Goal: Transaction & Acquisition: Purchase product/service

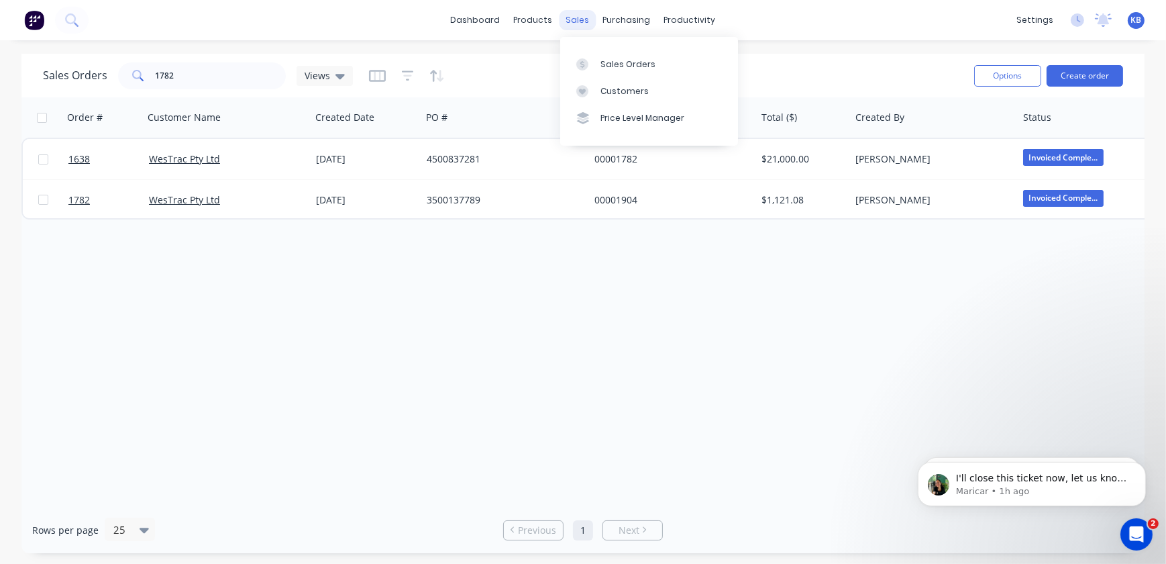
click at [586, 26] on div "sales" at bounding box center [577, 20] width 37 height 20
click at [598, 64] on link "Sales Orders" at bounding box center [649, 63] width 178 height 27
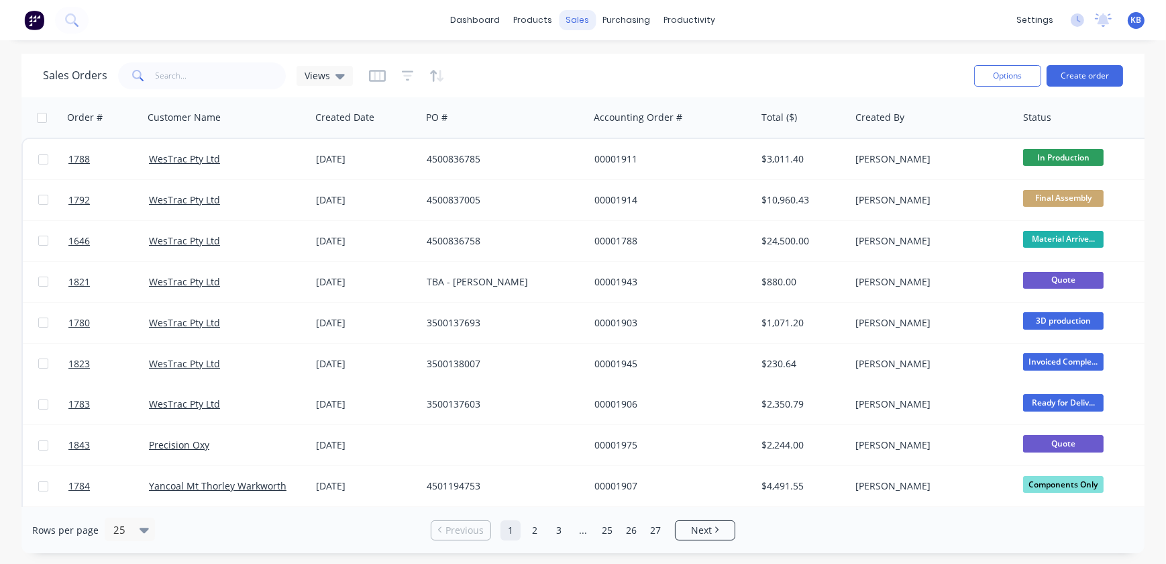
click at [573, 27] on div "sales" at bounding box center [577, 20] width 37 height 20
click at [604, 65] on div "Sales Orders" at bounding box center [627, 64] width 55 height 12
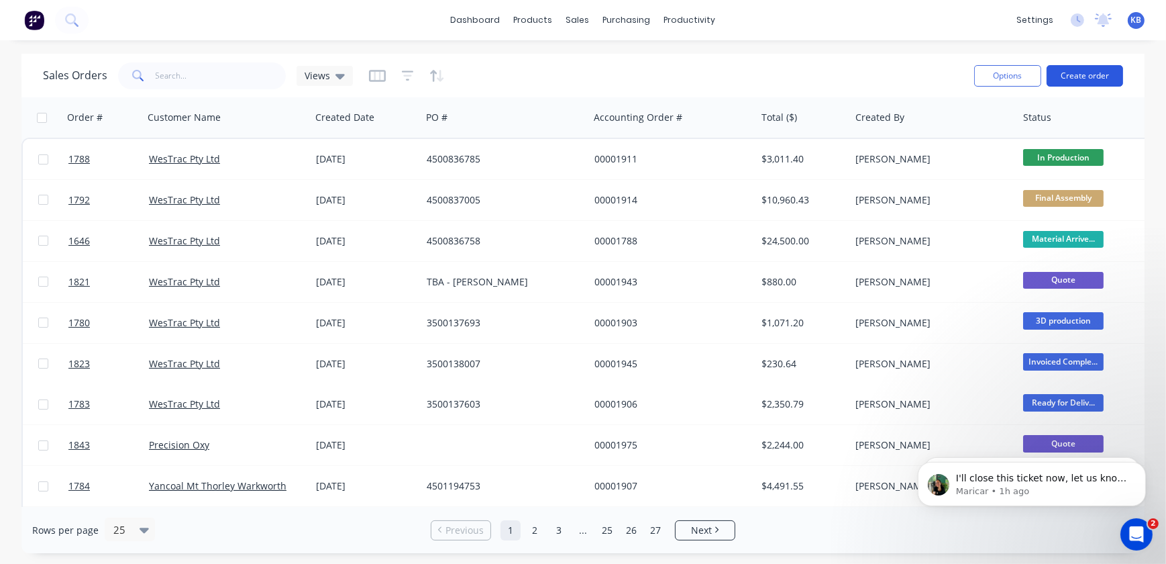
click at [1106, 74] on button "Create order" at bounding box center [1085, 75] width 76 height 21
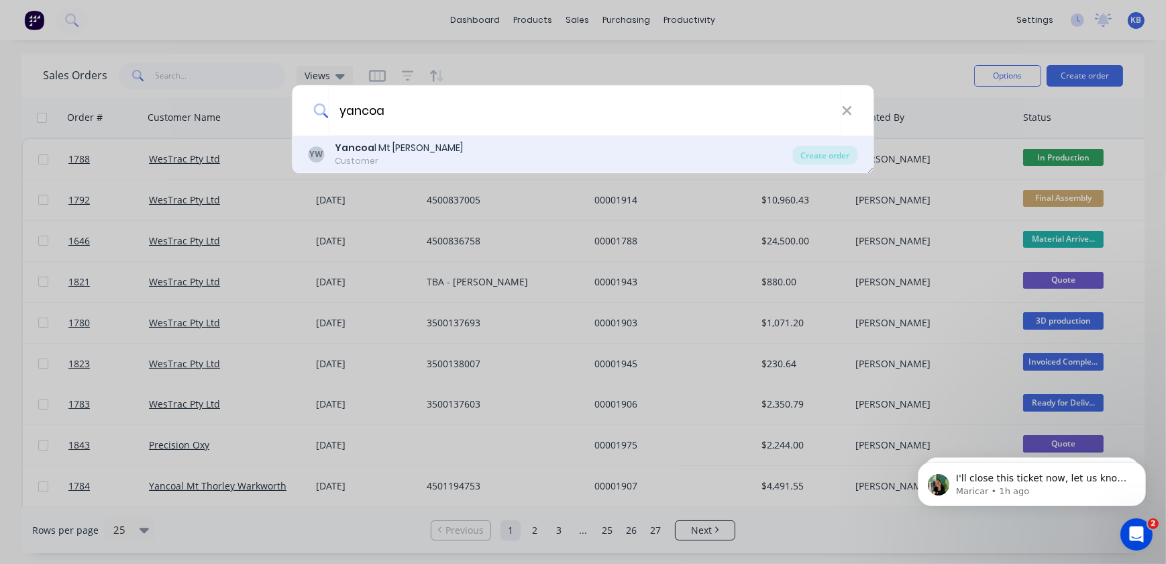
type input "yancoa"
click at [385, 148] on div "Yancoa l Mt Thorley Warkworth" at bounding box center [399, 148] width 128 height 14
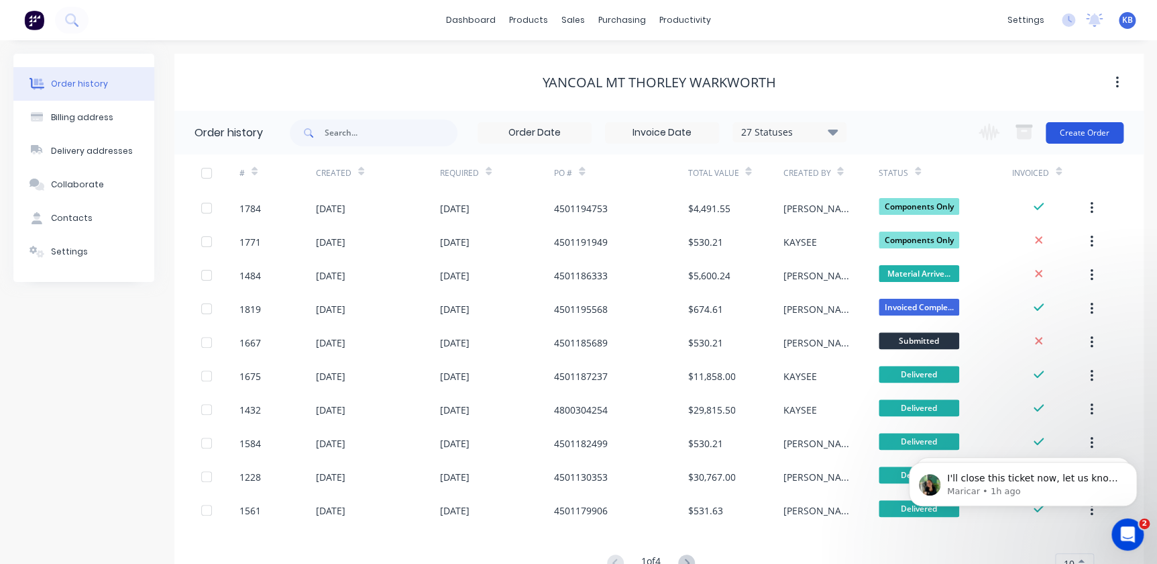
click at [1080, 130] on button "Create Order" at bounding box center [1085, 132] width 78 height 21
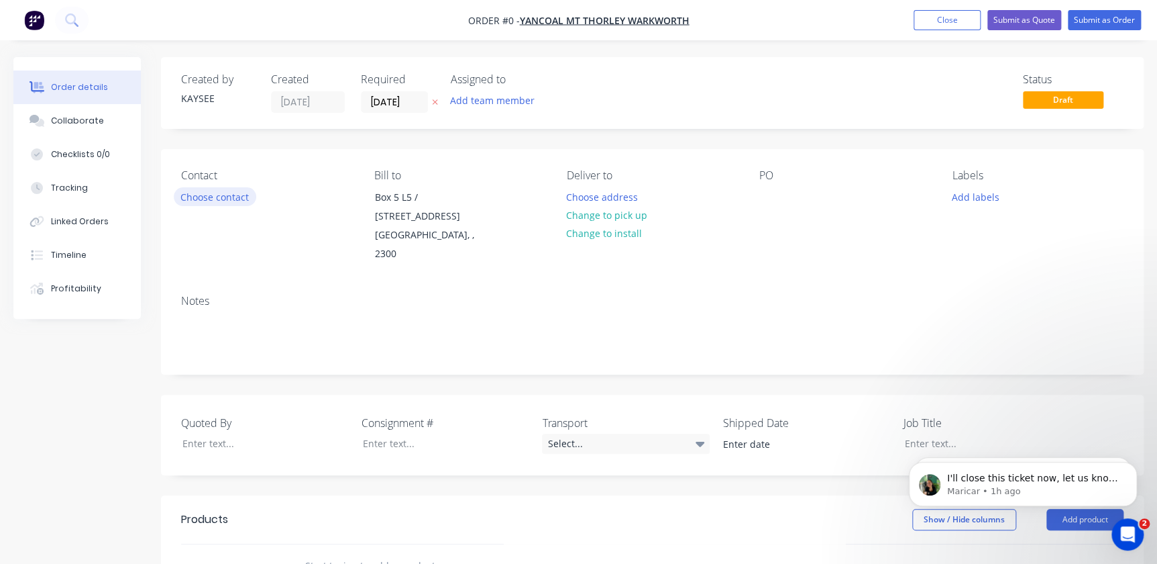
click at [197, 201] on button "Choose contact" at bounding box center [215, 196] width 83 height 18
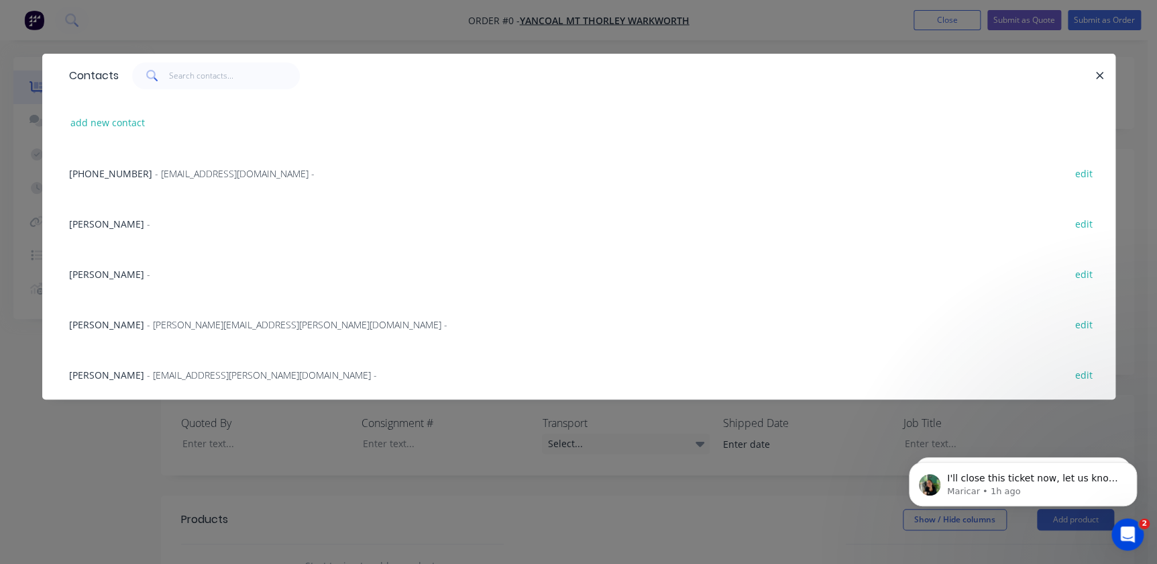
click at [1105, 75] on button "button" at bounding box center [1100, 75] width 17 height 17
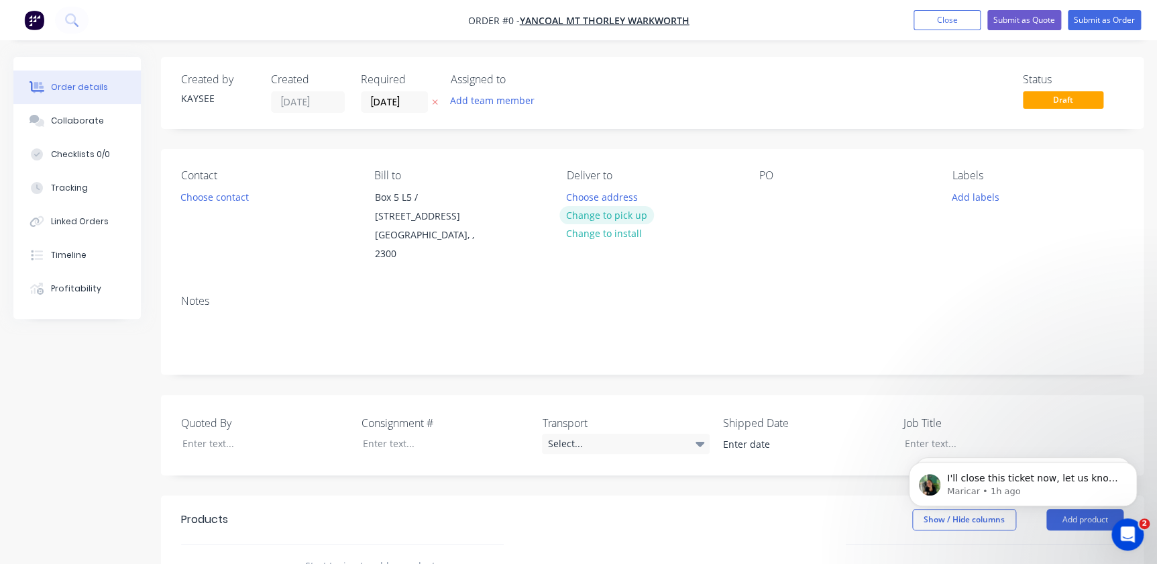
click at [594, 209] on button "Change to pick up" at bounding box center [606, 215] width 95 height 18
drag, startPoint x: 596, startPoint y: 186, endPoint x: 596, endPoint y: 209, distance: 23.5
click at [596, 187] on div "Pick up Change to delivery Change to install" at bounding box center [652, 216] width 171 height 95
click at [596, 210] on button "Change to delivery" at bounding box center [608, 216] width 98 height 18
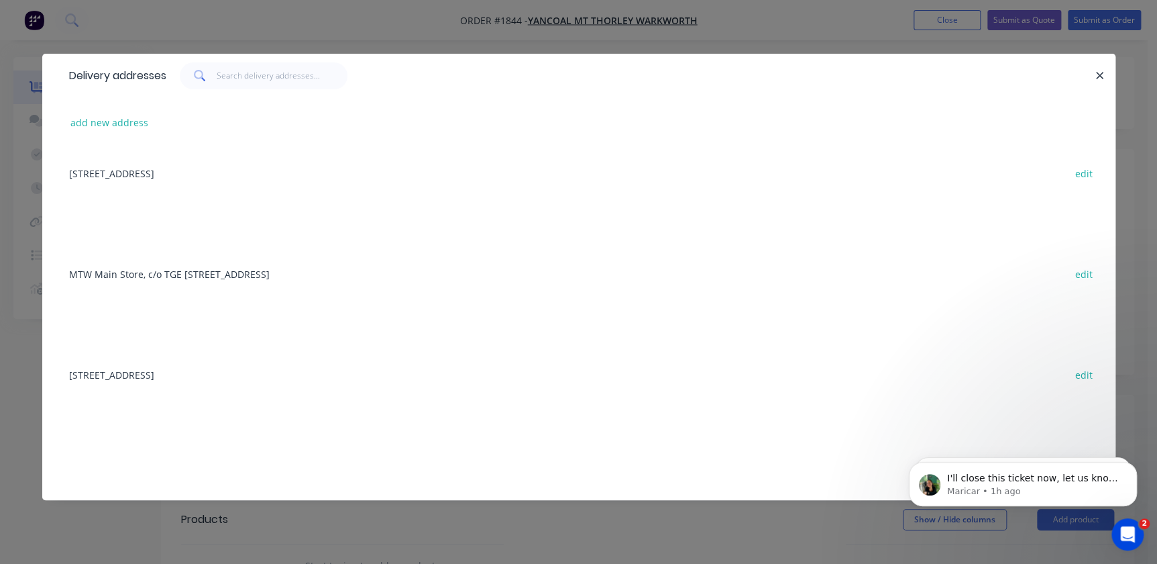
click at [594, 198] on div "Box 5 L5 / 28 Honeysuckle Drive, NEWCASTLE, undefined, 2300 edit" at bounding box center [578, 173] width 1033 height 50
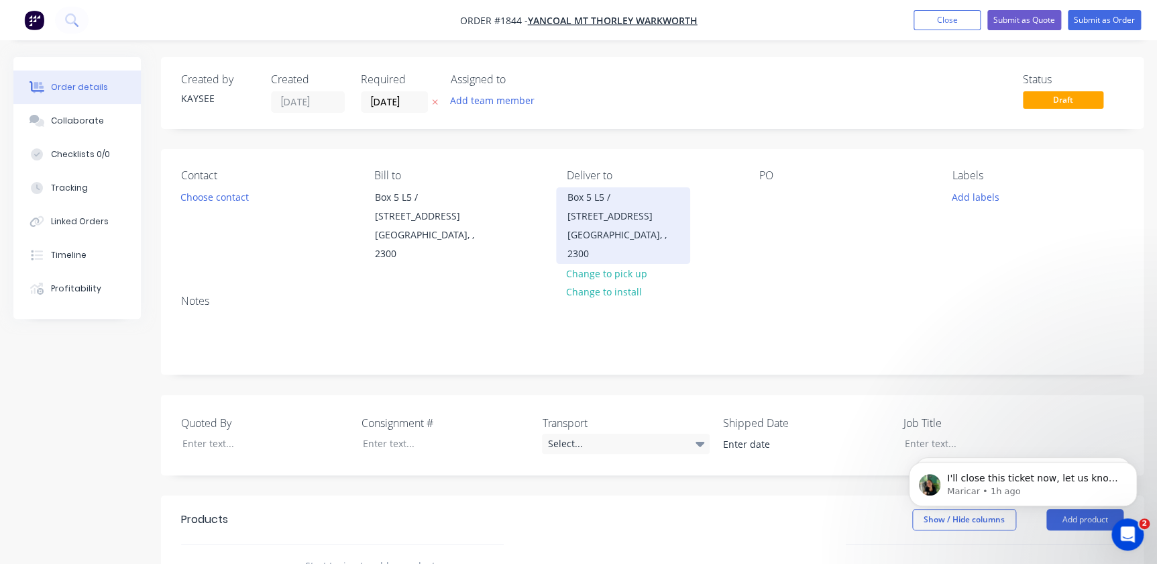
click at [610, 203] on div "Box 5 L5 / [STREET_ADDRESS]" at bounding box center [623, 207] width 111 height 38
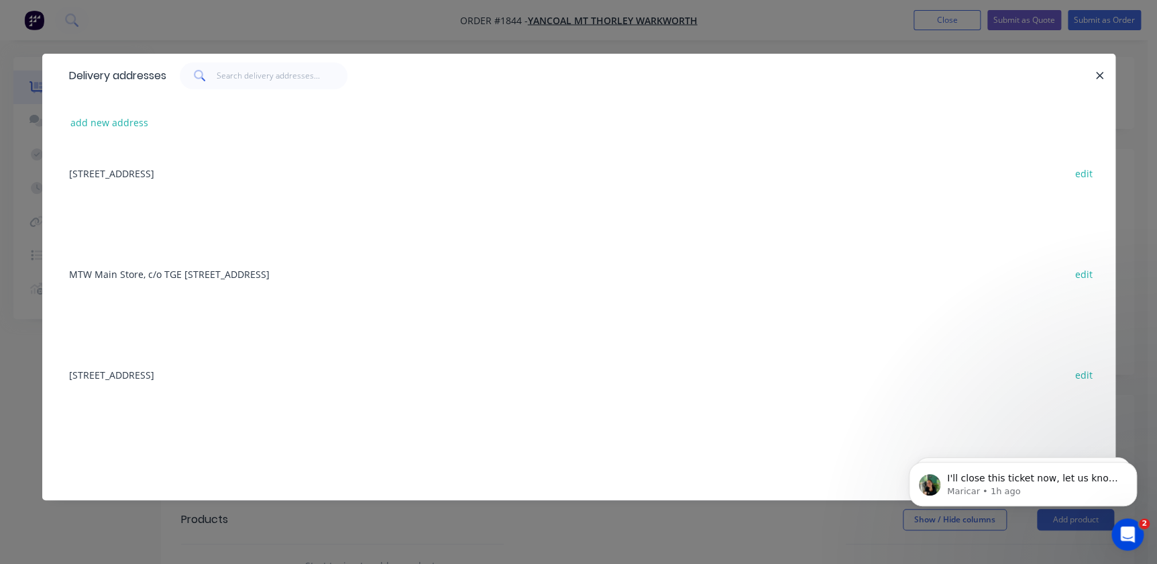
click at [69, 278] on div "MTW Main Store, c/o TGE 5-9 Ellesmere Ave, Mcdougalls Hill, 2330 edit" at bounding box center [578, 273] width 1033 height 50
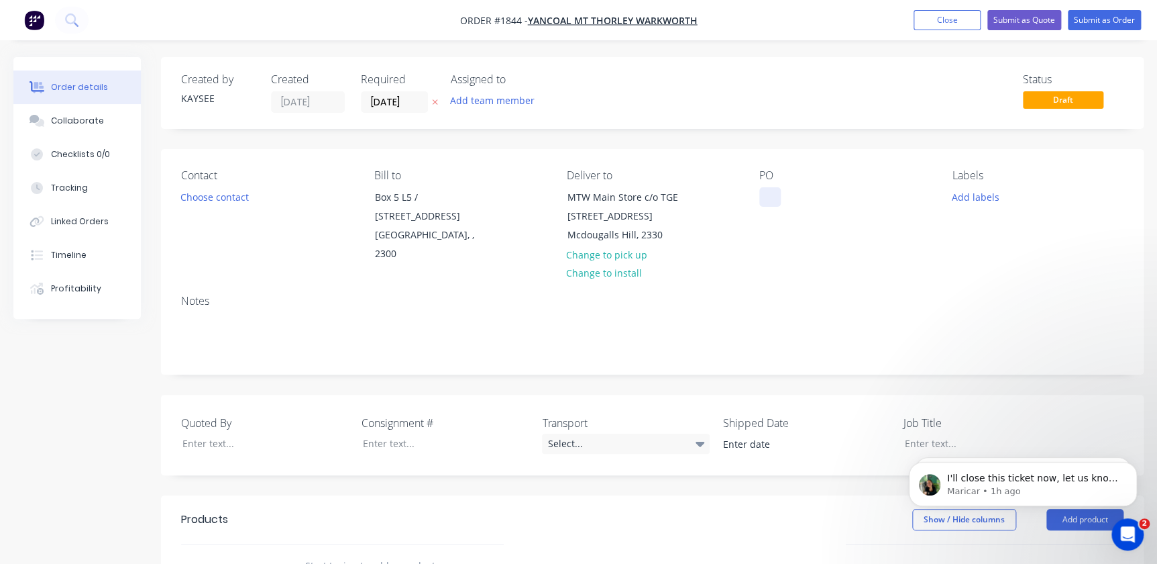
click at [759, 189] on div at bounding box center [769, 196] width 21 height 19
click at [949, 191] on button "Add labels" at bounding box center [976, 196] width 62 height 18
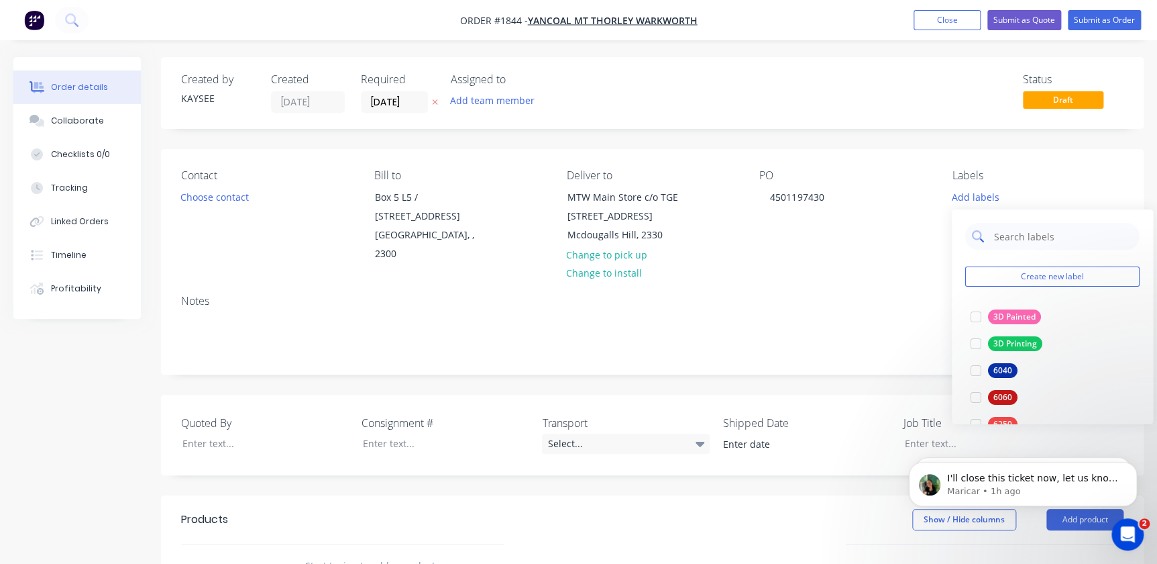
click at [996, 235] on input "text" at bounding box center [1063, 236] width 140 height 27
type input "yan"
click at [979, 309] on div at bounding box center [976, 316] width 27 height 27
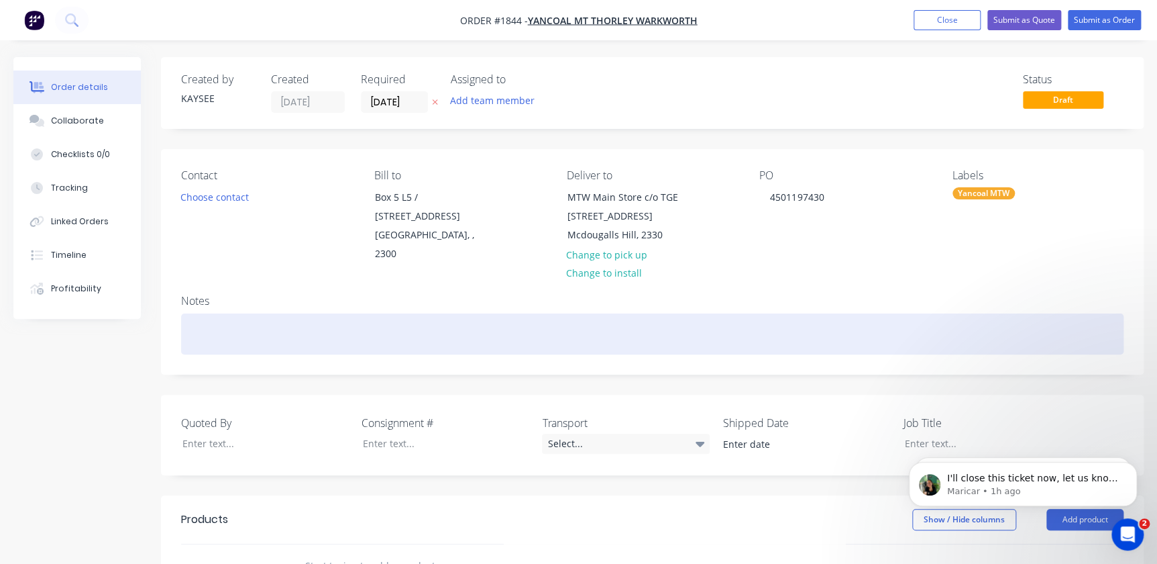
click at [867, 313] on div at bounding box center [652, 333] width 943 height 41
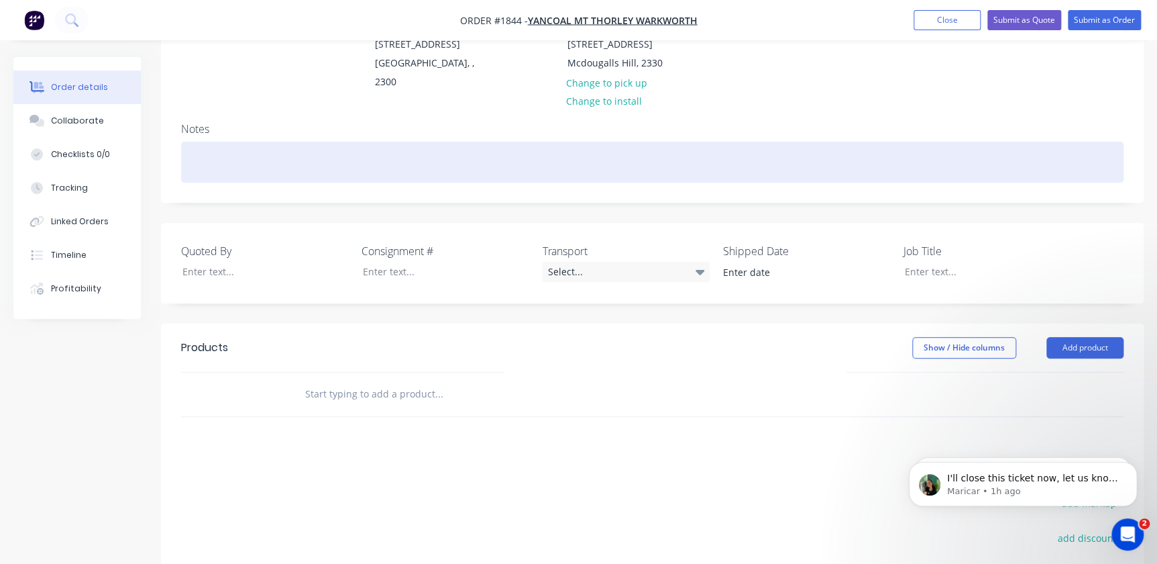
scroll to position [244, 0]
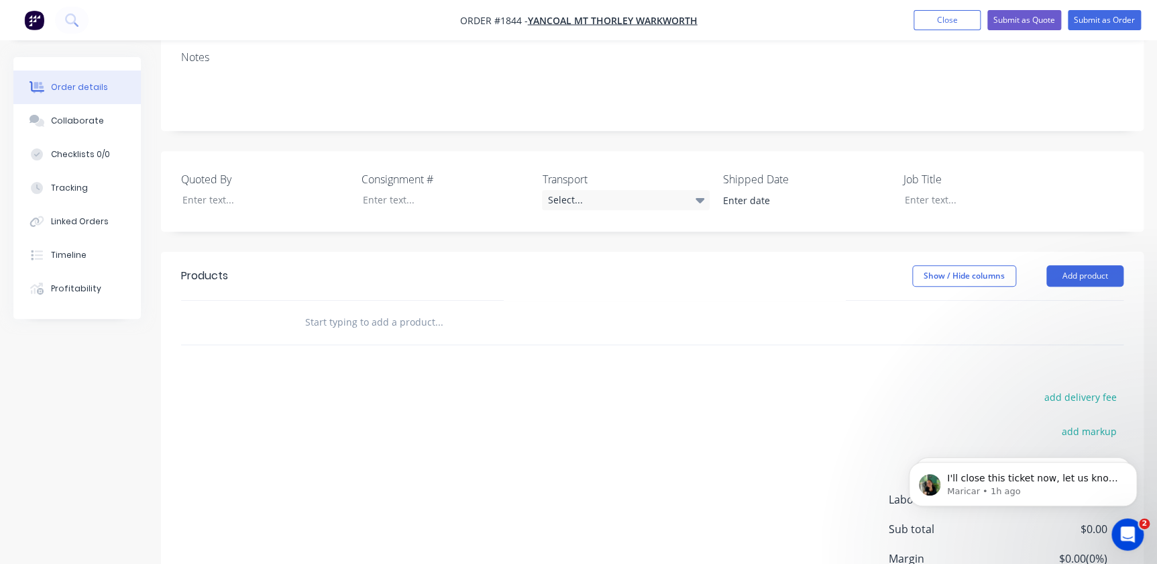
click at [325, 301] on div at bounding box center [529, 323] width 483 height 44
click at [335, 309] on input "text" at bounding box center [439, 322] width 268 height 27
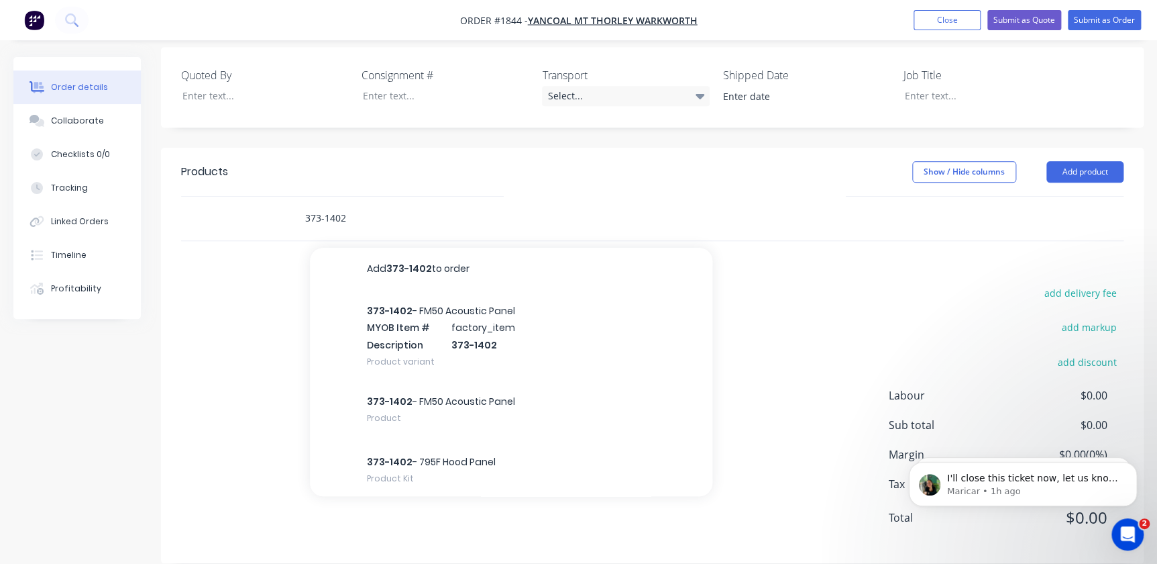
scroll to position [6, 0]
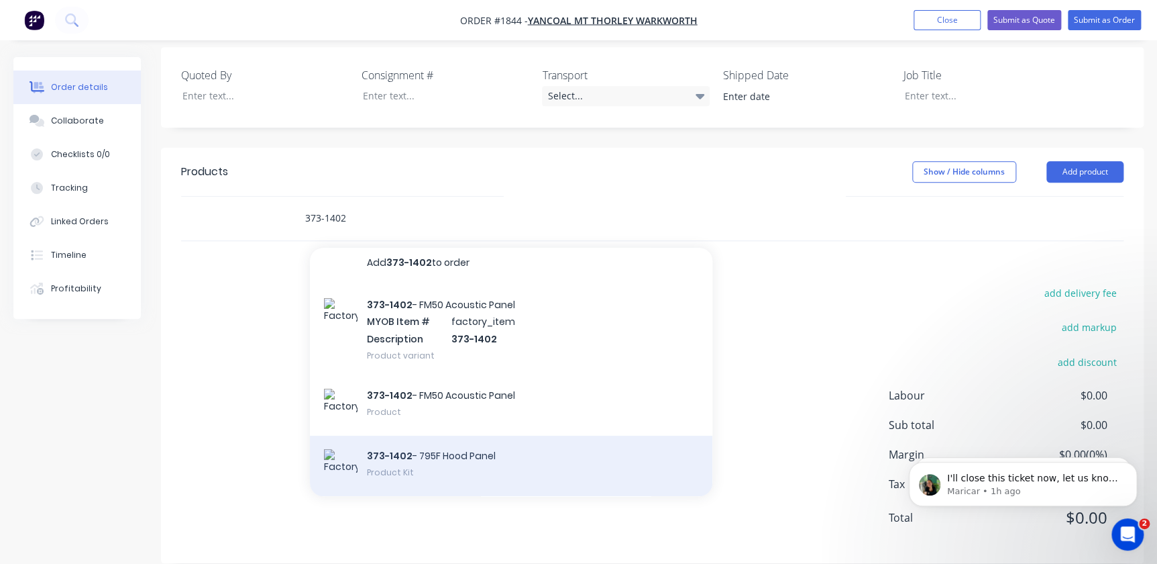
type input "373-1402"
click at [398, 447] on div "373-1402 - 795F Hood Panel Product Kit" at bounding box center [511, 465] width 403 height 60
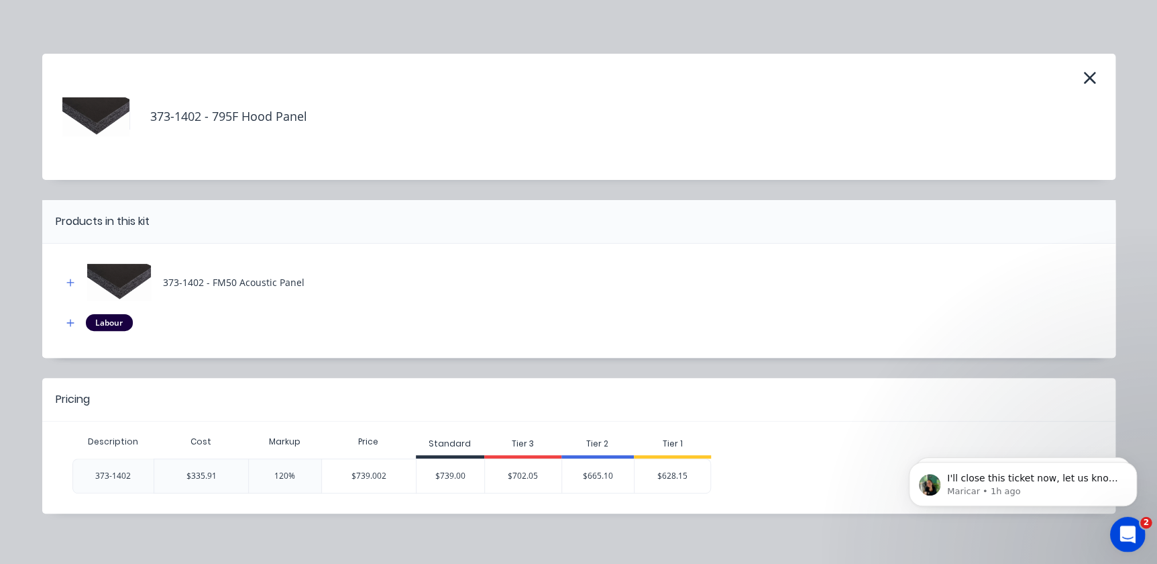
click at [1130, 530] on icon "Open Intercom Messenger" at bounding box center [1127, 532] width 22 height 22
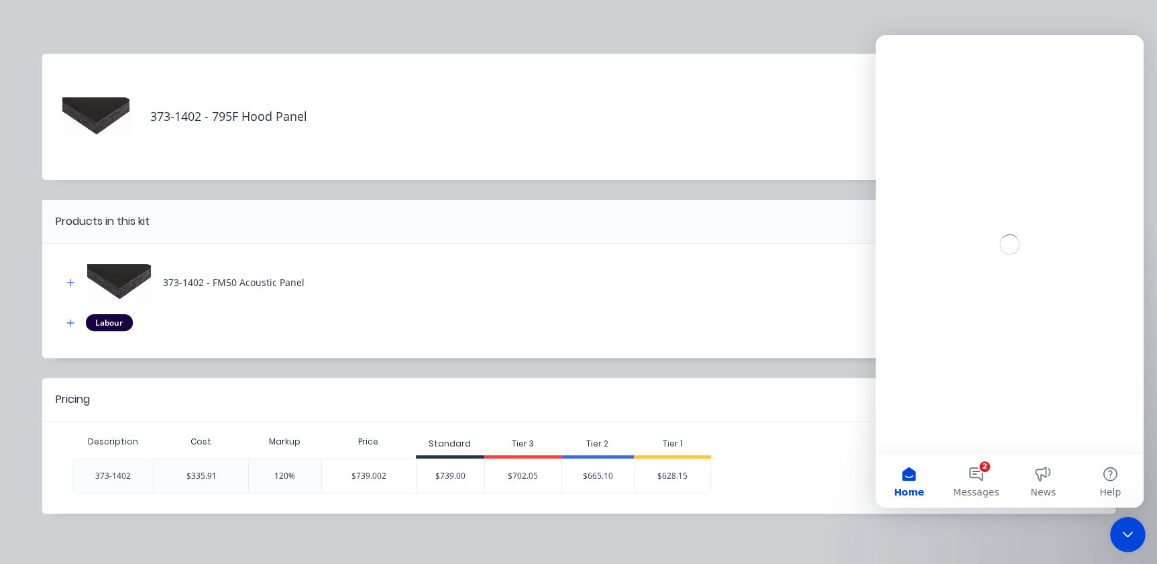
scroll to position [0, 0]
click at [837, 531] on div "373-1402 - 795F Hood Panel Products in this kit 373-1402 - FM50 Acoustic Panel …" at bounding box center [578, 304] width 1073 height 500
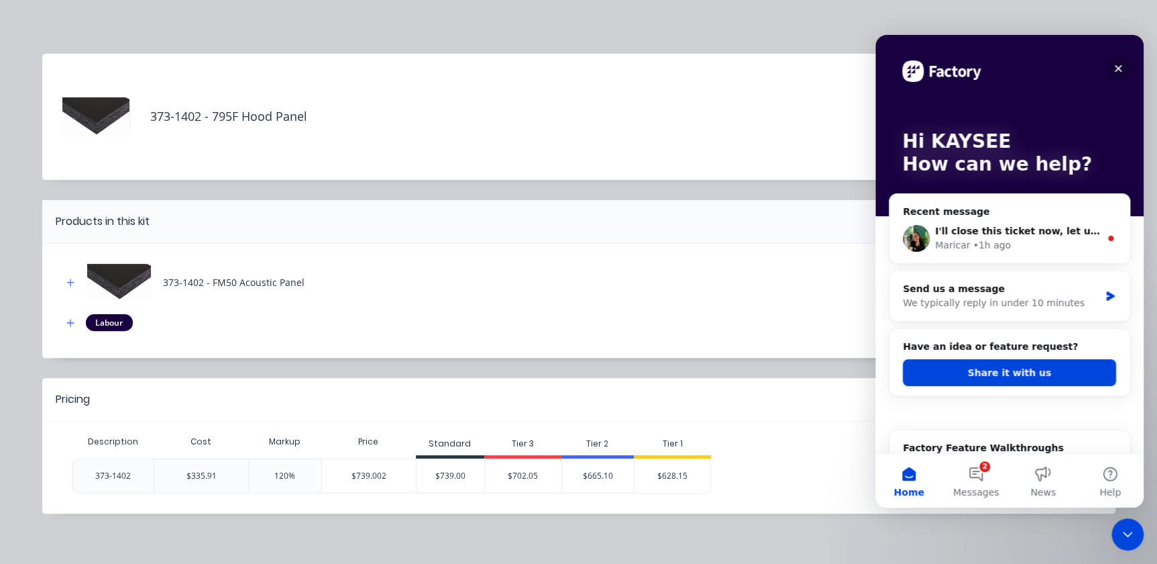
click at [1112, 72] on div "Close" at bounding box center [1118, 68] width 24 height 24
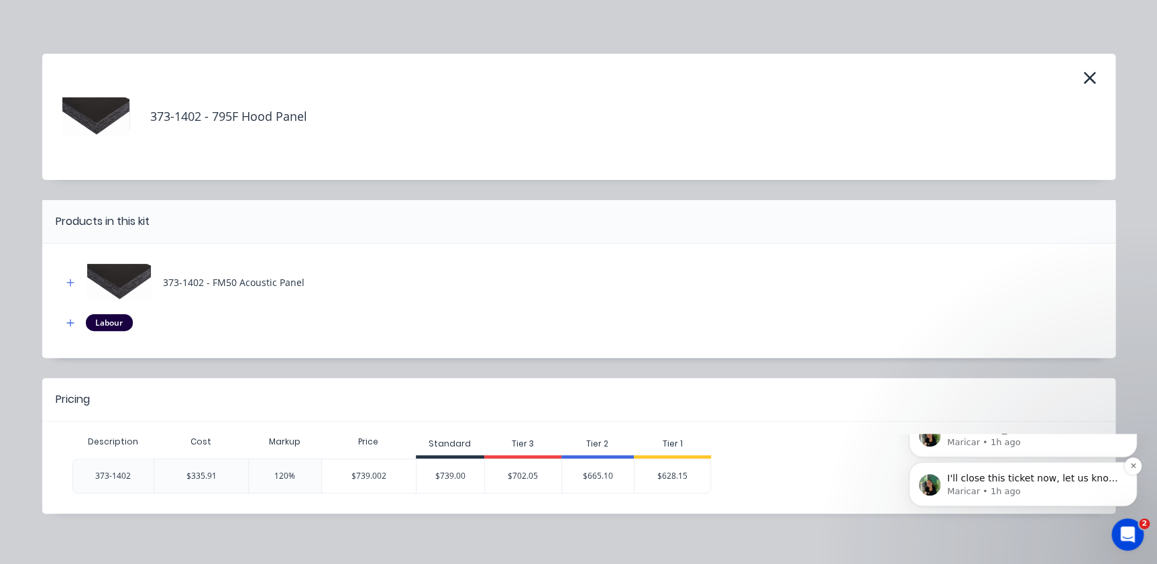
click at [1056, 485] on p "I'll close this ticket now, let us know if there's anything else :)" at bounding box center [1033, 478] width 173 height 13
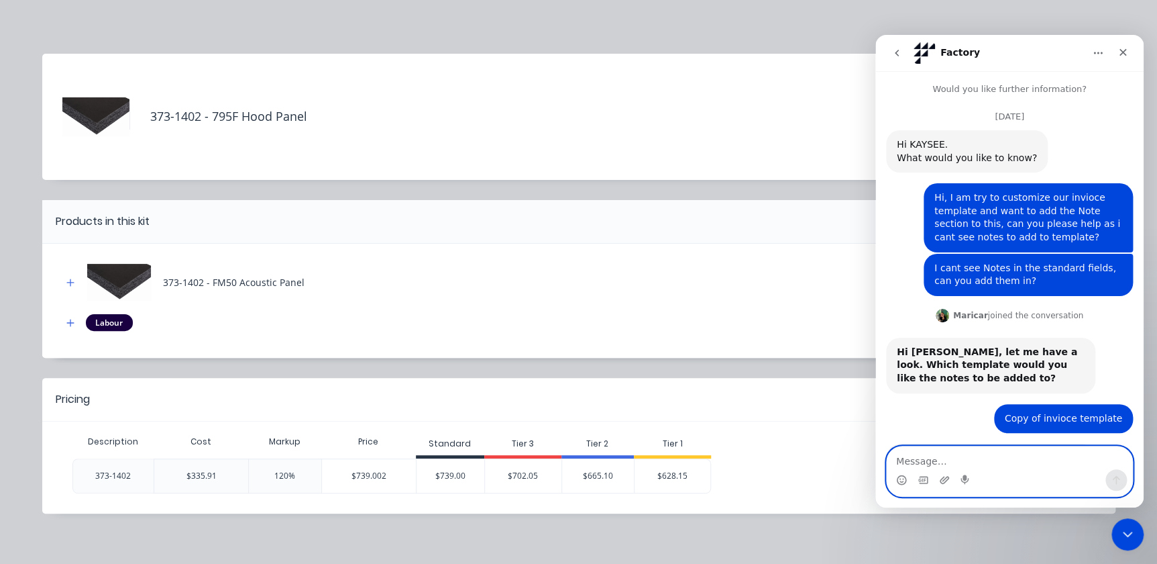
click at [1056, 468] on textarea "Message…" at bounding box center [1010, 457] width 246 height 23
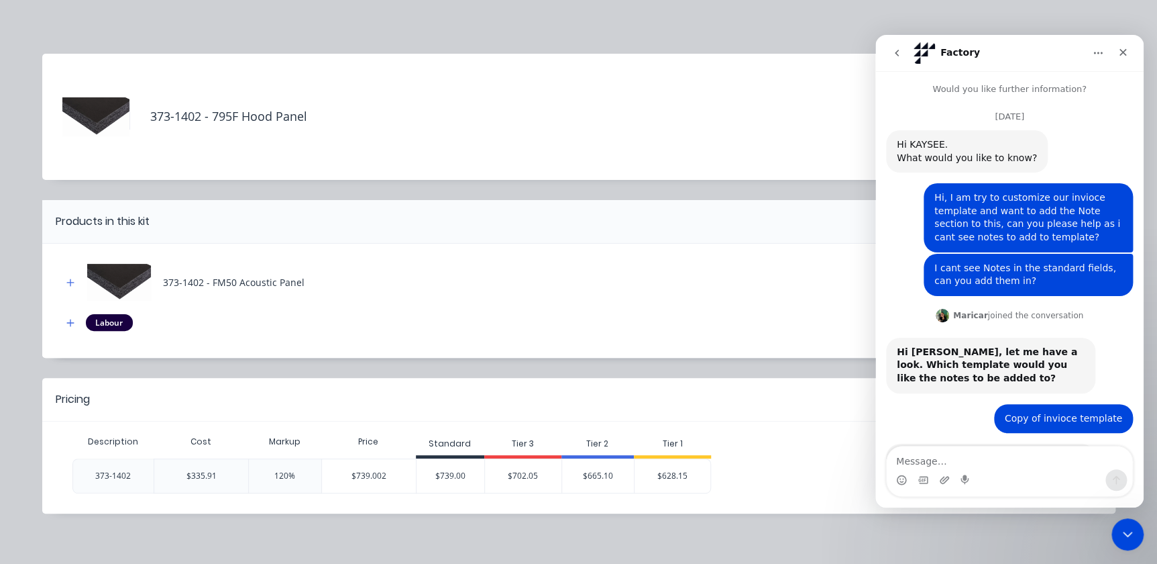
click at [900, 55] on icon "go back" at bounding box center [897, 53] width 11 height 11
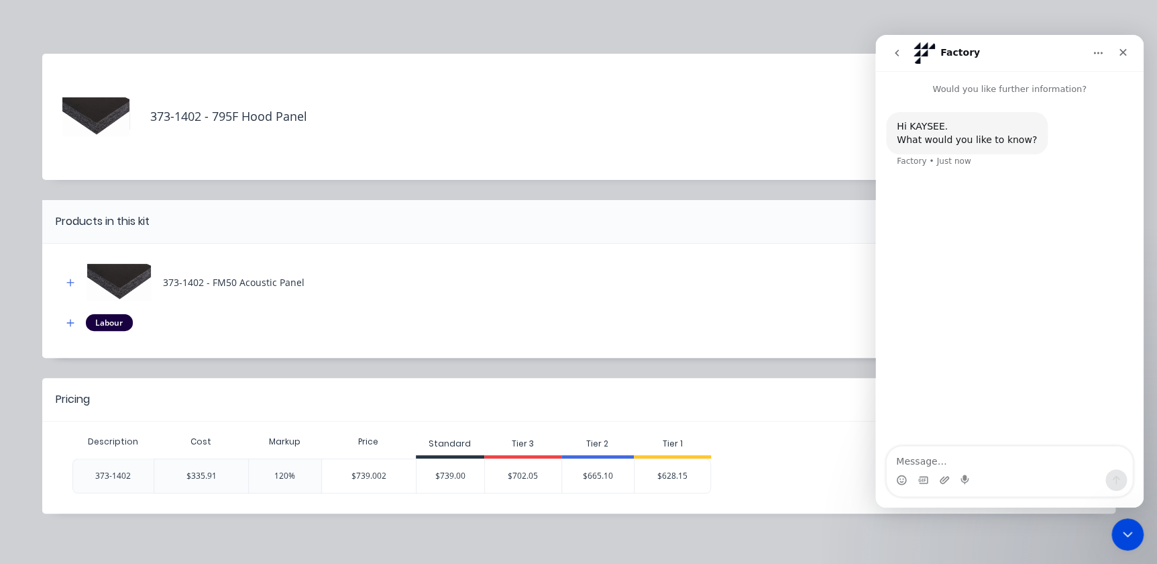
drag, startPoint x: 894, startPoint y: 56, endPoint x: 1778, endPoint y: 67, distance: 884.3
click at [894, 56] on icon "go back" at bounding box center [897, 53] width 11 height 11
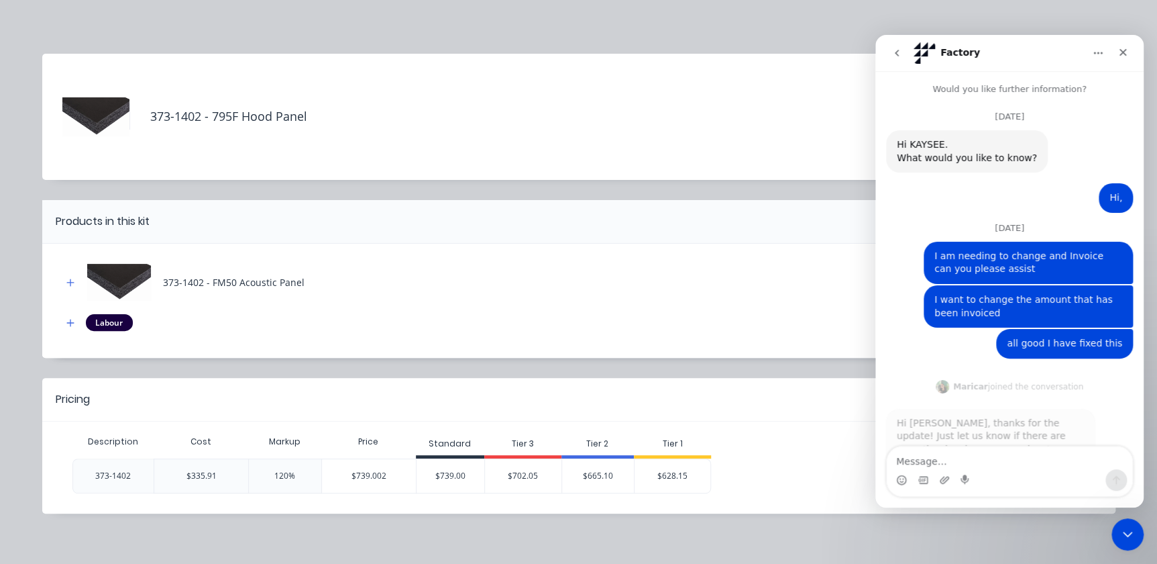
scroll to position [1, 0]
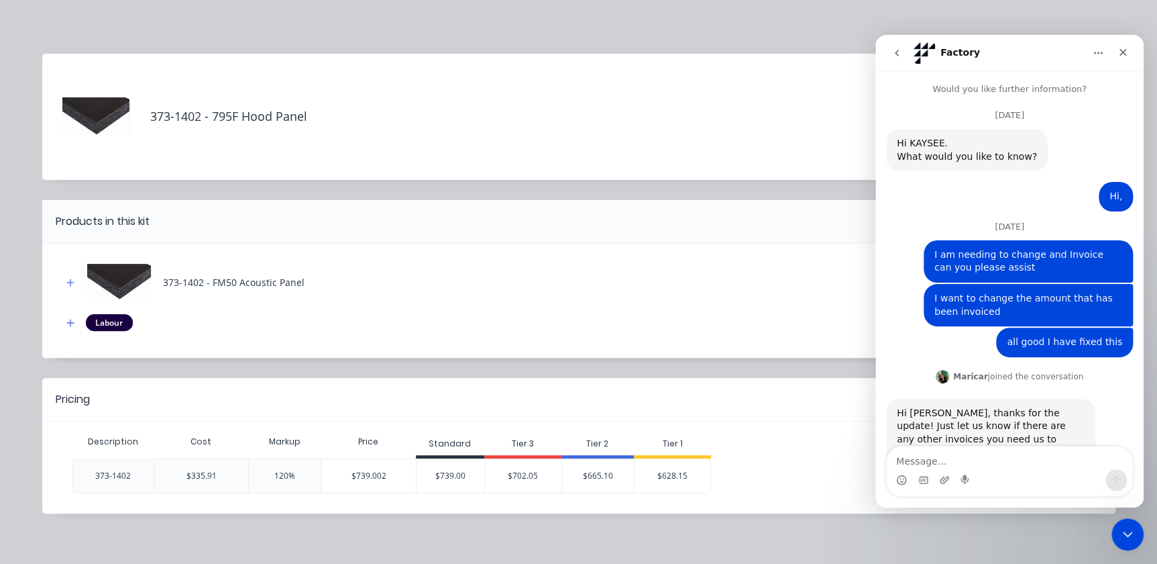
click at [899, 54] on icon "go back" at bounding box center [897, 53] width 11 height 11
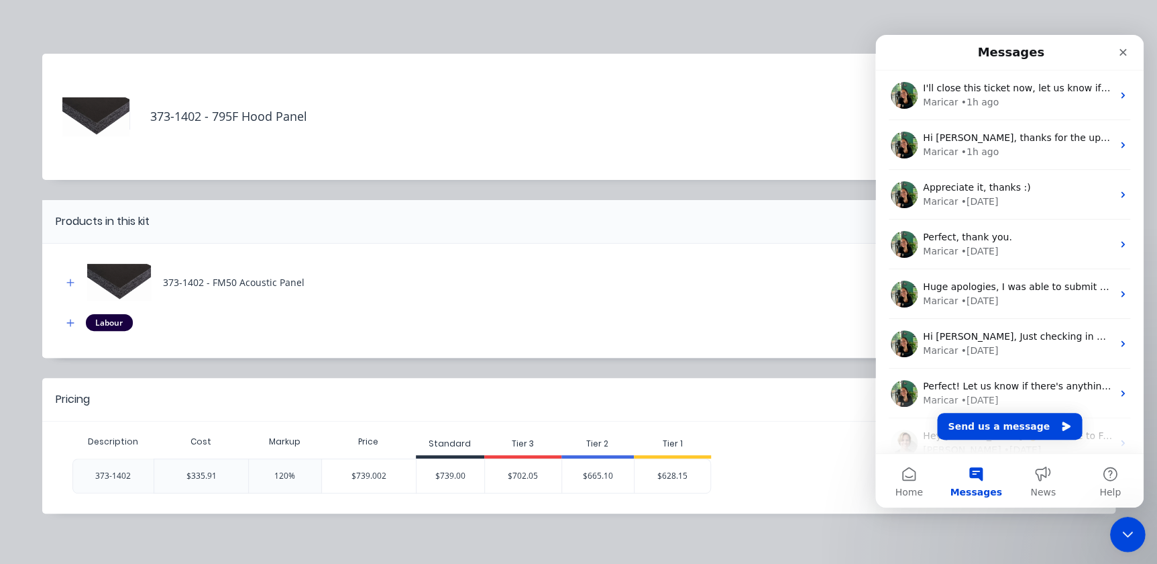
click at [1122, 517] on div "Close Intercom Messenger" at bounding box center [1126, 532] width 32 height 32
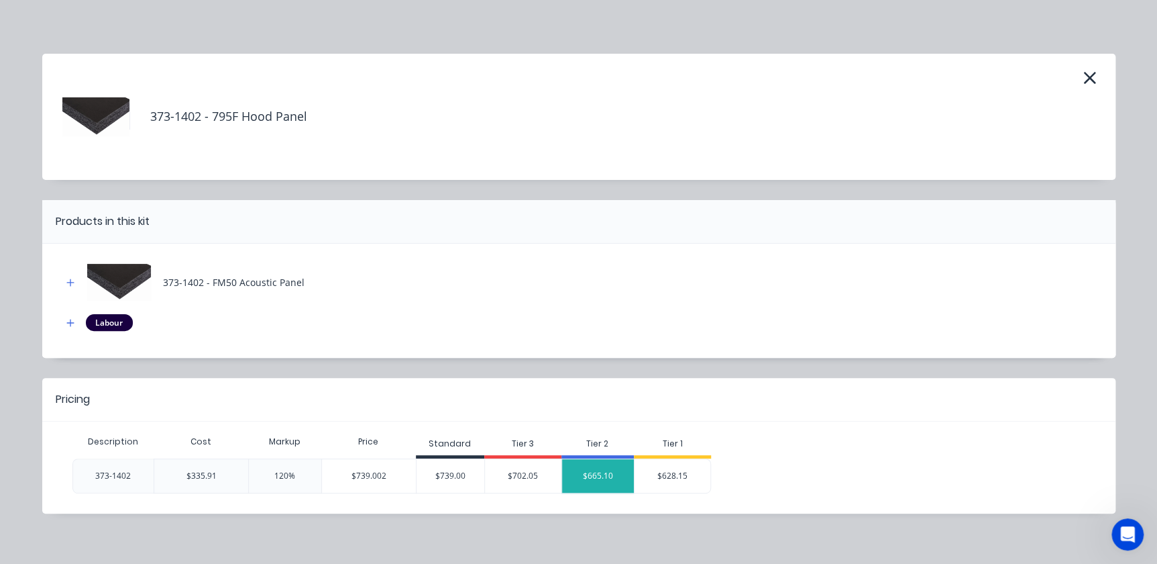
click at [623, 484] on div "$665.10" at bounding box center [598, 476] width 72 height 34
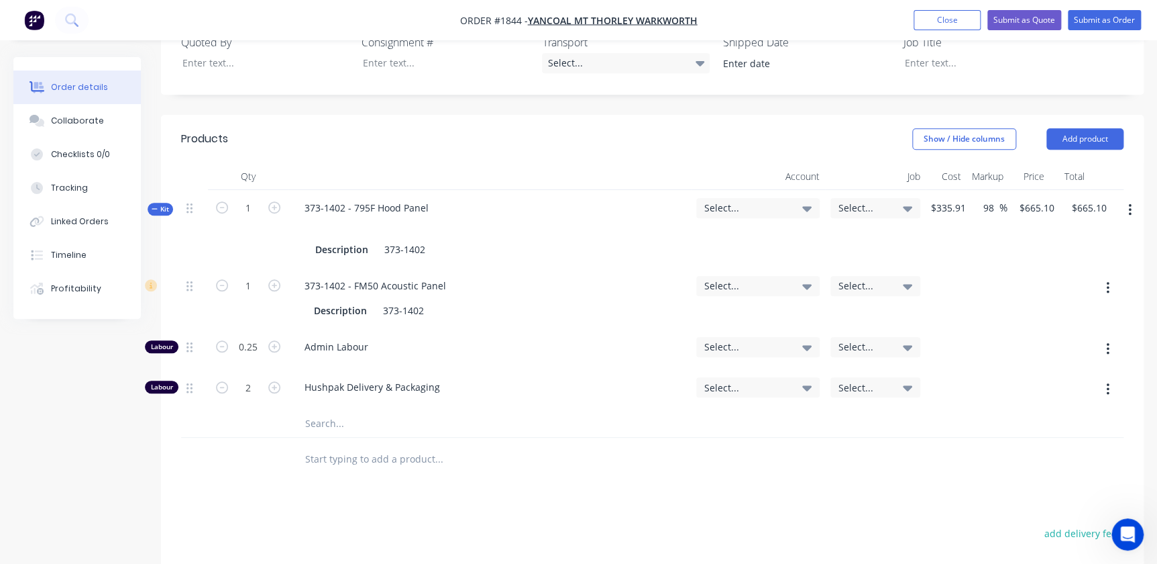
scroll to position [225, 0]
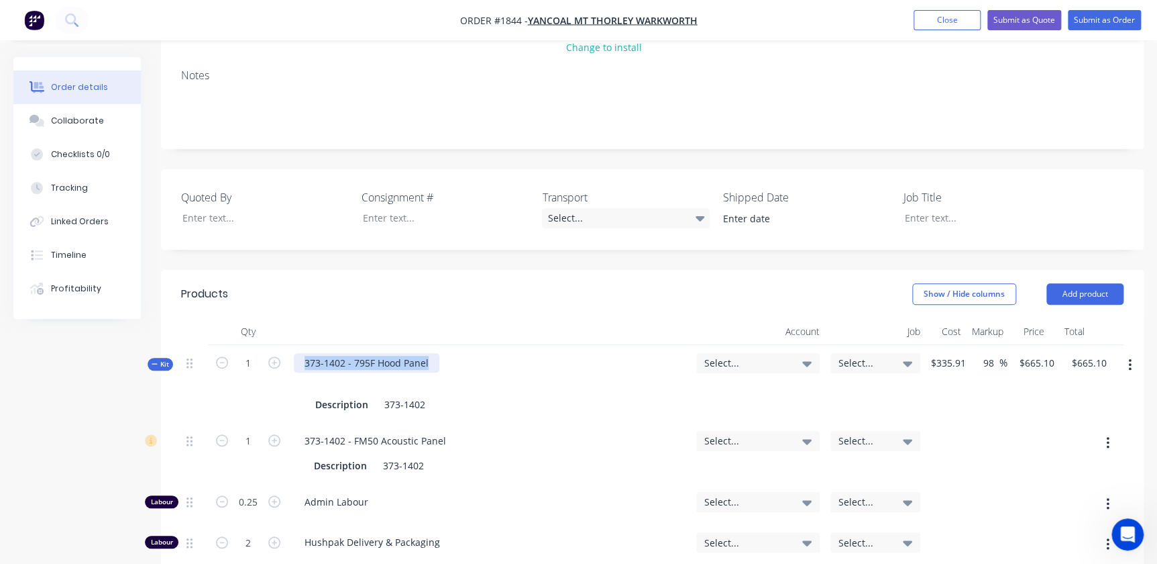
drag, startPoint x: 431, startPoint y: 344, endPoint x: 288, endPoint y: 338, distance: 142.4
click at [288, 345] on div "373-1402 - 795F Hood Panel Description 373-1402" at bounding box center [489, 384] width 403 height 78
copy div "373-1402 - 795F Hood Panel"
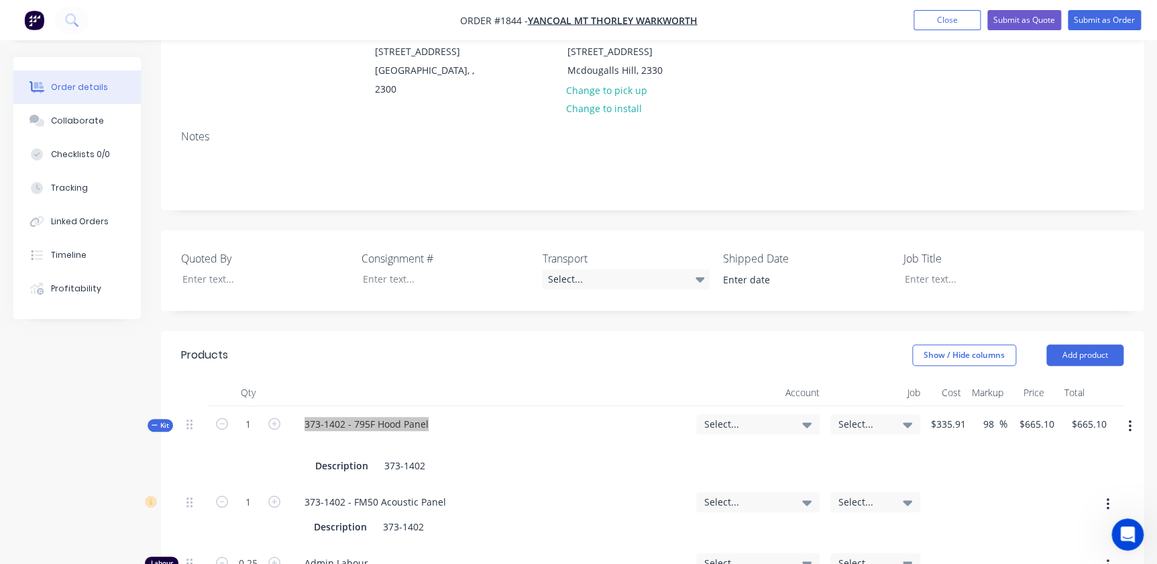
scroll to position [0, 0]
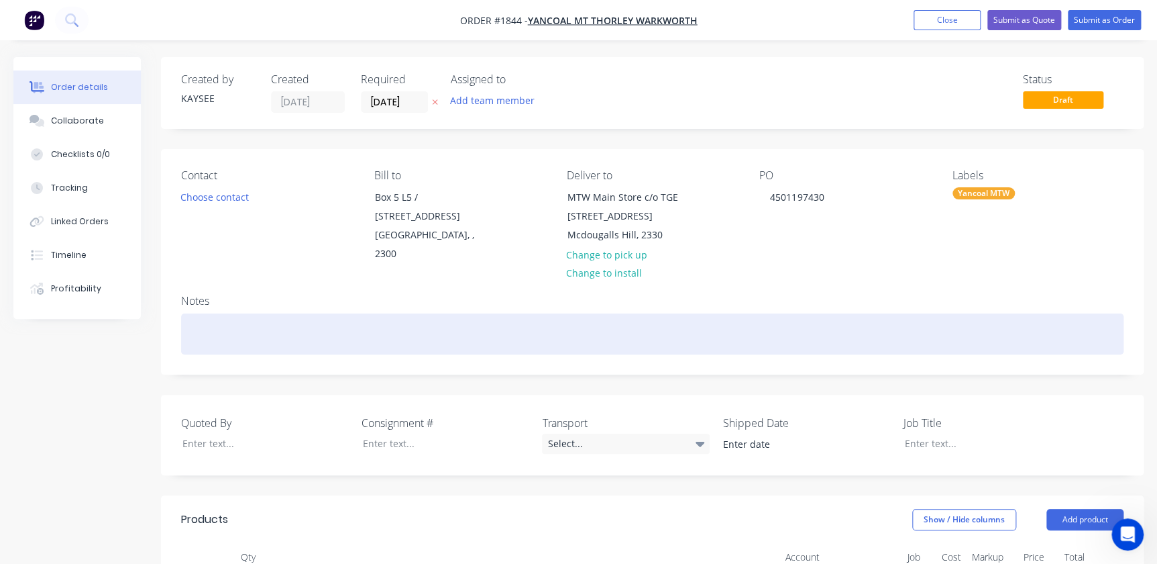
click at [218, 313] on div at bounding box center [652, 333] width 943 height 41
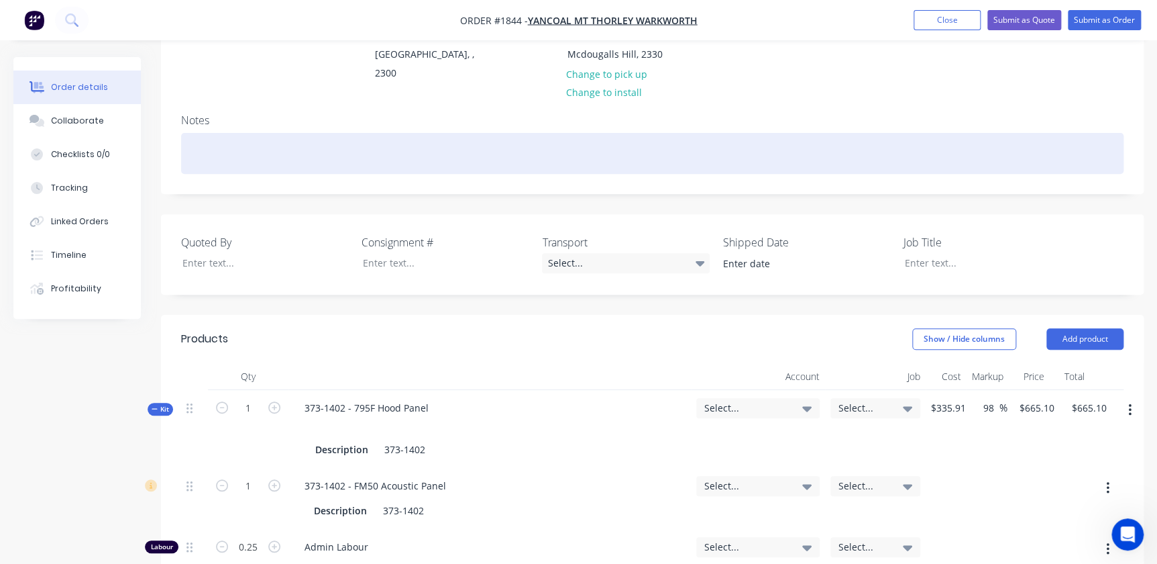
scroll to position [182, 0]
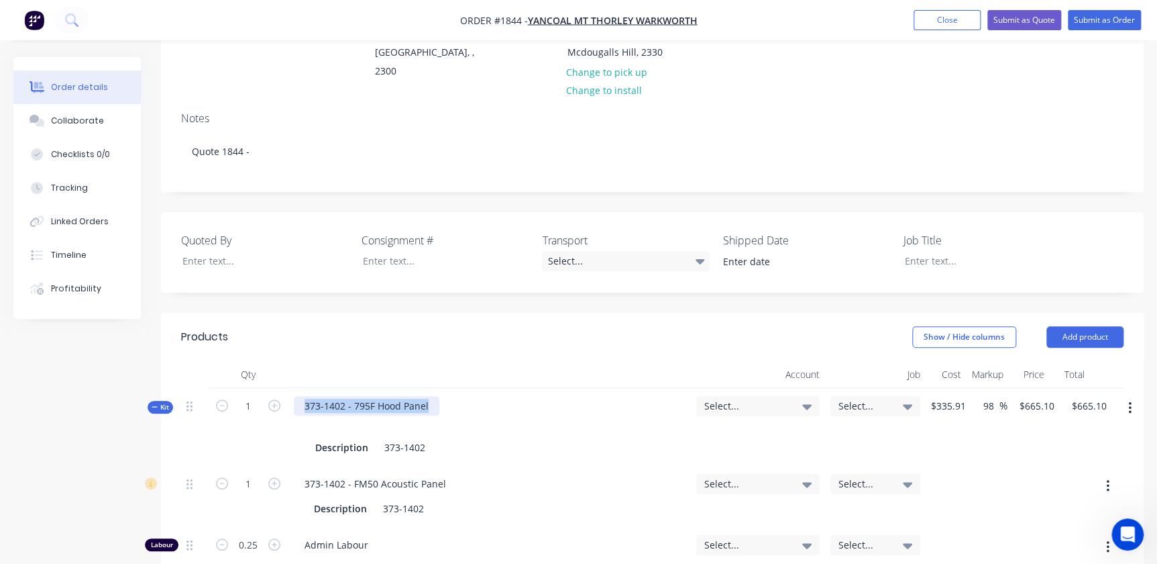
drag, startPoint x: 429, startPoint y: 386, endPoint x: 305, endPoint y: 388, distance: 124.8
click at [305, 396] on div "373-1402 - 795F Hood Panel" at bounding box center [367, 405] width 146 height 19
copy div "373-1402 - 795F Hood Panel"
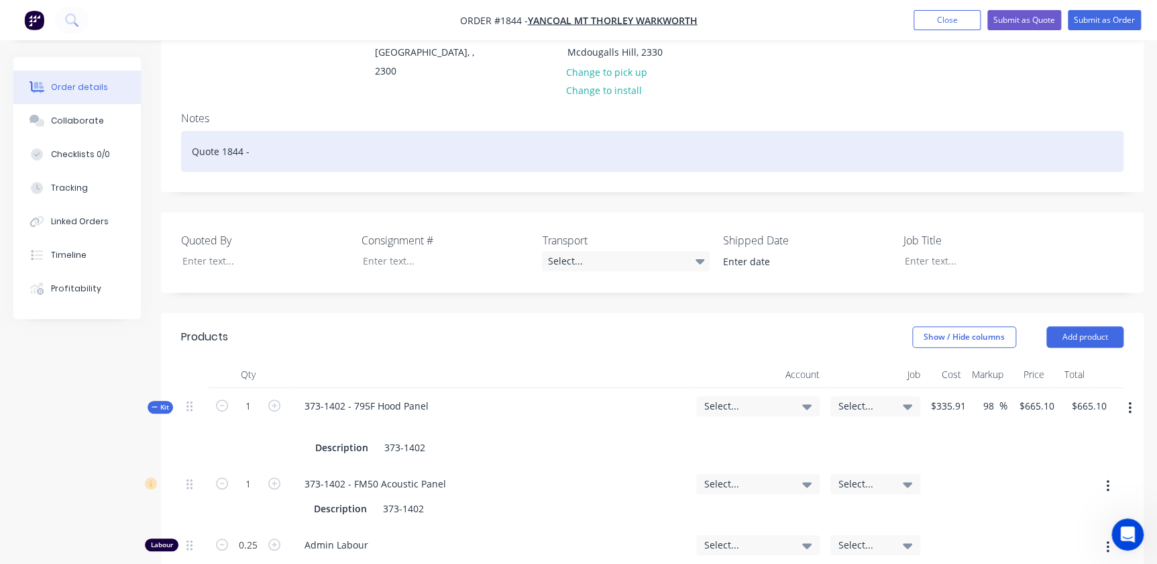
click at [277, 135] on div "Quote 1844 -" at bounding box center [652, 151] width 943 height 41
drag, startPoint x: 297, startPoint y: 131, endPoint x: 255, endPoint y: 134, distance: 41.6
click at [252, 133] on div "Quote 1844 - 373-1402 - 795F Hood Panel" at bounding box center [652, 151] width 943 height 41
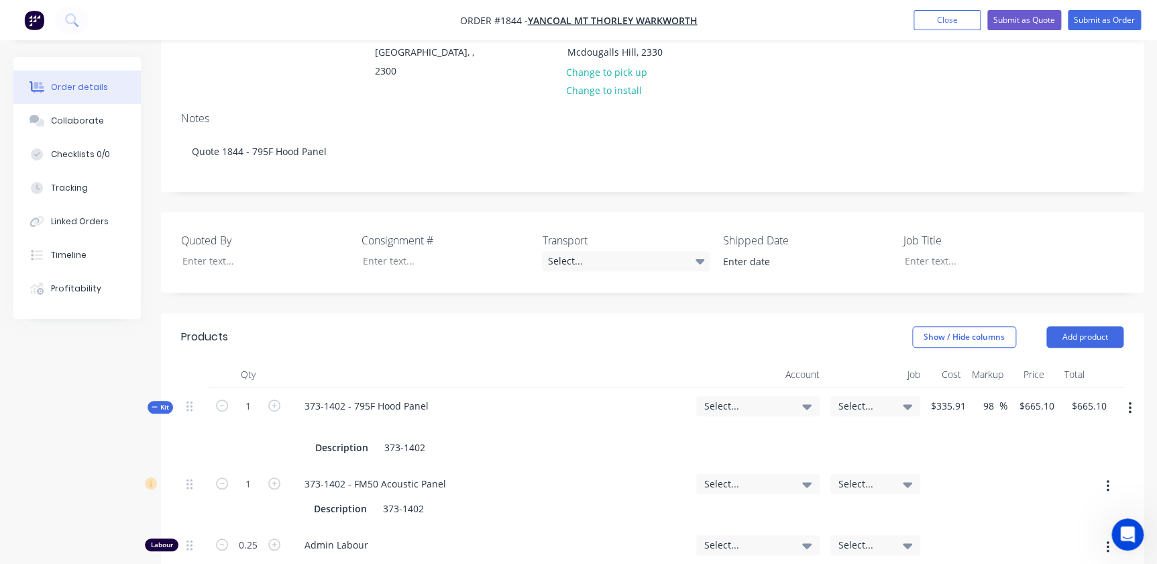
click at [515, 326] on div "Show / Hide columns Add product" at bounding box center [753, 336] width 742 height 21
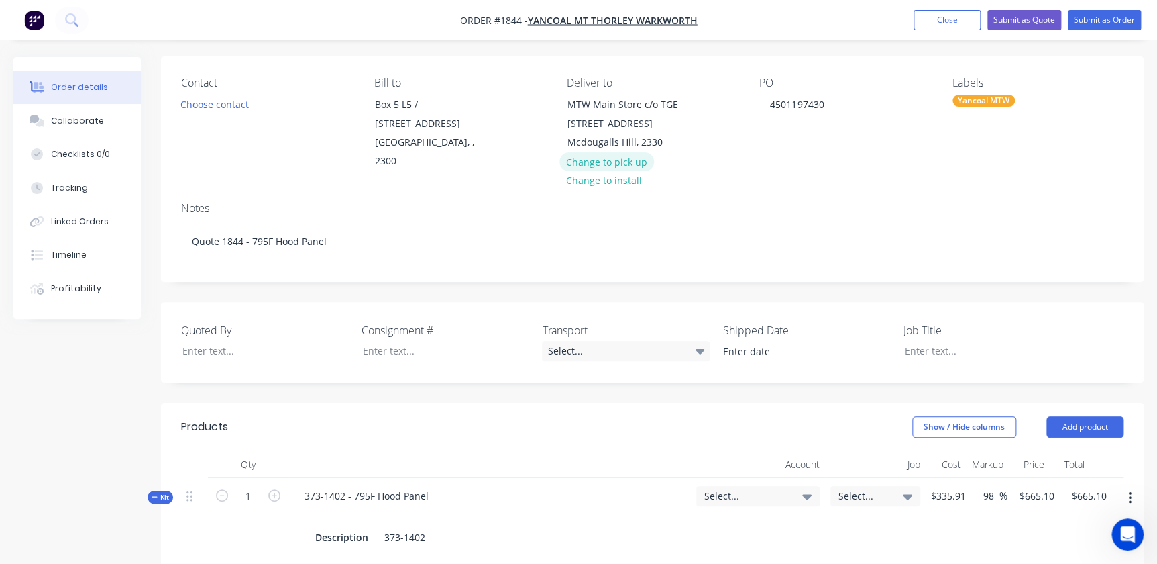
scroll to position [0, 0]
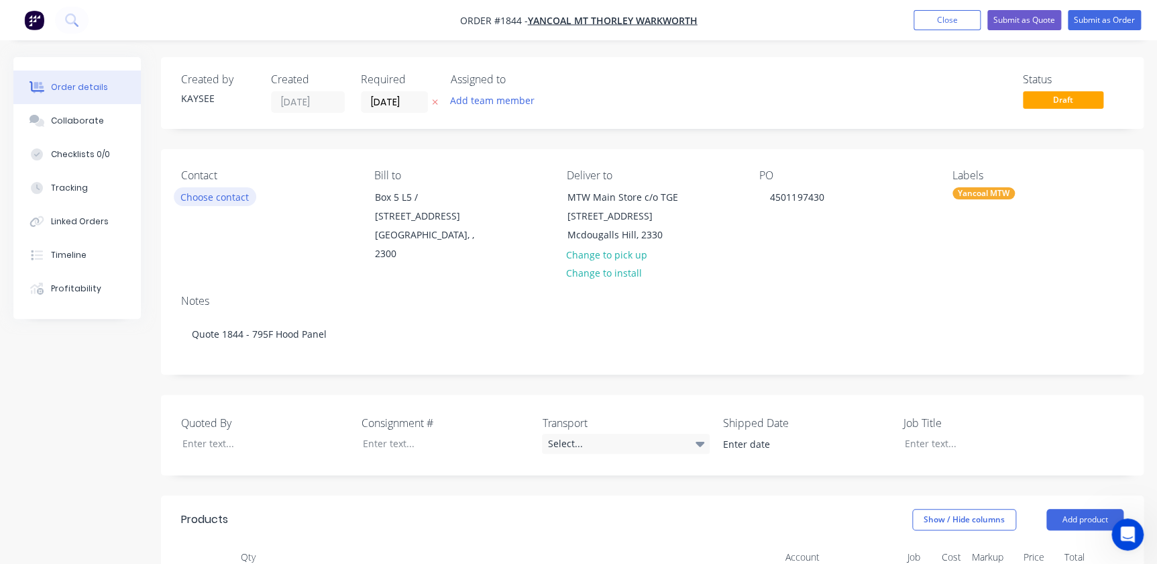
click at [223, 193] on button "Choose contact" at bounding box center [215, 196] width 83 height 18
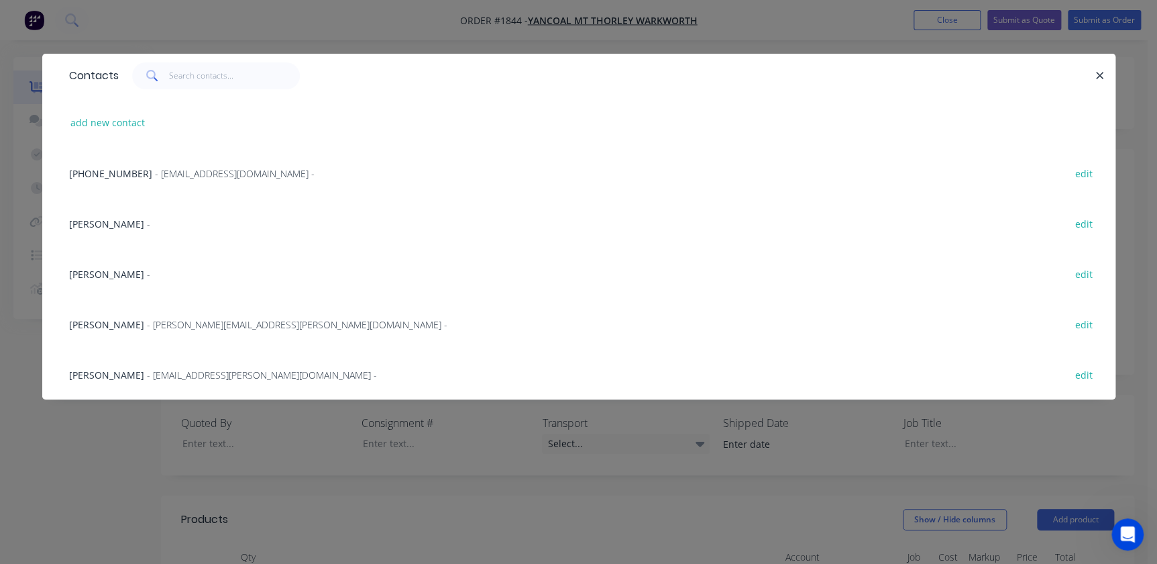
click at [506, 454] on div "Contacts add new contact (02) 4015 2590 - ap.mountthorleywarkworth@yancoal.com.…" at bounding box center [578, 282] width 1157 height 564
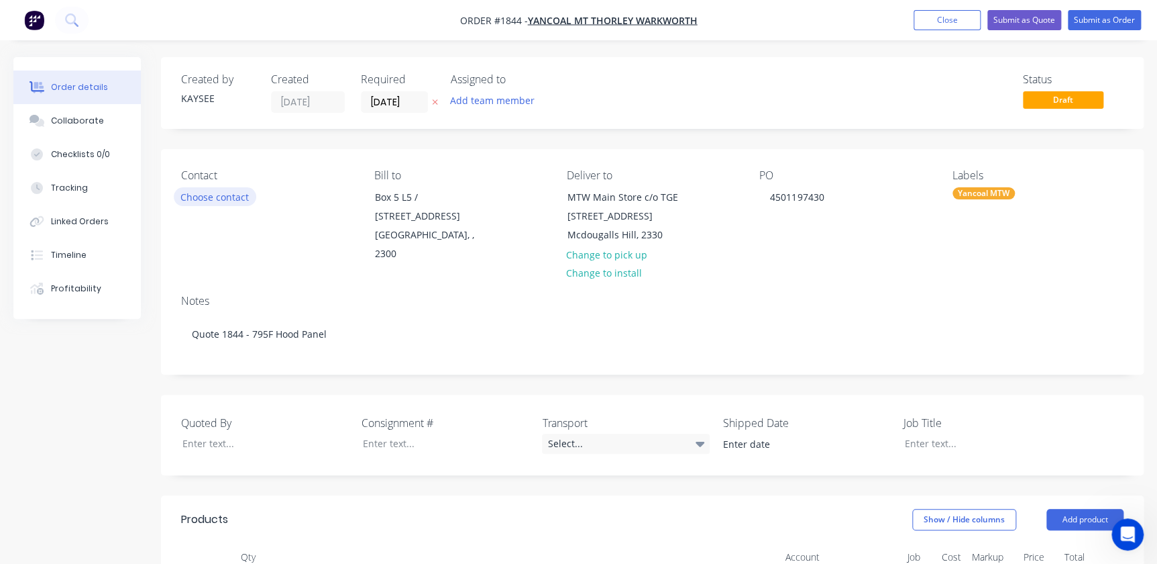
click at [207, 203] on button "Choose contact" at bounding box center [215, 196] width 83 height 18
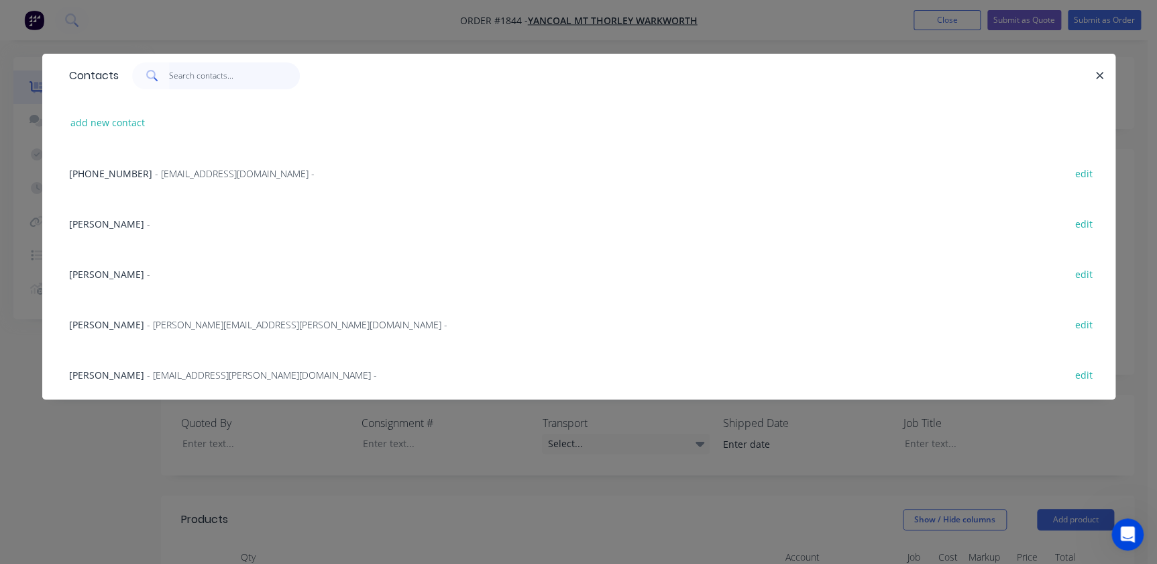
click at [181, 71] on input "text" at bounding box center [234, 75] width 131 height 27
click at [107, 120] on button "add new contact" at bounding box center [108, 122] width 89 height 18
select select "AU"
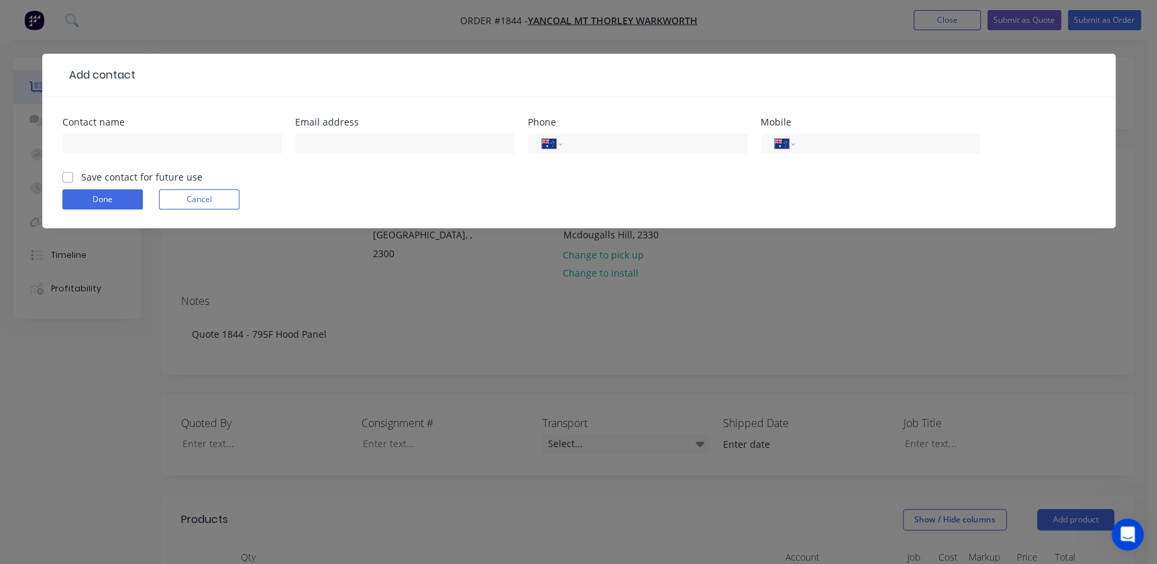
click at [121, 124] on div "Contact name" at bounding box center [171, 121] width 219 height 9
click at [118, 143] on input "text" at bounding box center [171, 144] width 219 height 20
type input "e"
click at [179, 155] on div "Beau" at bounding box center [171, 150] width 219 height 40
click at [181, 147] on input "Beau" at bounding box center [171, 144] width 219 height 20
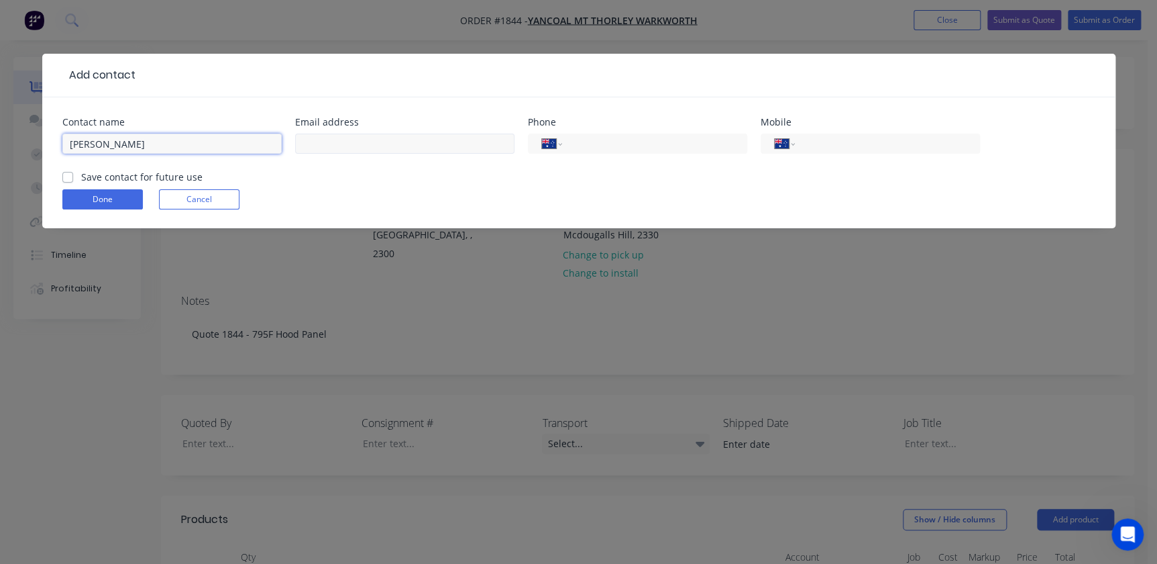
type input "[PERSON_NAME]"
click at [357, 140] on input "text" at bounding box center [404, 144] width 219 height 20
drag, startPoint x: 423, startPoint y: 143, endPoint x: 282, endPoint y: 143, distance: 140.9
click at [282, 143] on div "Contact name Beau Berghan Email address Phone International Afghanistan Åland I…" at bounding box center [578, 143] width 1033 height 52
paste input "Beau Berghan <beau.berghan@yancoal.com.au>"
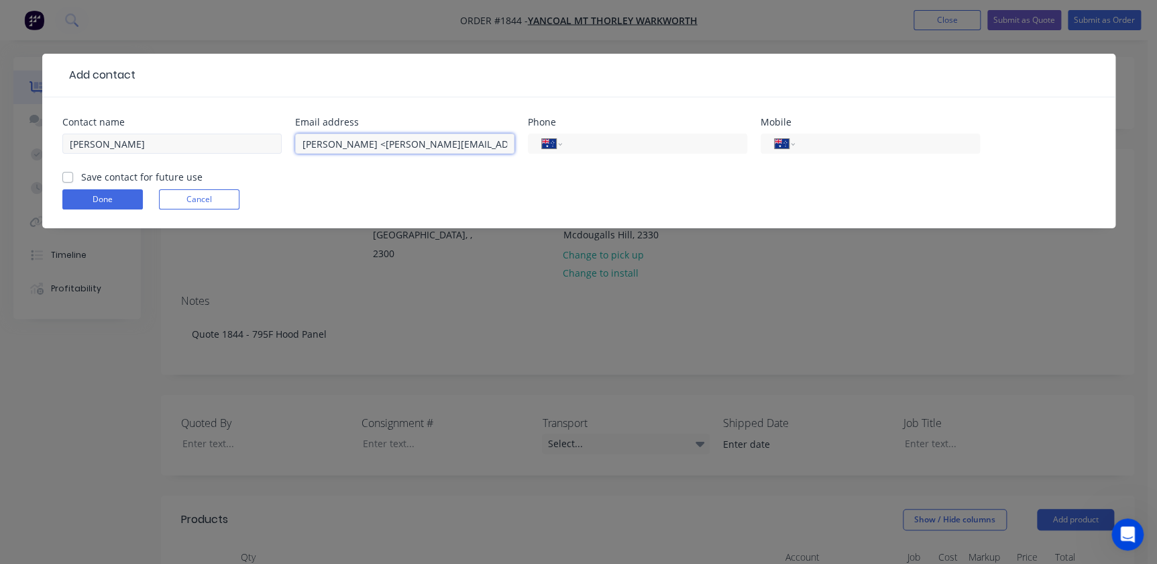
drag, startPoint x: 361, startPoint y: 142, endPoint x: 266, endPoint y: 139, distance: 95.3
click at [266, 139] on div "Contact name Beau Berghan Email address Beau Berghan <beau.berghan@yancoal.com.…" at bounding box center [578, 143] width 1033 height 52
click at [460, 143] on input "beau.berghan@yancoal.com.au>" at bounding box center [404, 144] width 219 height 20
type input "[EMAIL_ADDRESS][DOMAIN_NAME]"
click at [81, 173] on label "Save contact for future use" at bounding box center [141, 177] width 121 height 14
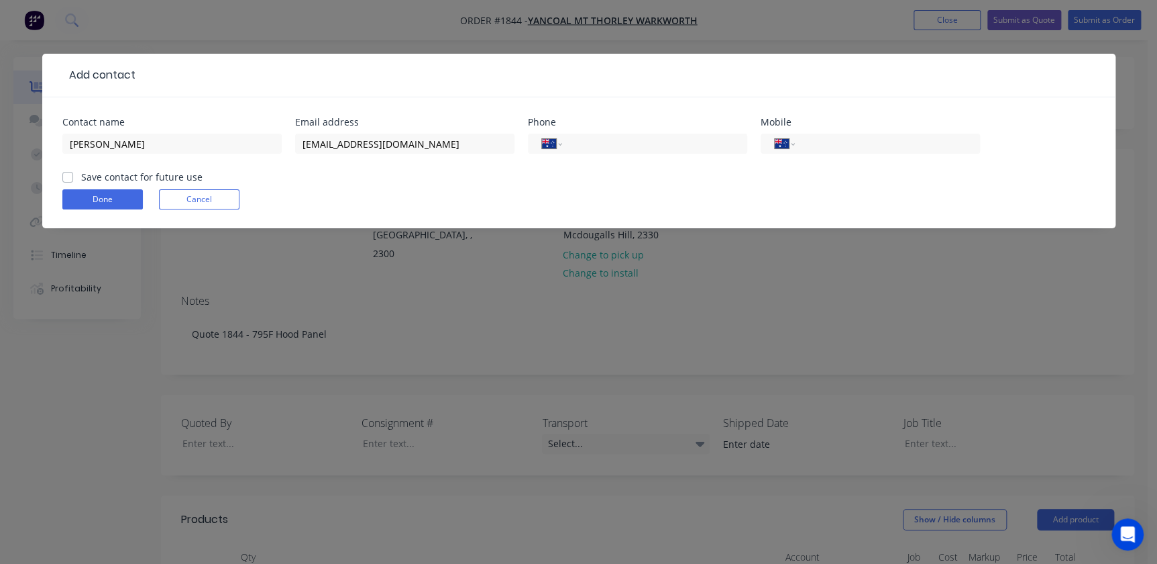
click at [62, 173] on input "Save contact for future use" at bounding box center [67, 176] width 11 height 13
checkbox input "true"
click at [136, 203] on button "Done" at bounding box center [102, 199] width 81 height 20
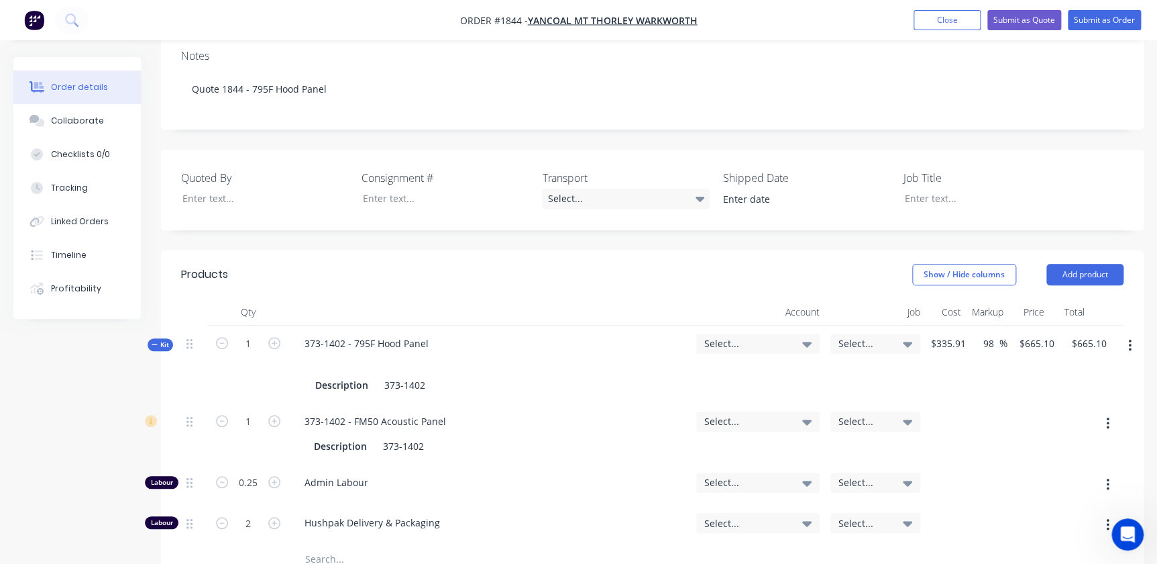
scroll to position [244, 0]
click at [787, 337] on span "Select..." at bounding box center [746, 344] width 85 height 14
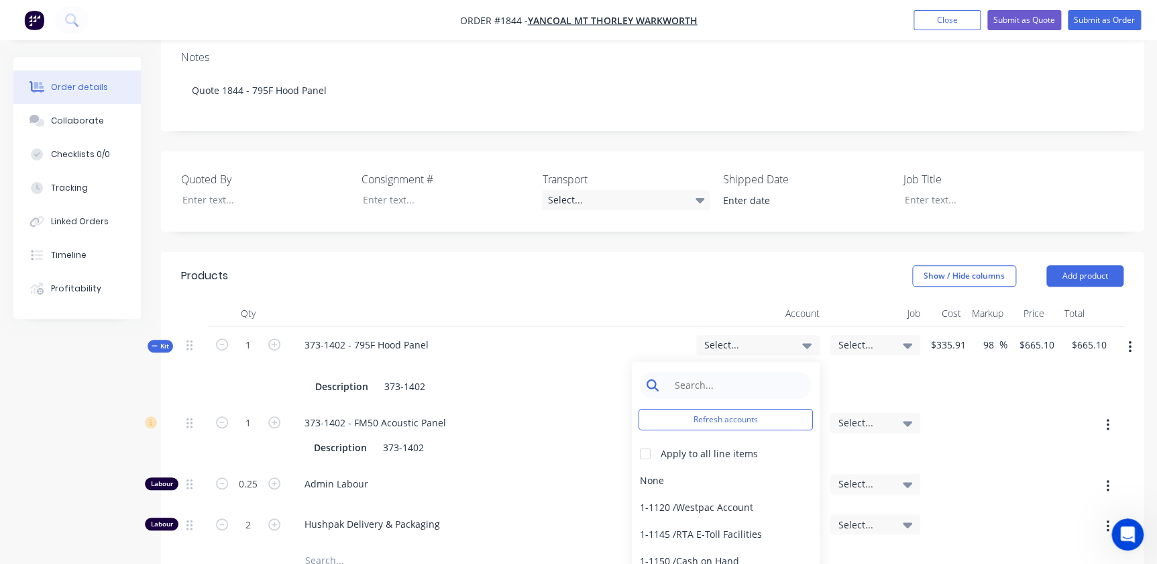
click at [711, 372] on input at bounding box center [737, 385] width 138 height 27
type input "4-11"
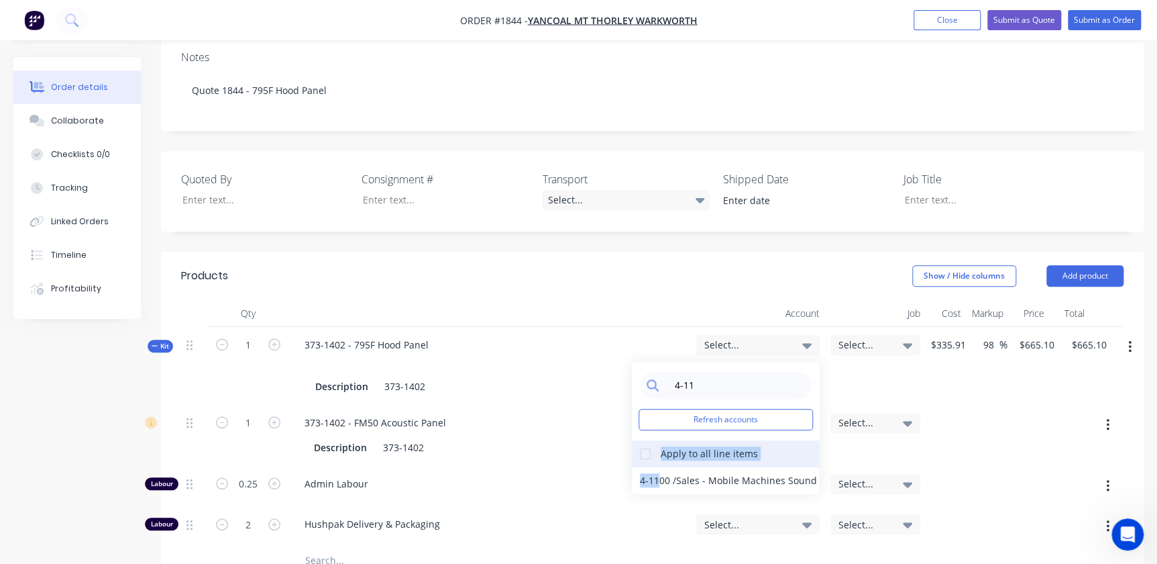
drag, startPoint x: 661, startPoint y: 460, endPoint x: 650, endPoint y: 440, distance: 23.1
click at [650, 440] on div "4-11 Refresh accounts Apply to all line items 4-1100 / Sales - Mobile Machines …" at bounding box center [726, 428] width 188 height 132
click at [645, 440] on div at bounding box center [645, 453] width 27 height 27
click at [652, 467] on div "4-1100 / Sales - Mobile Machines Sound" at bounding box center [726, 480] width 188 height 27
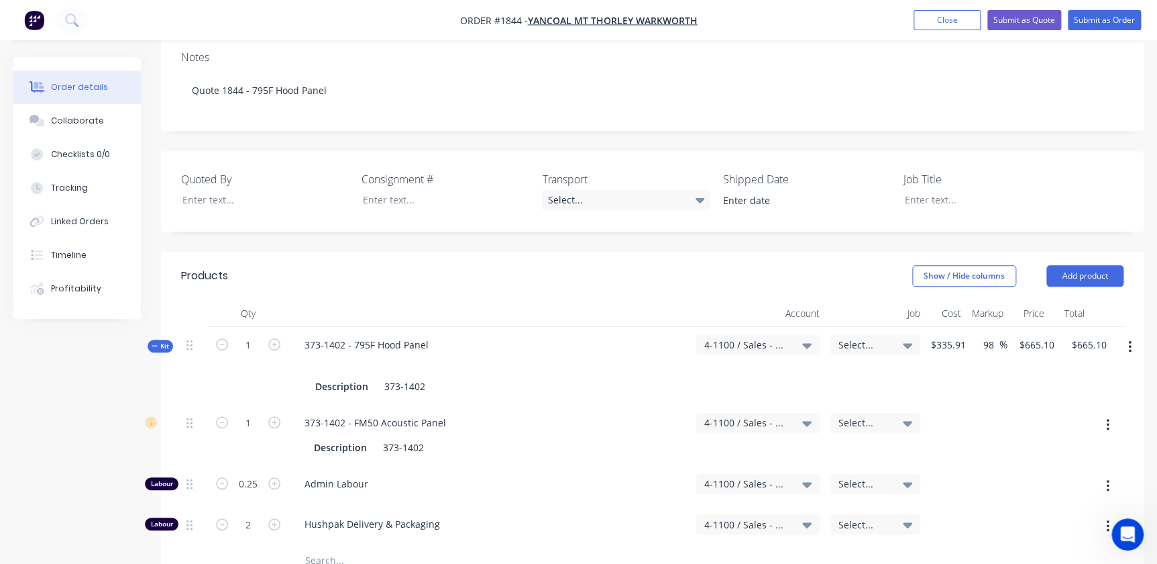
click at [861, 337] on span "Select..." at bounding box center [864, 344] width 51 height 14
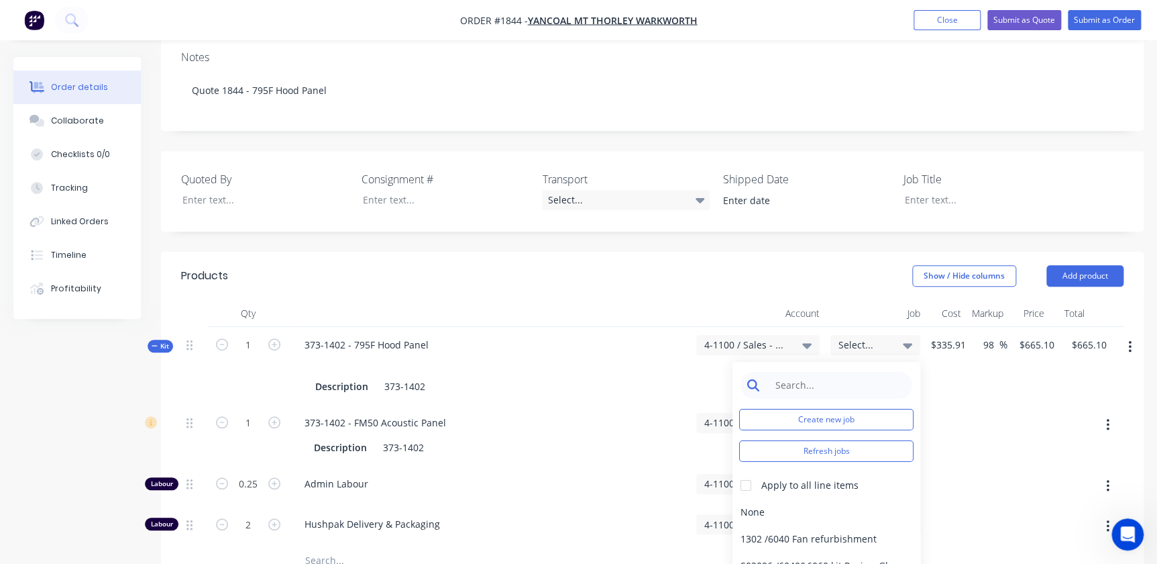
click at [831, 372] on input at bounding box center [837, 385] width 138 height 27
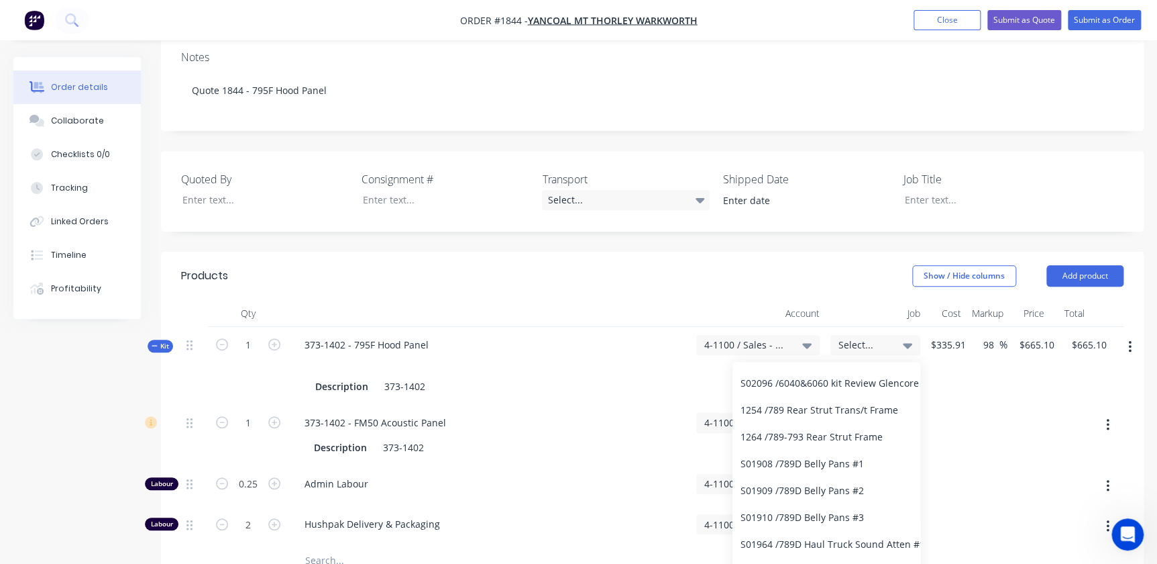
scroll to position [0, 0]
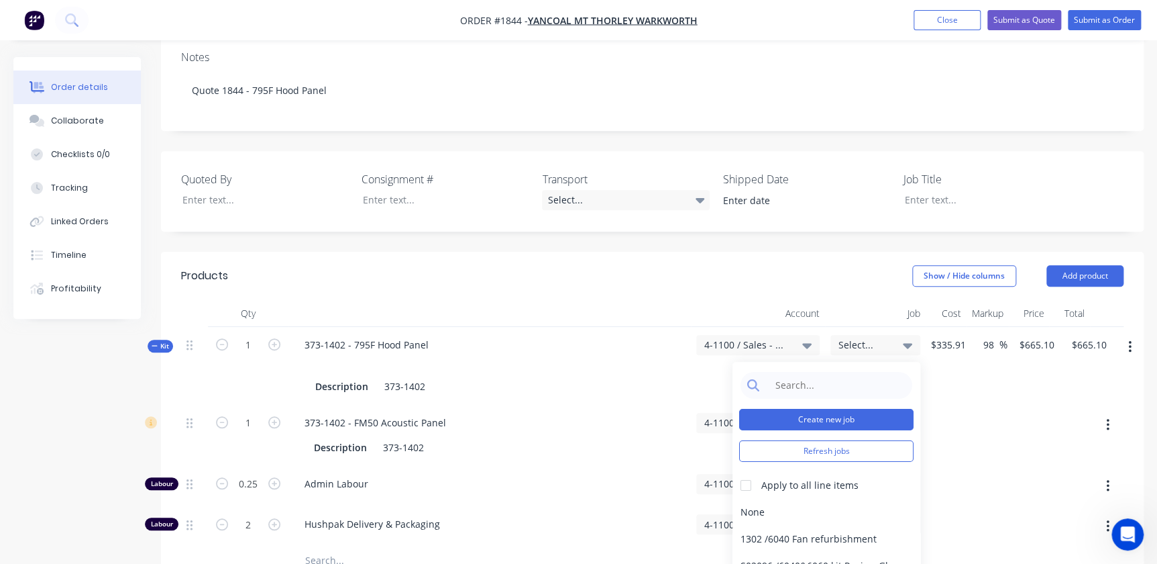
click at [810, 409] on button "Create new job" at bounding box center [826, 419] width 174 height 21
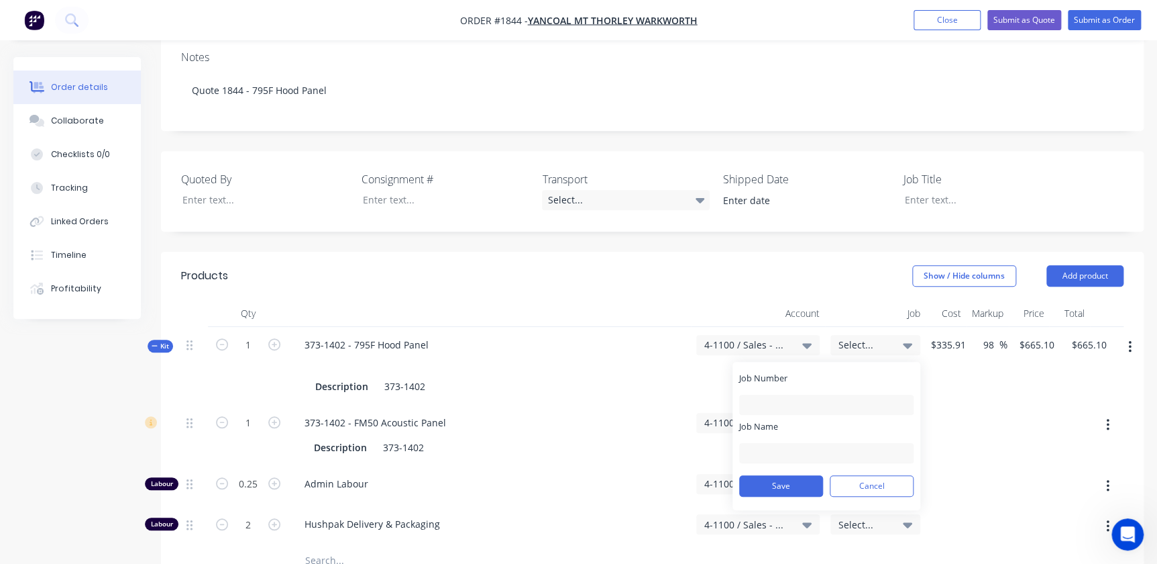
click at [771, 372] on div "Job Number" at bounding box center [826, 393] width 174 height 43
click at [767, 394] on input "Job Number" at bounding box center [826, 404] width 174 height 20
type input "1844"
click at [782, 443] on input "Job Name" at bounding box center [826, 453] width 174 height 20
type input "Y"
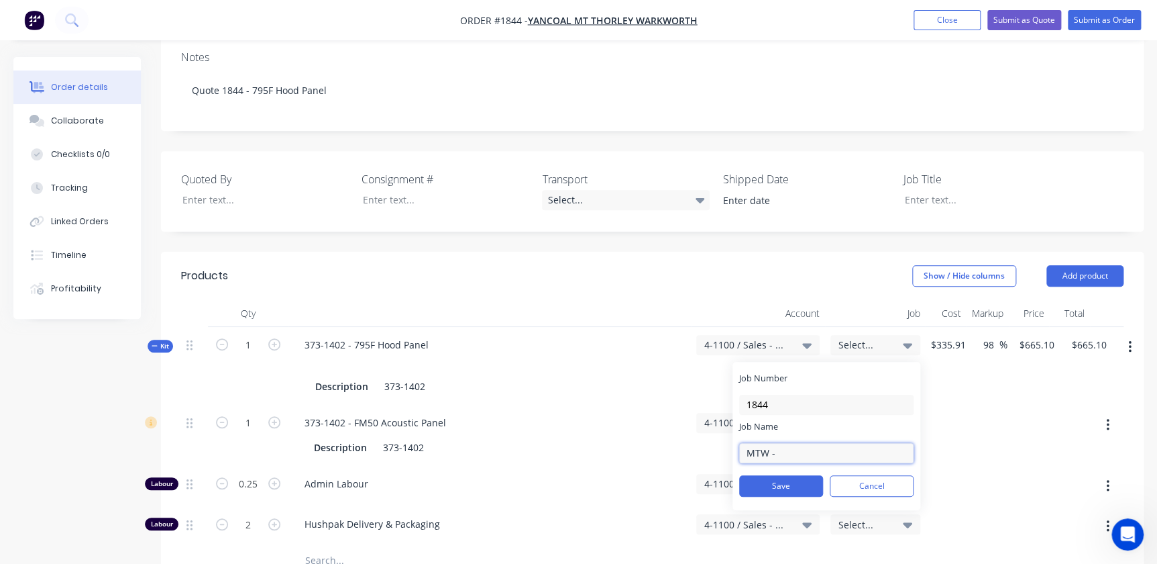
type input "MTW - 795F - Hood Panel"
click at [776, 475] on button "Save" at bounding box center [781, 485] width 84 height 21
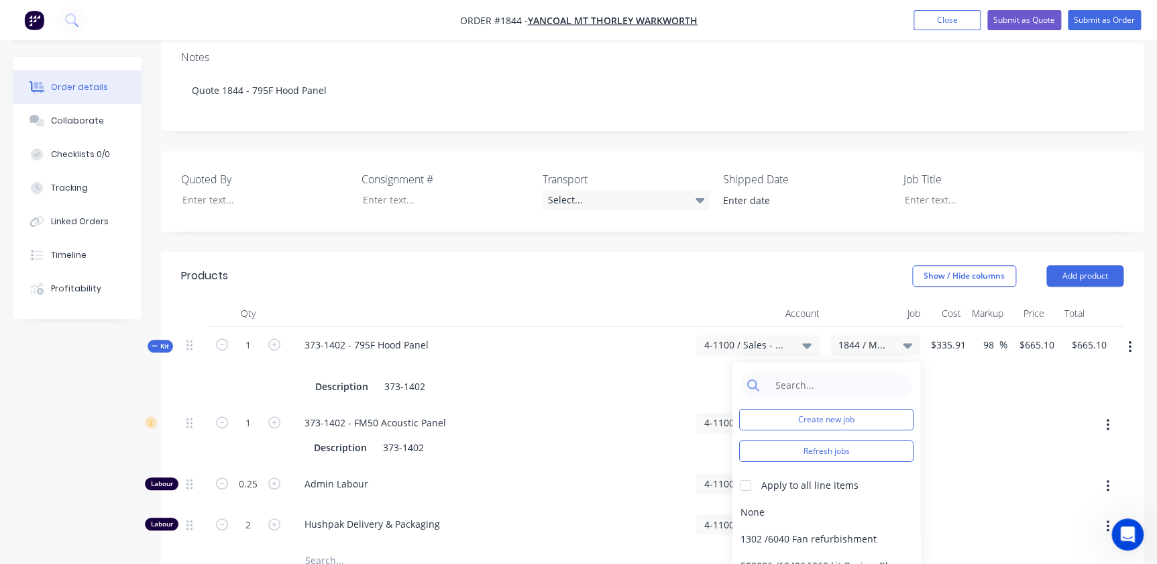
click at [630, 265] on div "Show / Hide columns Add product" at bounding box center [753, 275] width 742 height 21
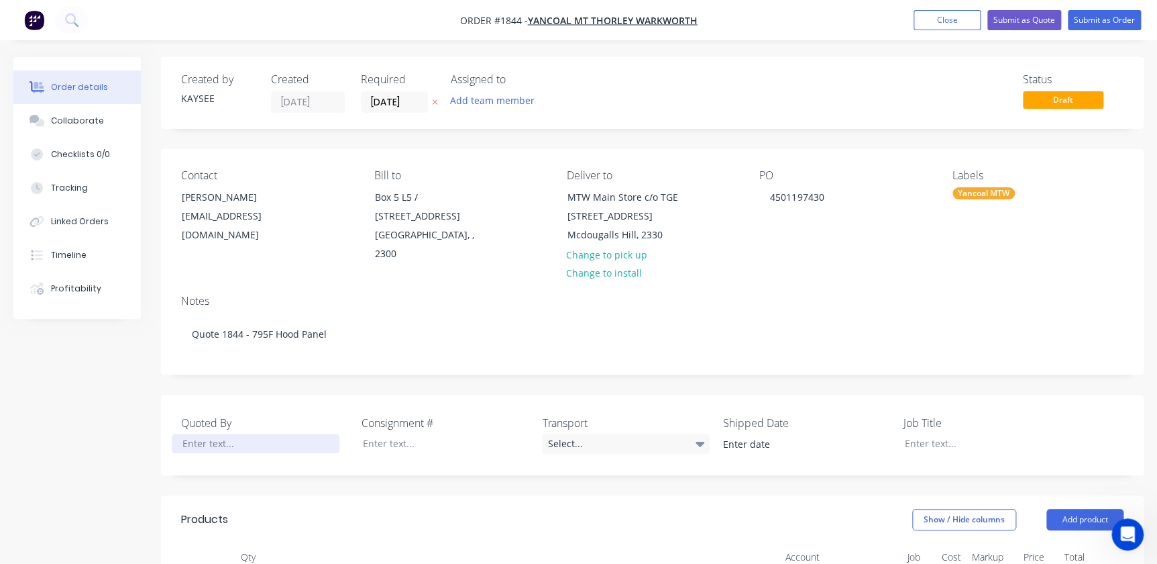
click at [254, 433] on div at bounding box center [256, 442] width 168 height 19
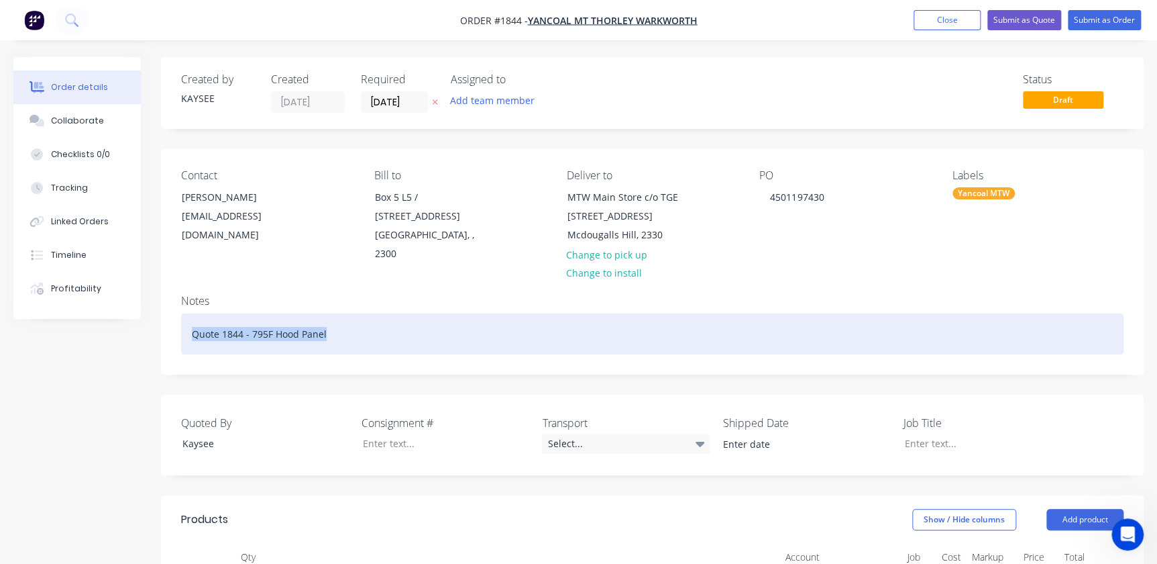
drag, startPoint x: 297, startPoint y: 315, endPoint x: 168, endPoint y: 306, distance: 129.1
click at [168, 306] on div "Notes Quote 1844 - 795F Hood Panel" at bounding box center [652, 329] width 983 height 90
copy div "Quote 1844 - 795F Hood Panel"
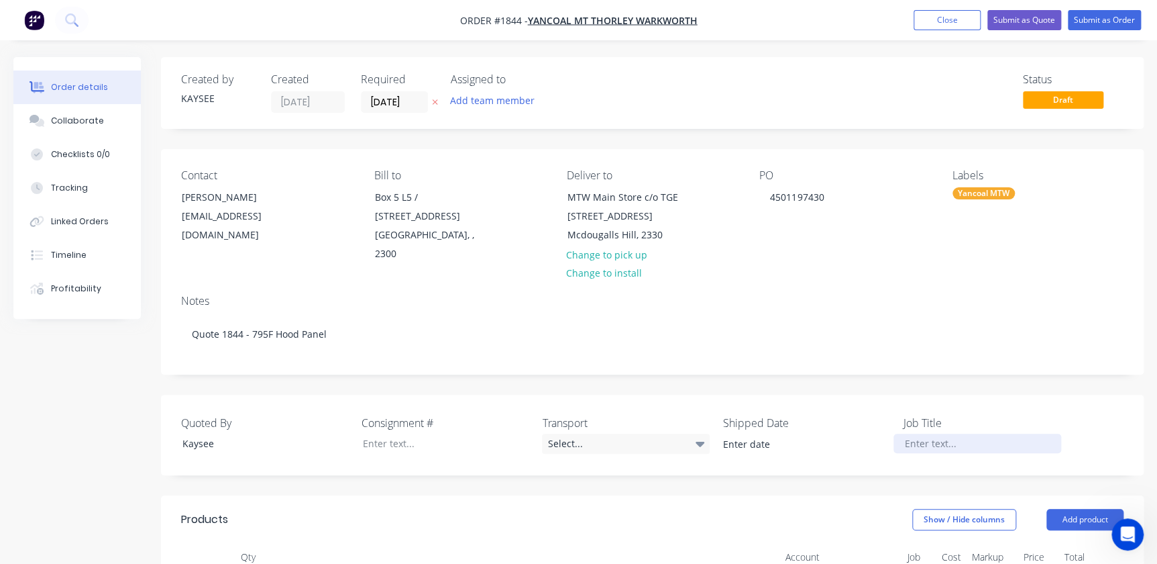
click at [938, 433] on div at bounding box center [978, 442] width 168 height 19
paste div
click at [1035, 13] on button "Submit as Quote" at bounding box center [1025, 20] width 74 height 20
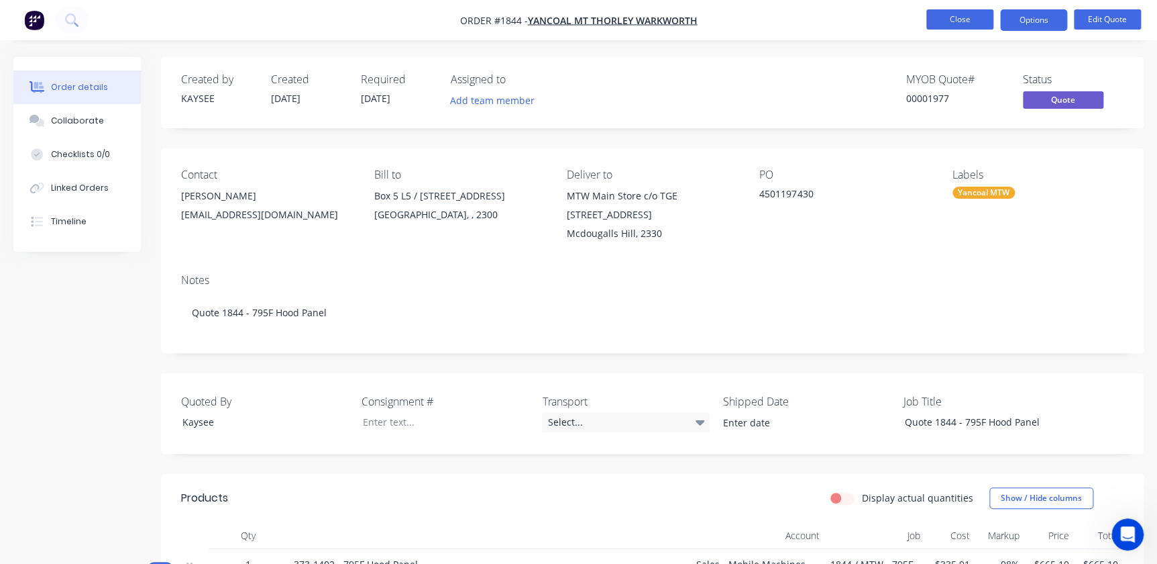
click at [948, 14] on button "Close" at bounding box center [959, 19] width 67 height 20
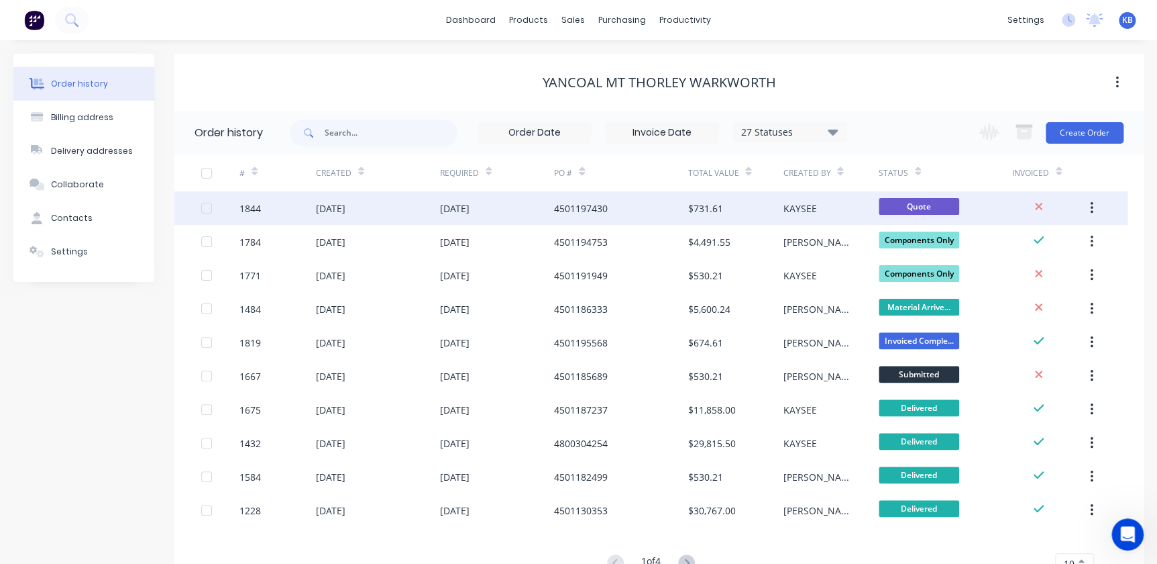
drag, startPoint x: 324, startPoint y: 213, endPoint x: 590, endPoint y: 200, distance: 266.6
click at [590, 200] on div "4501197430" at bounding box center [621, 208] width 134 height 34
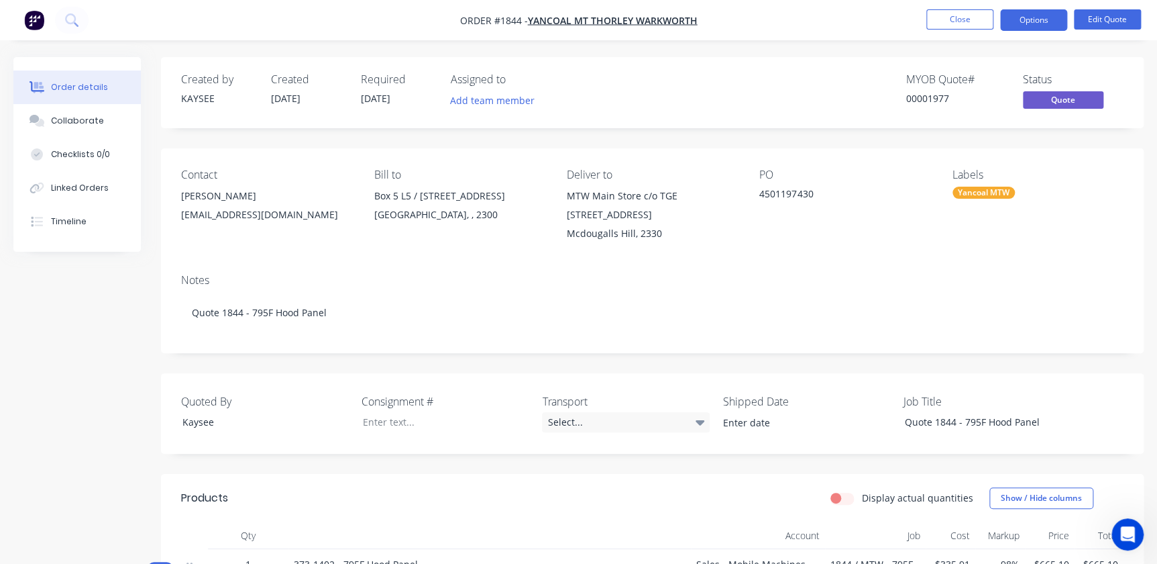
click at [1020, 32] on nav "Order #1844 - Yancoal Mt Thorley Warkworth Close Options Edit Quote" at bounding box center [578, 20] width 1157 height 40
click at [1024, 21] on button "Options" at bounding box center [1033, 19] width 67 height 21
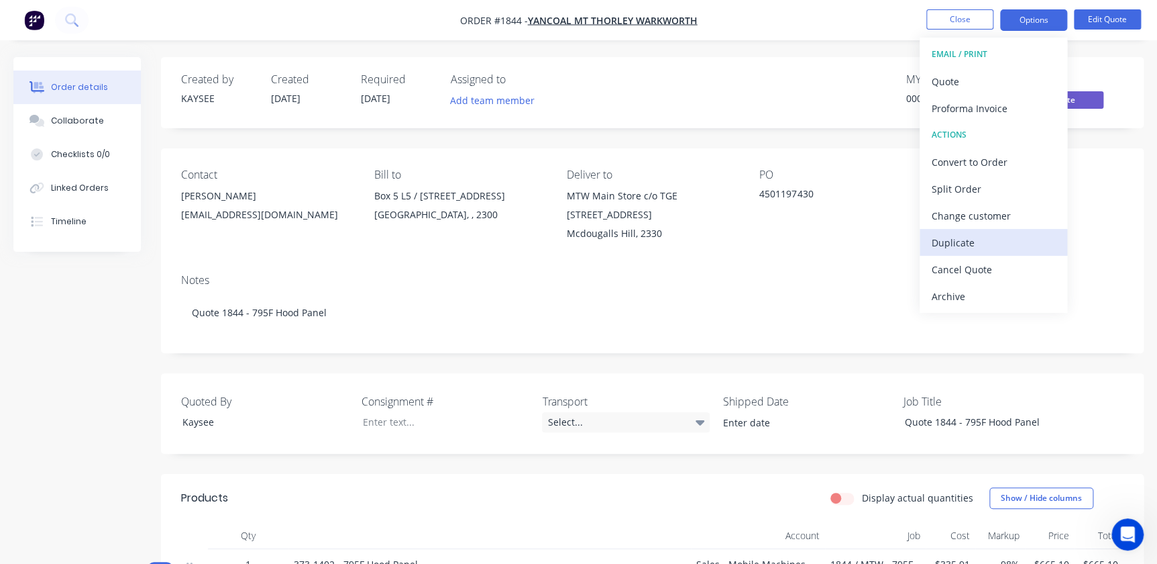
click at [987, 245] on div "Duplicate" at bounding box center [993, 242] width 123 height 19
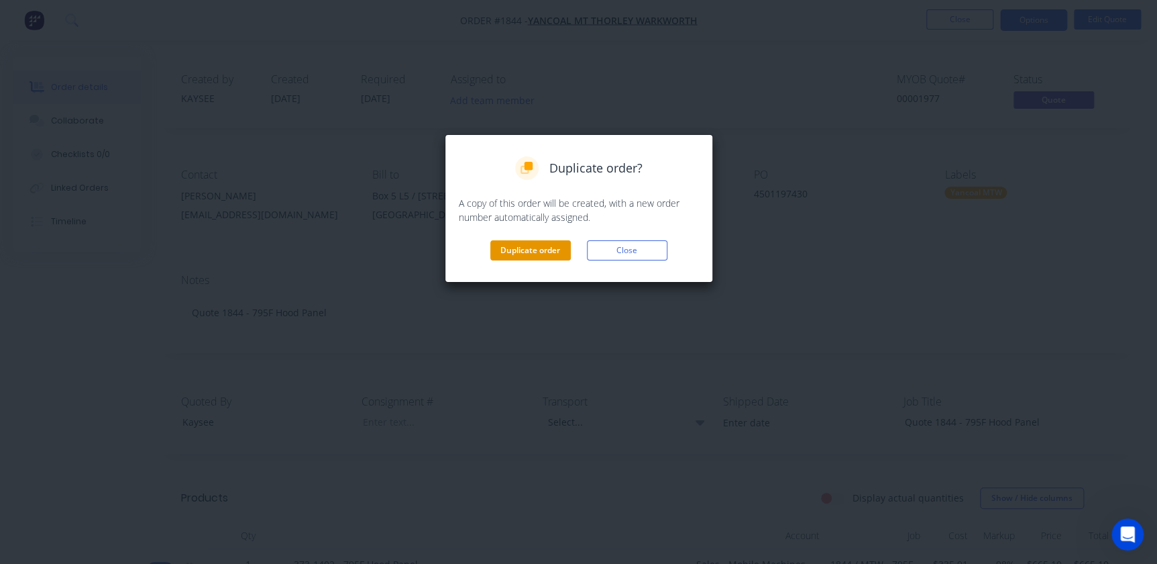
click at [509, 242] on button "Duplicate order" at bounding box center [530, 250] width 81 height 20
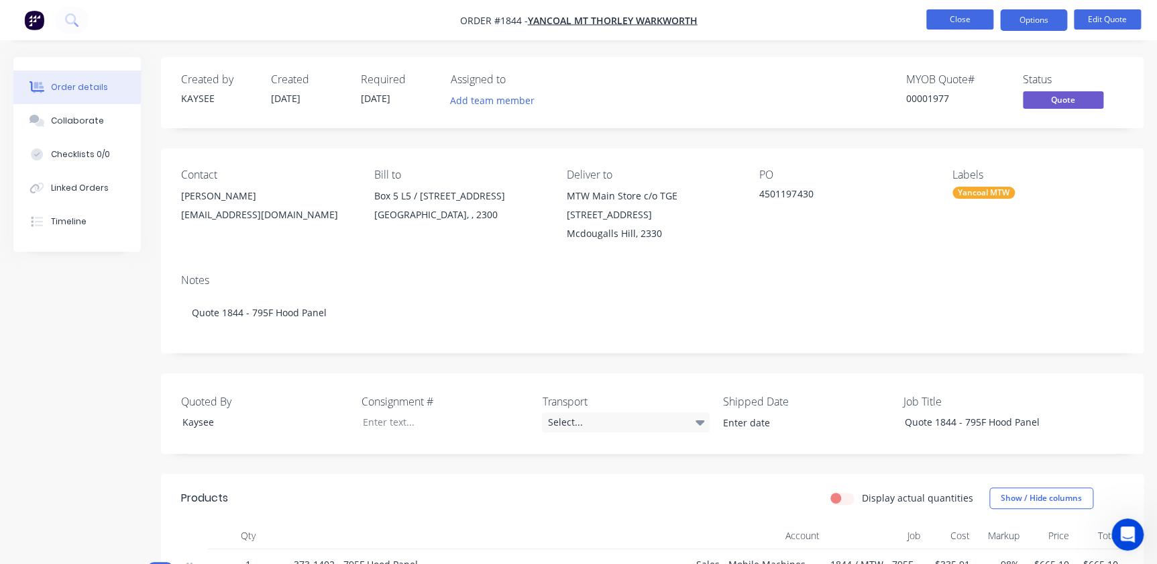
click at [981, 19] on button "Close" at bounding box center [959, 19] width 67 height 20
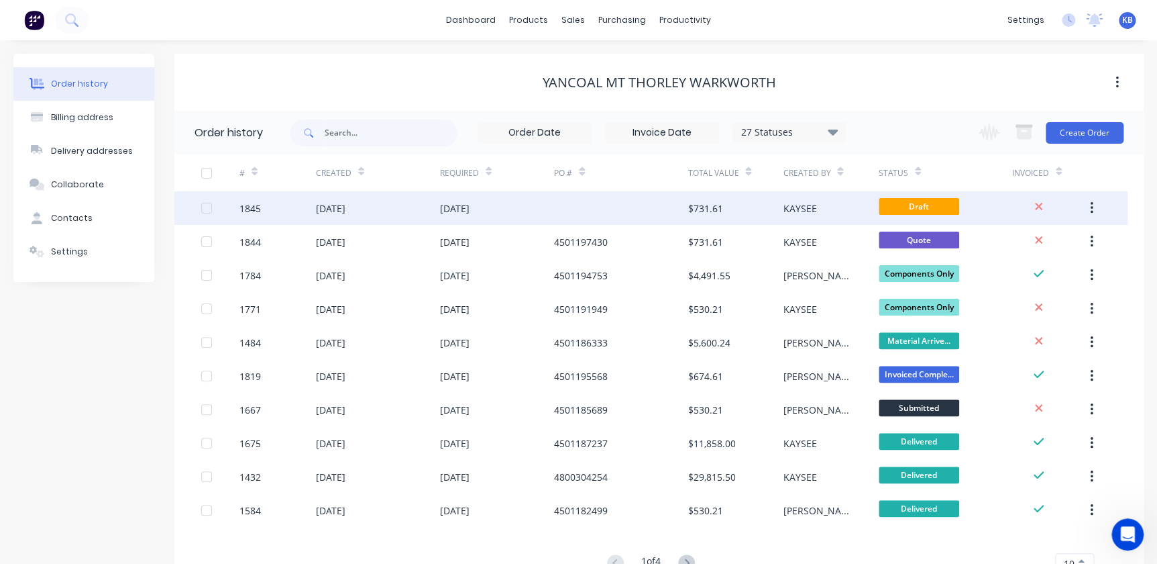
click at [384, 201] on div "[DATE]" at bounding box center [378, 208] width 124 height 34
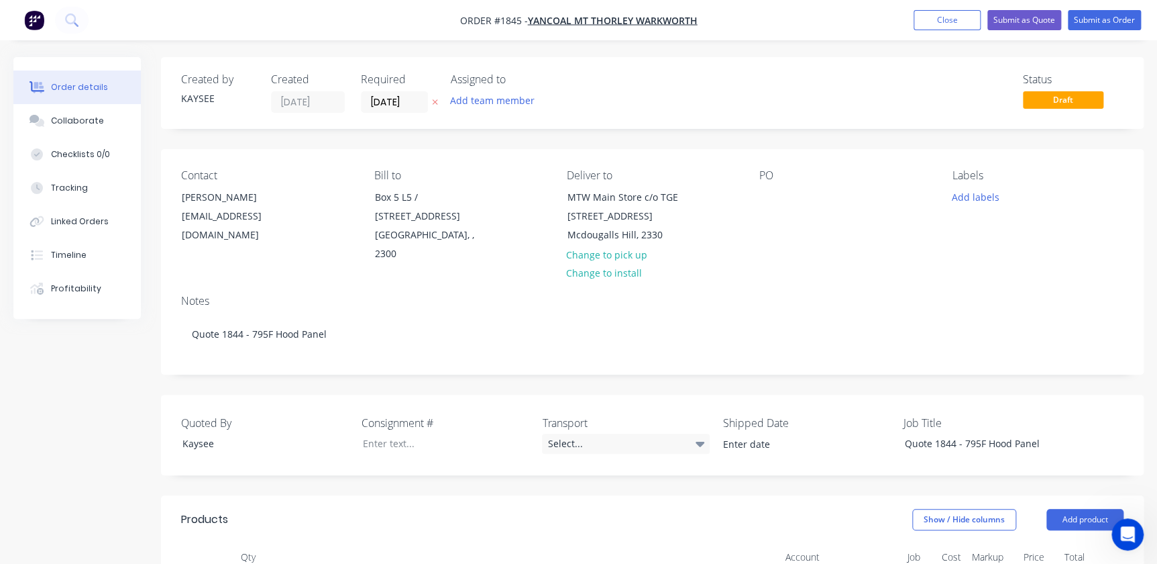
click at [758, 201] on div "Contact Beau Berghan beau.berghan@yancoal.com.au Bill to Box 5 L5 / 28 Honeysuc…" at bounding box center [652, 216] width 983 height 135
click at [792, 191] on div "PO" at bounding box center [844, 216] width 171 height 95
click at [769, 197] on div at bounding box center [769, 196] width 21 height 19
paste div
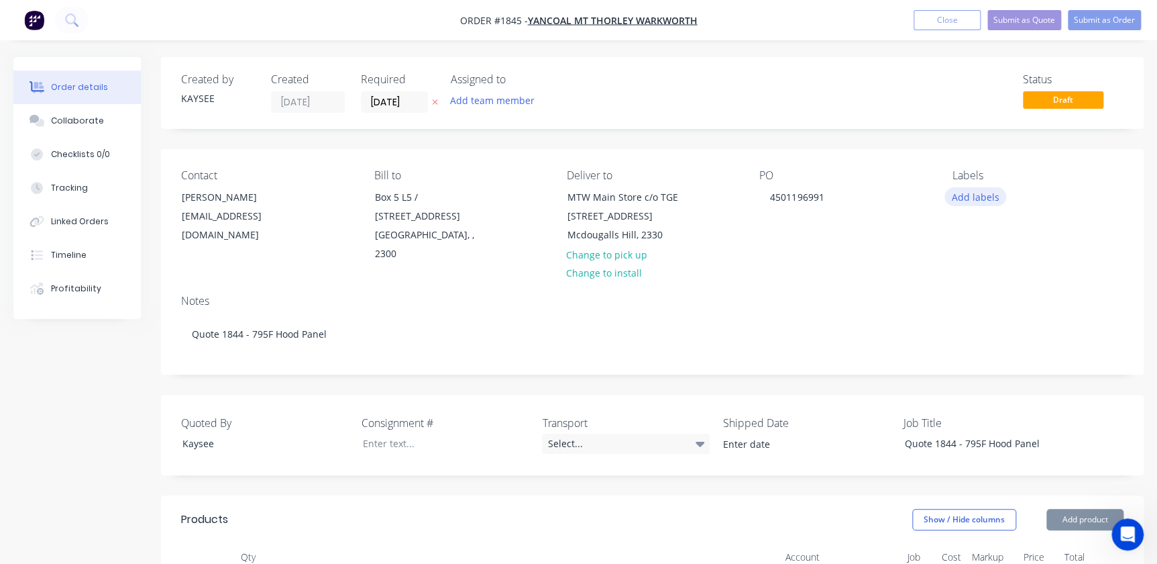
click at [946, 197] on button "Add labels" at bounding box center [976, 196] width 62 height 18
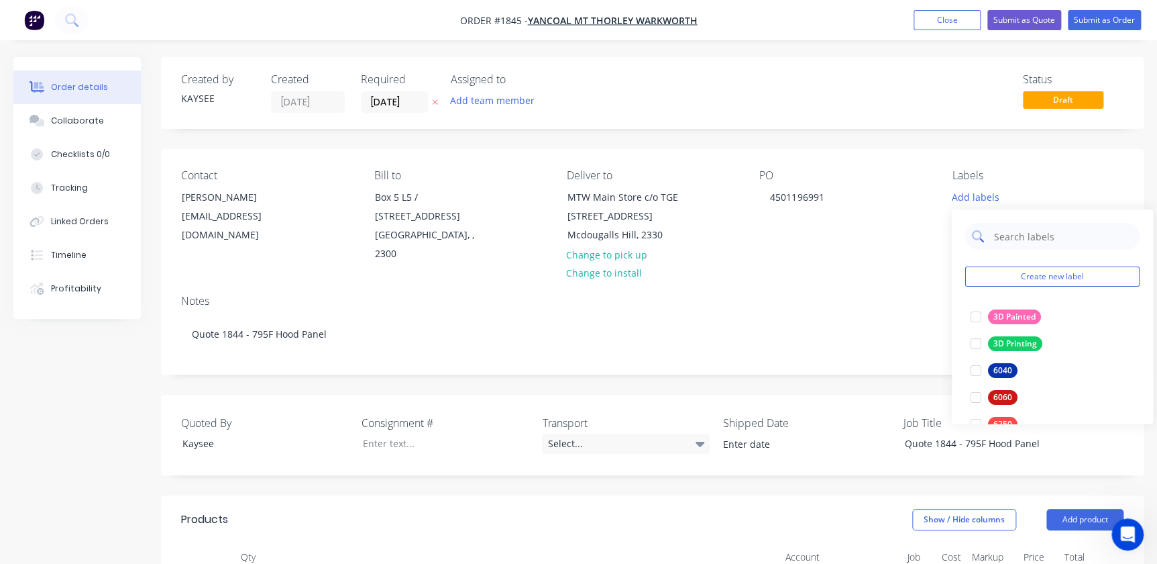
drag, startPoint x: 1014, startPoint y: 233, endPoint x: 1008, endPoint y: 243, distance: 11.2
click at [1014, 235] on input "text" at bounding box center [1063, 236] width 140 height 27
type input "yan"
click at [982, 315] on div at bounding box center [976, 316] width 27 height 27
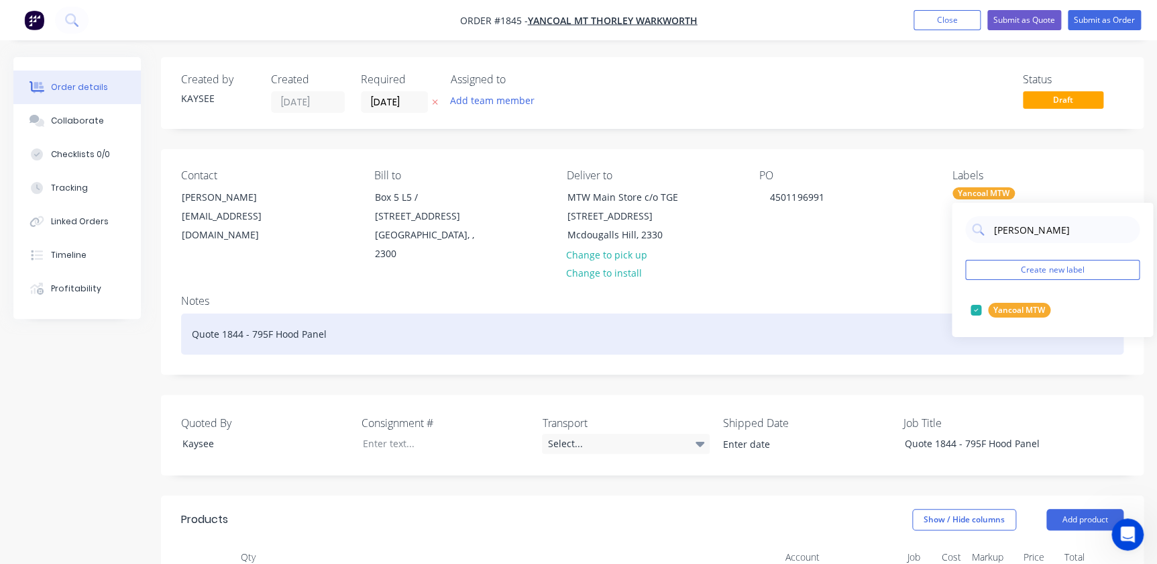
click at [937, 313] on div "Quote 1844 - 795F Hood Panel" at bounding box center [652, 333] width 943 height 41
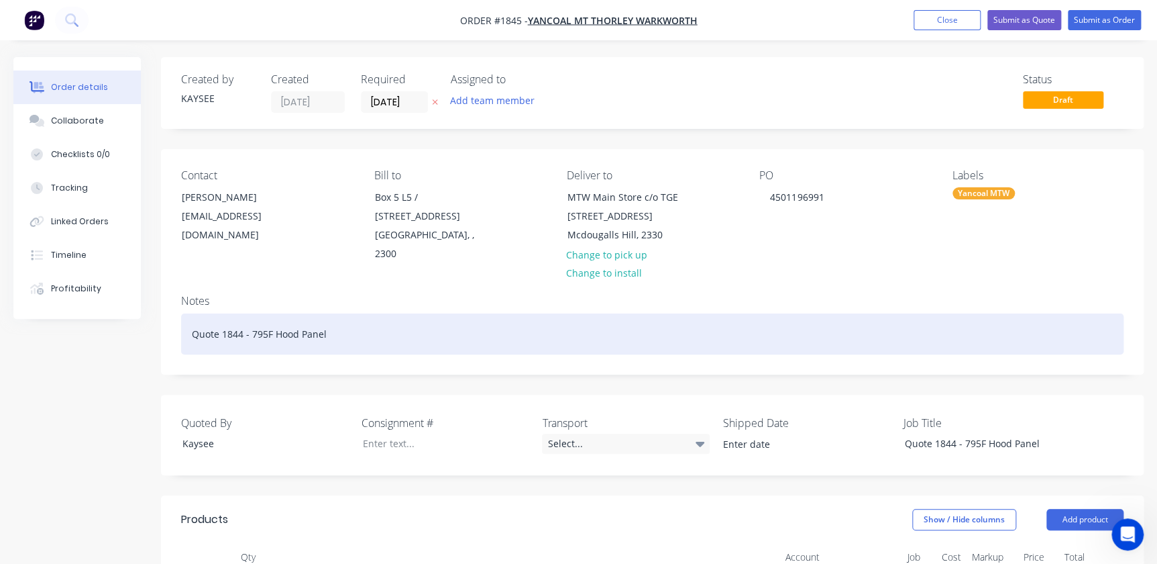
click at [242, 313] on div "Quote 1844 - 795F Hood Panel" at bounding box center [652, 333] width 943 height 41
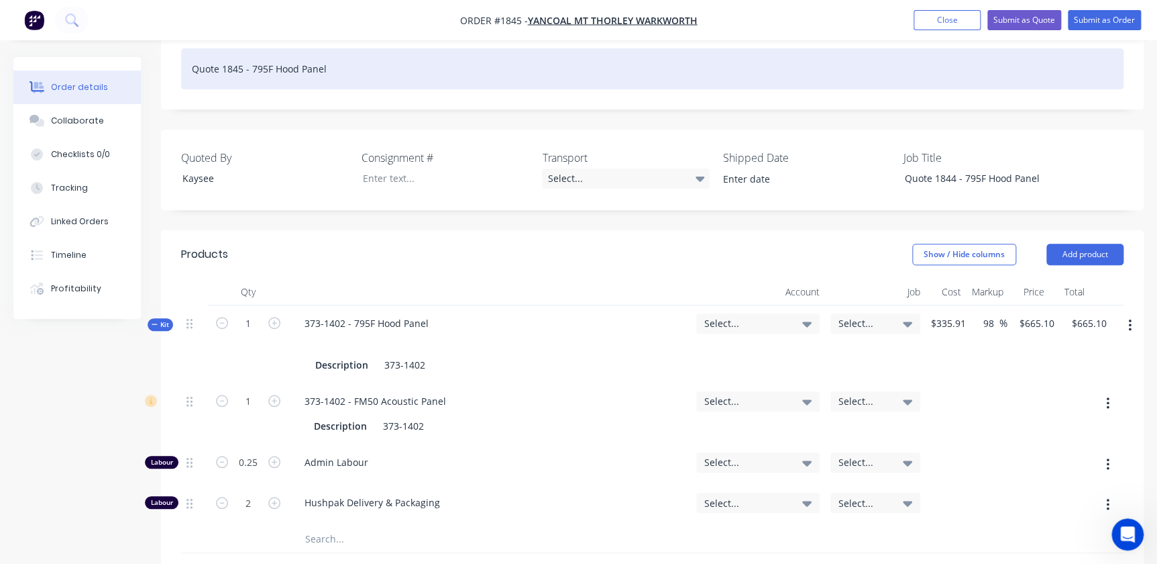
scroll to position [244, 0]
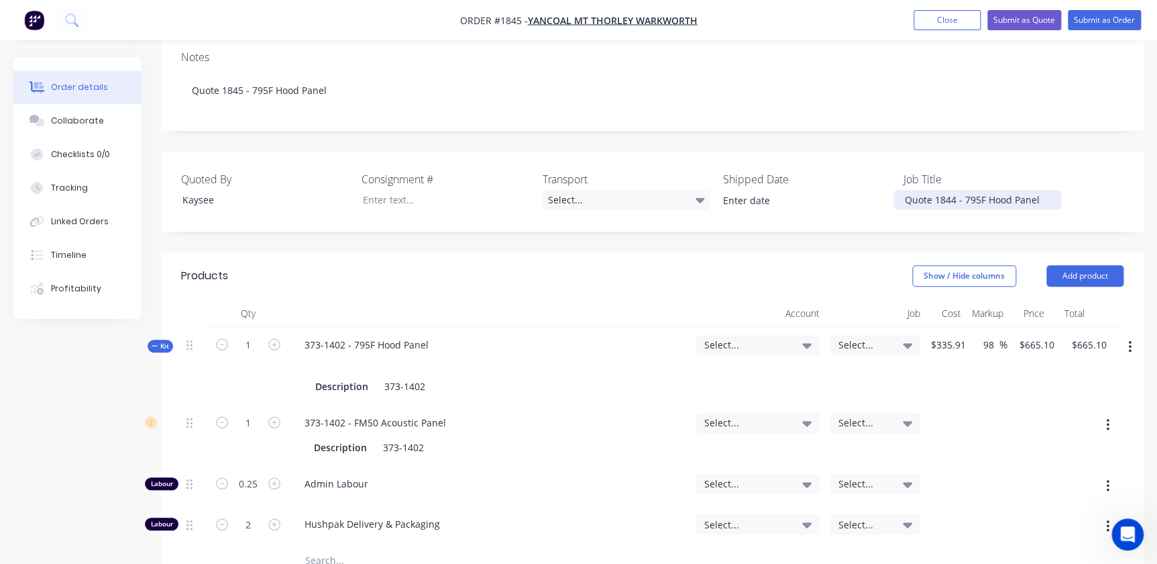
click at [952, 190] on div "Quote 1844 - 795F Hood Panel" at bounding box center [978, 199] width 168 height 19
click at [930, 112] on div "Created by KAYSEE Created 02/09/25 Required 02/09/25 Assigned to Add team membe…" at bounding box center [652, 377] width 983 height 1126
click at [723, 337] on span "Select..." at bounding box center [746, 344] width 85 height 14
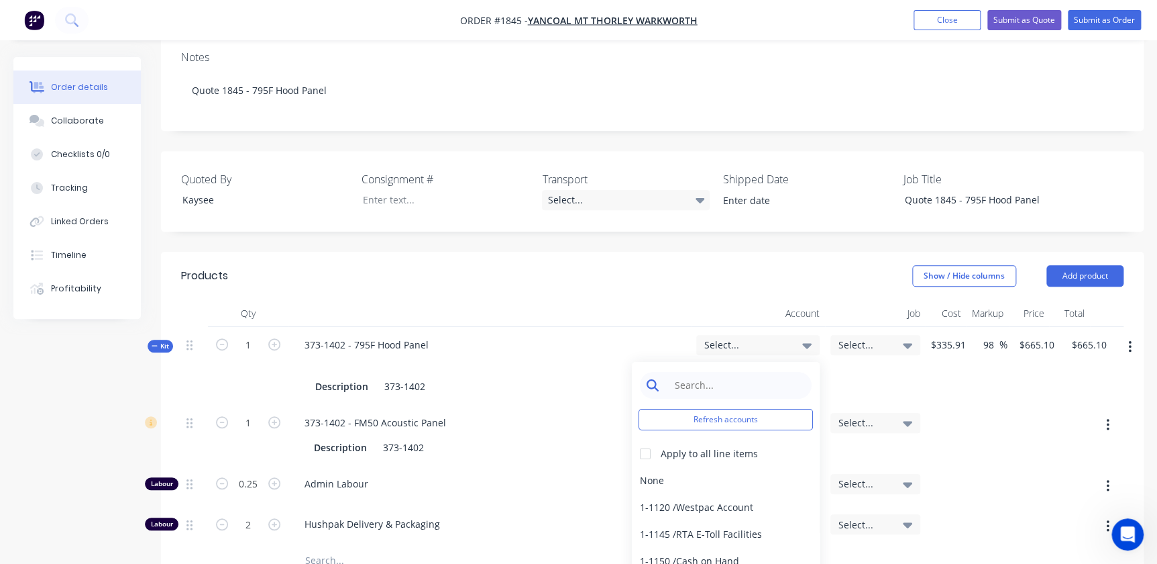
click at [717, 372] on input at bounding box center [737, 385] width 138 height 27
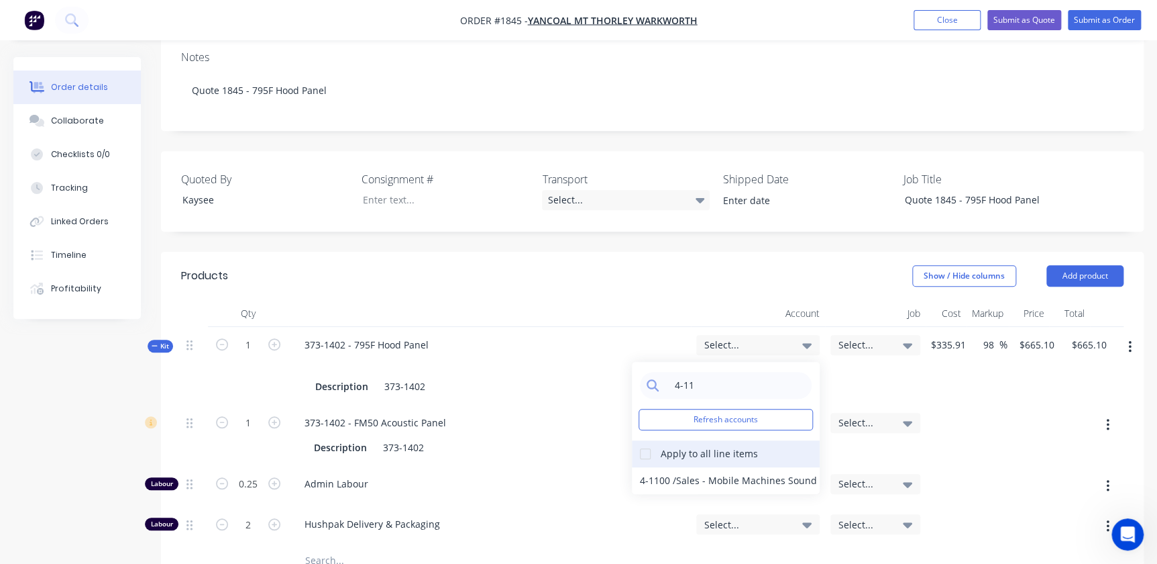
type input "4-11"
drag, startPoint x: 649, startPoint y: 435, endPoint x: 657, endPoint y: 449, distance: 15.9
click at [649, 440] on div at bounding box center [645, 453] width 27 height 27
drag, startPoint x: 657, startPoint y: 451, endPoint x: 797, endPoint y: 417, distance: 144.3
click at [657, 467] on div "4-1100 / Sales - Mobile Machines Sound" at bounding box center [726, 480] width 188 height 27
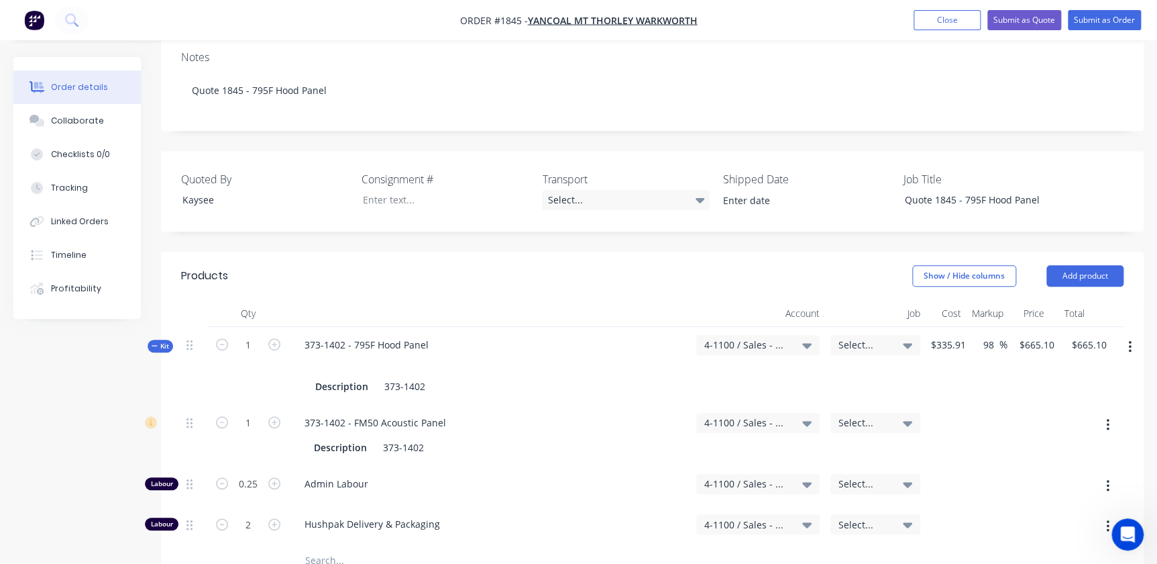
click at [855, 335] on div "Select..." at bounding box center [876, 345] width 90 height 20
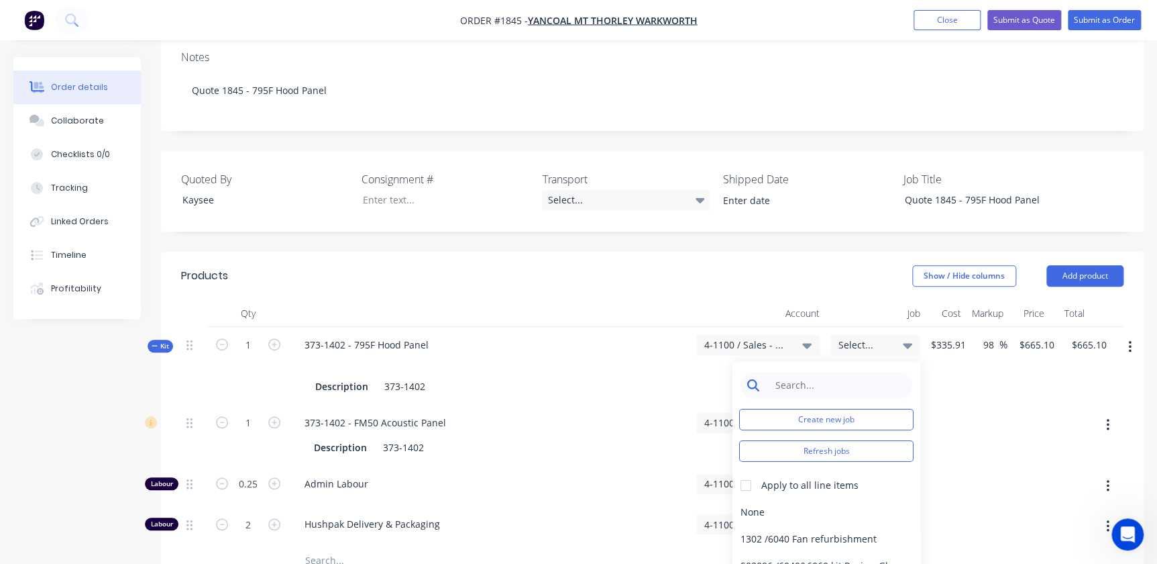
click at [806, 372] on input at bounding box center [837, 385] width 138 height 27
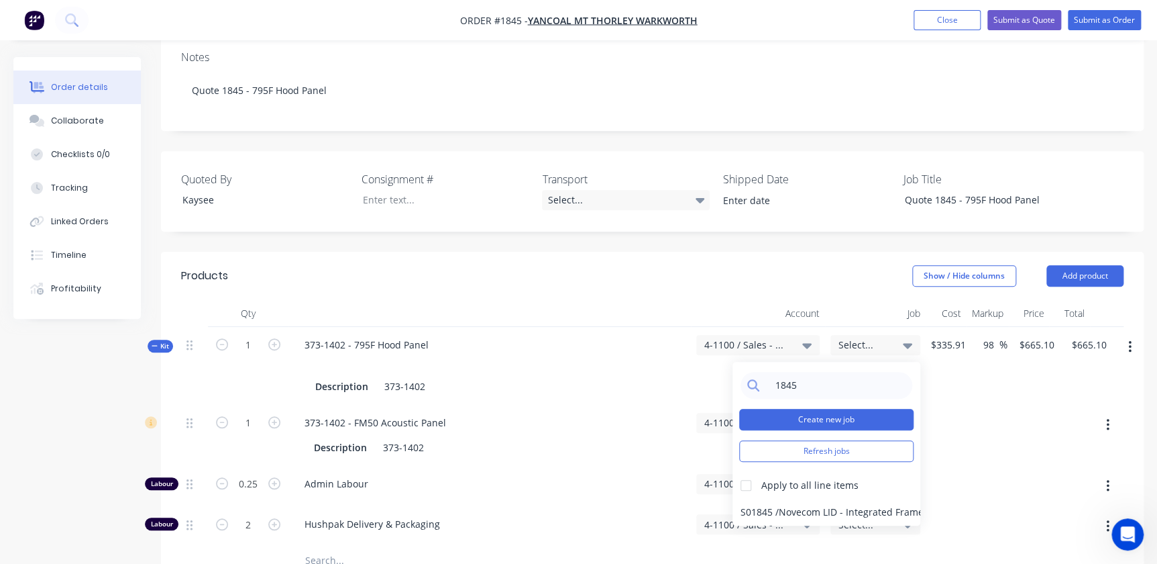
type input "1845"
click at [806, 409] on button "Create new job" at bounding box center [826, 419] width 174 height 21
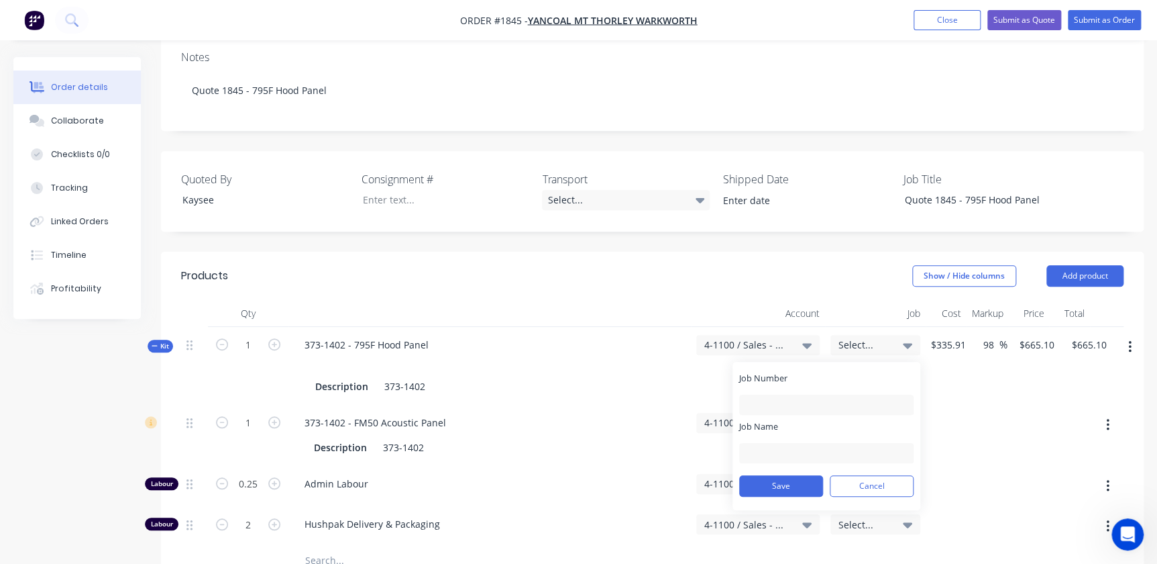
click at [798, 372] on div "Job Number" at bounding box center [826, 393] width 174 height 43
click at [797, 394] on input "Job Number" at bounding box center [826, 404] width 174 height 20
type input "1845"
type input "MTW - 795F - Hood Panel"
click at [800, 475] on button "Save" at bounding box center [781, 485] width 84 height 21
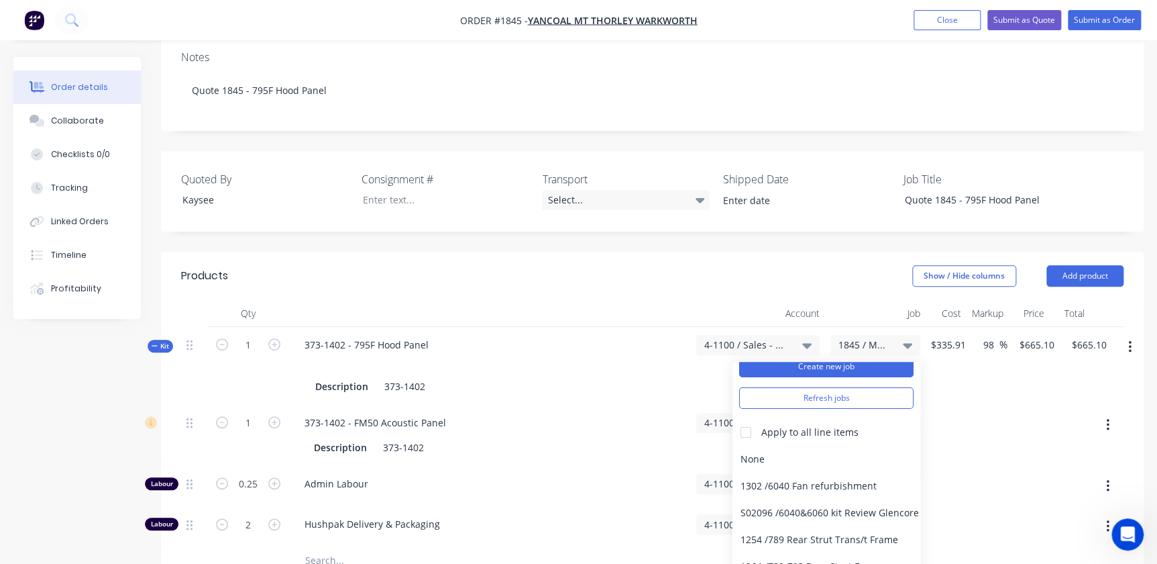
scroll to position [0, 0]
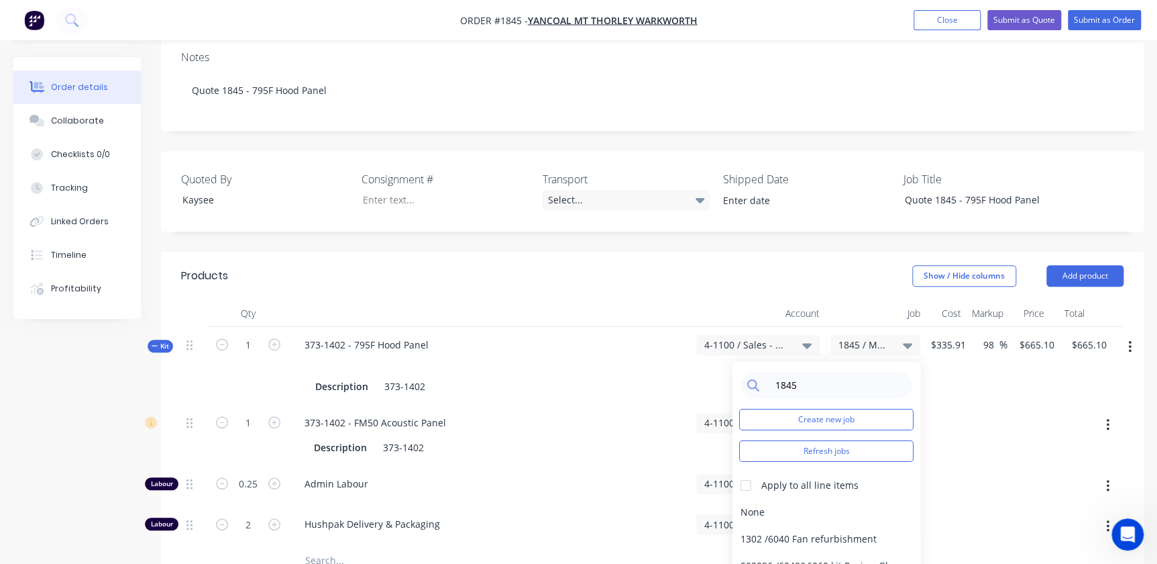
click at [967, 376] on div "$335.91" at bounding box center [949, 366] width 46 height 78
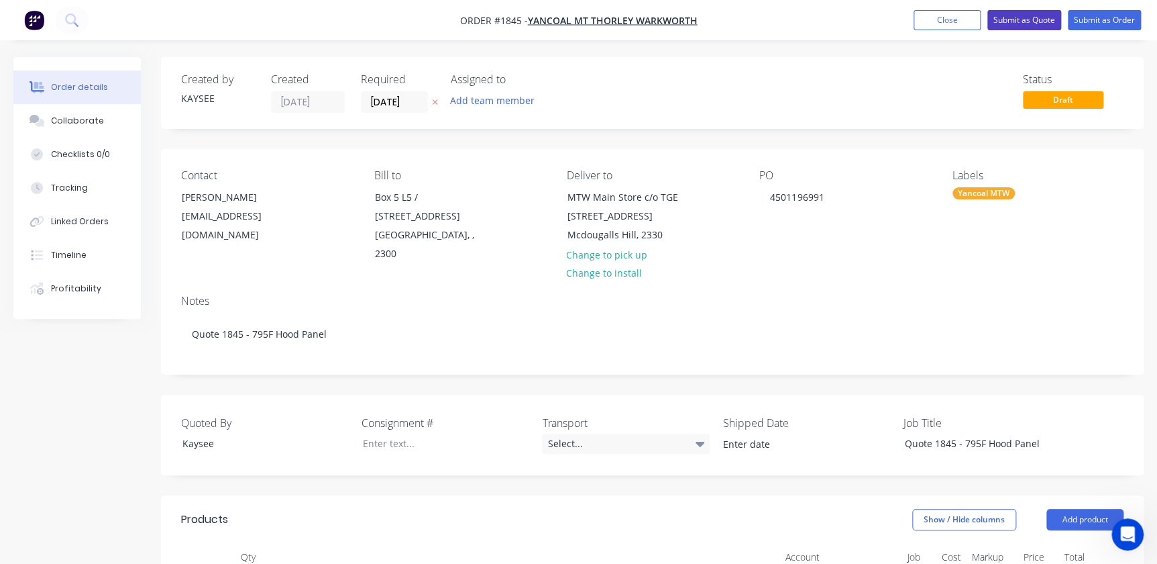
click at [1018, 26] on button "Submit as Quote" at bounding box center [1025, 20] width 74 height 20
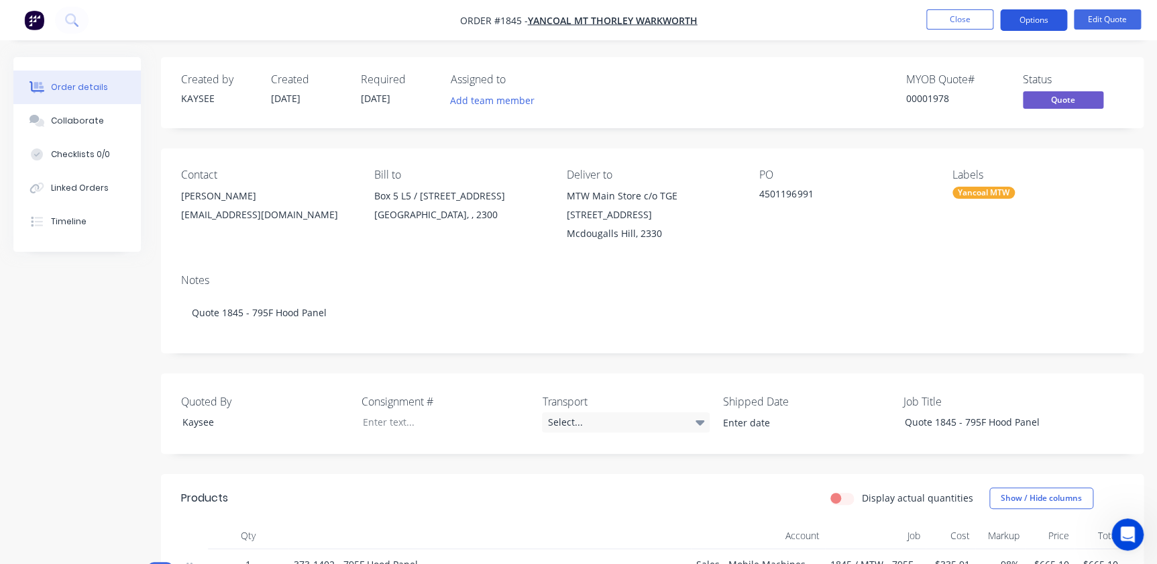
click at [1056, 25] on button "Options" at bounding box center [1033, 19] width 67 height 21
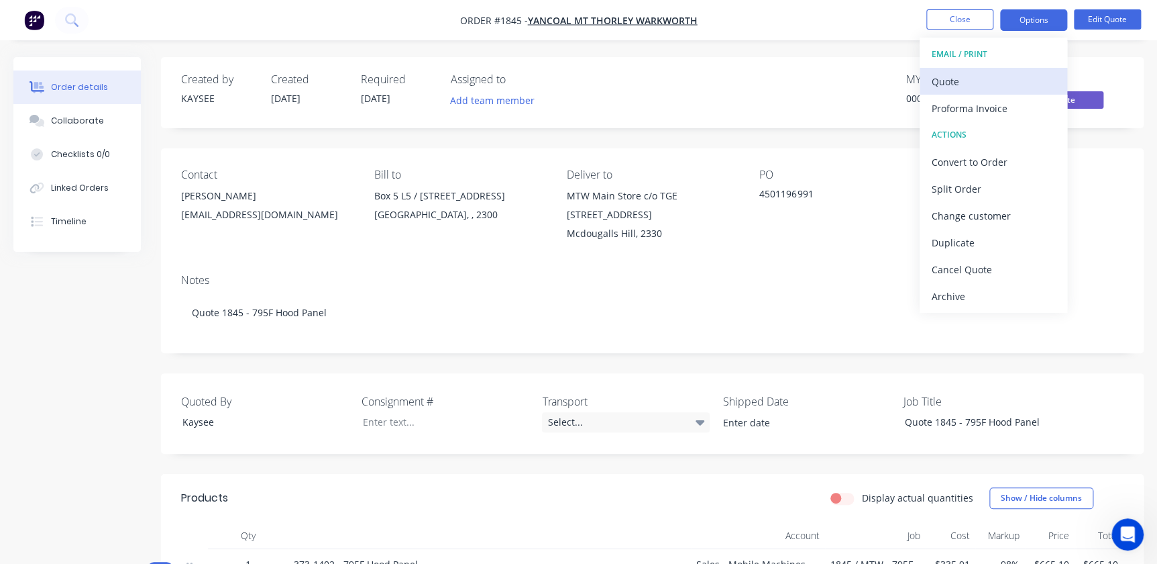
click at [962, 75] on div "Quote" at bounding box center [993, 81] width 123 height 19
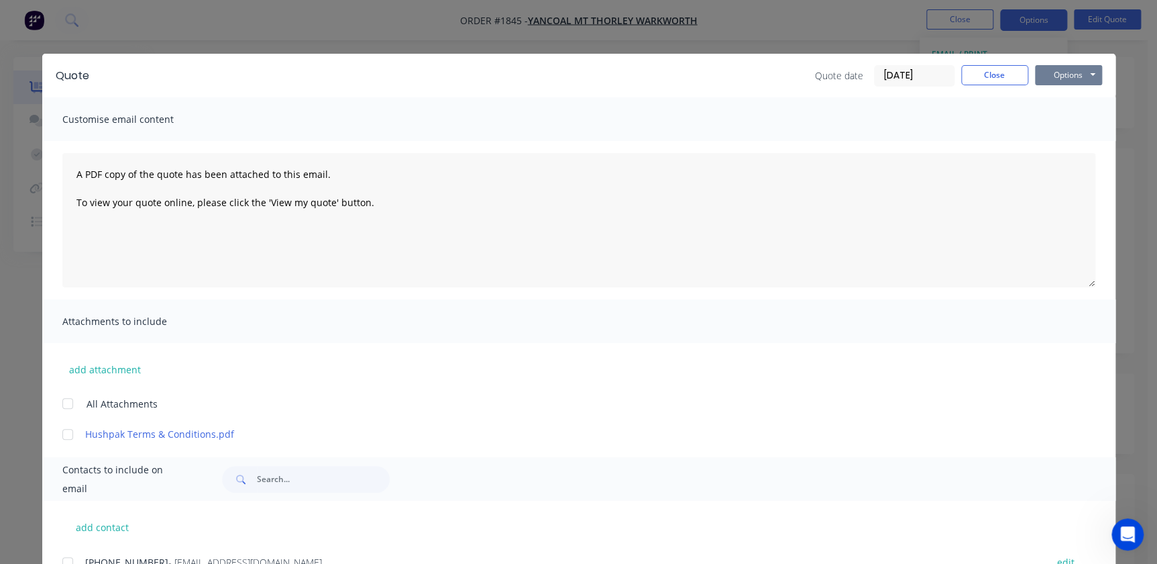
click at [1049, 80] on button "Options" at bounding box center [1068, 75] width 67 height 20
click at [1047, 121] on button "Print" at bounding box center [1078, 121] width 86 height 22
click at [972, 69] on button "Close" at bounding box center [994, 75] width 67 height 20
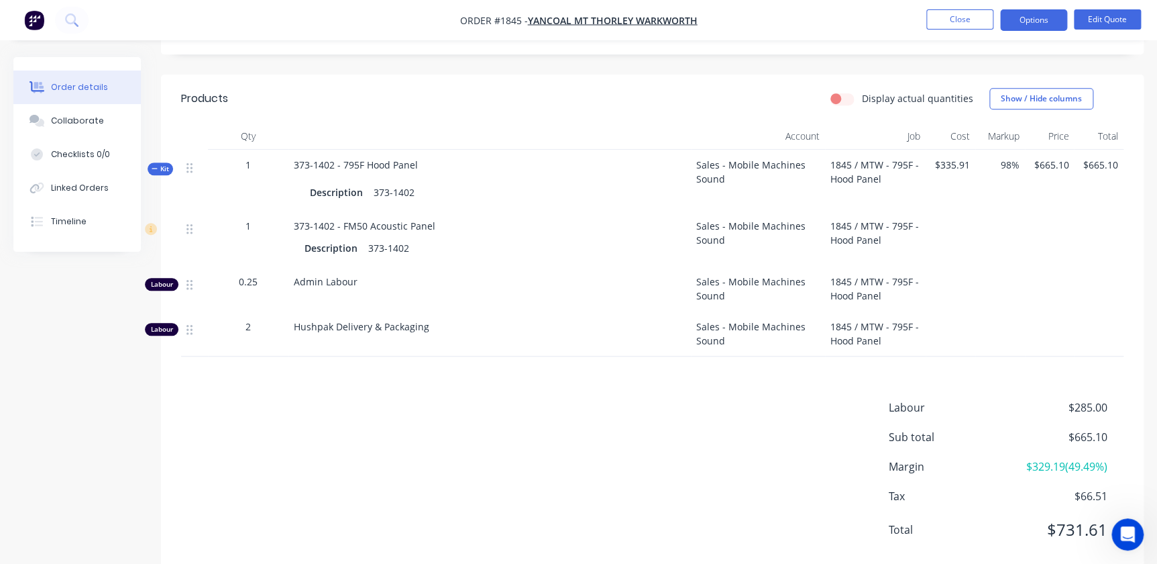
scroll to position [430, 0]
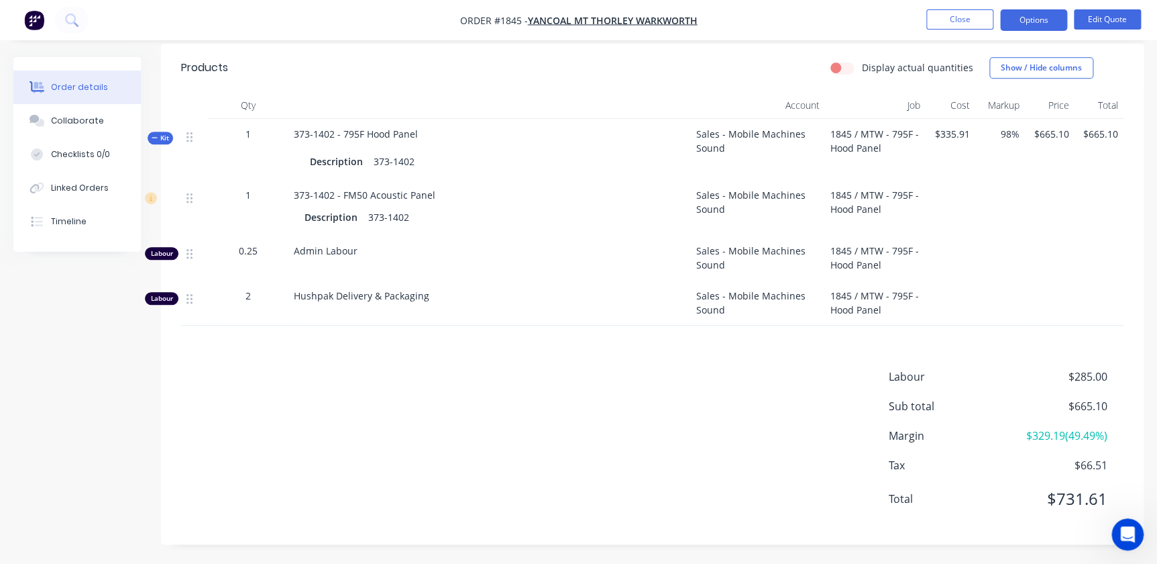
click at [167, 135] on span "Kit" at bounding box center [160, 138] width 17 height 10
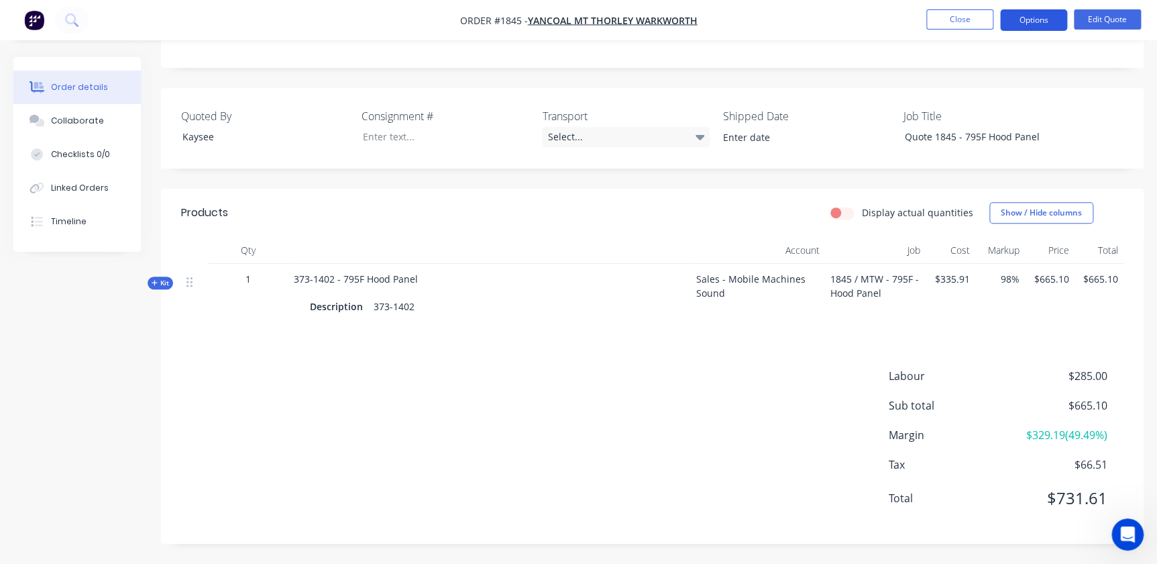
click at [1026, 28] on button "Options" at bounding box center [1033, 19] width 67 height 21
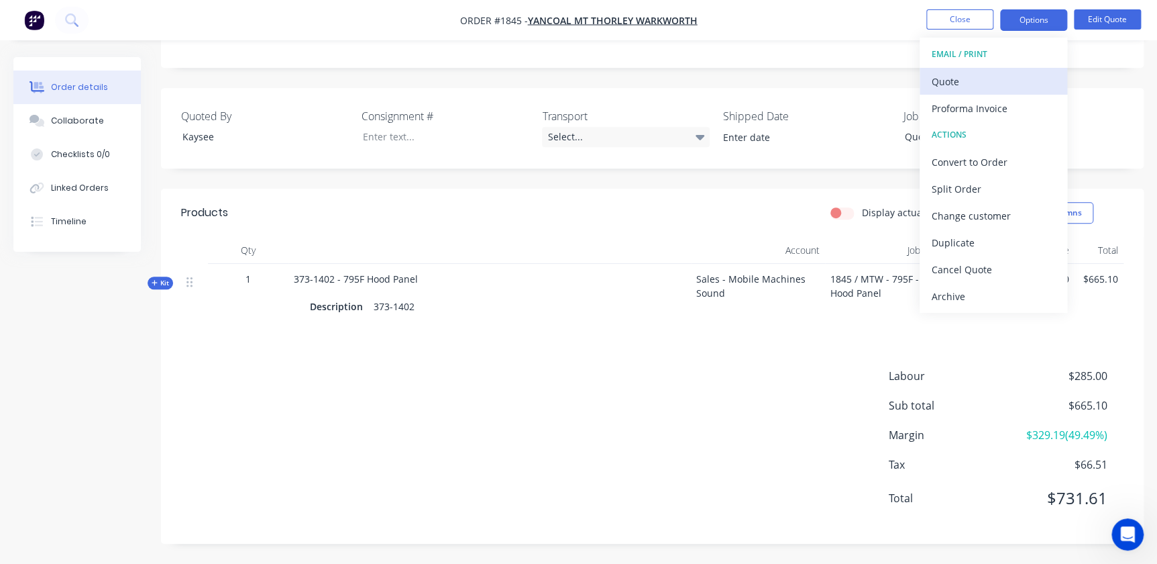
click at [964, 87] on div "Quote" at bounding box center [993, 81] width 123 height 19
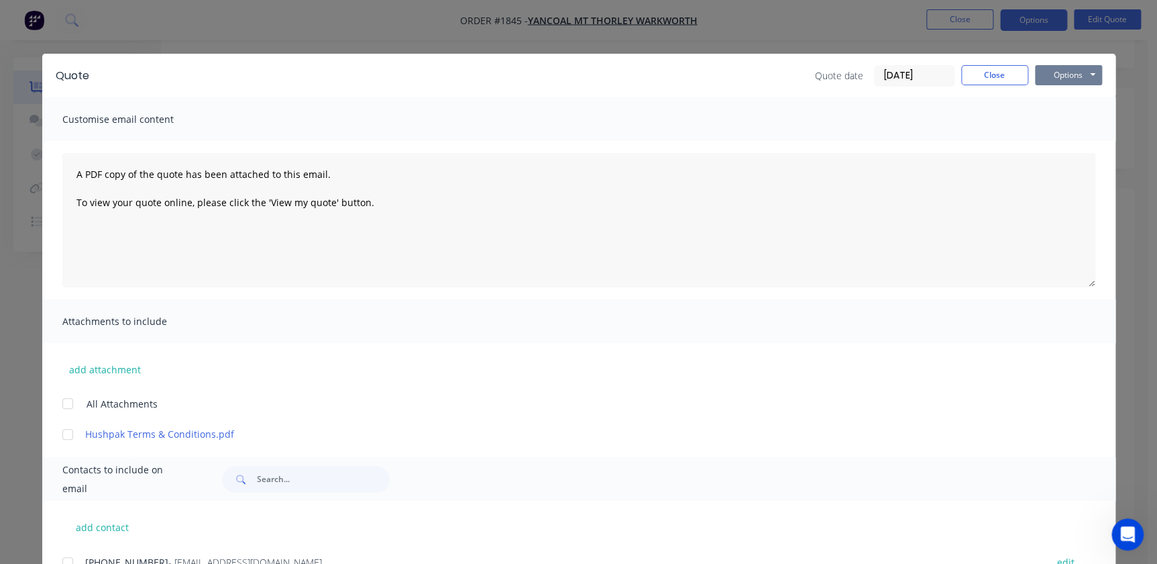
click at [1063, 76] on button "Options" at bounding box center [1068, 75] width 67 height 20
click at [1063, 122] on button "Print" at bounding box center [1078, 121] width 86 height 22
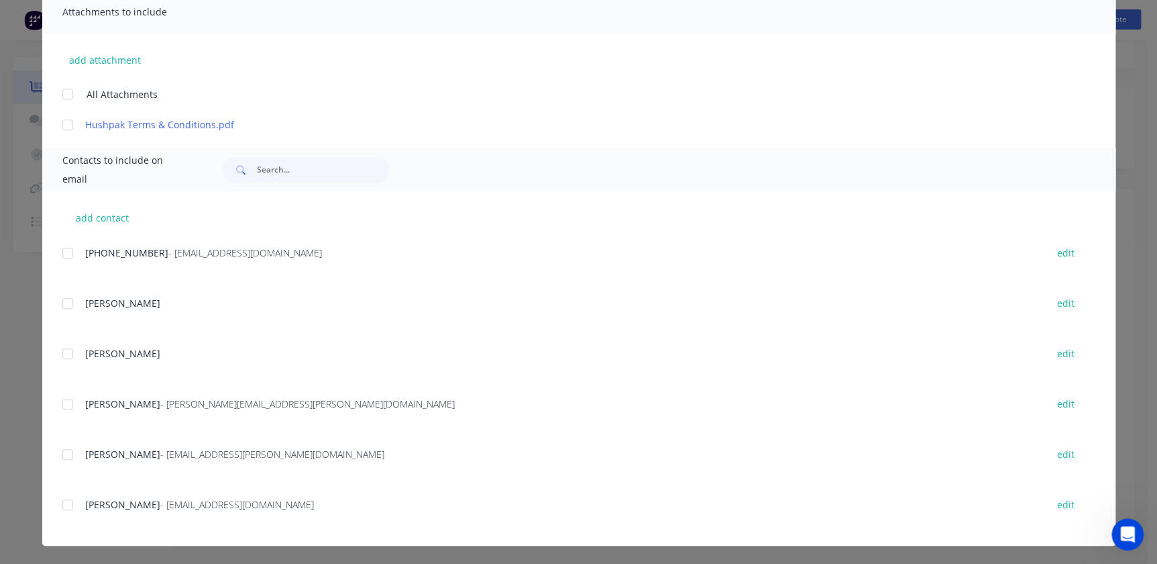
scroll to position [0, 0]
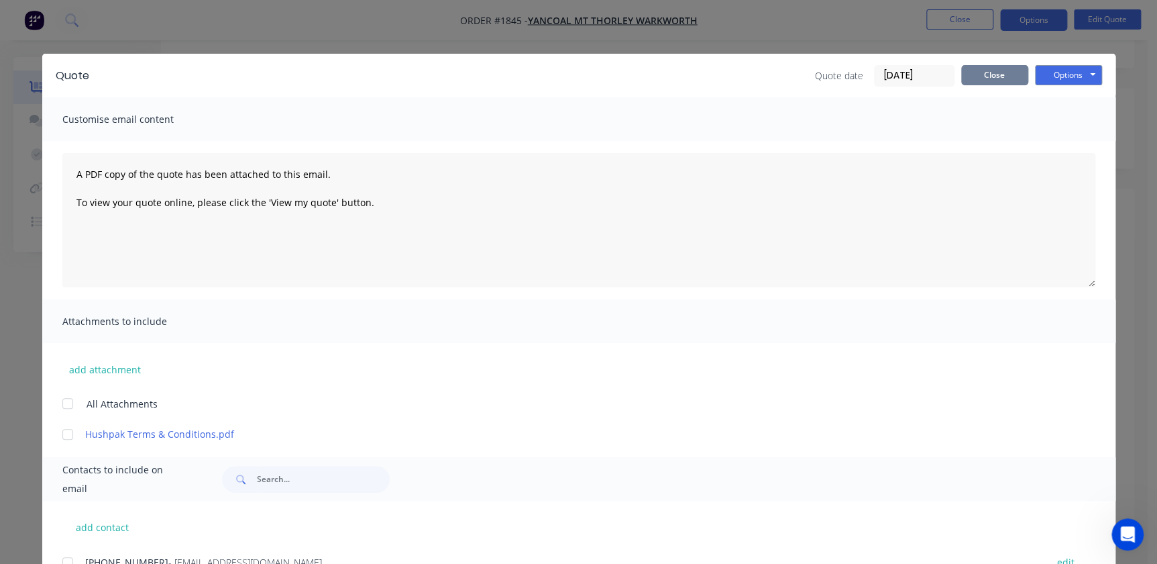
click at [1003, 81] on button "Close" at bounding box center [994, 75] width 67 height 20
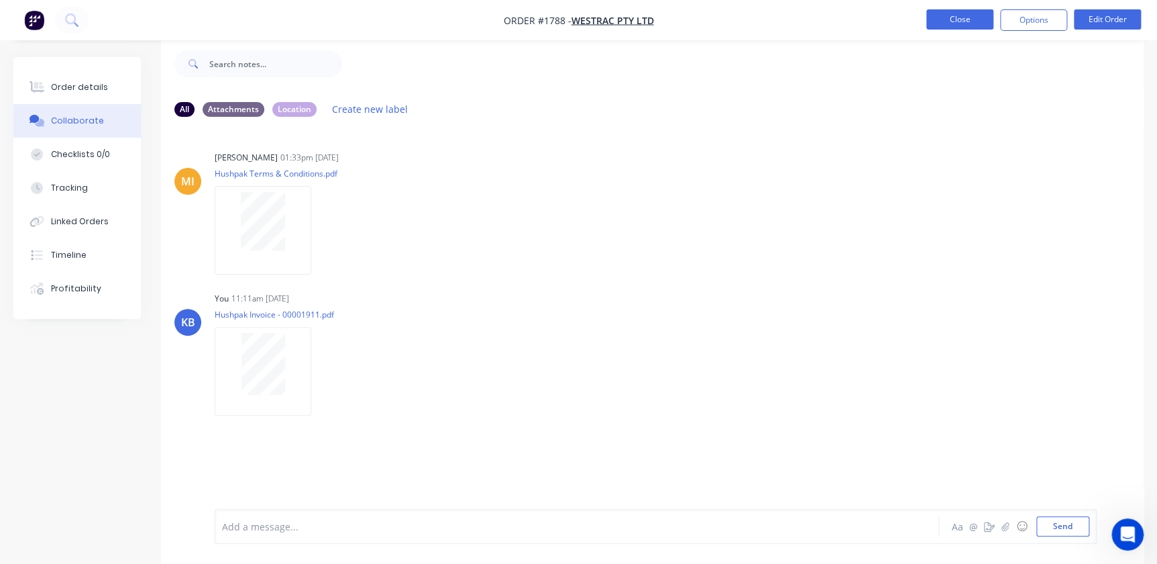
click at [961, 14] on button "Close" at bounding box center [959, 19] width 67 height 20
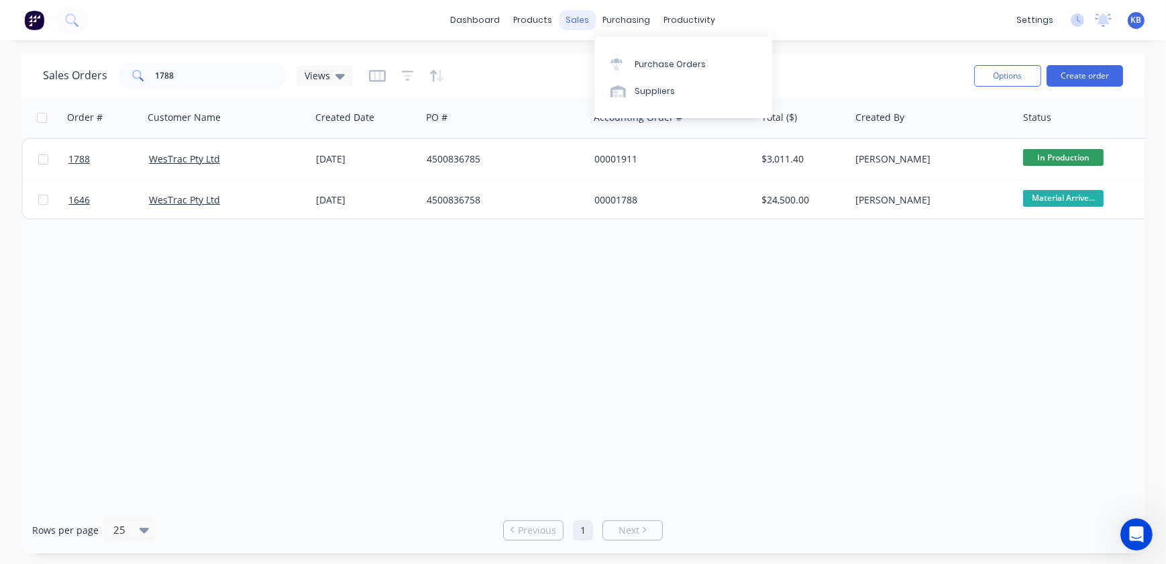
click at [588, 21] on div "sales" at bounding box center [577, 20] width 37 height 20
click at [621, 69] on div "Sales Orders" at bounding box center [627, 64] width 55 height 12
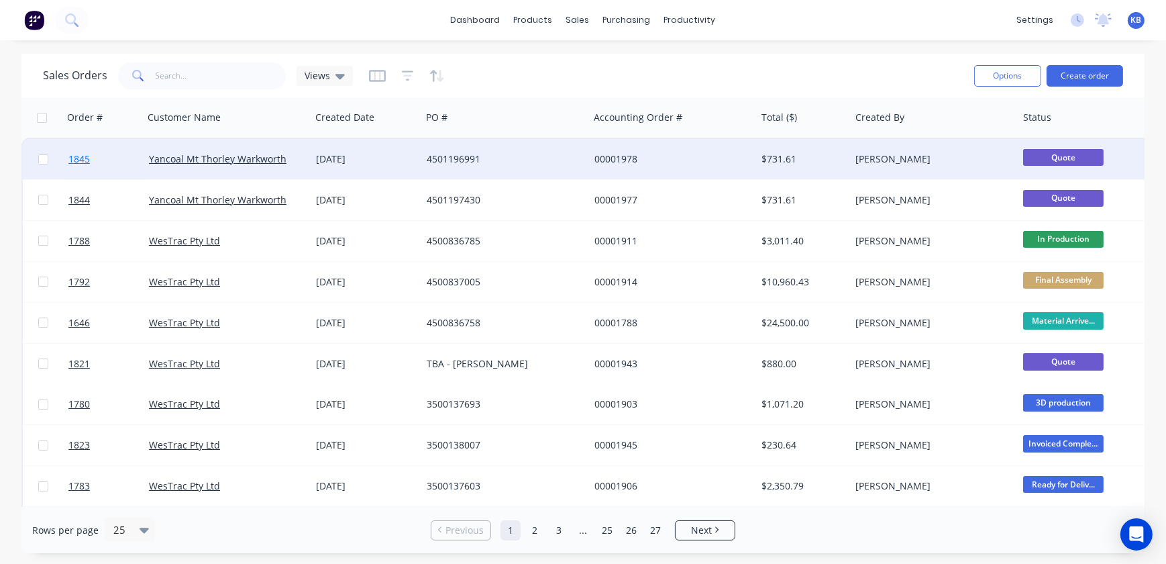
click at [127, 158] on link "1845" at bounding box center [108, 159] width 81 height 40
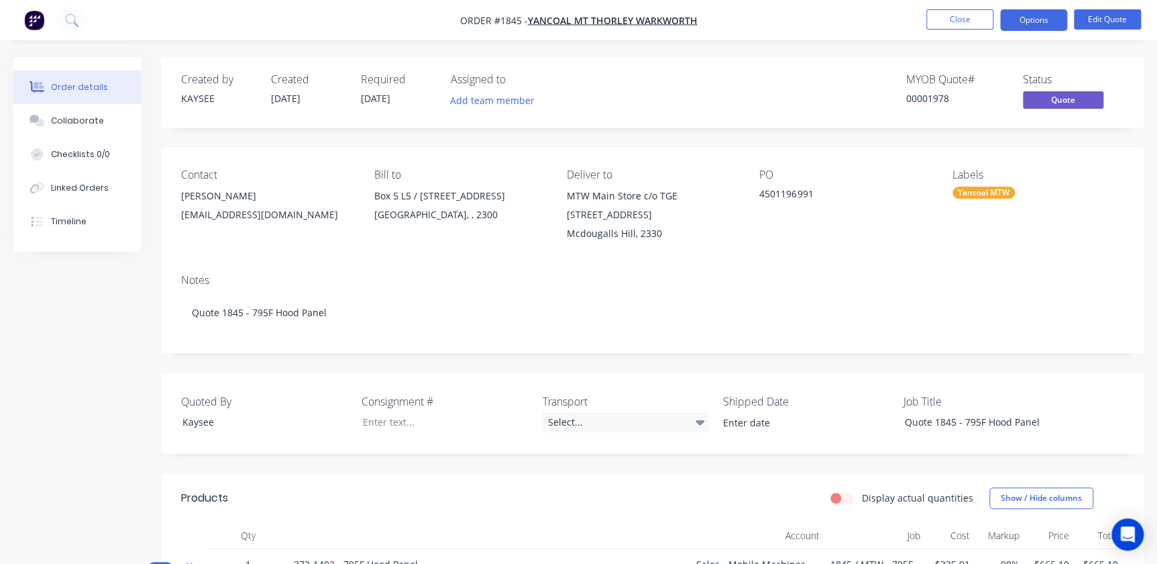
click at [920, 22] on ul "Close Options Edit Quote" at bounding box center [1033, 19] width 247 height 21
click at [928, 21] on button "Close" at bounding box center [959, 19] width 67 height 20
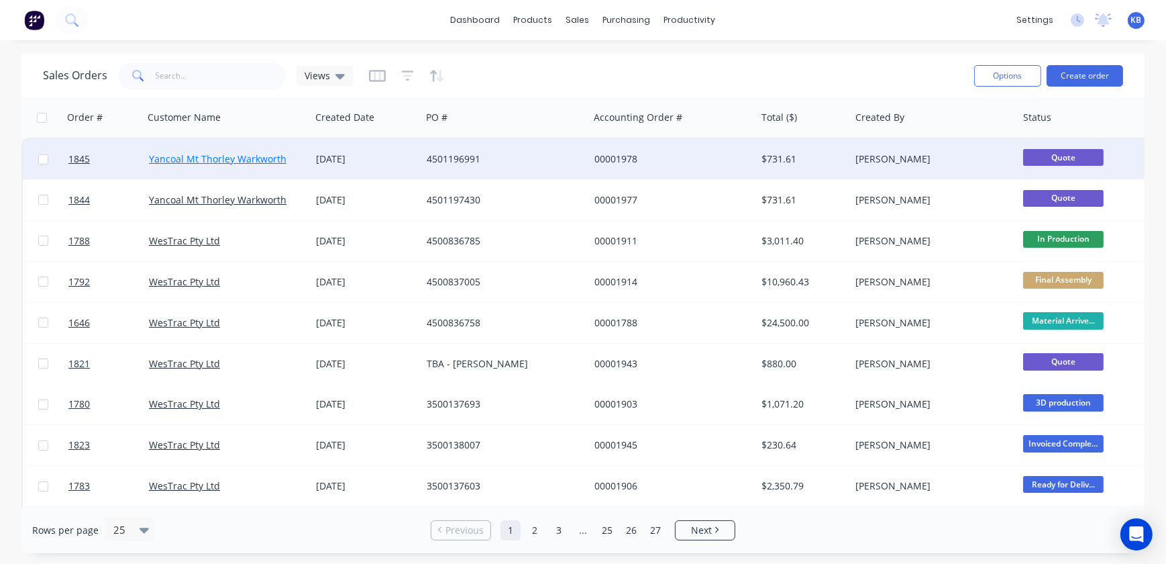
click at [167, 164] on link "Yancoal Mt Thorley Warkworth" at bounding box center [218, 158] width 138 height 13
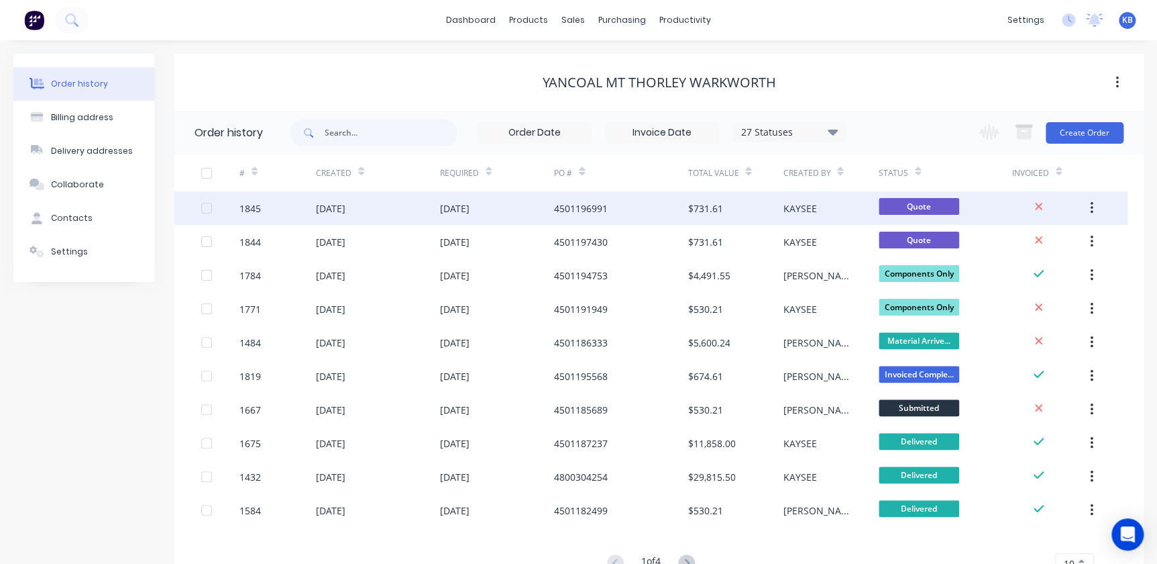
click at [241, 207] on div "1845" at bounding box center [249, 208] width 21 height 14
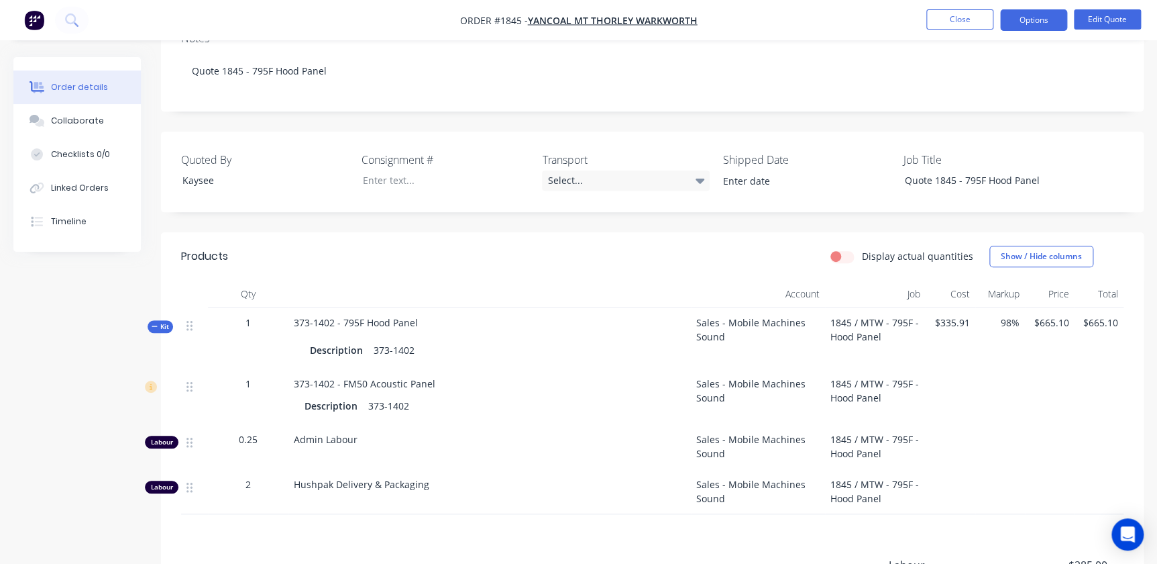
scroll to position [244, 0]
click at [1050, 17] on button "Options" at bounding box center [1033, 19] width 67 height 21
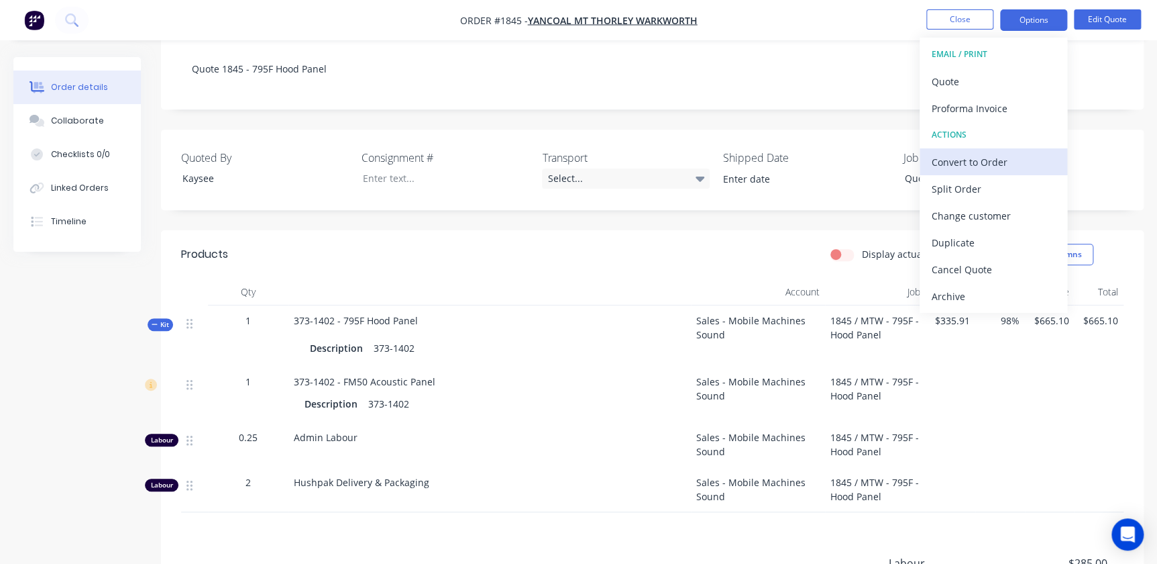
click at [979, 160] on div "Convert to Order" at bounding box center [993, 161] width 123 height 19
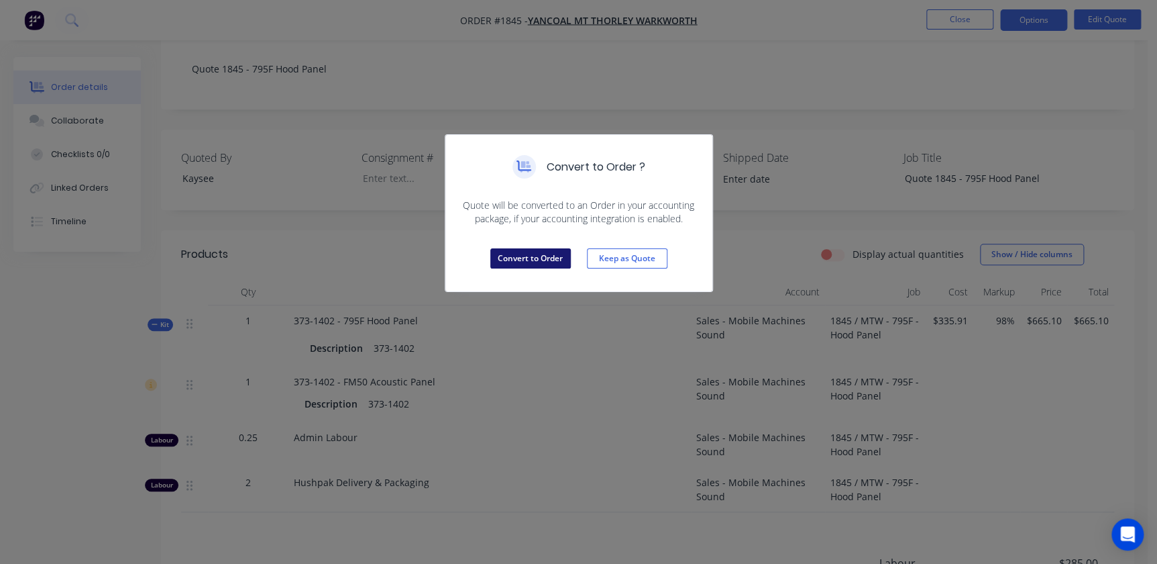
click at [534, 262] on button "Convert to Order" at bounding box center [530, 258] width 81 height 20
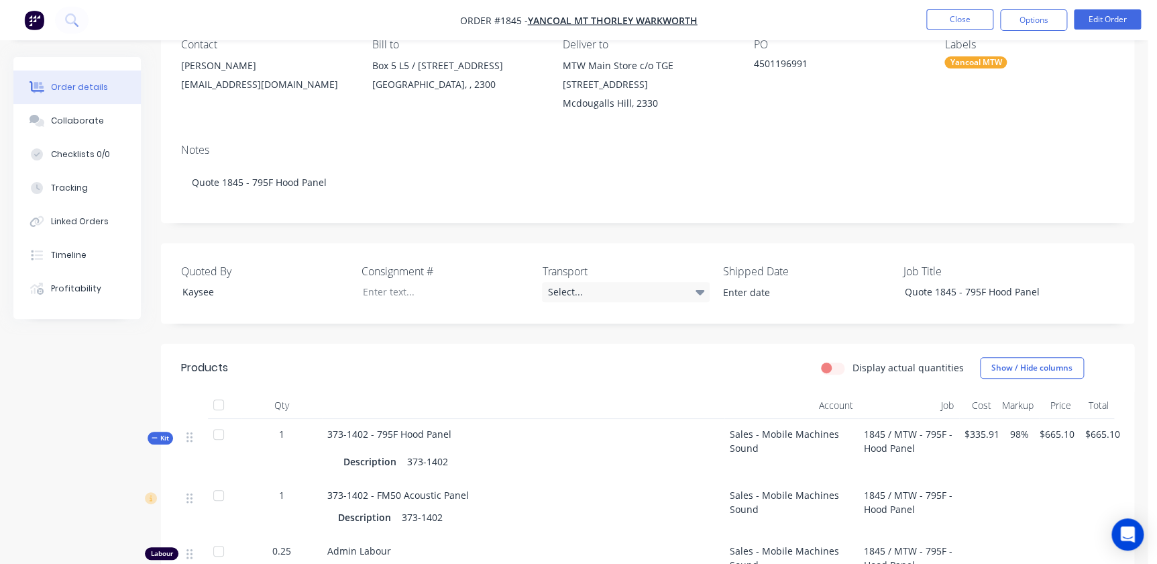
scroll to position [0, 0]
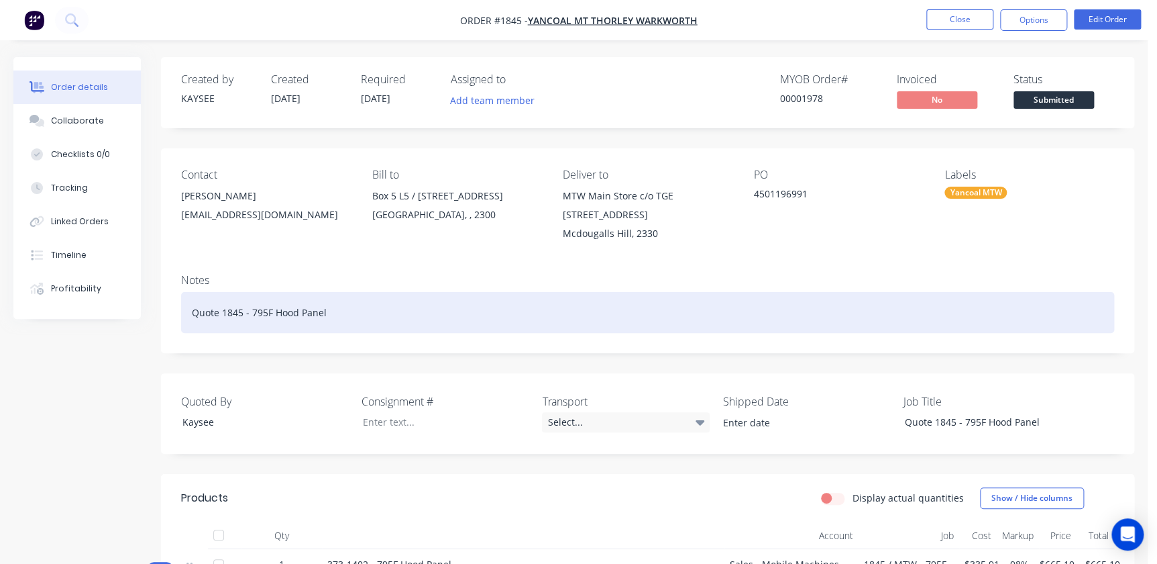
click at [239, 311] on div "Quote 1845 - 795F Hood Panel" at bounding box center [647, 312] width 933 height 41
drag, startPoint x: 251, startPoint y: 312, endPoint x: 119, endPoint y: 278, distance: 136.4
click at [108, 293] on div "Order details Collaborate Checklists 0/0 Tracking Linked Orders Timeline Profit…" at bounding box center [574, 525] width 1148 height 937
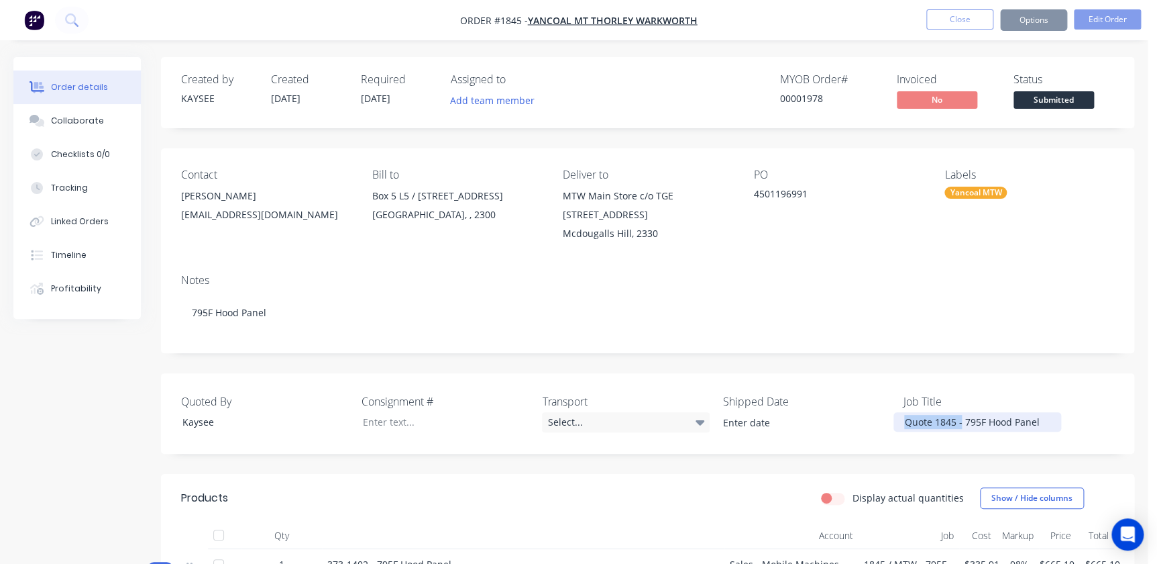
drag, startPoint x: 961, startPoint y: 423, endPoint x: 772, endPoint y: 394, distance: 190.6
click at [801, 398] on div "Quoted By Kaysee Consignment # Transport Select... Shipped Date Job Title Quote…" at bounding box center [647, 413] width 973 height 81
click at [385, 94] on span "[DATE]" at bounding box center [376, 98] width 30 height 13
click at [1100, 17] on button "Edit Order" at bounding box center [1107, 19] width 67 height 20
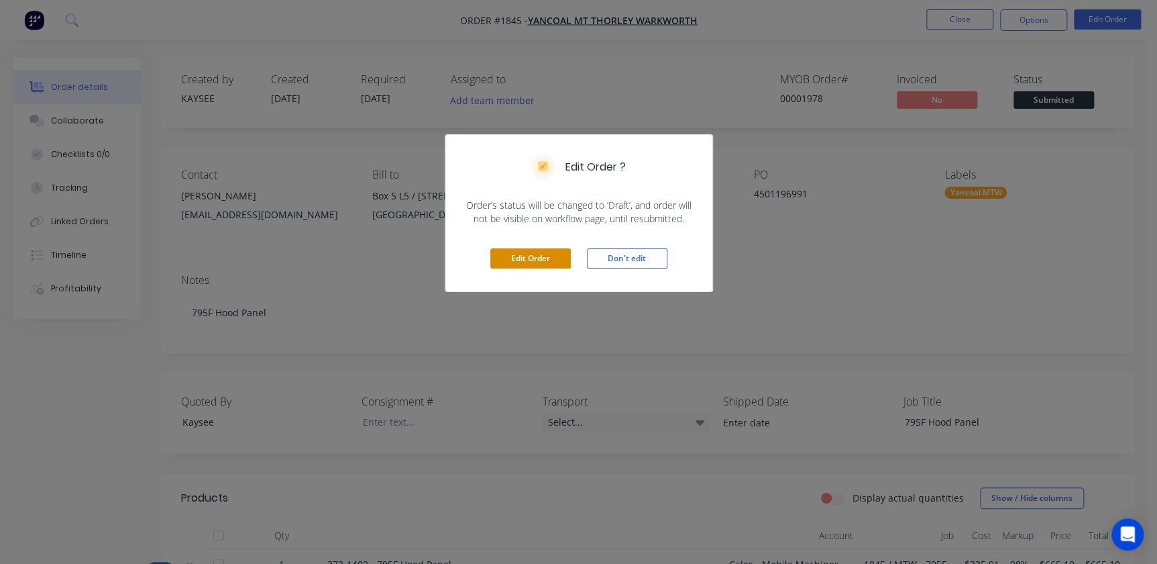
click at [544, 263] on button "Edit Order" at bounding box center [530, 258] width 81 height 20
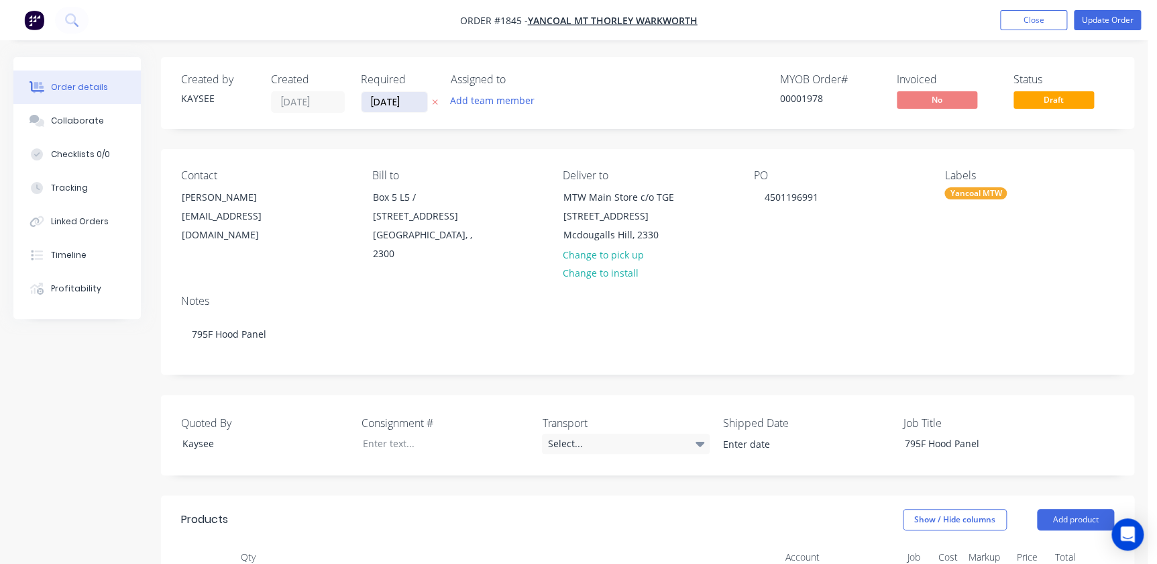
click at [405, 100] on input "[DATE]" at bounding box center [395, 102] width 66 height 20
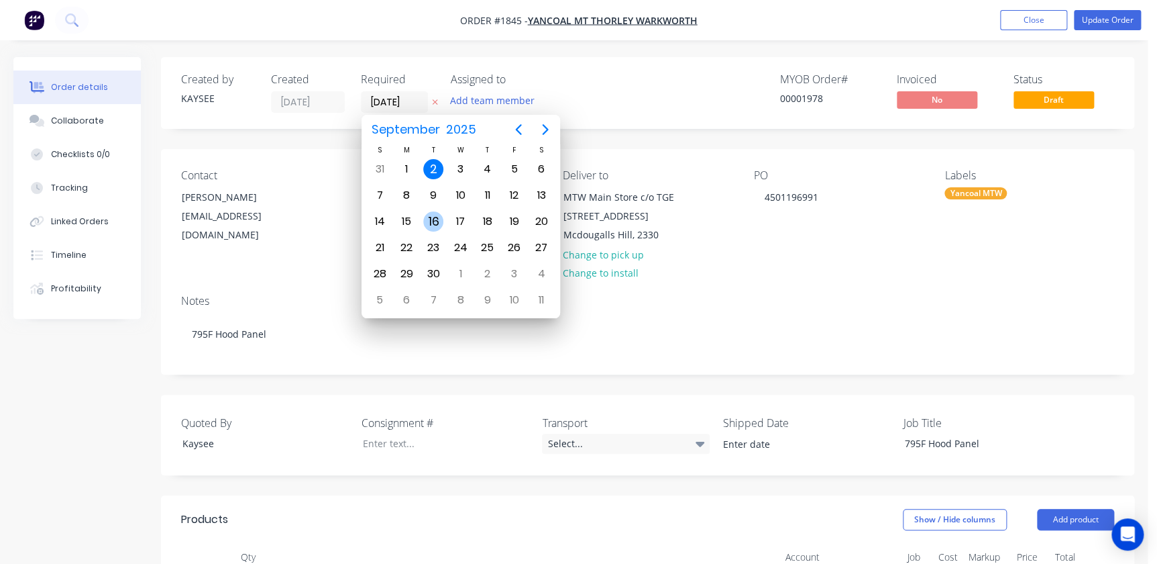
click at [435, 220] on div "16" at bounding box center [433, 221] width 20 height 20
type input "[DATE]"
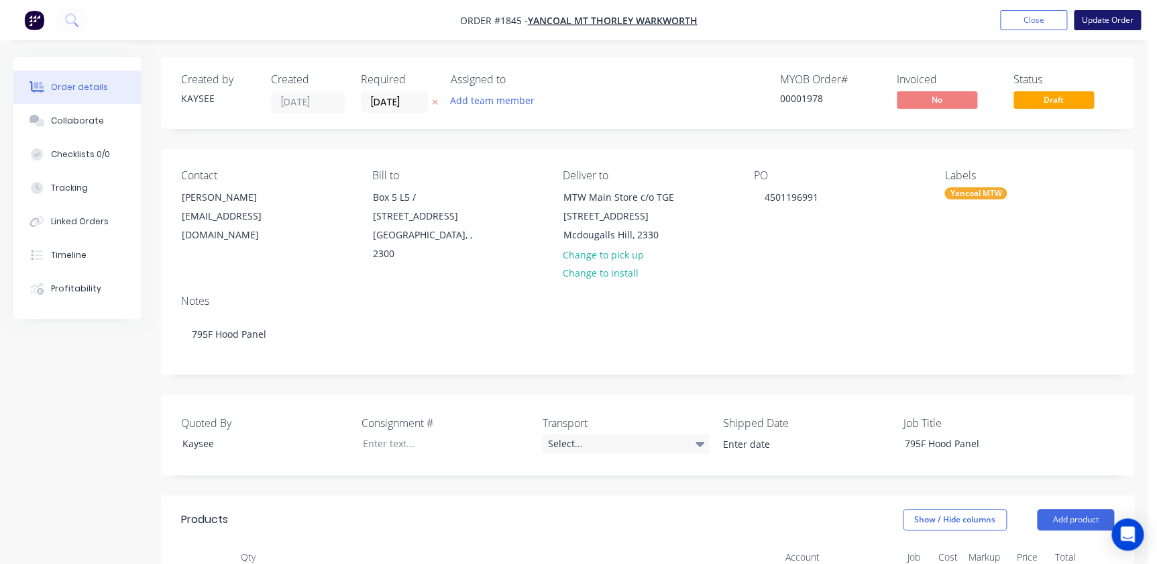
click at [1111, 19] on button "Update Order" at bounding box center [1107, 20] width 67 height 20
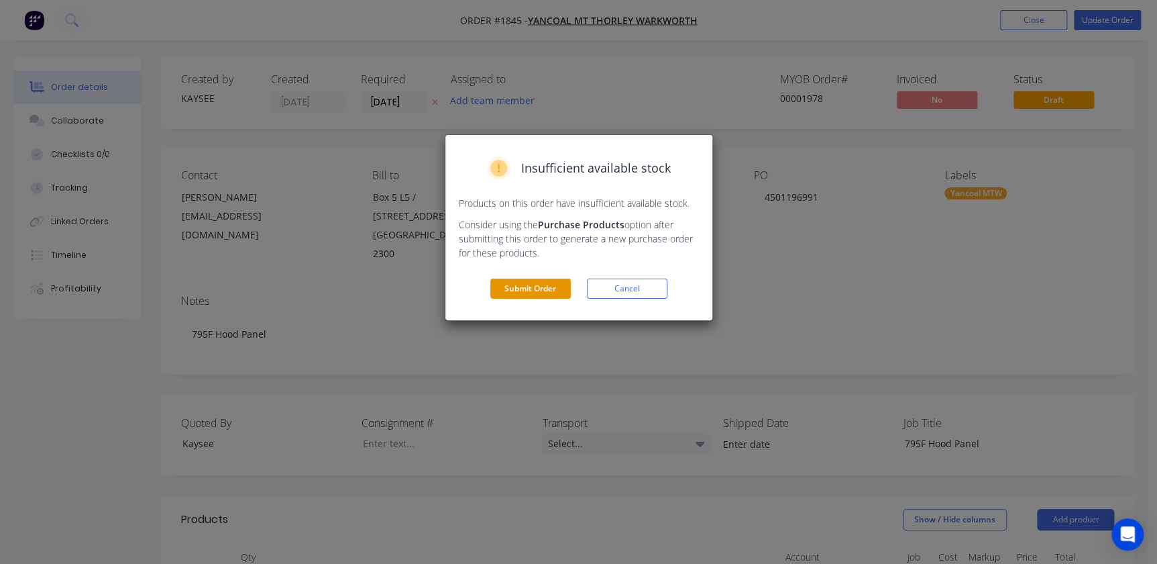
click at [515, 280] on button "Submit Order" at bounding box center [530, 288] width 81 height 20
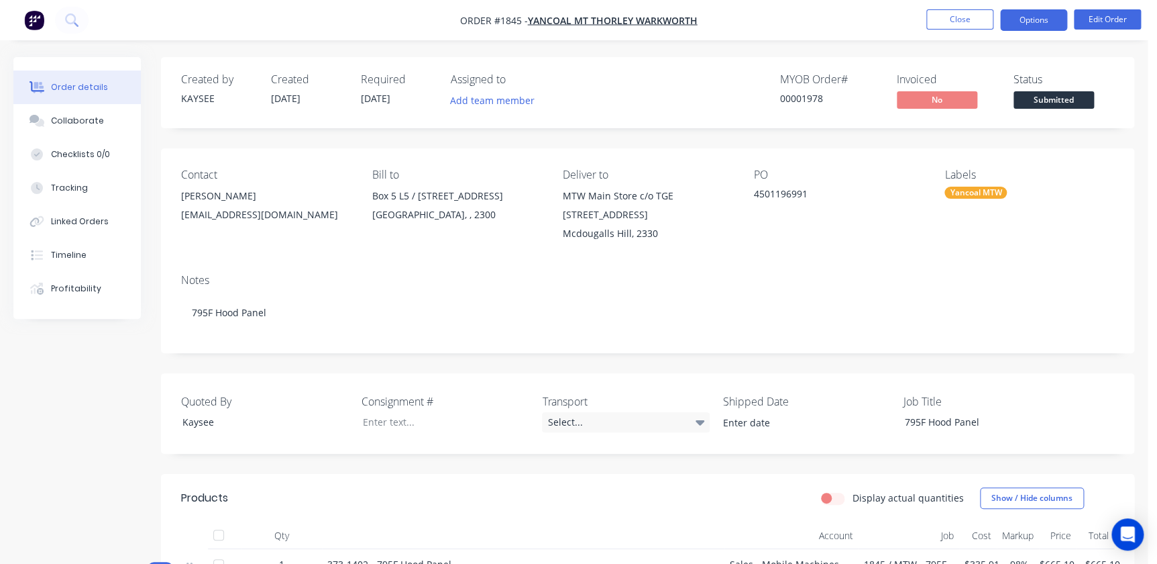
click at [1024, 26] on button "Options" at bounding box center [1033, 19] width 67 height 21
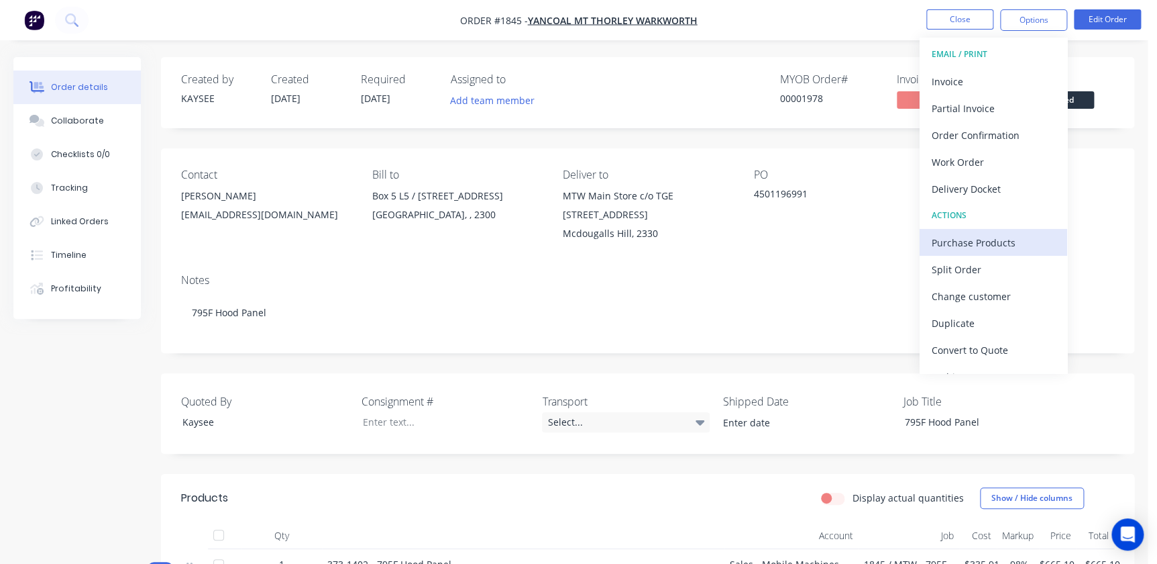
click at [965, 243] on div "Purchase Products" at bounding box center [993, 242] width 123 height 19
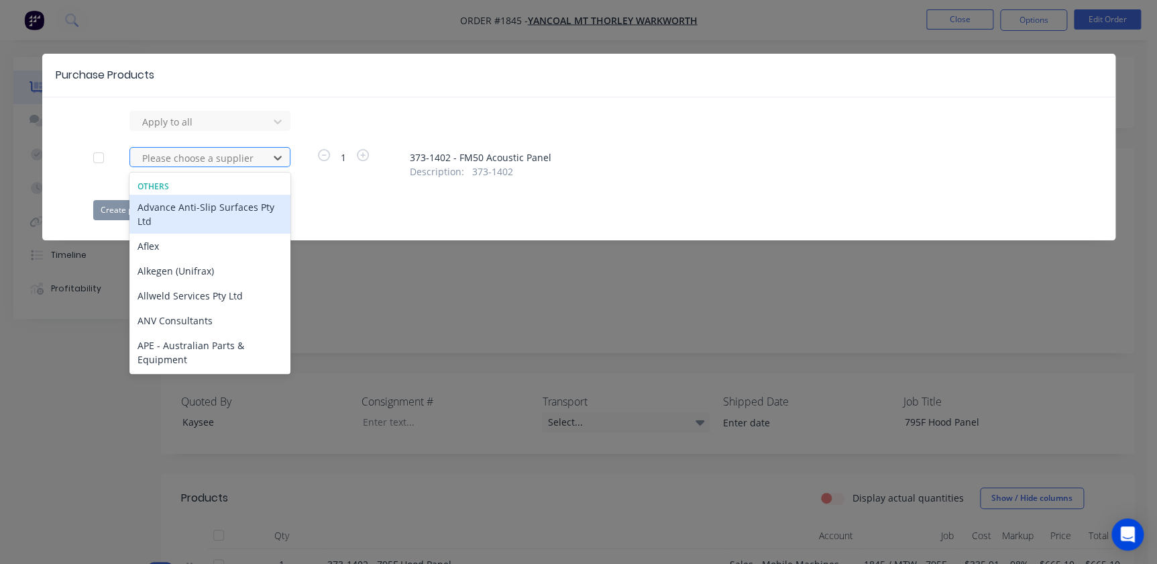
drag, startPoint x: 184, startPoint y: 160, endPoint x: 239, endPoint y: 164, distance: 55.2
click at [184, 160] on div at bounding box center [201, 158] width 121 height 17
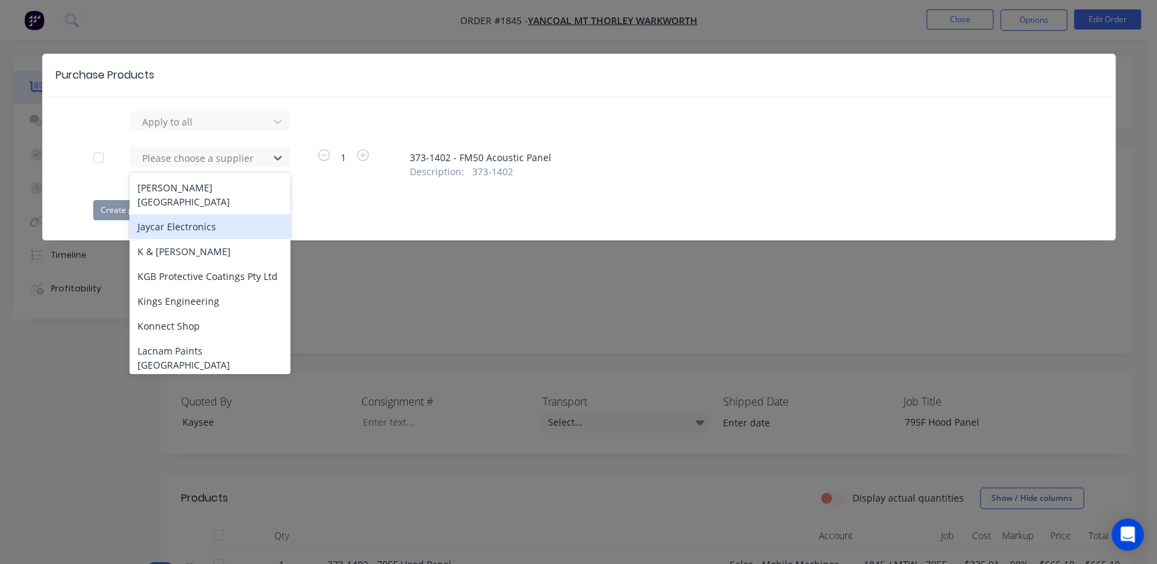
scroll to position [2134, 0]
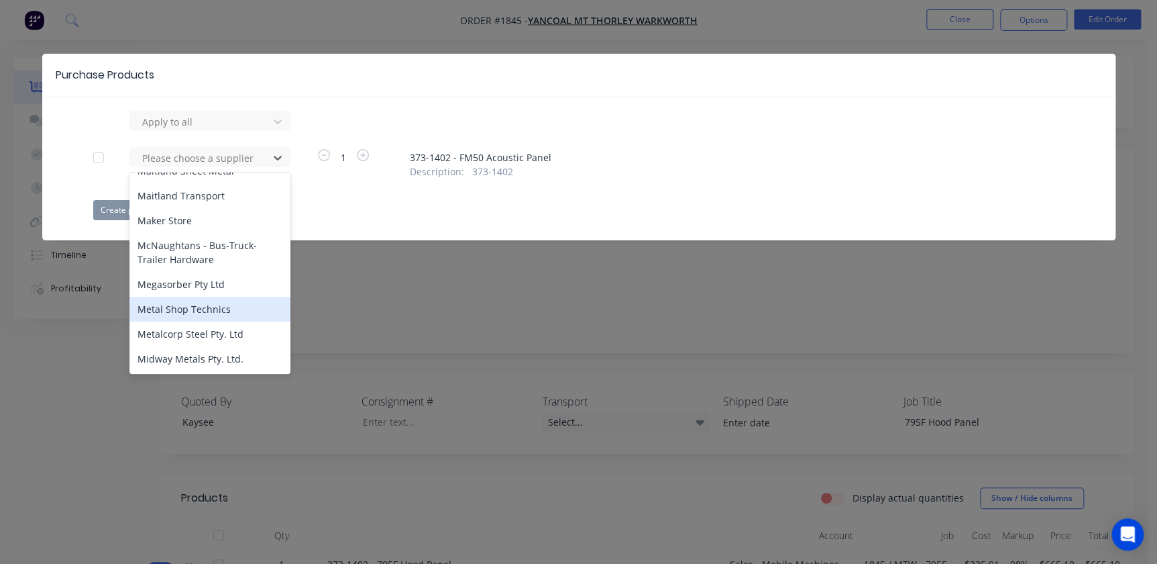
click at [204, 297] on div "Metal Shop Technics" at bounding box center [209, 309] width 161 height 25
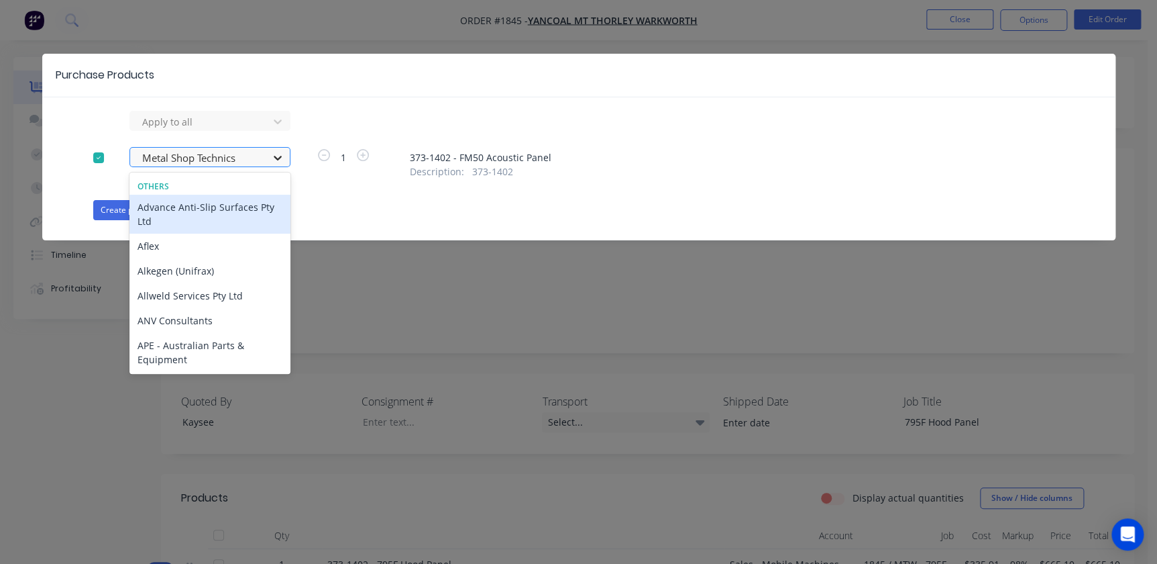
click at [276, 154] on icon at bounding box center [277, 157] width 13 height 13
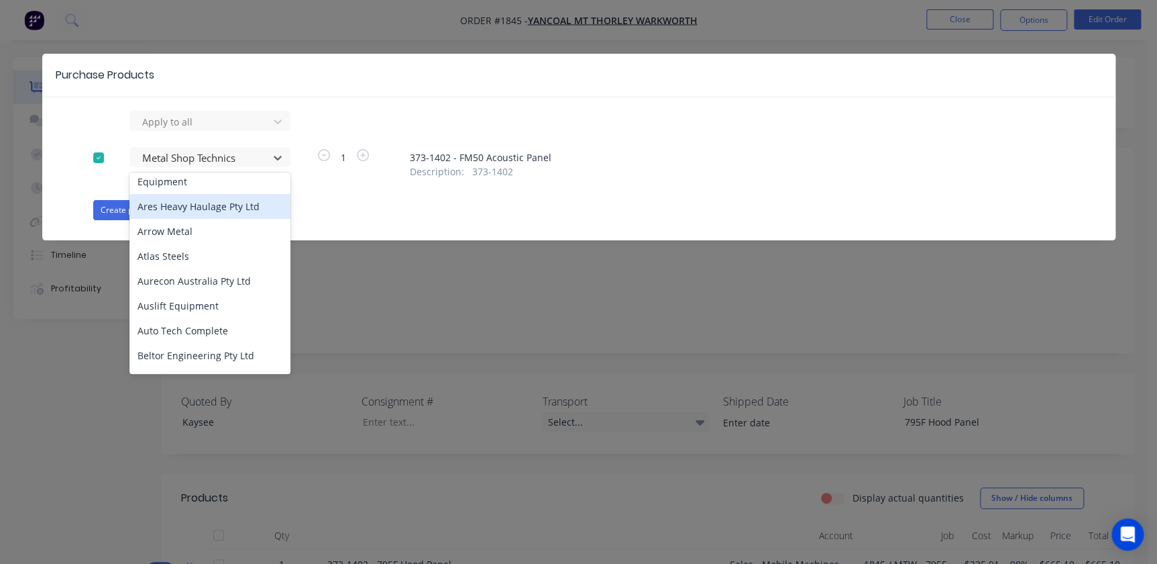
scroll to position [182, 0]
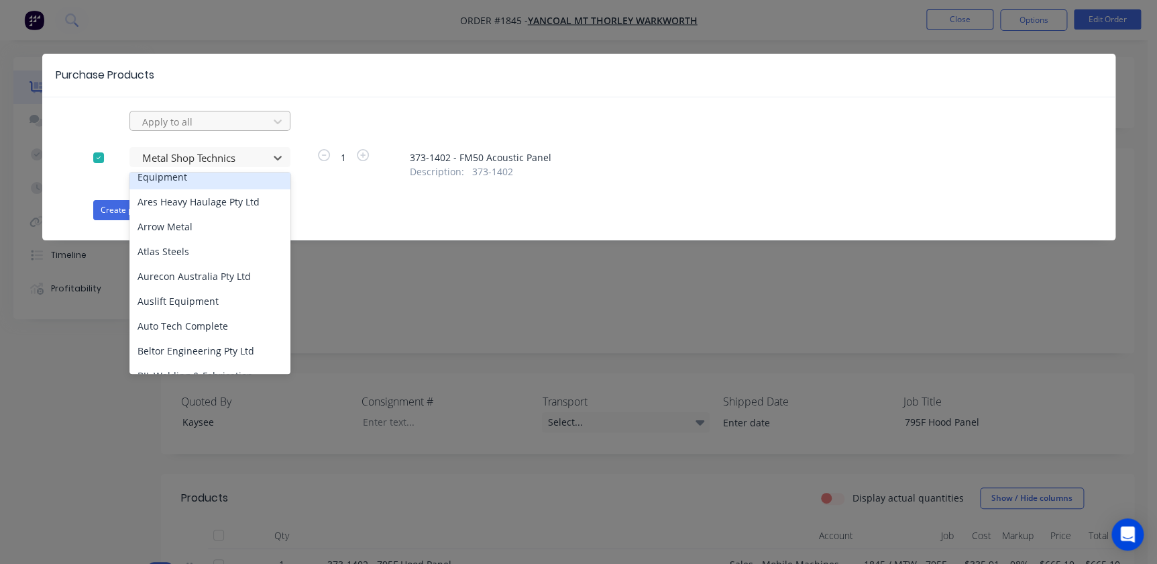
click at [200, 122] on div at bounding box center [201, 121] width 121 height 17
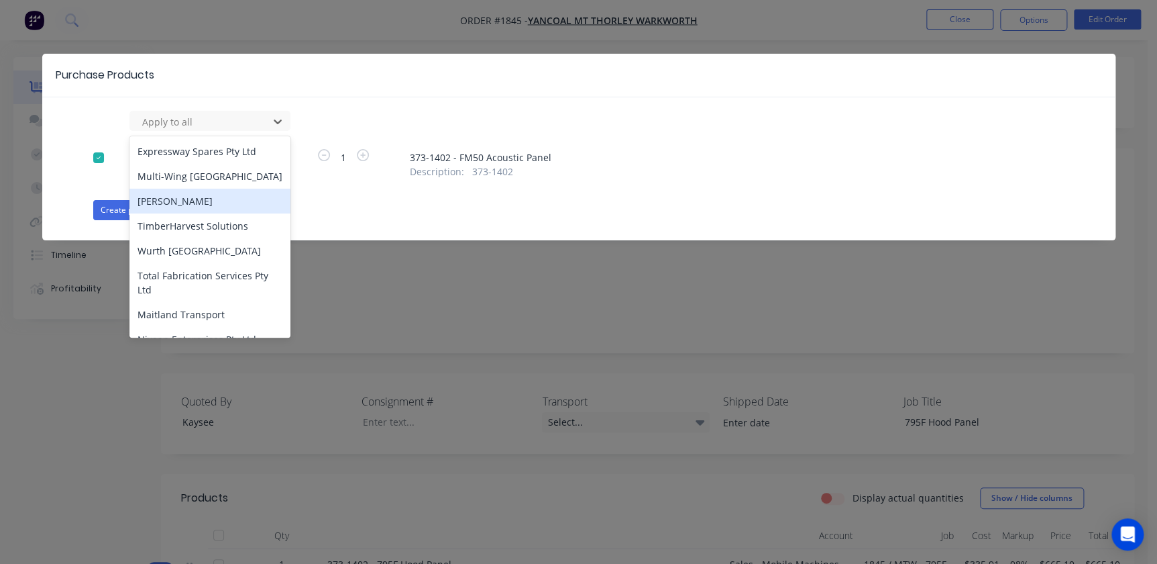
click at [362, 215] on div "Create purchase(s) Cancel" at bounding box center [578, 210] width 971 height 20
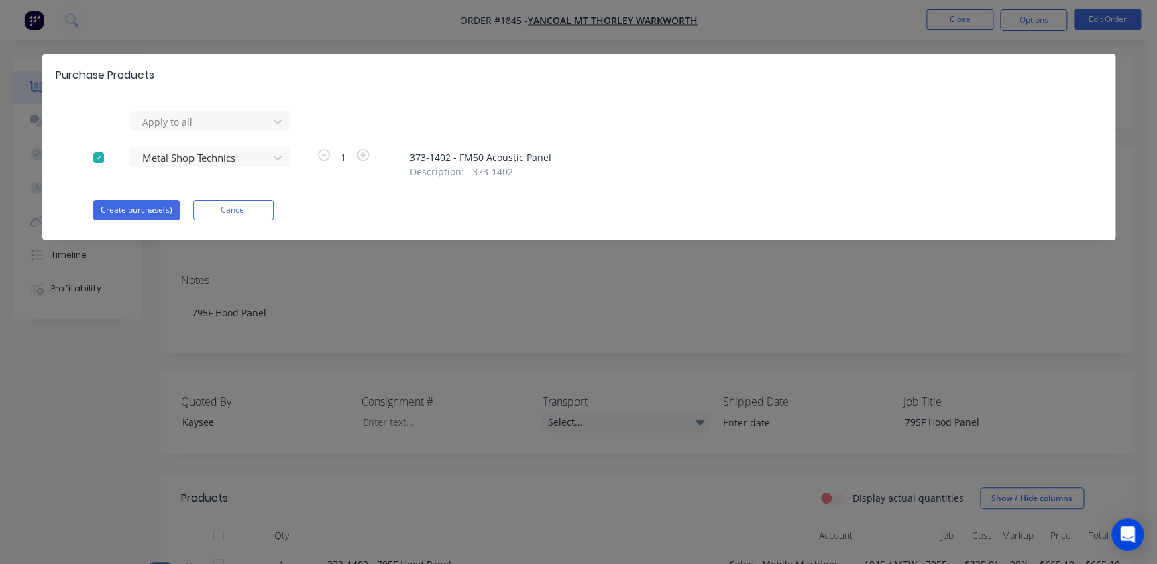
click at [244, 167] on div "Metal Shop Technics" at bounding box center [203, 163] width 148 height 32
click at [251, 130] on div at bounding box center [201, 121] width 121 height 17
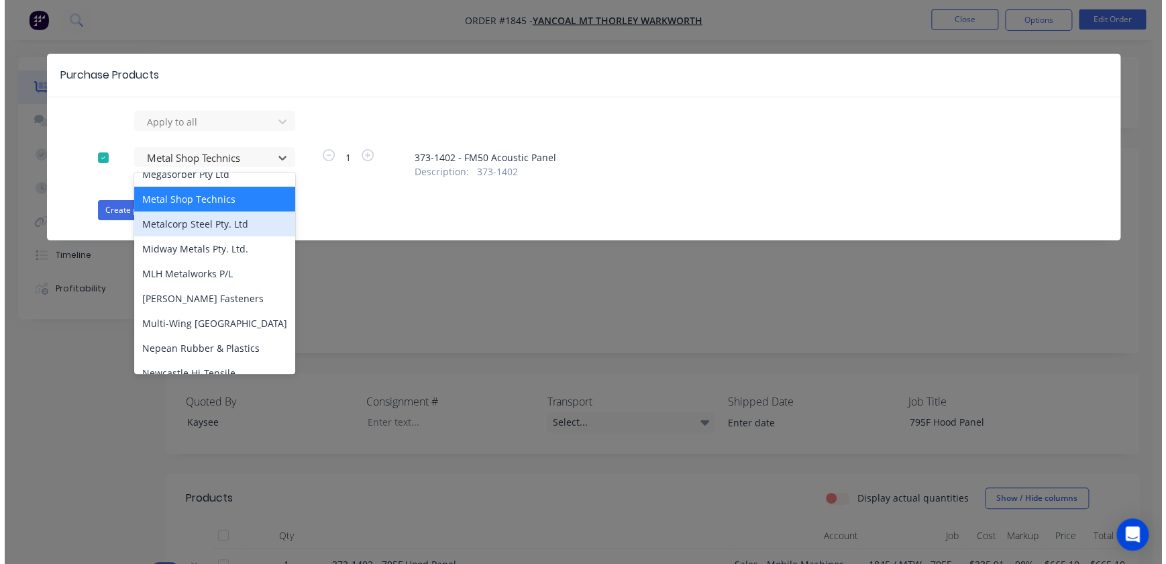
scroll to position [2183, 0]
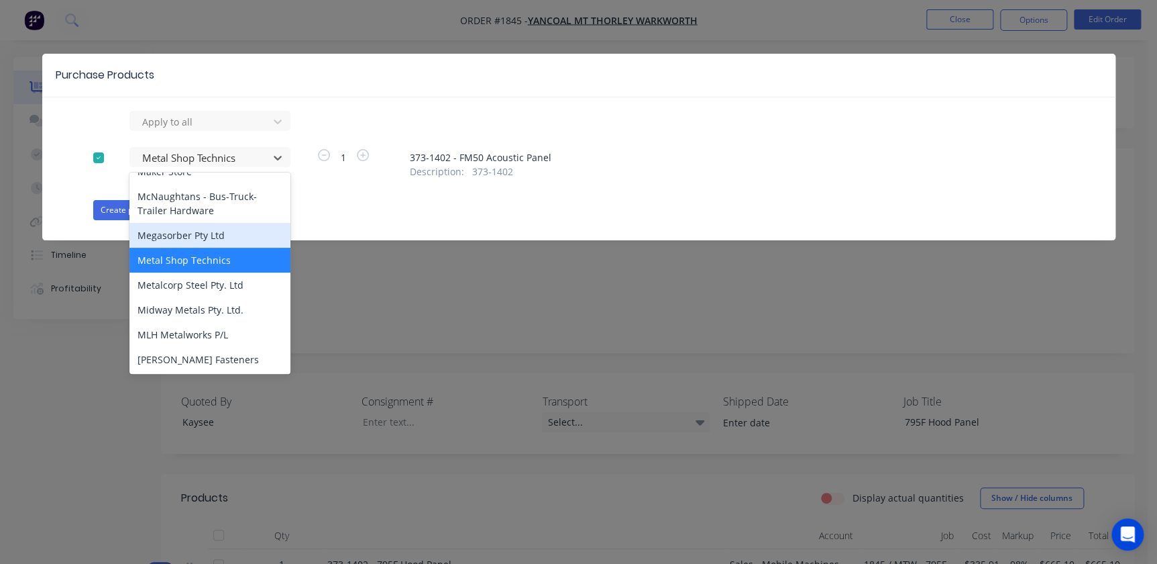
click at [156, 223] on div "Megasorber Pty Ltd" at bounding box center [209, 235] width 161 height 25
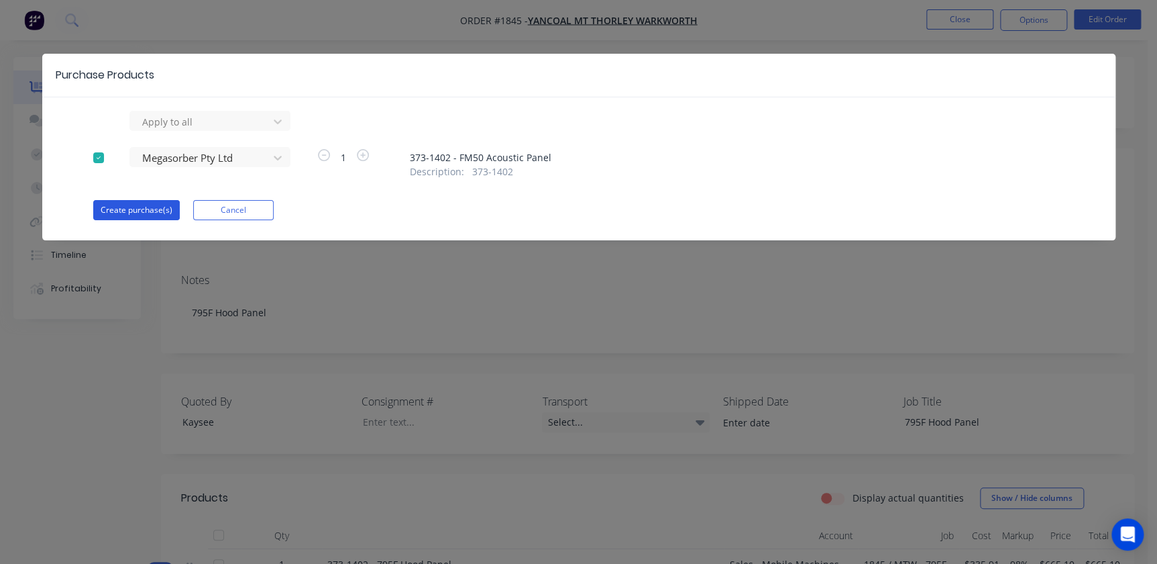
click at [143, 213] on button "Create purchase(s)" at bounding box center [136, 210] width 87 height 20
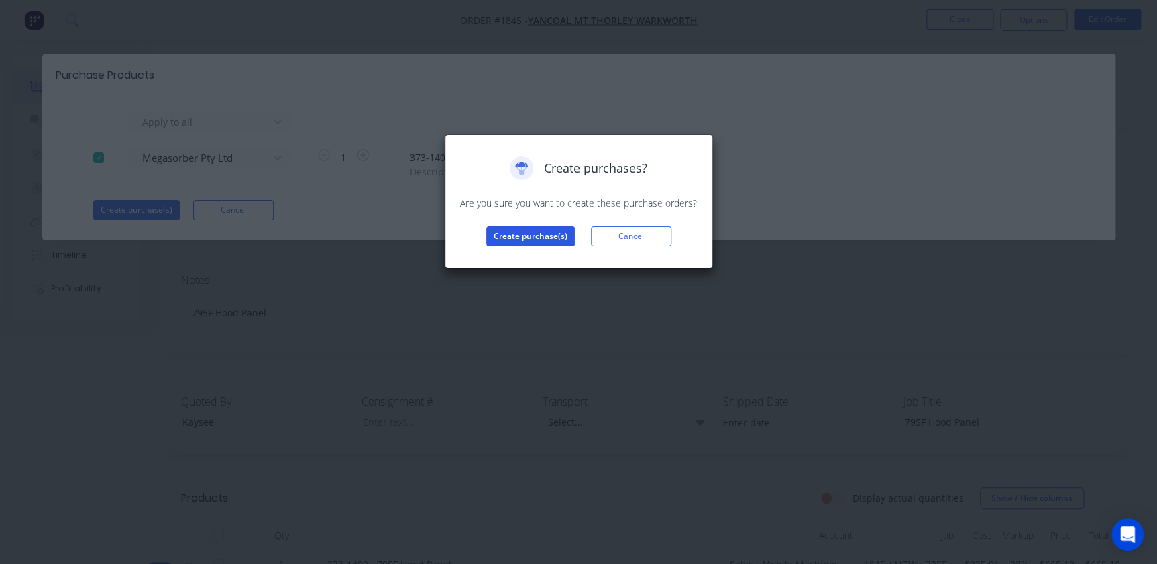
click at [499, 242] on button "Create purchase(s)" at bounding box center [530, 236] width 89 height 20
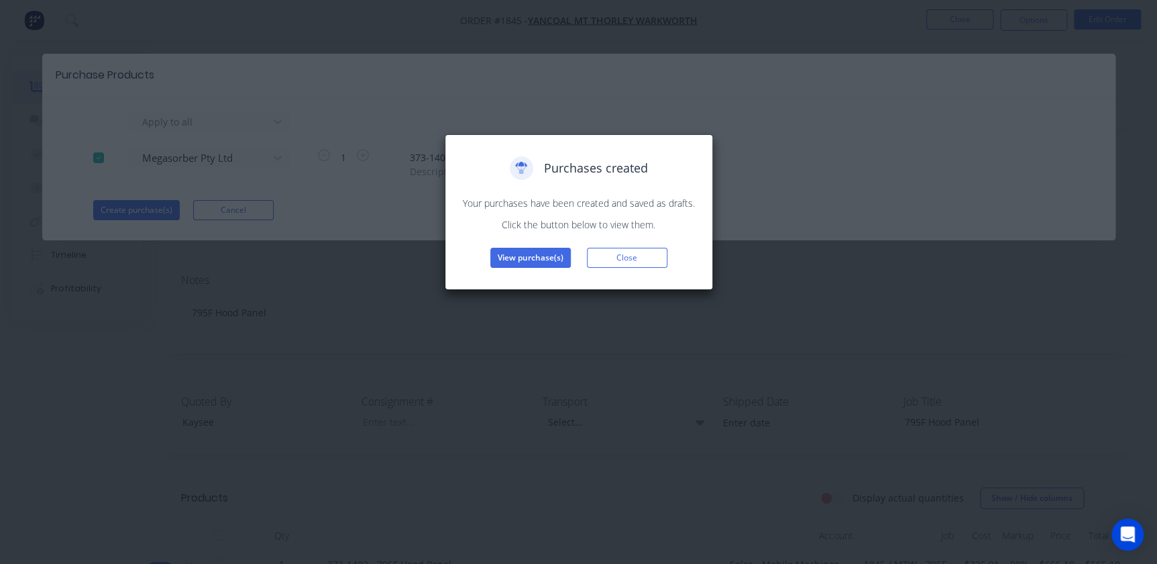
click at [517, 268] on div "Purchases created Your purchases have been created and saved as drafts. Click t…" at bounding box center [579, 212] width 268 height 156
click at [518, 262] on button "View purchase(s)" at bounding box center [530, 258] width 81 height 20
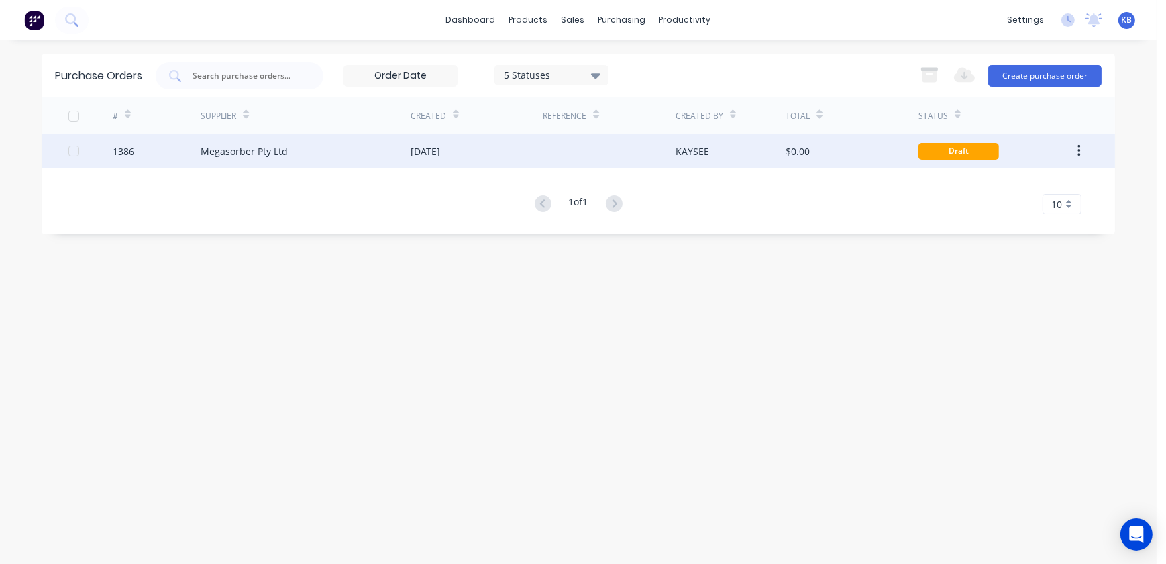
click at [246, 138] on div "Megasorber Pty Ltd" at bounding box center [306, 151] width 210 height 34
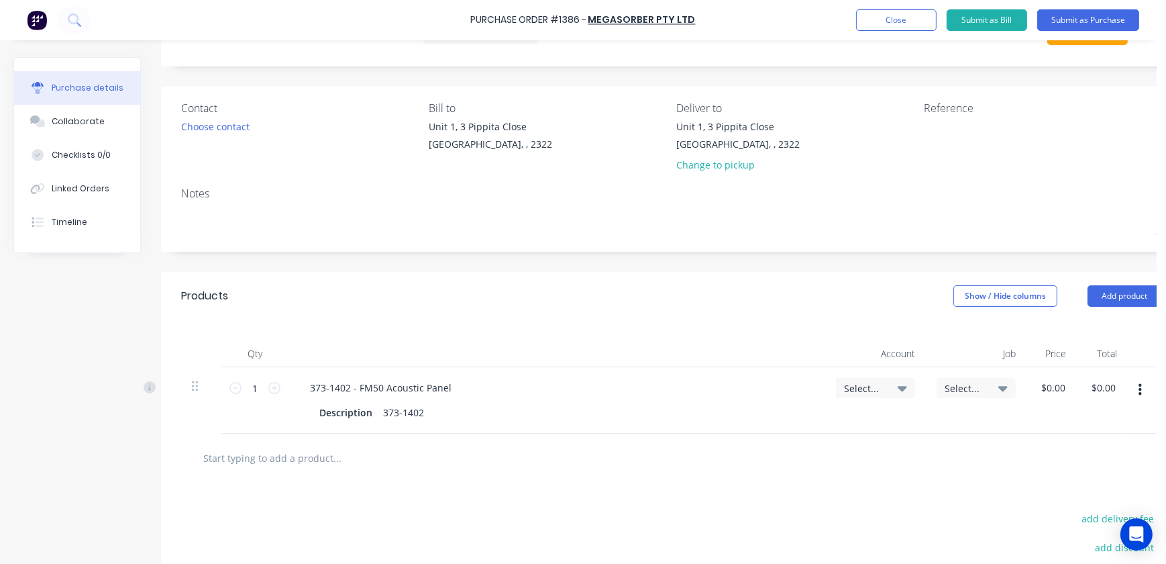
scroll to position [121, 0]
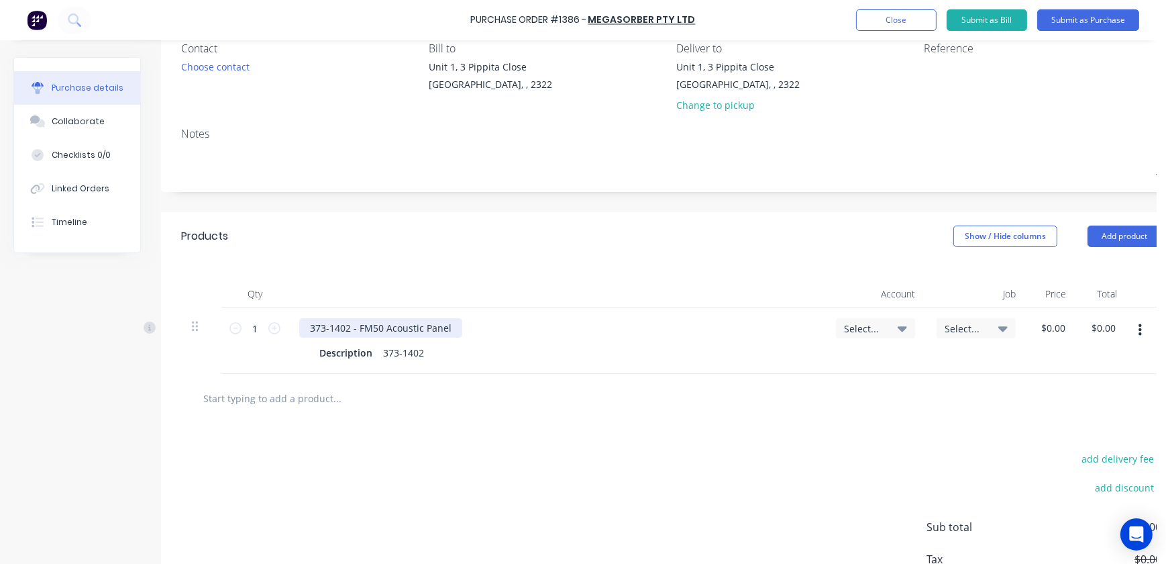
click at [358, 327] on div "373-1402 - FM50 Acoustic Panel" at bounding box center [380, 327] width 163 height 19
click at [421, 354] on div "373-1402" at bounding box center [404, 352] width 52 height 19
click at [315, 388] on input "text" at bounding box center [337, 397] width 268 height 27
drag, startPoint x: 309, startPoint y: 327, endPoint x: 496, endPoint y: 339, distance: 188.3
click at [496, 339] on div "373-1402 - FM50 Acoustic Panel Description 373-1402" at bounding box center [556, 340] width 537 height 66
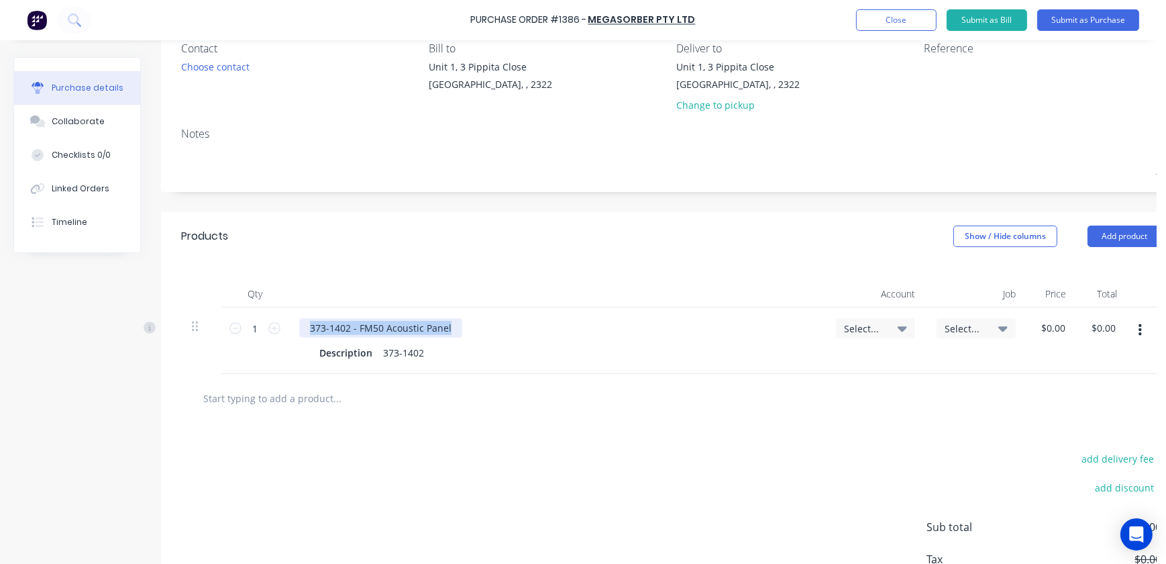
copy div "373-1402 - FM50 Acoustic Panel"
click at [266, 406] on input "text" at bounding box center [337, 397] width 268 height 27
click at [268, 335] on input "1" at bounding box center [255, 328] width 27 height 20
click at [275, 396] on input "text" at bounding box center [337, 397] width 268 height 27
paste input "373-1402 - FM50 Acoustic Panel"
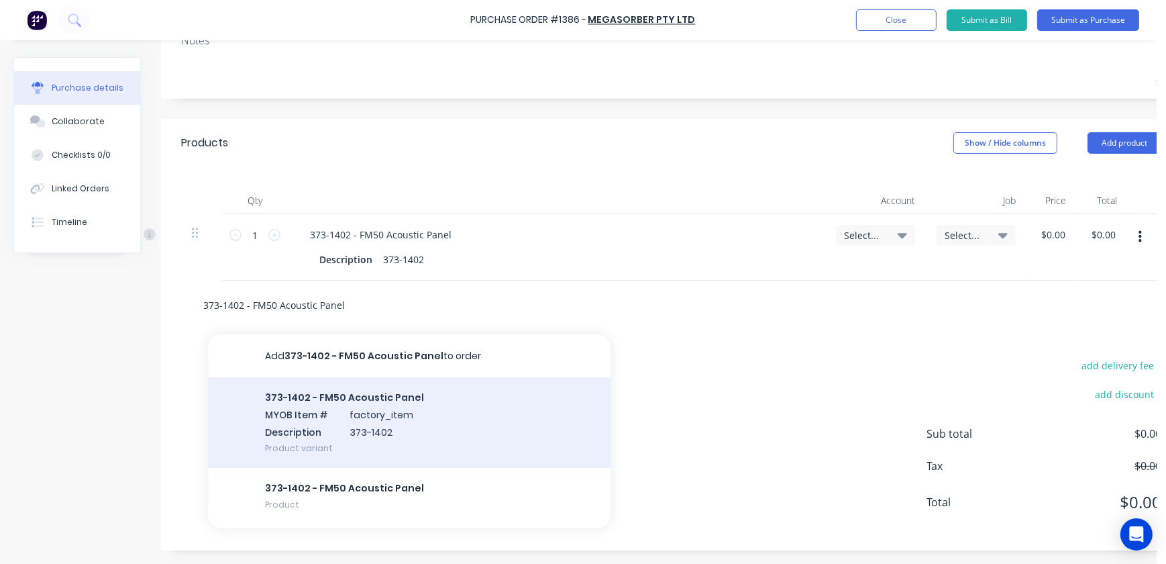
scroll to position [223, 0]
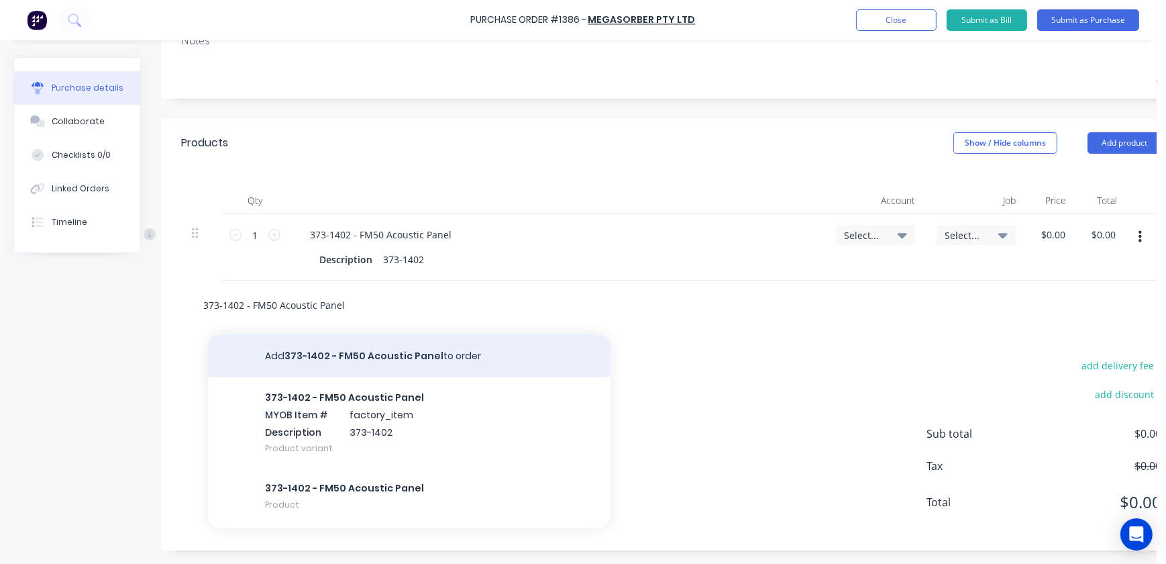
type input "373-1402 - FM50 Acoustic Panel"
click at [301, 362] on button "Add 373-1402 - FM50 Acoustic Panel to order" at bounding box center [409, 355] width 403 height 43
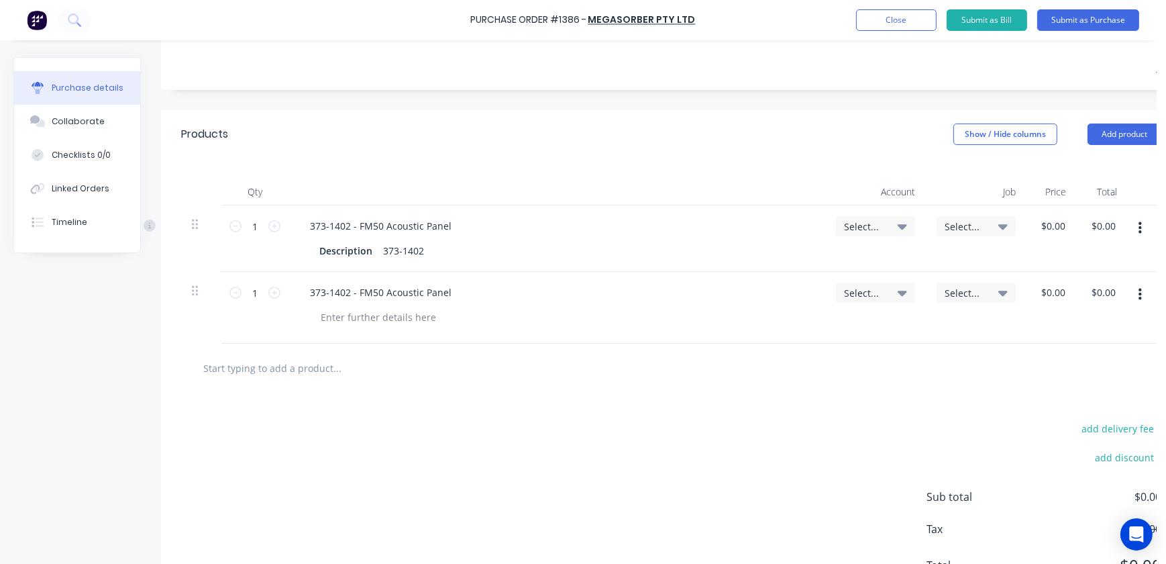
click at [910, 228] on div "Select..." at bounding box center [875, 226] width 79 height 20
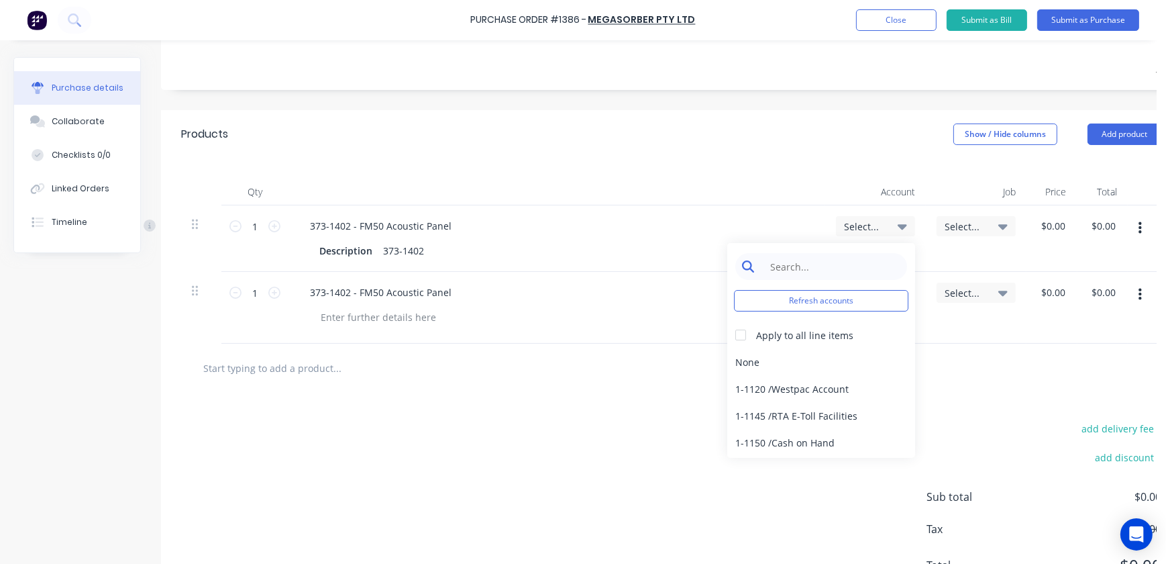
click at [838, 262] on input at bounding box center [832, 266] width 138 height 27
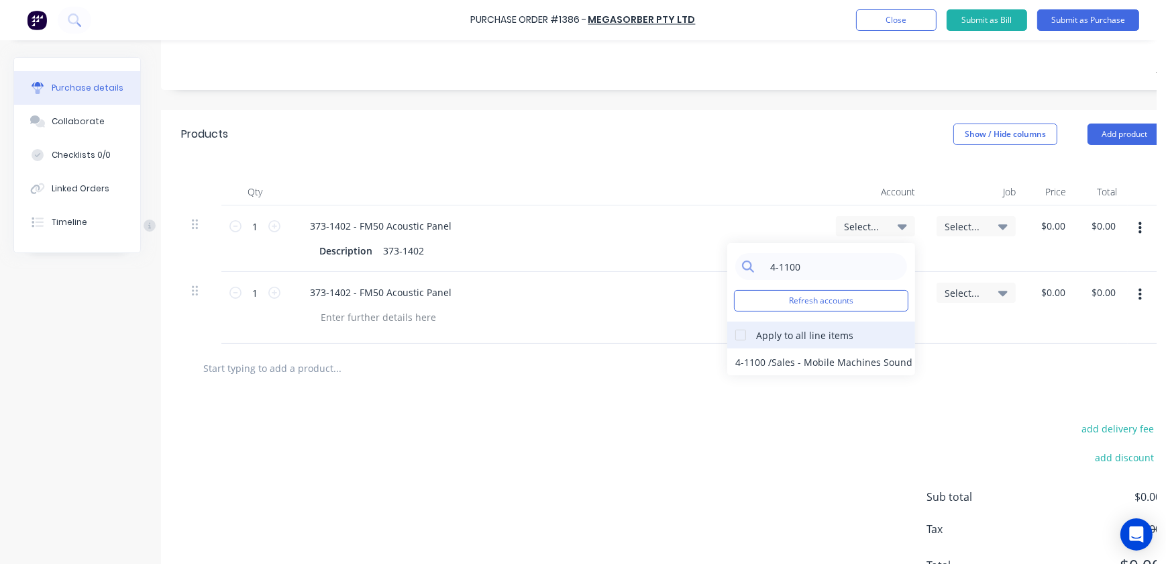
type input "4-1100"
drag, startPoint x: 798, startPoint y: 343, endPoint x: 799, endPoint y: 356, distance: 12.8
click at [799, 356] on div "4-1100 Refresh accounts Apply to all line items 4-1100 / Sales - Mobile Machine…" at bounding box center [821, 309] width 188 height 132
click at [807, 356] on div "4-1100 / Sales - Mobile Machines Sound" at bounding box center [821, 361] width 188 height 27
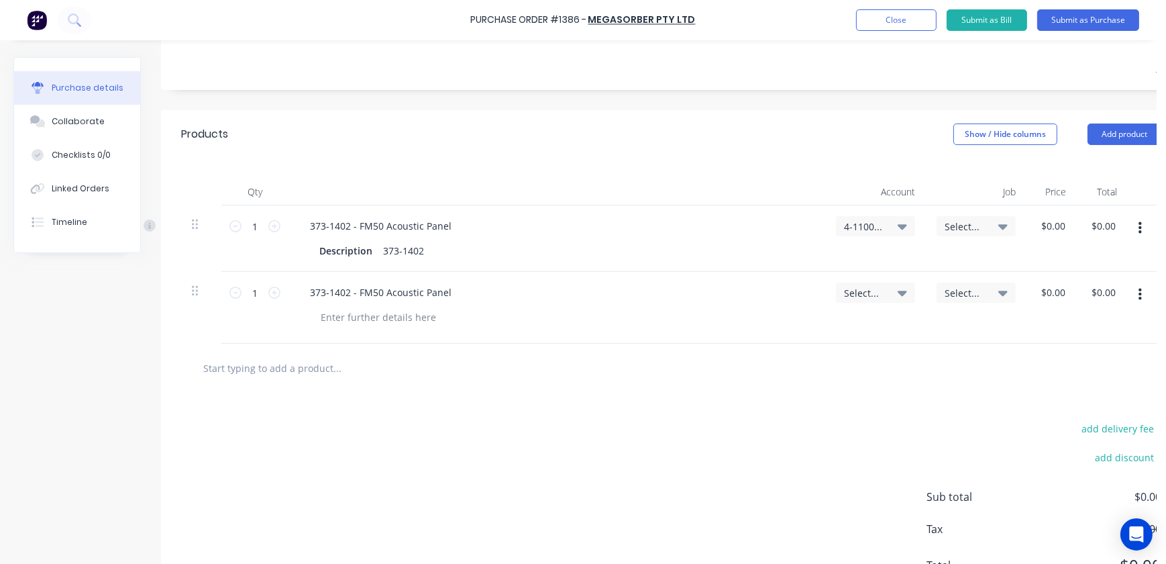
click at [873, 297] on span "Select..." at bounding box center [864, 293] width 40 height 14
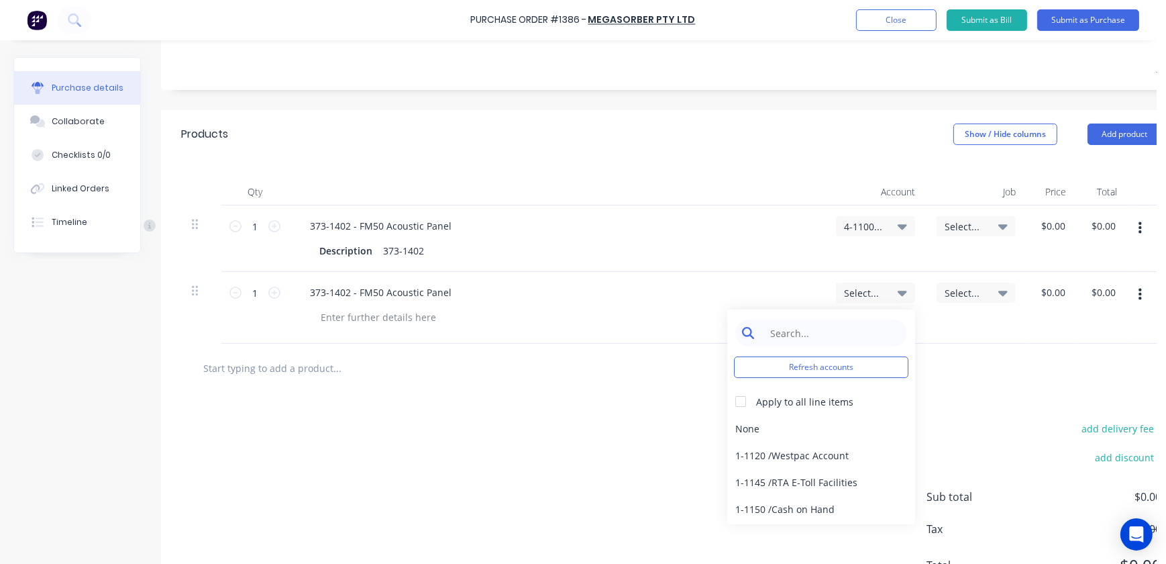
drag, startPoint x: 840, startPoint y: 315, endPoint x: 834, endPoint y: 322, distance: 9.5
click at [835, 321] on div "Refresh accounts Apply to all line items None 1-1120 / Westpac Account 1-1145 /…" at bounding box center [821, 416] width 188 height 215
click at [832, 325] on input at bounding box center [832, 332] width 138 height 27
type input "4-1100"
click at [785, 428] on div "4-1100 / Sales - Mobile Machines Sound" at bounding box center [821, 428] width 188 height 27
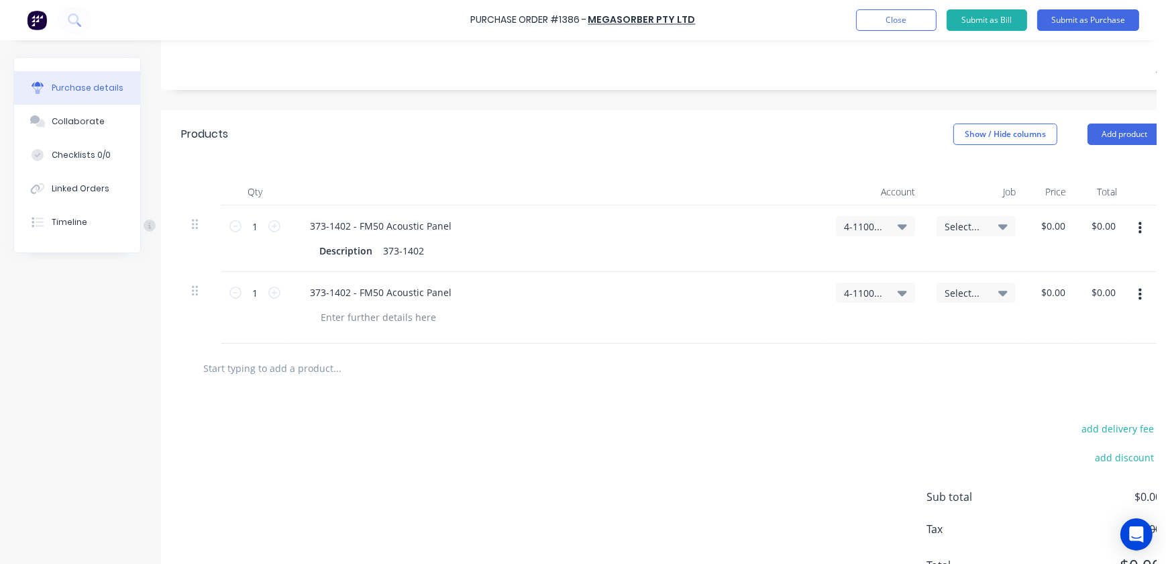
click at [1021, 229] on div "Select..." at bounding box center [976, 238] width 101 height 66
click at [1007, 227] on div "Select..." at bounding box center [976, 226] width 79 height 20
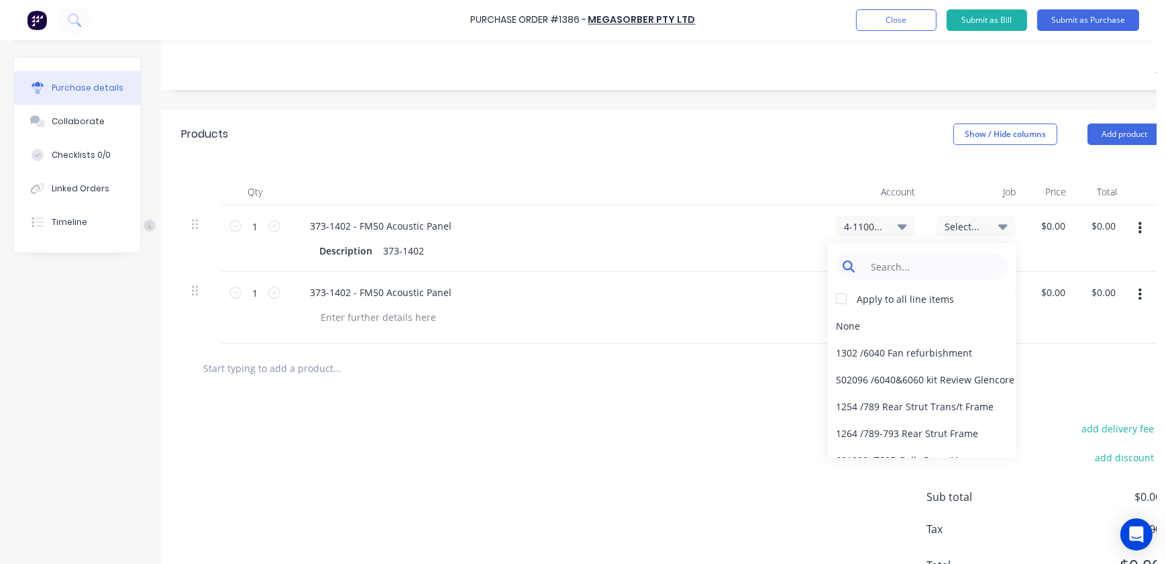
click at [929, 268] on input at bounding box center [932, 266] width 138 height 27
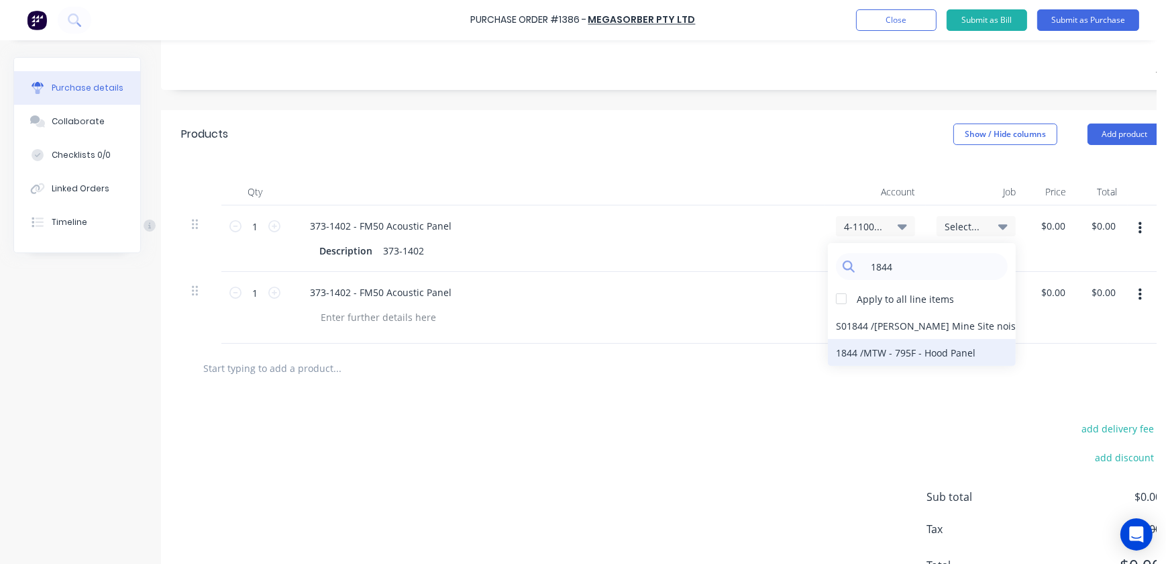
type input "1844"
click at [839, 350] on div "1844 / MTW - 795F - Hood Panel" at bounding box center [922, 352] width 188 height 27
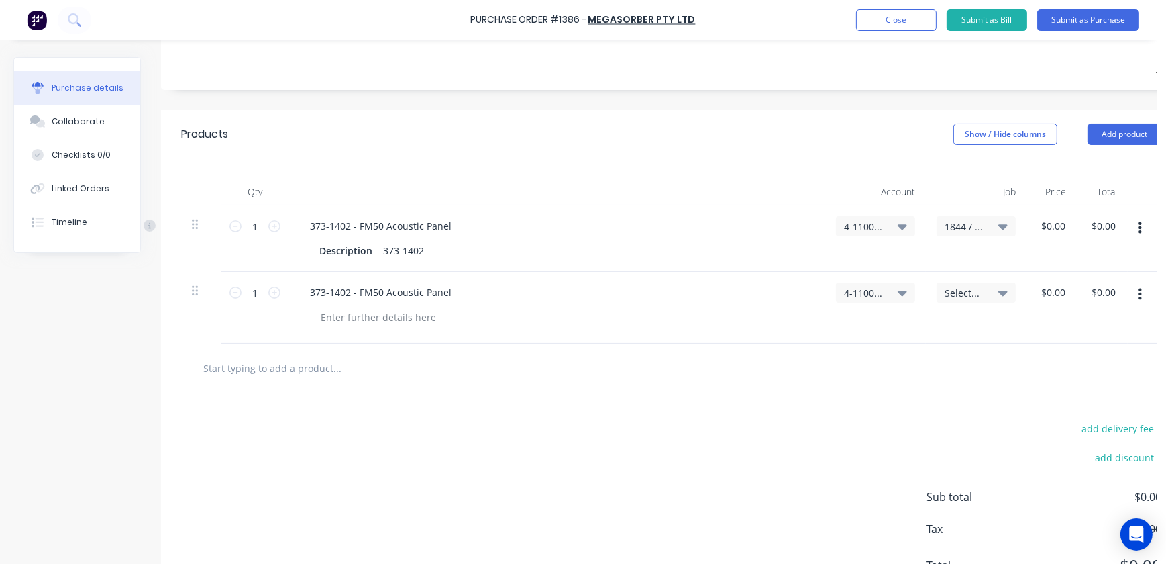
click at [975, 287] on span "Select..." at bounding box center [965, 293] width 40 height 14
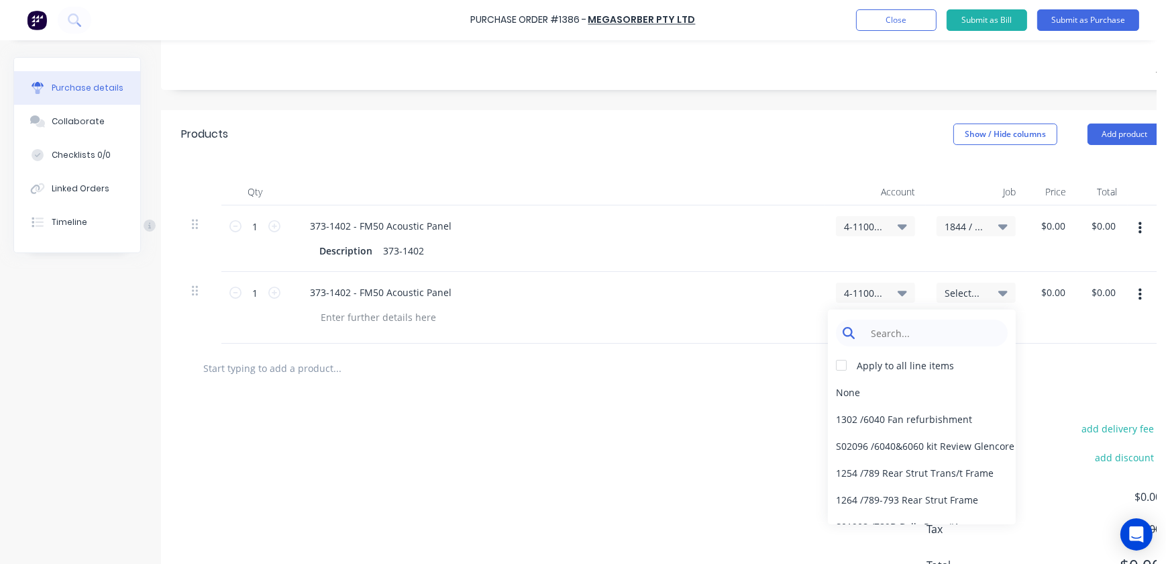
click at [897, 320] on input at bounding box center [932, 332] width 138 height 27
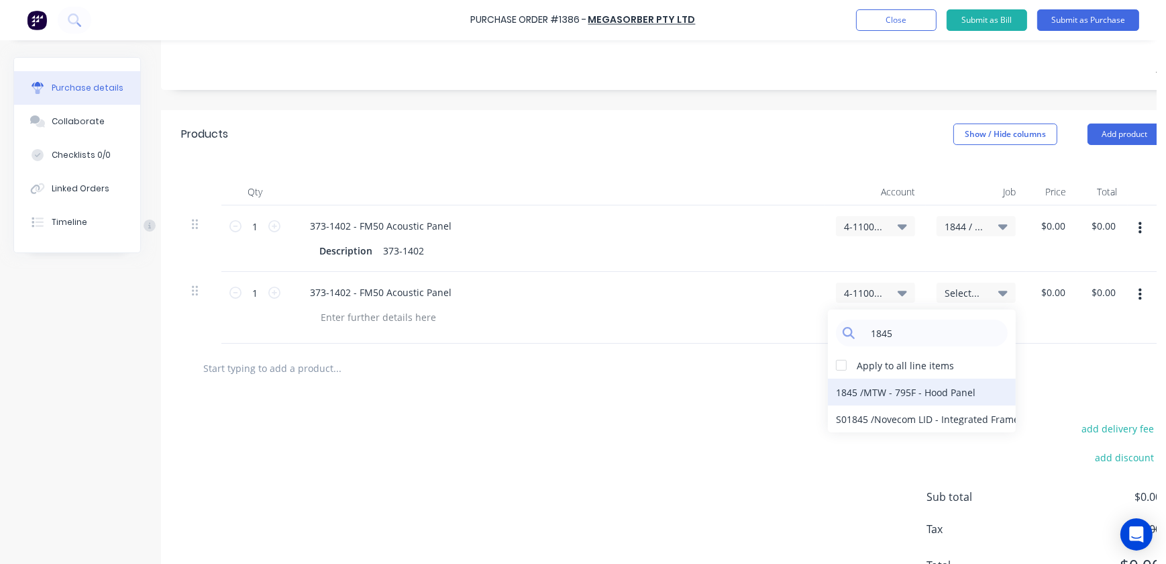
type input "1845"
click at [886, 403] on div "1845 / MTW - 795F - Hood Panel" at bounding box center [922, 391] width 188 height 27
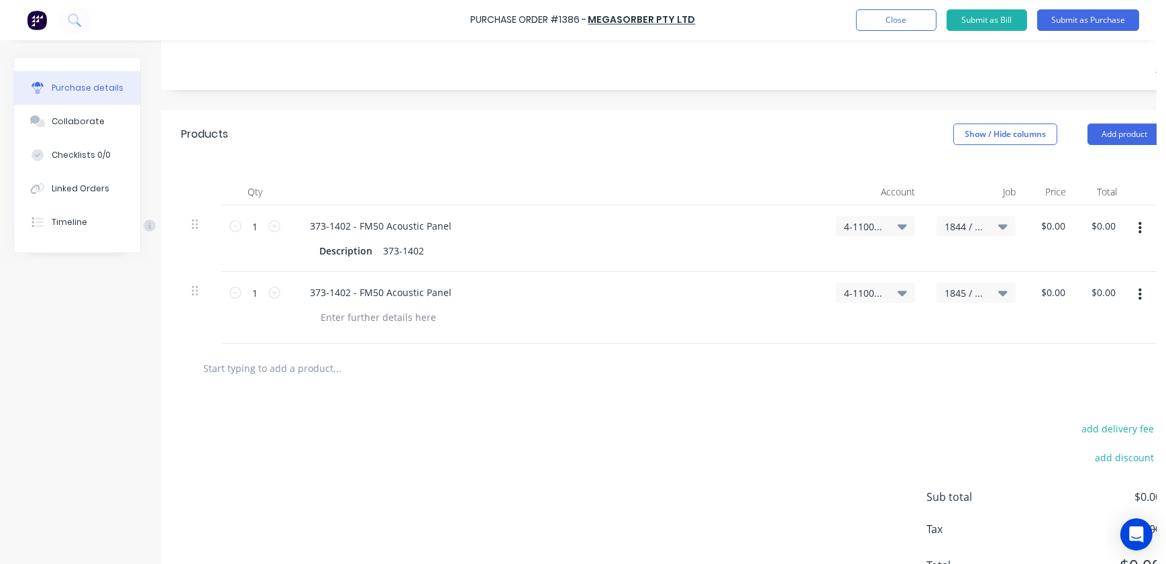
click at [805, 420] on div "add delivery fee add discount Sub total $0.00 Tax $0.00 Total $0.00" at bounding box center [671, 502] width 1020 height 221
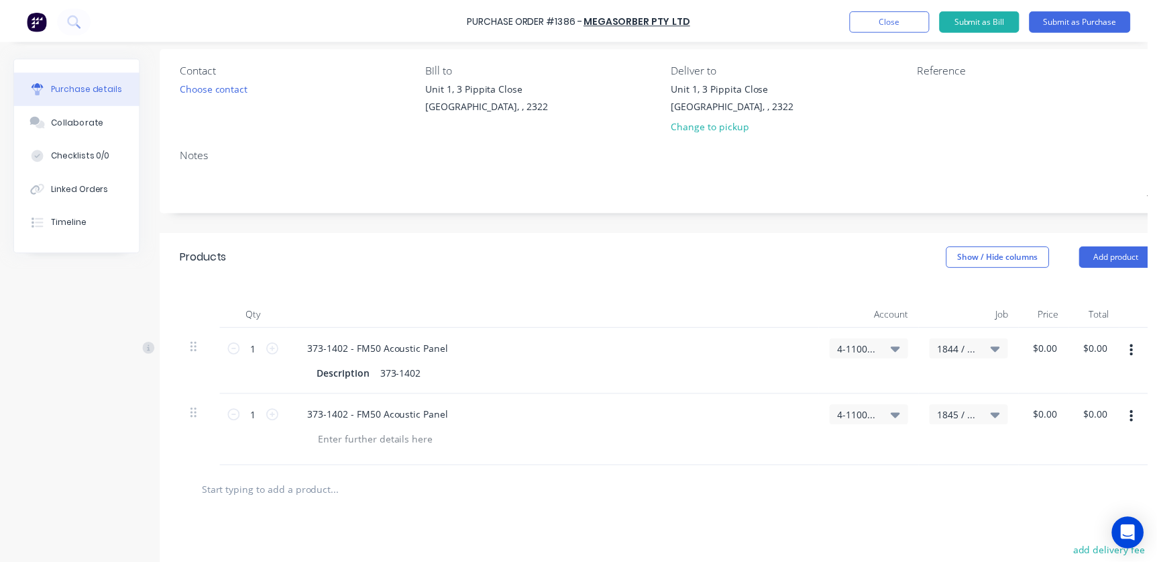
scroll to position [0, 0]
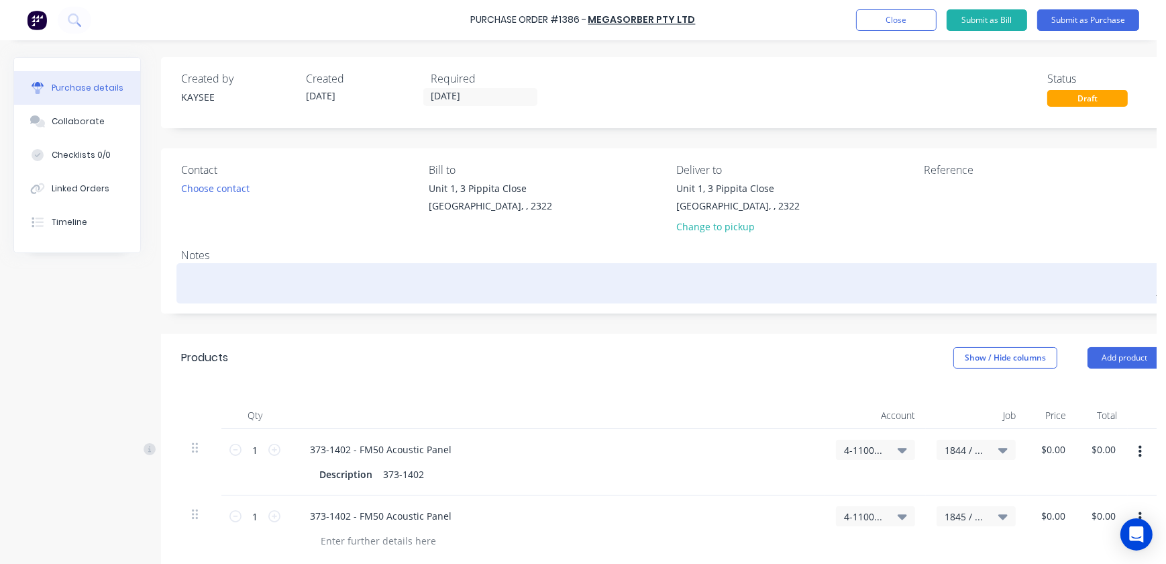
click at [316, 266] on div at bounding box center [671, 283] width 980 height 34
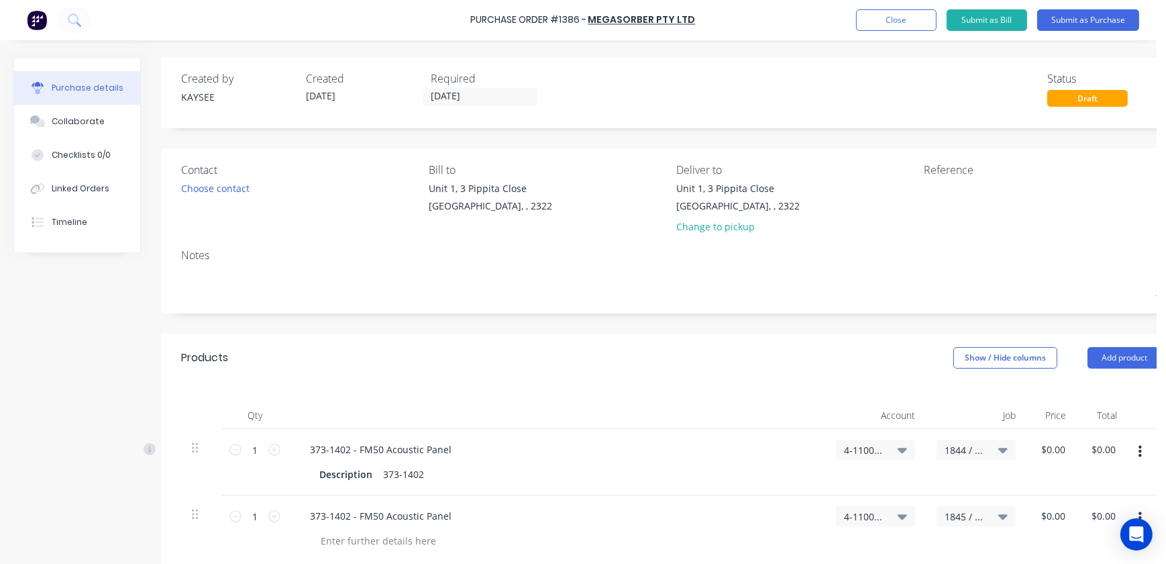
drag, startPoint x: 195, startPoint y: 334, endPoint x: 208, endPoint y: 314, distance: 23.8
click at [200, 328] on div "Created by KAYSEE Created 02/09/25 Required 02/09/25 Status Draft Contact Choos…" at bounding box center [671, 447] width 1020 height 780
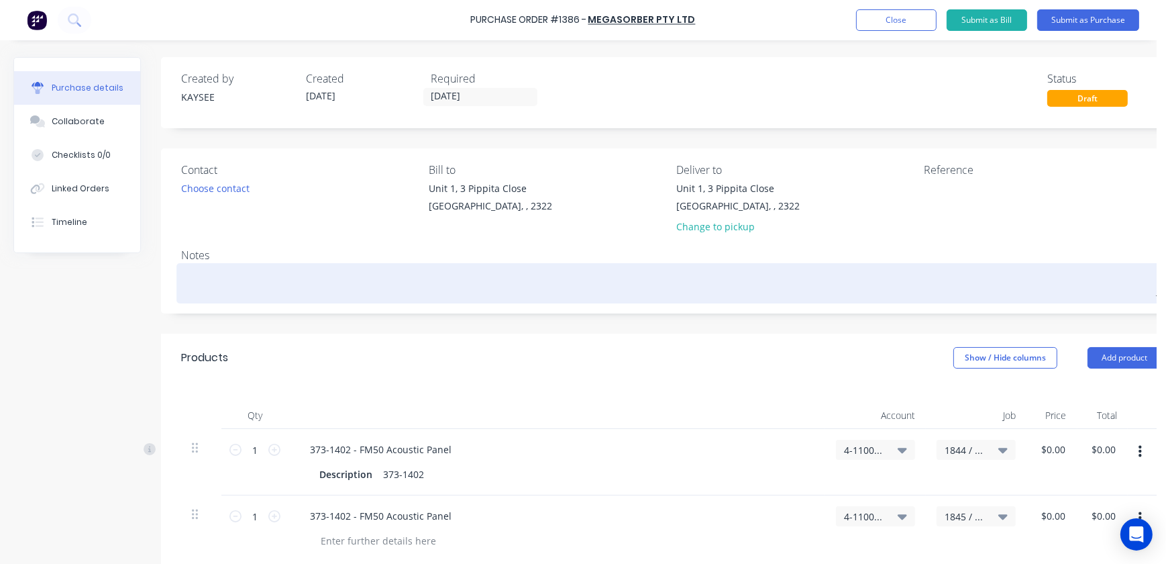
click at [215, 288] on textarea at bounding box center [671, 281] width 980 height 30
type textarea "x"
type textarea "J."
type textarea "x"
type textarea "J./"
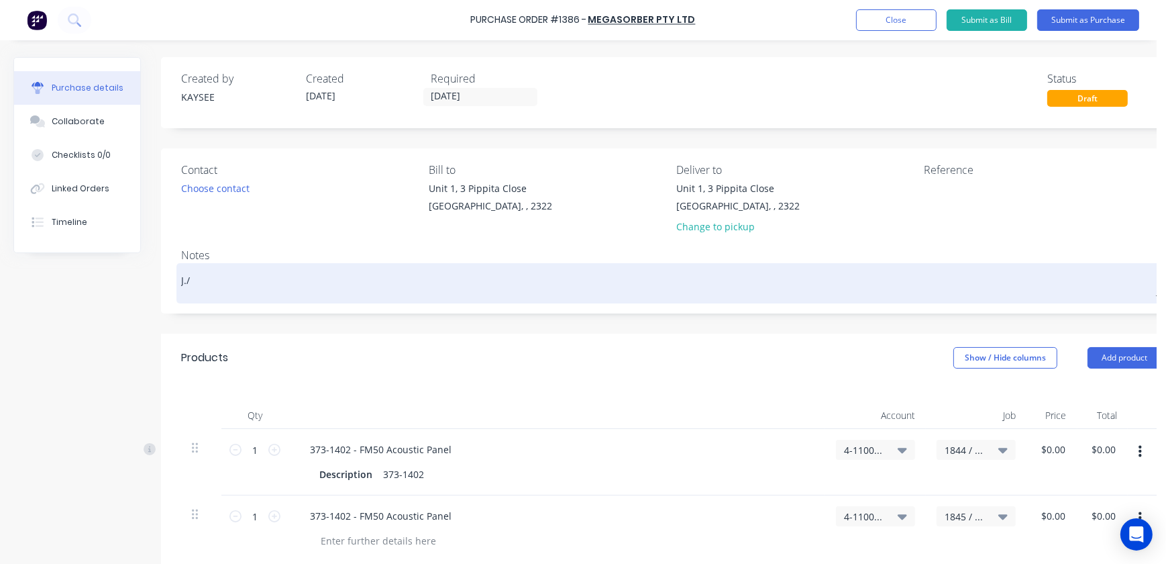
type textarea "x"
type textarea "J./n"
type textarea "x"
type textarea "J./"
type textarea "x"
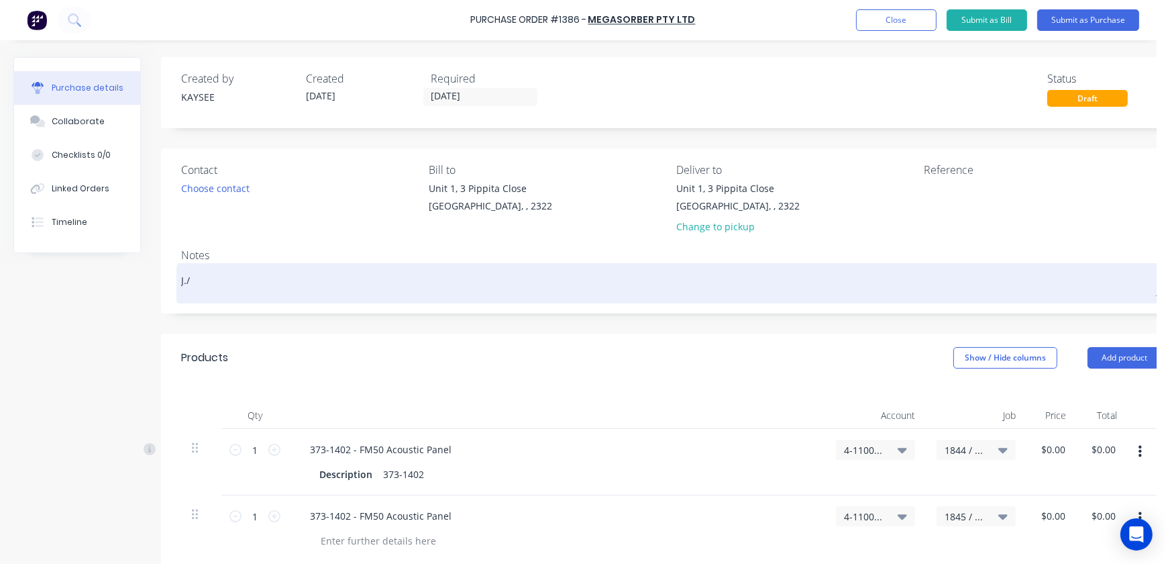
type textarea "J."
type textarea "x"
type textarea "J"
type textarea "x"
type textarea "J/"
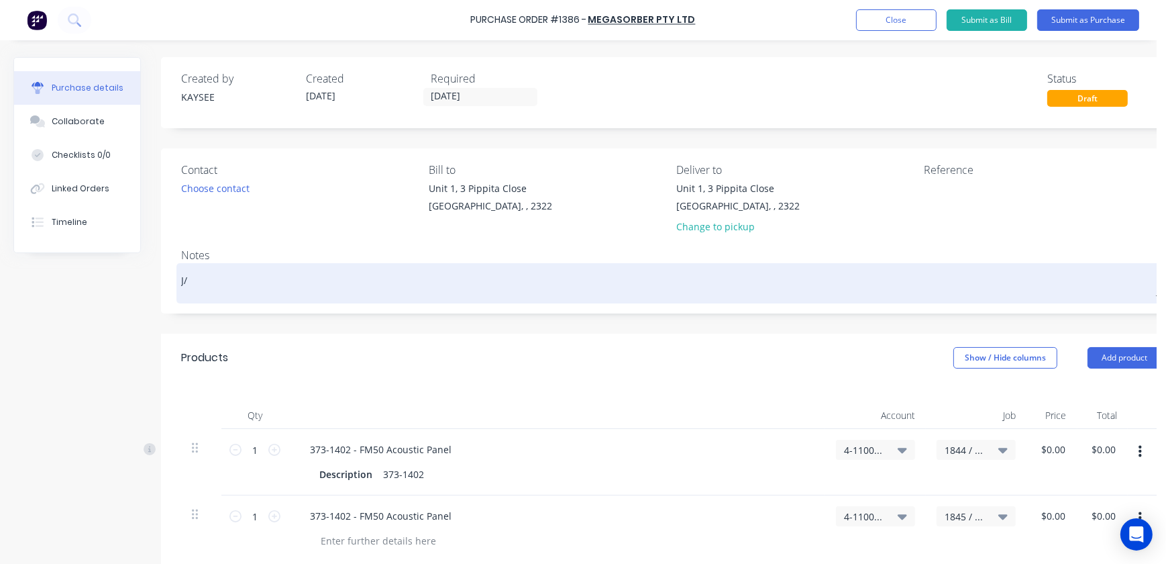
type textarea "x"
type textarea "J/N"
type textarea "x"
type textarea "J/N"
type textarea "x"
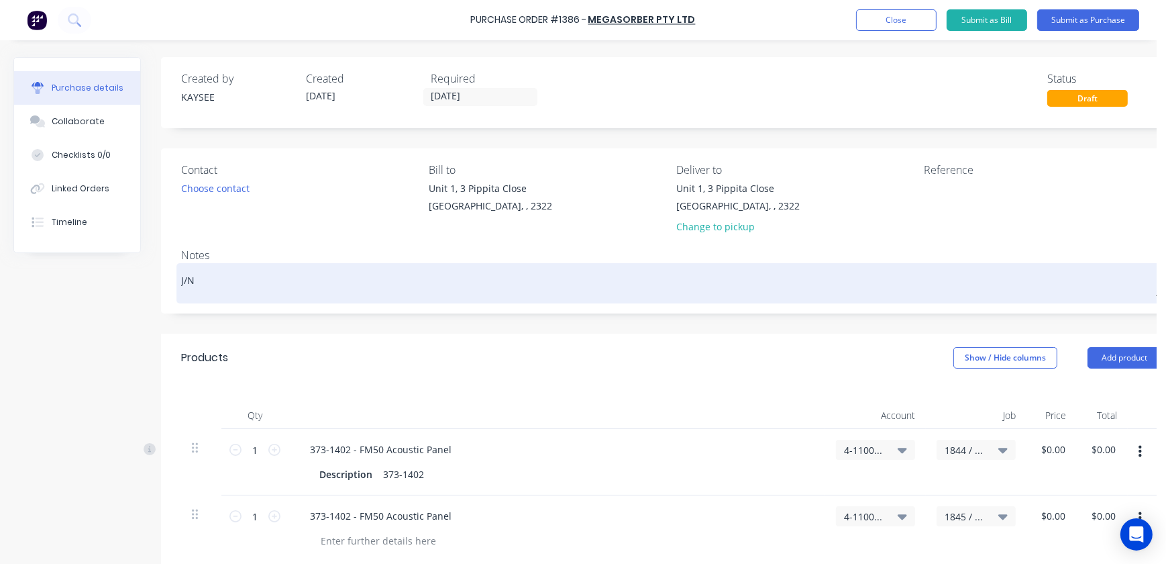
type textarea "J/N 1"
type textarea "x"
type textarea "J/N 18"
type textarea "x"
type textarea "J/N 184"
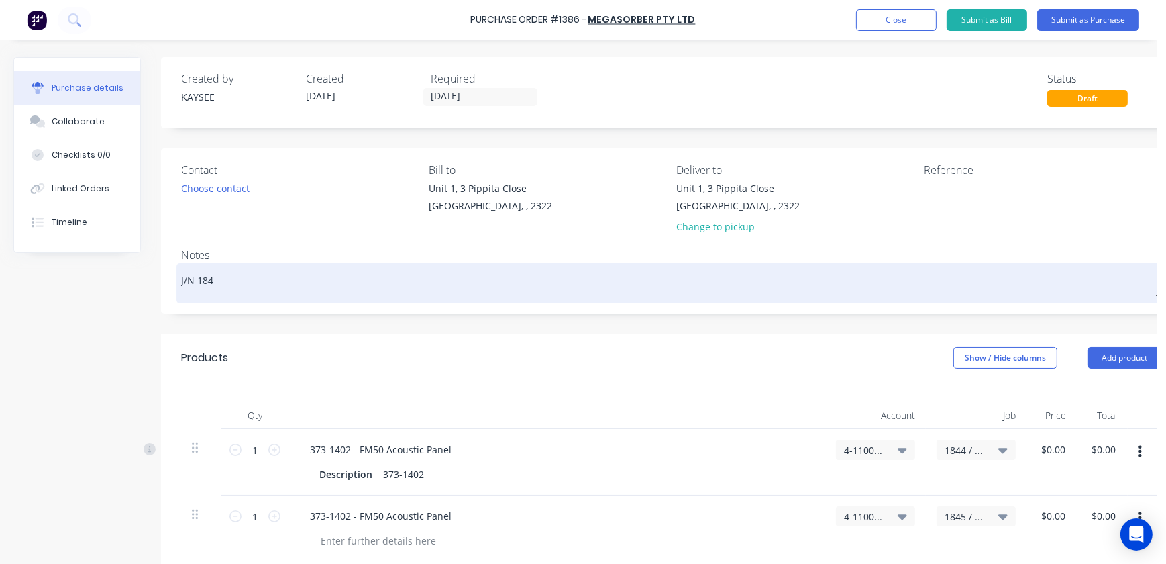
type textarea "x"
type textarea "J/N 1844"
type textarea "x"
type textarea "J/N 1844"
type textarea "x"
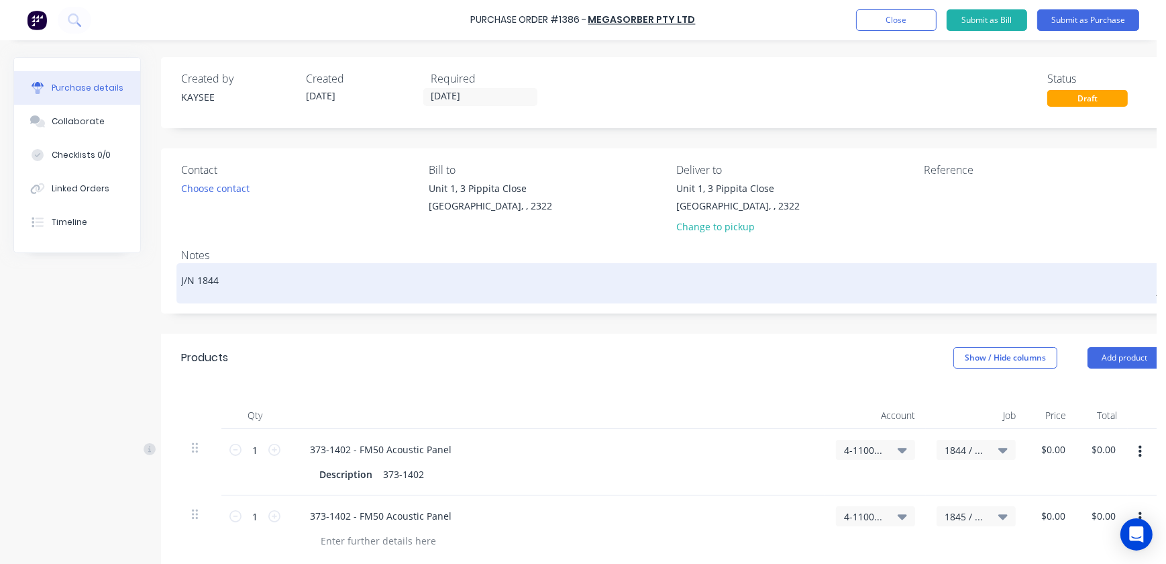
type textarea "J/N 1844 /"
type textarea "x"
type textarea "J/N 1844"
type textarea "x"
type textarea "J/N 1844"
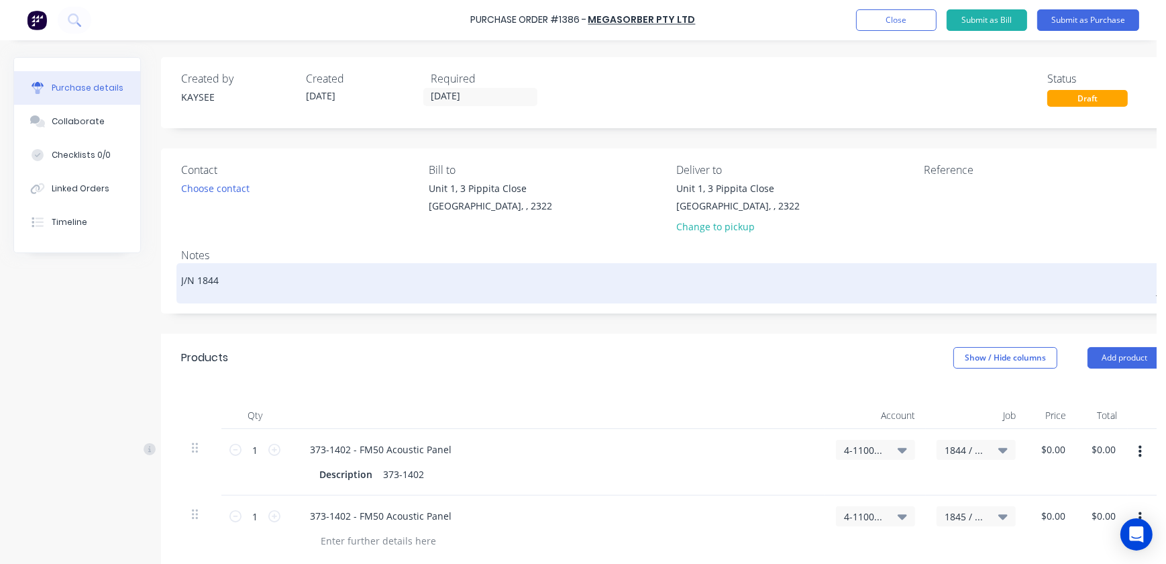
type textarea "x"
type textarea "J/N 1844"
type textarea "x"
type textarea "J/N 1844 /"
type textarea "x"
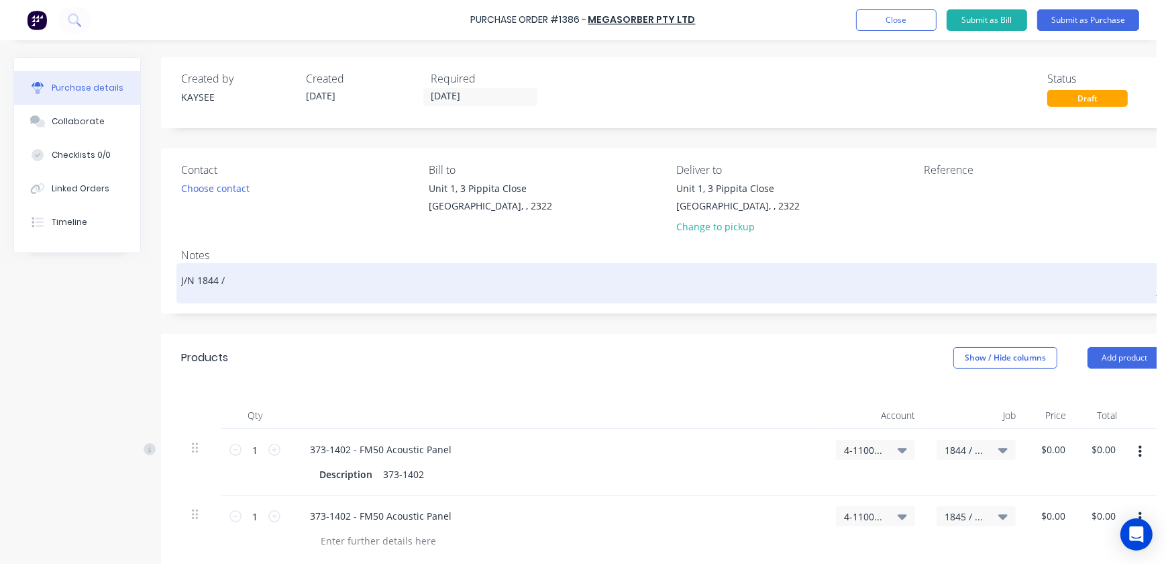
type textarea "J/N 1844 /1"
type textarea "x"
type textarea "J/N 1844 /18"
type textarea "x"
type textarea "J/N 1844 /184"
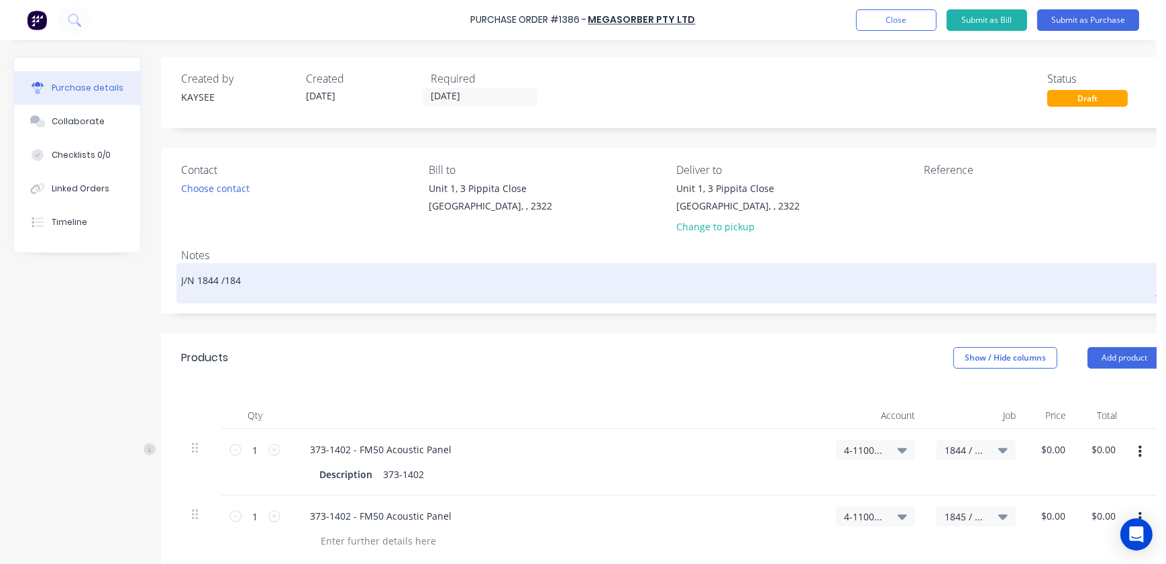
type textarea "x"
type textarea "J/N 1844 /1845"
type textarea "x"
type textarea "J/N 1844 /1845"
type textarea "x"
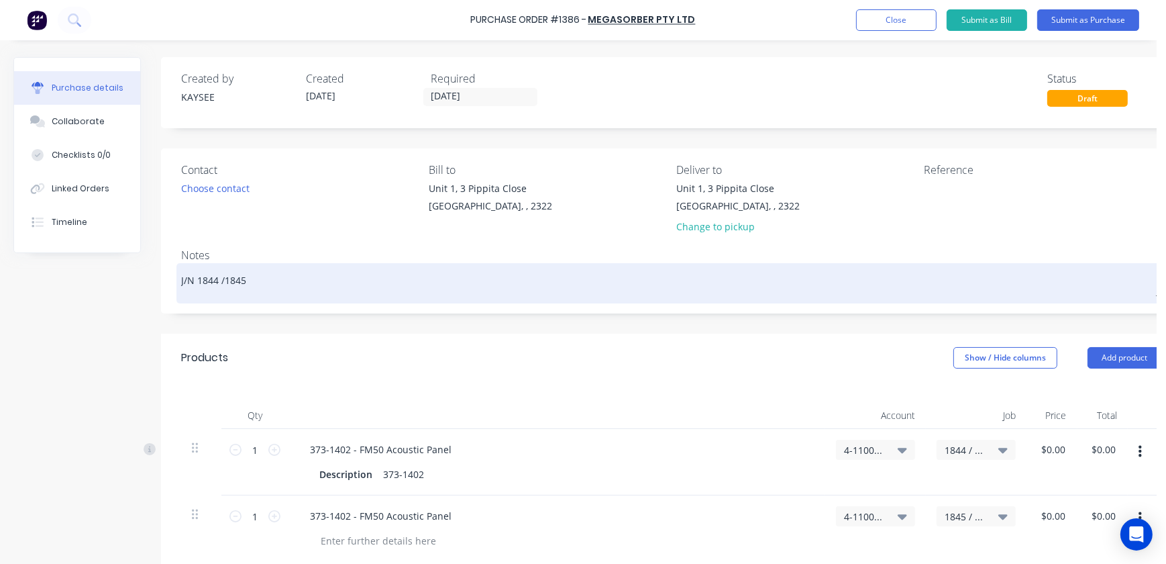
type textarea "J/N 1844 /1845 7"
type textarea "x"
type textarea "J/N 1844 /1845 79"
type textarea "x"
type textarea "J/N 1844 /1845 7"
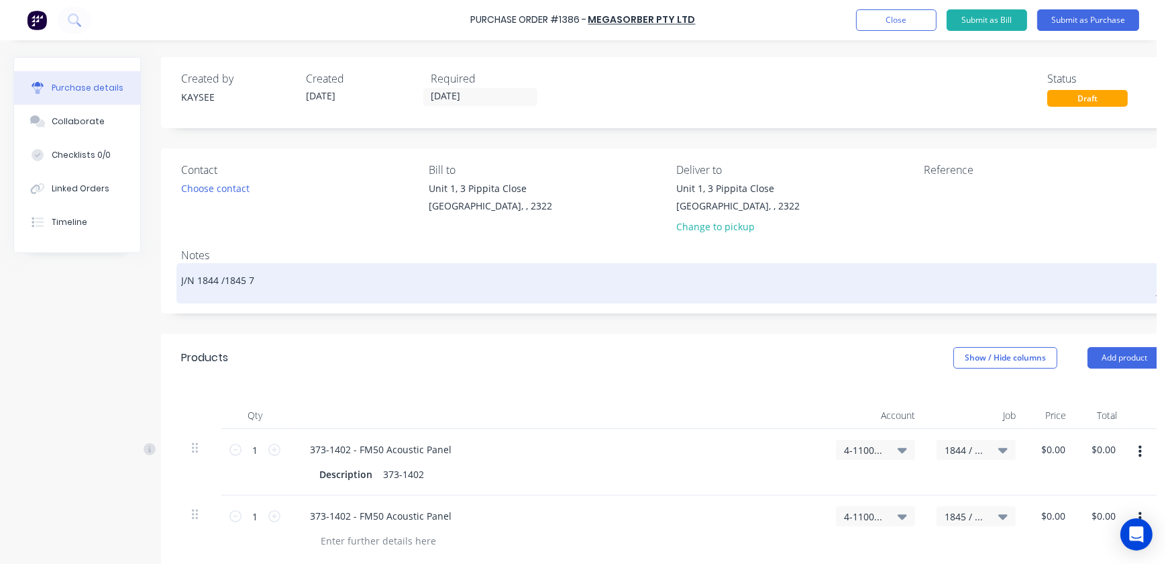
type textarea "x"
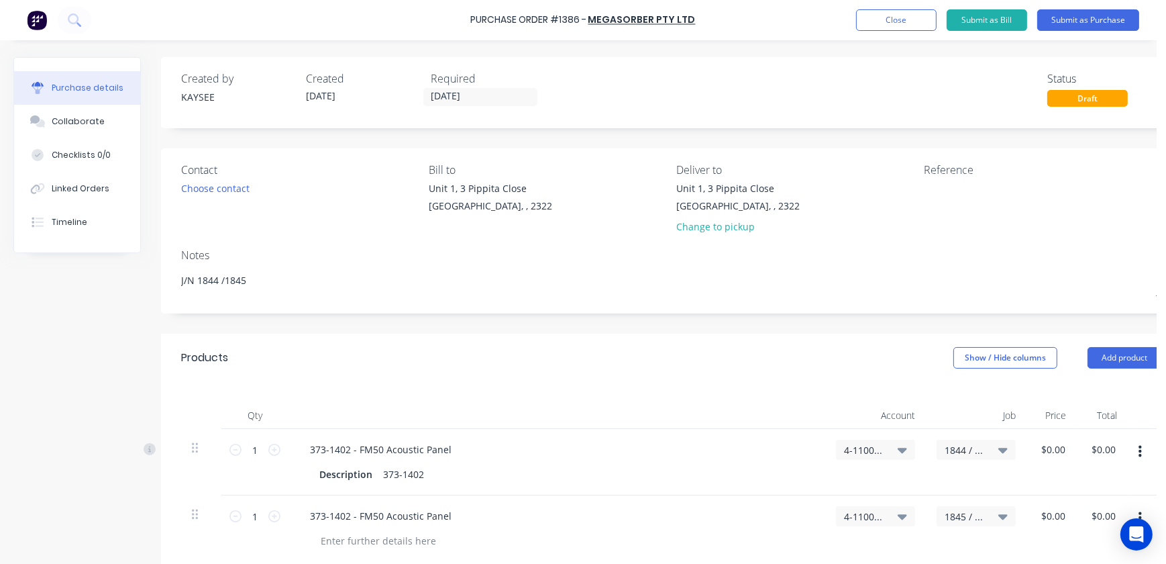
type textarea "J/N 1844 /1845"
type textarea "x"
type textarea "J/N 1844 /1845"
type textarea "x"
type textarea "J/N 1844 /1845 7"
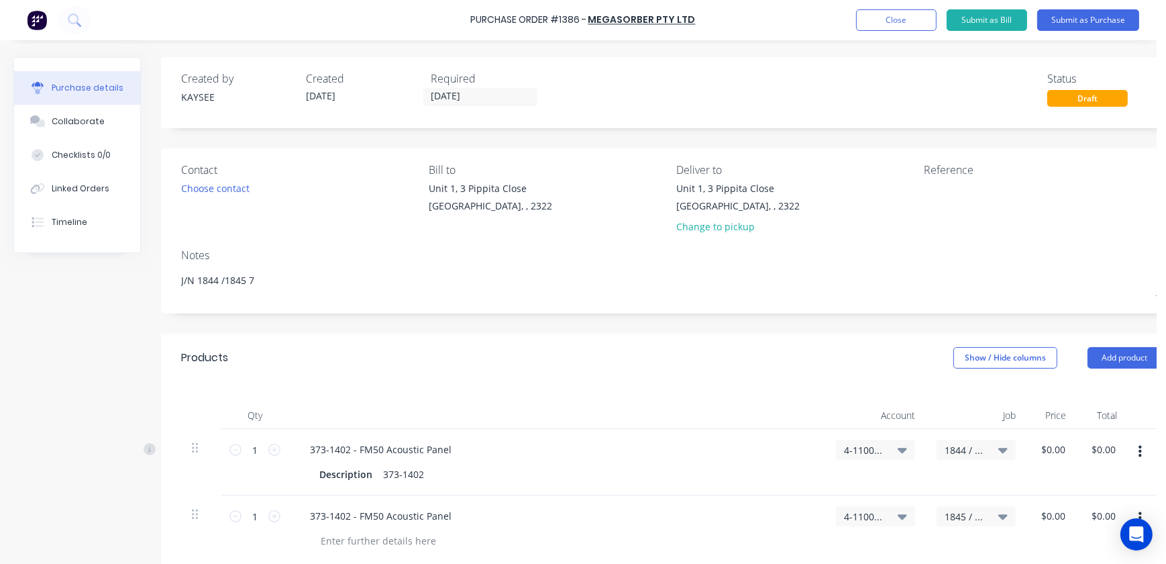
type textarea "x"
type textarea "J/N 1844 /1845 79"
type textarea "x"
type textarea "J/N 1844 /1845 79"
type textarea "x"
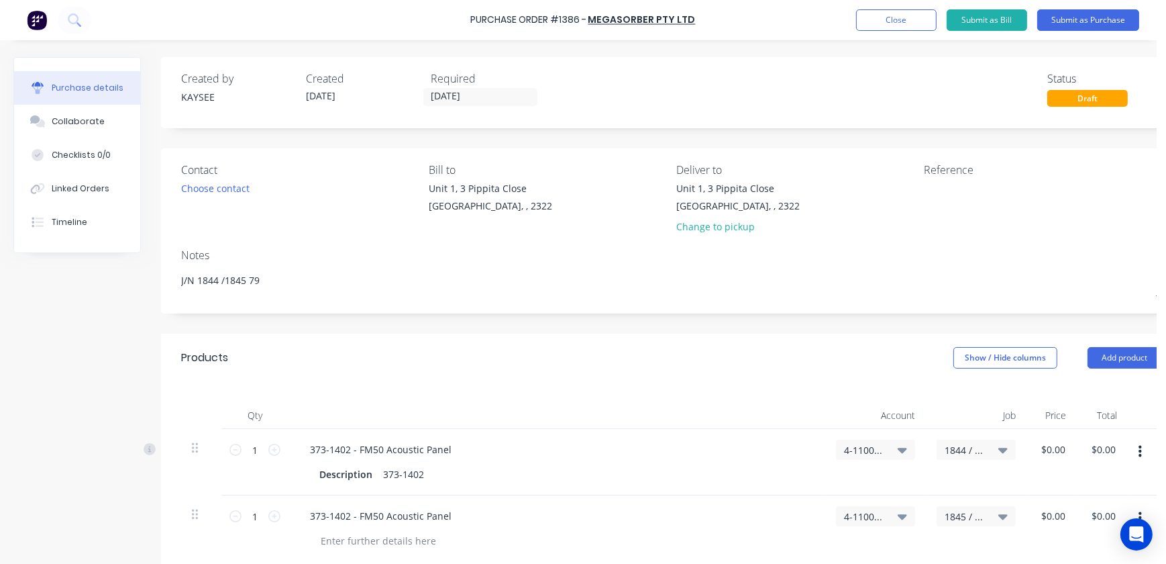
type textarea "J/N 1844 /1845 795"
type textarea "x"
type textarea "J/N 1844 /1845 795F"
type textarea "x"
type textarea "J/N 1844 /1845 795F"
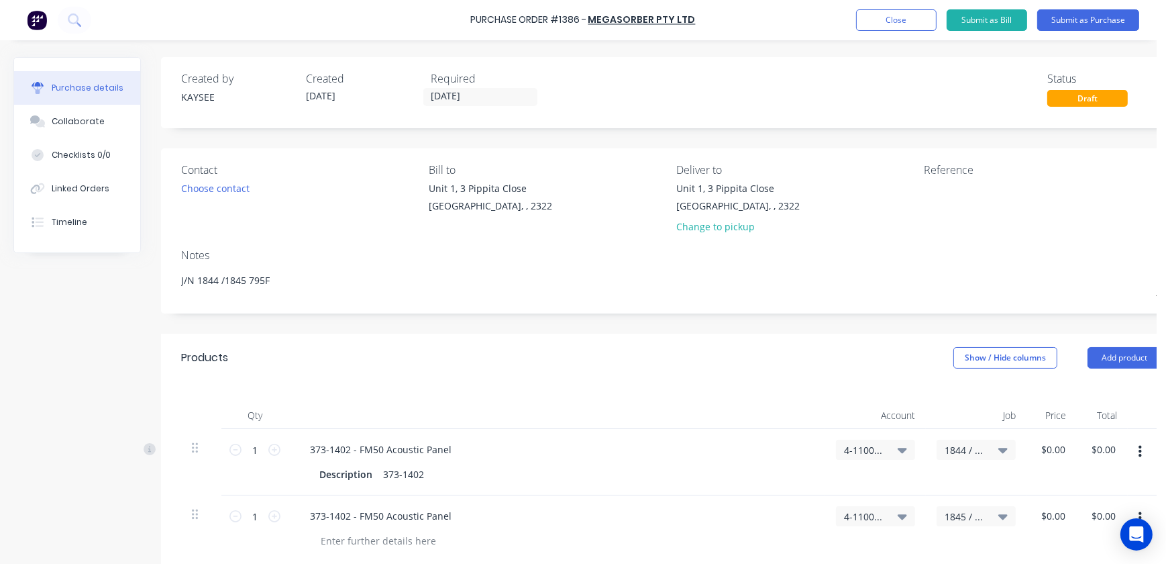
type textarea "x"
type textarea "J/N 1844 /1845 795F H"
type textarea "x"
type textarea "J/N 1844 /1845 795F Ho"
type textarea "x"
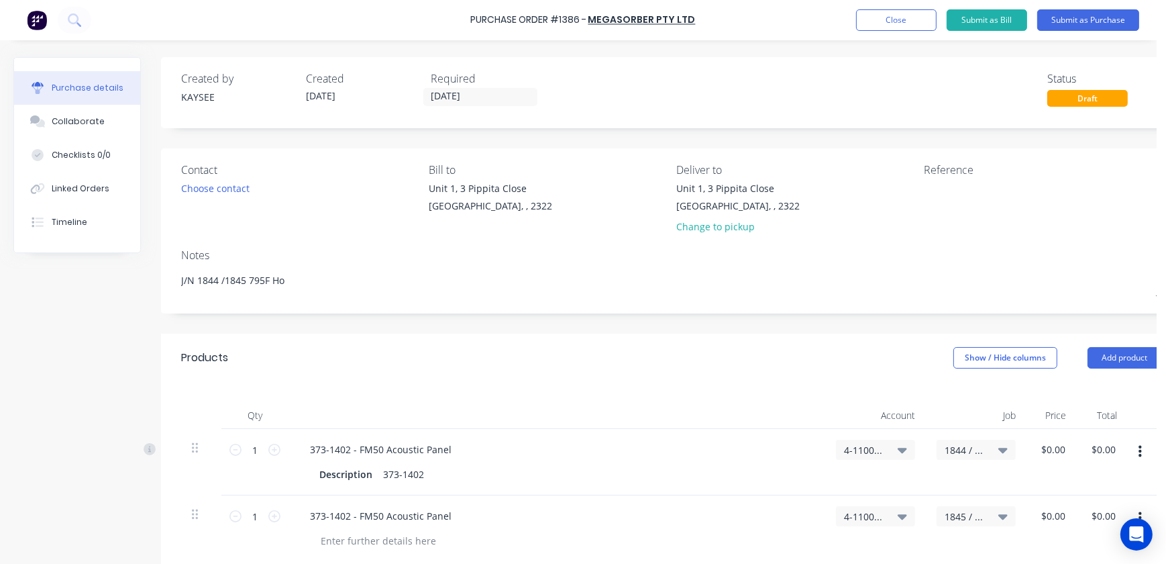
type textarea "J/N 1844 /1845 795F Hoo"
type textarea "x"
type textarea "J/N 1844 /1845 795F Hood"
type textarea "x"
type textarea "J/N 1844 /1845 795F Hood"
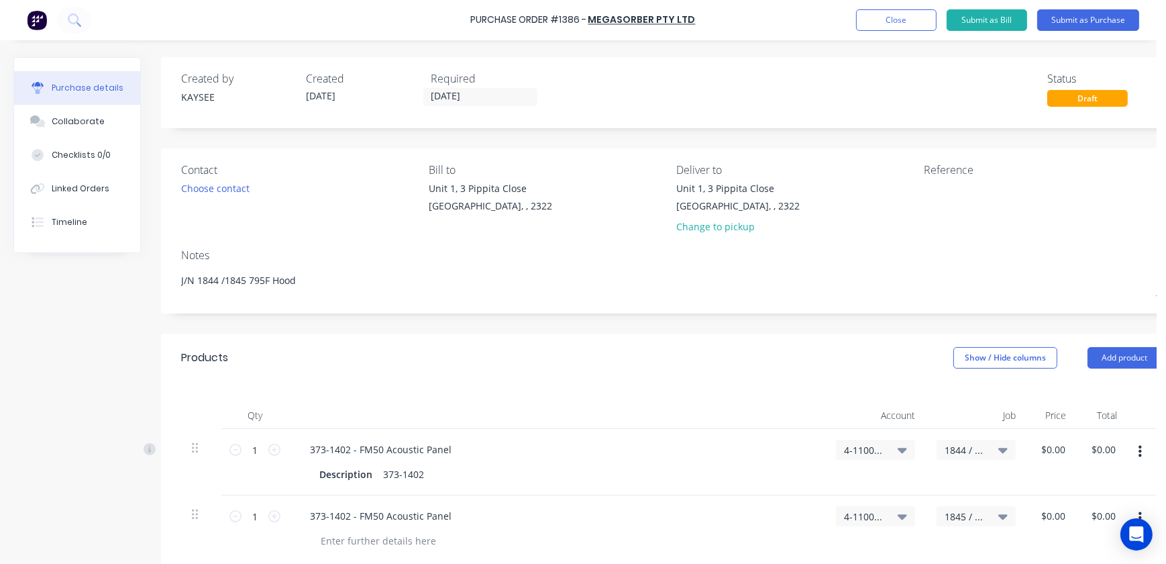
type textarea "x"
type textarea "J/N 1844 /1845 795F Hood P"
type textarea "x"
type textarea "J/N 1844 /1845 795F Hood Pa"
type textarea "x"
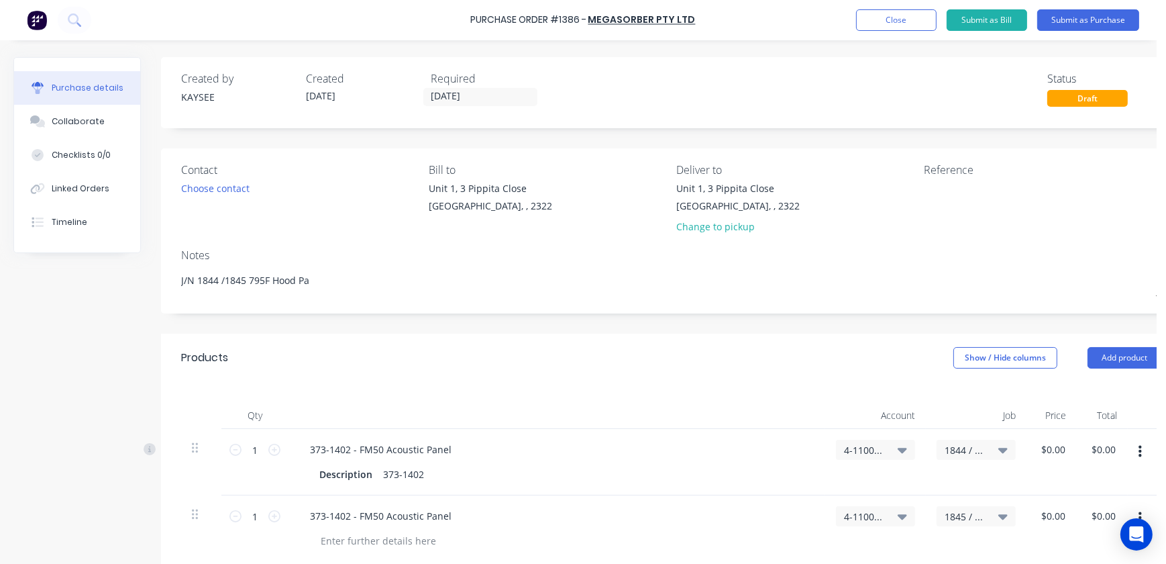
type textarea "J/N 1844 /1845 795F Hood Pan"
type textarea "x"
type textarea "J/N 1844 /1845 795F Hood Pane"
type textarea "x"
type textarea "J/N 1844 /1845 795F Hood Panel"
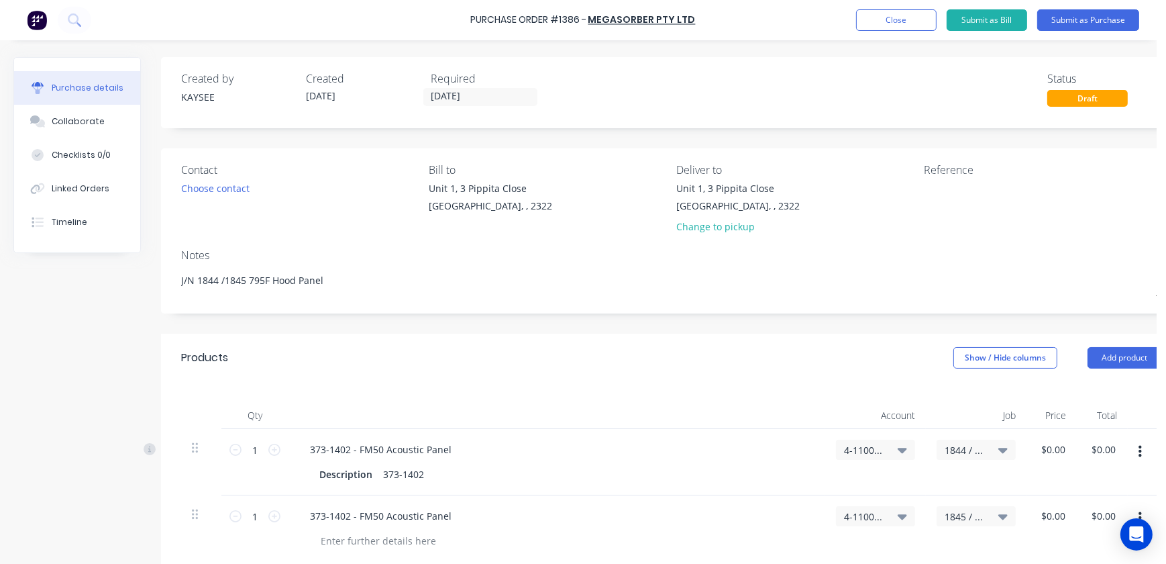
type textarea "x"
type textarea "J/N 1844 /1845 795F Hood Panelm"
type textarea "x"
type textarea "J/N 1844 /1845 795F Hood Panelm"
type textarea "x"
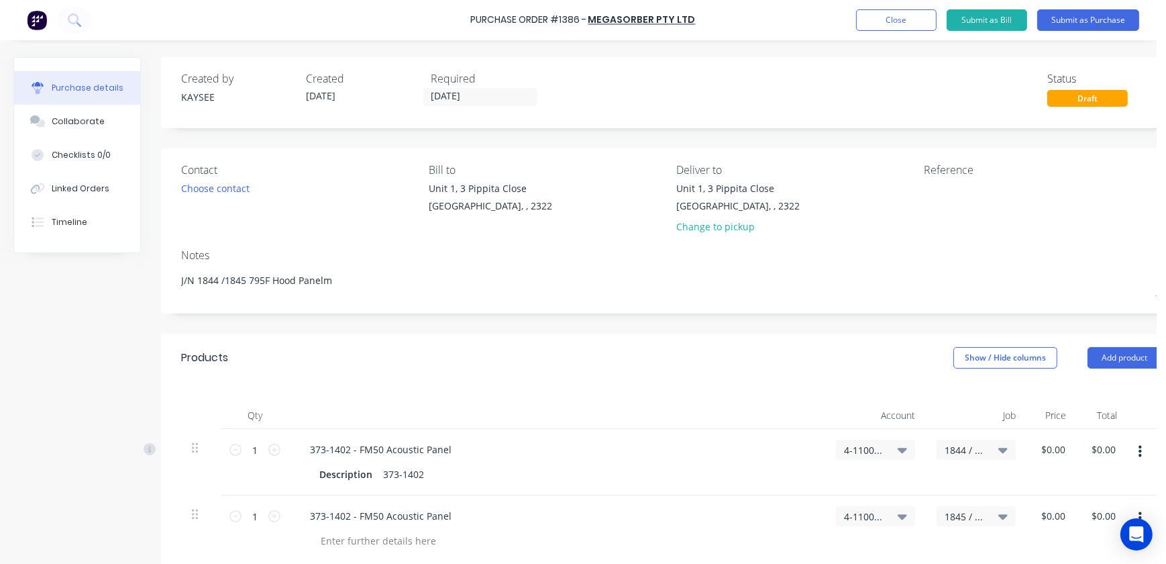
type textarea "J/N 1844 /1845 795F Hood Panelm"
type textarea "x"
type textarea "J/N 1844 /1845 795F Hood Panel"
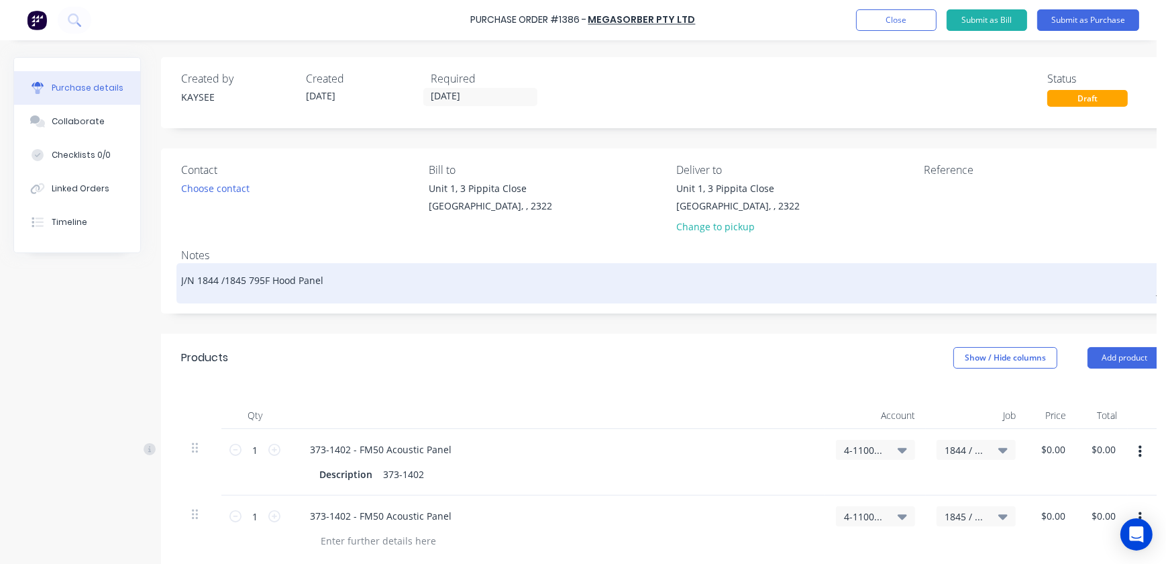
type textarea "x"
click at [463, 266] on textarea "J/N 1844 /1845 795F Hood Panel" at bounding box center [671, 281] width 980 height 30
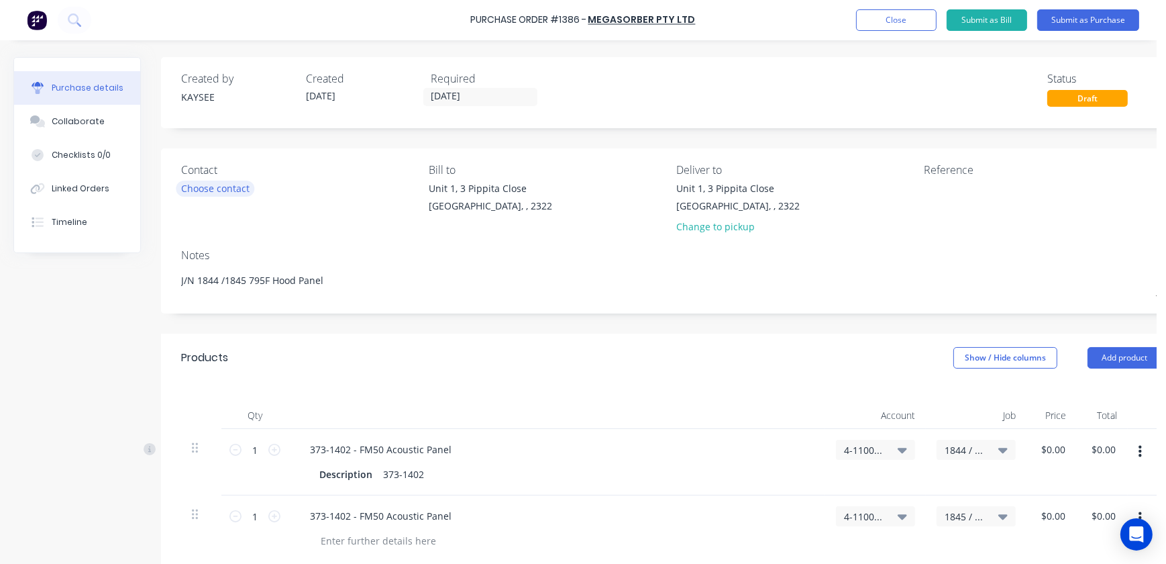
type textarea "J/N 1844 /1845 795F Hood Panel"
type textarea "x"
type textarea "J/N 1844 /1845 795F Hood Panel"
click at [235, 186] on div "Choose contact" at bounding box center [215, 188] width 68 height 14
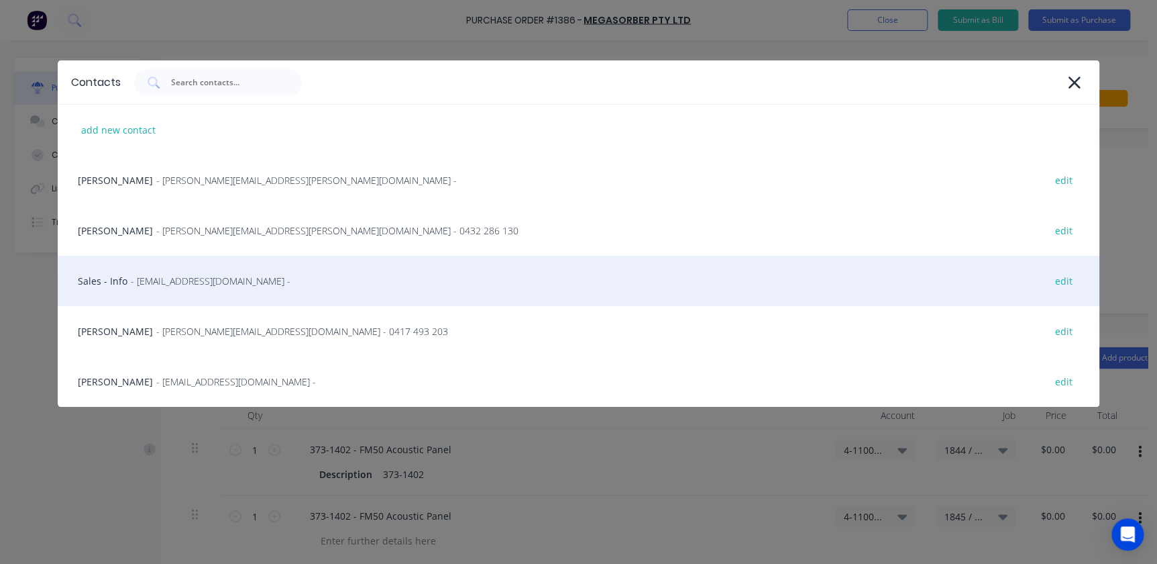
click at [160, 286] on span "- info@megasorber.com -" at bounding box center [211, 281] width 160 height 14
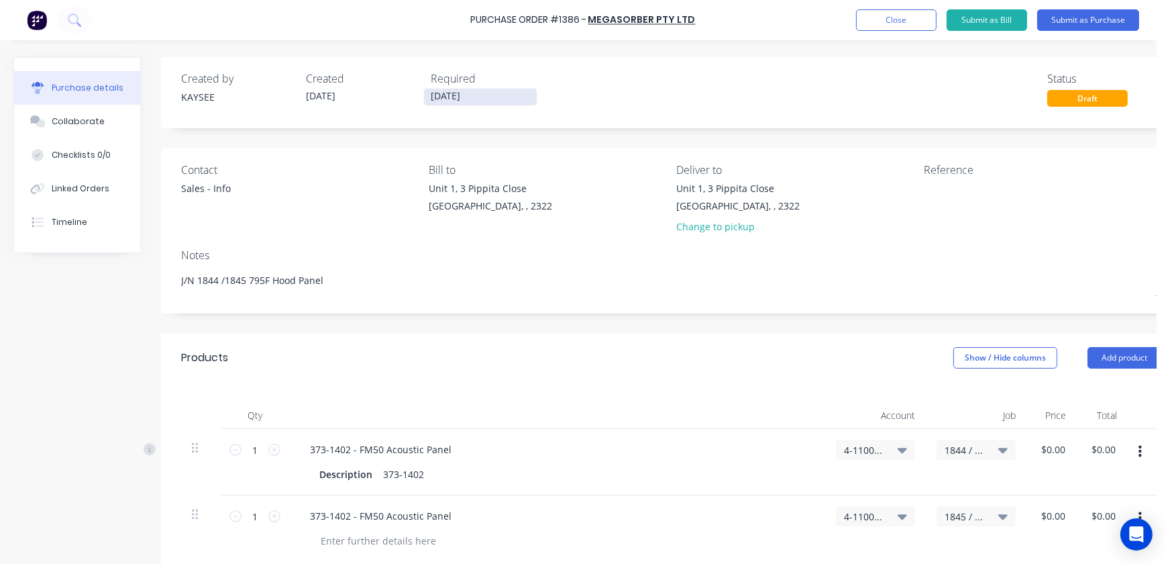
click at [449, 97] on input "[DATE]" at bounding box center [480, 97] width 113 height 17
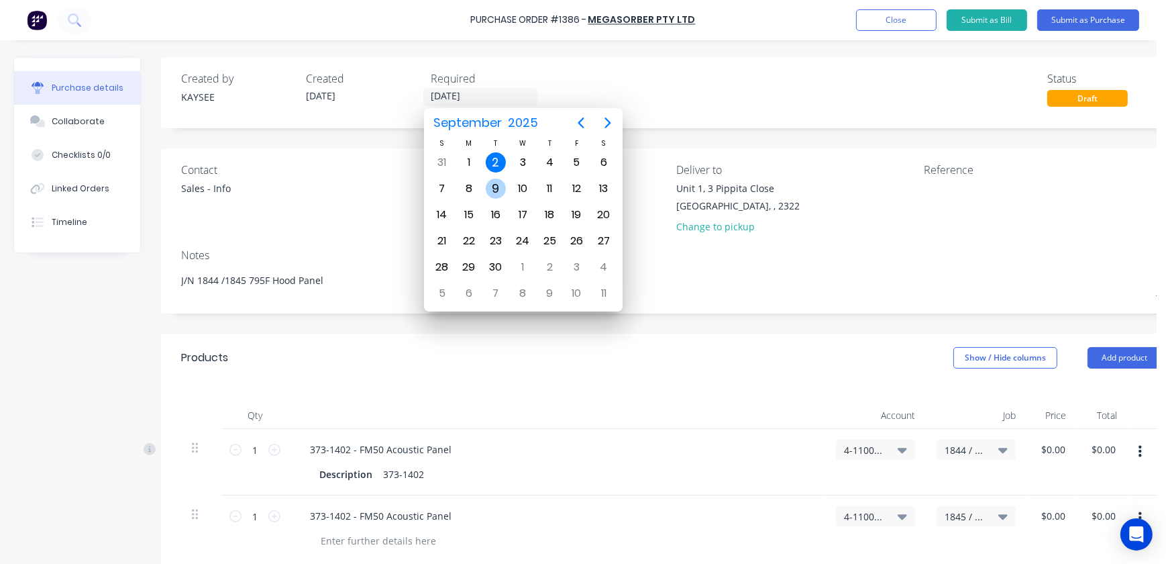
click at [506, 182] on div "9" at bounding box center [495, 188] width 27 height 25
type textarea "x"
type input "09/09/25"
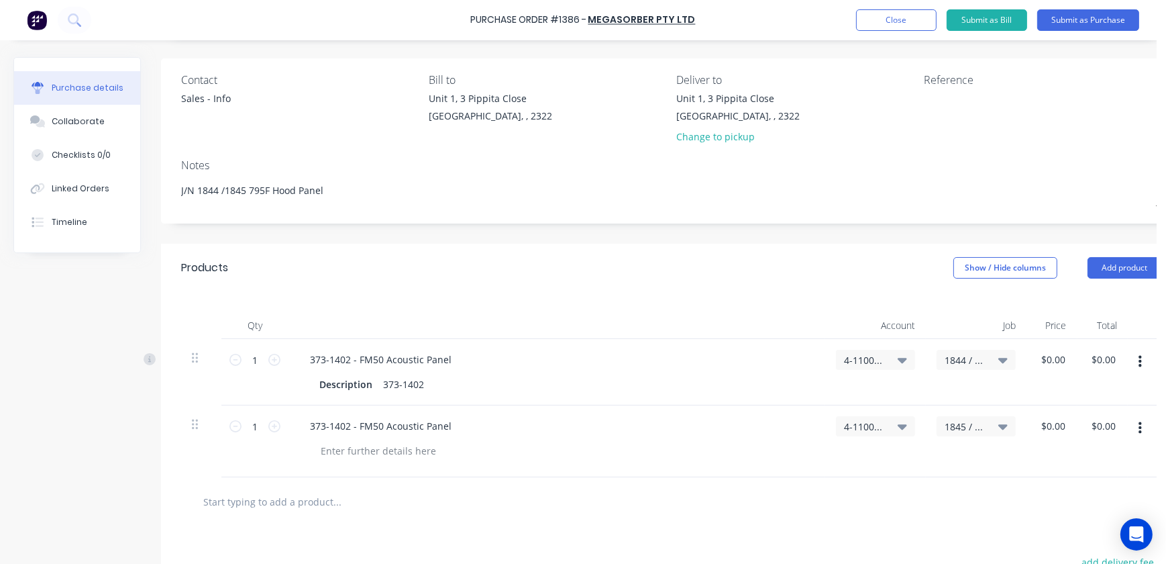
scroll to position [182, 0]
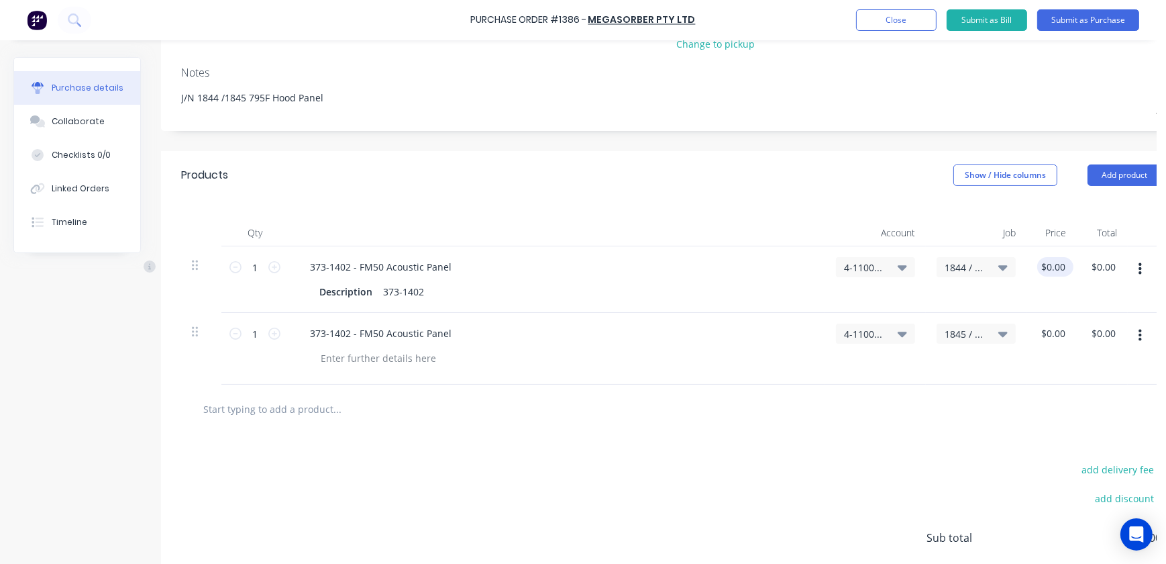
type textarea "x"
type input "0.0000"
click at [1053, 260] on input "0.0000" at bounding box center [1055, 266] width 36 height 19
type textarea "x"
type input "$0.00"
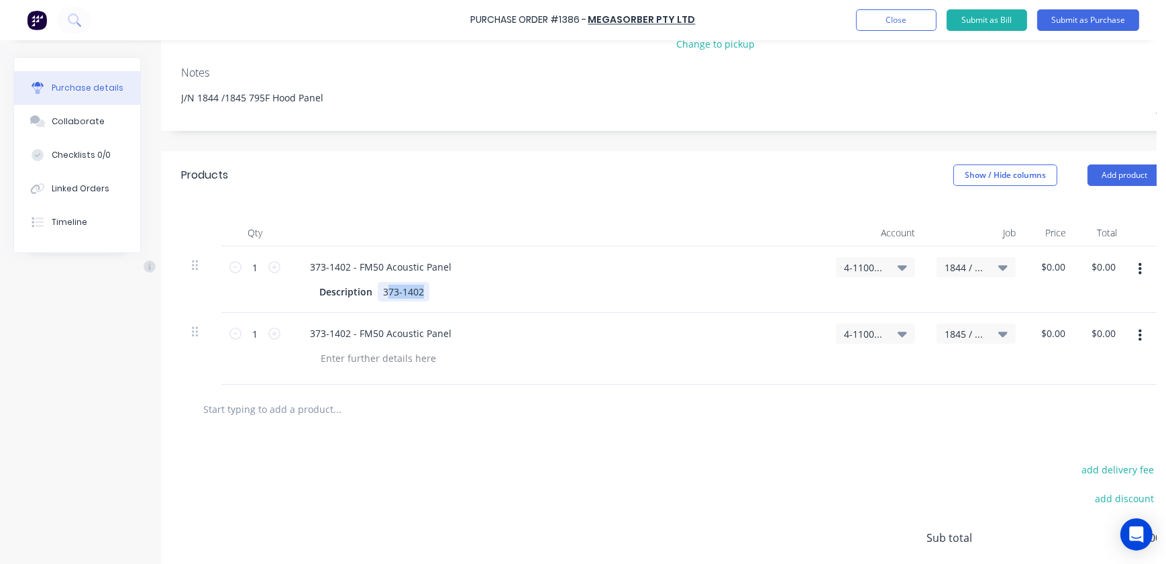
drag, startPoint x: 435, startPoint y: 290, endPoint x: 387, endPoint y: 290, distance: 47.6
click at [387, 290] on div "Description 373-1402" at bounding box center [554, 291] width 480 height 19
click at [333, 295] on div "Description" at bounding box center [346, 291] width 64 height 19
type textarea "x"
drag, startPoint x: 382, startPoint y: 298, endPoint x: 391, endPoint y: 299, distance: 9.4
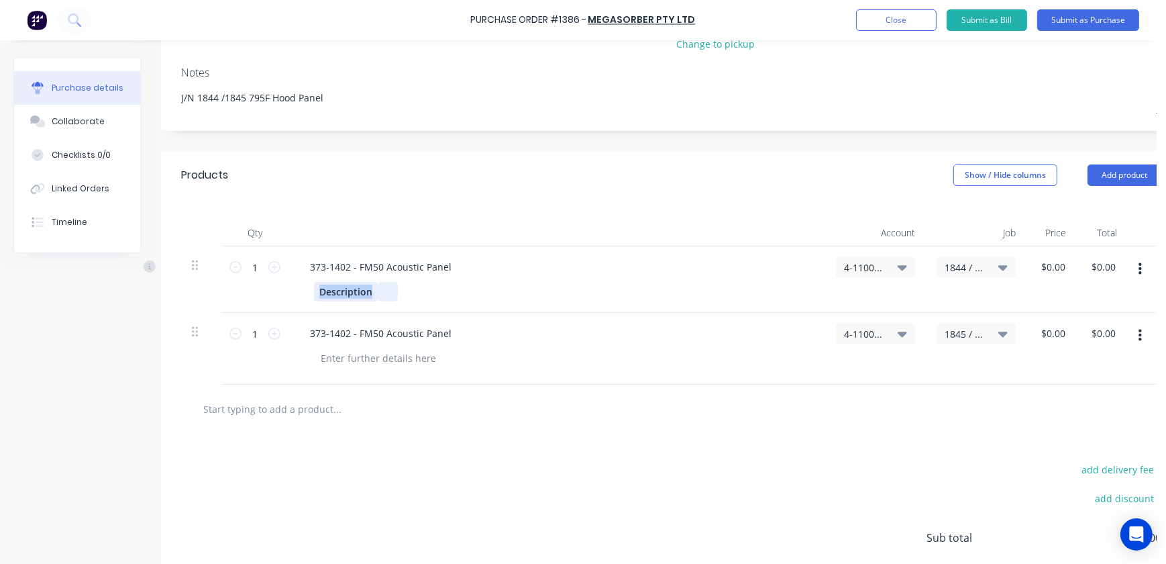
click at [391, 299] on div "Description" at bounding box center [554, 291] width 480 height 19
click at [417, 384] on div at bounding box center [671, 408] width 980 height 49
click at [376, 352] on div at bounding box center [378, 357] width 137 height 19
click at [701, 460] on div "add delivery fee add discount Sub total $0.00 Tax $0.00 Total $0.00" at bounding box center [671, 543] width 1020 height 221
type textarea "x"
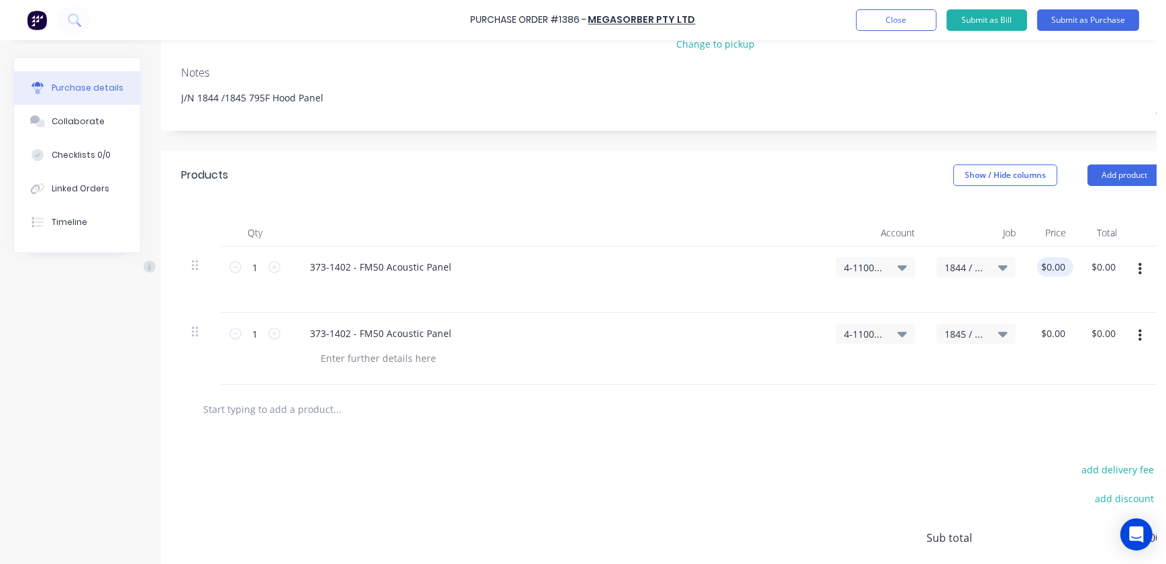
type input "0"
click at [1064, 271] on input "0" at bounding box center [1052, 266] width 31 height 19
type input "143.41"
type textarea "x"
type input "$143.41"
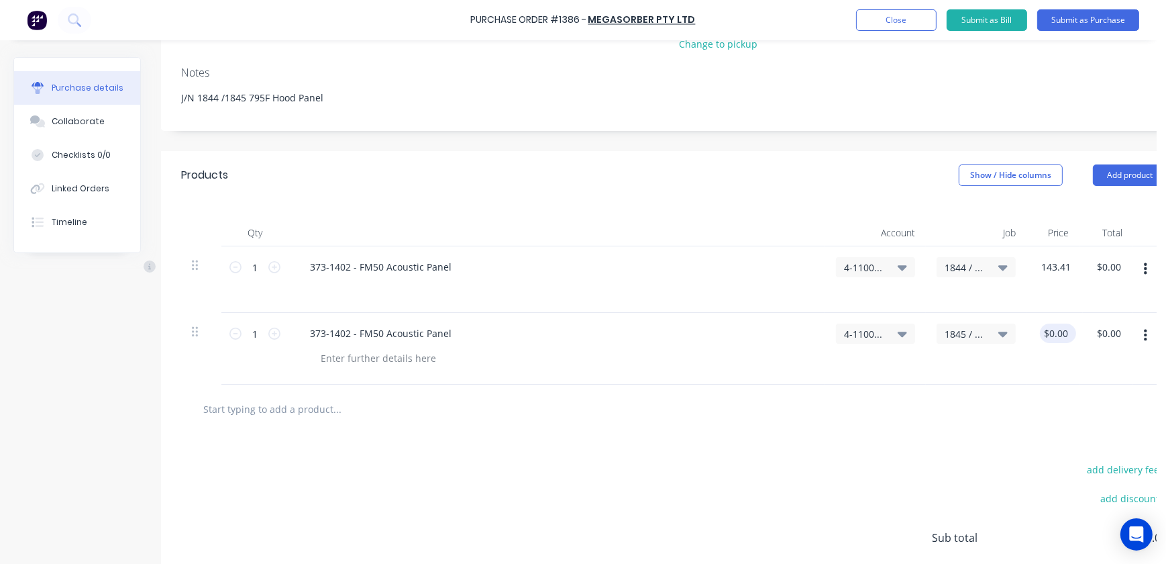
type input "$143.41"
click at [1054, 326] on div "0.00 $0.00" at bounding box center [1055, 332] width 31 height 19
type input "0.143.4100"
type textarea "x"
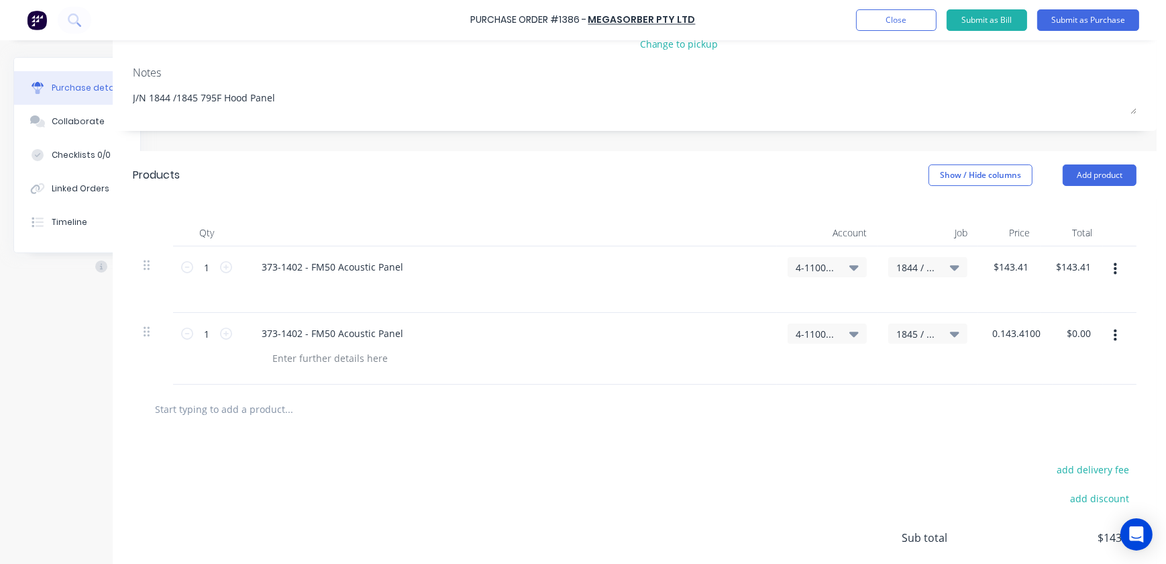
drag, startPoint x: 1042, startPoint y: 335, endPoint x: 1164, endPoint y: 344, distance: 122.5
click at [1164, 344] on body "Purchase Order #1386 - Megasorber Pty Ltd Add product Close Submit as Bill Subm…" at bounding box center [583, 282] width 1166 height 564
type input "143.41"
type textarea "x"
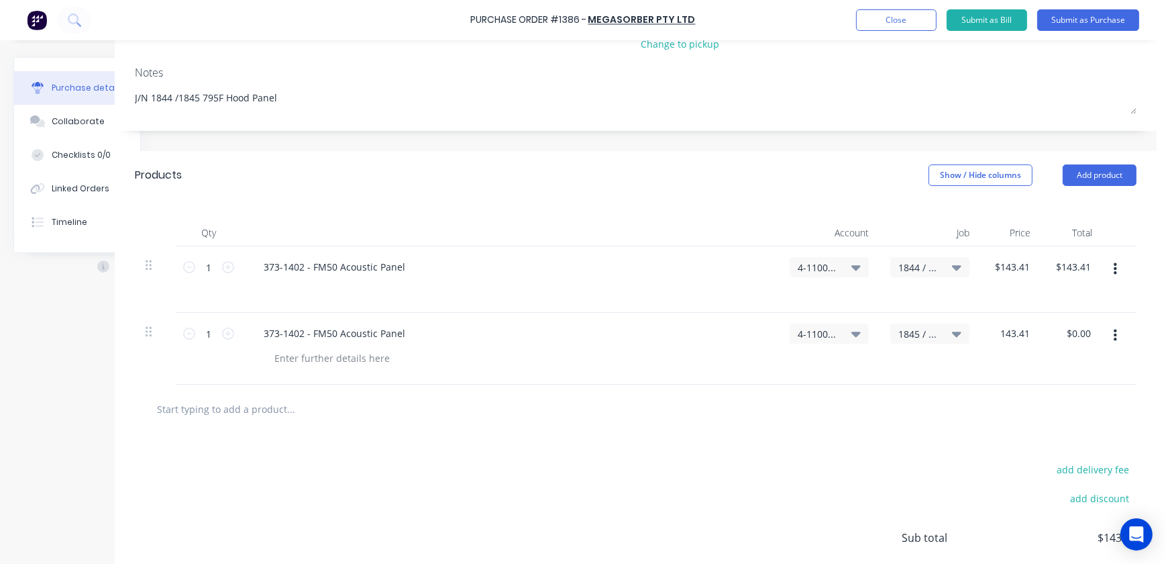
type input "$143.41"
click at [963, 429] on div at bounding box center [636, 408] width 1002 height 49
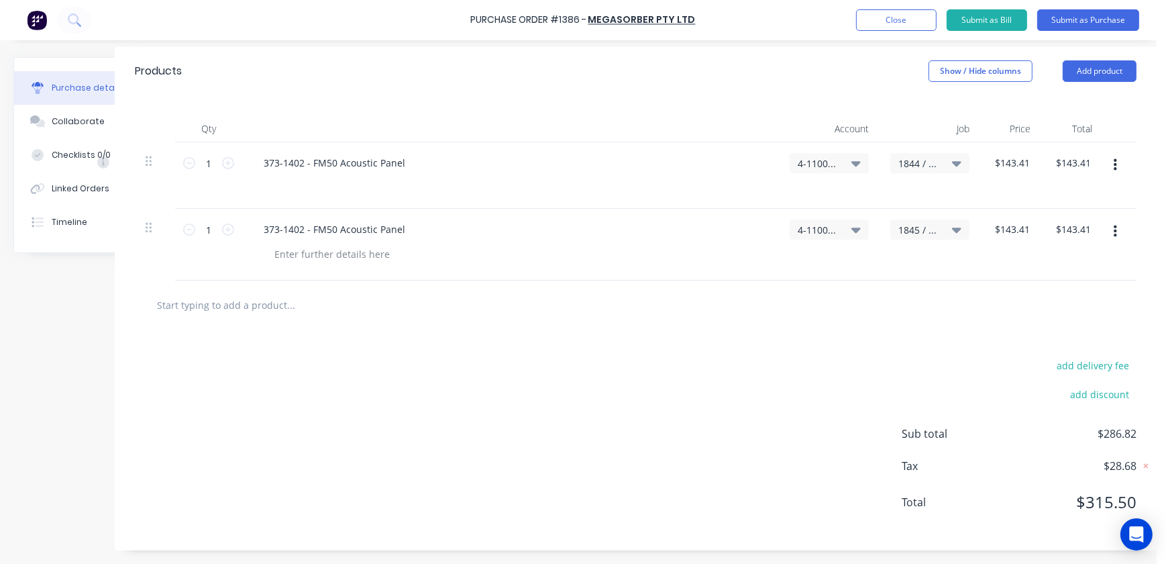
drag, startPoint x: 239, startPoint y: 294, endPoint x: 229, endPoint y: 290, distance: 10.0
click at [238, 294] on input "text" at bounding box center [290, 304] width 268 height 27
type textarea "x"
type input "f"
type textarea "x"
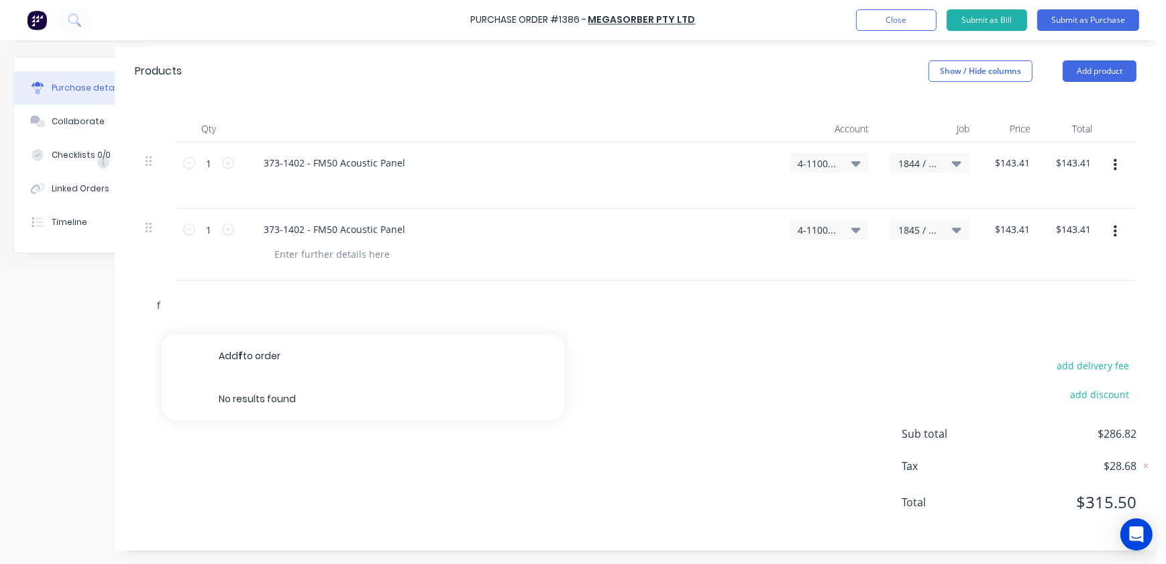
type input "fr"
type textarea "x"
type input "fre"
type textarea "x"
type input "frei"
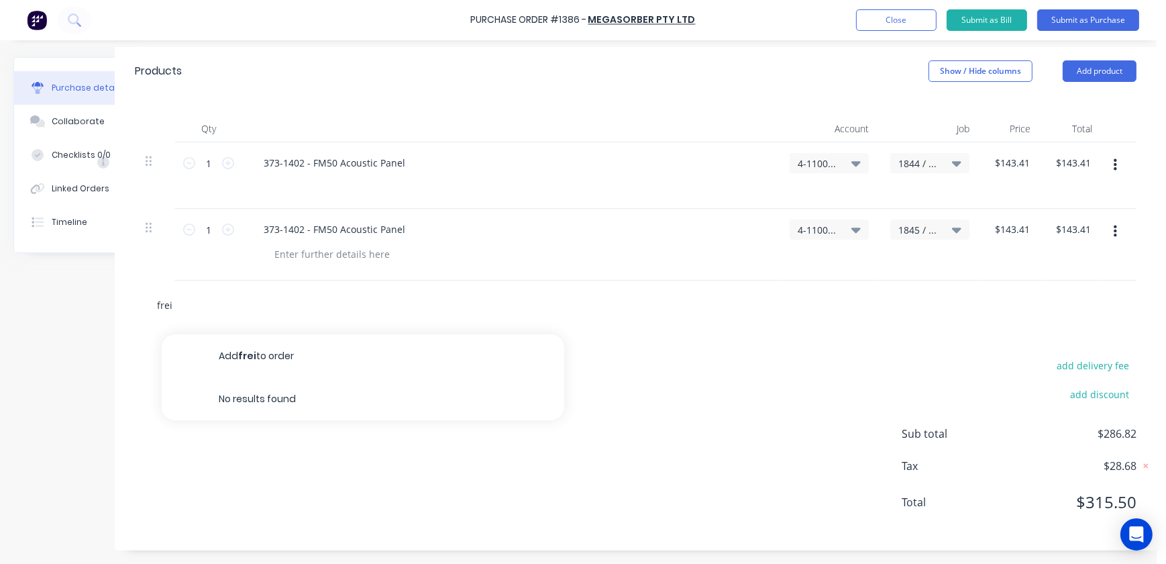
type textarea "x"
type input "freig"
type textarea "x"
type input "freigh"
type textarea "x"
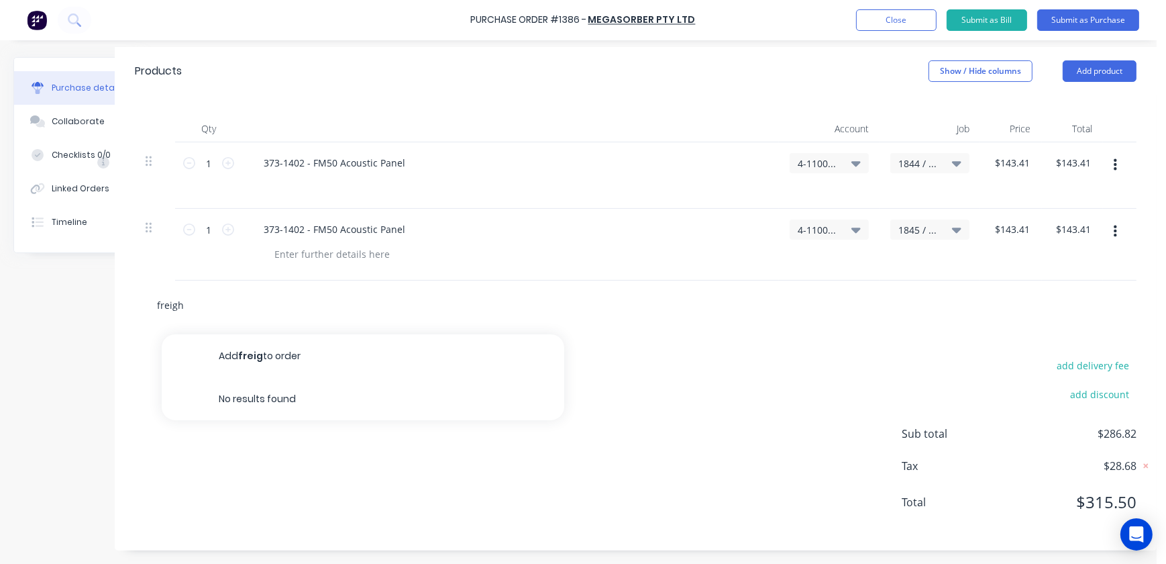
type input "freight"
type textarea "x"
type input "freight"
click at [284, 337] on div "add delivery fee add discount Sub total $286.82 Tax $28.68 Total $315.50" at bounding box center [636, 439] width 1042 height 221
click at [159, 300] on input "freight" at bounding box center [290, 304] width 268 height 27
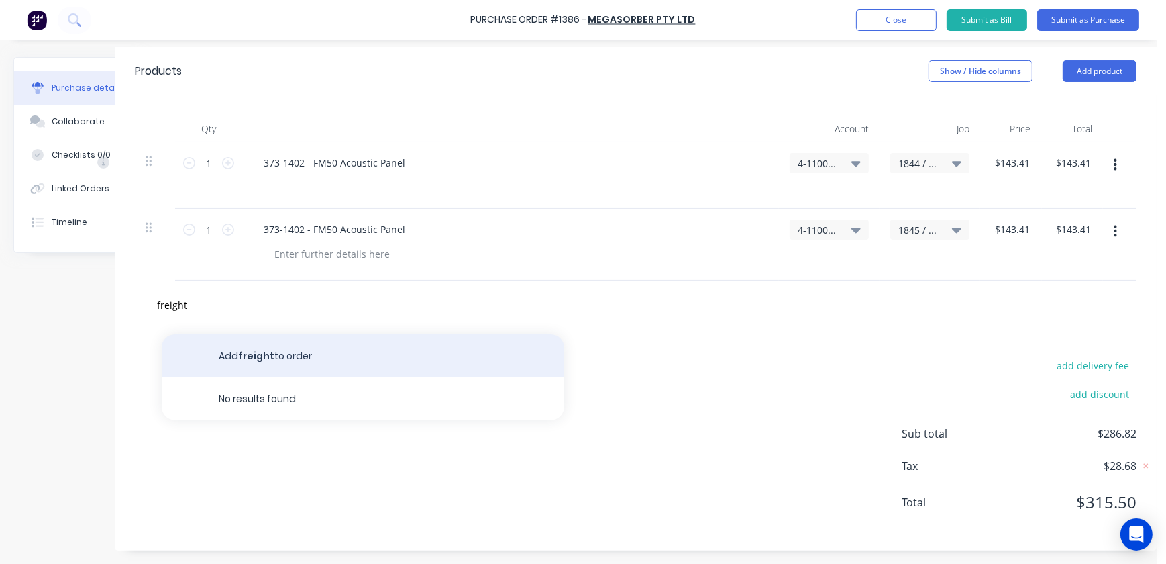
click at [229, 350] on button "Add freight to order" at bounding box center [363, 355] width 403 height 43
type textarea "x"
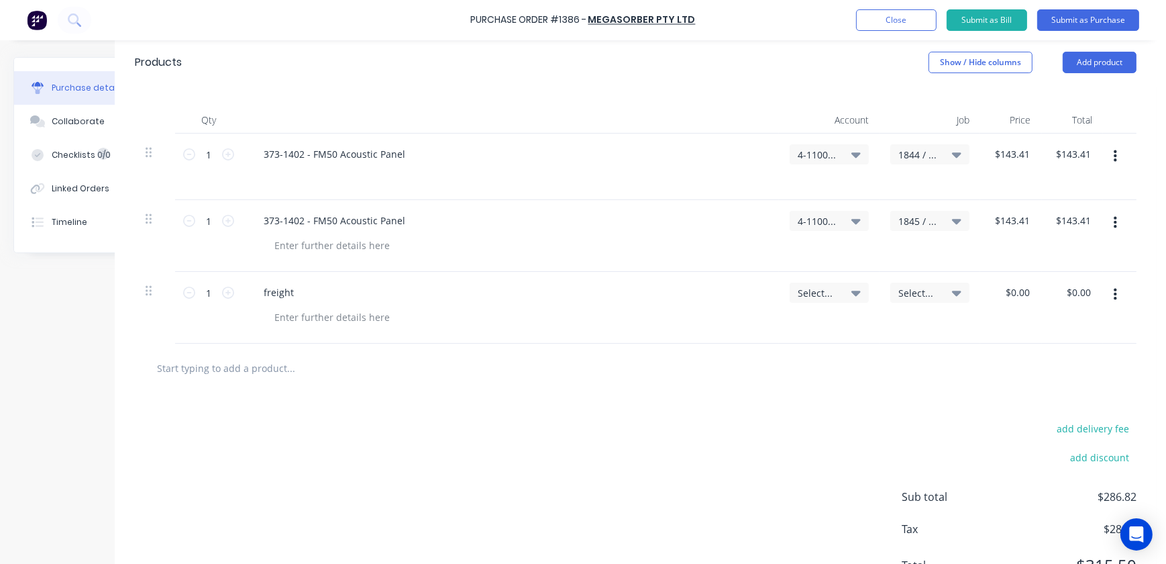
click at [283, 305] on div "freight" at bounding box center [510, 308] width 537 height 72
click at [304, 331] on div "freight" at bounding box center [510, 308] width 537 height 72
click at [306, 321] on div at bounding box center [332, 316] width 137 height 19
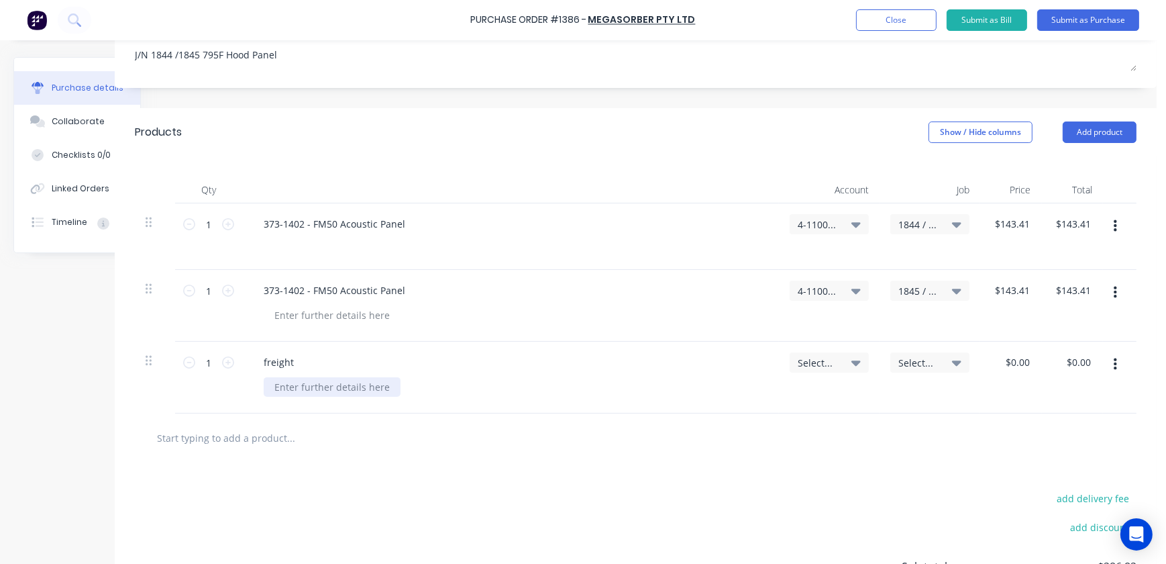
scroll to position [244, 54]
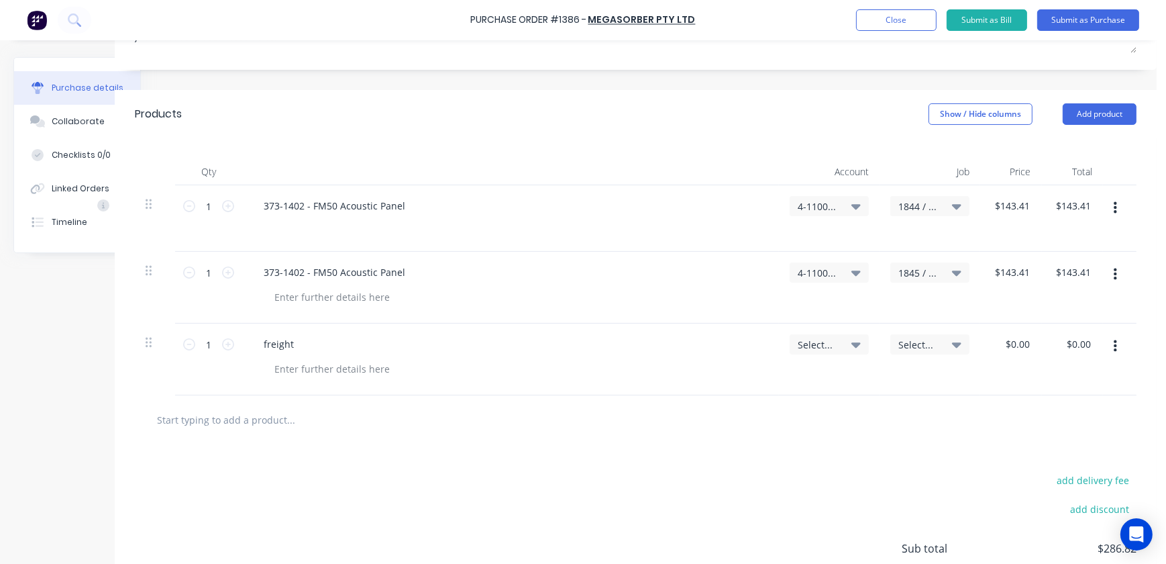
click at [226, 416] on input "text" at bounding box center [290, 419] width 268 height 27
click at [985, 348] on div "$0.00 $0.00" at bounding box center [1011, 359] width 62 height 72
click at [990, 348] on div "$0.00 $0.00" at bounding box center [1011, 359] width 62 height 72
type textarea "x"
click at [1014, 348] on input "0.00" at bounding box center [1019, 343] width 25 height 19
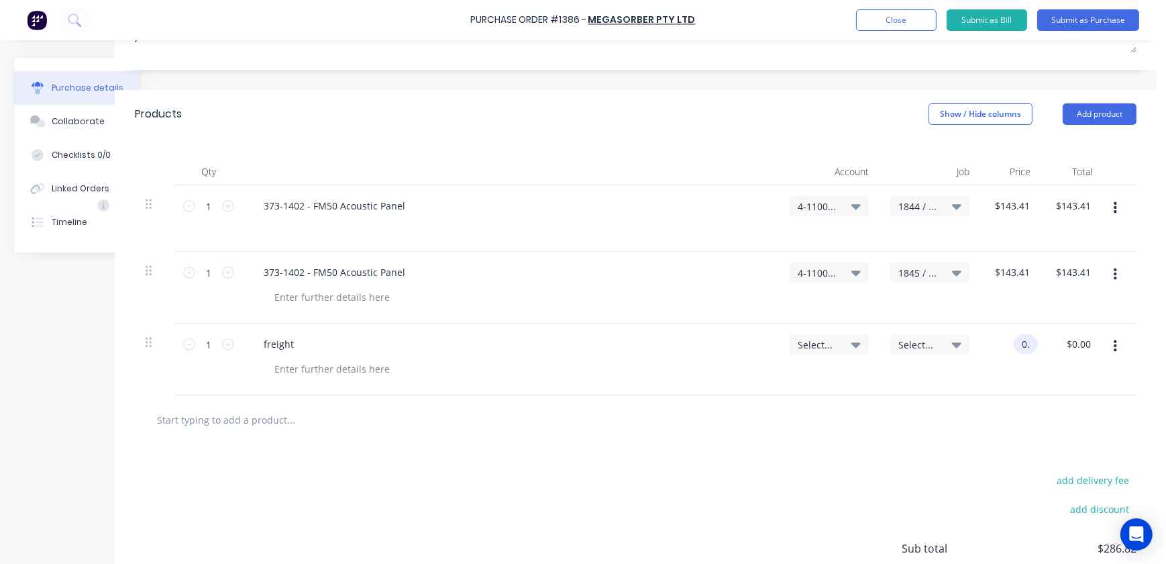
type input "0"
type input "1"
type input "140"
type textarea "x"
type input "$140.00"
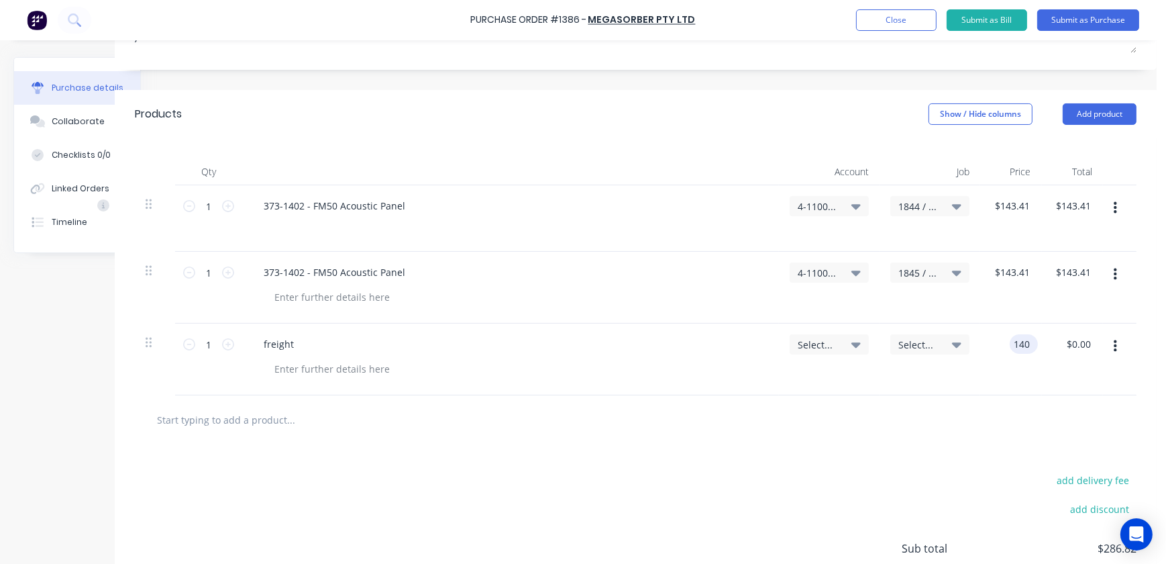
type input "140.00"
type textarea "x"
type input "$140.00"
click at [812, 343] on span "Select..." at bounding box center [818, 344] width 40 height 14
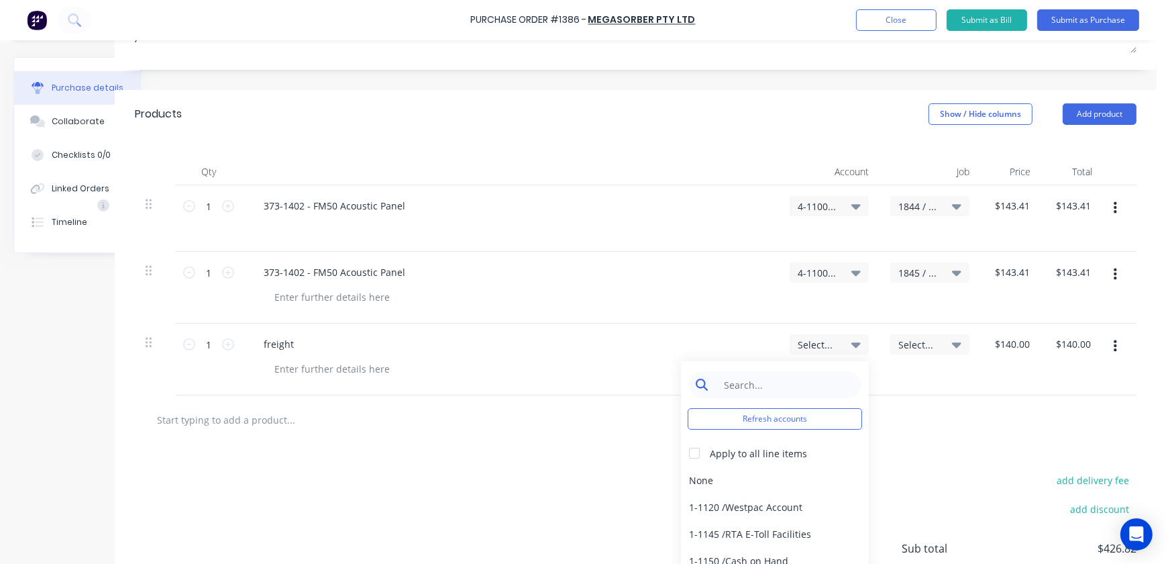
type textarea "x"
click at [768, 389] on input at bounding box center [785, 384] width 138 height 27
type input "4-11"
click at [755, 490] on div "4-1100 / Sales - Mobile Machines Sound" at bounding box center [775, 479] width 188 height 27
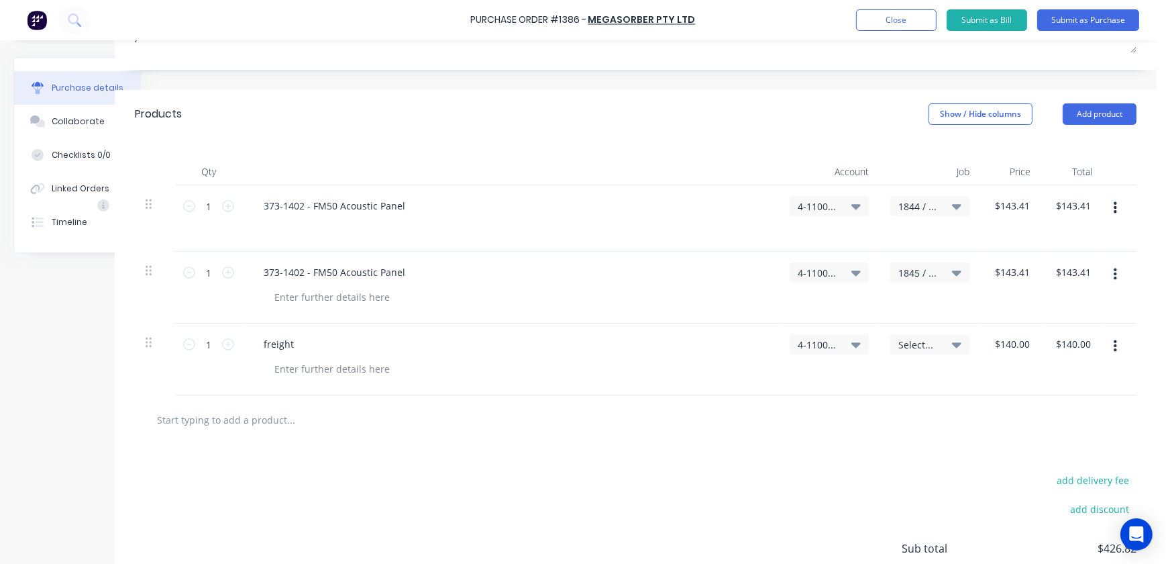
click at [907, 352] on div "Select..." at bounding box center [929, 344] width 79 height 20
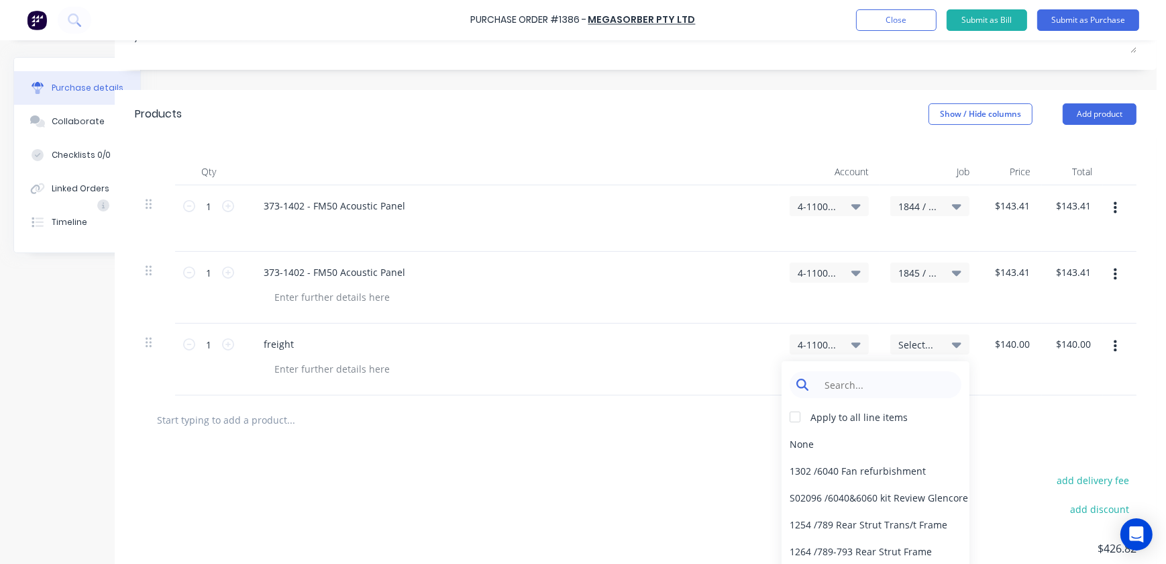
type textarea "x"
click at [863, 386] on input at bounding box center [886, 384] width 138 height 27
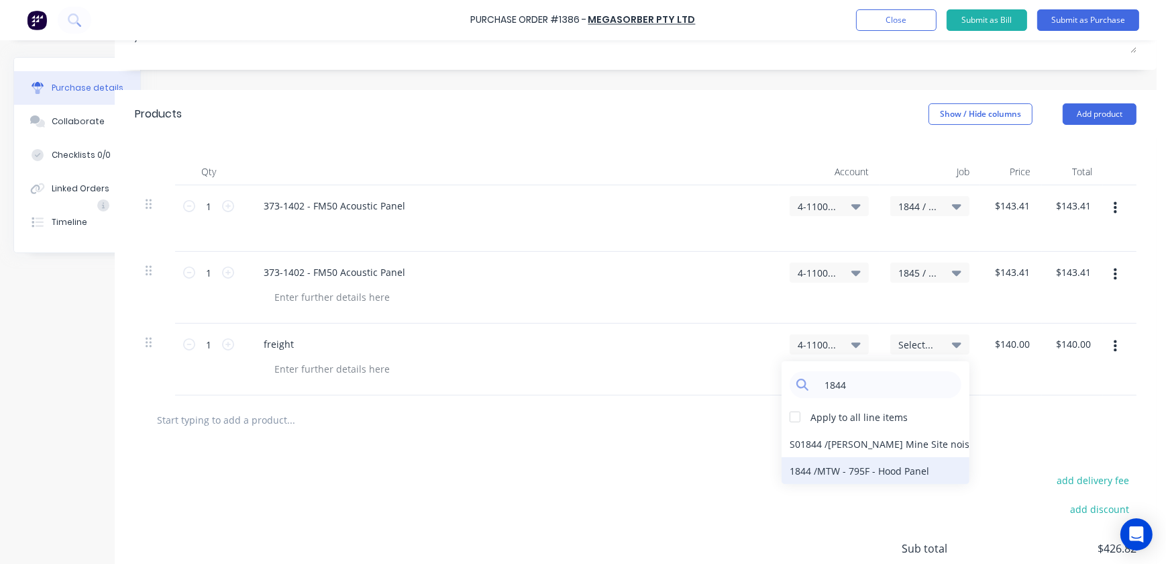
type input "1844"
click at [844, 463] on div "1844 / MTW - 795F - Hood Panel" at bounding box center [876, 470] width 188 height 27
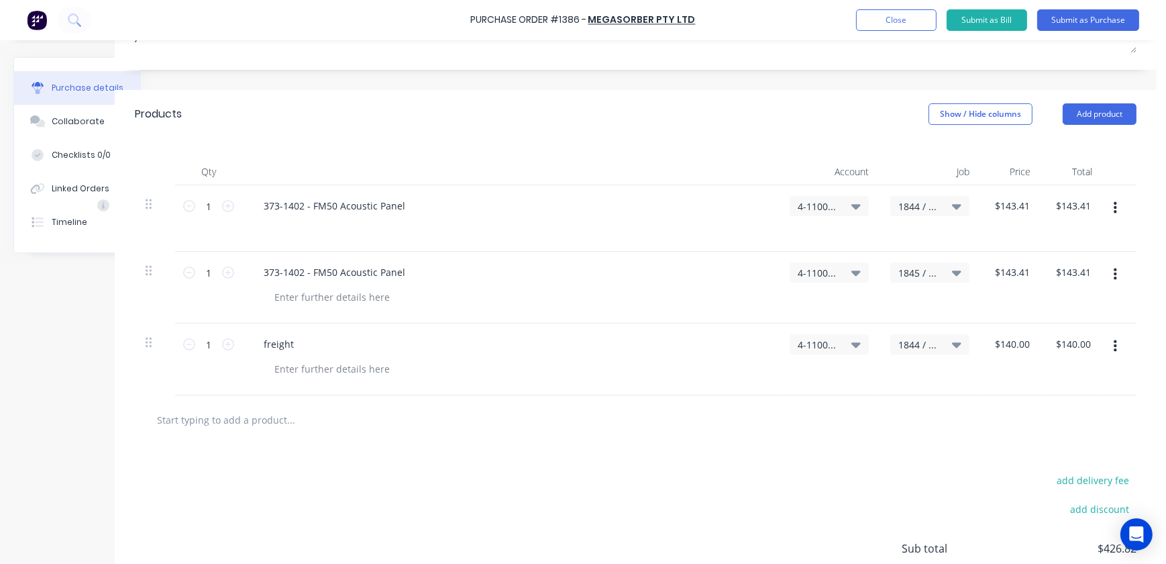
drag, startPoint x: 698, startPoint y: 447, endPoint x: 668, endPoint y: 445, distance: 30.9
click at [698, 447] on div "add delivery fee add discount Sub total $426.82 Tax $42.68 Total $469.50" at bounding box center [636, 554] width 1042 height 221
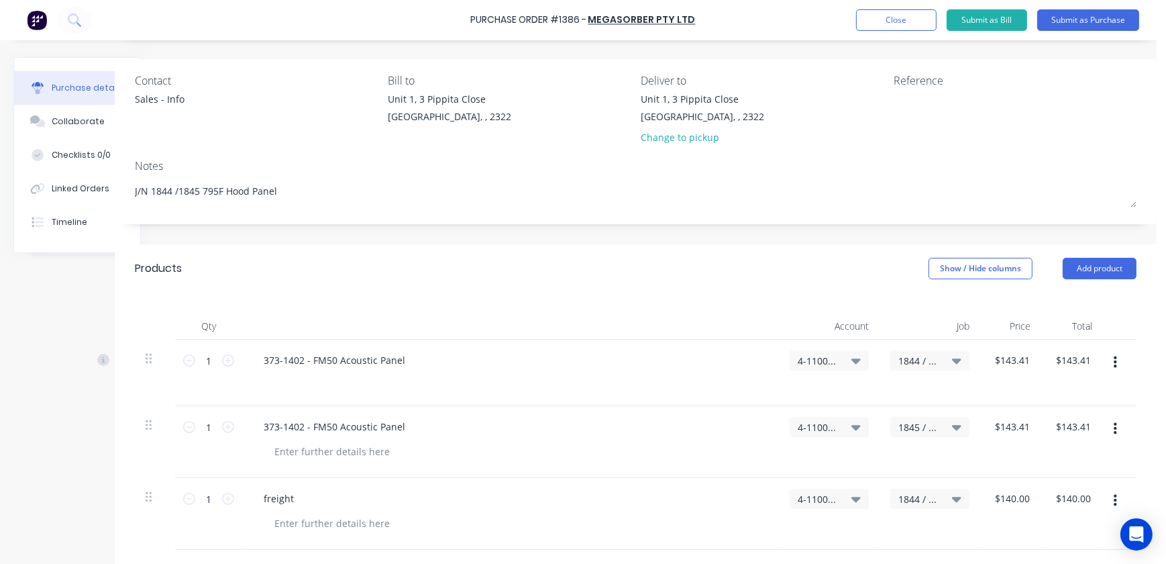
scroll to position [121, 54]
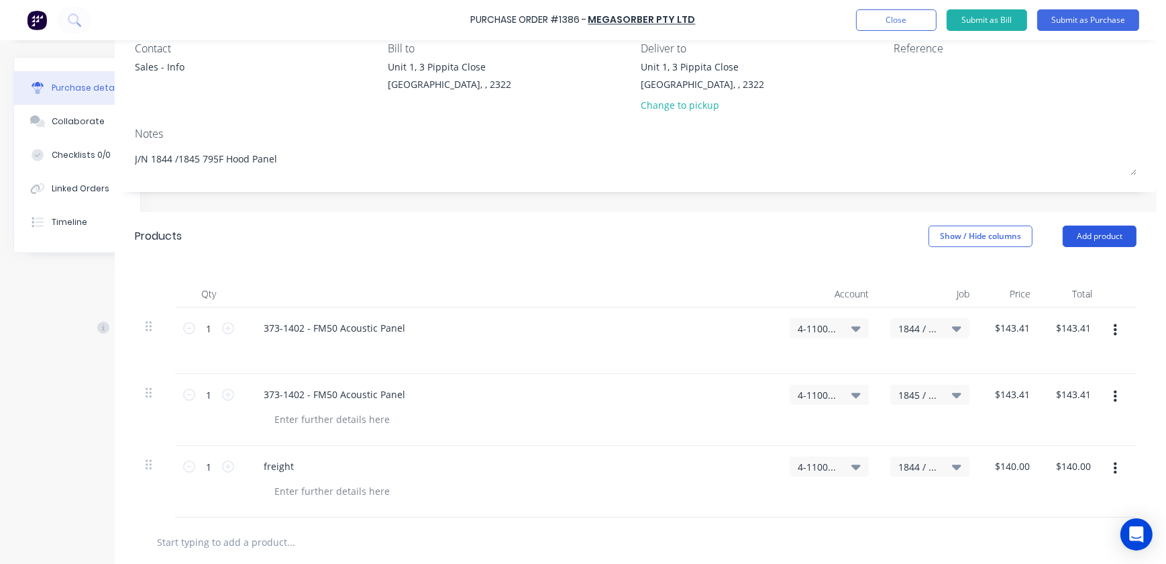
click at [1100, 235] on button "Add product" at bounding box center [1100, 235] width 74 height 21
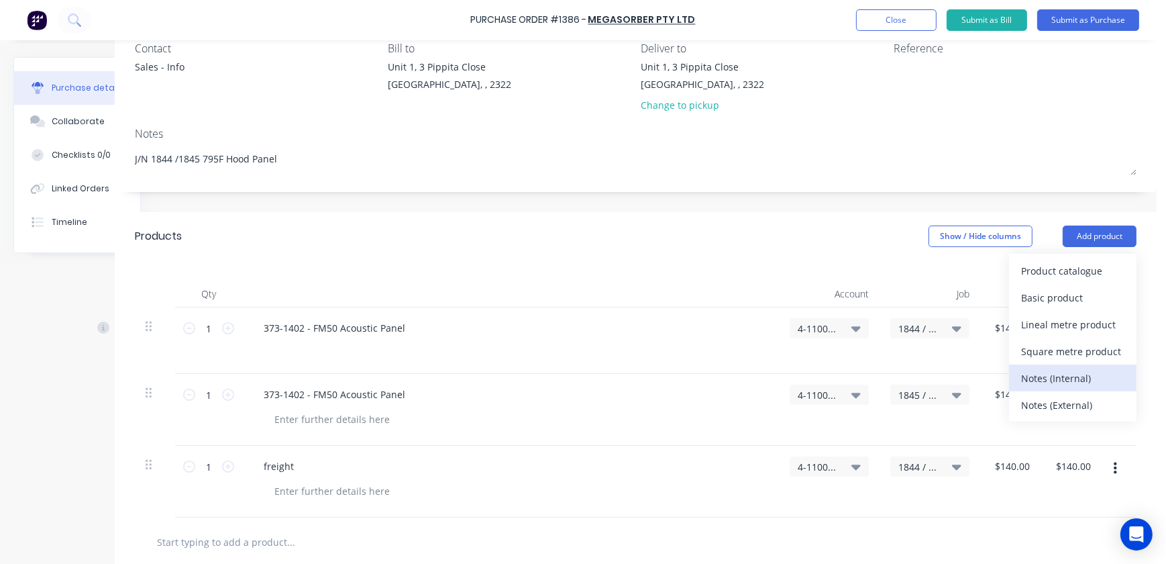
click at [1048, 382] on div "Notes (Internal)" at bounding box center [1072, 377] width 103 height 19
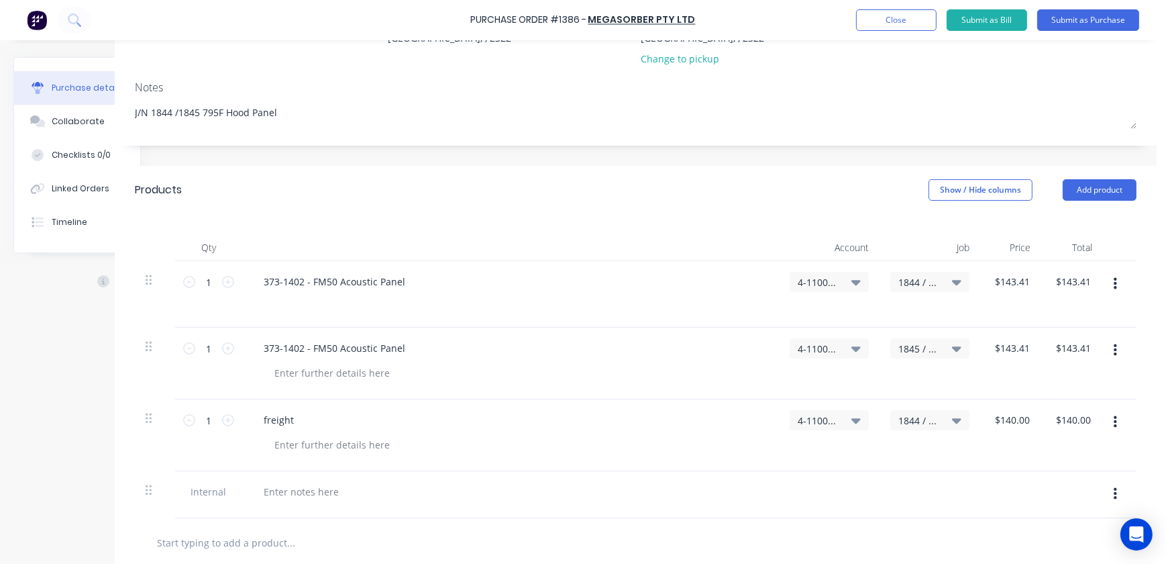
scroll to position [305, 54]
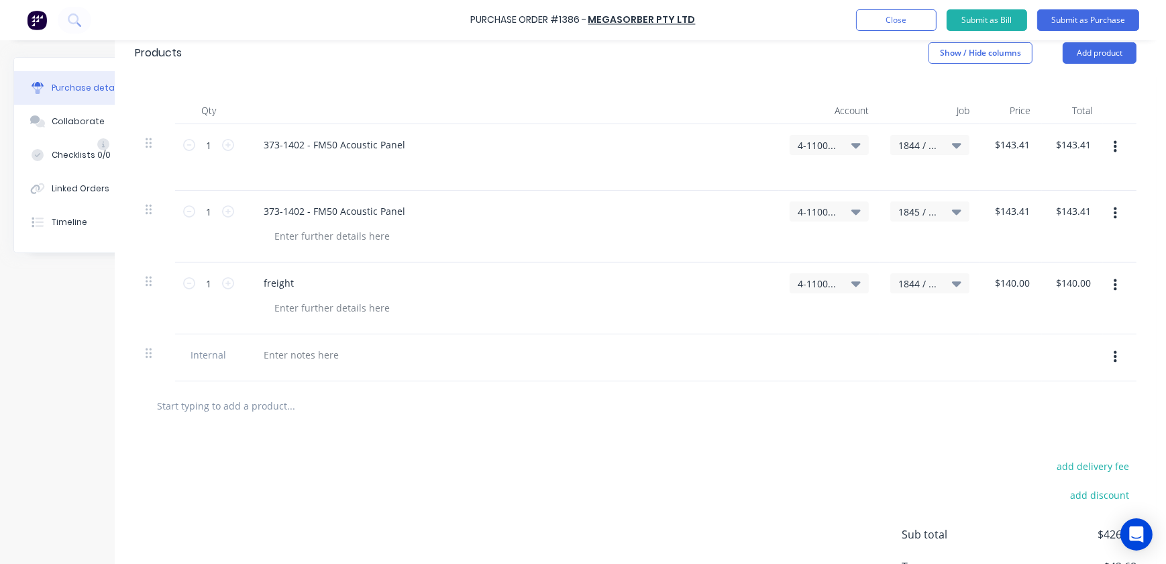
click at [235, 397] on input "text" at bounding box center [290, 405] width 268 height 27
type textarea "x"
click at [278, 351] on div at bounding box center [301, 354] width 97 height 19
click at [1100, 359] on button "button" at bounding box center [1116, 357] width 32 height 24
click at [1059, 417] on button "Delete" at bounding box center [1074, 419] width 114 height 27
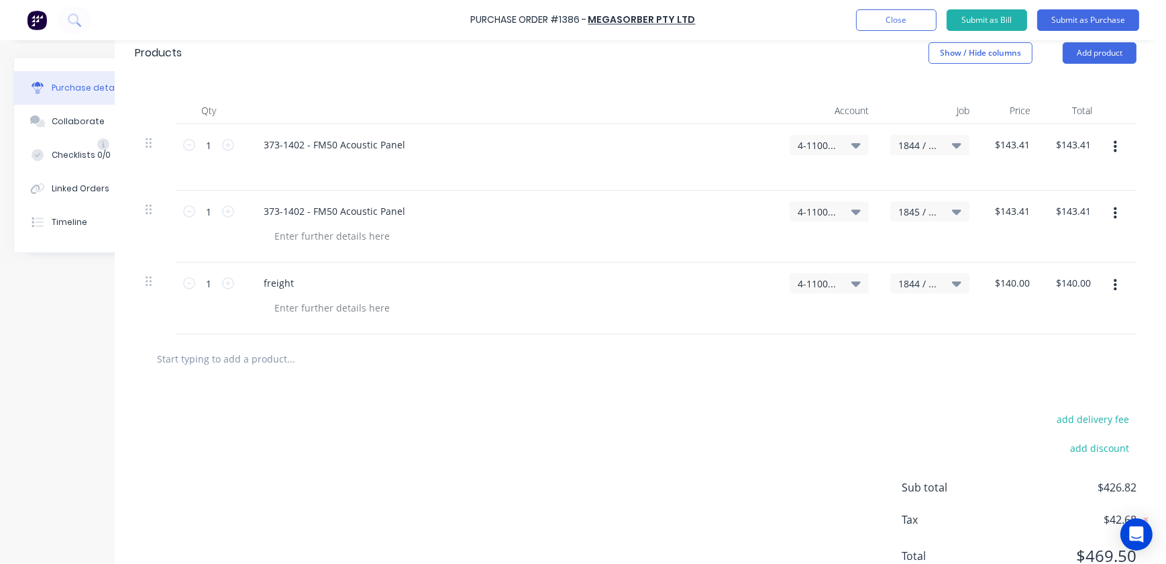
click at [547, 391] on div "add delivery fee add discount Sub total $426.82 Tax $42.68 Total $469.50" at bounding box center [636, 493] width 1042 height 221
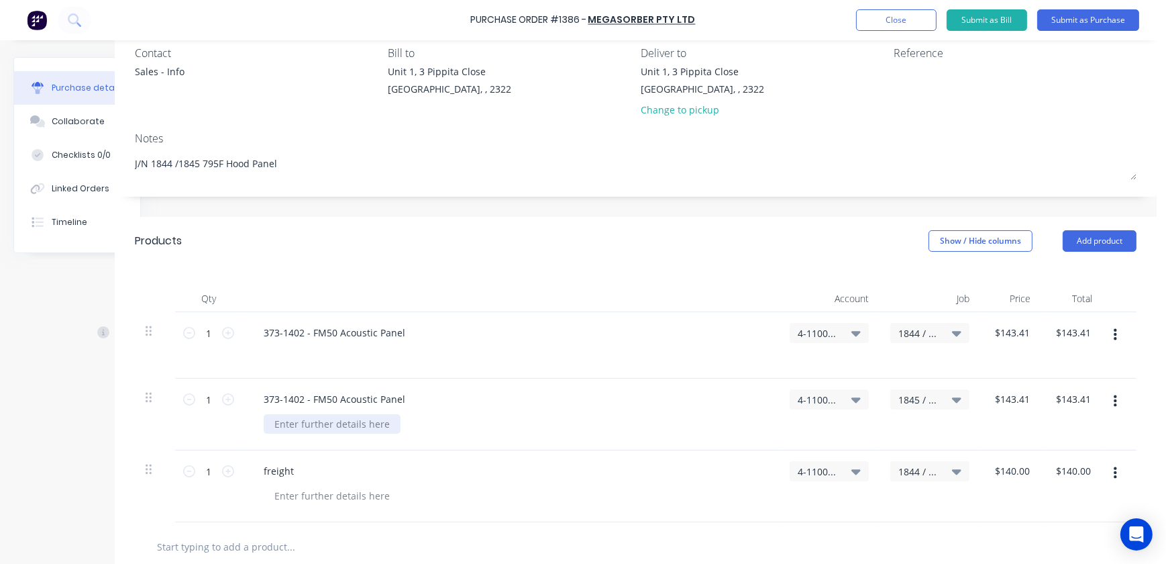
scroll to position [121, 54]
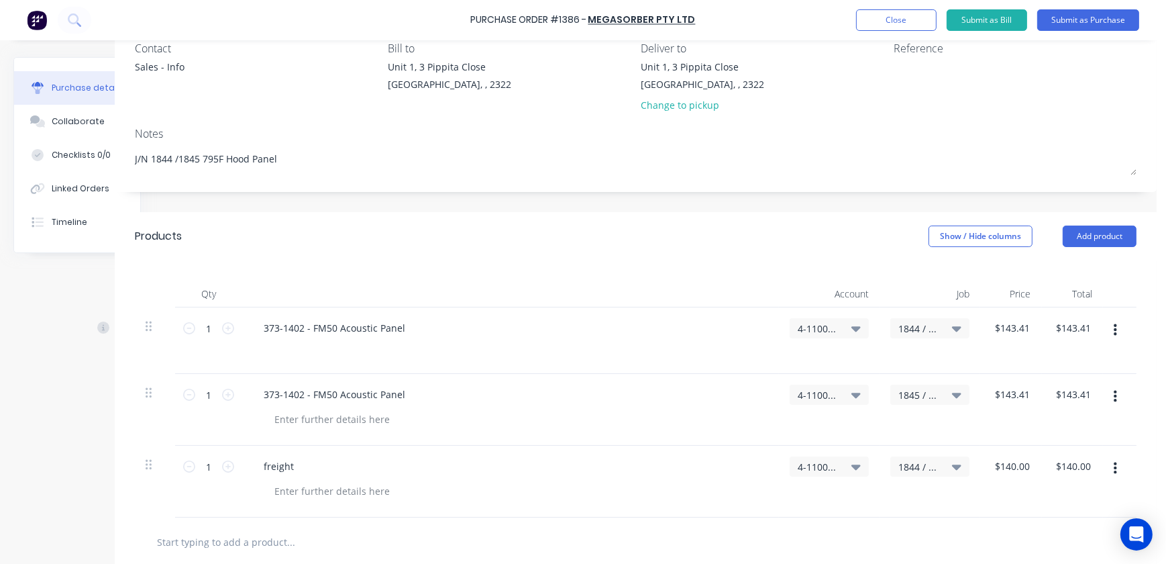
click at [1112, 396] on button "button" at bounding box center [1116, 396] width 32 height 24
click at [1034, 512] on button "Delete" at bounding box center [1074, 512] width 114 height 27
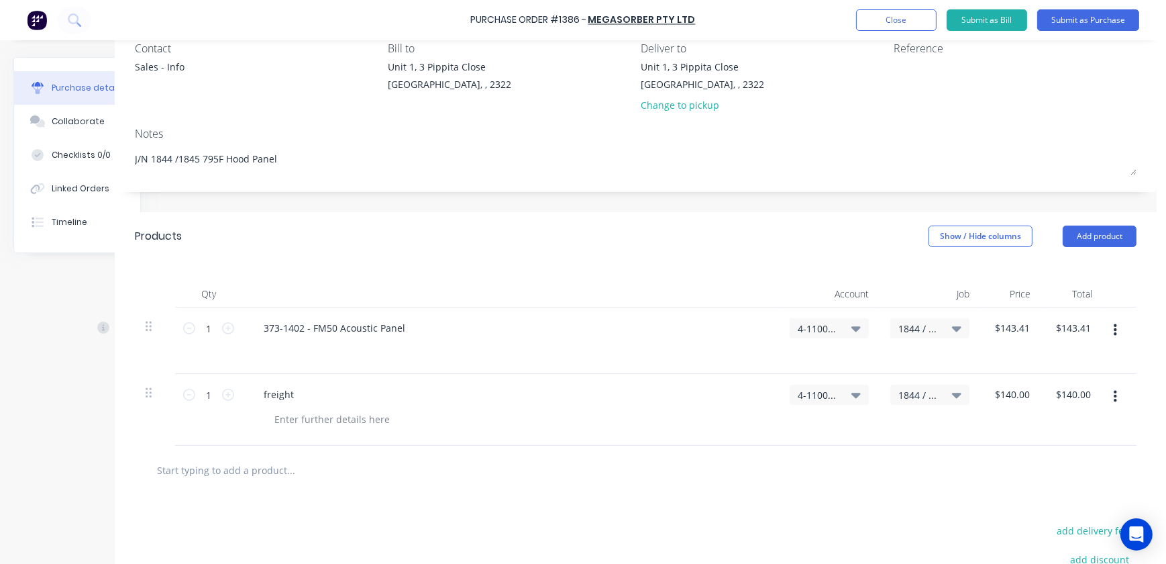
click at [229, 329] on div "1 1" at bounding box center [208, 340] width 67 height 66
click at [222, 328] on icon at bounding box center [228, 328] width 12 height 12
type textarea "x"
type input "2"
type input "$286.82"
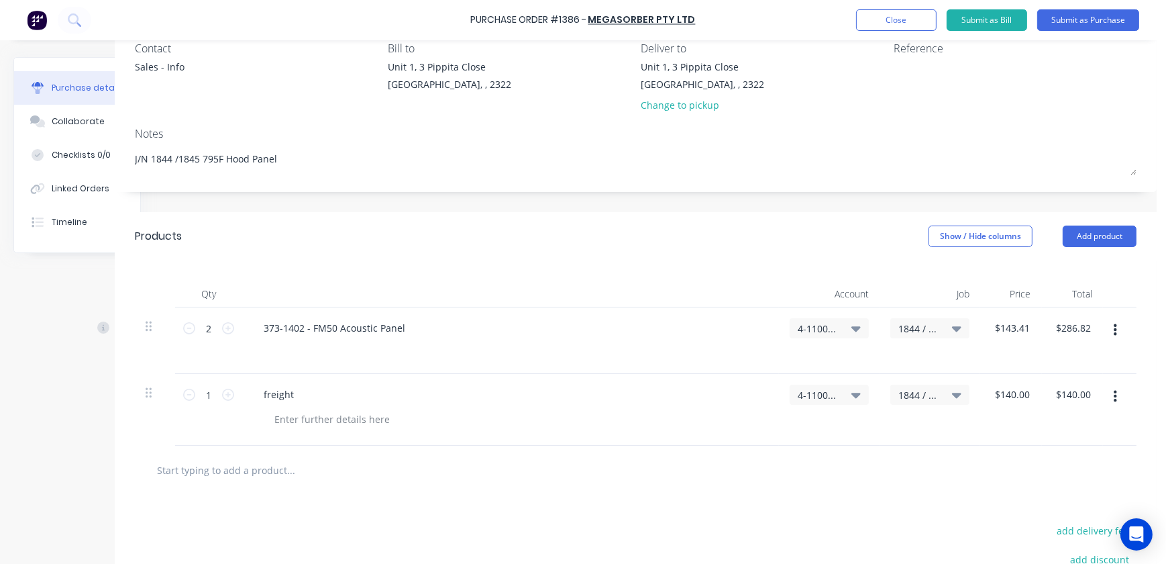
click at [944, 429] on div "1844 / MTW - 795F - Hood Panel" at bounding box center [930, 410] width 101 height 72
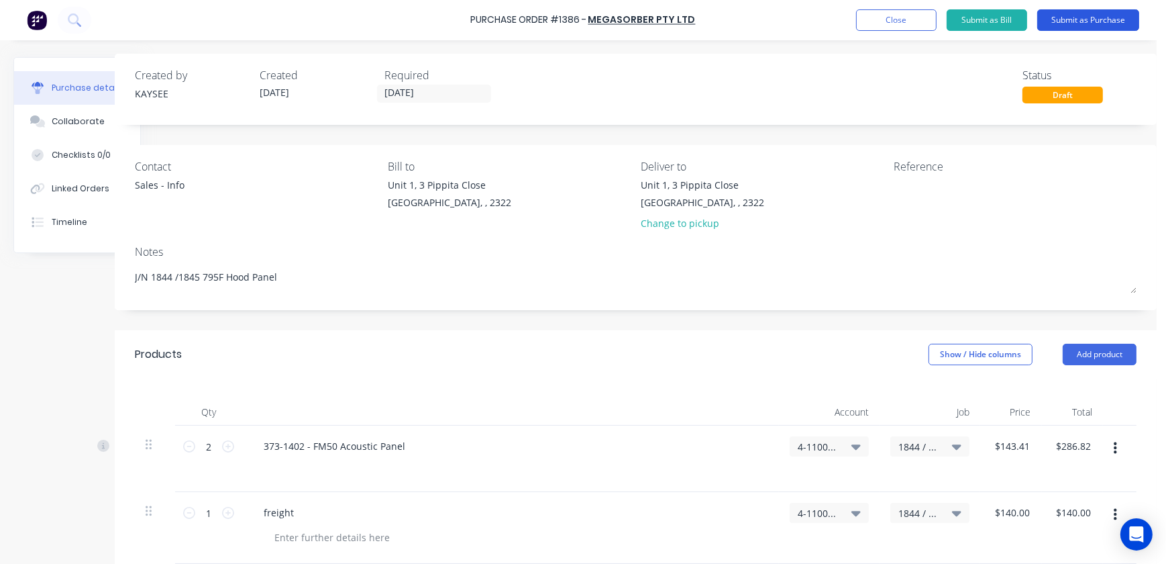
scroll to position [0, 54]
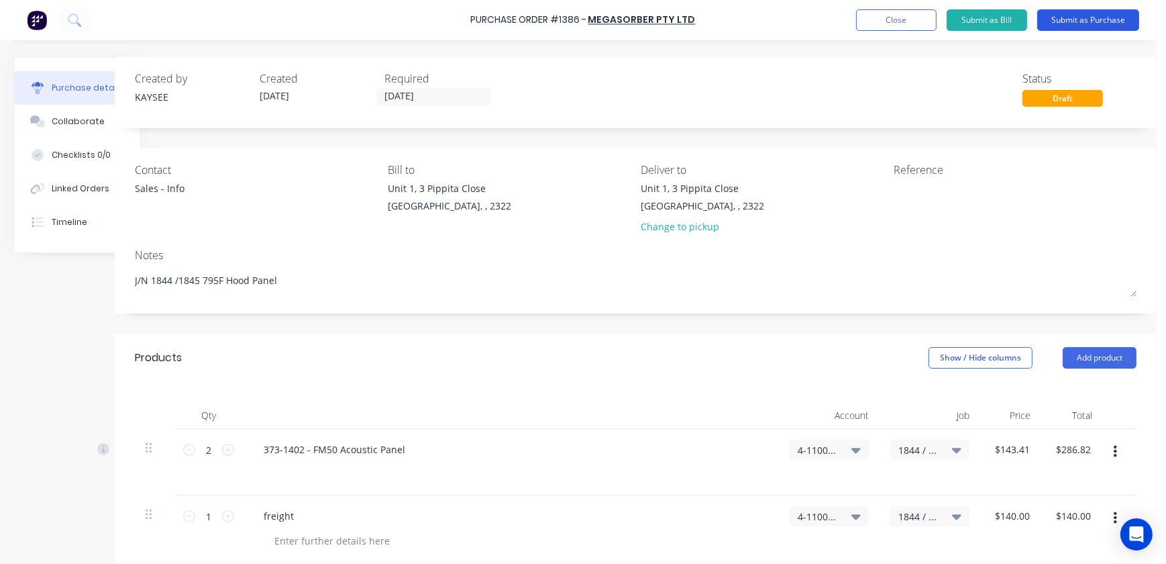
click at [1122, 21] on button "Submit as Purchase" at bounding box center [1088, 19] width 102 height 21
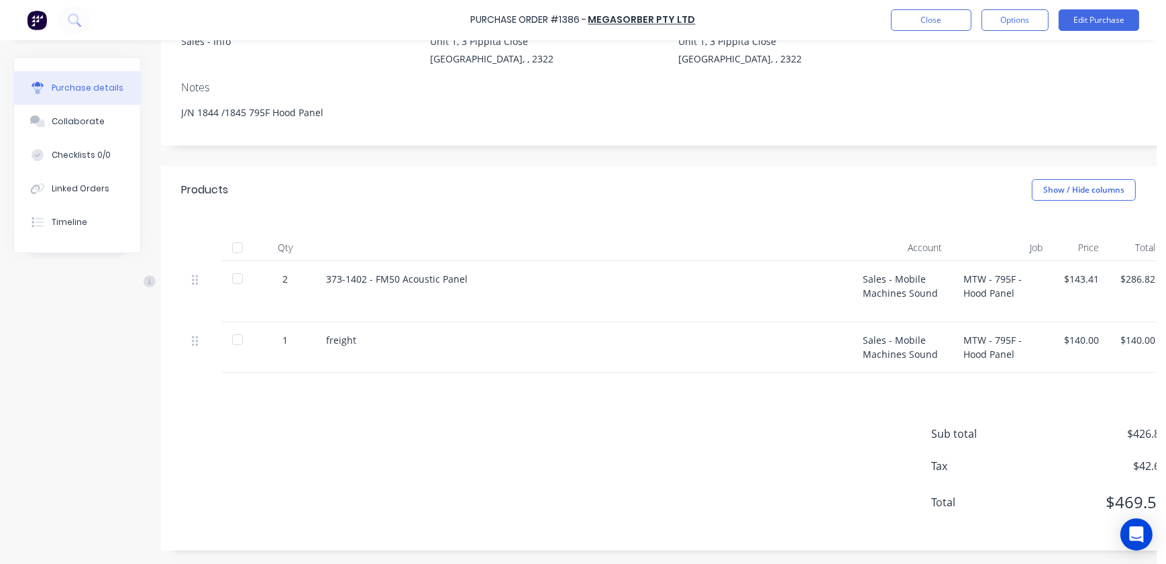
scroll to position [0, 0]
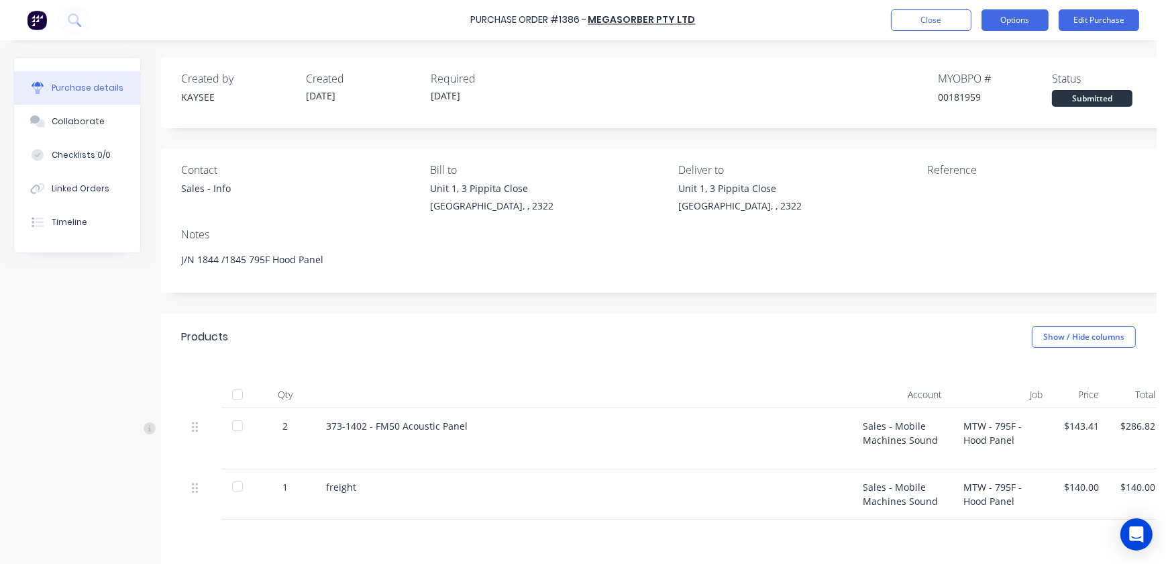
click at [1017, 23] on button "Options" at bounding box center [1014, 19] width 67 height 21
click at [1102, 16] on button "Edit Purchase" at bounding box center [1099, 19] width 81 height 21
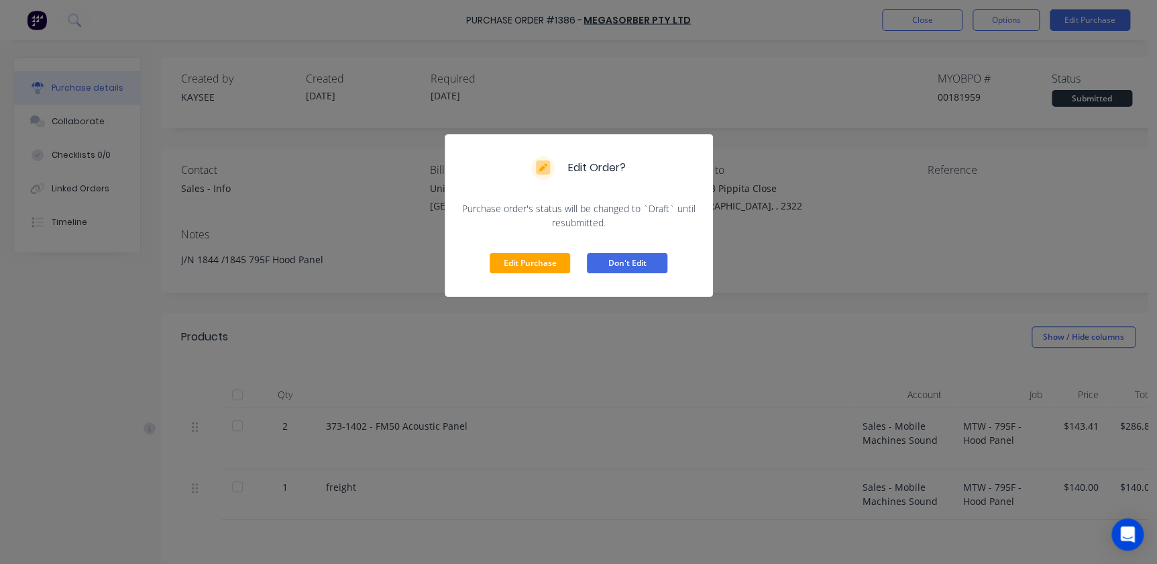
click at [639, 269] on button "Don't Edit" at bounding box center [627, 263] width 81 height 20
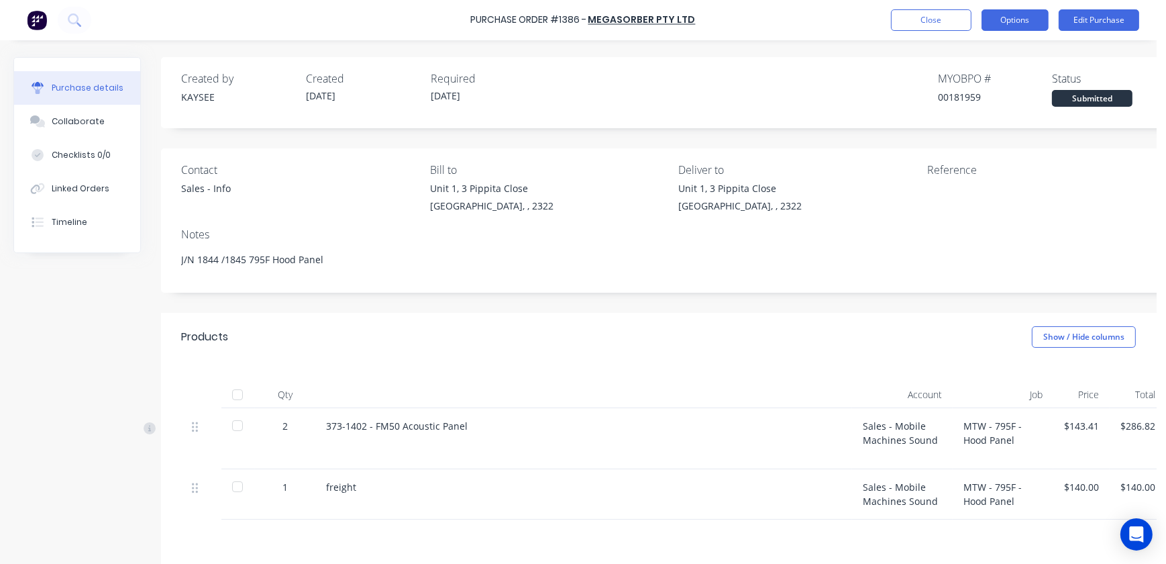
click at [1013, 19] on button "Options" at bounding box center [1014, 19] width 67 height 21
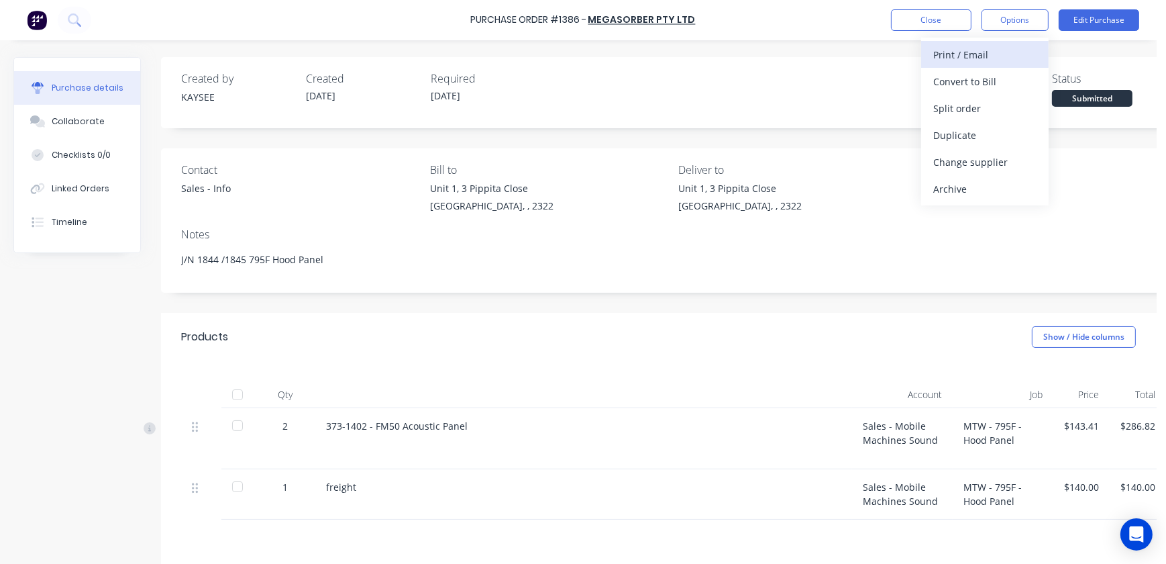
click at [959, 60] on div "Print / Email" at bounding box center [984, 54] width 103 height 19
click at [1006, 81] on div "With pricing" at bounding box center [984, 81] width 103 height 19
type textarea "x"
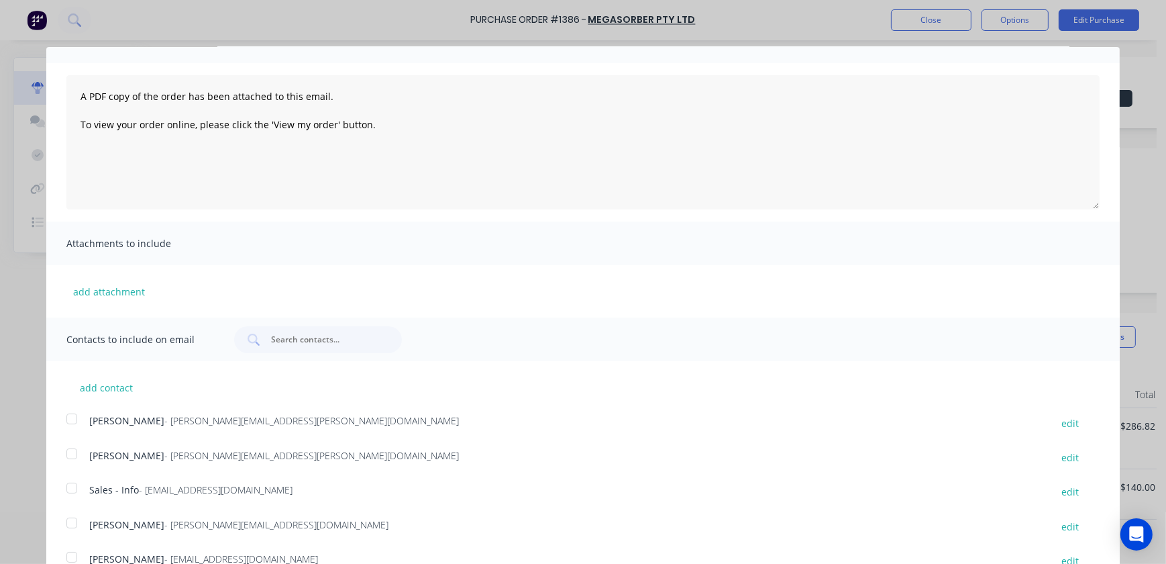
scroll to position [73, 0]
click at [83, 486] on div at bounding box center [71, 485] width 27 height 27
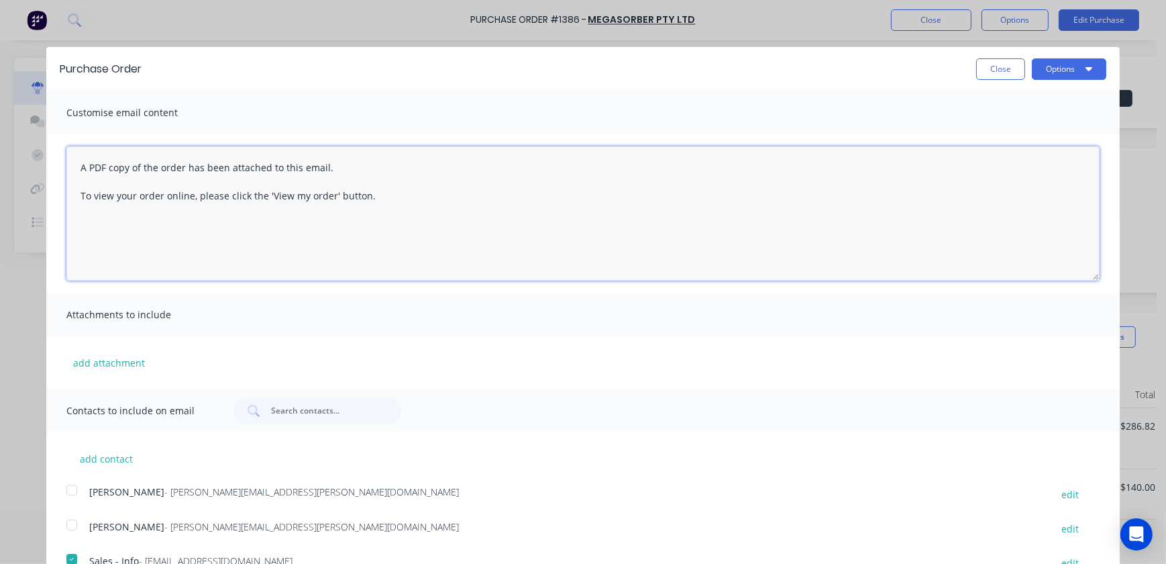
drag, startPoint x: 466, startPoint y: 138, endPoint x: 0, endPoint y: 34, distance: 477.9
click at [0, 34] on html "Purchase Order #1386 - Megasorber Pty Ltd Close Options Edit Purchase Purchase …" at bounding box center [583, 282] width 1166 height 564
click at [255, 211] on textarea "Hi Sales, Please see attached PO 1386." at bounding box center [582, 213] width 1033 height 134
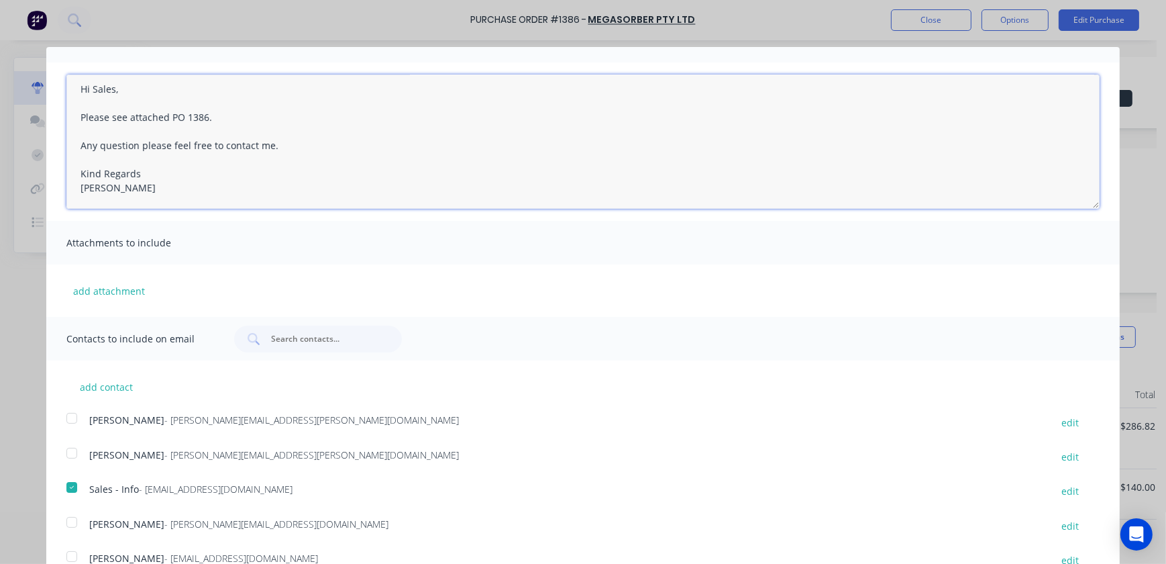
scroll to position [73, 0]
click at [73, 452] on div at bounding box center [71, 451] width 27 height 27
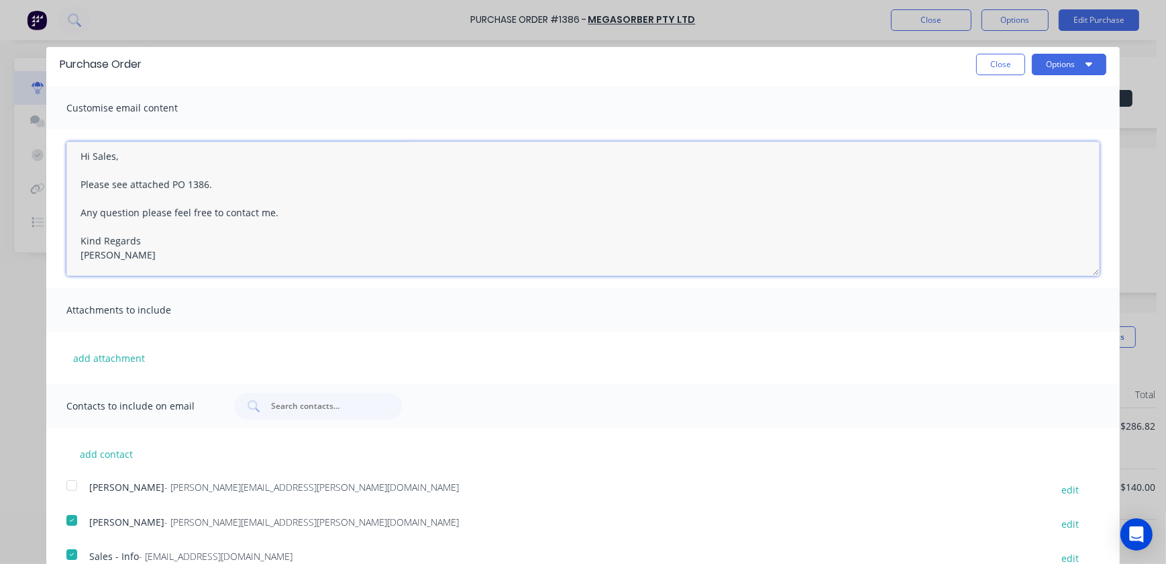
scroll to position [0, 0]
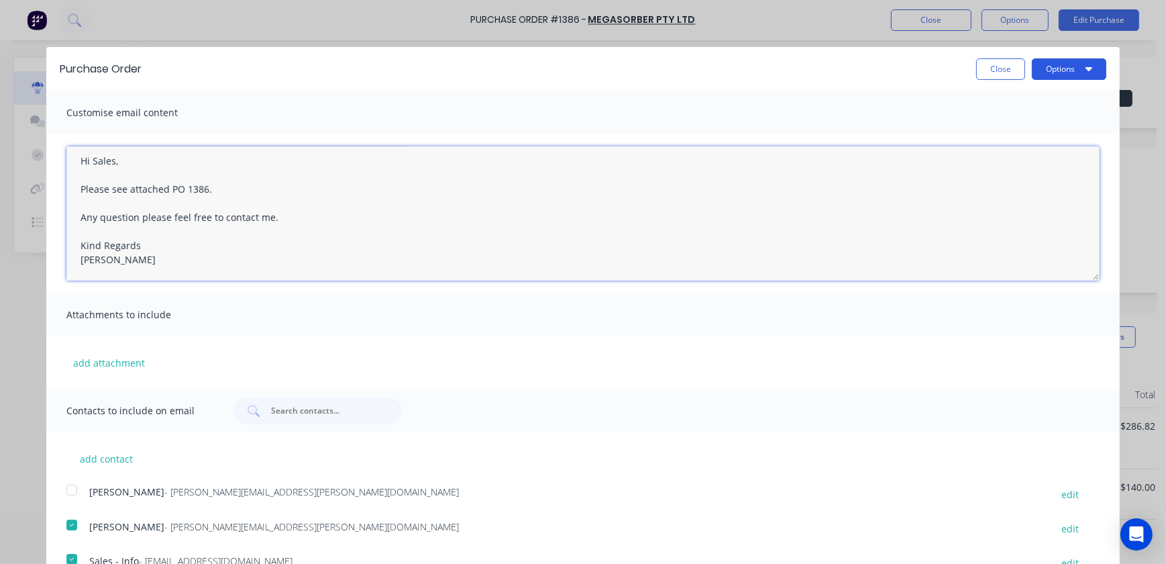
type textarea "Hi Sales, Please see attached PO 1386. Any question please feel free to contact…"
click at [1063, 66] on button "Options" at bounding box center [1069, 68] width 74 height 21
click at [1018, 132] on div "Email" at bounding box center [1042, 129] width 103 height 19
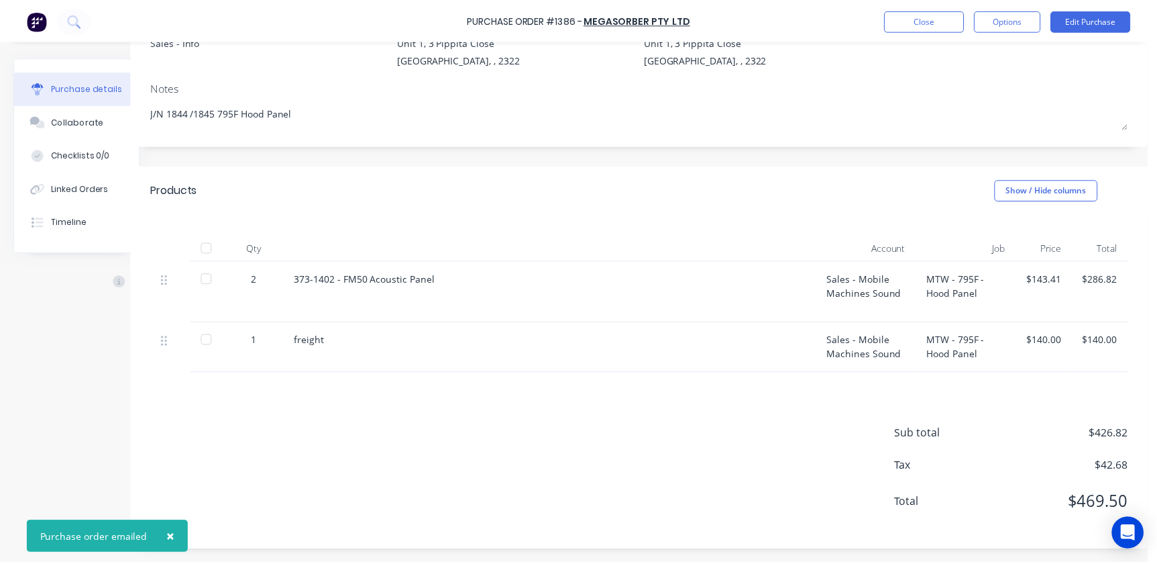
scroll to position [156, 38]
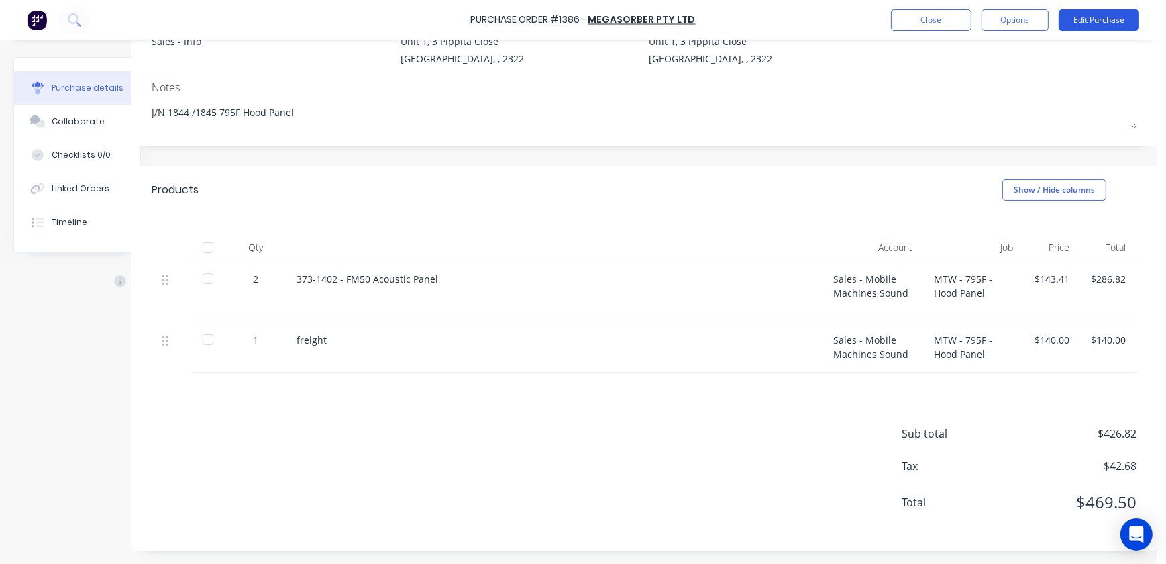
click at [1110, 16] on button "Edit Purchase" at bounding box center [1099, 19] width 81 height 21
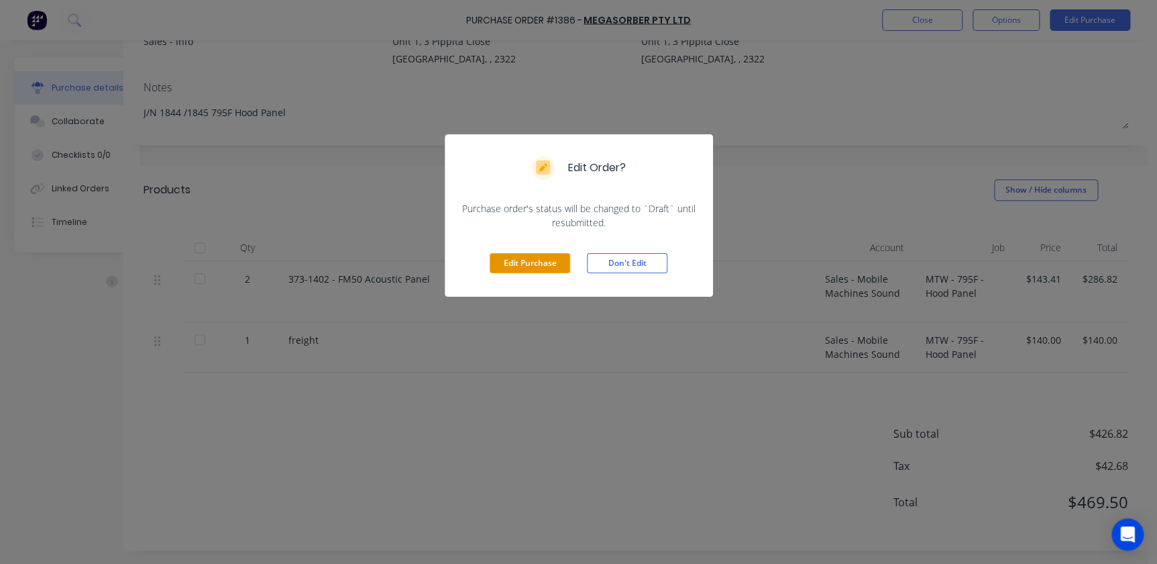
click at [517, 260] on button "Edit Purchase" at bounding box center [530, 263] width 81 height 20
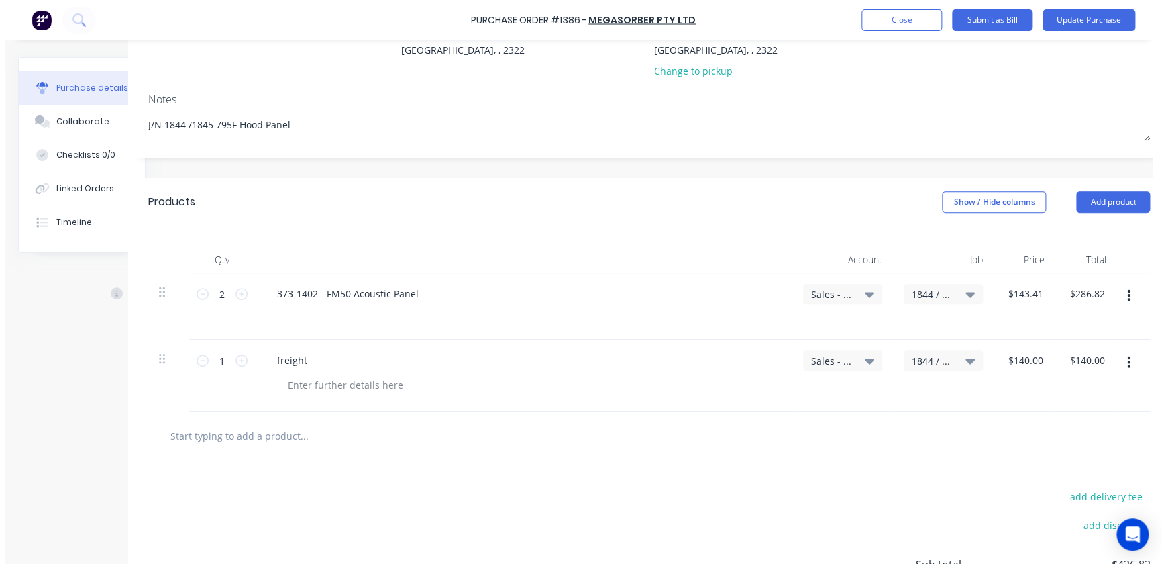
scroll to position [156, 25]
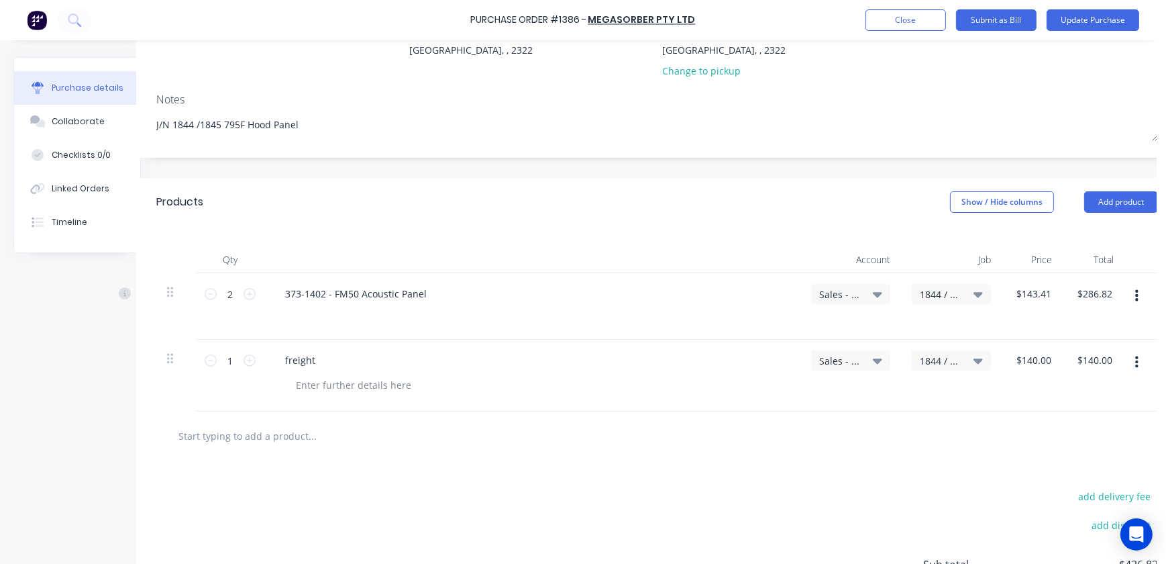
click at [1134, 299] on button "button" at bounding box center [1137, 296] width 32 height 24
click at [1069, 348] on button "Duplicate" at bounding box center [1095, 358] width 114 height 27
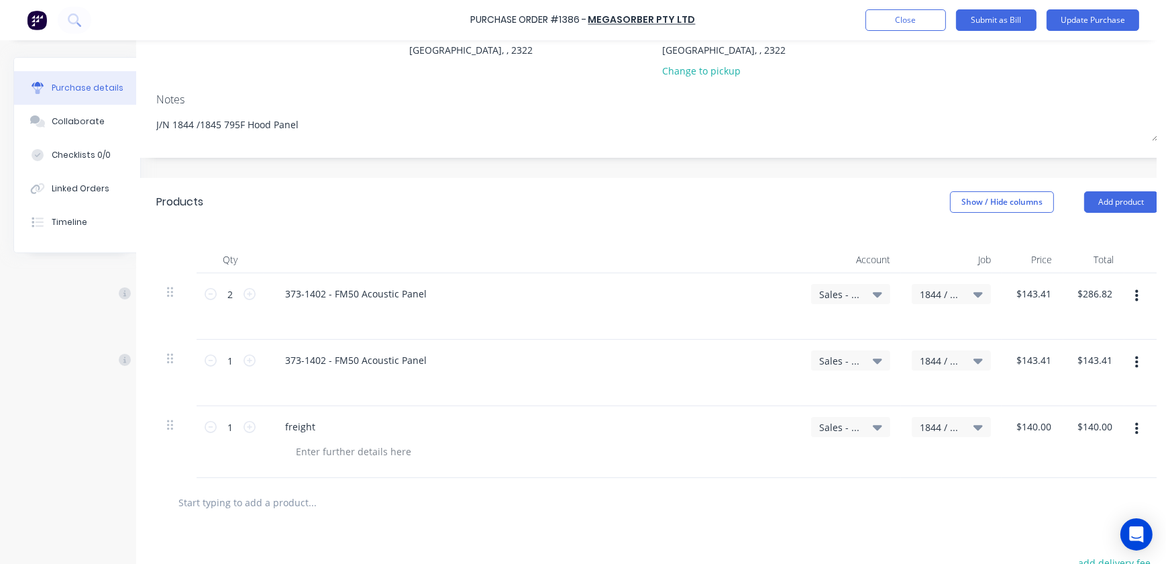
click at [950, 356] on span "1844 / MTW - 795F - Hood Panel" at bounding box center [940, 361] width 40 height 14
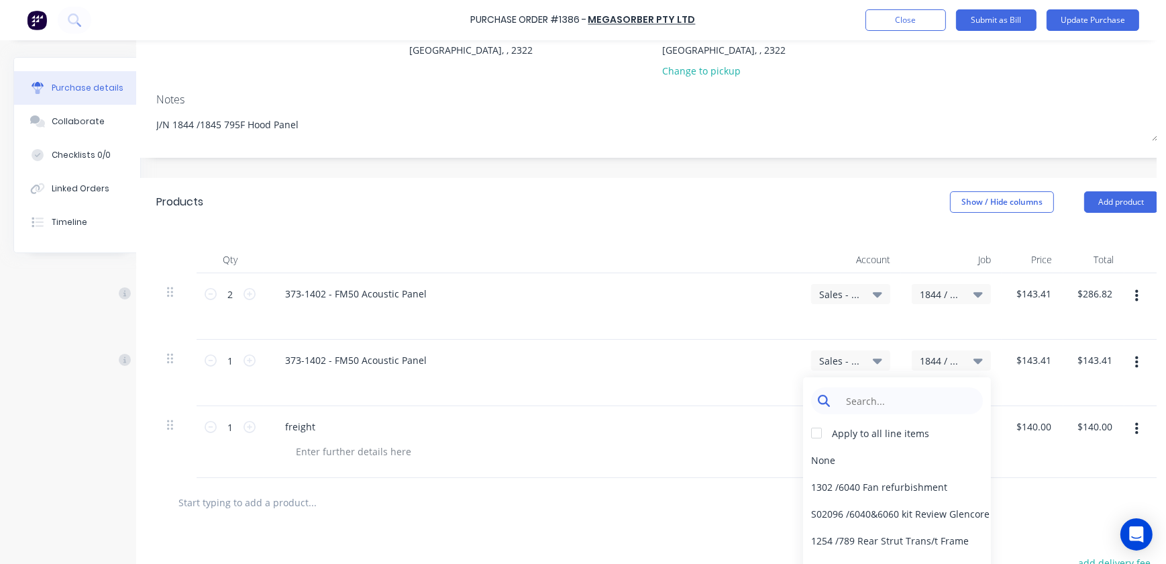
type textarea "x"
click at [886, 389] on input at bounding box center [908, 400] width 138 height 27
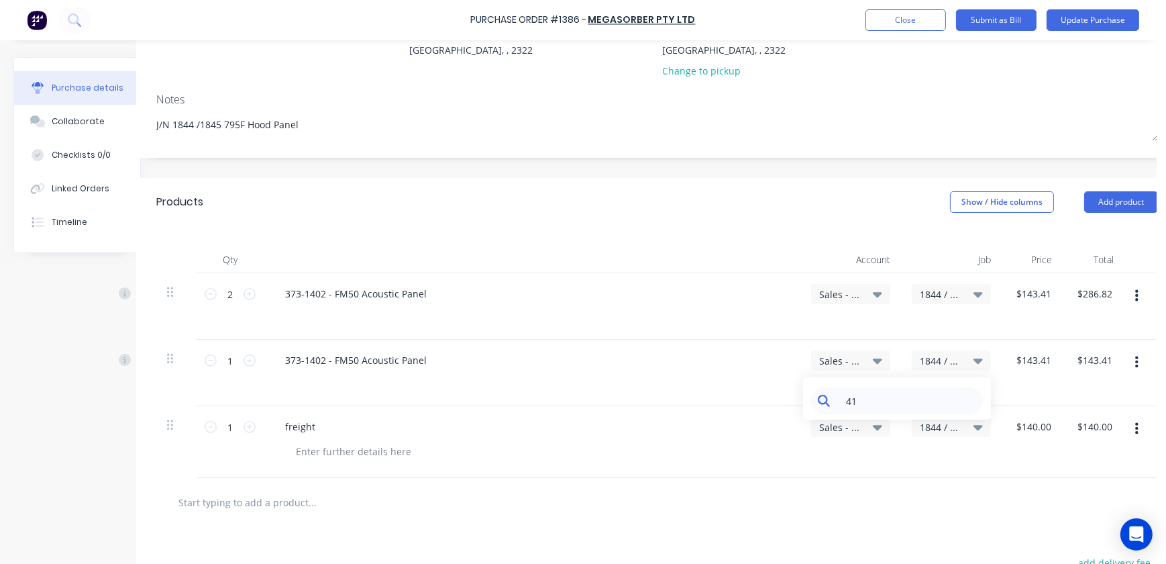
type input "4"
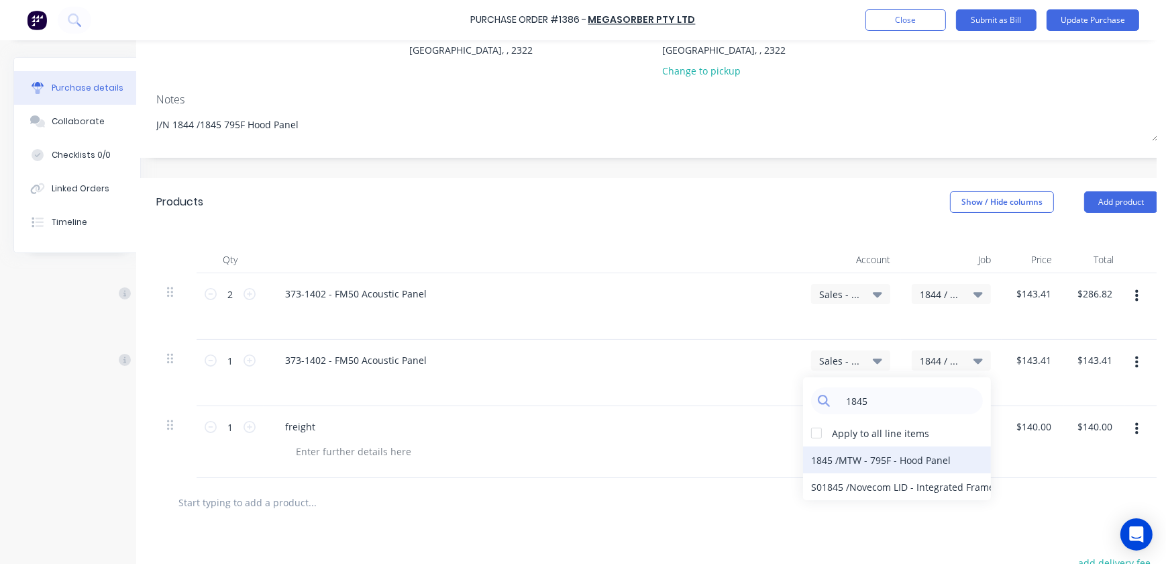
type input "1845"
click at [829, 454] on div "1845 / MTW - 795F - Hood Panel" at bounding box center [897, 459] width 188 height 27
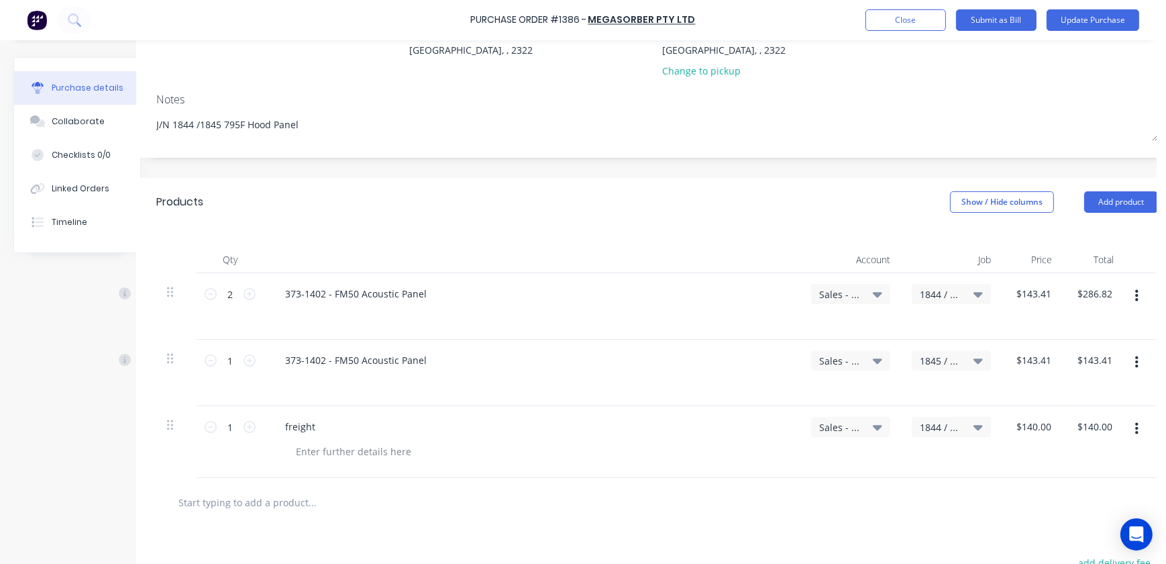
click at [839, 364] on span "Sales - Mobile Machines Sound" at bounding box center [839, 361] width 40 height 14
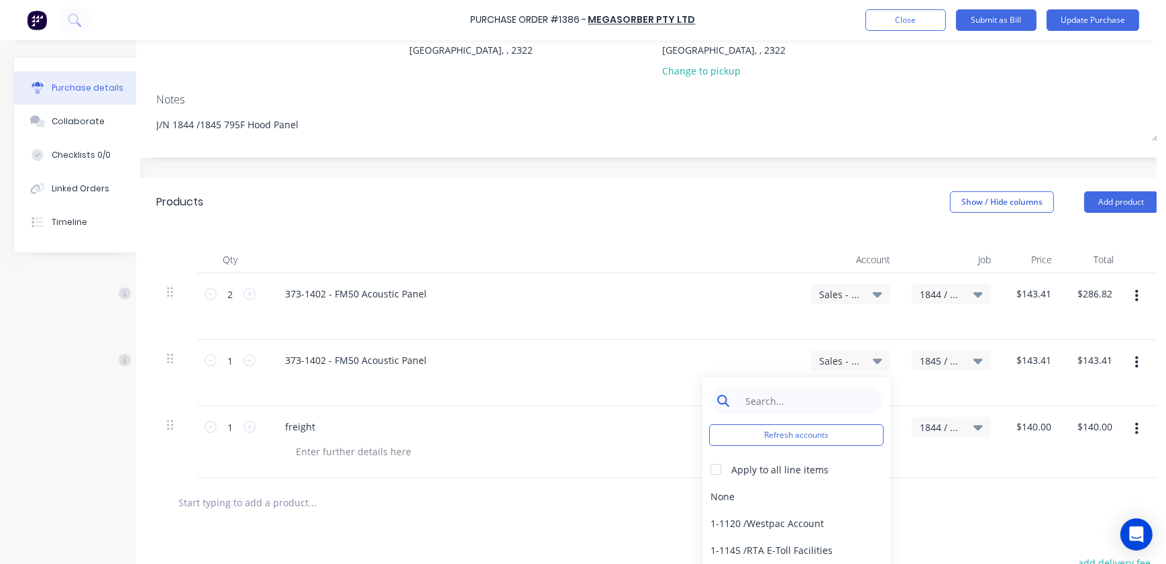
type textarea "x"
click at [796, 402] on input at bounding box center [807, 400] width 138 height 27
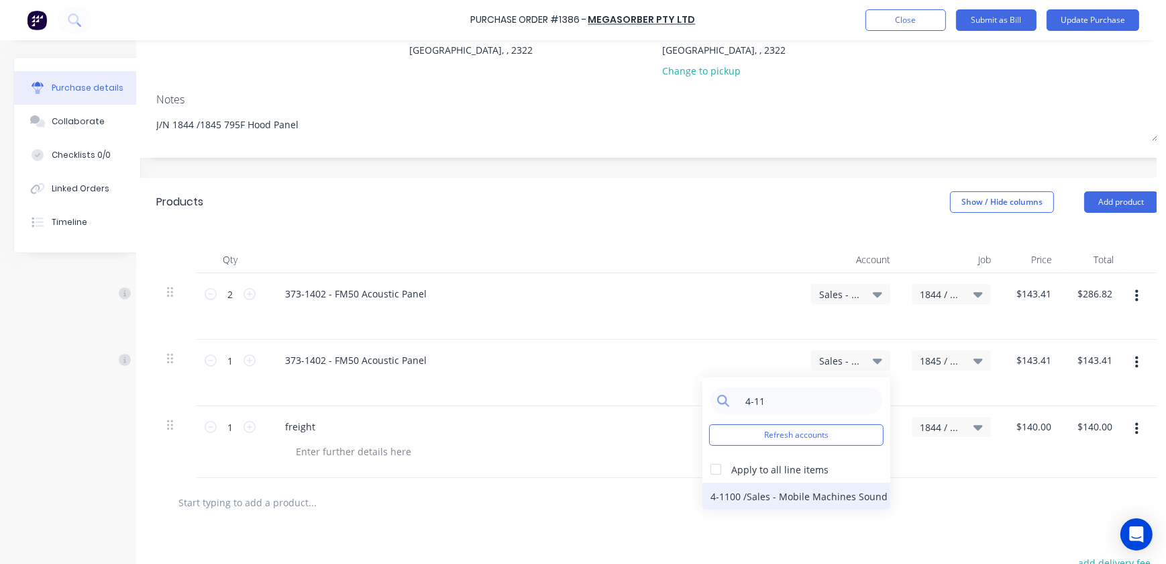
type input "4-11"
click at [787, 490] on div "4-1100 / Sales - Mobile Machines Sound" at bounding box center [796, 495] width 188 height 27
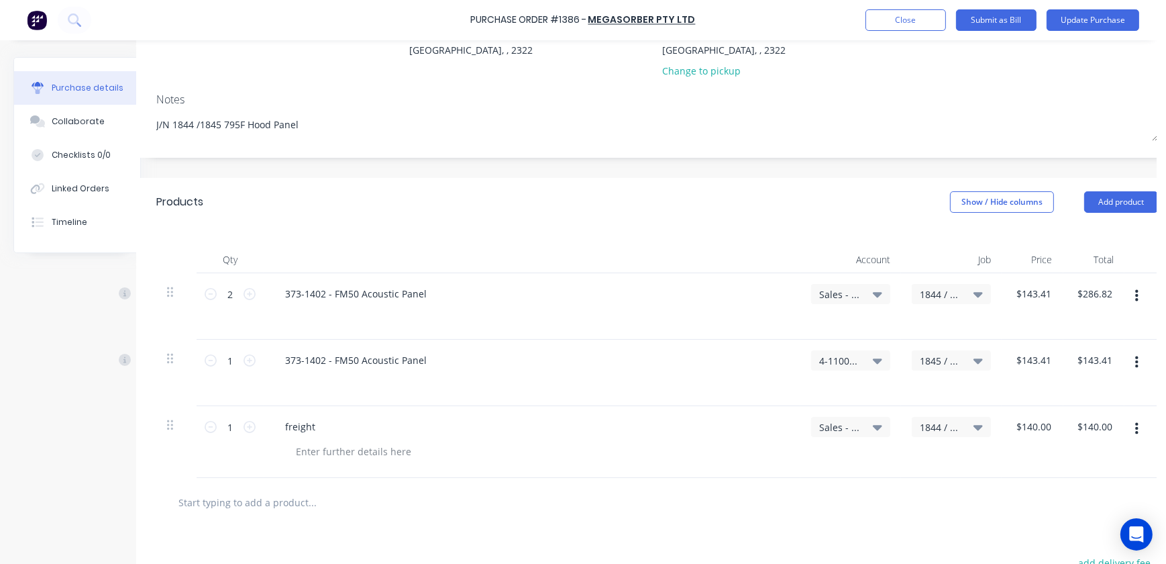
click at [842, 298] on span "Sales - Mobile Machines Sound" at bounding box center [839, 294] width 40 height 14
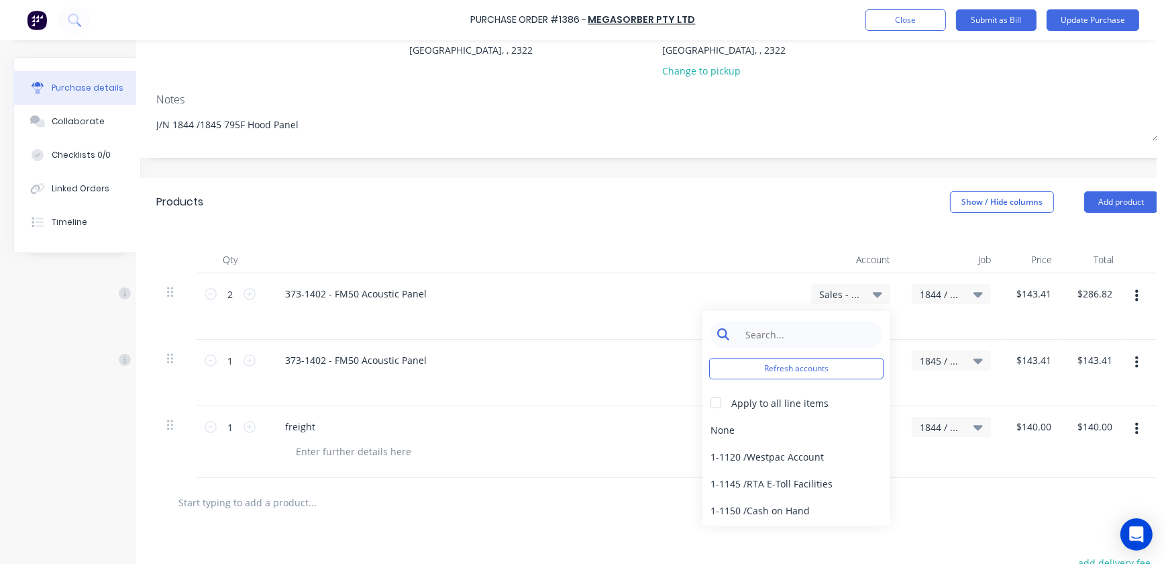
type textarea "x"
click at [796, 321] on input at bounding box center [807, 334] width 138 height 27
type input "4-11"
type textarea "x"
drag, startPoint x: 784, startPoint y: 329, endPoint x: 670, endPoint y: 302, distance: 116.5
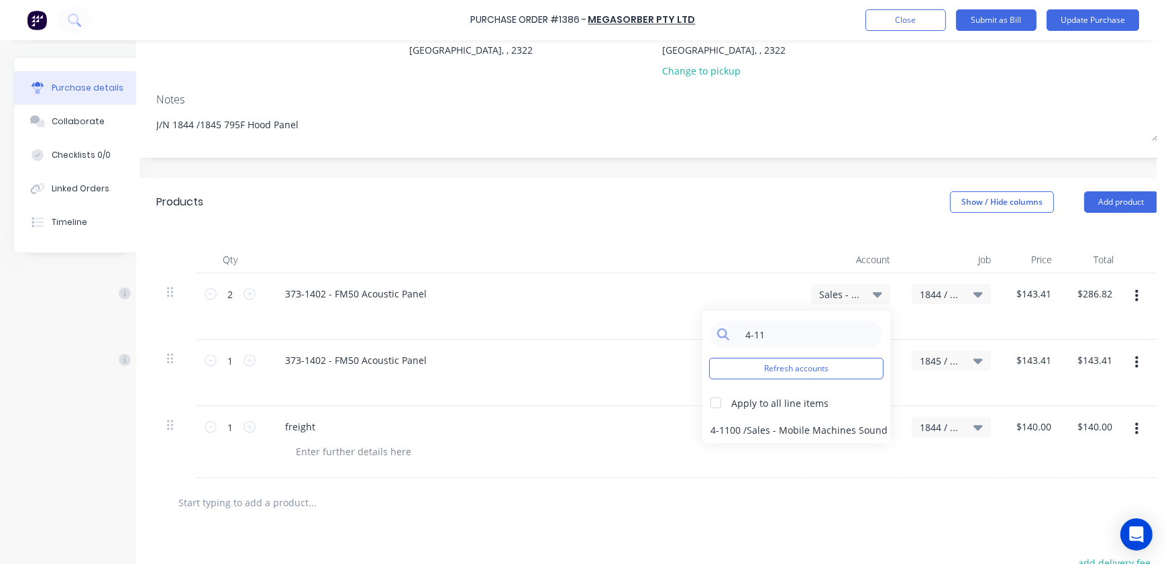
click at [686, 309] on div "2 2 373-1402 - FM50 Acoustic Panel Sales - Mobile Machines Sound 4-11 Refresh a…" at bounding box center [657, 306] width 1002 height 66
type input "5-11"
click at [753, 421] on div "5-1100 / COS - Materials - Mobile Machines Sound" at bounding box center [796, 429] width 188 height 27
click at [855, 352] on div "4-1100 / Sales - Mobile Machines Sound" at bounding box center [850, 360] width 79 height 20
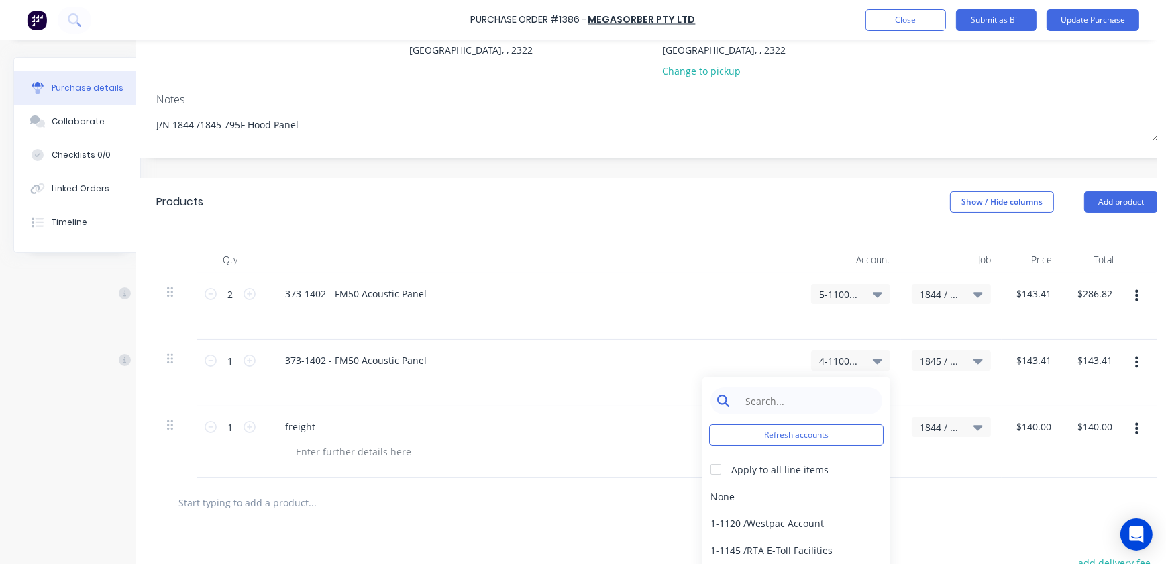
type textarea "x"
click at [810, 389] on input at bounding box center [807, 400] width 138 height 27
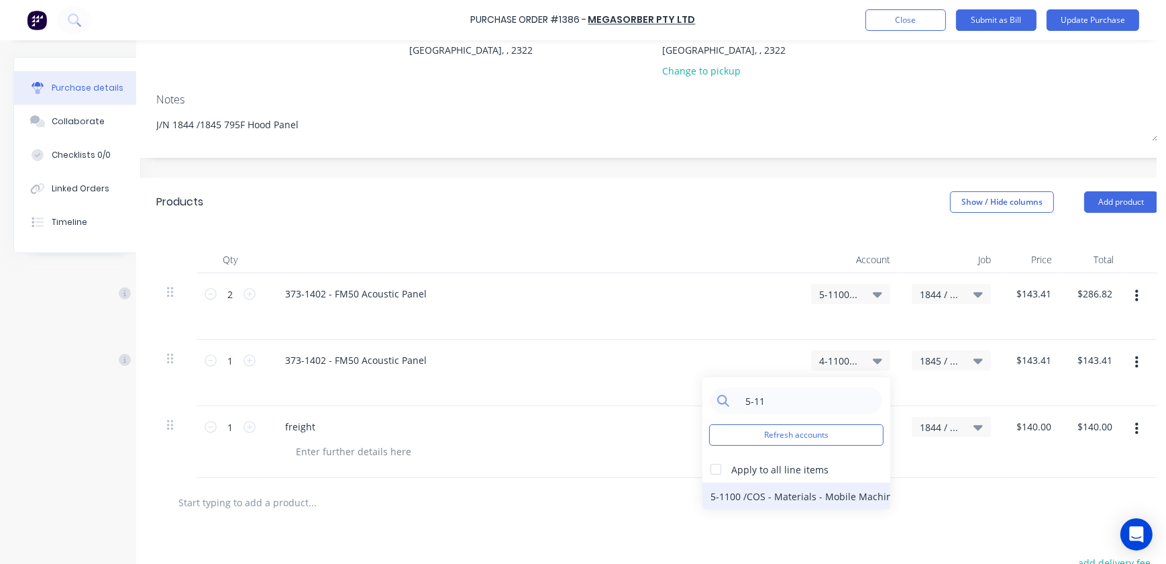
type input "5-11"
click at [768, 490] on div "5-1100 / COS - Materials - Mobile Machines Sound" at bounding box center [796, 495] width 188 height 27
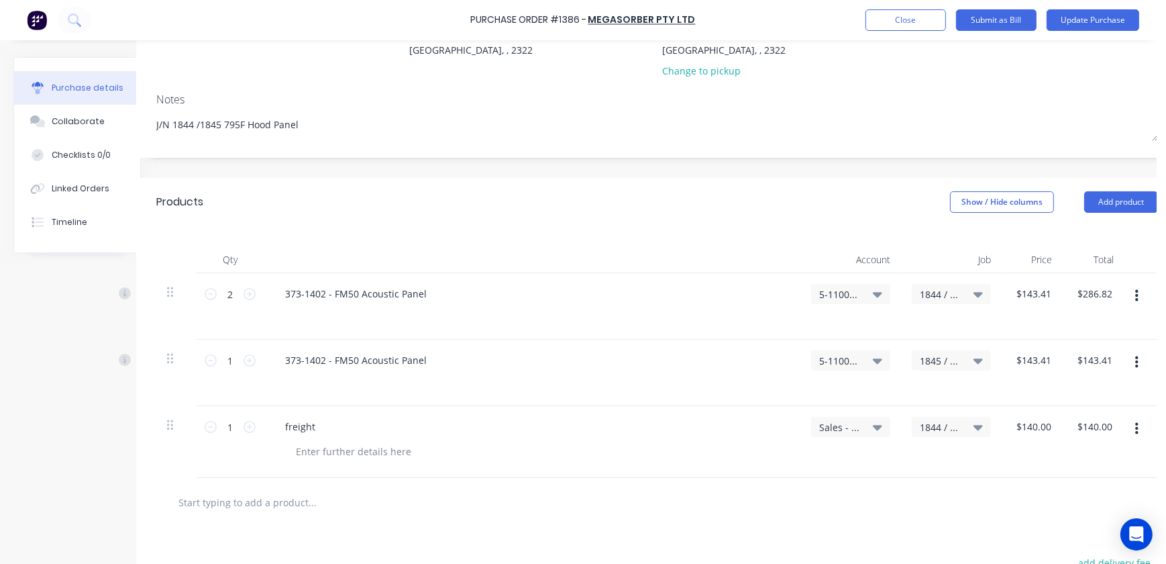
click at [865, 427] on div "Sales - Mobile Machines Sound" at bounding box center [850, 427] width 63 height 12
type textarea "x"
click at [292, 420] on div "freight" at bounding box center [300, 426] width 52 height 19
click at [1139, 437] on button "button" at bounding box center [1137, 429] width 32 height 24
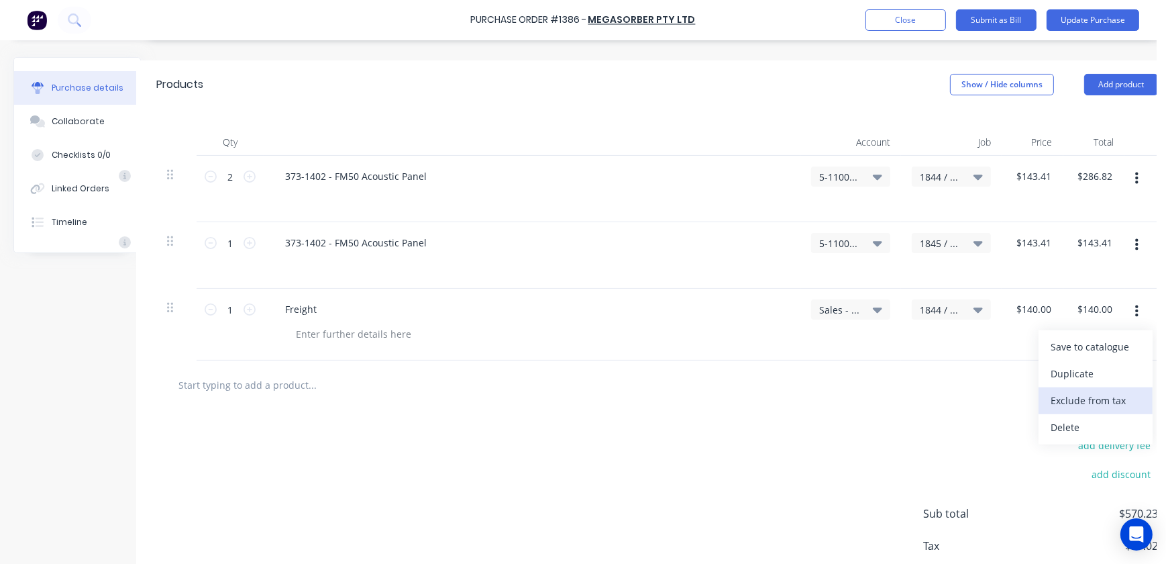
scroll to position [278, 25]
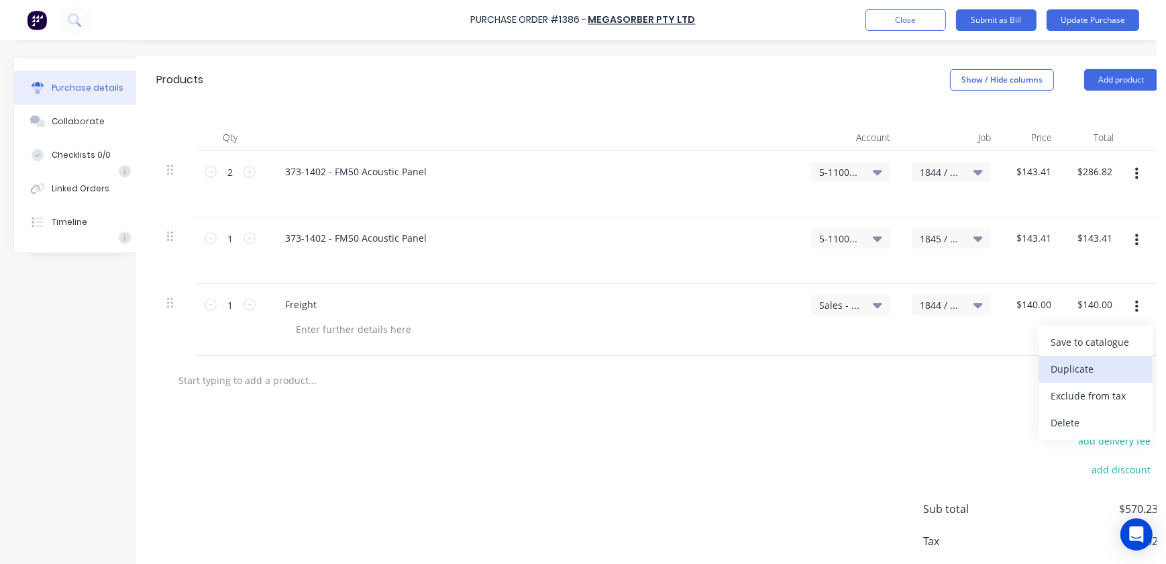
click at [1075, 376] on button "Duplicate" at bounding box center [1095, 369] width 114 height 27
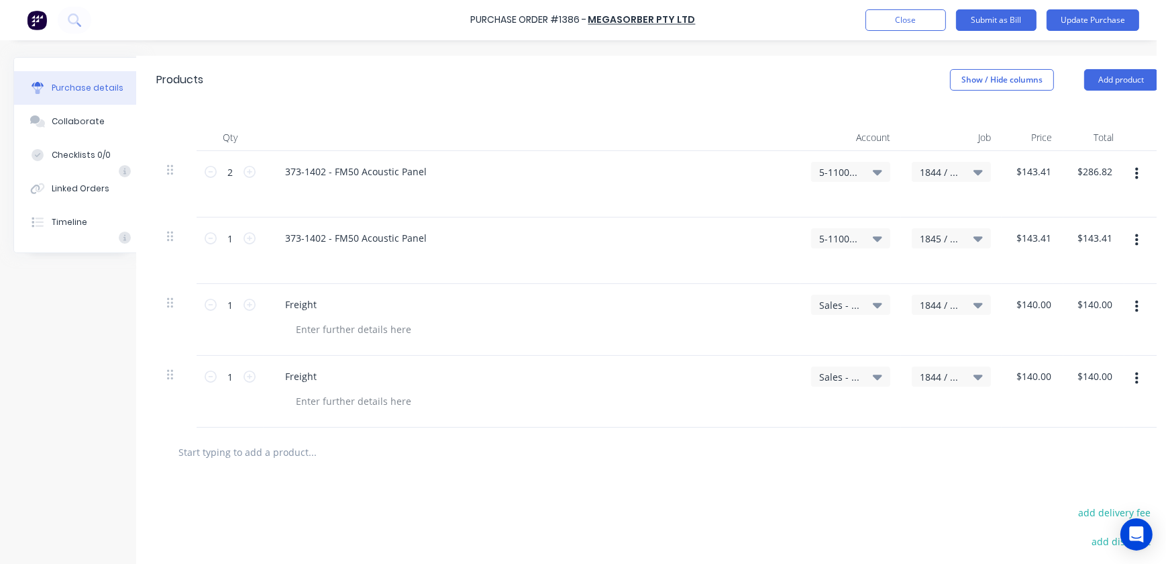
click at [820, 394] on div "Sales - Mobile Machines Sound" at bounding box center [850, 392] width 101 height 72
click at [847, 304] on span "Sales - Mobile Machines Sound" at bounding box center [839, 305] width 40 height 14
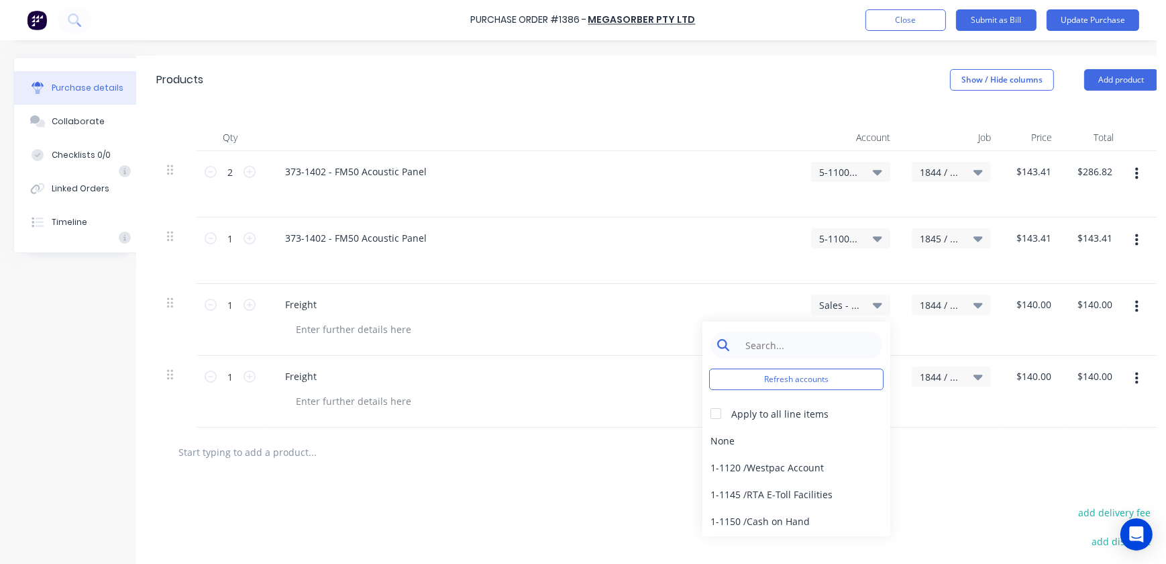
type textarea "x"
click at [778, 350] on input at bounding box center [807, 344] width 138 height 27
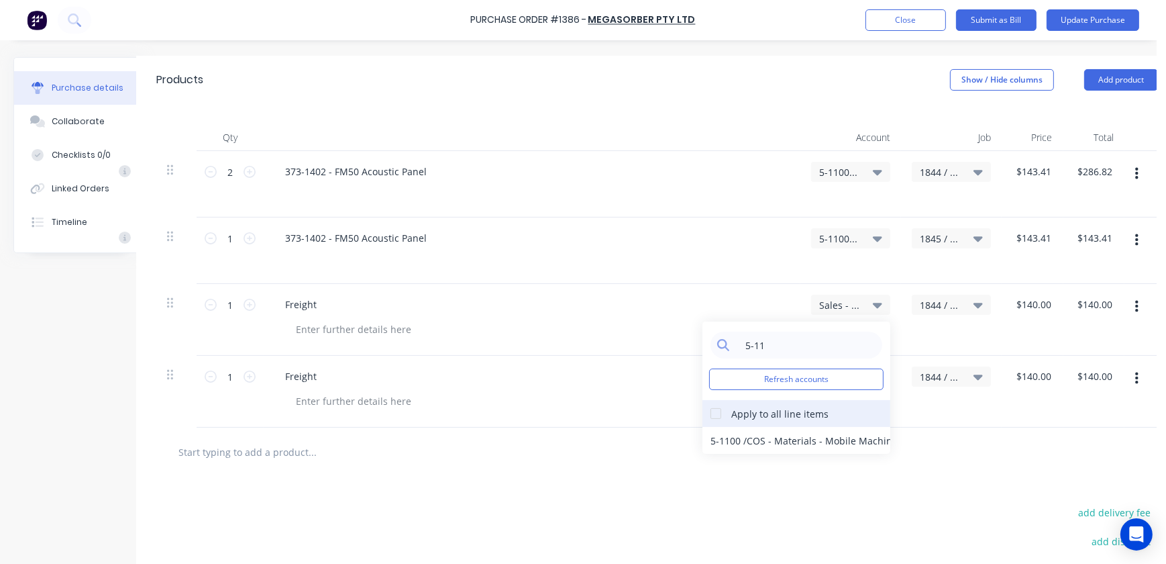
type input "5-11"
drag, startPoint x: 714, startPoint y: 411, endPoint x: 745, endPoint y: 443, distance: 45.1
click at [714, 413] on div at bounding box center [715, 413] width 27 height 27
click at [746, 443] on div "5-1100 / COS - Materials - Mobile Machines Sound" at bounding box center [796, 440] width 188 height 27
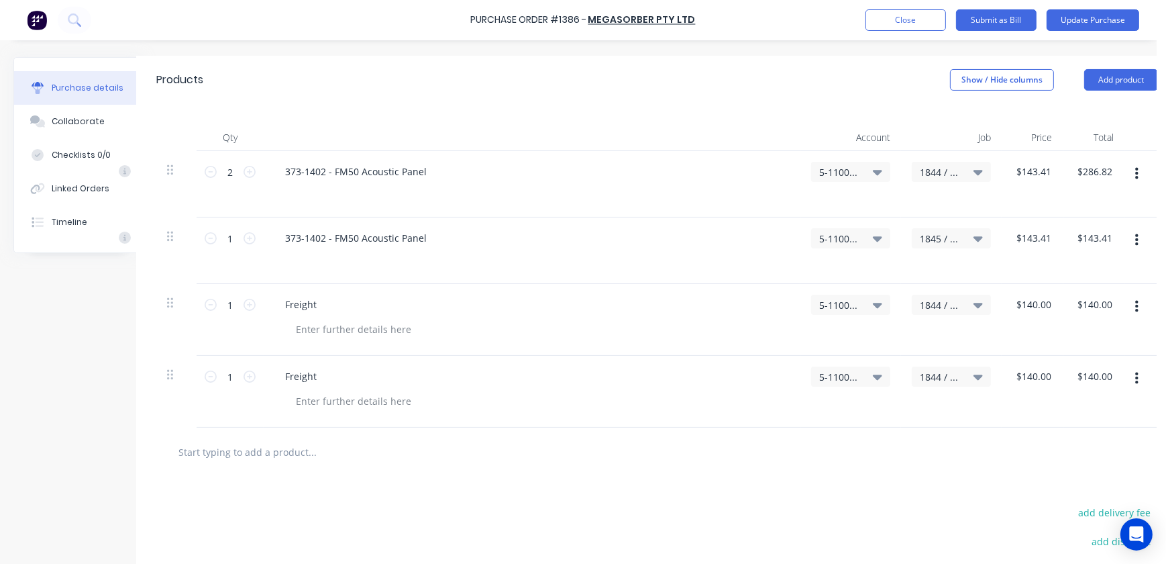
click at [946, 380] on span "1844 / MTW - 795F - Hood Panel" at bounding box center [940, 377] width 40 height 14
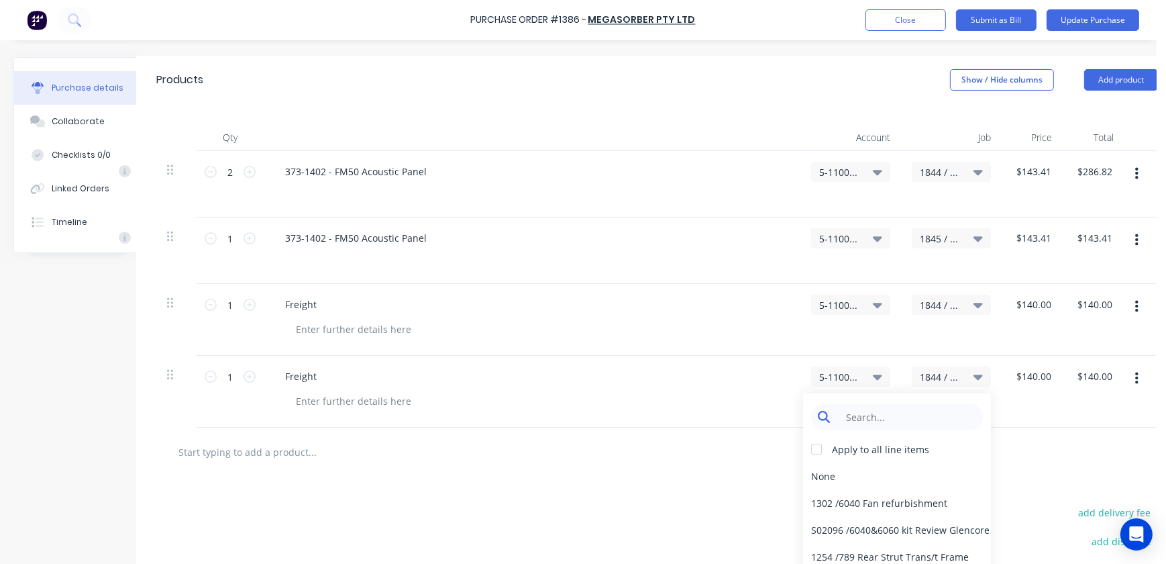
type textarea "x"
click at [896, 416] on input at bounding box center [908, 416] width 138 height 27
type input "1845"
type input "140.0000"
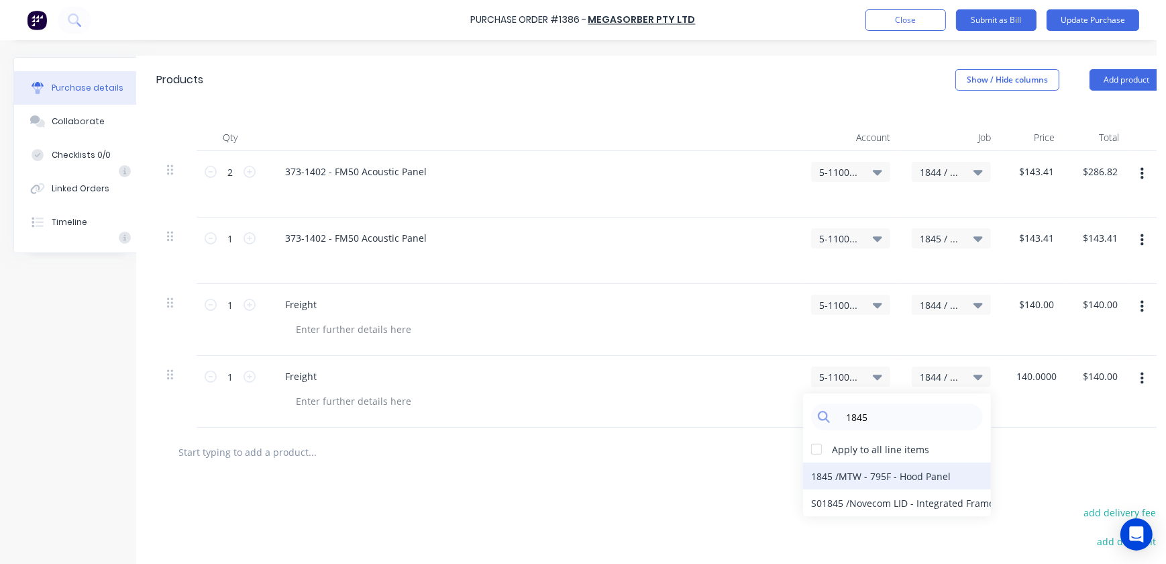
type textarea "x"
type input "$140.00"
click at [844, 480] on div "1845 / MTW - 795F - Hood Panel" at bounding box center [897, 475] width 188 height 27
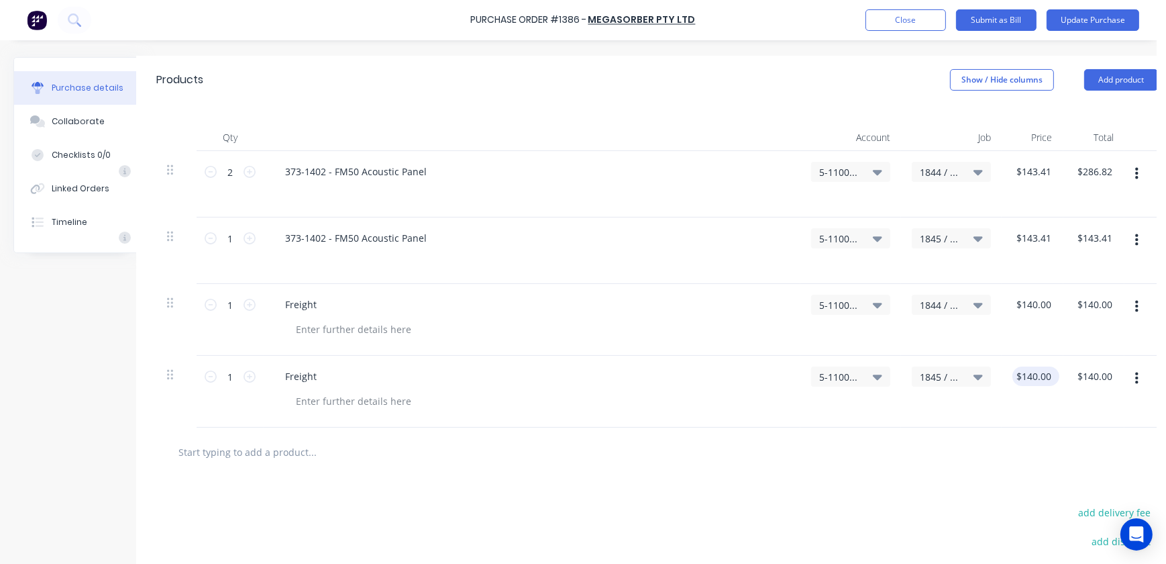
click at [1055, 368] on div "$140.00 $140.00" at bounding box center [1035, 375] width 47 height 19
type textarea "x"
type input "140.0000"
click at [1041, 300] on input "140.0000" at bounding box center [1035, 304] width 47 height 19
type textarea "x"
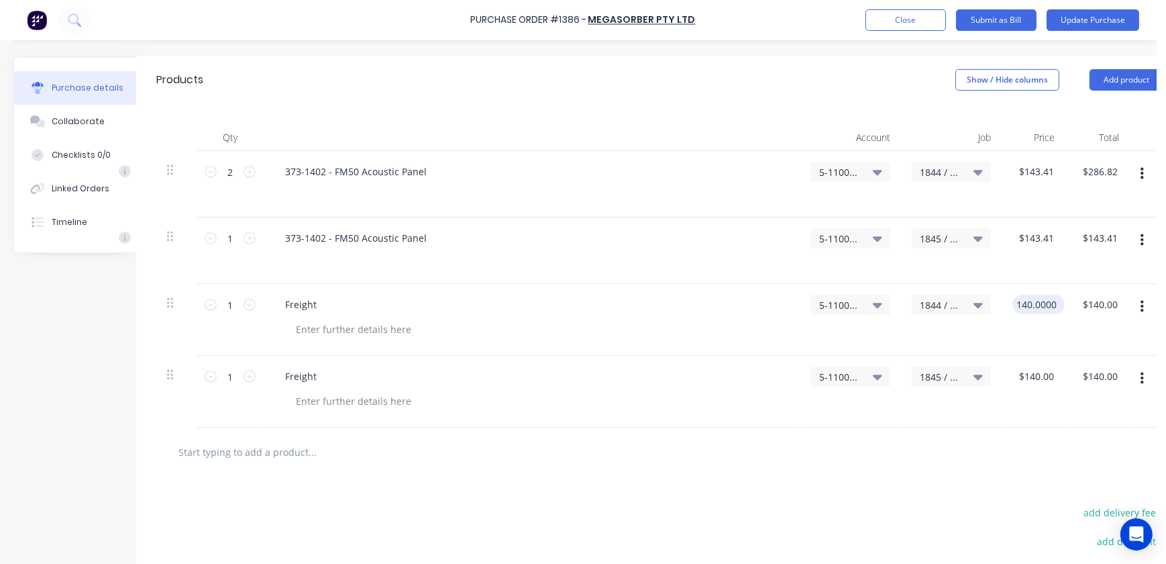
drag, startPoint x: 1020, startPoint y: 304, endPoint x: 1051, endPoint y: 304, distance: 30.2
click at [1063, 304] on div "140.0000 140.0000" at bounding box center [1038, 304] width 52 height 19
type input "1"
type input "70"
type textarea "x"
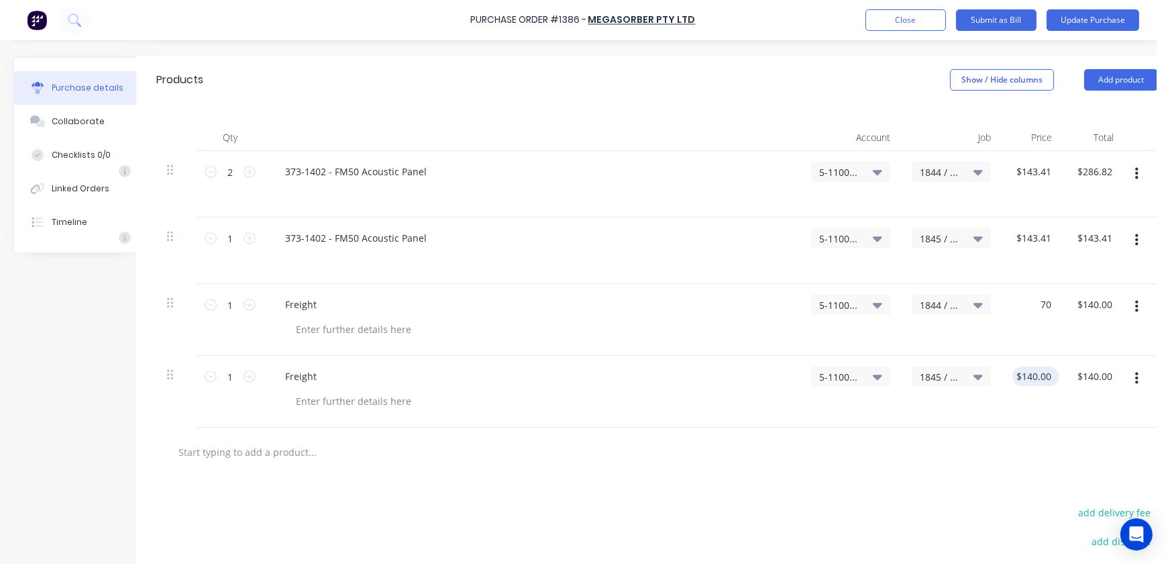
type input "$70.00"
type input "140"
click at [1035, 372] on input "140" at bounding box center [1033, 375] width 42 height 19
type textarea "x"
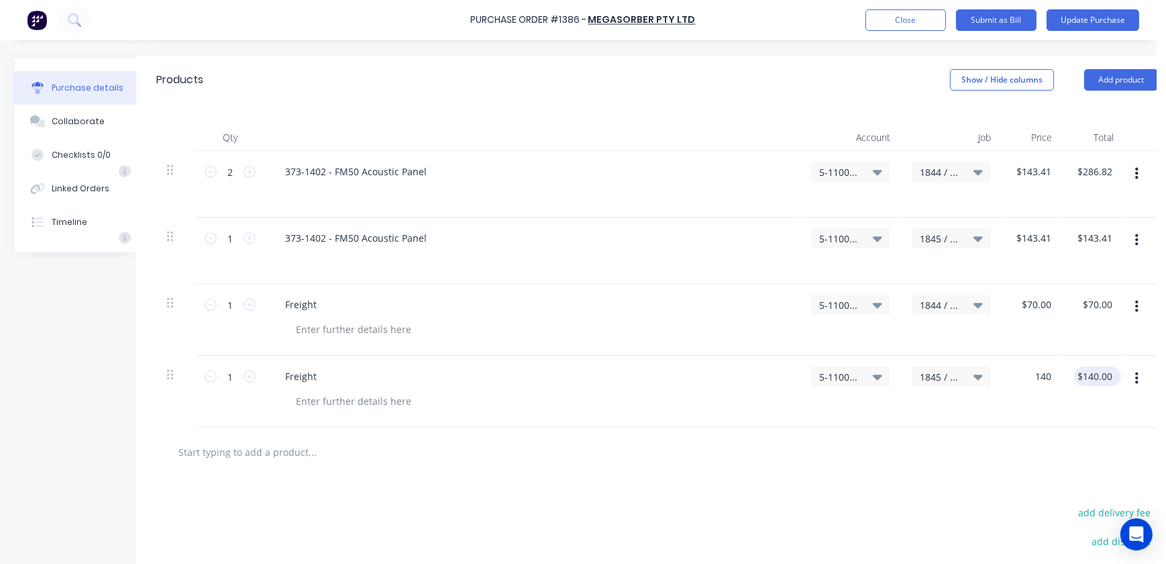
drag, startPoint x: 1036, startPoint y: 375, endPoint x: 1101, endPoint y: 378, distance: 65.2
click at [1104, 380] on div "1 1 Freight 5-1100 / COS - Materials - Mobile Machines Sound 1845 / MTW - 795F …" at bounding box center [657, 392] width 1002 height 72
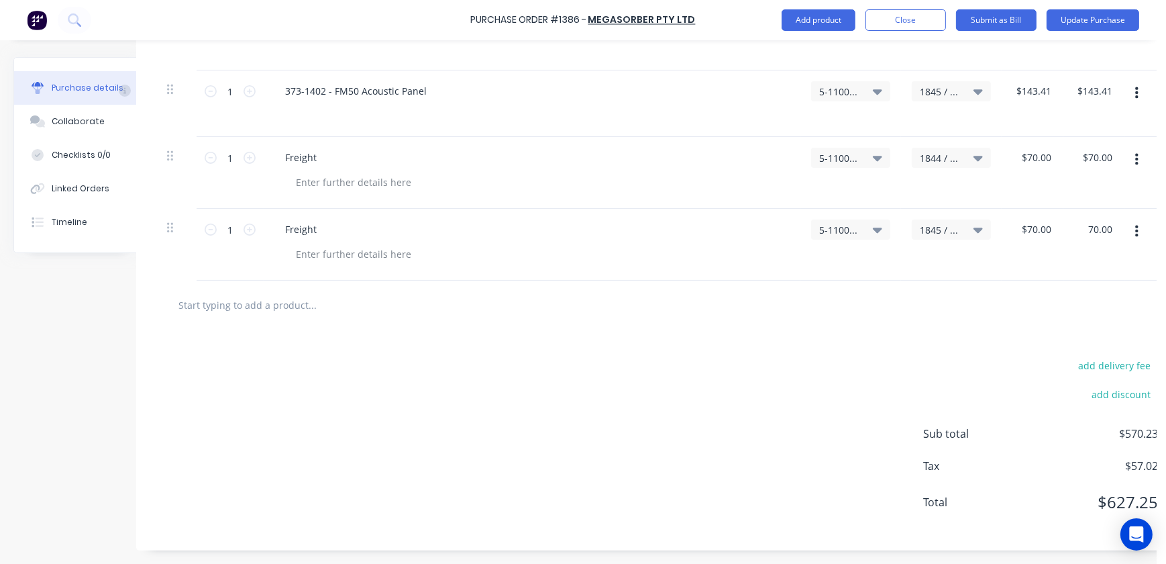
scroll to position [128, 25]
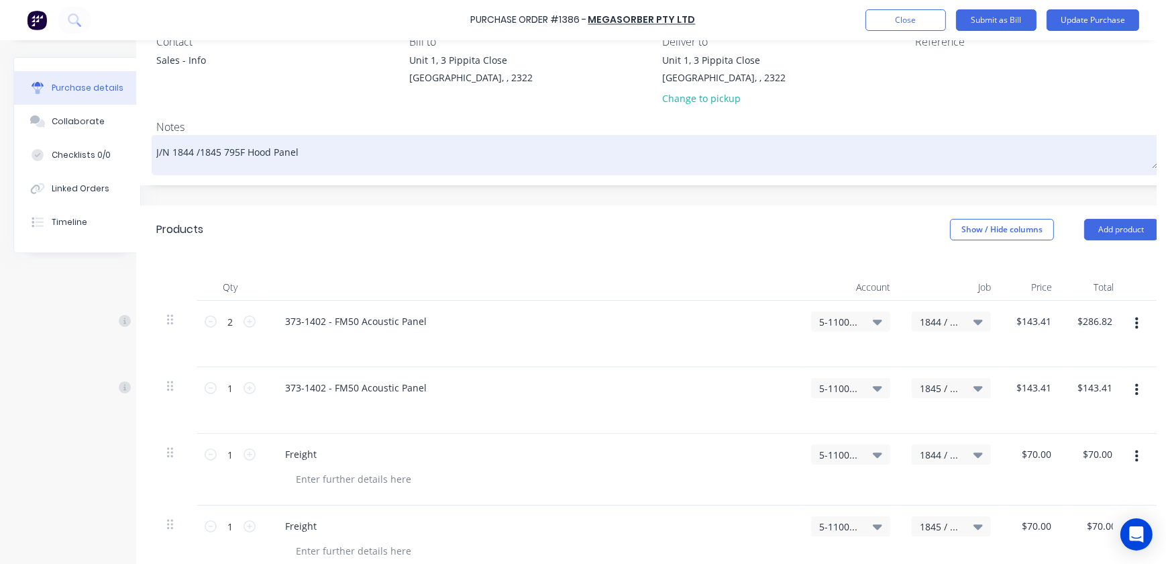
drag, startPoint x: 219, startPoint y: 154, endPoint x: 339, endPoint y: 172, distance: 120.8
click at [221, 153] on textarea "J/N 1844 /1845 795F Hood Panel" at bounding box center [657, 153] width 1002 height 30
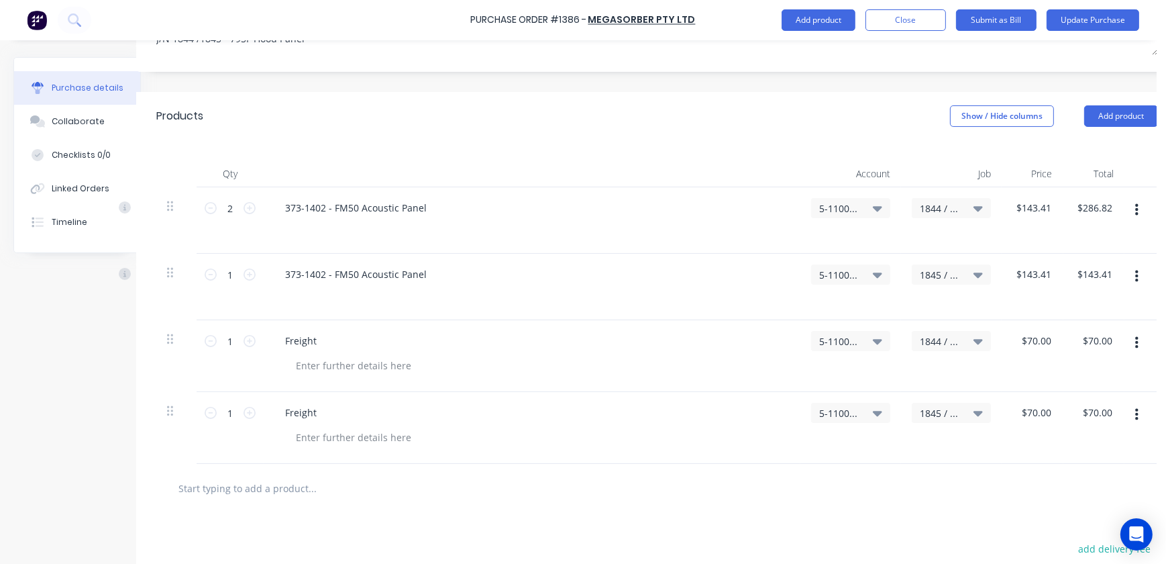
scroll to position [67, 25]
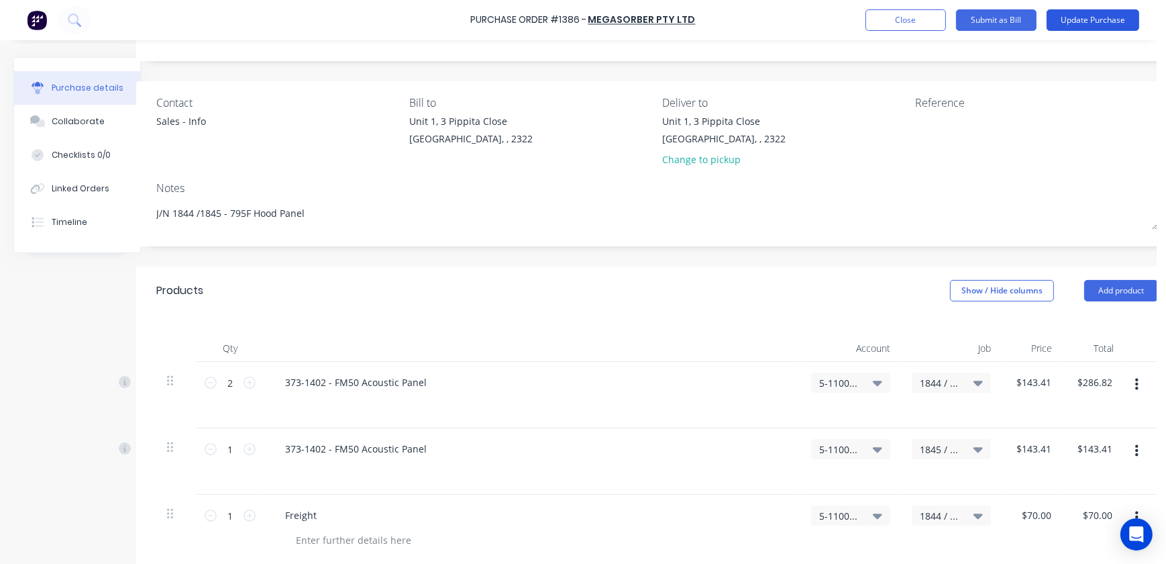
click at [1073, 16] on button "Update Purchase" at bounding box center [1093, 19] width 93 height 21
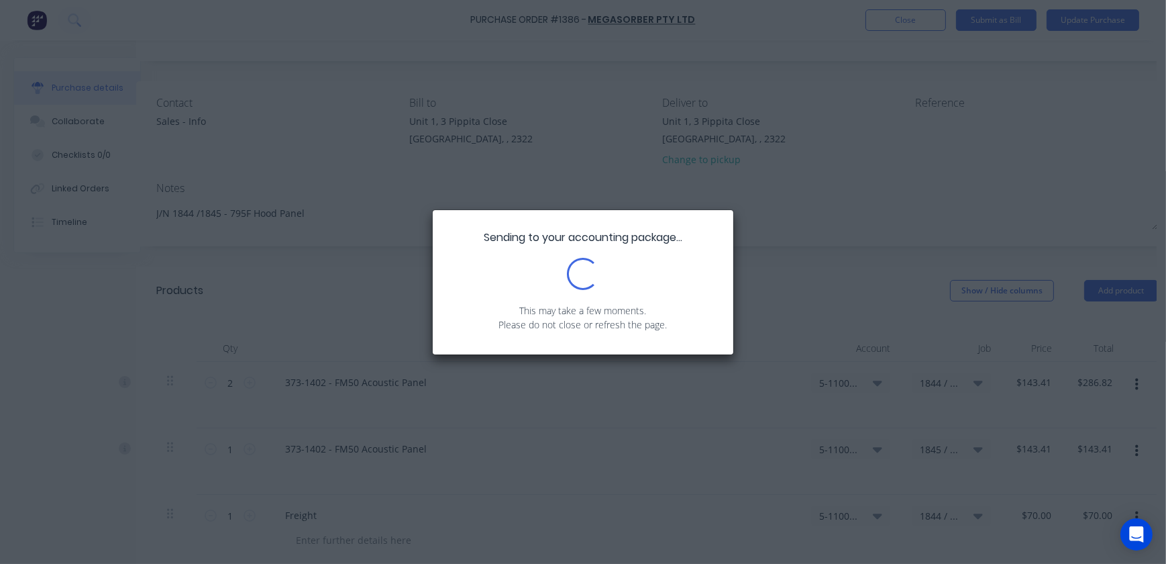
scroll to position [0, 0]
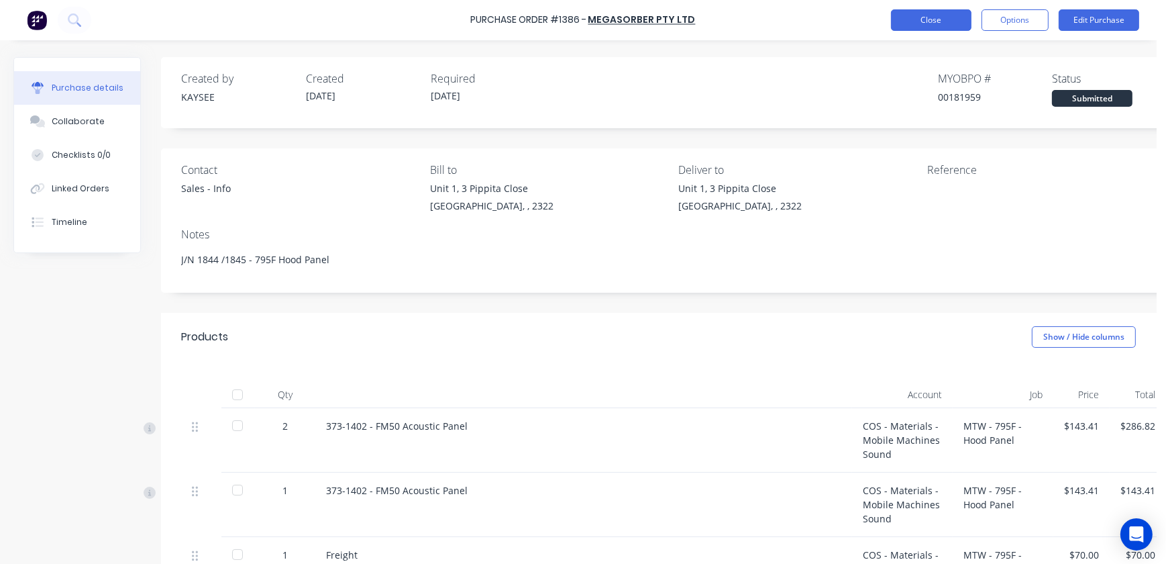
click at [953, 23] on button "Close" at bounding box center [931, 19] width 81 height 21
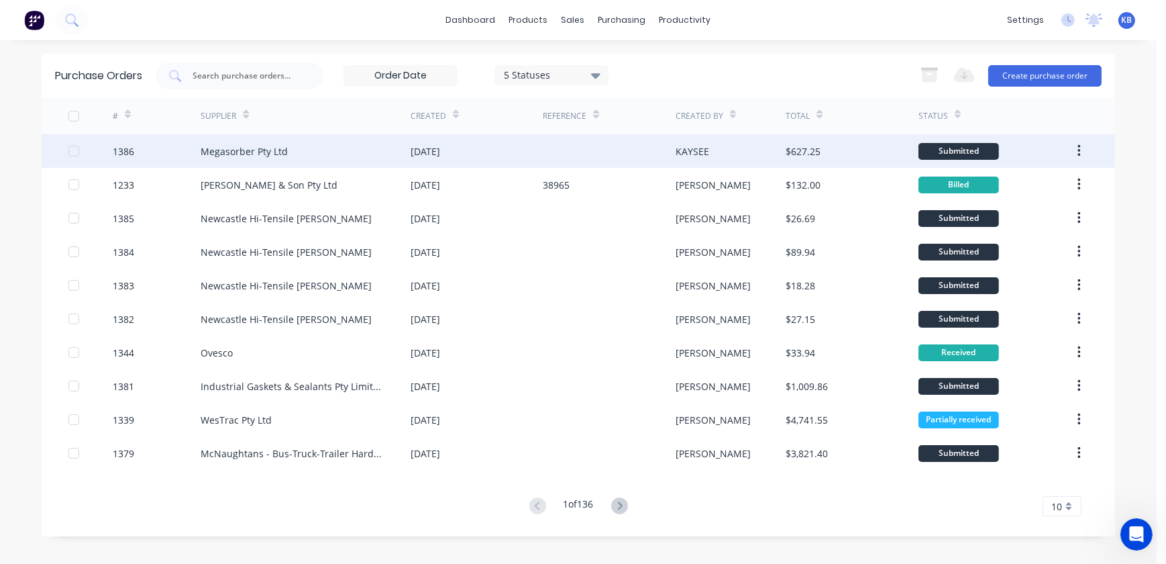
click at [117, 158] on div "1386" at bounding box center [123, 151] width 21 height 14
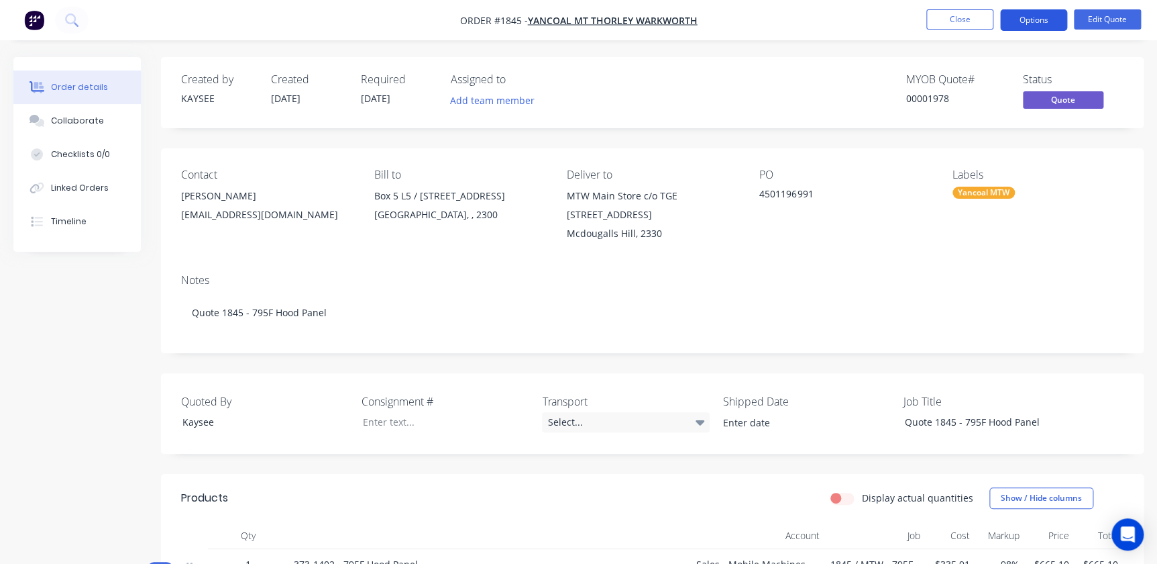
click at [1032, 15] on button "Options" at bounding box center [1033, 19] width 67 height 21
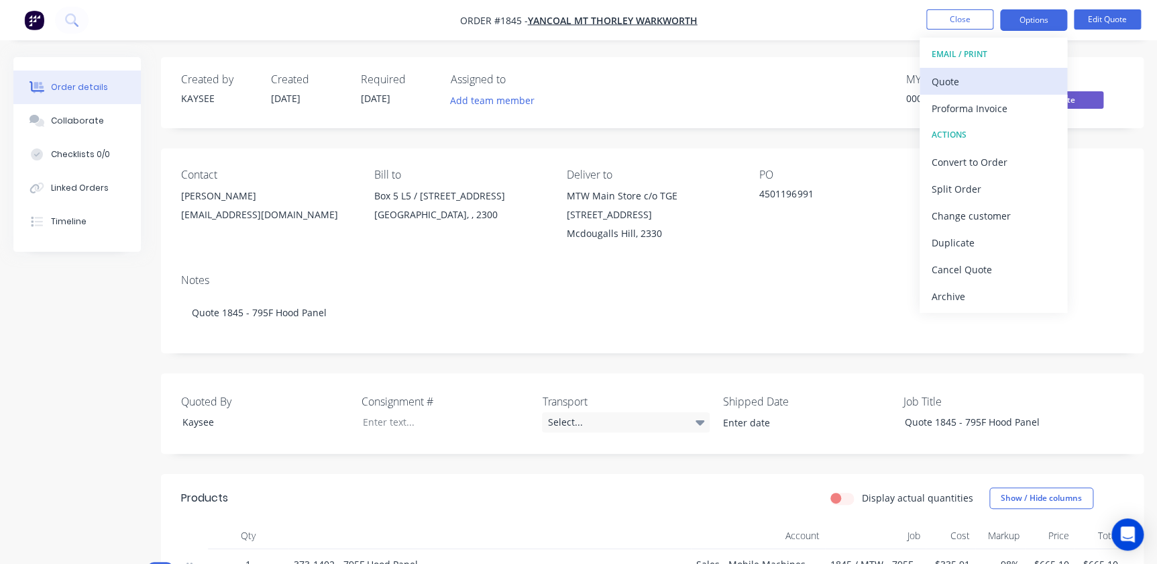
click at [942, 75] on div "Quote" at bounding box center [993, 81] width 123 height 19
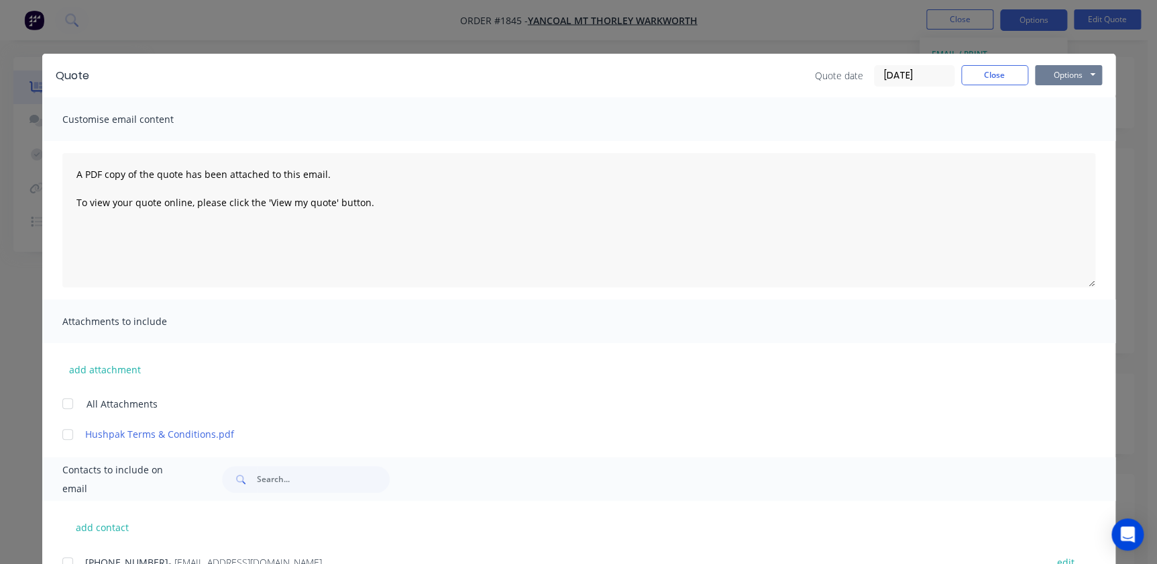
click at [1085, 76] on button "Options" at bounding box center [1068, 75] width 67 height 20
click at [1059, 125] on button "Print" at bounding box center [1078, 121] width 86 height 22
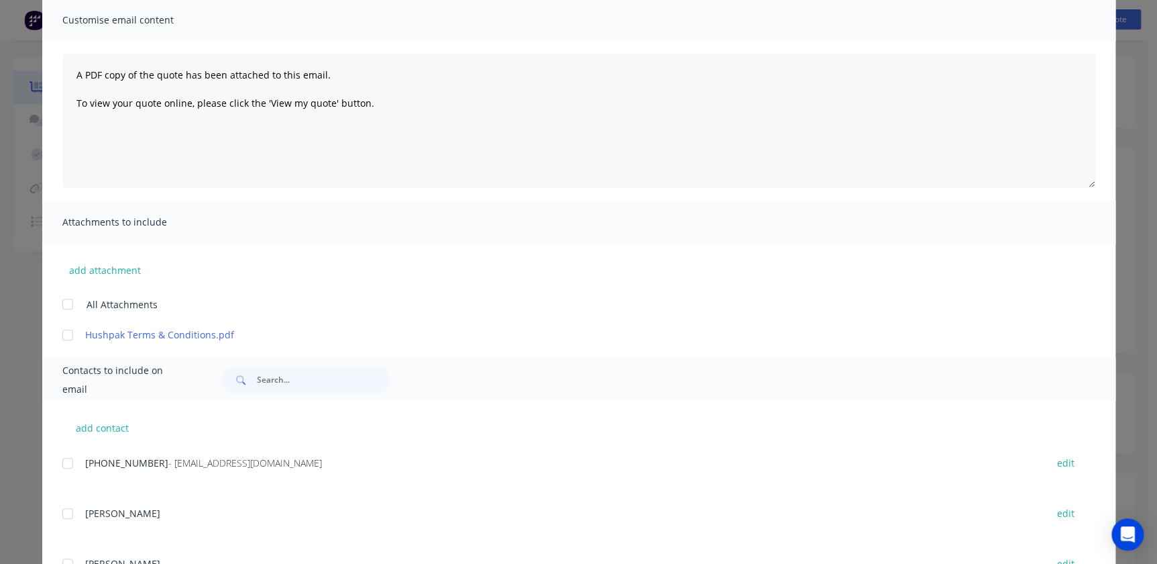
scroll to position [305, 0]
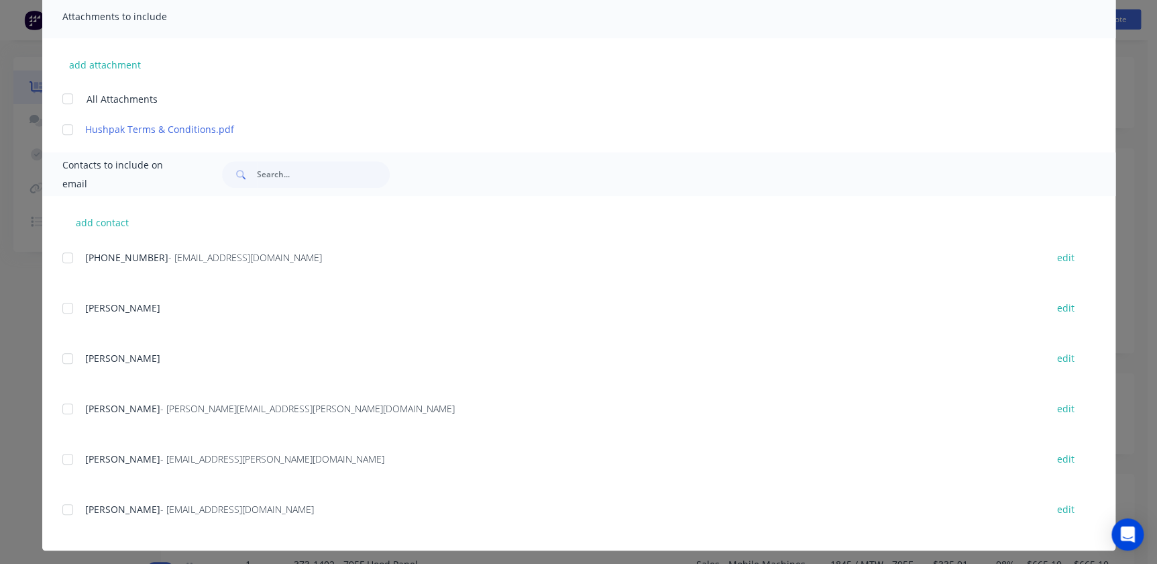
click at [58, 128] on div at bounding box center [67, 129] width 27 height 27
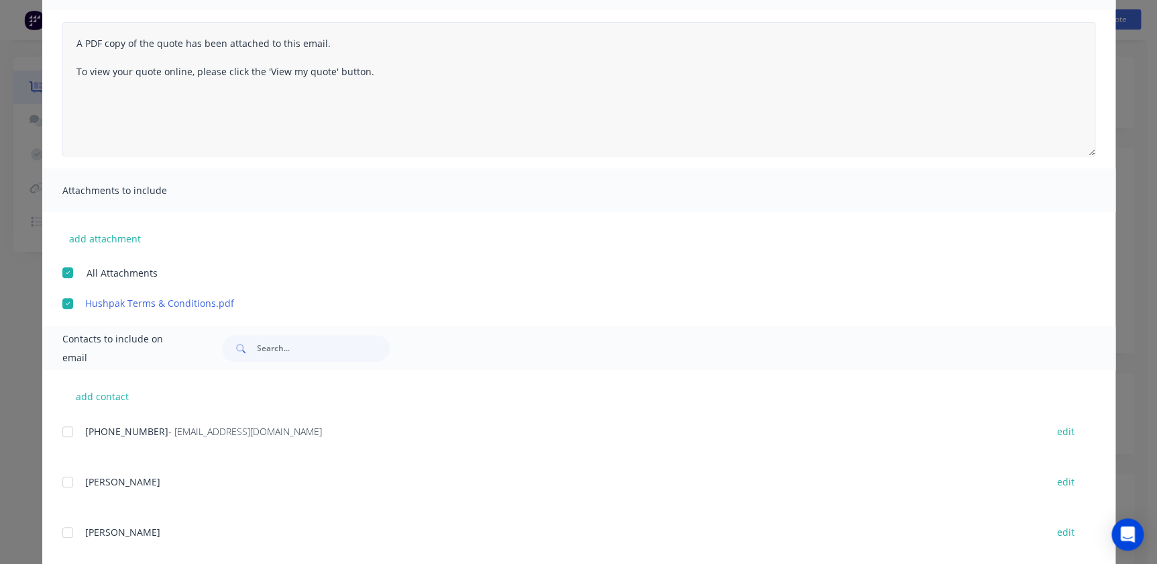
scroll to position [0, 0]
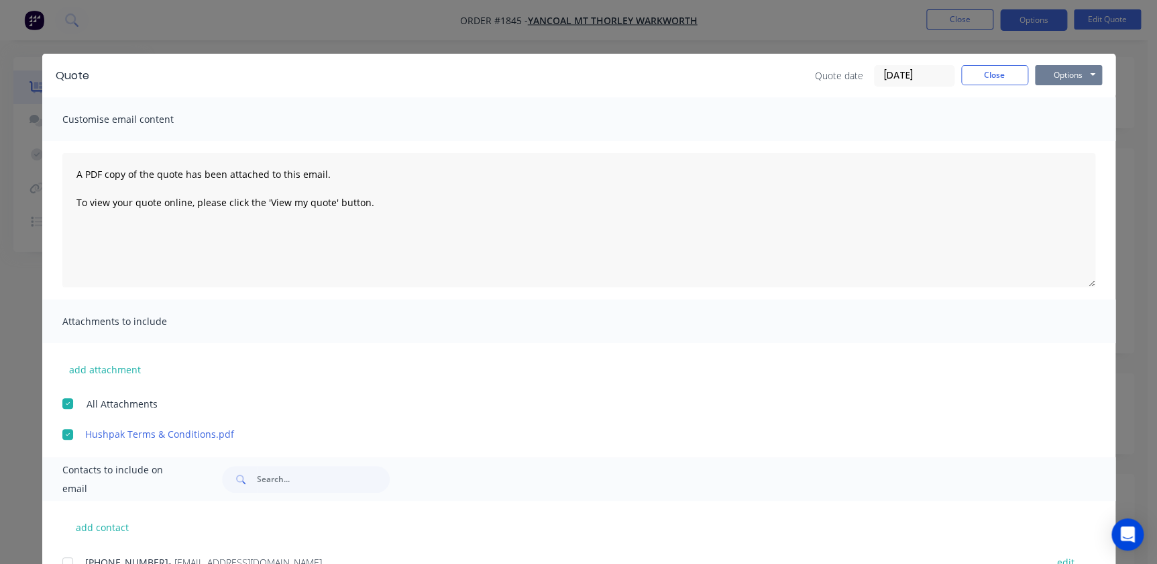
click at [1042, 72] on button "Options" at bounding box center [1068, 75] width 67 height 20
click at [999, 83] on button "Close" at bounding box center [994, 75] width 67 height 20
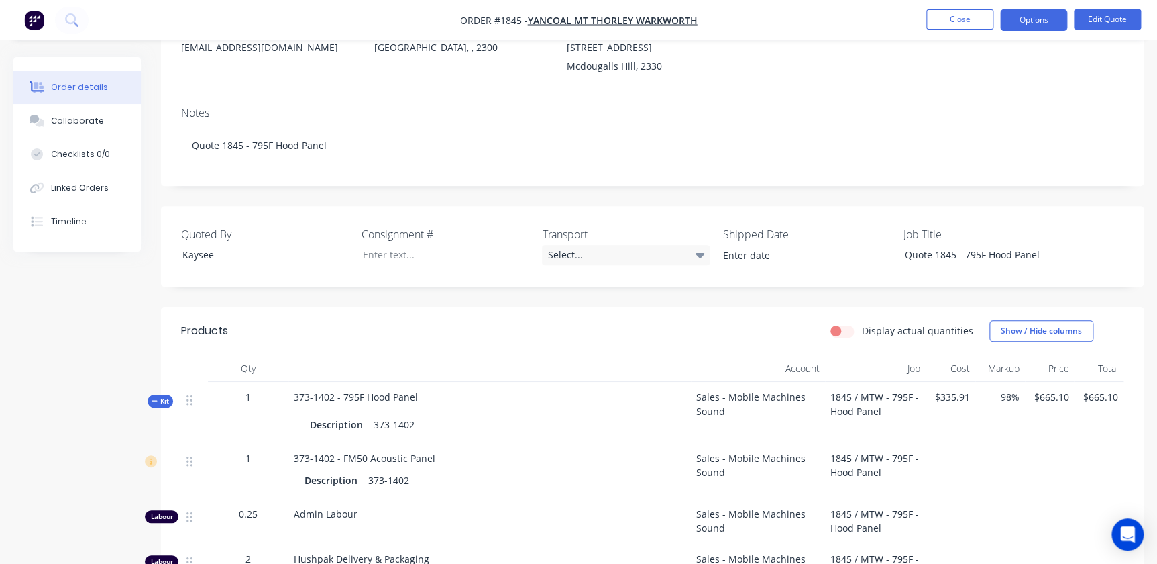
scroll to position [182, 0]
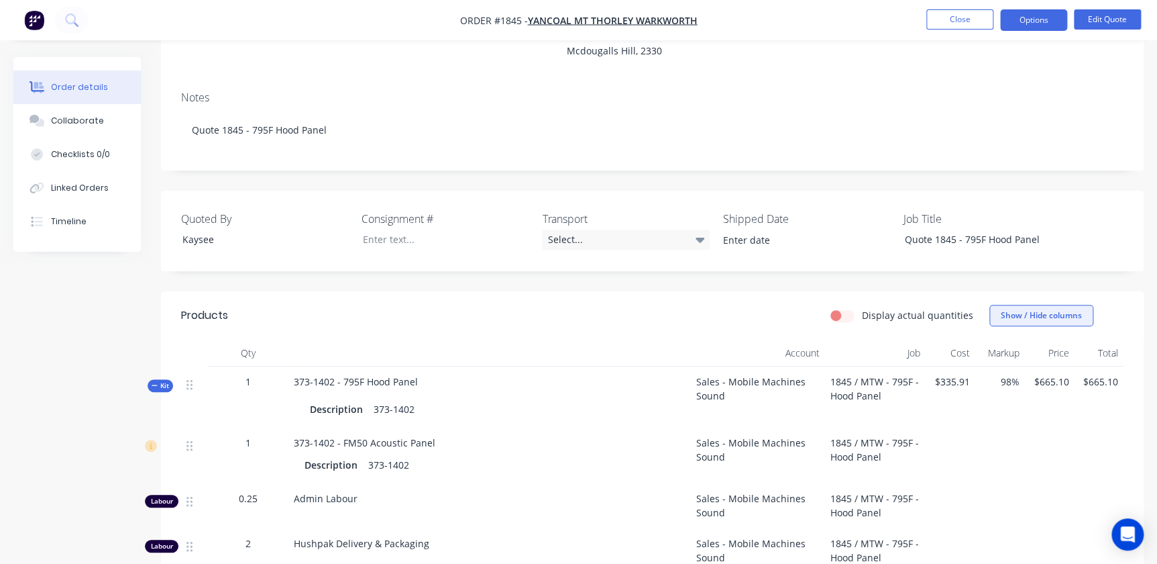
click at [1036, 311] on button "Show / Hide columns" at bounding box center [1042, 315] width 104 height 21
click at [1013, 395] on span at bounding box center [1010, 395] width 11 height 11
click at [994, 390] on input "Cost" at bounding box center [994, 390] width 0 height 0
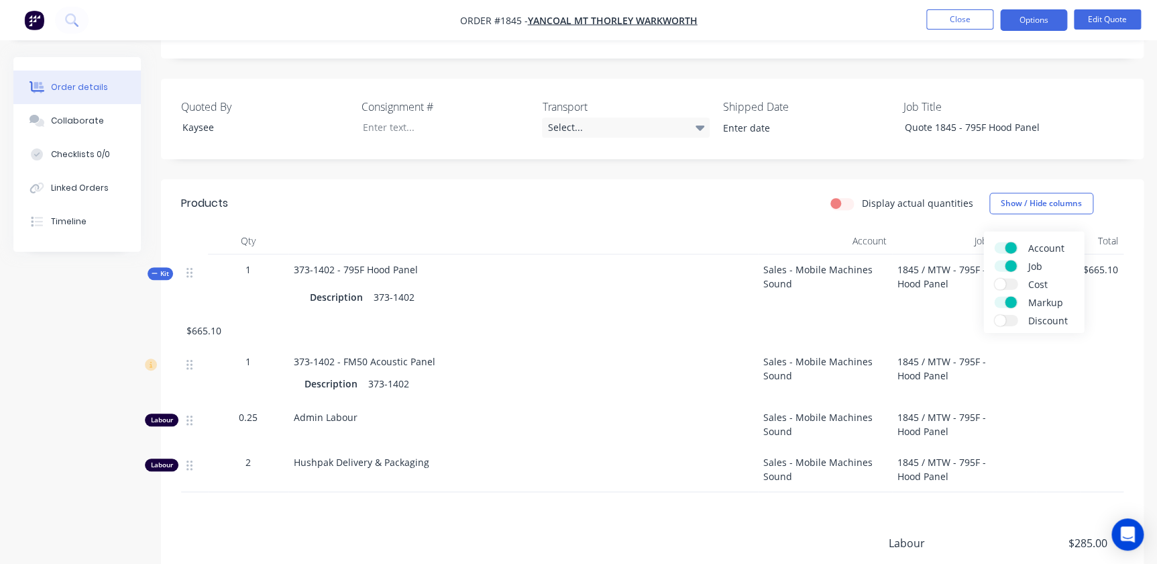
scroll to position [305, 0]
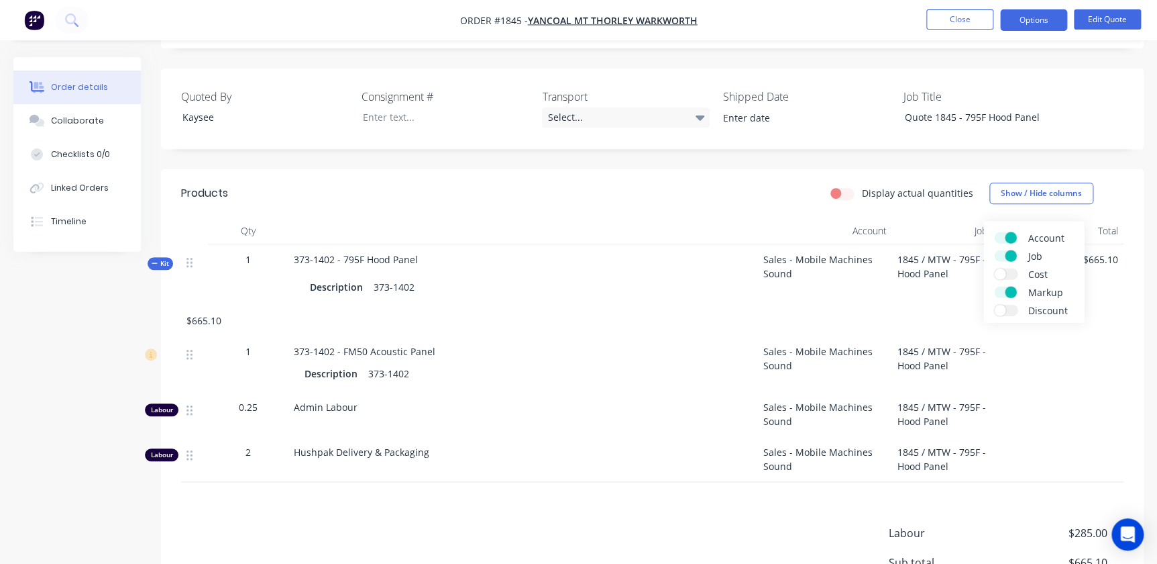
click at [1007, 276] on label "Cost" at bounding box center [1005, 273] width 23 height 11
click at [994, 268] on input "Cost" at bounding box center [994, 268] width 0 height 0
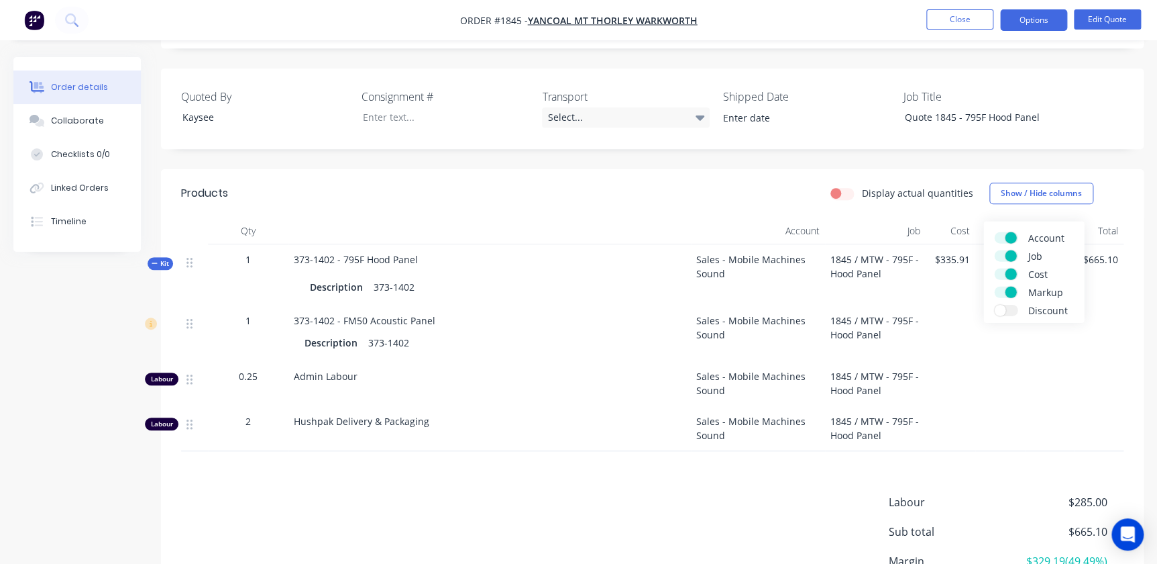
click at [1007, 276] on span at bounding box center [1010, 273] width 11 height 11
click at [994, 268] on input "Cost" at bounding box center [994, 268] width 0 height 0
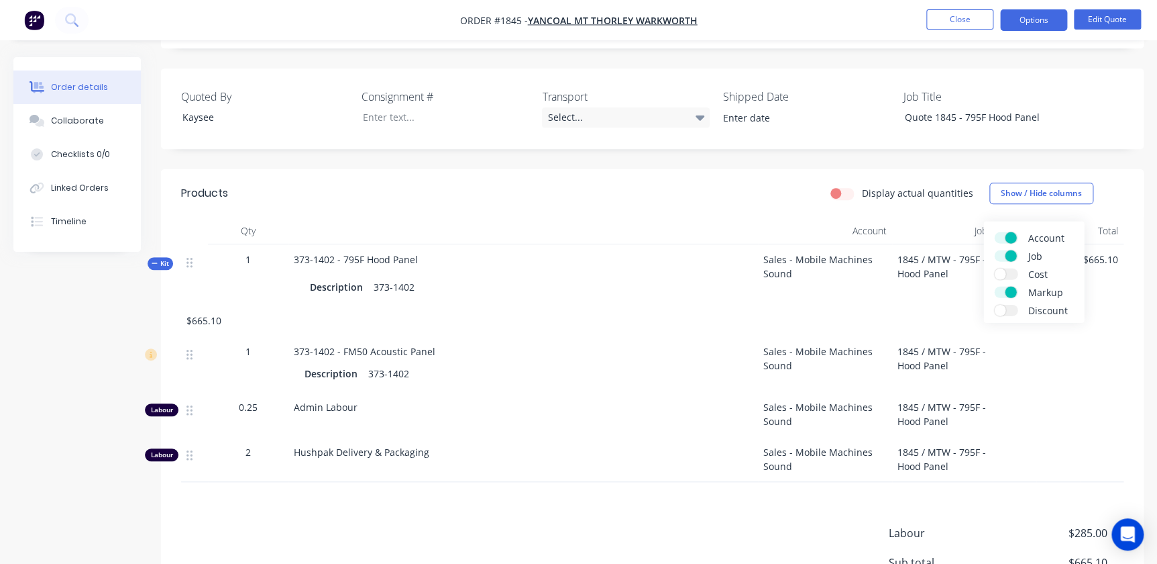
click at [1007, 276] on label "Cost" at bounding box center [1005, 273] width 23 height 11
click at [994, 268] on input "Cost" at bounding box center [994, 268] width 0 height 0
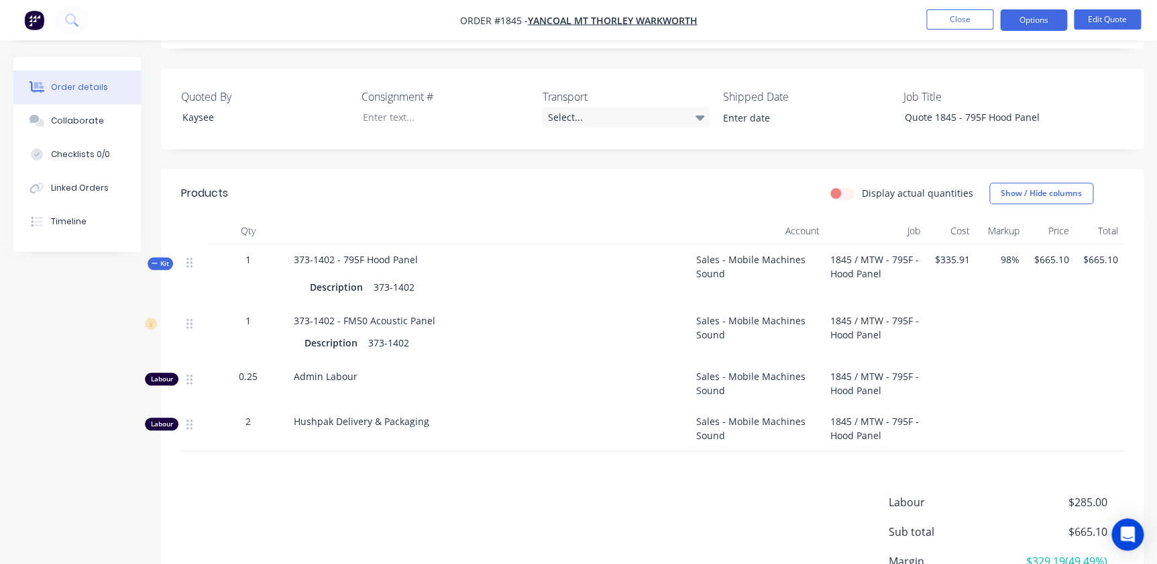
click at [1011, 363] on div at bounding box center [1000, 383] width 50 height 45
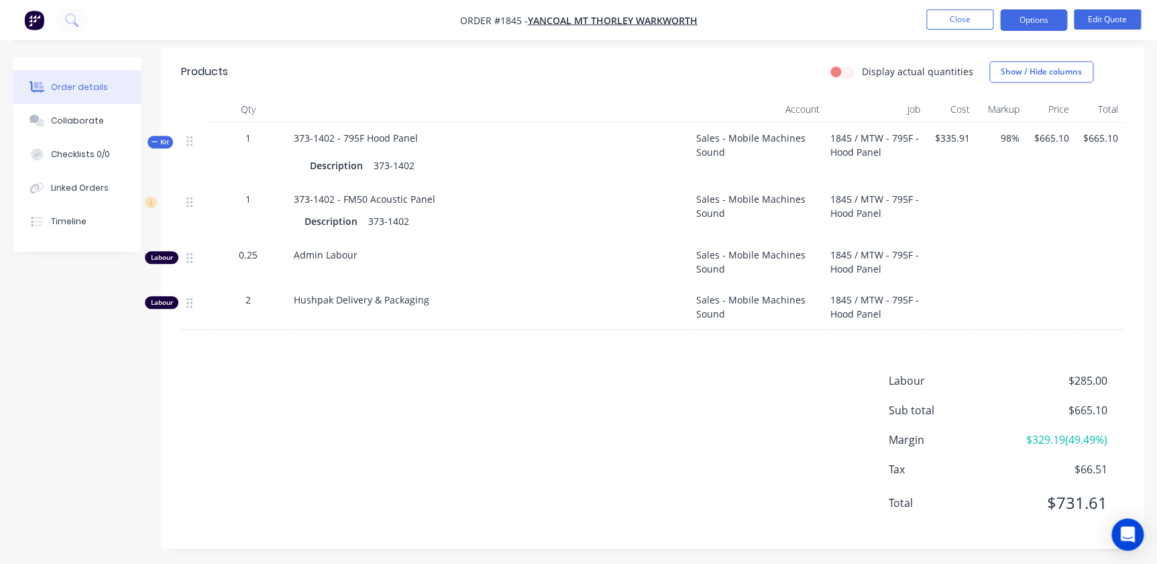
scroll to position [430, 0]
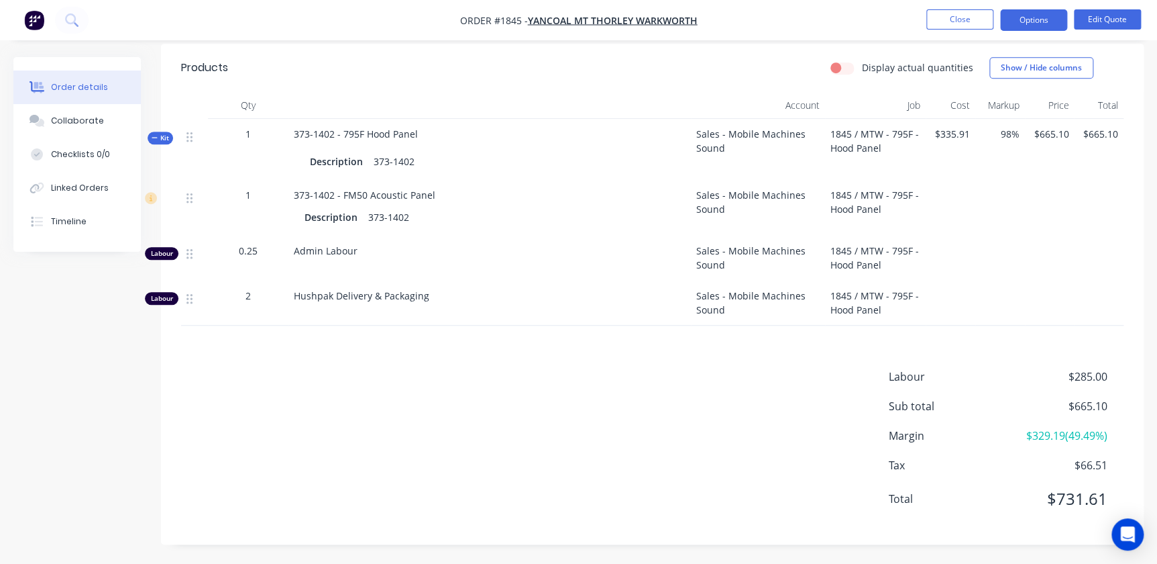
drag, startPoint x: 813, startPoint y: 313, endPoint x: 182, endPoint y: 307, distance: 630.6
click at [183, 308] on div at bounding box center [194, 302] width 27 height 45
click at [187, 301] on icon at bounding box center [189, 299] width 6 height 10
click at [185, 301] on div at bounding box center [194, 302] width 27 height 45
click at [189, 301] on icon at bounding box center [189, 298] width 6 height 12
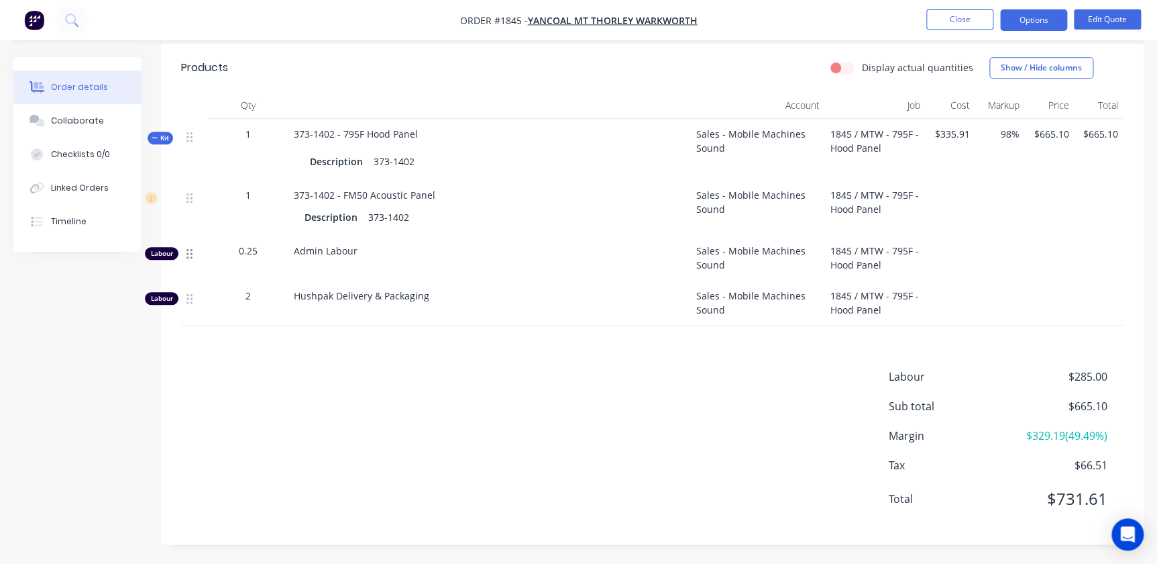
click at [186, 257] on icon at bounding box center [189, 254] width 6 height 10
click at [170, 254] on div "Labour" at bounding box center [162, 253] width 34 height 13
click at [193, 193] on div at bounding box center [194, 208] width 27 height 56
click at [191, 199] on icon at bounding box center [189, 198] width 6 height 12
click at [164, 248] on div "Labour" at bounding box center [162, 253] width 34 height 13
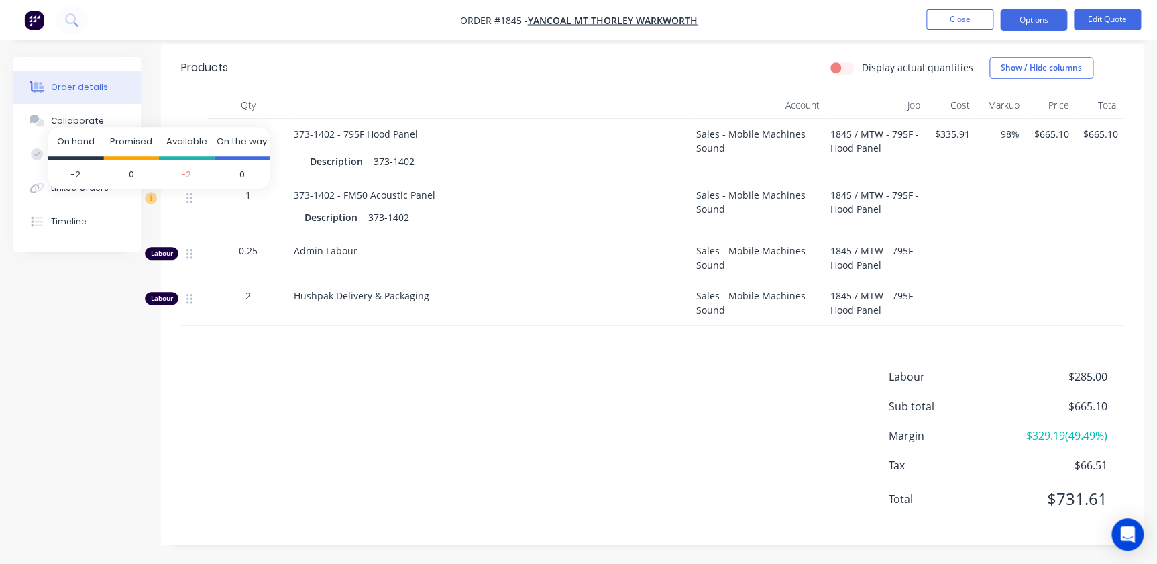
click at [150, 194] on icon at bounding box center [151, 198] width 12 height 12
click at [240, 295] on div "2" at bounding box center [248, 295] width 70 height 14
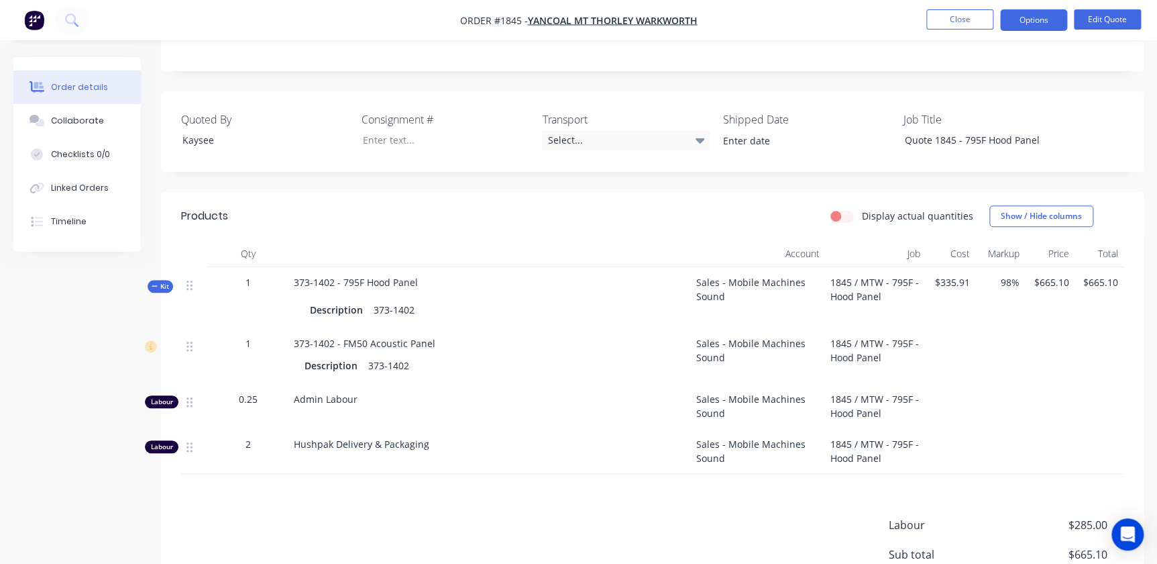
scroll to position [125, 0]
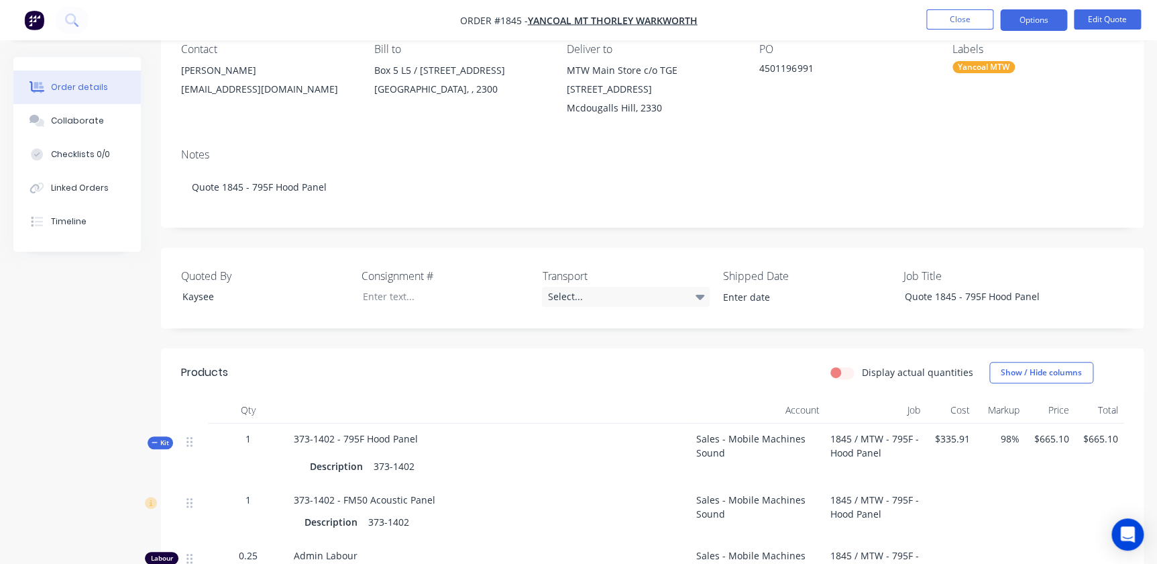
click at [1127, 30] on li "Edit Quote" at bounding box center [1107, 19] width 67 height 21
click at [1128, 19] on button "Edit Quote" at bounding box center [1107, 19] width 67 height 20
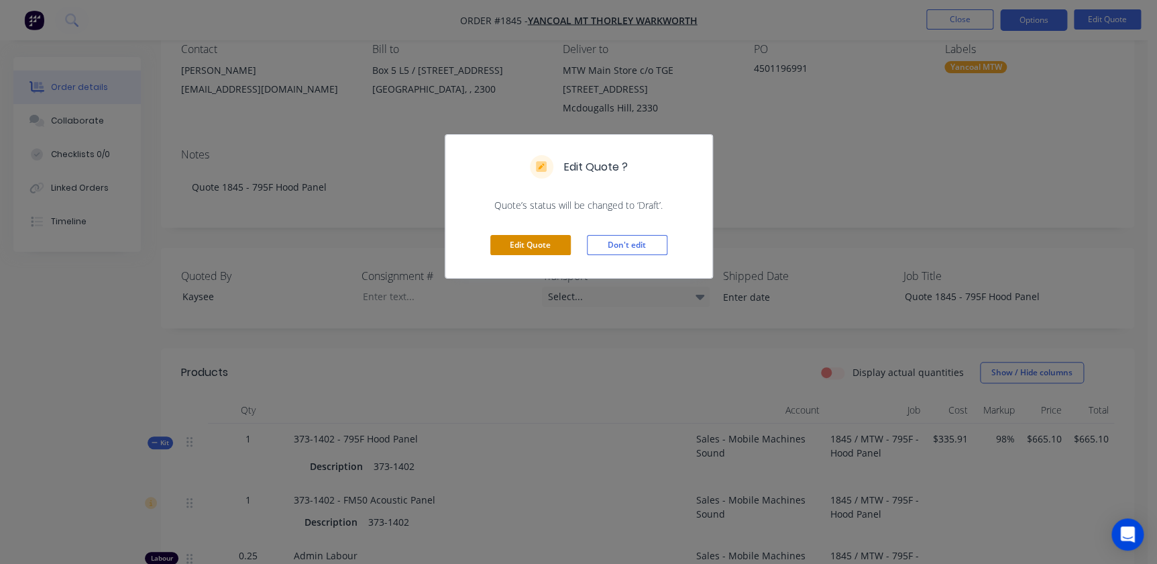
click at [517, 247] on button "Edit Quote" at bounding box center [530, 245] width 81 height 20
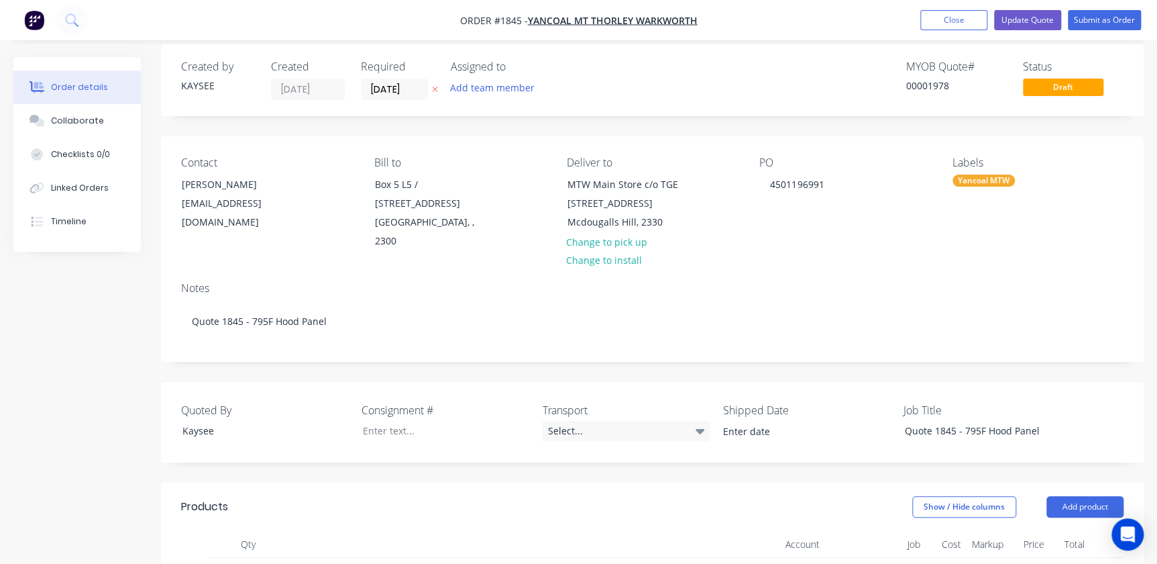
scroll to position [305, 0]
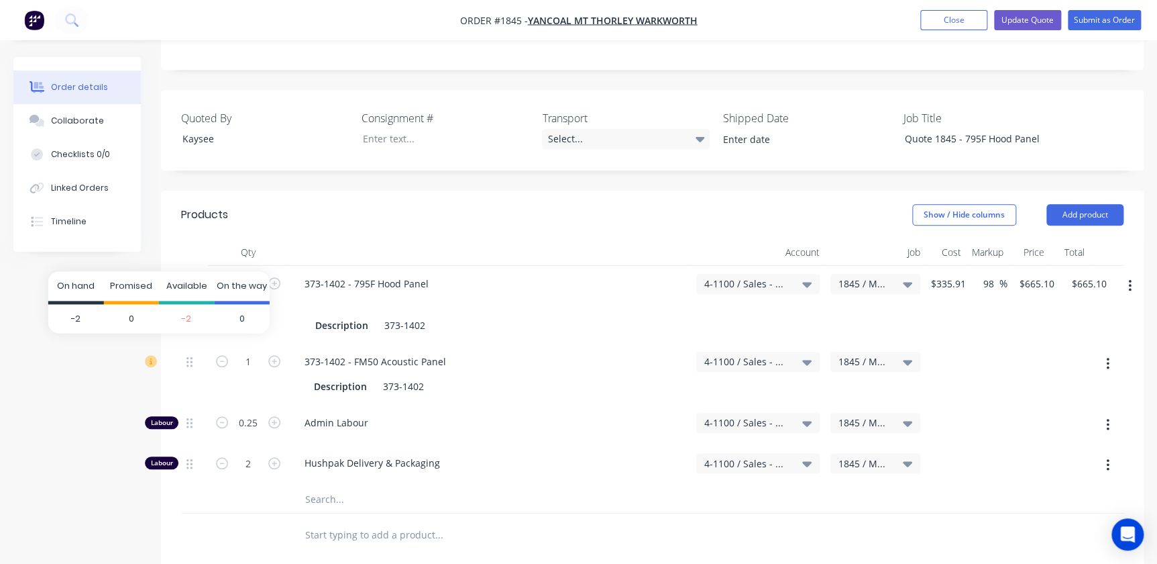
click at [147, 355] on icon at bounding box center [151, 361] width 12 height 12
click at [186, 356] on icon at bounding box center [189, 362] width 6 height 12
click at [187, 356] on icon at bounding box center [189, 362] width 6 height 12
click at [191, 356] on icon at bounding box center [189, 362] width 6 height 12
click at [191, 417] on icon at bounding box center [189, 423] width 6 height 12
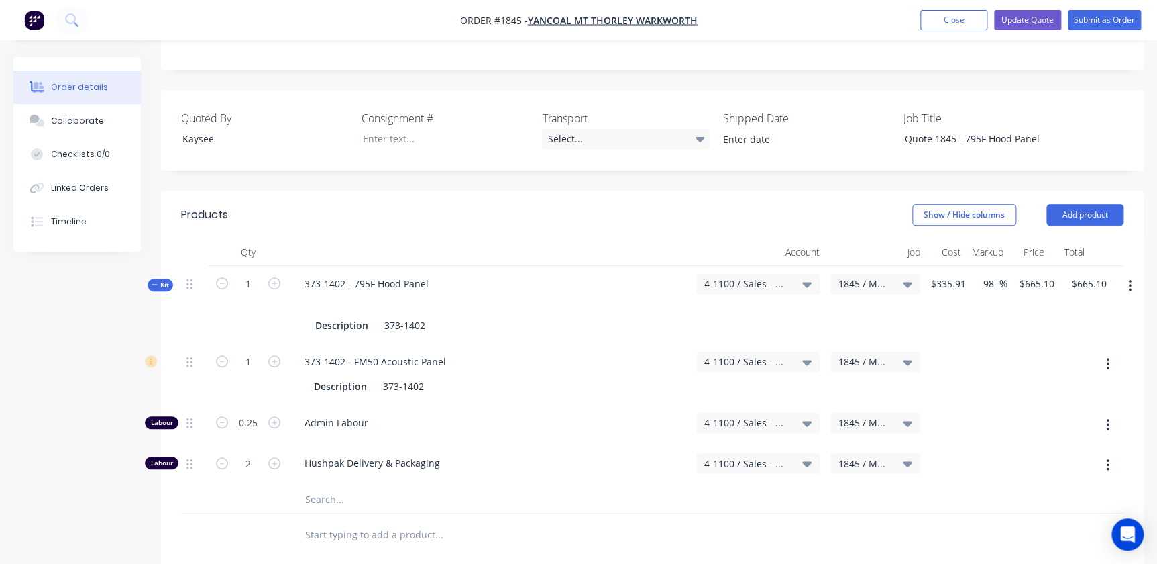
click at [1103, 352] on button "button" at bounding box center [1108, 364] width 32 height 24
click at [944, 28] on button "Close" at bounding box center [953, 20] width 67 height 20
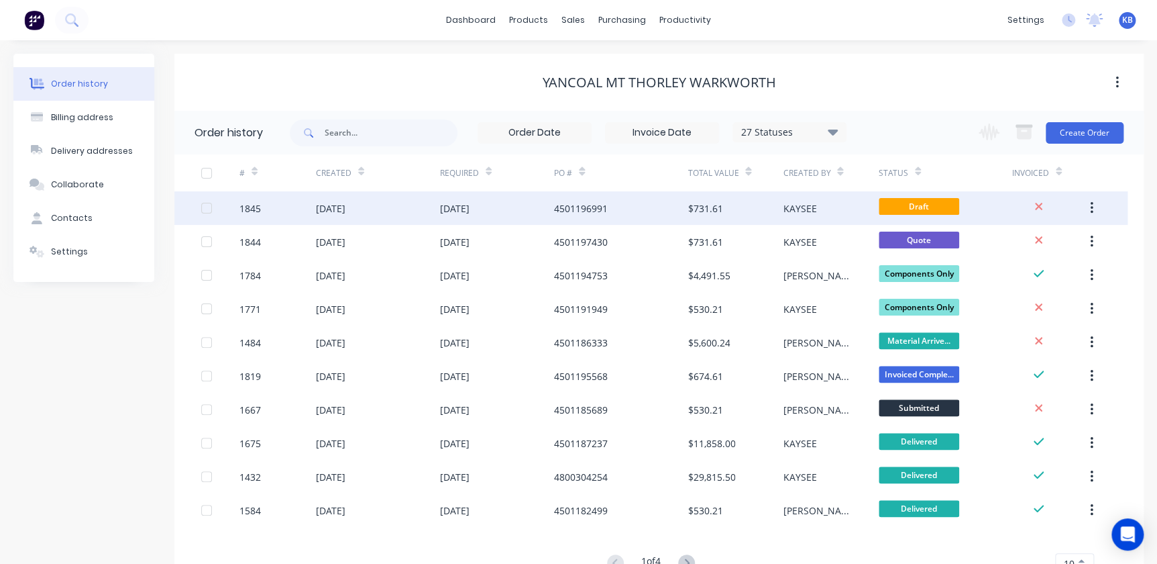
click at [540, 219] on div "[DATE]" at bounding box center [497, 208] width 115 height 34
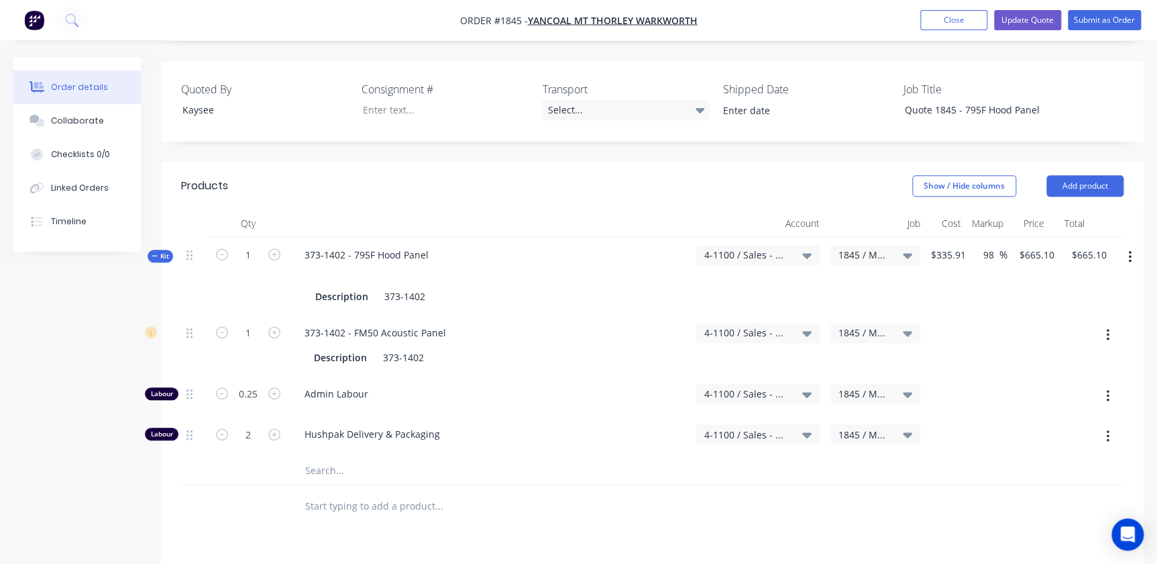
scroll to position [427, 0]
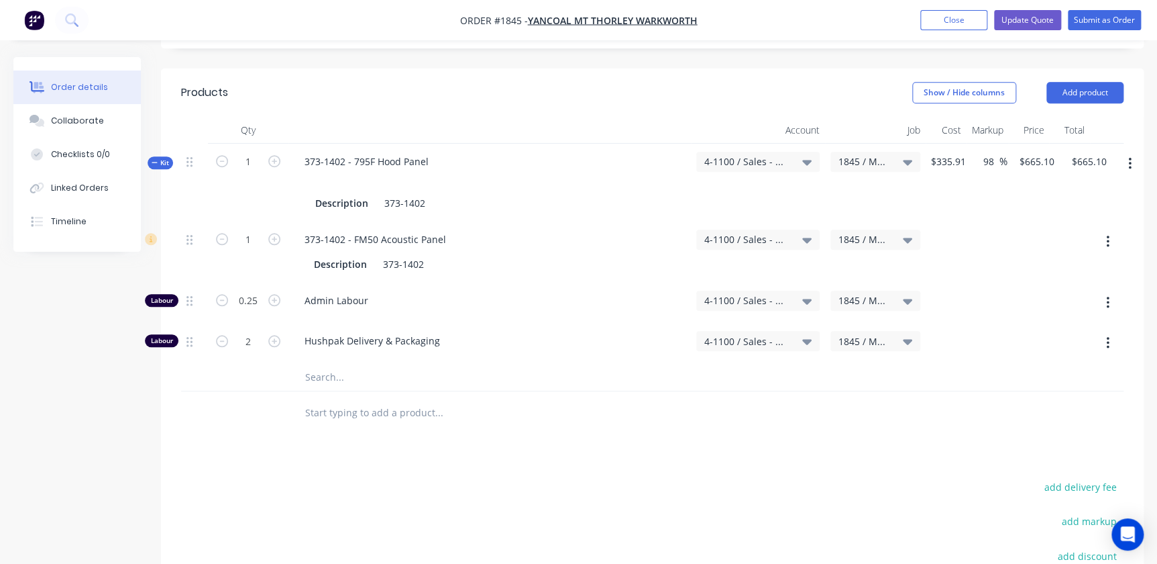
click at [412, 402] on input "text" at bounding box center [439, 412] width 268 height 27
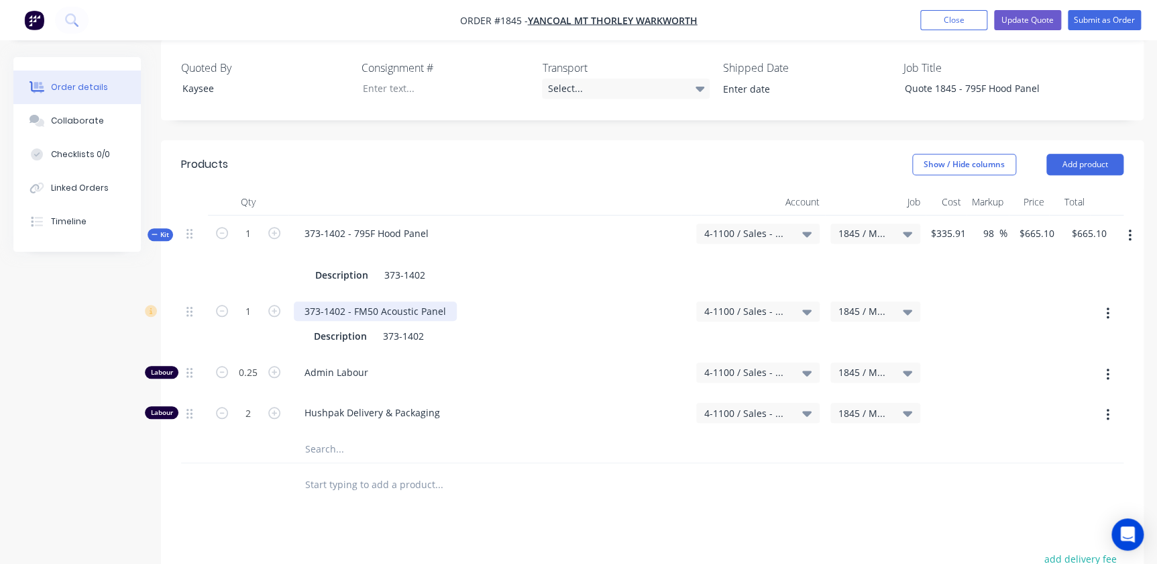
scroll to position [244, 0]
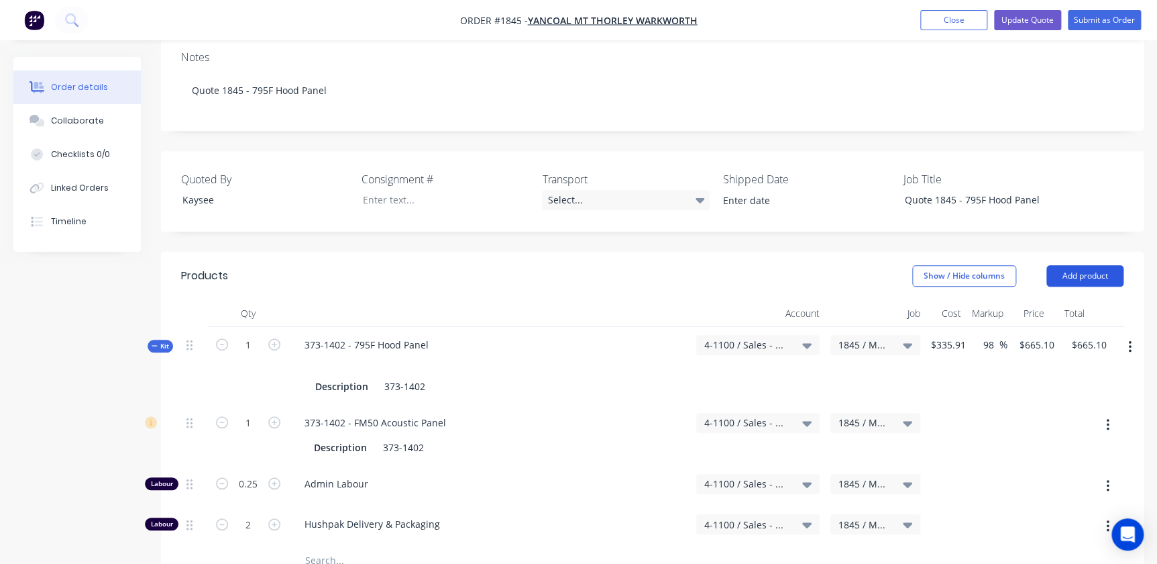
click at [1062, 265] on button "Add product" at bounding box center [1085, 275] width 77 height 21
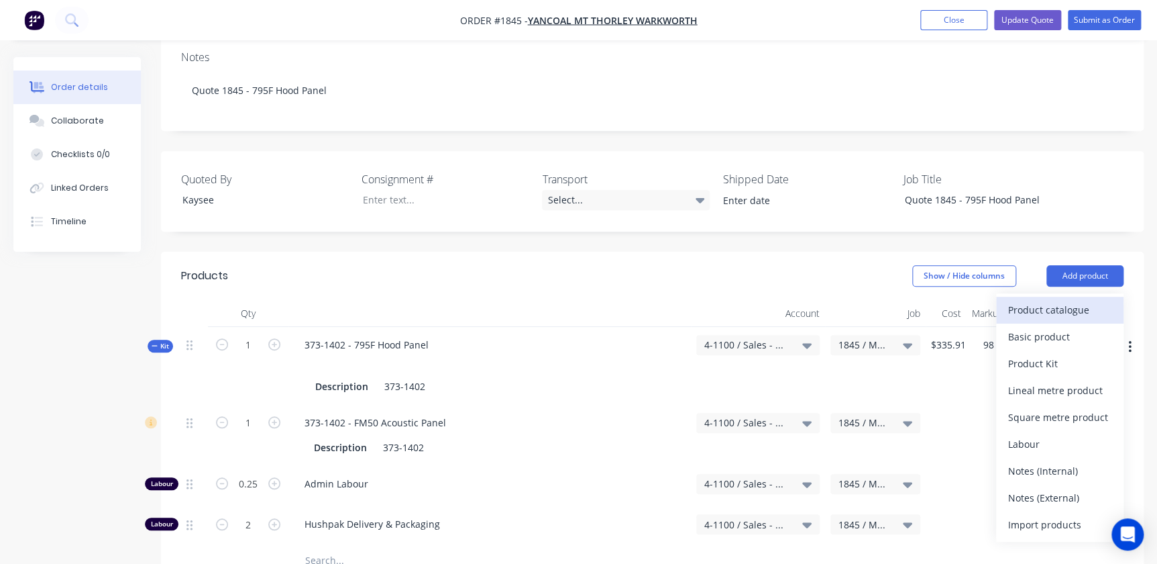
click at [1030, 300] on div "Product catalogue" at bounding box center [1059, 309] width 103 height 19
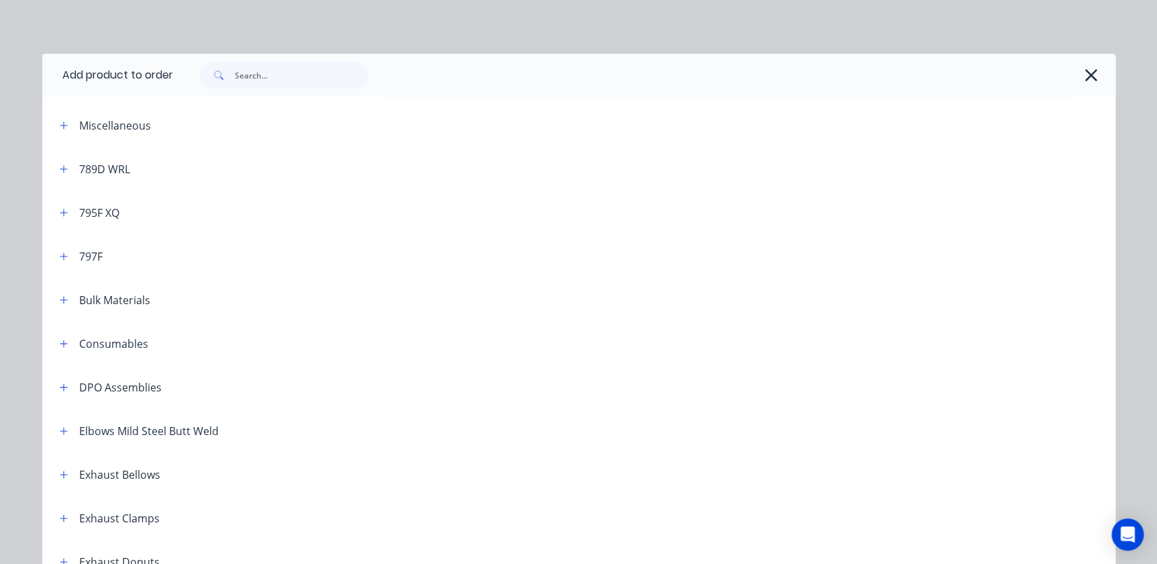
drag, startPoint x: 511, startPoint y: 67, endPoint x: 443, endPoint y: 79, distance: 68.8
click at [268, 67] on input "text" at bounding box center [301, 75] width 133 height 27
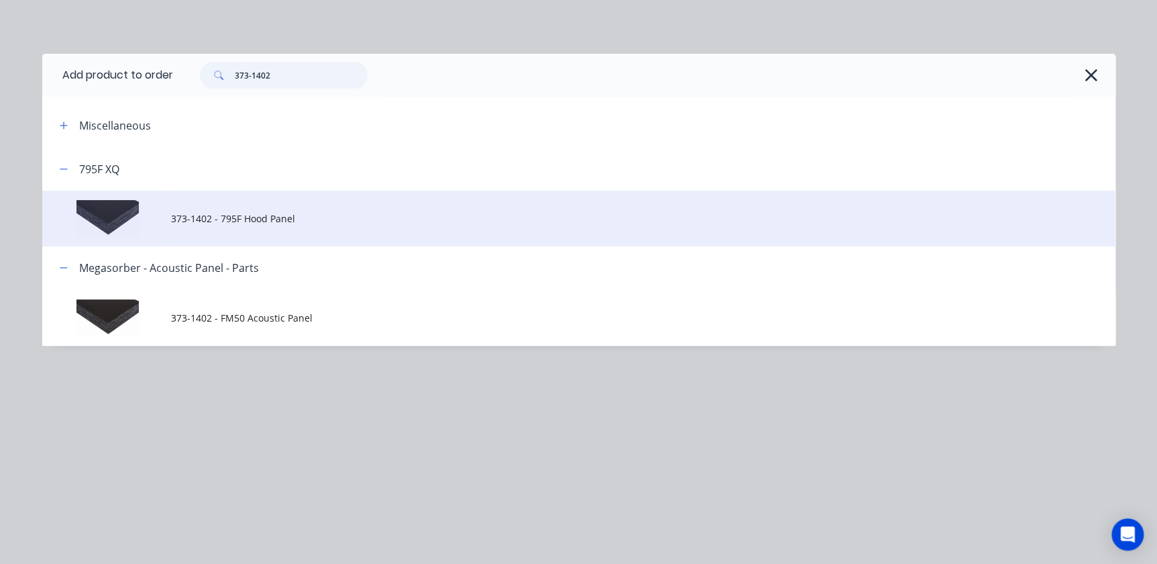
type input "373-1402"
click at [201, 220] on span "373-1402 - 795F Hood Panel" at bounding box center [548, 218] width 755 height 14
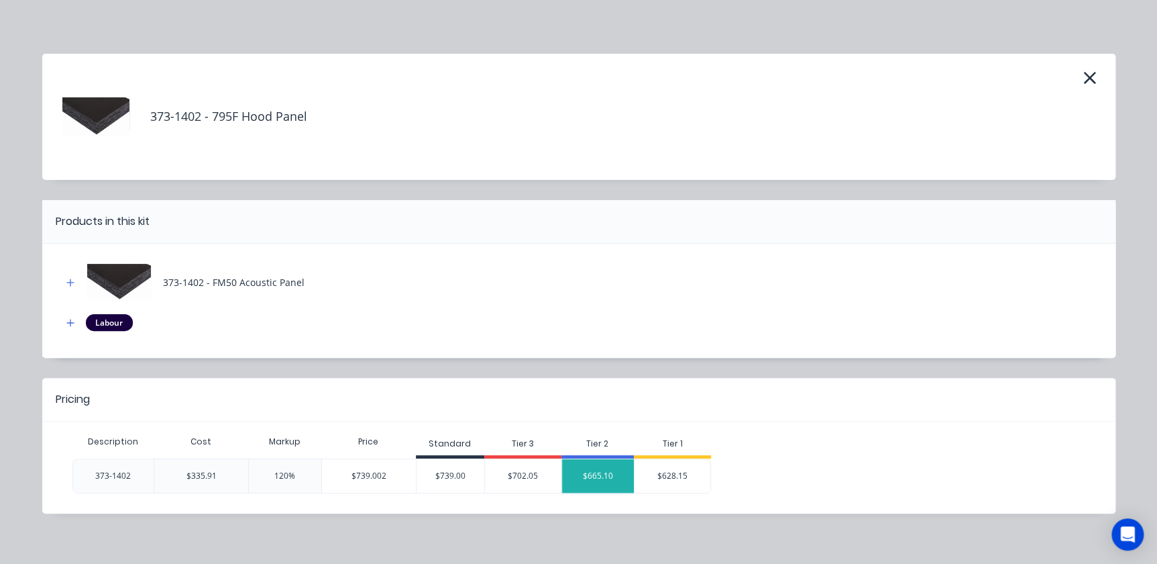
click at [608, 481] on div "$665.10" at bounding box center [598, 476] width 72 height 34
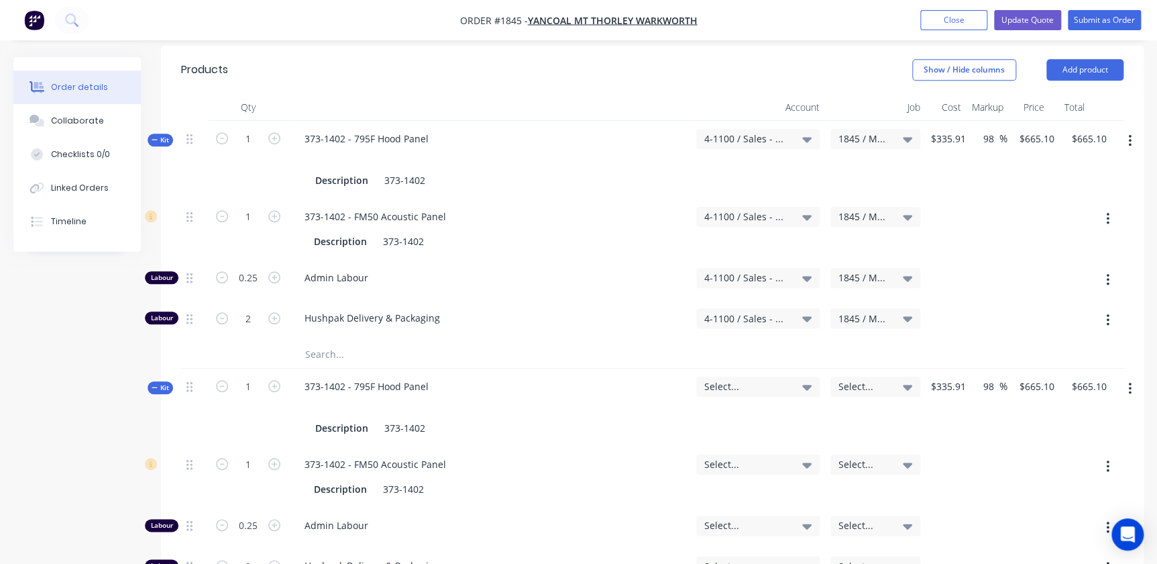
scroll to position [427, 0]
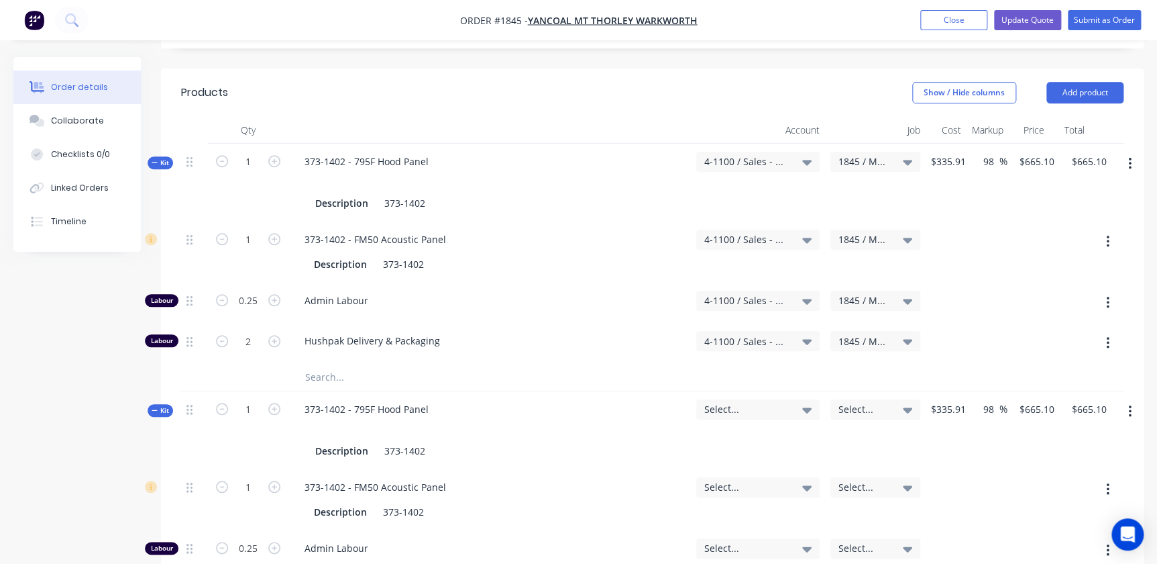
click at [1135, 152] on button "button" at bounding box center [1130, 164] width 32 height 24
click at [1054, 297] on div "Delete" at bounding box center [1081, 306] width 103 height 19
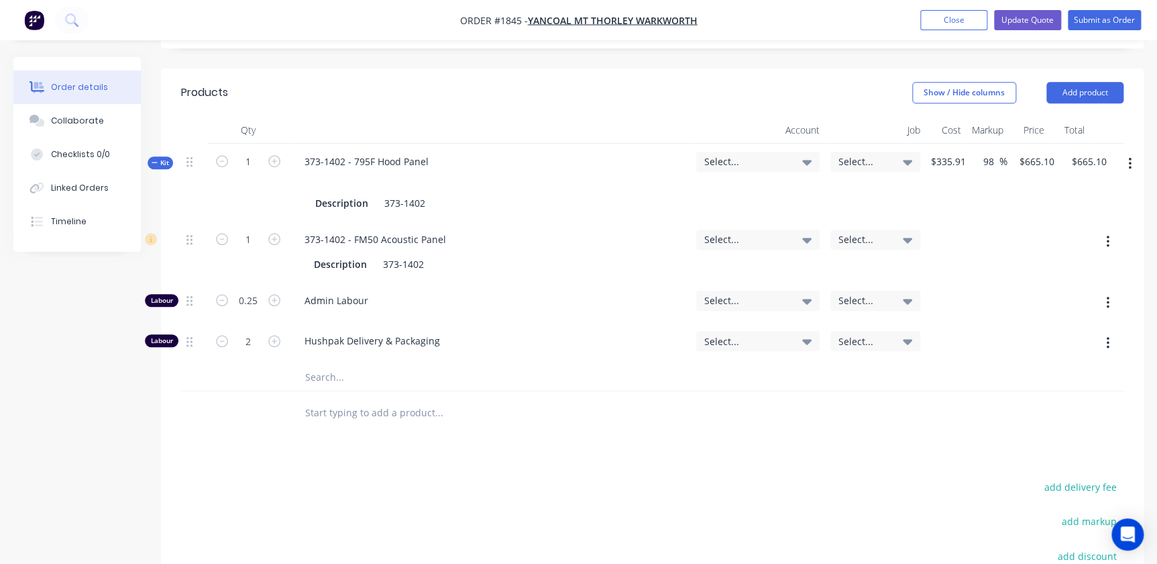
click at [755, 154] on span "Select..." at bounding box center [746, 161] width 85 height 14
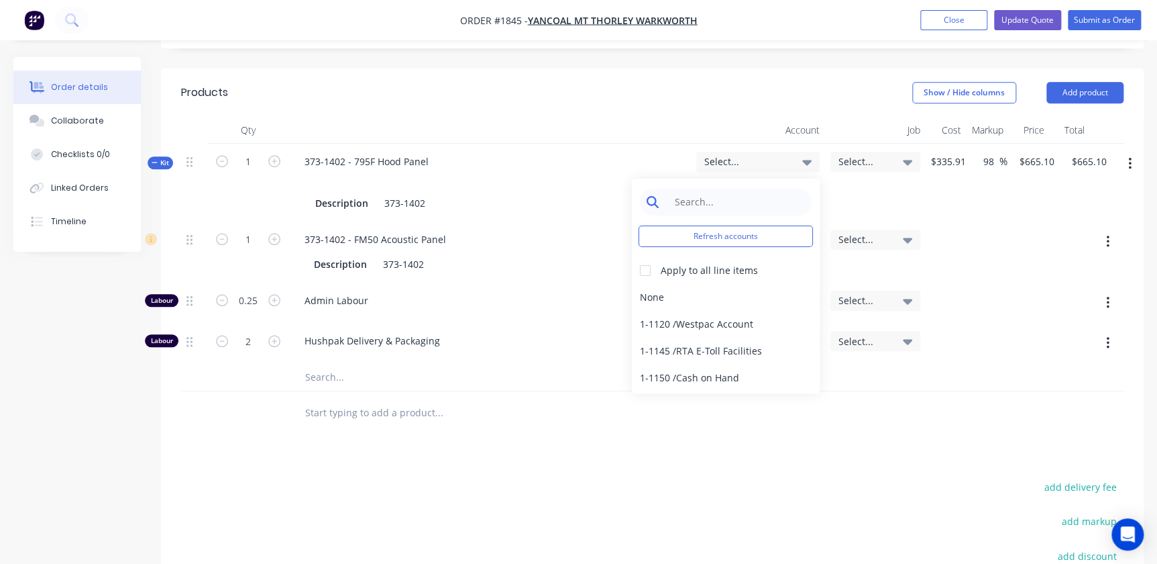
click at [731, 189] on input at bounding box center [737, 202] width 138 height 27
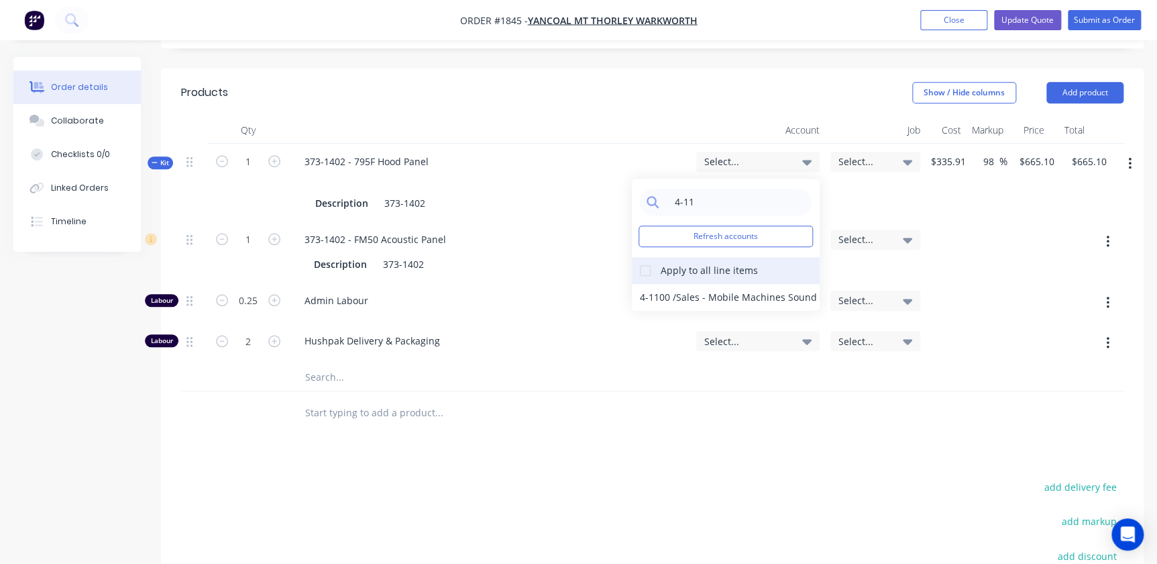
type input "4-11"
click at [653, 257] on div at bounding box center [645, 270] width 27 height 27
drag, startPoint x: 652, startPoint y: 274, endPoint x: 690, endPoint y: 256, distance: 41.4
click at [654, 284] on div "4-1100 / Sales - Mobile Machines Sound" at bounding box center [726, 297] width 188 height 27
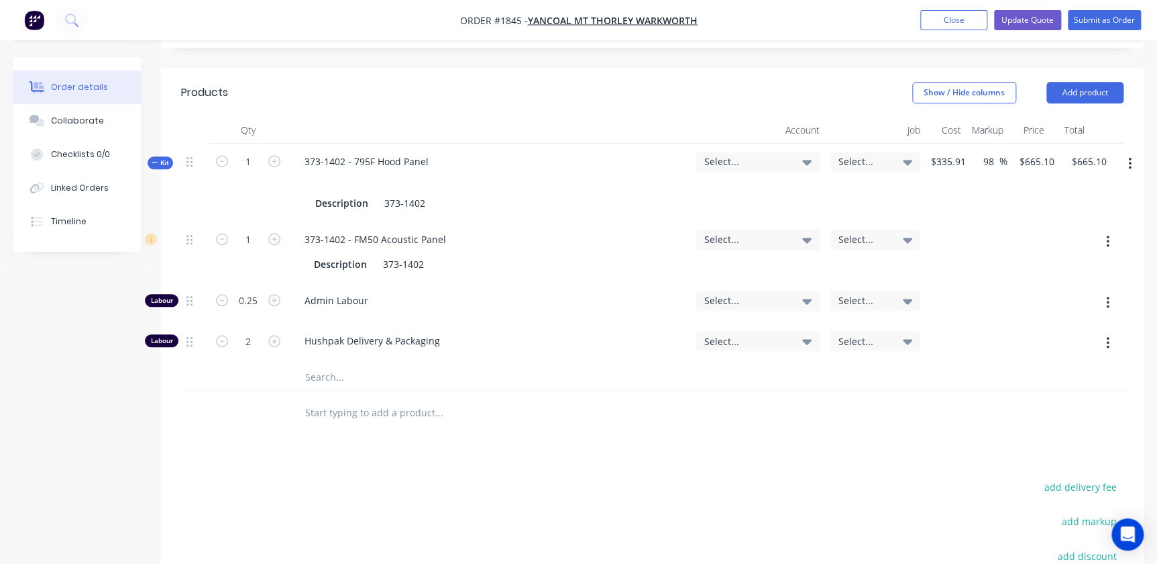
click at [855, 154] on span "Select..." at bounding box center [864, 161] width 51 height 14
click at [793, 156] on div "Select..." at bounding box center [757, 162] width 107 height 12
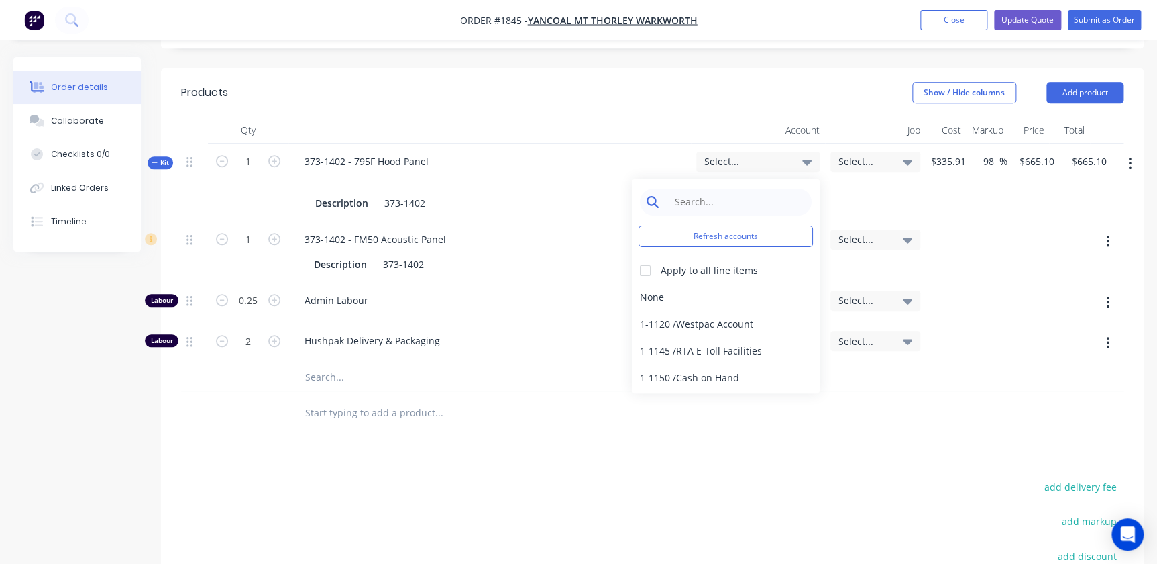
click at [739, 189] on input at bounding box center [737, 202] width 138 height 27
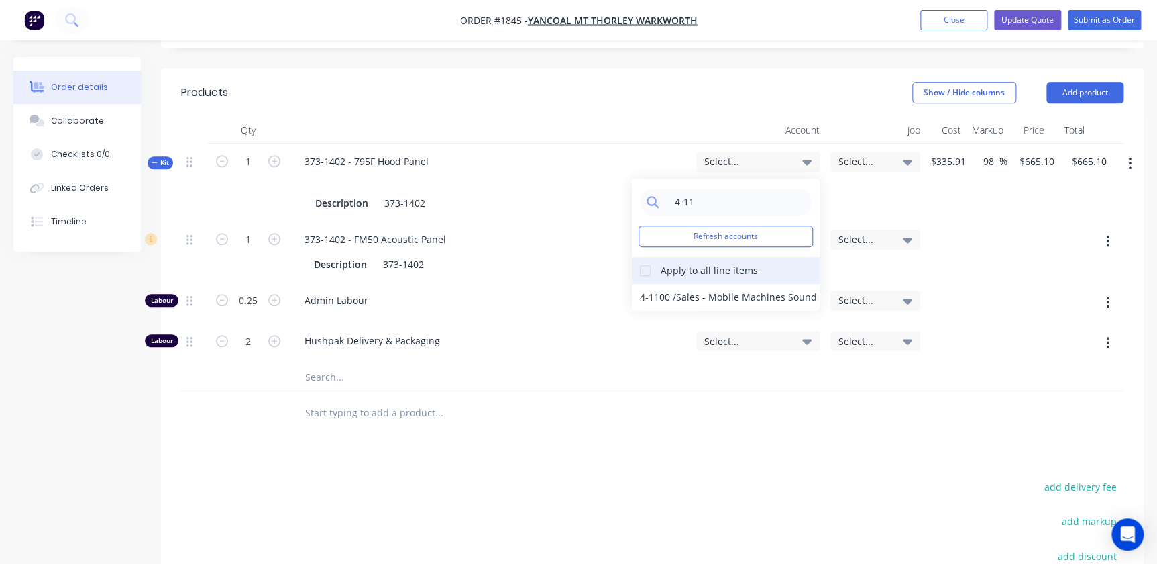
type input "4-11"
click at [647, 257] on div at bounding box center [645, 270] width 27 height 27
click at [661, 284] on div "4-1100 / Sales - Mobile Machines Sound" at bounding box center [726, 297] width 188 height 27
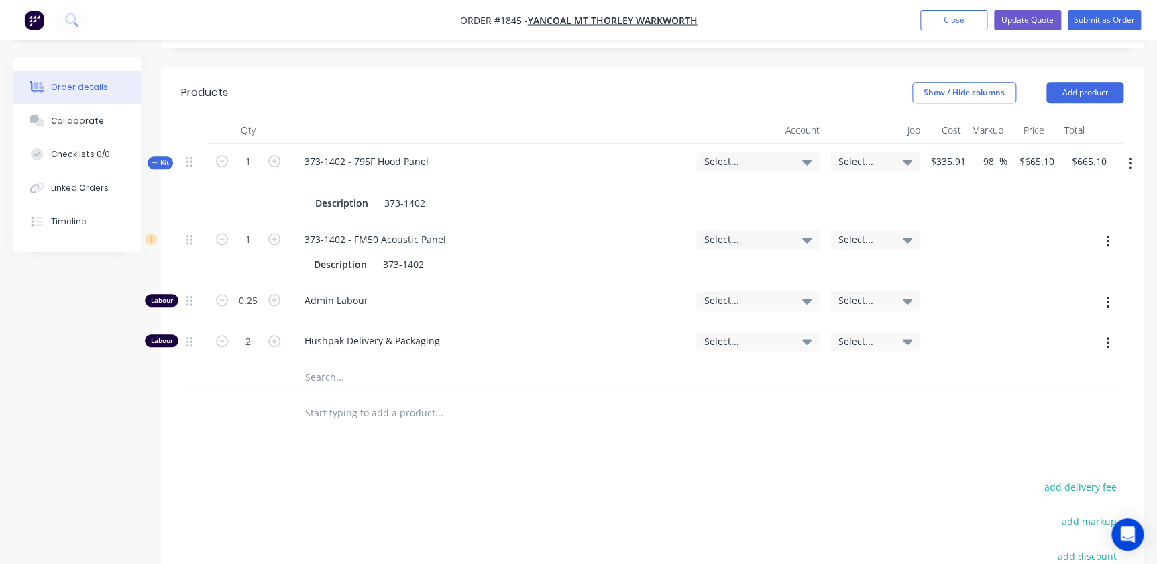
click at [769, 152] on div "Select..." at bounding box center [757, 162] width 123 height 20
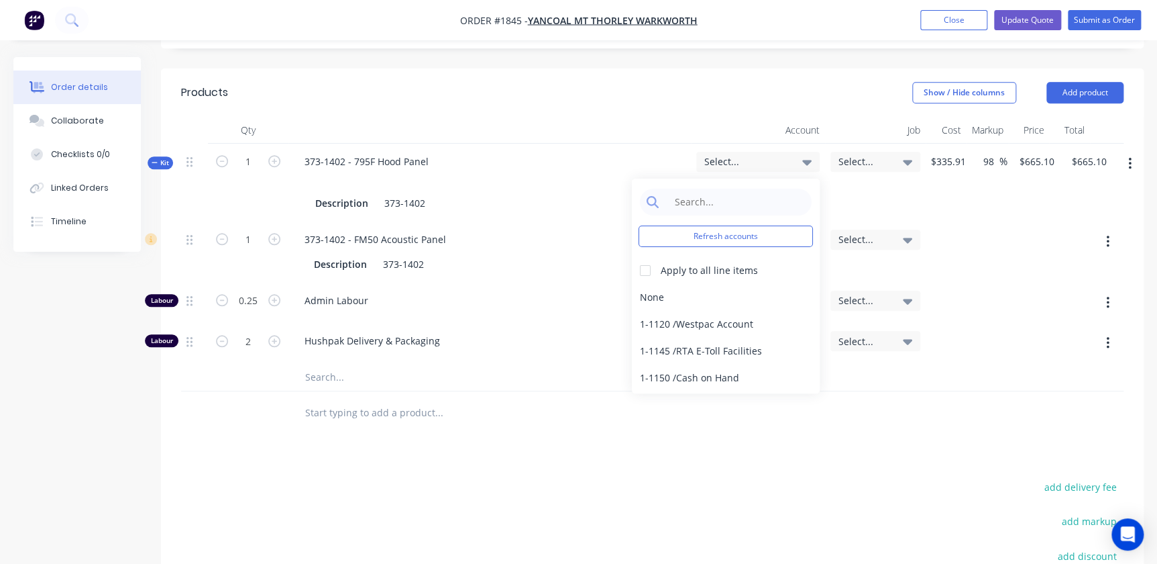
click at [786, 154] on span "Select..." at bounding box center [746, 161] width 85 height 14
click at [568, 193] on div "Description 373-1402" at bounding box center [490, 202] width 360 height 19
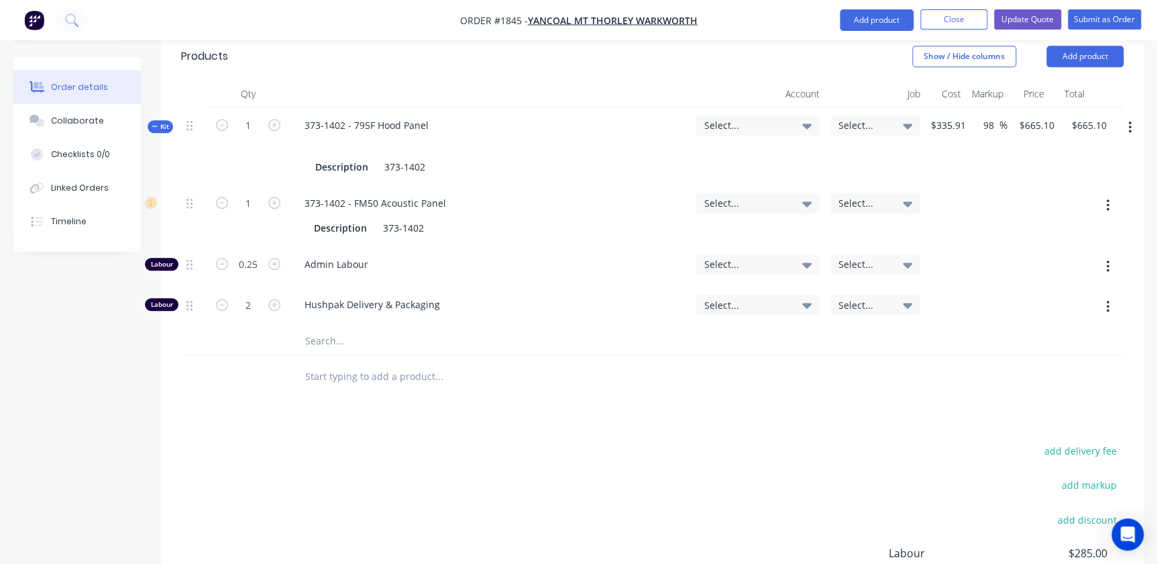
scroll to position [366, 0]
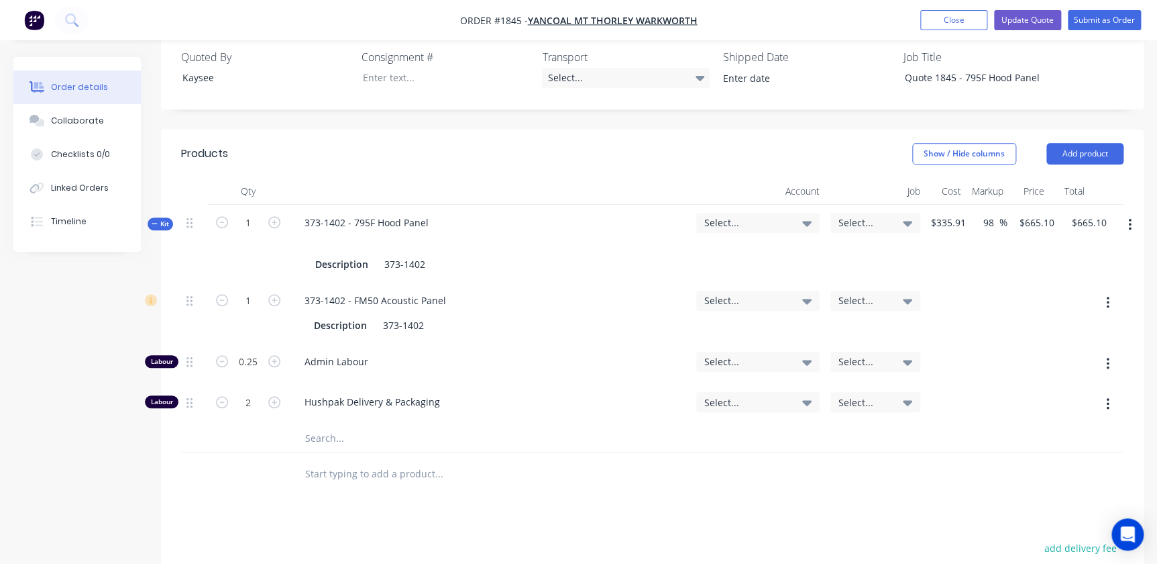
click at [769, 215] on span "Select..." at bounding box center [746, 222] width 85 height 14
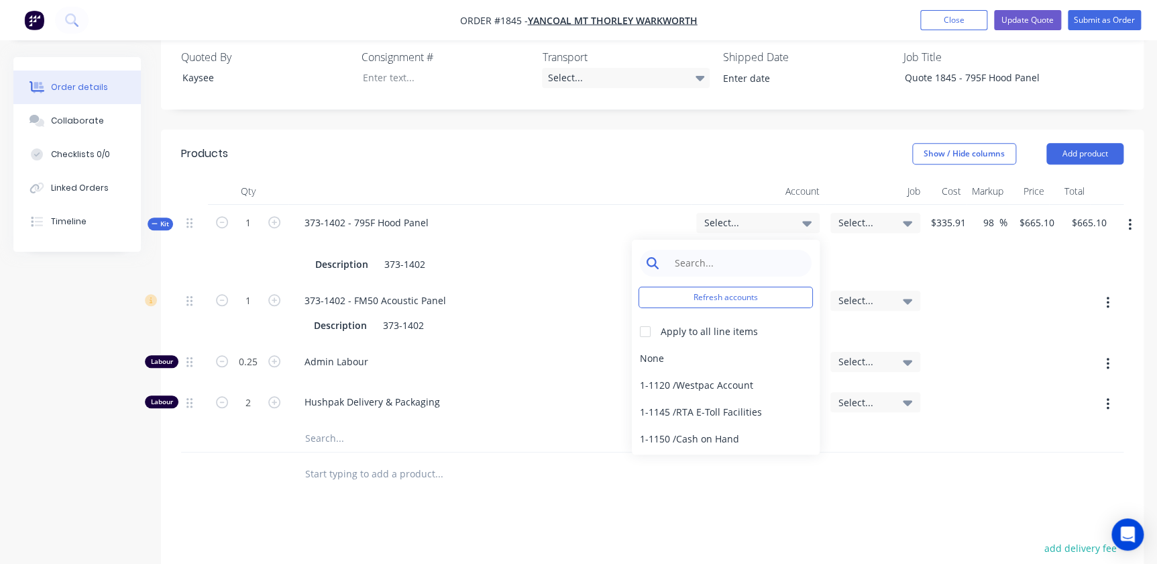
click at [738, 250] on input at bounding box center [737, 263] width 138 height 27
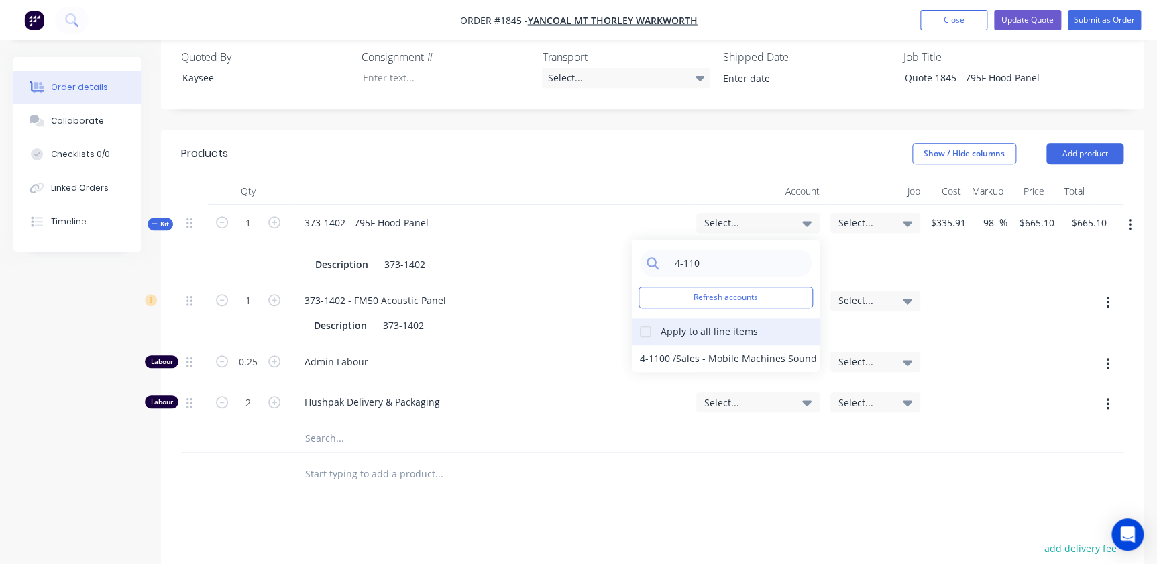
type input "4-110"
click at [654, 318] on div at bounding box center [645, 331] width 27 height 27
click at [651, 345] on div "4-1100 / Sales - Mobile Machines Sound" at bounding box center [726, 358] width 188 height 27
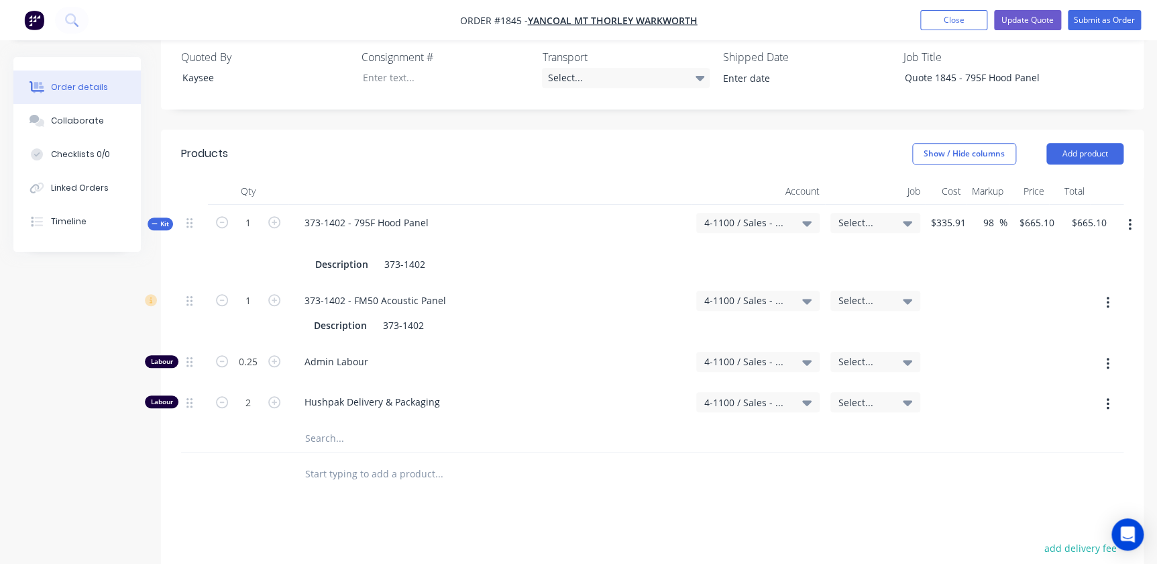
click at [848, 213] on div "Select..." at bounding box center [876, 223] width 90 height 20
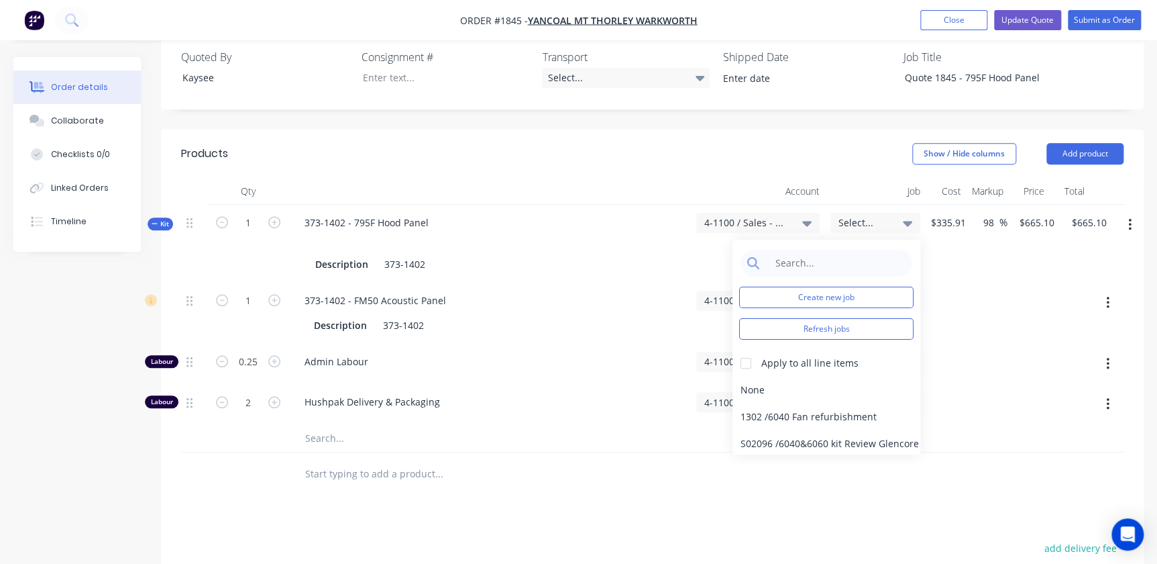
click at [852, 215] on span "Select..." at bounding box center [864, 222] width 51 height 14
click at [839, 250] on input at bounding box center [837, 263] width 138 height 27
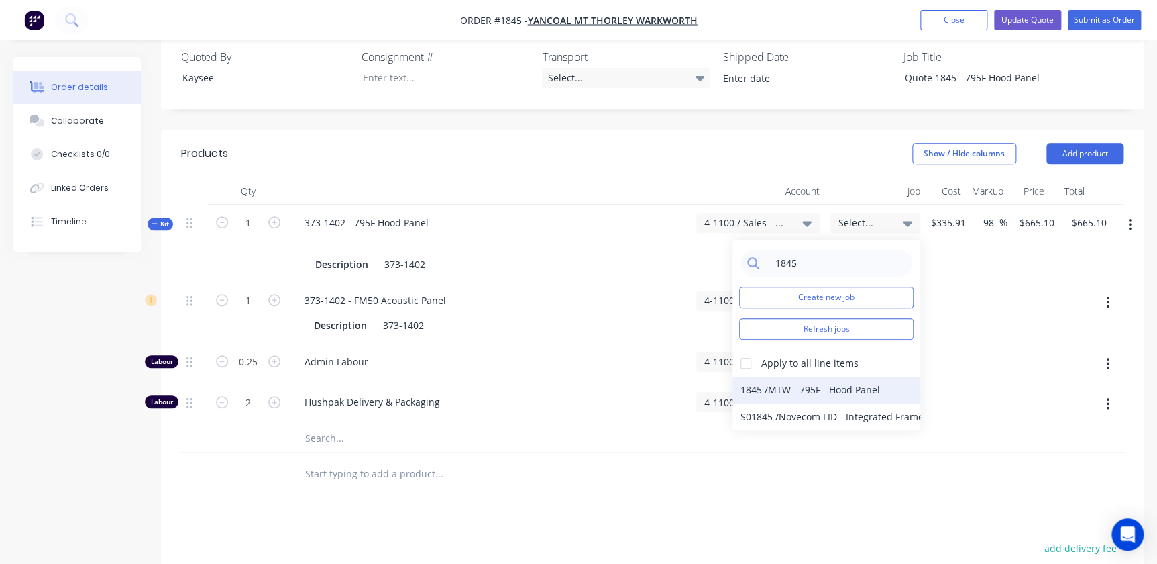
type input "1845"
click at [755, 376] on div "1845 / MTW - 795F - Hood Panel" at bounding box center [827, 389] width 188 height 27
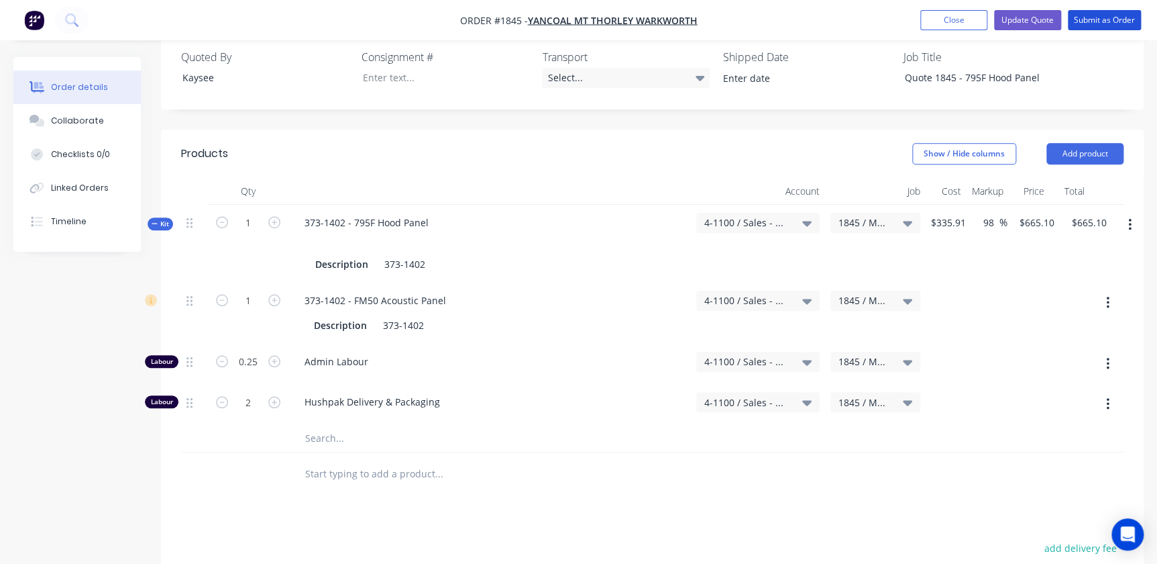
drag, startPoint x: 1099, startPoint y: 19, endPoint x: 953, endPoint y: 87, distance: 160.9
click at [953, 89] on div "Order #1845 - Yancoal Mt Thorley Warkworth Add product Close Update Quote Submi…" at bounding box center [578, 236] width 1157 height 1204
click at [1013, 7] on nav "Order #1845 - Yancoal Mt Thorley Warkworth Add product Close Update Quote Submi…" at bounding box center [578, 20] width 1157 height 40
click at [1014, 22] on button "Update Quote" at bounding box center [1027, 20] width 67 height 20
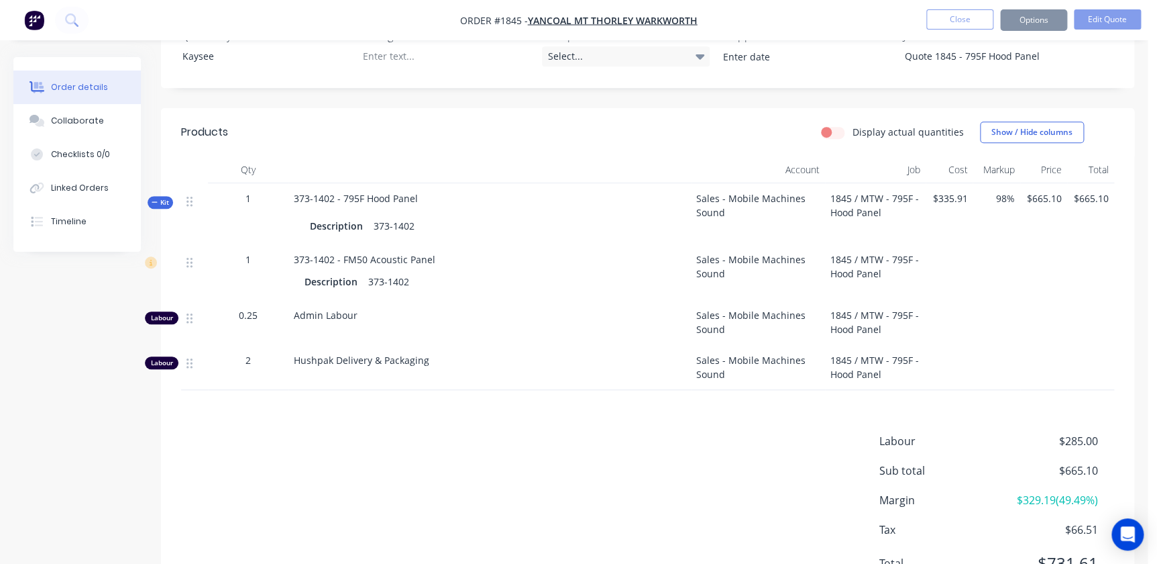
scroll to position [0, 0]
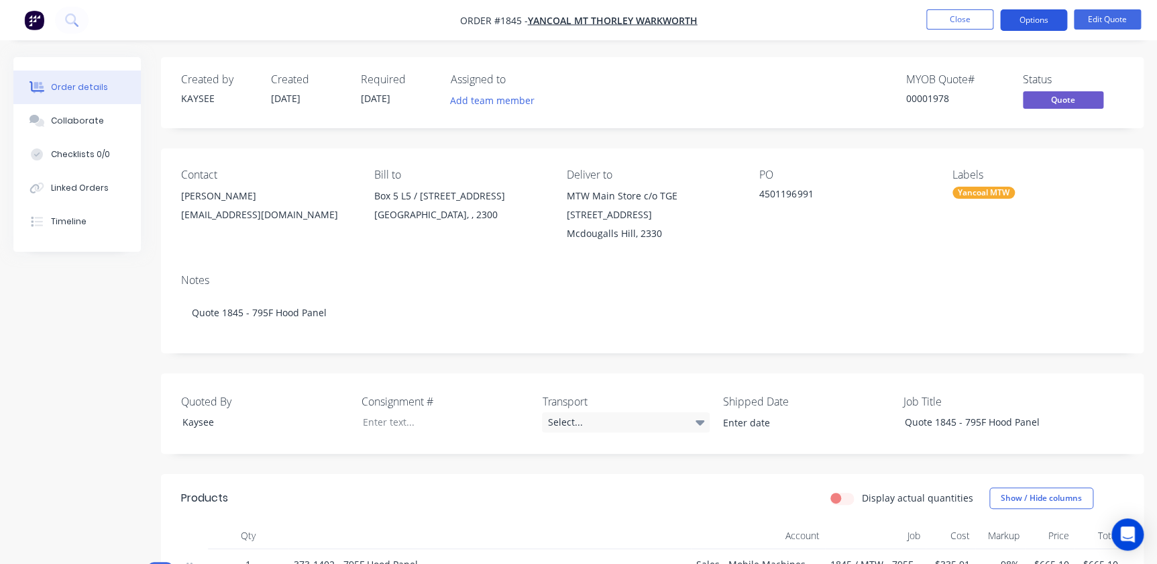
click at [1023, 11] on button "Options" at bounding box center [1033, 19] width 67 height 21
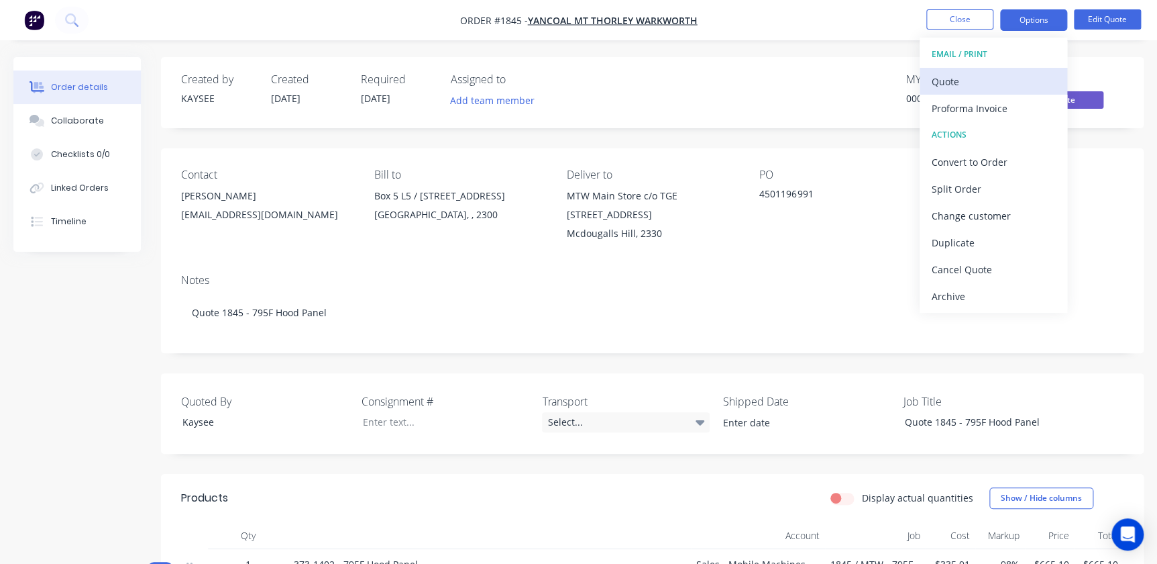
click at [959, 84] on div "Quote" at bounding box center [993, 81] width 123 height 19
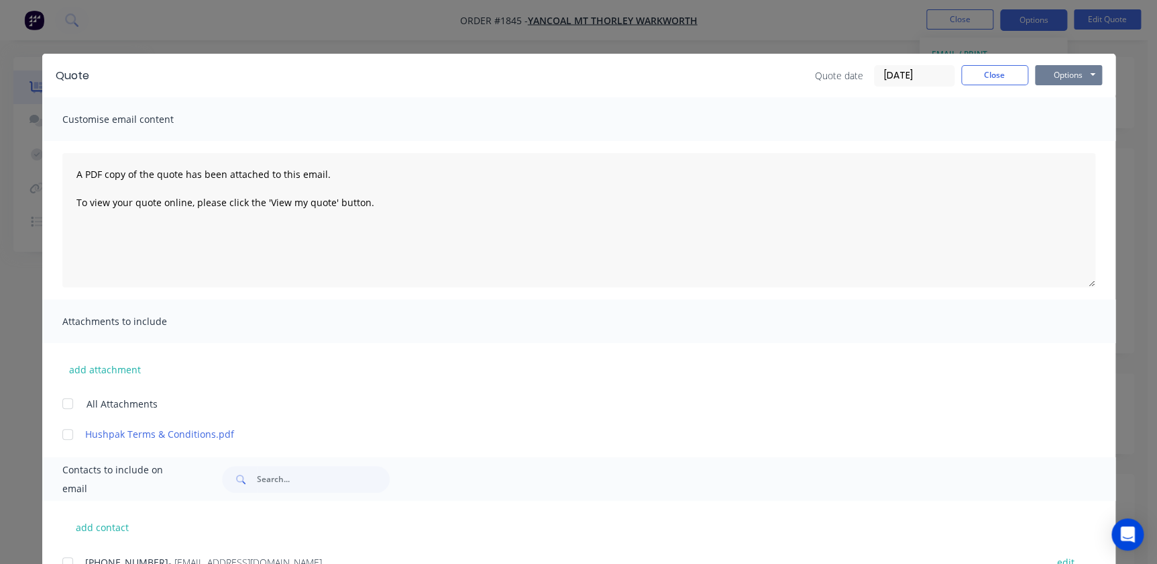
click at [1048, 78] on button "Options" at bounding box center [1068, 75] width 67 height 20
click at [1053, 125] on button "Print" at bounding box center [1078, 121] width 86 height 22
click at [966, 78] on button "Close" at bounding box center [994, 75] width 67 height 20
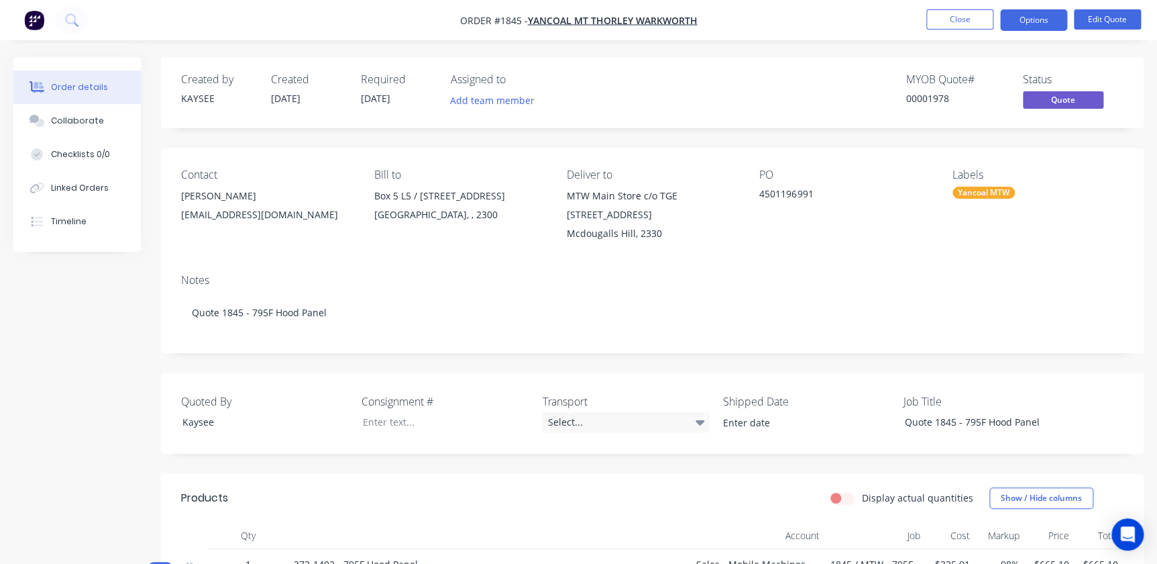
click at [797, 227] on div "PO 4501196991" at bounding box center [844, 205] width 171 height 74
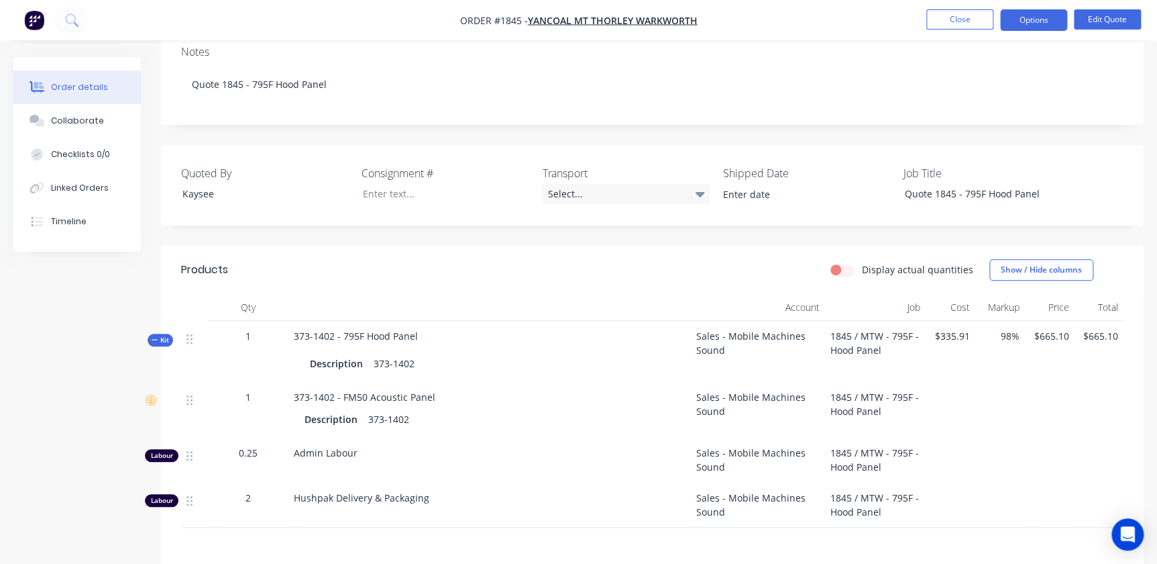
scroll to position [121, 0]
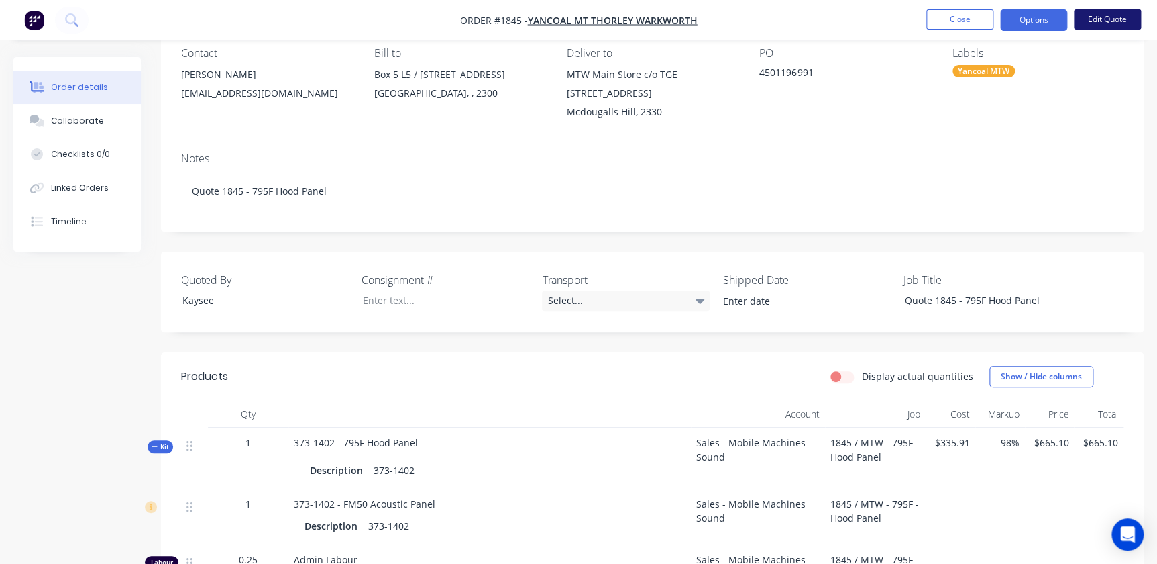
click at [1099, 17] on button "Edit Quote" at bounding box center [1107, 19] width 67 height 20
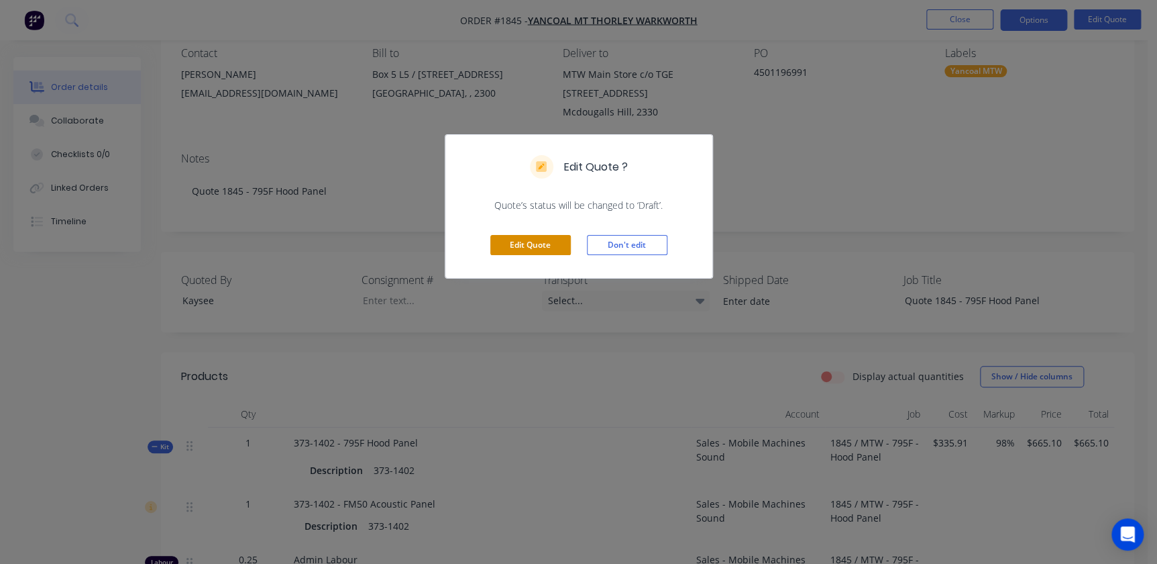
click at [536, 244] on button "Edit Quote" at bounding box center [530, 245] width 81 height 20
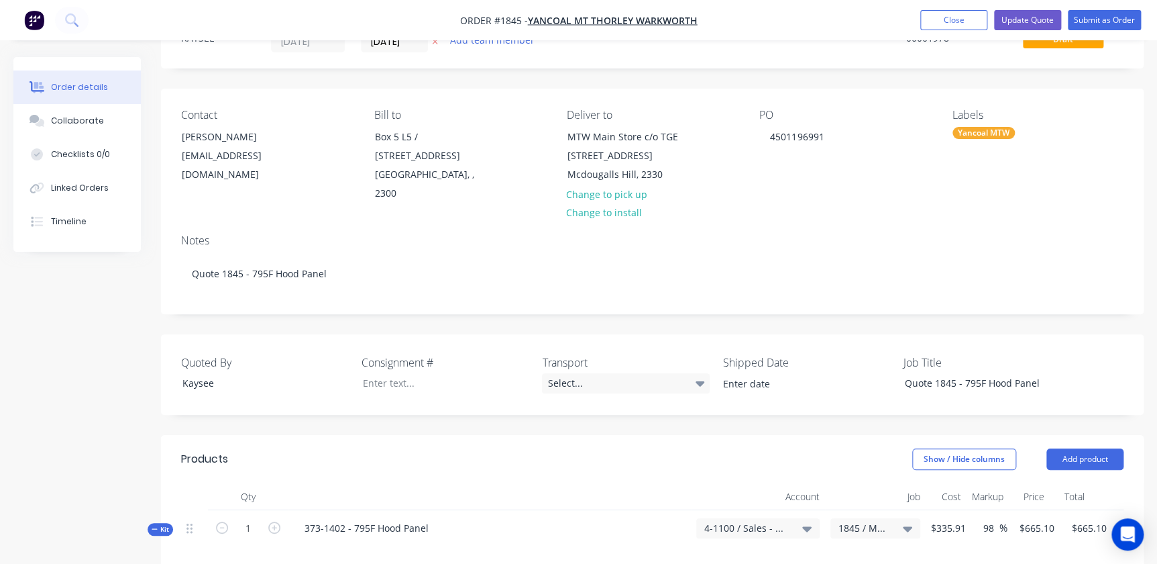
scroll to position [182, 0]
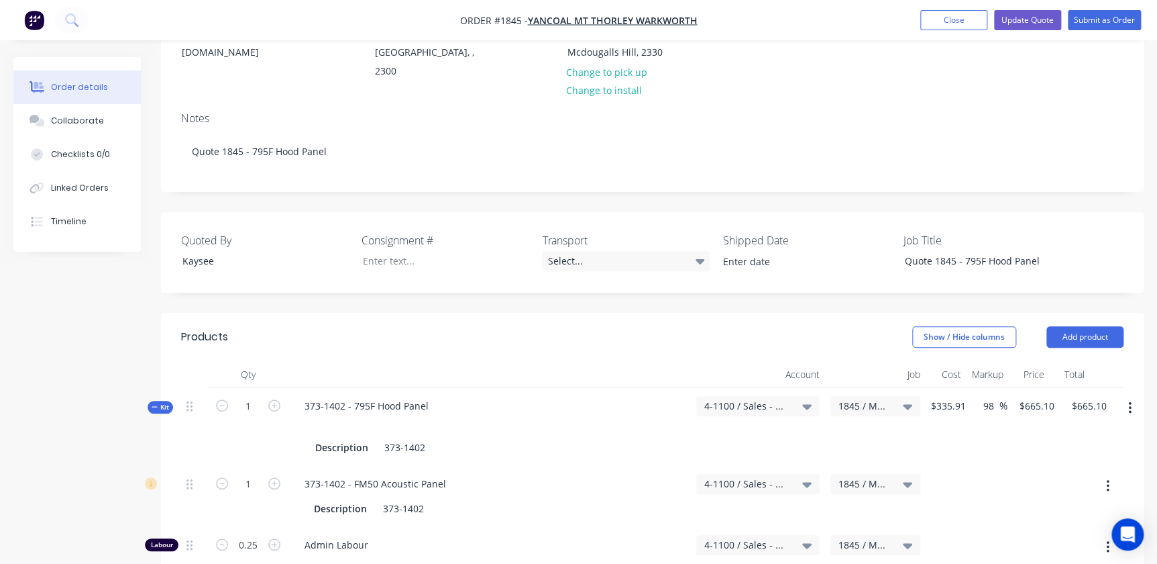
click at [1129, 402] on icon "button" at bounding box center [1129, 408] width 3 height 12
click at [1046, 541] on div "Delete" at bounding box center [1081, 550] width 103 height 19
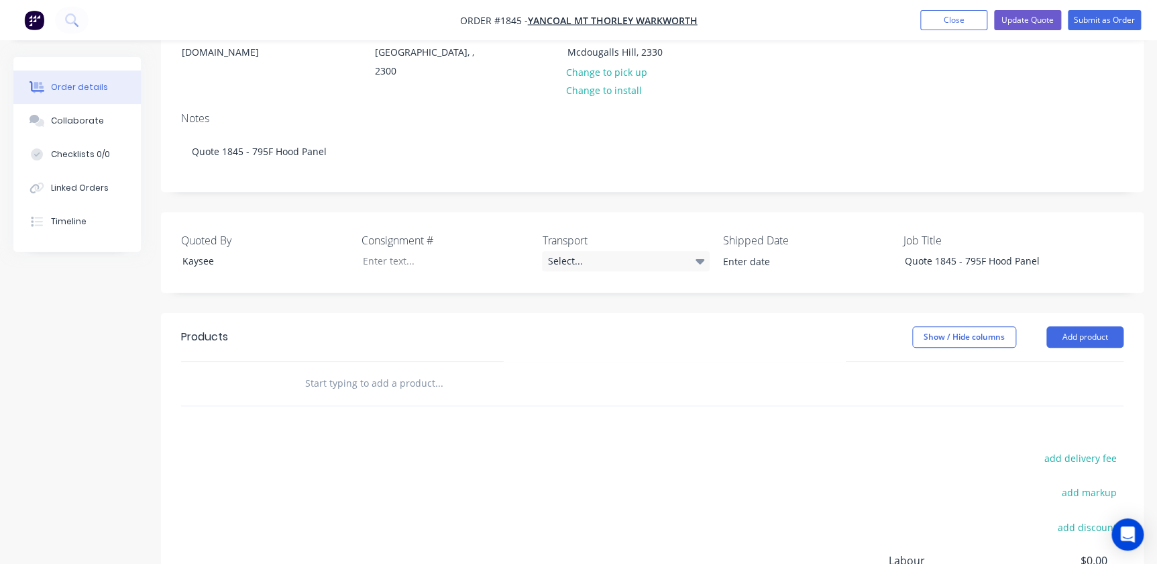
click at [513, 370] on input "text" at bounding box center [439, 383] width 268 height 27
click at [1050, 326] on button "Add product" at bounding box center [1085, 336] width 77 height 21
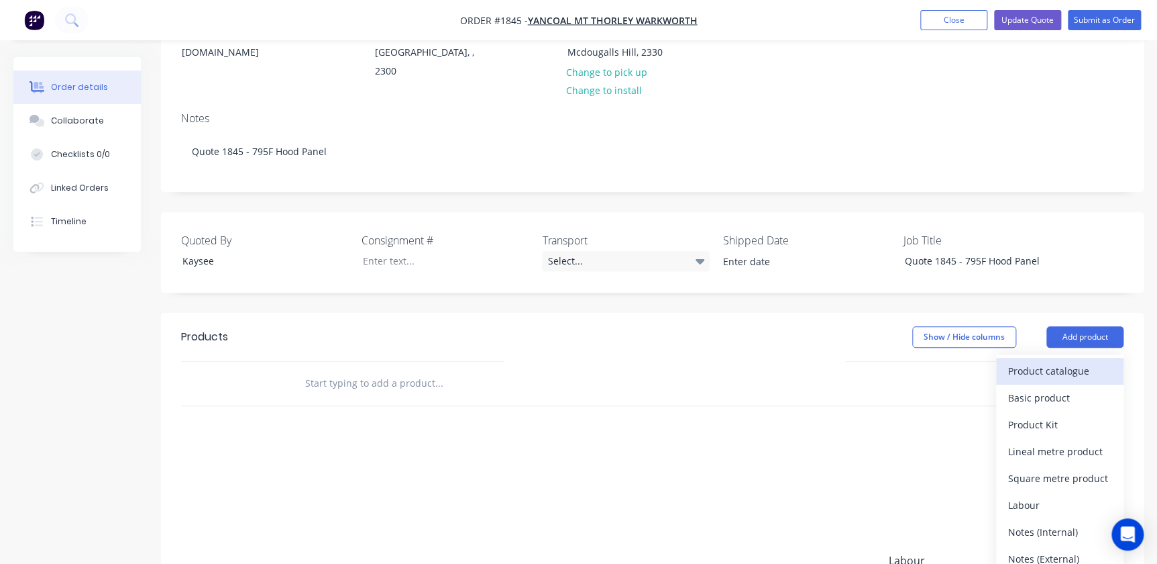
click at [1060, 361] on div "Product catalogue" at bounding box center [1059, 370] width 103 height 19
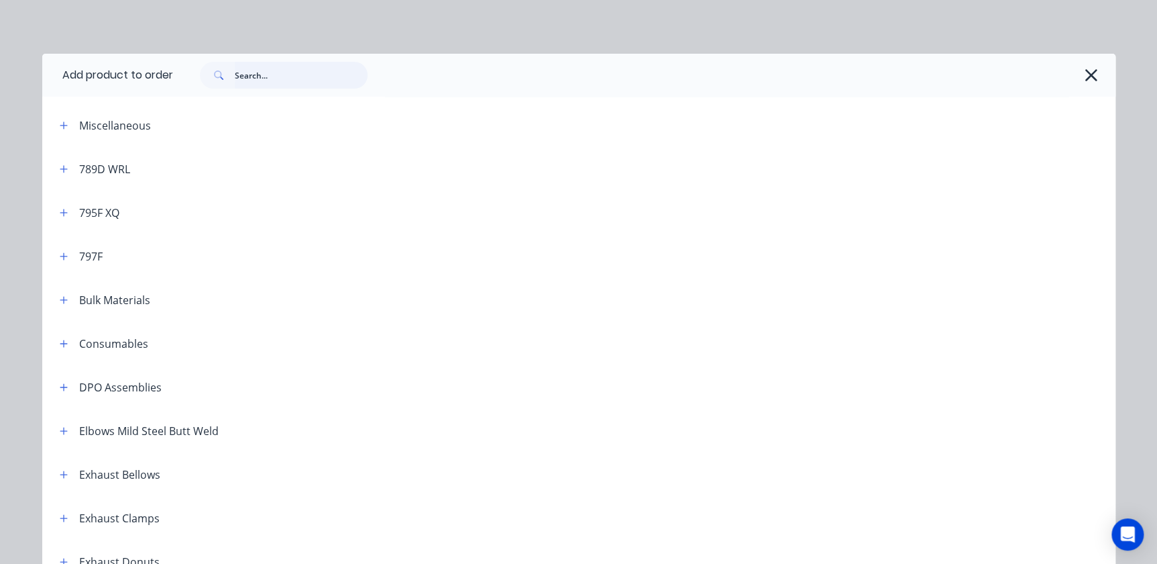
click at [260, 80] on input "text" at bounding box center [301, 75] width 133 height 27
click at [60, 208] on icon "button" at bounding box center [64, 212] width 8 height 9
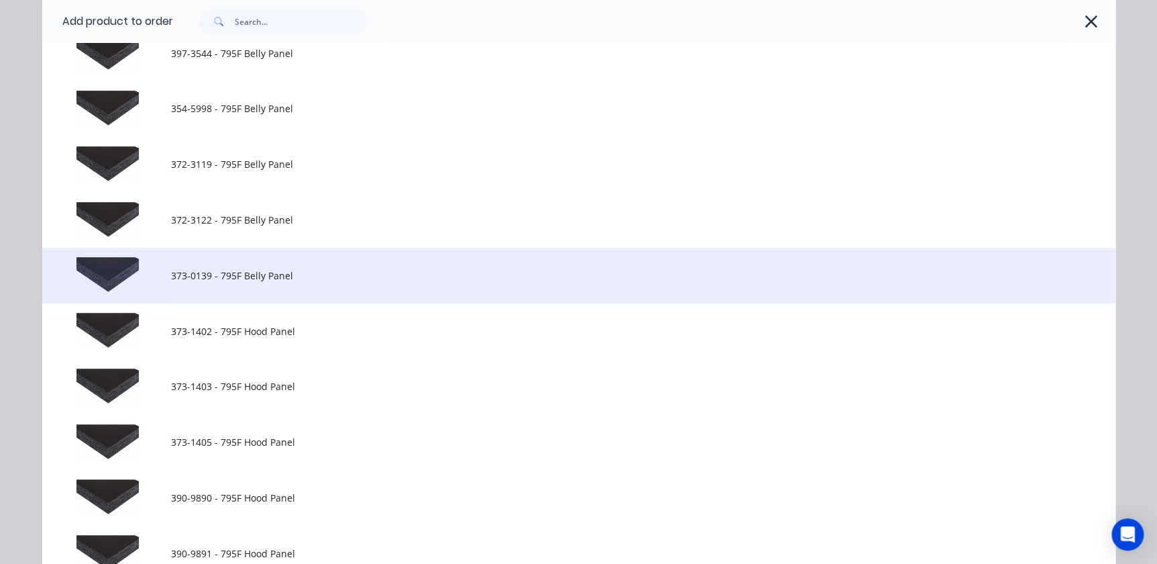
scroll to position [305, 0]
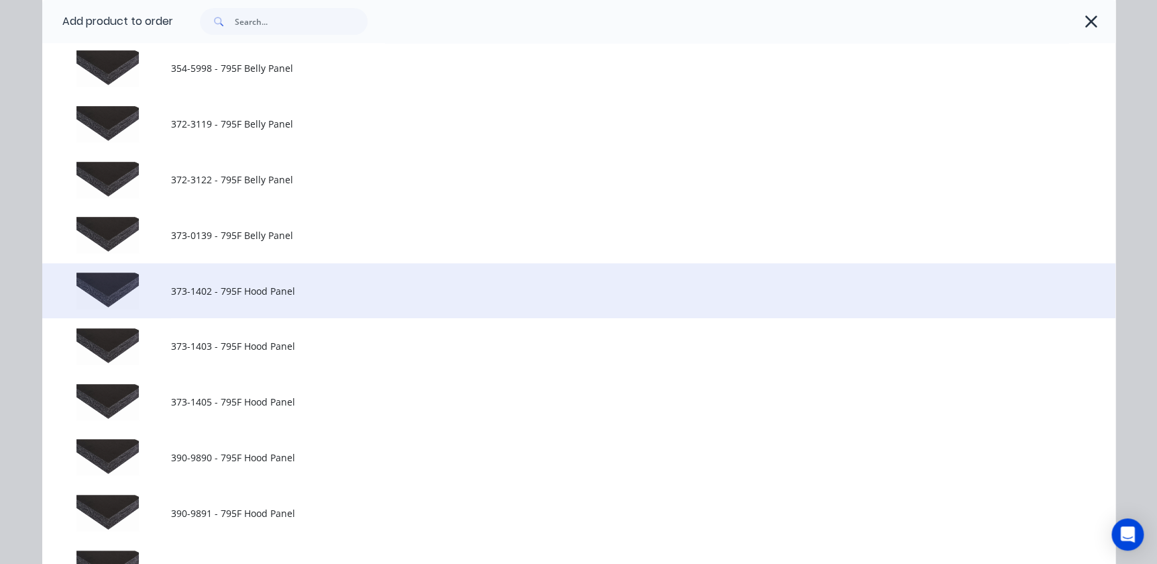
click at [186, 295] on span "373-1402 - 795F Hood Panel" at bounding box center [548, 291] width 755 height 14
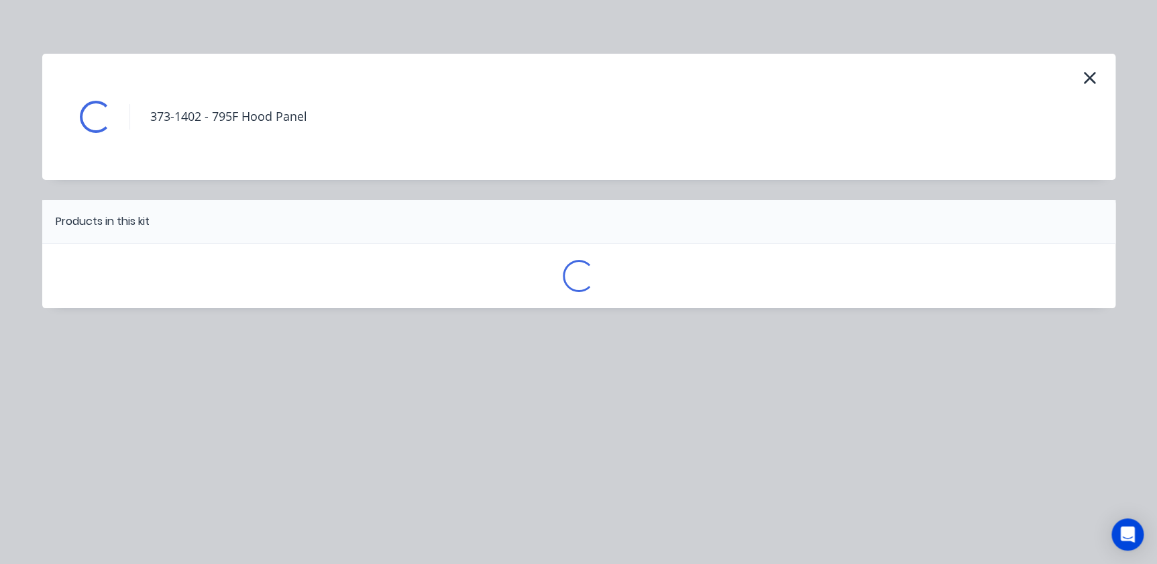
scroll to position [0, 0]
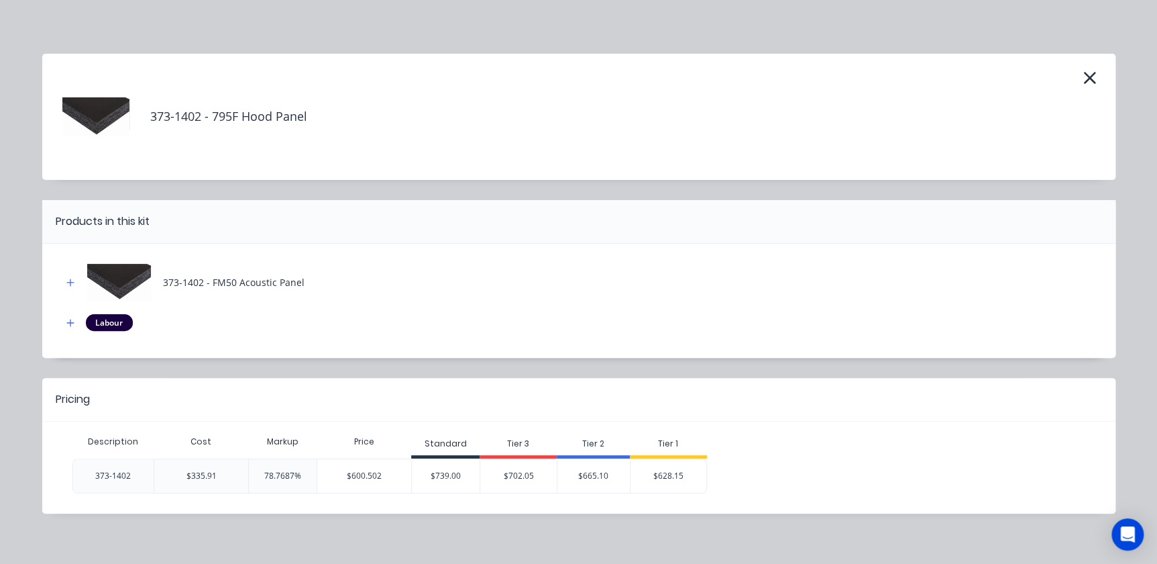
click at [590, 462] on div "$665.10" at bounding box center [593, 476] width 72 height 34
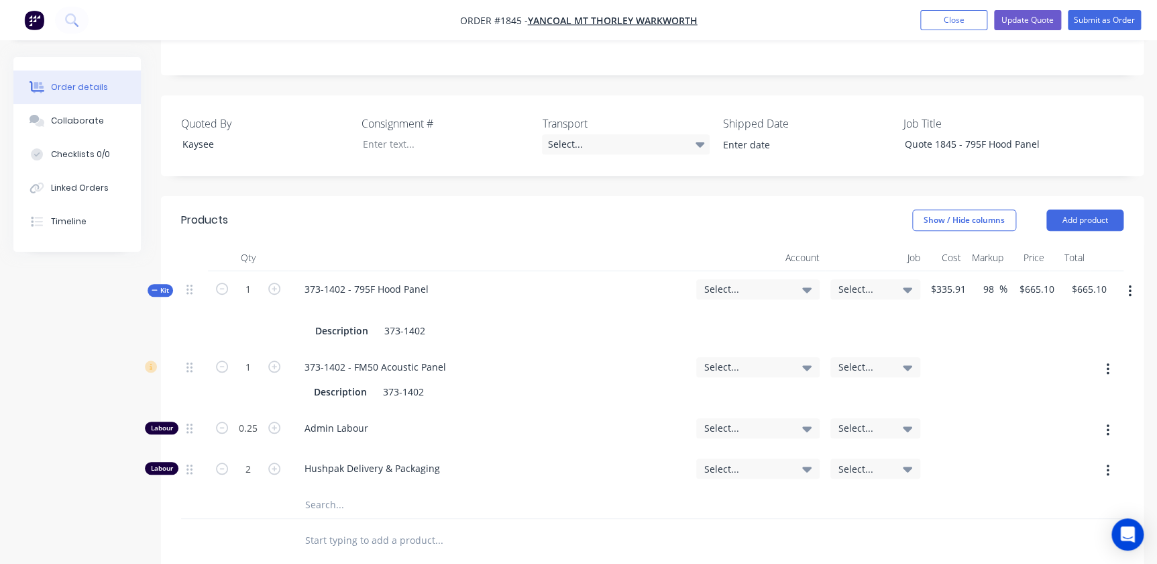
scroll to position [305, 0]
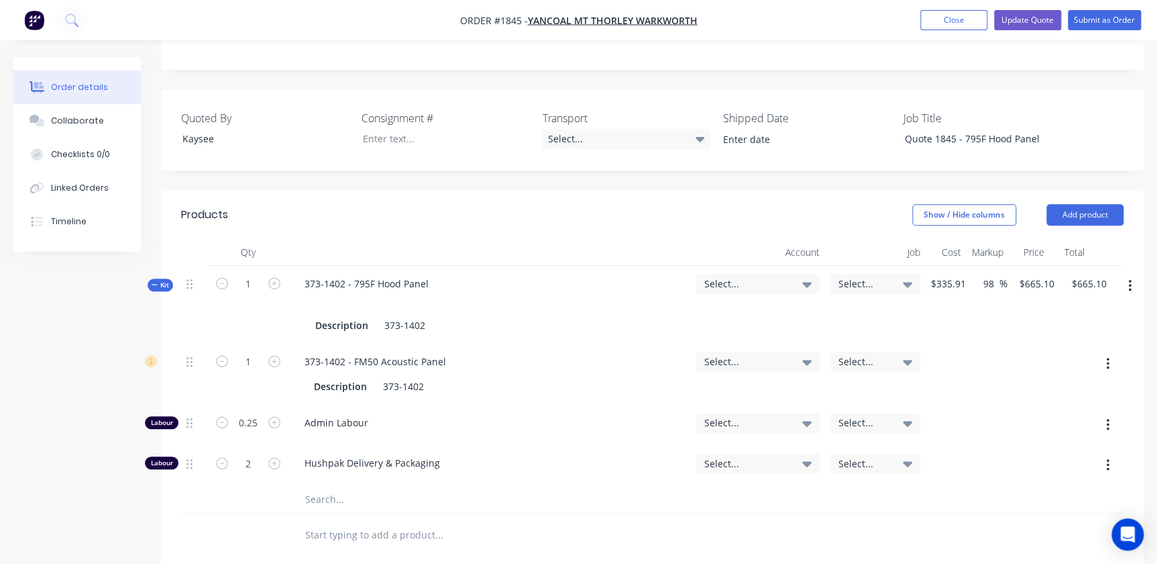
click at [715, 266] on div "Select..." at bounding box center [758, 305] width 134 height 78
click at [719, 276] on span "Select..." at bounding box center [746, 283] width 85 height 14
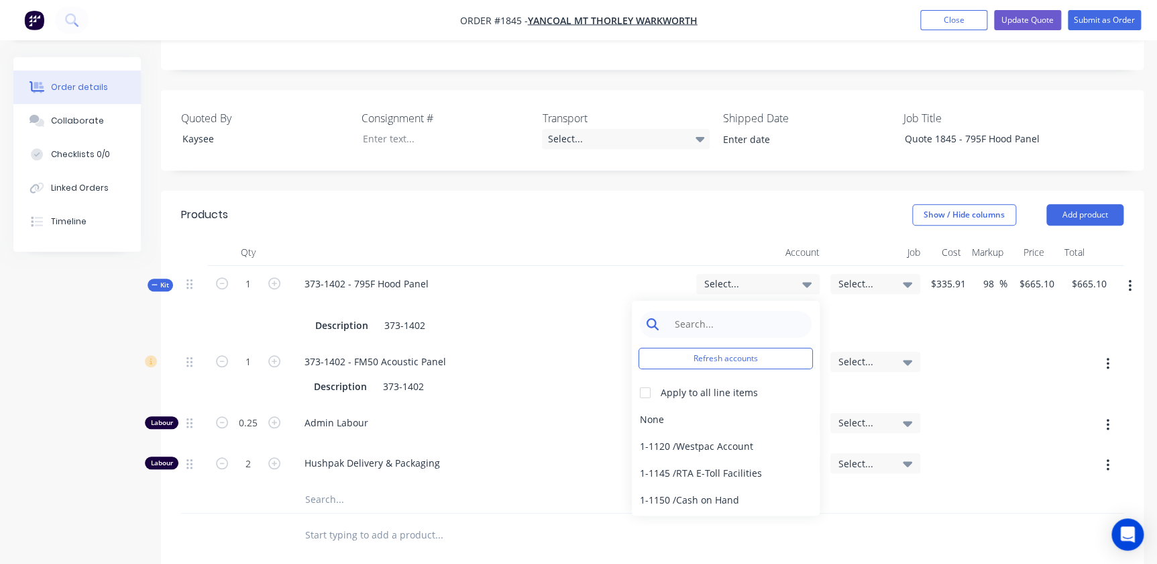
click at [716, 311] on input at bounding box center [737, 324] width 138 height 27
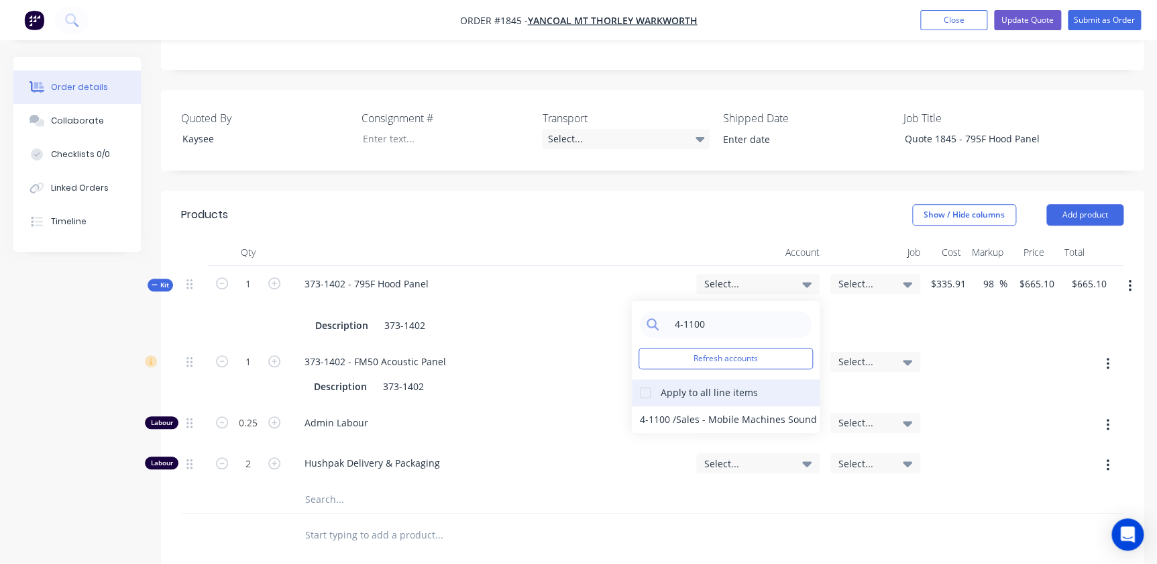
type input "4-1100"
click at [639, 379] on div at bounding box center [645, 392] width 27 height 27
click at [664, 406] on div "4-1100 / Sales - Mobile Machines Sound" at bounding box center [726, 419] width 188 height 27
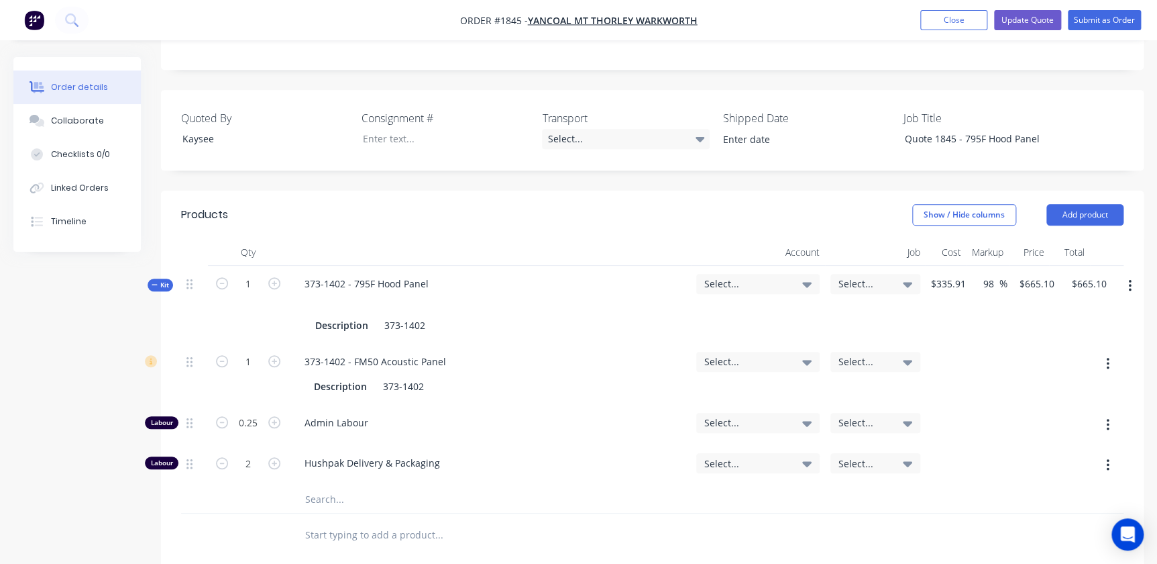
click at [880, 276] on span "Select..." at bounding box center [864, 283] width 51 height 14
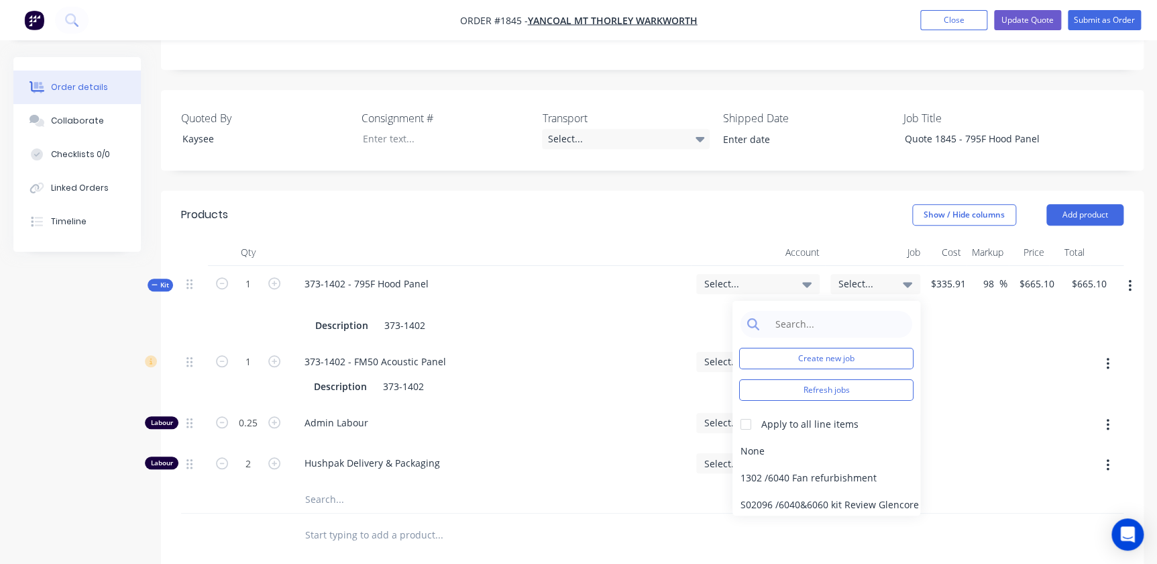
click at [799, 278] on div "Select..." at bounding box center [757, 284] width 107 height 12
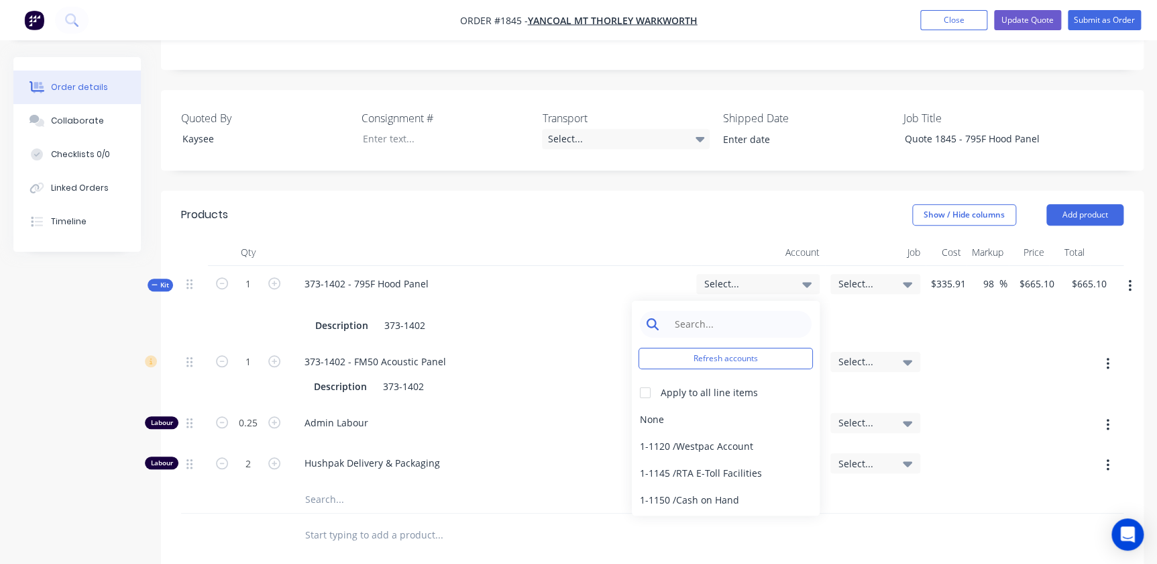
click at [747, 311] on input at bounding box center [737, 324] width 138 height 27
click at [732, 311] on input at bounding box center [737, 324] width 138 height 27
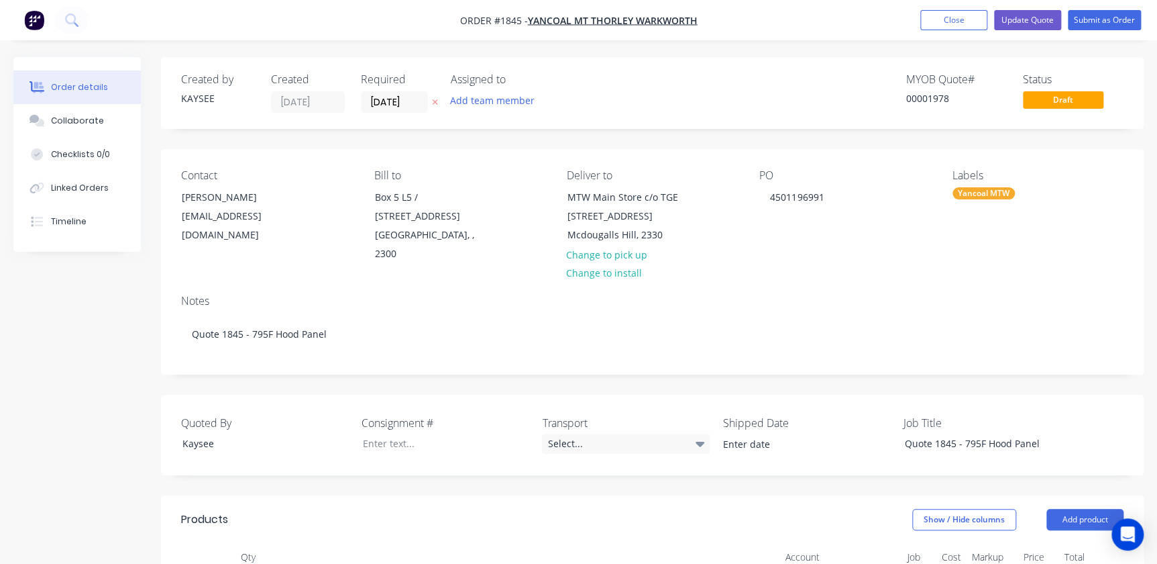
scroll to position [182, 0]
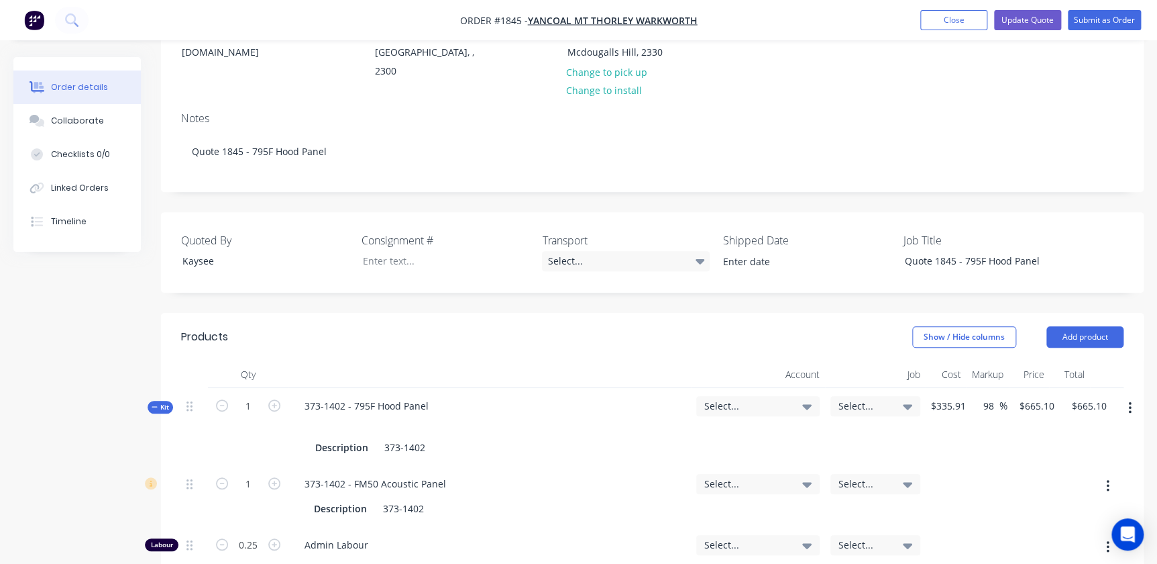
click at [751, 364] on div "Account" at bounding box center [758, 374] width 134 height 27
click at [746, 398] on span "Select..." at bounding box center [746, 405] width 85 height 14
click at [725, 433] on input at bounding box center [737, 446] width 138 height 27
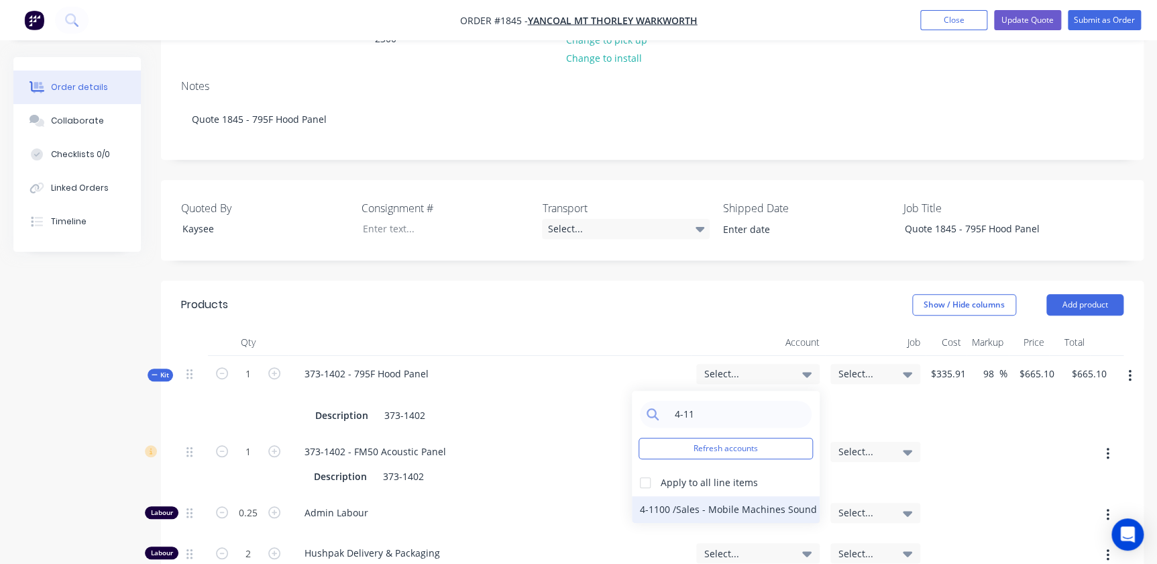
scroll to position [244, 0]
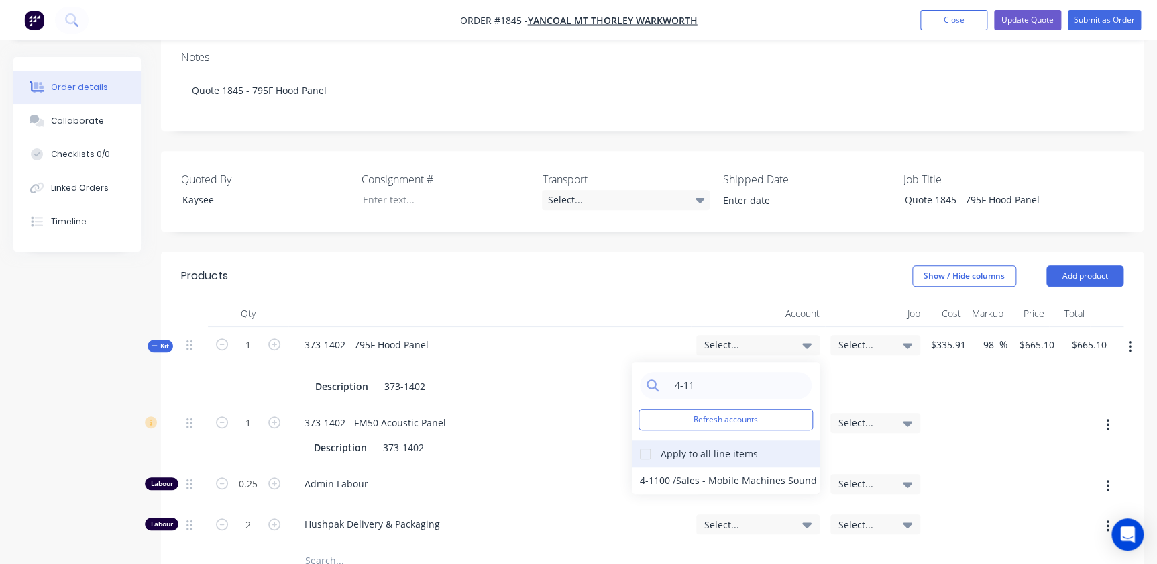
type input "4-11"
click at [641, 440] on div at bounding box center [645, 453] width 27 height 27
click at [655, 467] on div "4-1100 / Sales - Mobile Machines Sound" at bounding box center [726, 480] width 188 height 27
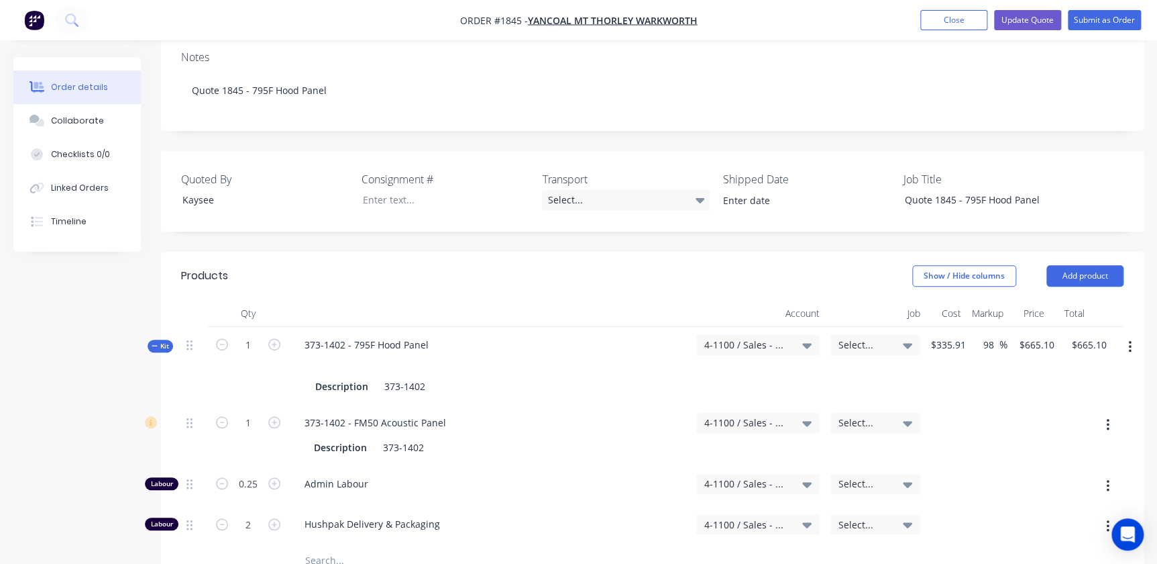
click at [851, 337] on span "Select..." at bounding box center [864, 344] width 51 height 14
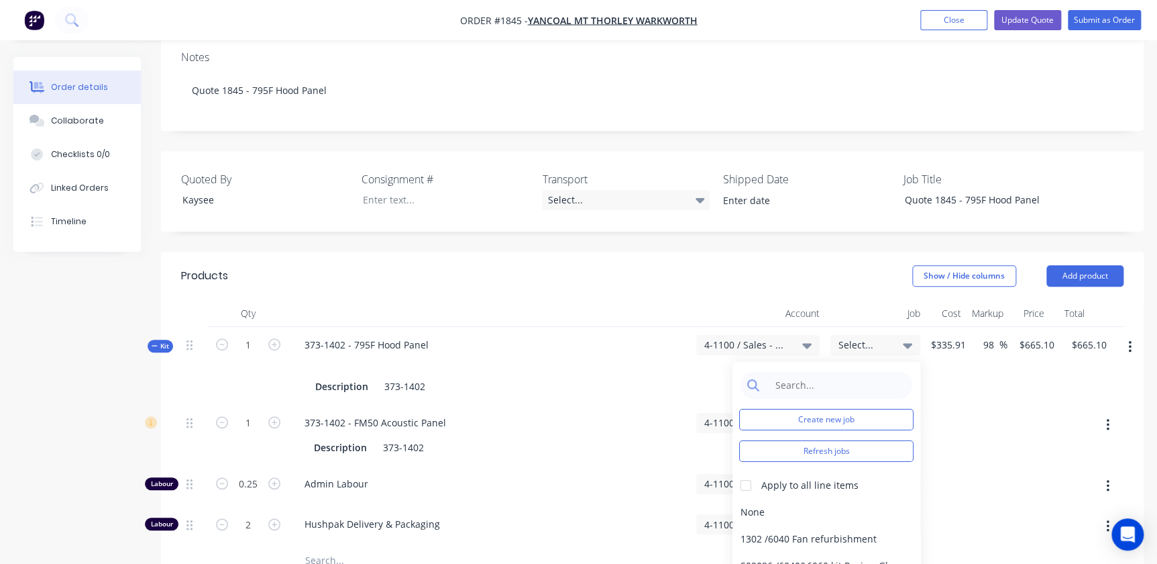
click at [832, 378] on div "Create new job Refresh jobs Apply to all line items None 1302 / 6040 Fan refurb…" at bounding box center [827, 469] width 188 height 215
click at [832, 372] on input at bounding box center [837, 385] width 138 height 27
type input "1845"
click at [747, 472] on div at bounding box center [746, 485] width 27 height 27
click at [786, 498] on div "1845 / MTW - 795F - Hood Panel" at bounding box center [827, 511] width 188 height 27
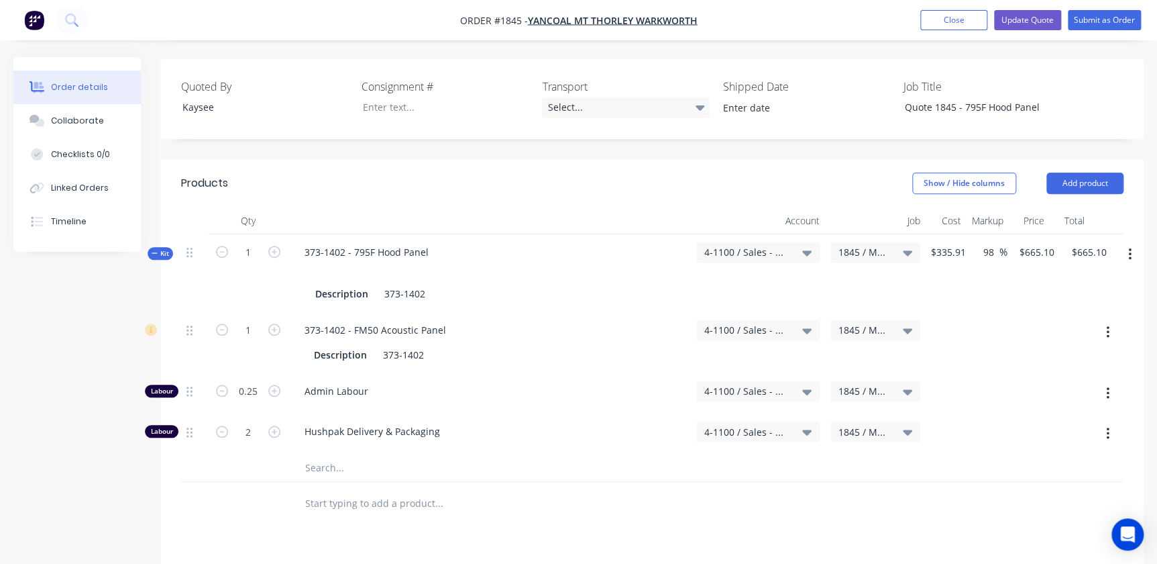
scroll to position [182, 0]
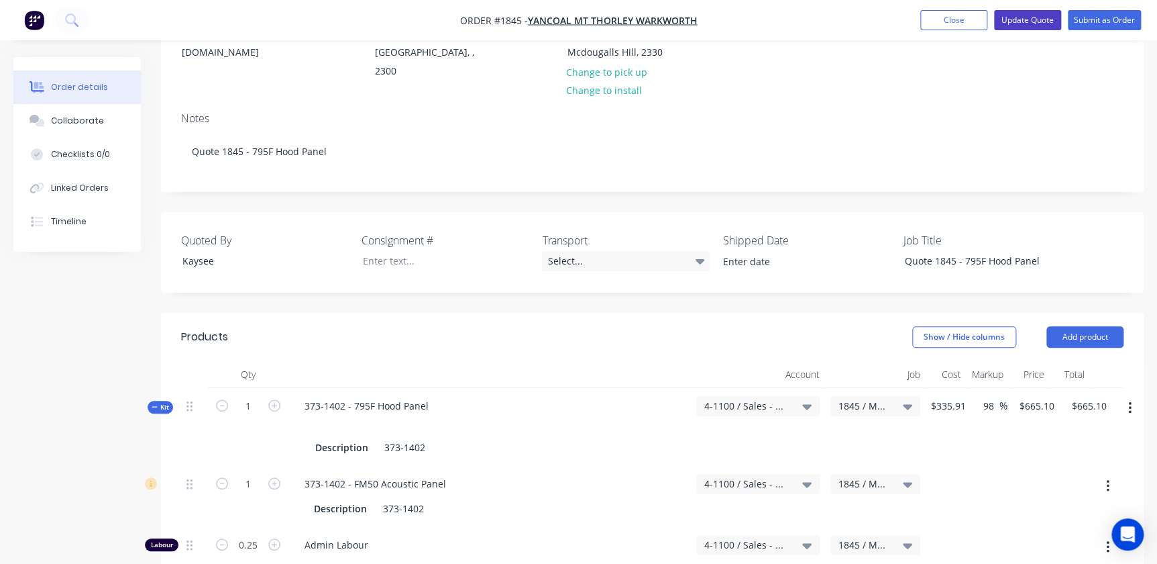
click at [1038, 23] on button "Update Quote" at bounding box center [1027, 20] width 67 height 20
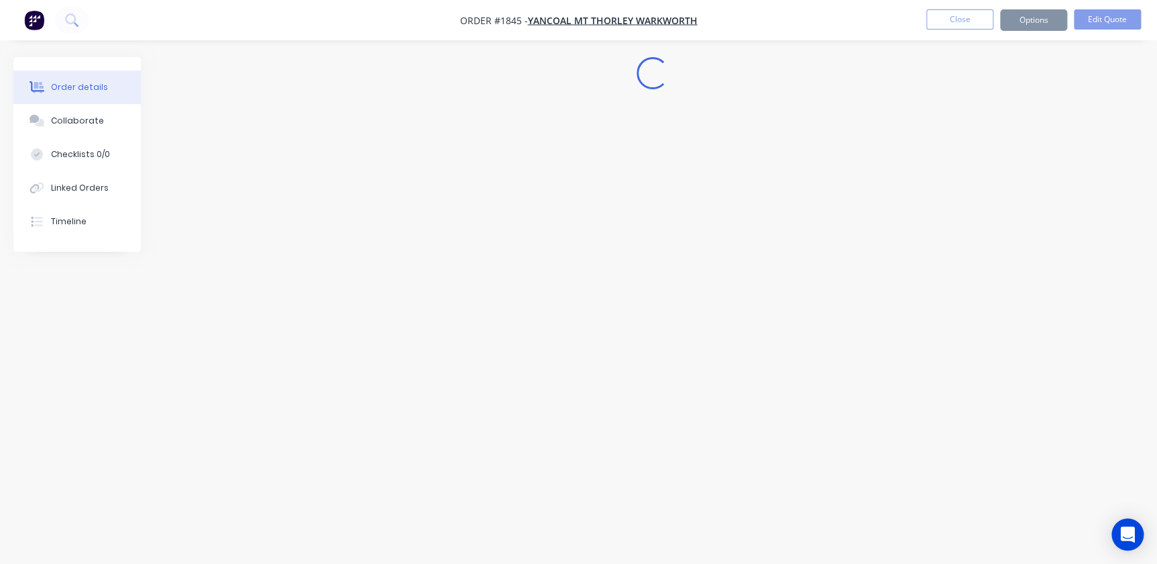
scroll to position [0, 0]
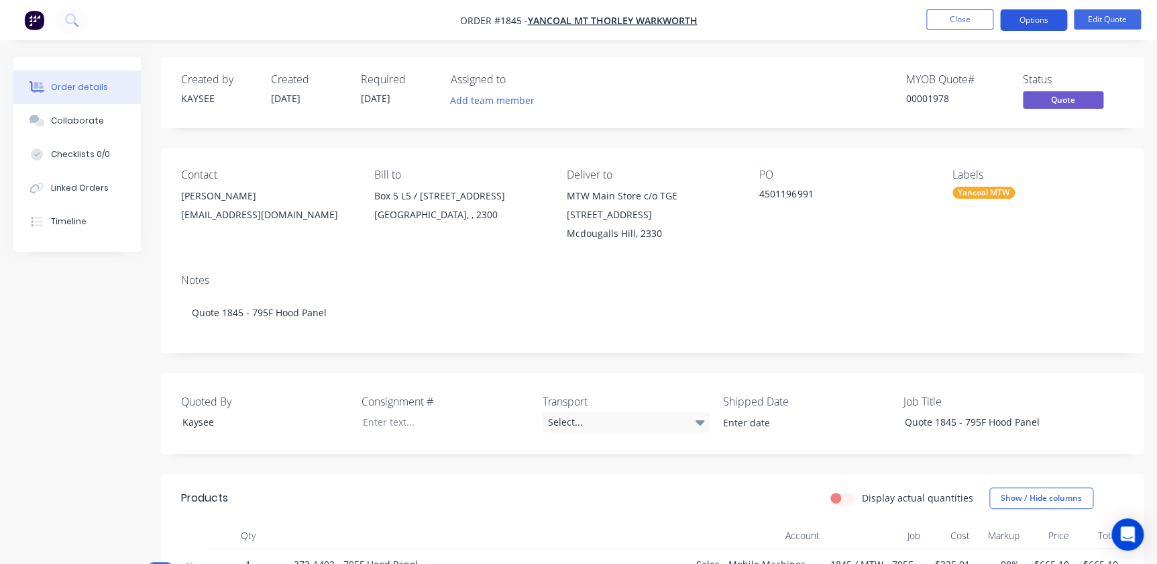
click at [1043, 19] on button "Options" at bounding box center [1033, 19] width 67 height 21
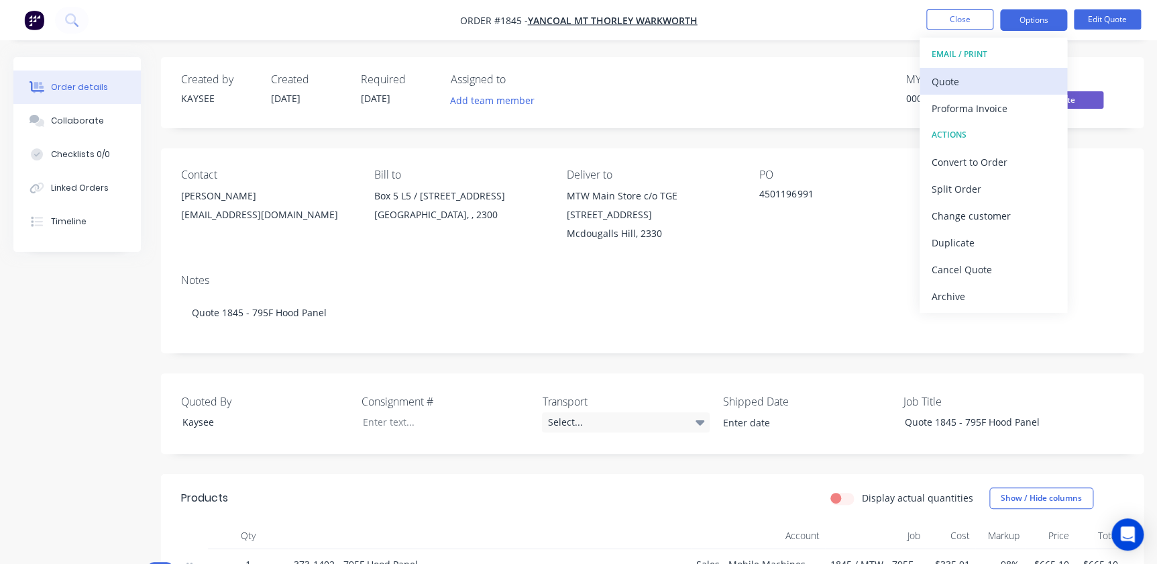
click at [959, 73] on div "Quote" at bounding box center [993, 81] width 123 height 19
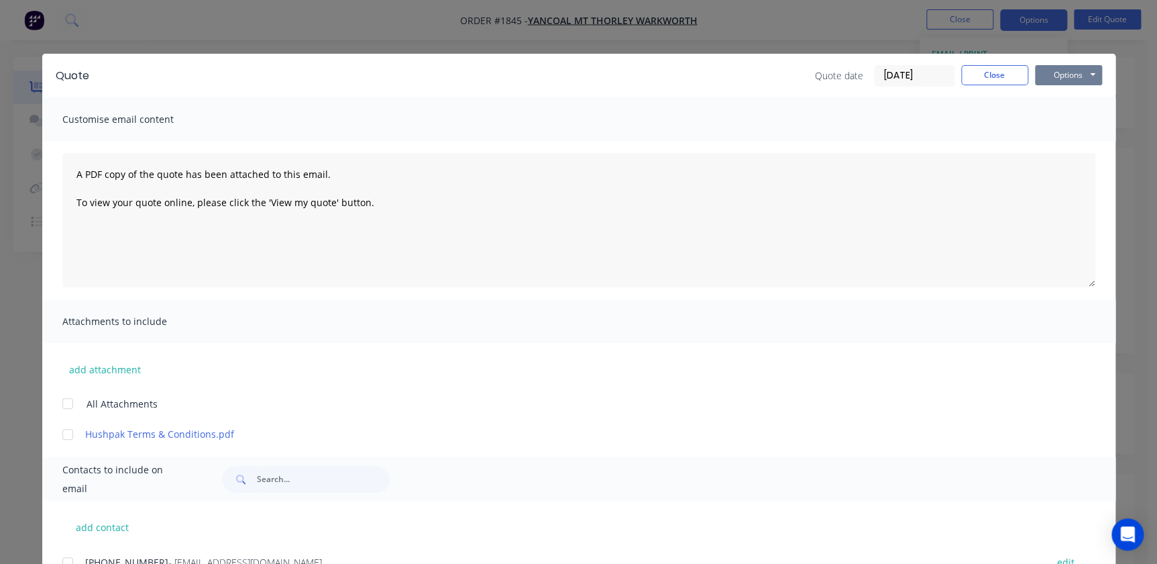
click at [1059, 74] on button "Options" at bounding box center [1068, 75] width 67 height 20
click at [1061, 121] on button "Print" at bounding box center [1078, 121] width 86 height 22
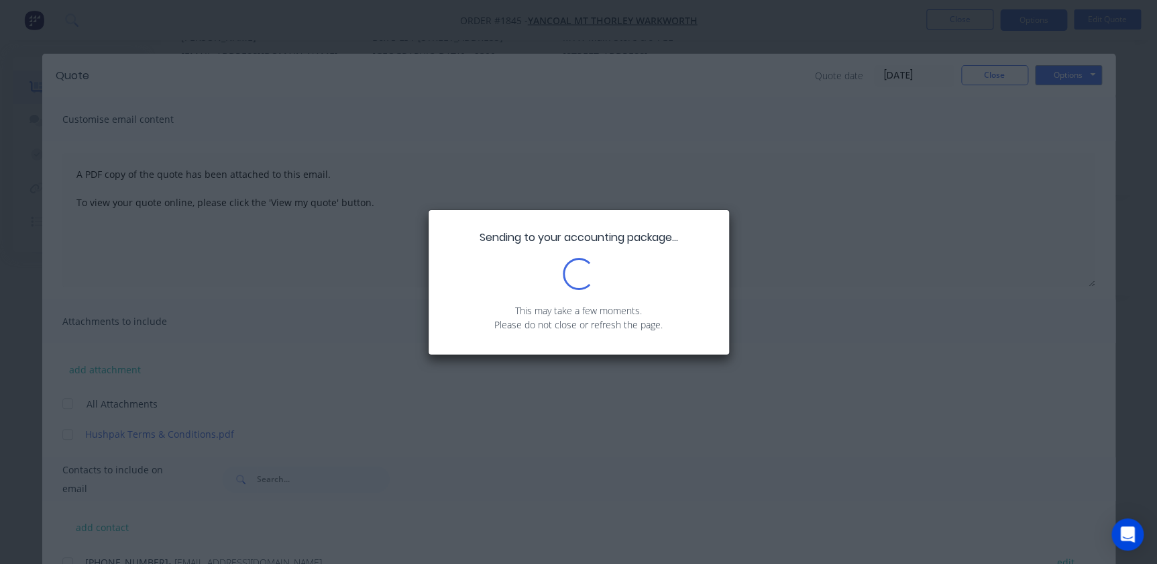
scroll to position [182, 0]
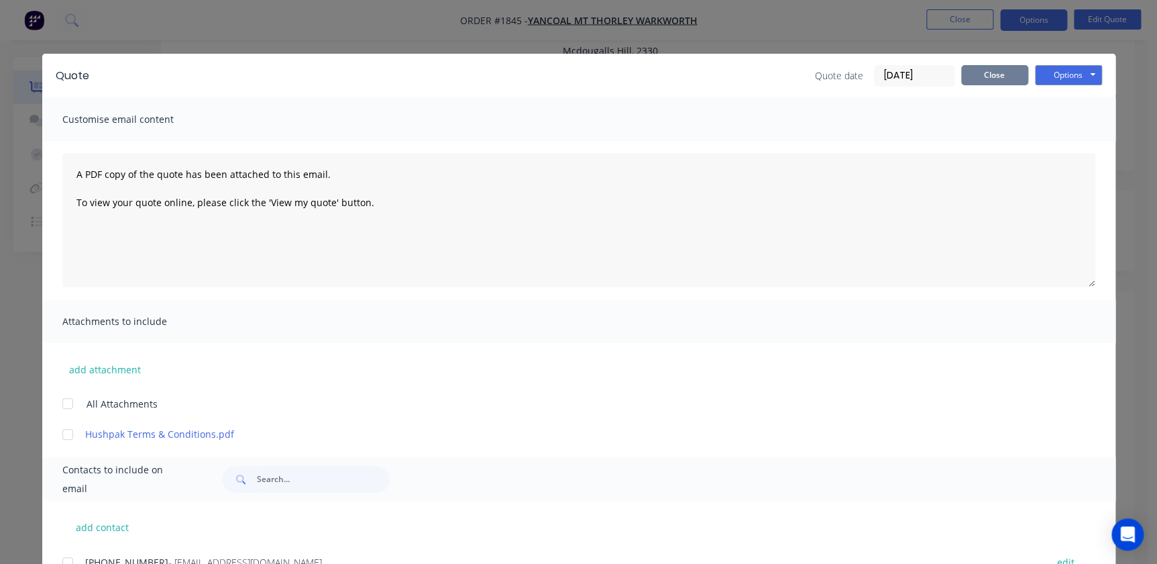
click at [973, 74] on button "Close" at bounding box center [994, 75] width 67 height 20
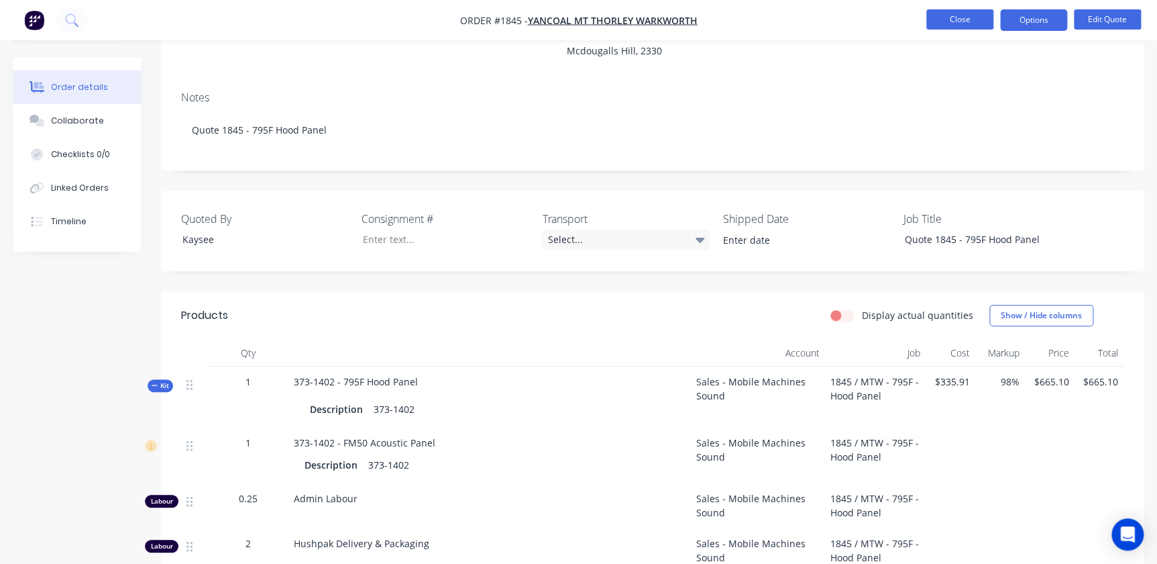
click at [964, 20] on button "Close" at bounding box center [959, 19] width 67 height 20
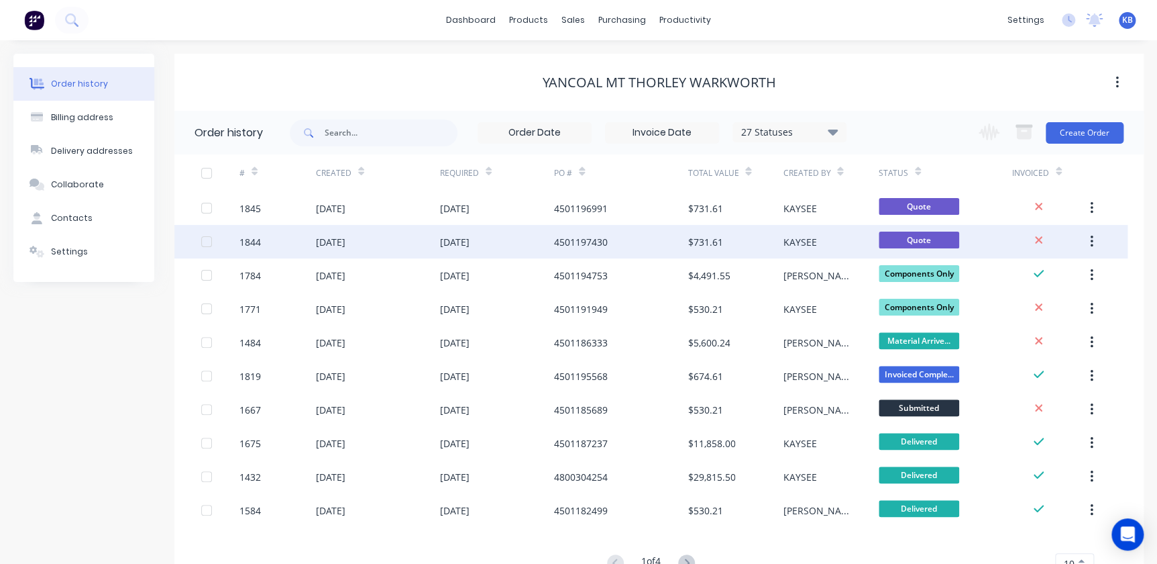
click at [320, 235] on div "[DATE]" at bounding box center [331, 242] width 30 height 14
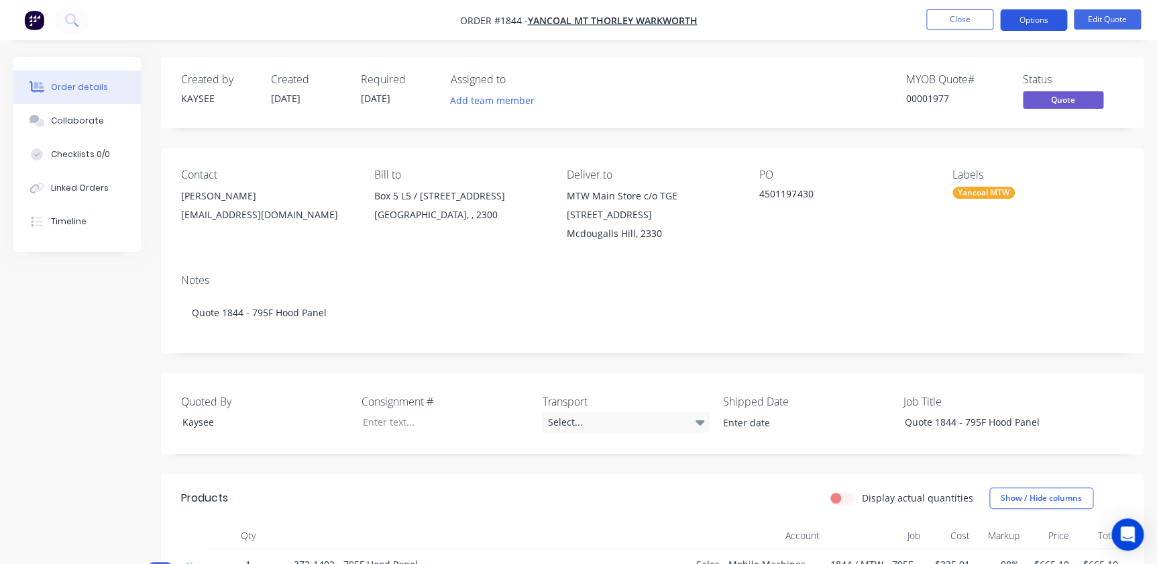
click at [1024, 11] on button "Options" at bounding box center [1033, 19] width 67 height 21
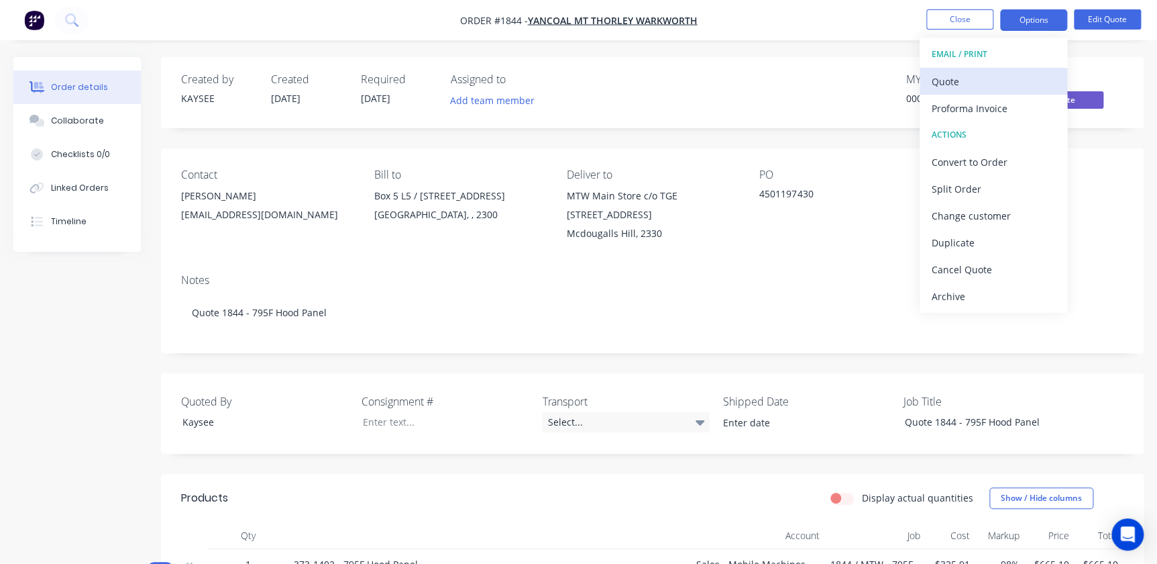
click at [966, 72] on div "Quote" at bounding box center [993, 81] width 123 height 19
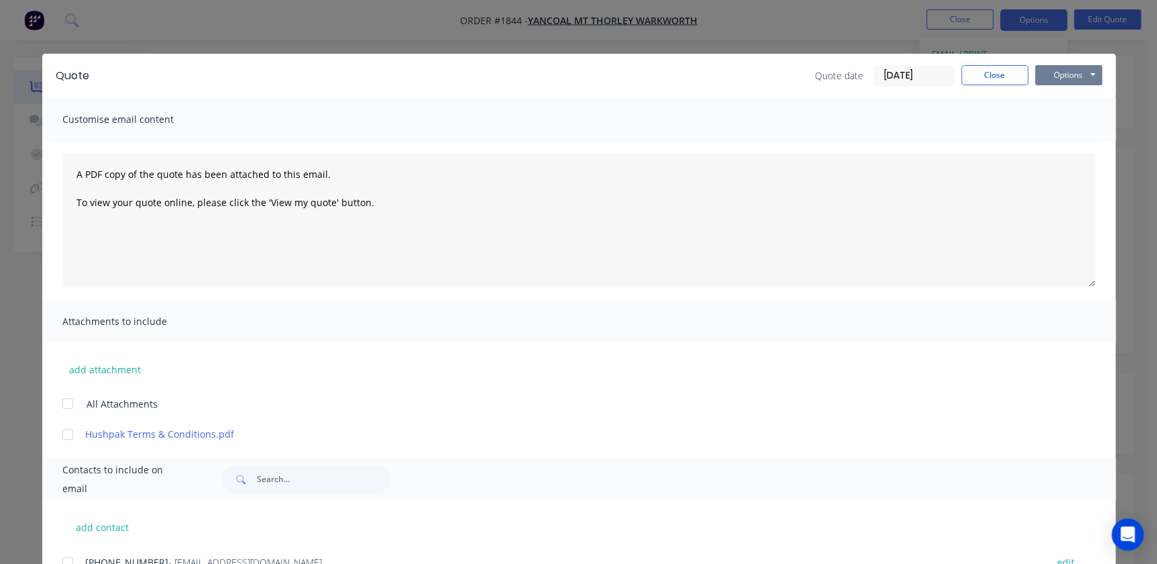
click at [1061, 71] on button "Options" at bounding box center [1068, 75] width 67 height 20
click at [1047, 127] on button "Print" at bounding box center [1078, 121] width 86 height 22
click at [1006, 81] on button "Close" at bounding box center [994, 75] width 67 height 20
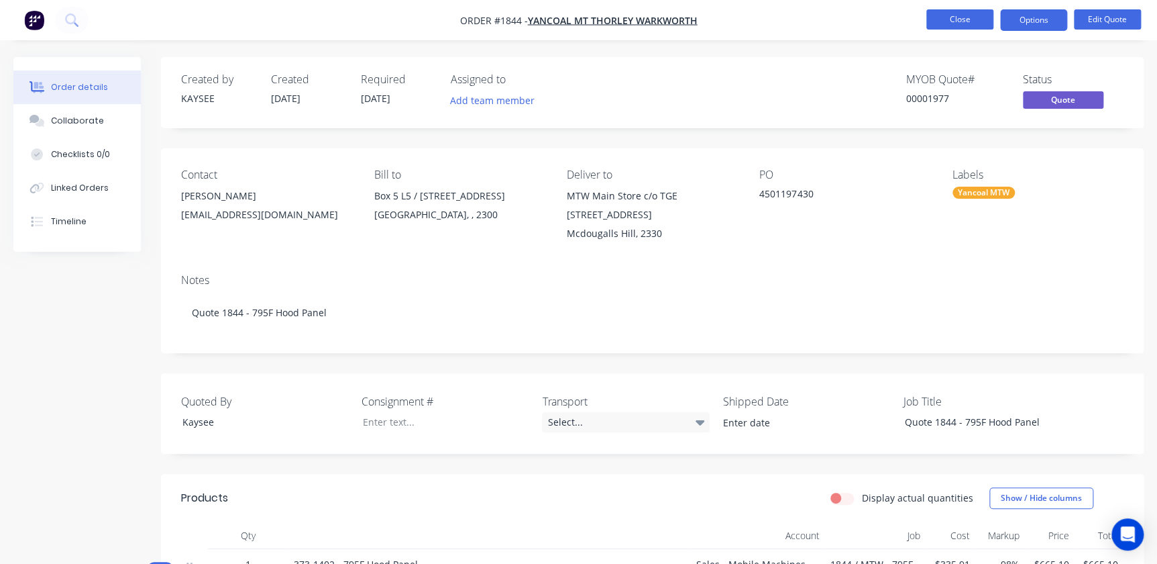
click at [959, 9] on button "Close" at bounding box center [959, 19] width 67 height 20
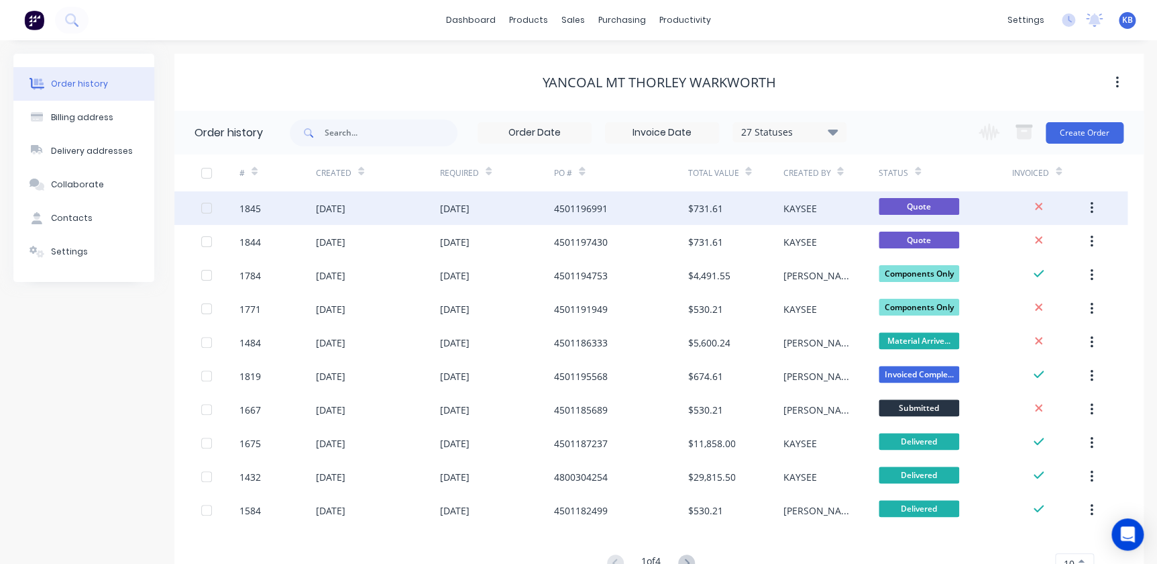
click at [259, 205] on div "1845" at bounding box center [249, 208] width 21 height 14
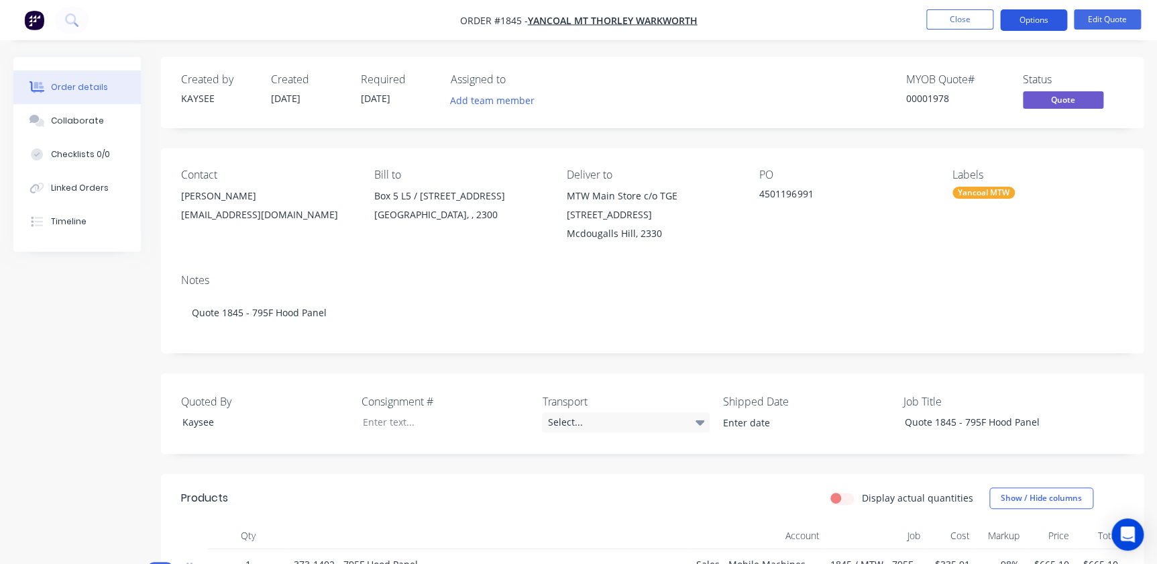
click at [1038, 19] on button "Options" at bounding box center [1033, 19] width 67 height 21
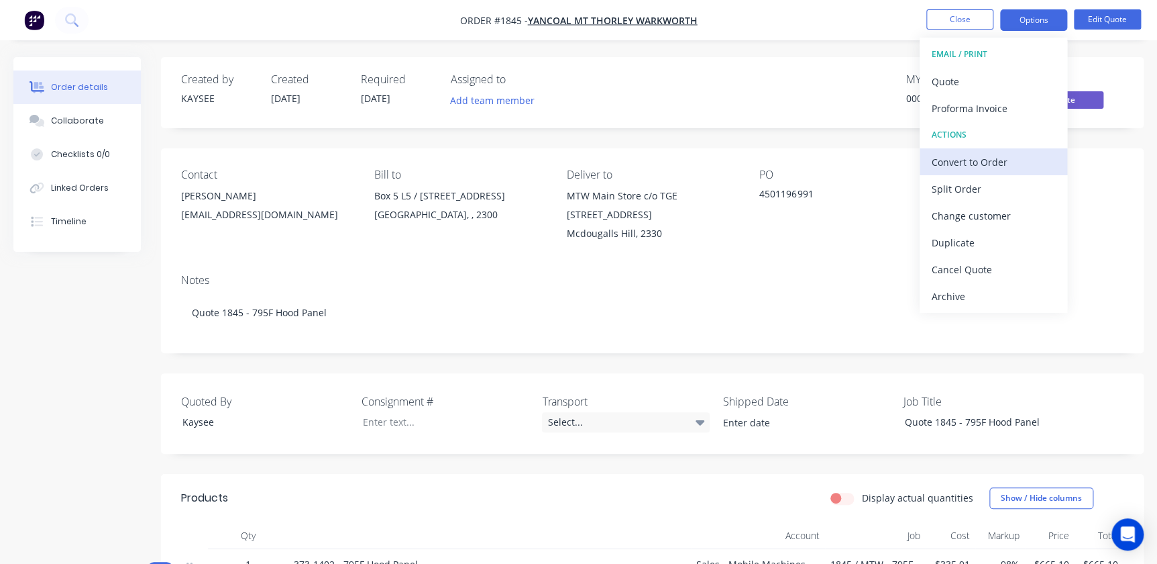
click at [983, 168] on div "Convert to Order" at bounding box center [993, 161] width 123 height 19
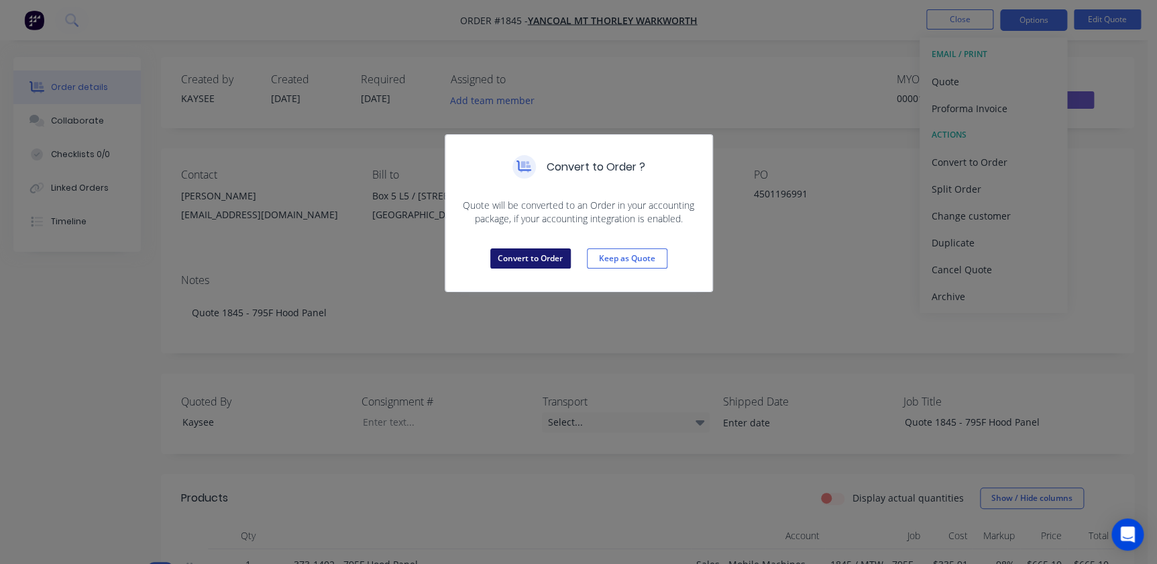
click at [560, 255] on button "Convert to Order" at bounding box center [530, 258] width 81 height 20
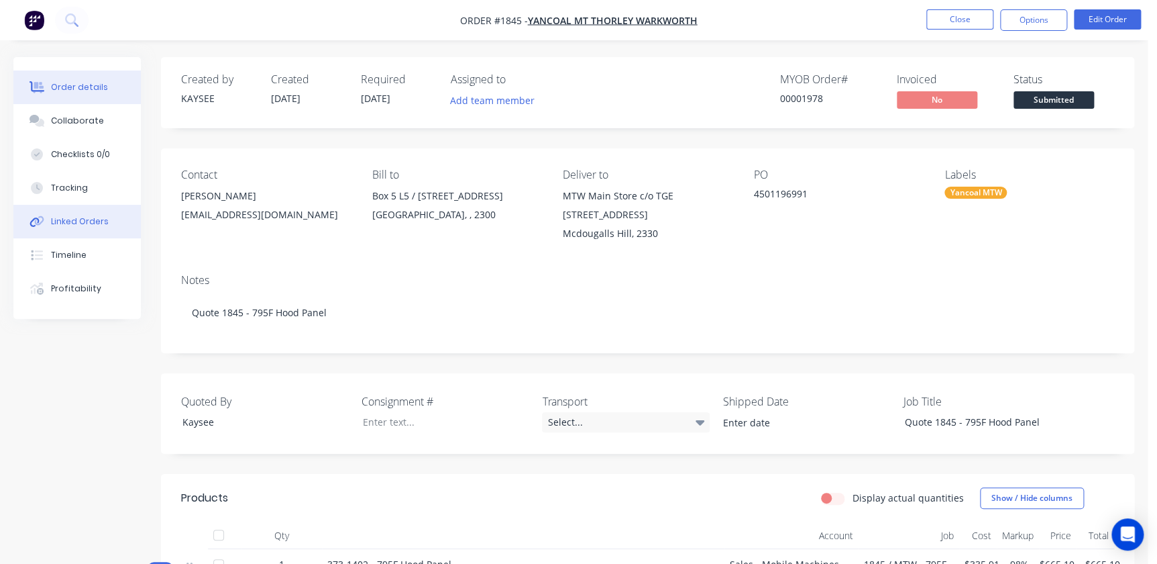
click at [87, 225] on div "Linked Orders" at bounding box center [80, 221] width 58 height 12
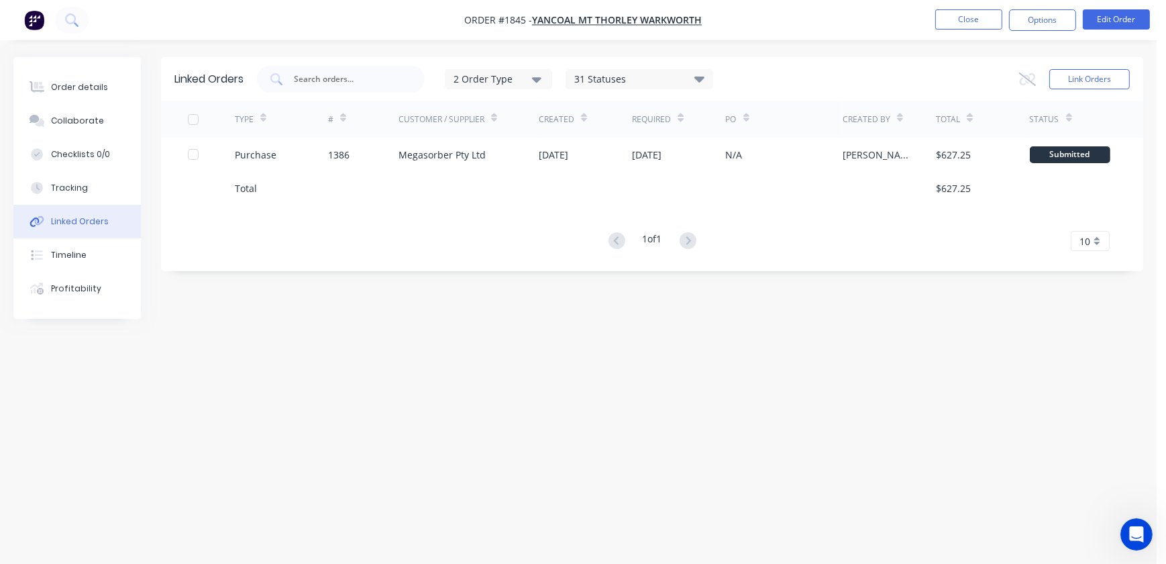
click at [421, 417] on div "Linked Orders 2 Order Type 31 Statuses Sales Order Status All Archived Draft Qu…" at bounding box center [578, 256] width 1130 height 398
click at [963, 24] on button "Close" at bounding box center [968, 19] width 67 height 20
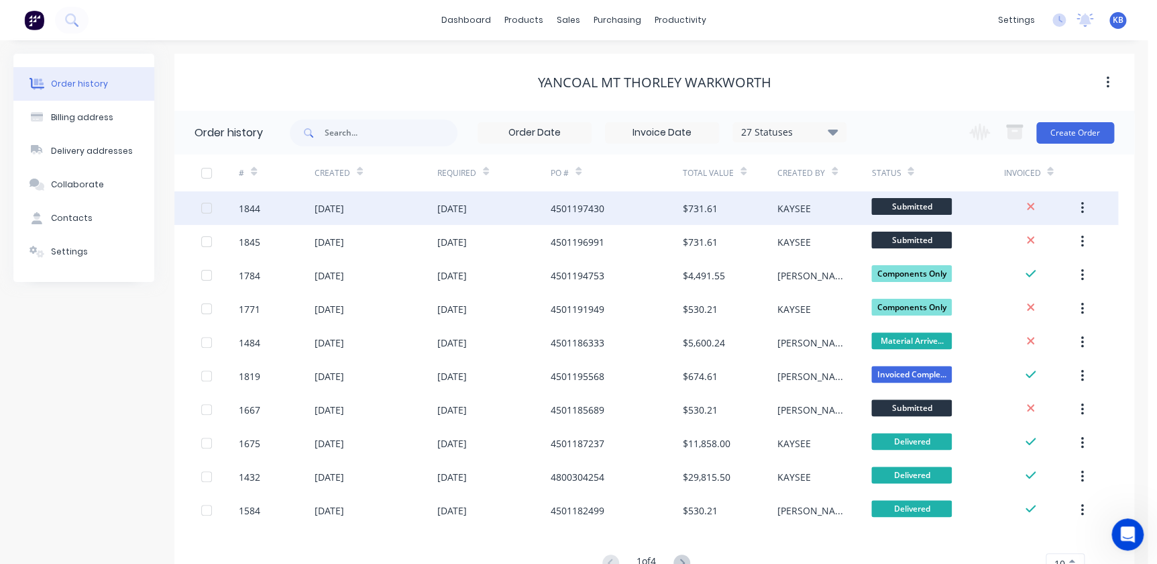
click at [264, 211] on div "1844" at bounding box center [277, 208] width 76 height 34
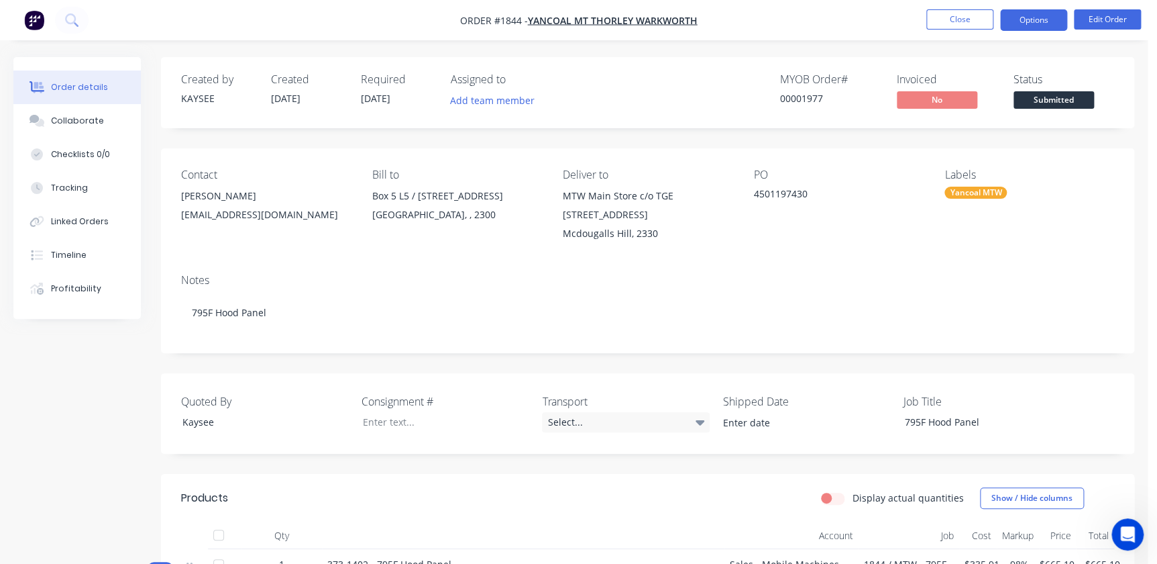
click at [1043, 15] on button "Options" at bounding box center [1033, 19] width 67 height 21
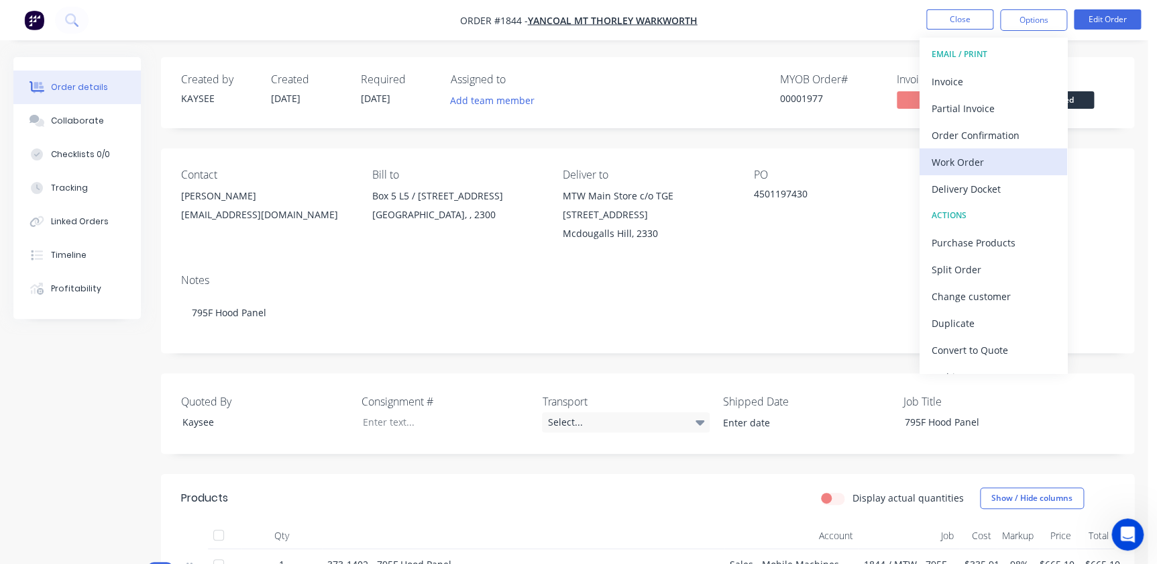
click at [994, 158] on div "Work Order" at bounding box center [993, 161] width 123 height 19
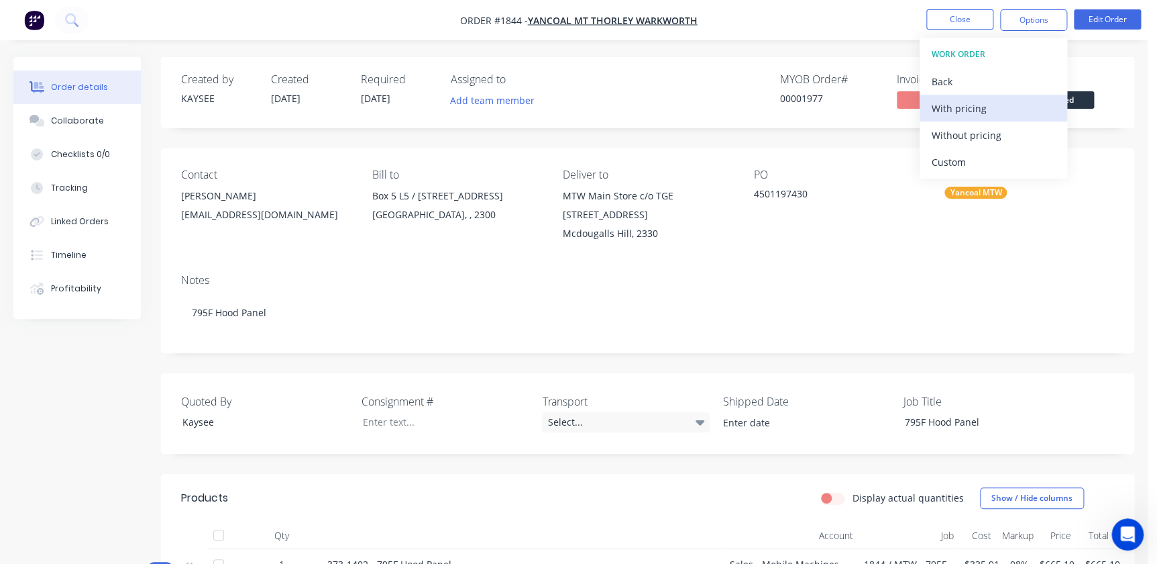
click at [959, 105] on div "With pricing" at bounding box center [993, 108] width 123 height 19
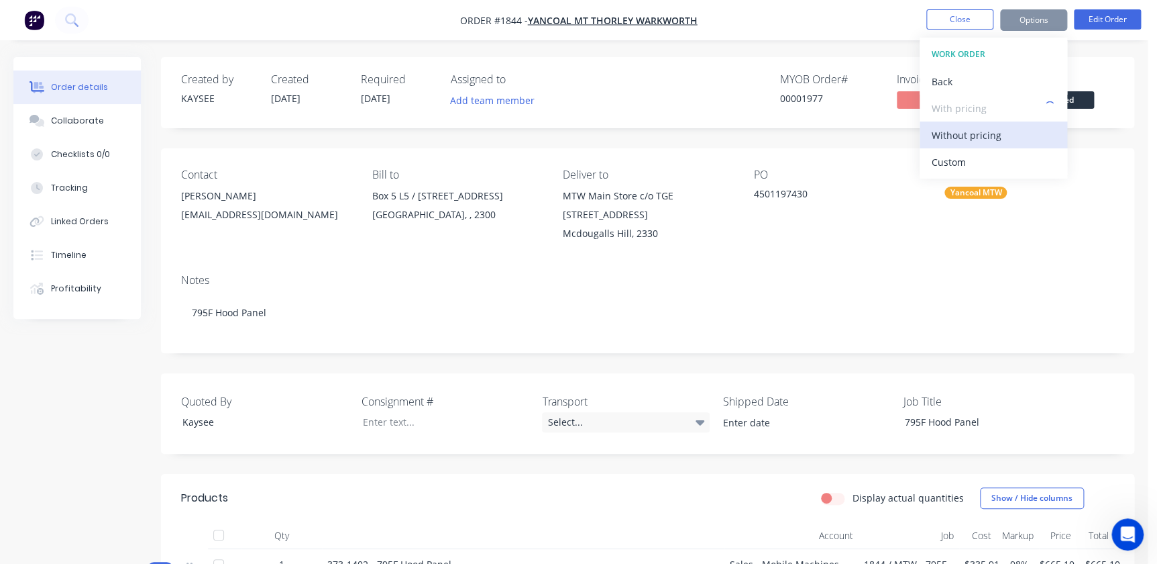
click at [983, 133] on div "Without pricing" at bounding box center [993, 134] width 123 height 19
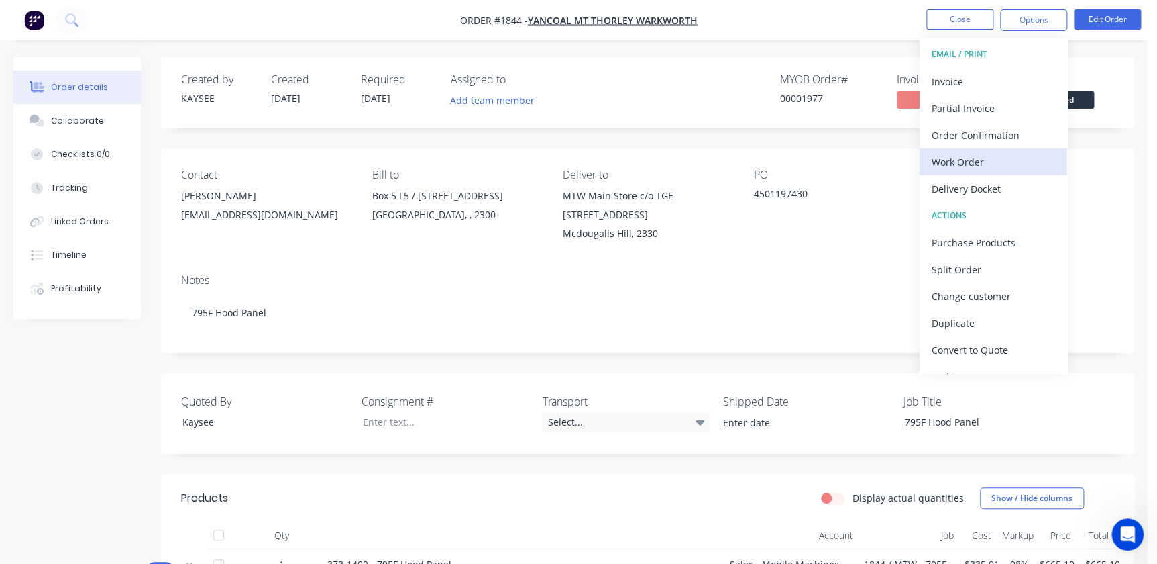
click at [973, 172] on button "Work Order" at bounding box center [994, 161] width 148 height 27
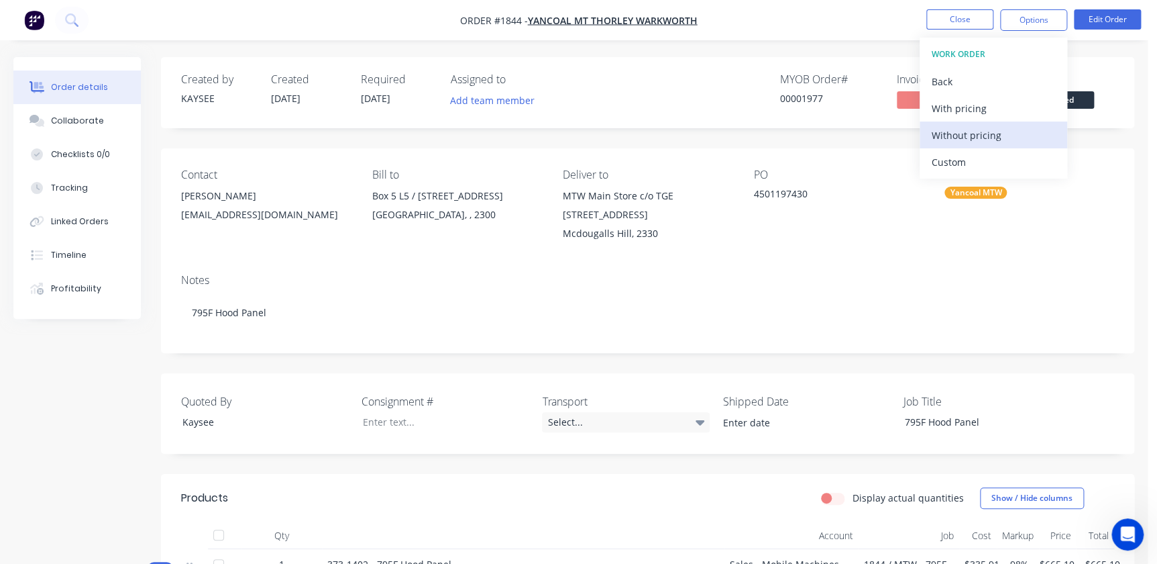
click at [963, 131] on div "Without pricing" at bounding box center [993, 134] width 123 height 19
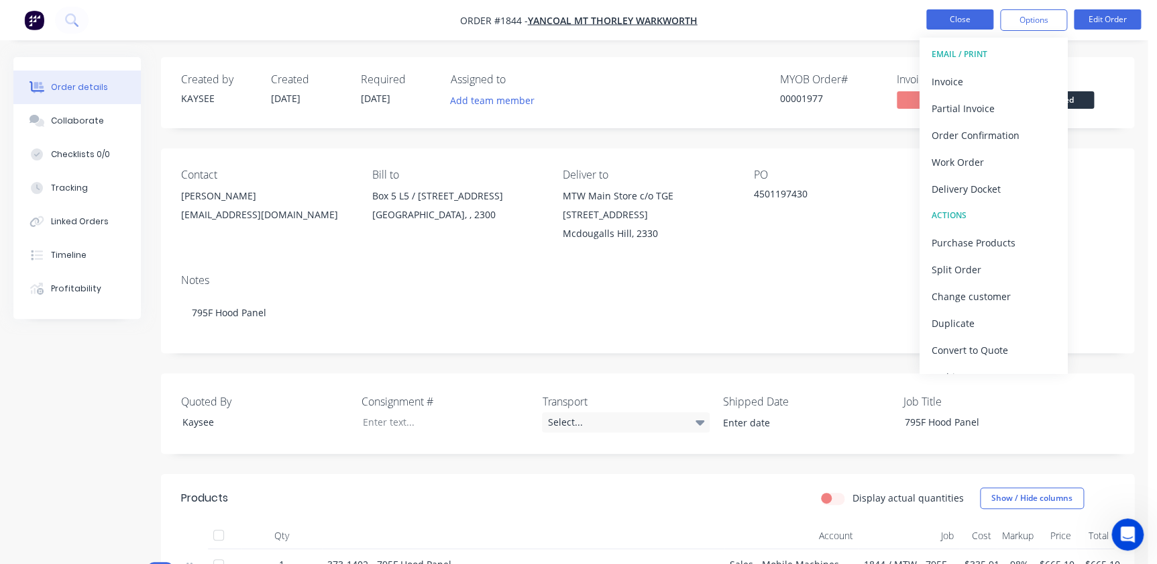
click at [973, 19] on button "Close" at bounding box center [959, 19] width 67 height 20
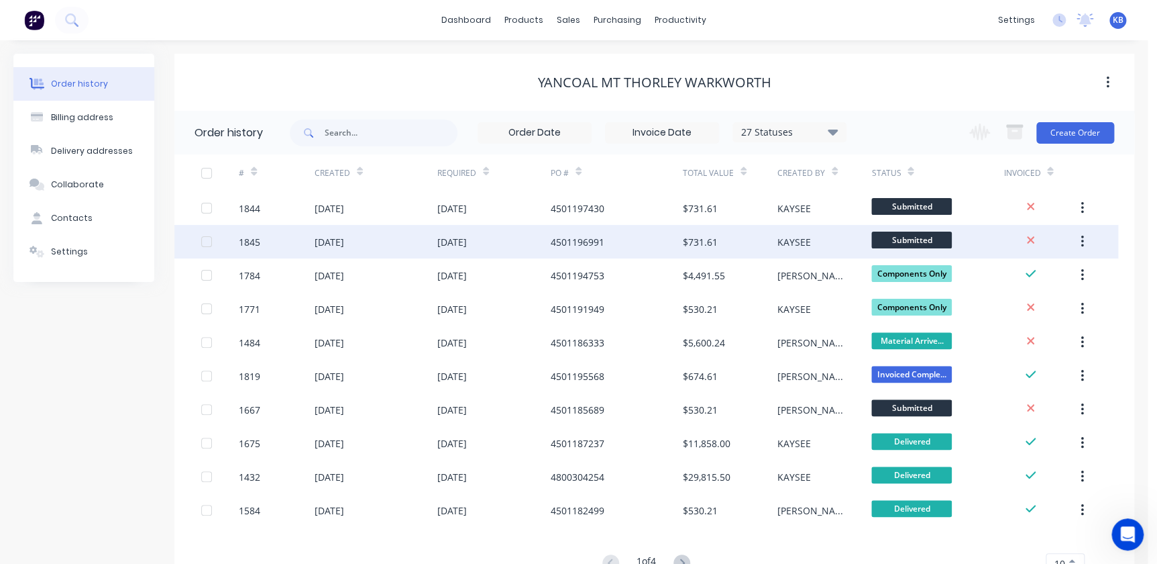
click at [248, 248] on div "1845" at bounding box center [277, 242] width 76 height 34
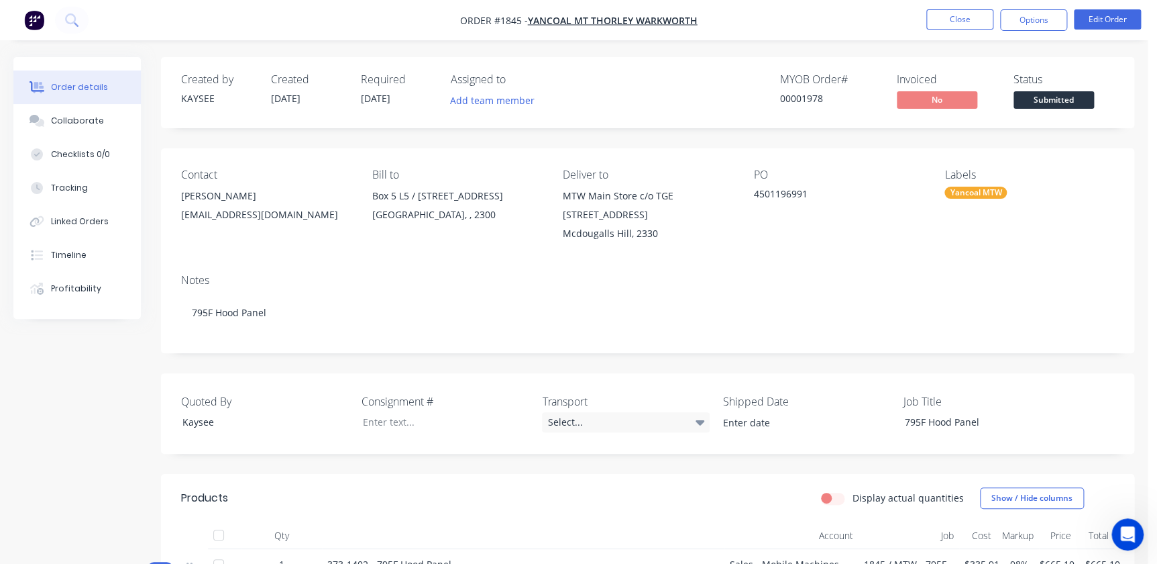
click at [999, 27] on ul "Close Options Edit Order" at bounding box center [1033, 19] width 247 height 21
click at [1007, 25] on button "Options" at bounding box center [1033, 19] width 67 height 21
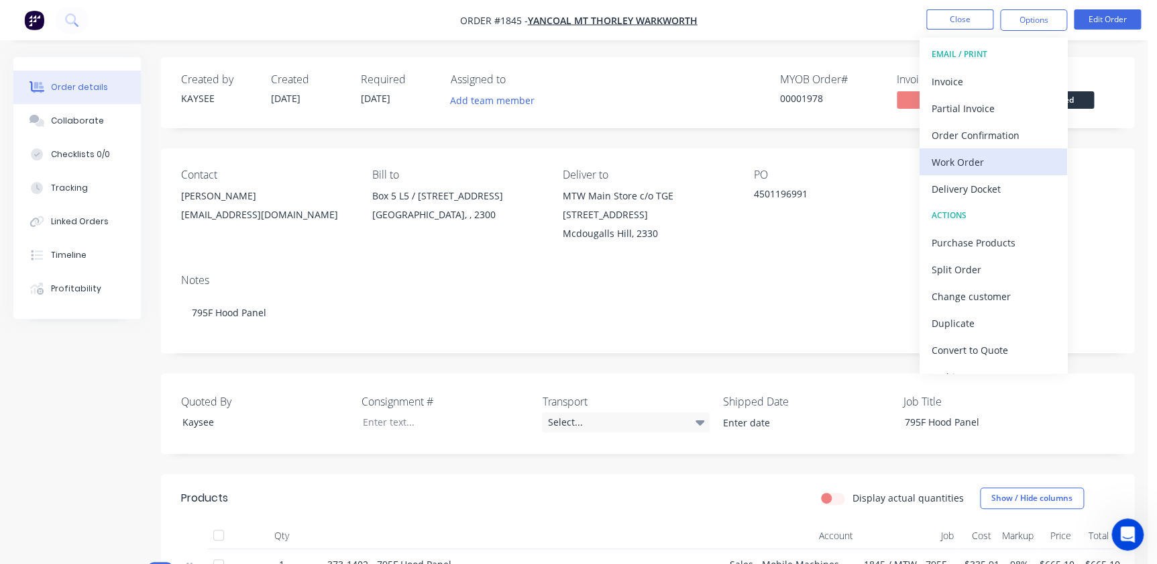
click at [973, 164] on div "Work Order" at bounding box center [993, 161] width 123 height 19
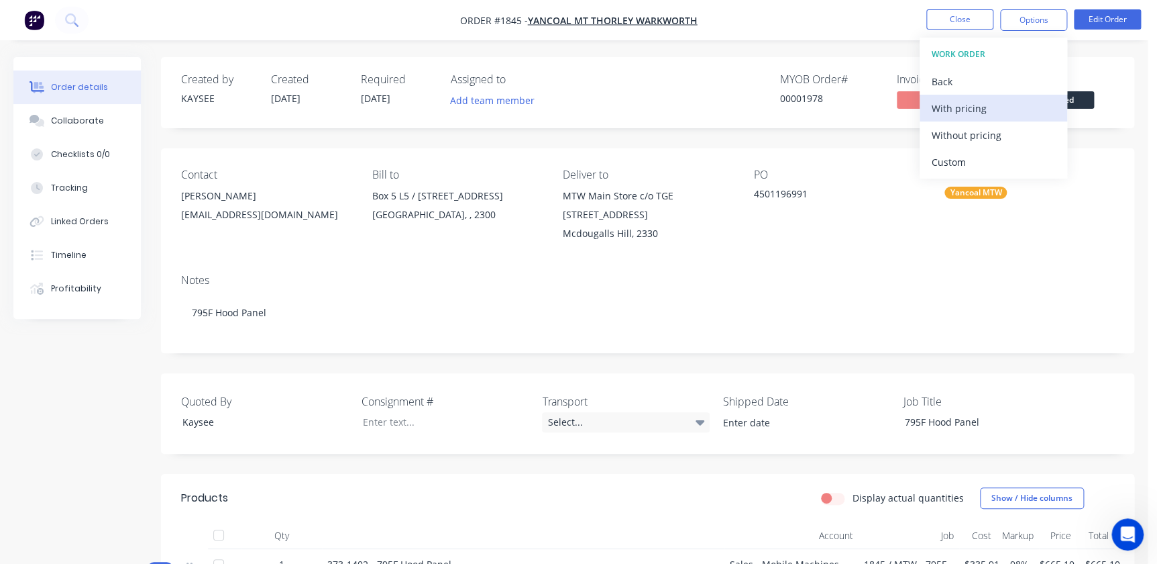
click at [962, 110] on div "With pricing" at bounding box center [993, 108] width 123 height 19
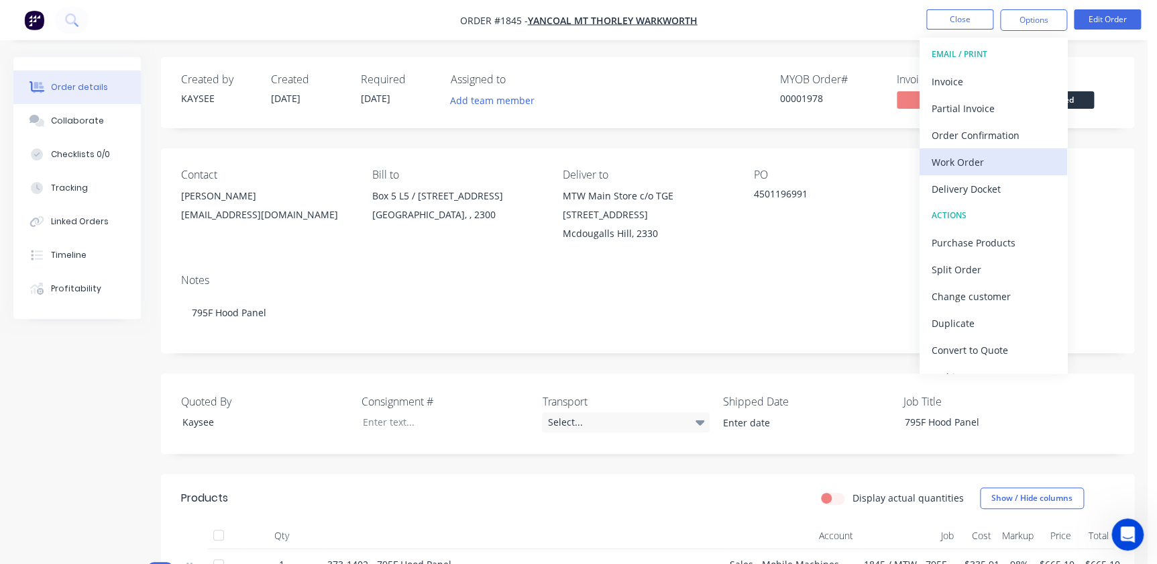
click at [949, 154] on div "Work Order" at bounding box center [993, 161] width 123 height 19
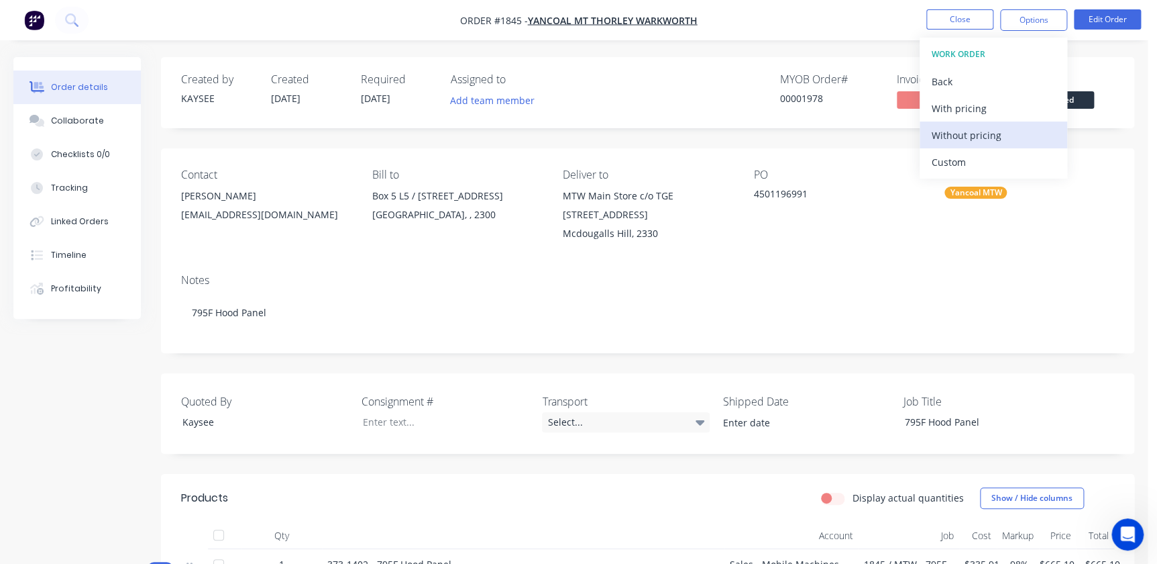
click at [957, 138] on div "Without pricing" at bounding box center [993, 134] width 123 height 19
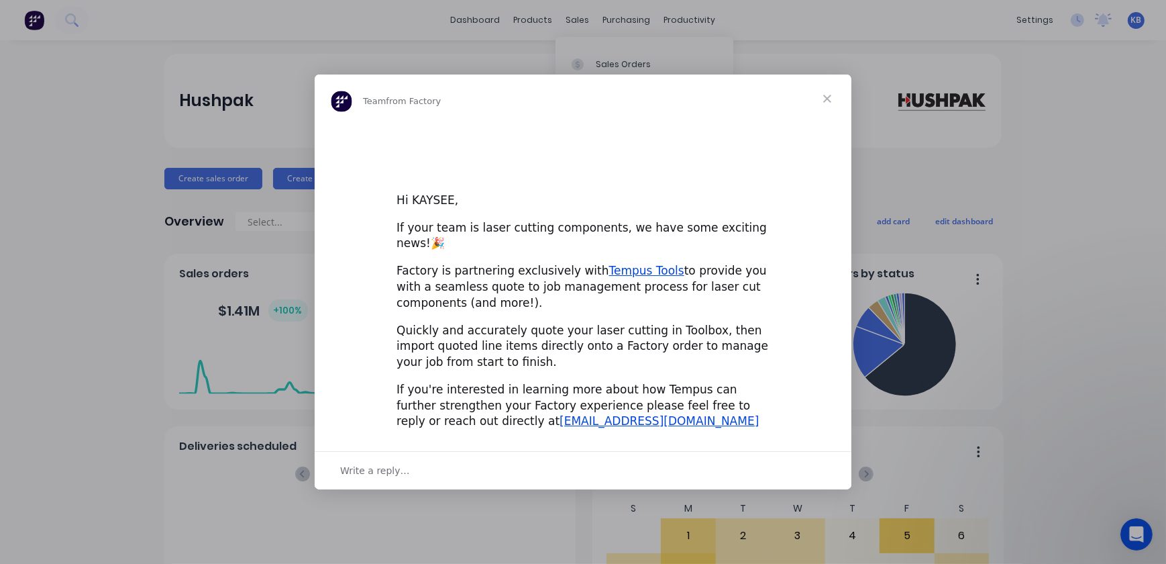
click at [596, 66] on div "Intercom messenger" at bounding box center [583, 282] width 1166 height 564
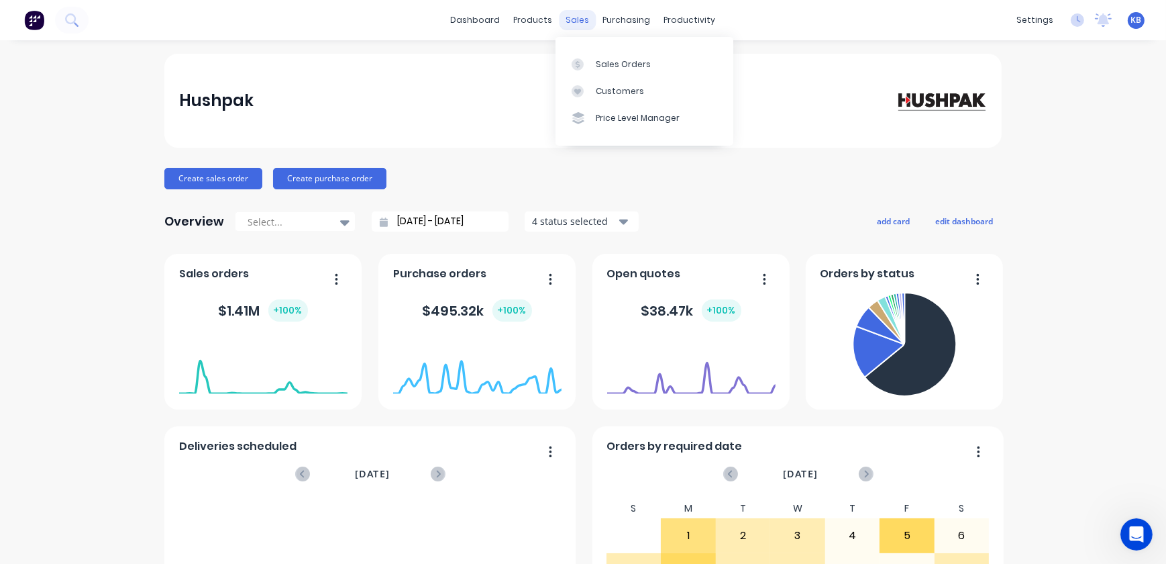
click at [564, 21] on div "sales" at bounding box center [577, 20] width 37 height 20
click at [594, 62] on link "Sales Orders" at bounding box center [644, 63] width 178 height 27
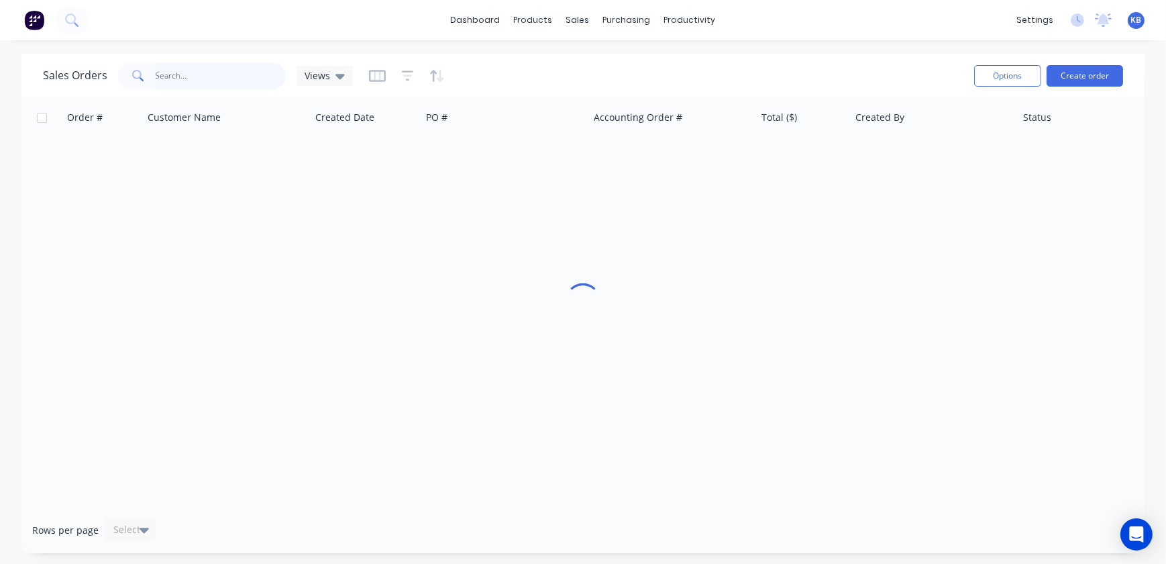
click at [237, 63] on input "text" at bounding box center [221, 75] width 131 height 27
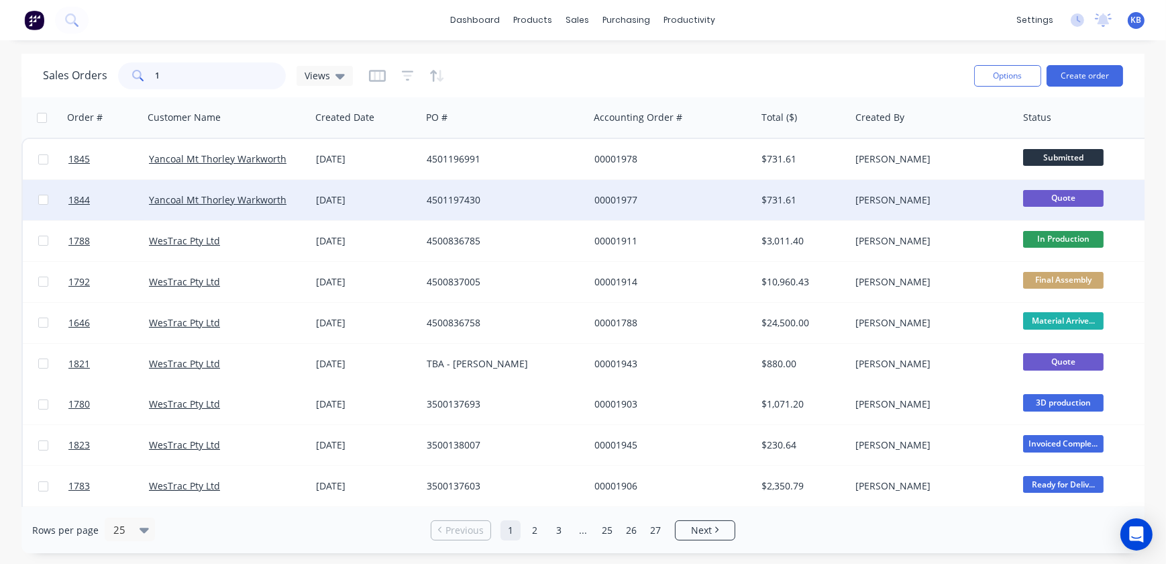
type input "1"
click at [275, 188] on div "Yancoal Mt Thorley Warkworth" at bounding box center [228, 200] width 168 height 40
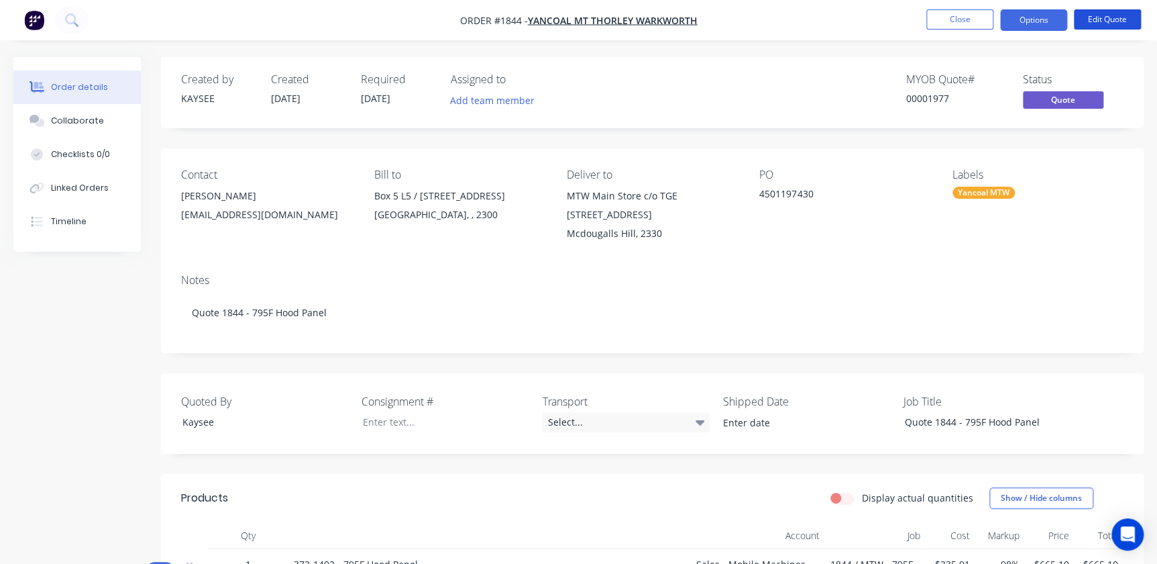
drag, startPoint x: 1089, startPoint y: 12, endPoint x: 1073, endPoint y: 60, distance: 50.9
click at [1073, 60] on div "Order #1844 - Yancoal Mt Thorley Warkworth Close Options Edit Quote Order detai…" at bounding box center [578, 497] width 1157 height 994
click at [1047, 23] on button "Options" at bounding box center [1033, 19] width 67 height 21
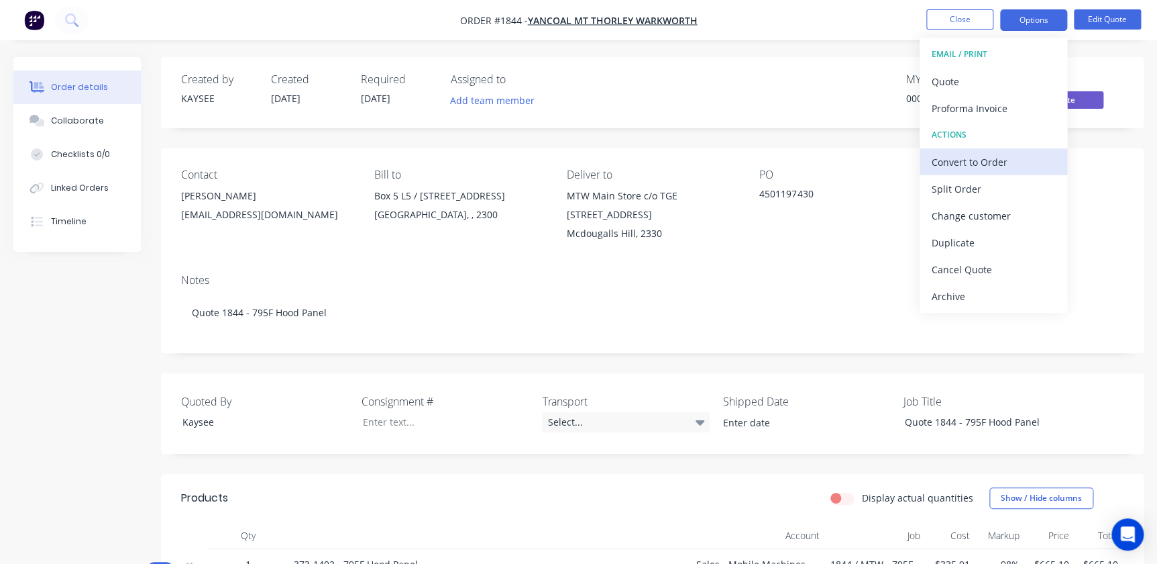
click at [984, 158] on div "Convert to Order" at bounding box center [993, 161] width 123 height 19
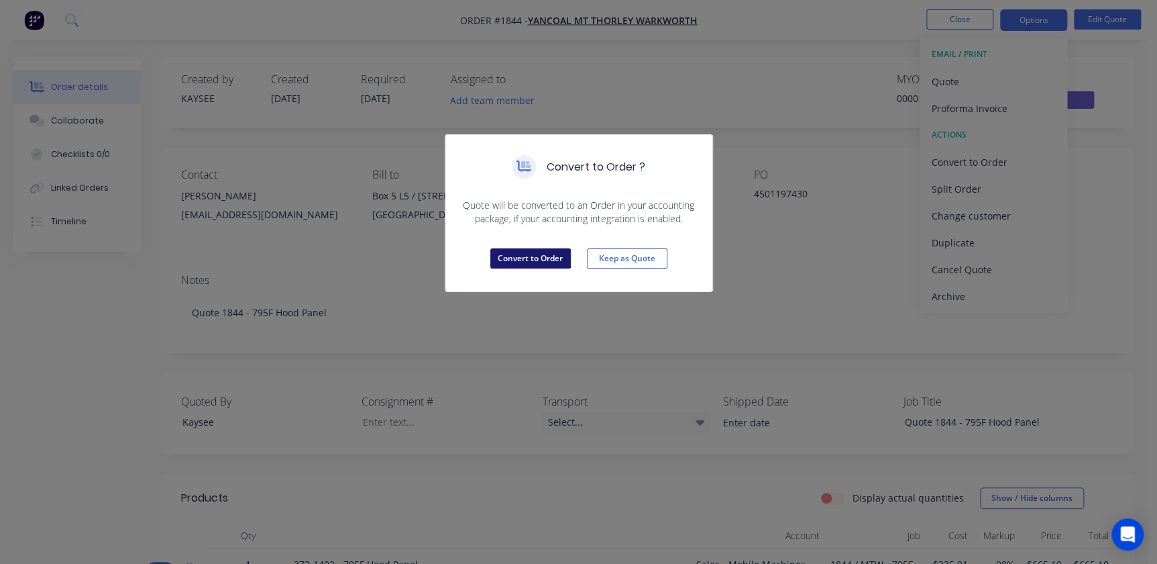
click at [545, 256] on button "Convert to Order" at bounding box center [530, 258] width 81 height 20
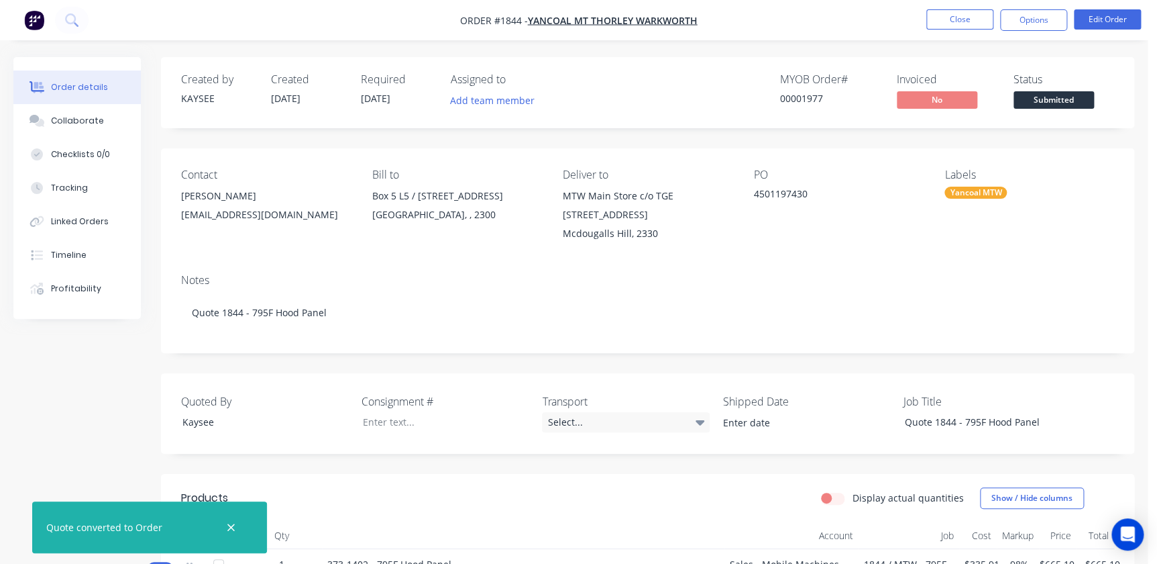
click at [378, 101] on span "[DATE]" at bounding box center [376, 98] width 30 height 13
click at [1143, 21] on ul "Close Options Edit Order" at bounding box center [1033, 19] width 247 height 21
click at [1134, 22] on button "Edit Order" at bounding box center [1107, 19] width 67 height 20
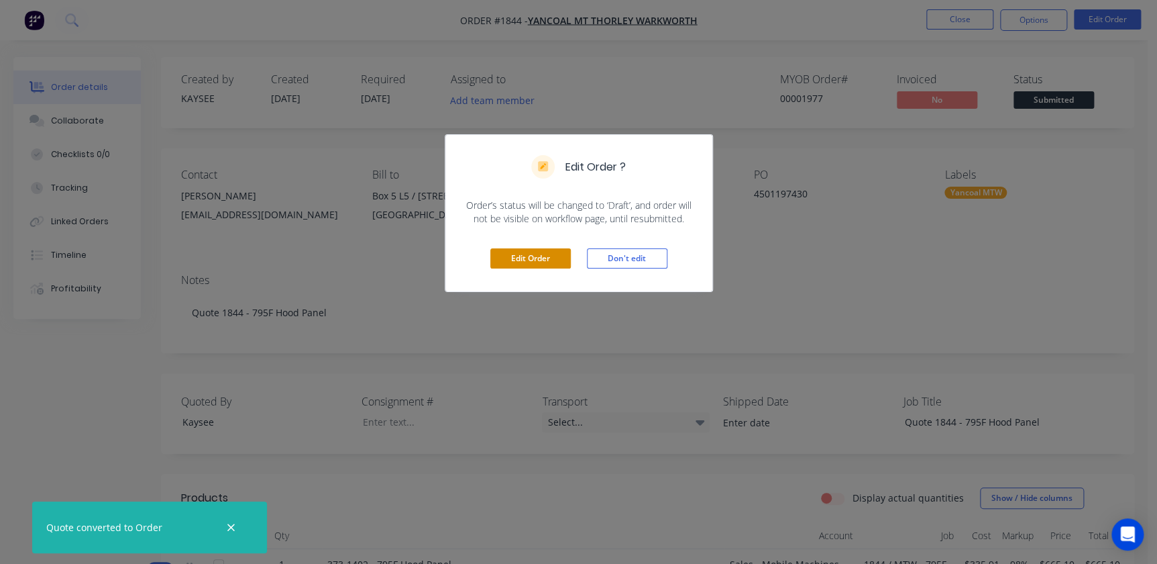
click at [525, 248] on button "Edit Order" at bounding box center [530, 258] width 81 height 20
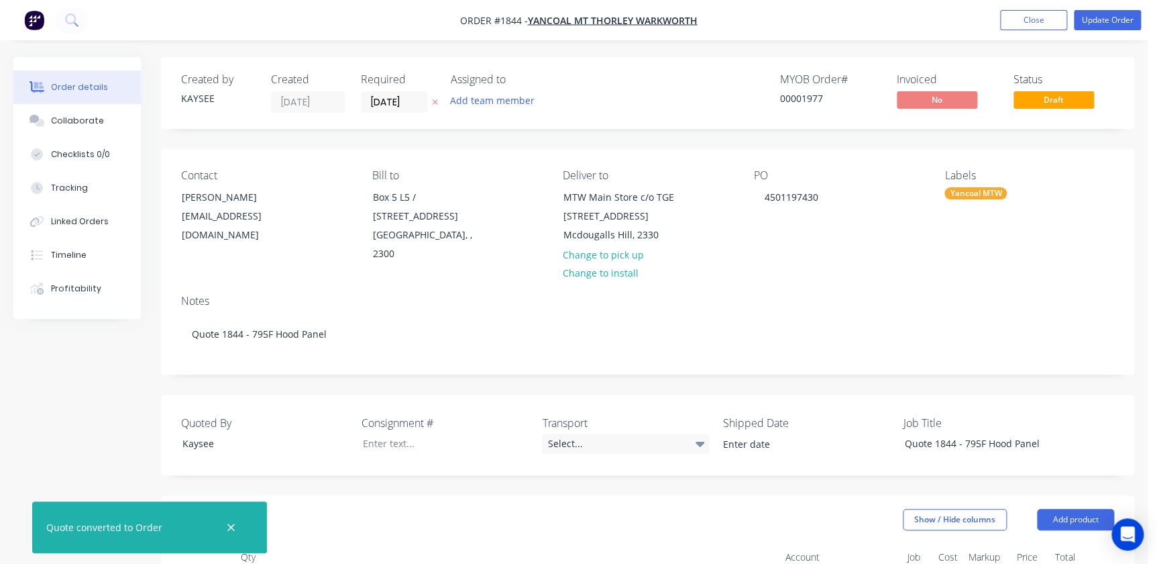
click at [398, 89] on div "Required [DATE]" at bounding box center [398, 93] width 74 height 40
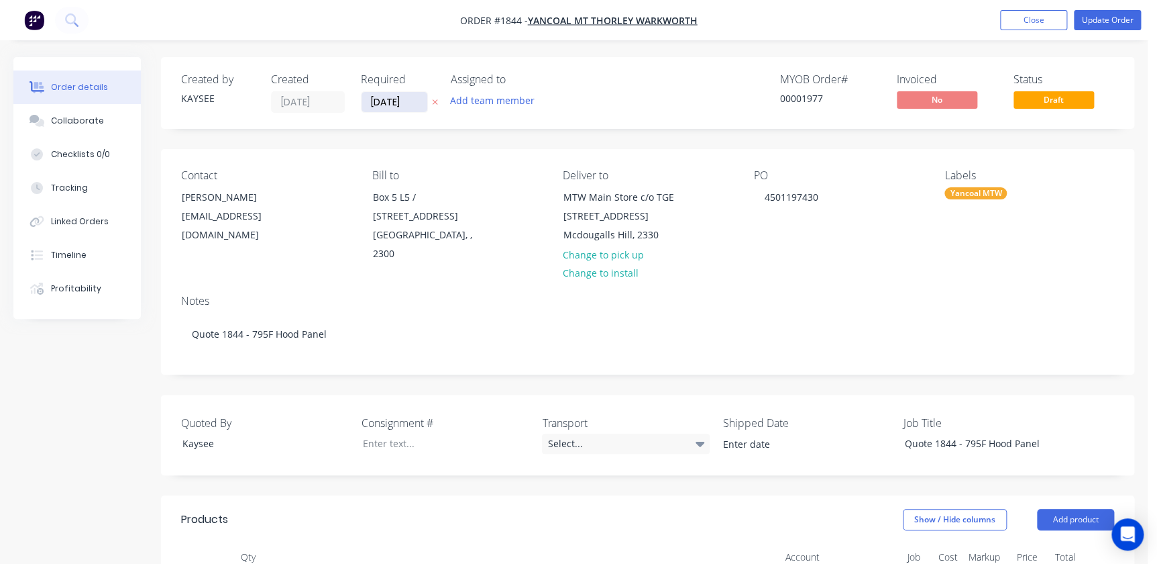
click at [404, 99] on input "[DATE]" at bounding box center [395, 102] width 66 height 20
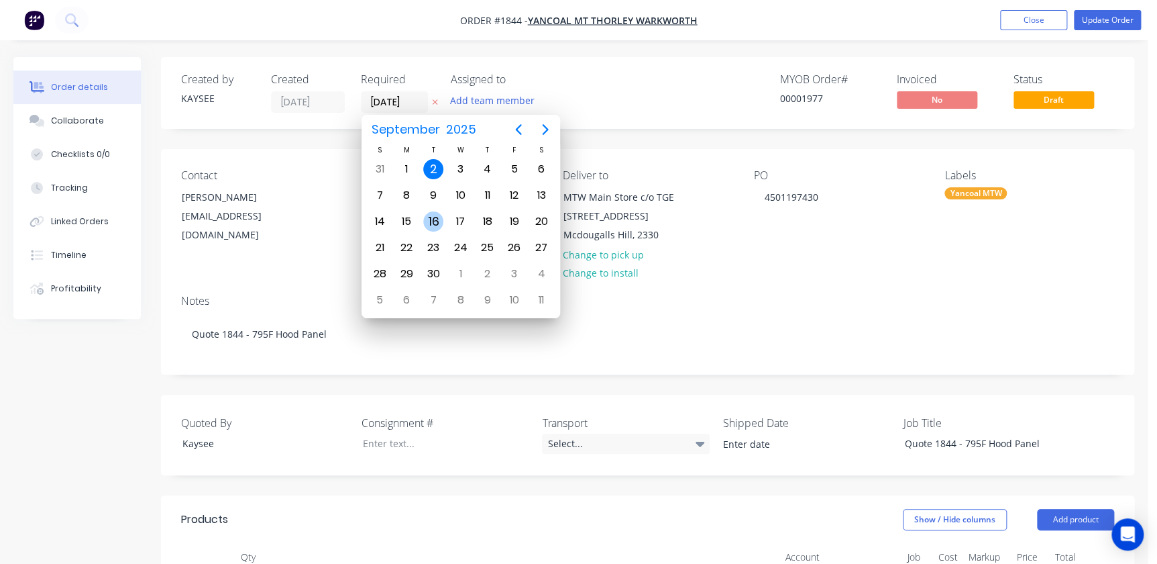
drag, startPoint x: 433, startPoint y: 197, endPoint x: 431, endPoint y: 221, distance: 24.9
click at [431, 221] on div "S M T W T F S 31 [DATE] 2 3 4 5 6 7 8 9 10 11 12 13 14 15 16 17 18 19 20 21 22 …" at bounding box center [460, 228] width 189 height 168
click at [430, 221] on div "16" at bounding box center [433, 221] width 20 height 20
type input "[DATE]"
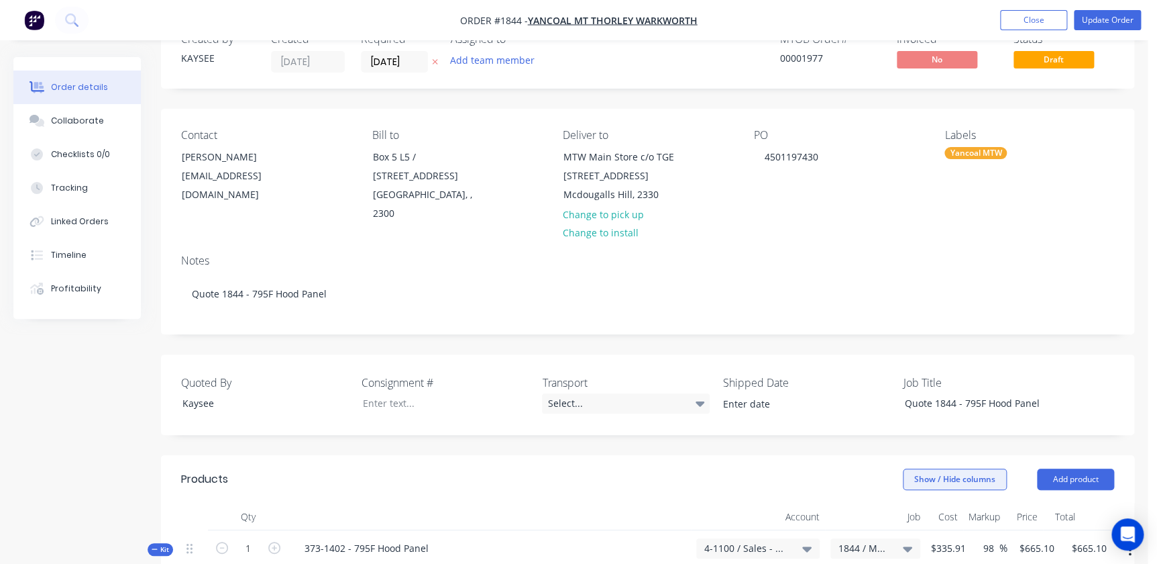
scroll to position [121, 0]
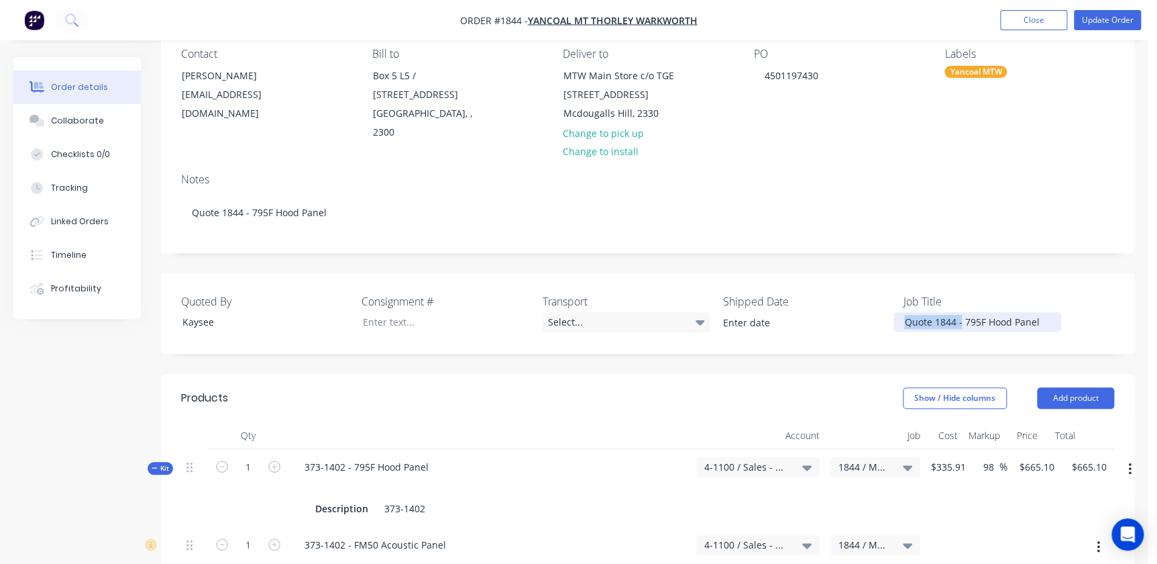
drag, startPoint x: 962, startPoint y: 305, endPoint x: 840, endPoint y: 303, distance: 122.1
click at [840, 303] on div "Quoted By Kaysee Consignment # Transport Select... Shipped Date Job Title Quote…" at bounding box center [647, 313] width 973 height 81
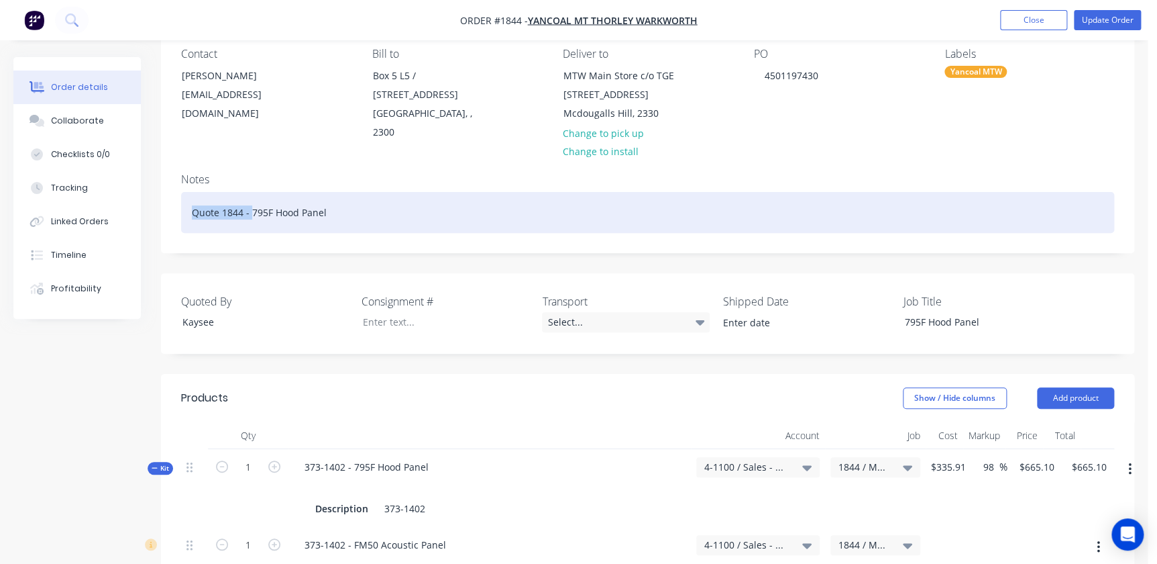
drag, startPoint x: 251, startPoint y: 193, endPoint x: 154, endPoint y: 192, distance: 97.3
click at [154, 192] on div "Order details Collaborate Checklists 0/0 Tracking Linked Orders Timeline Profit…" at bounding box center [574, 509] width 1148 height 1147
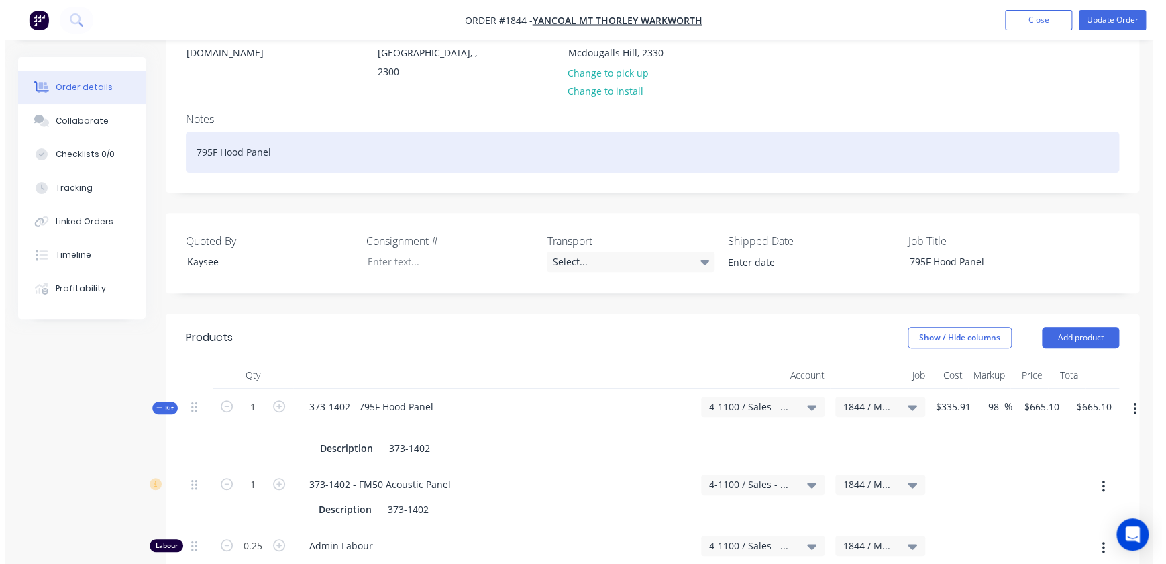
scroll to position [0, 0]
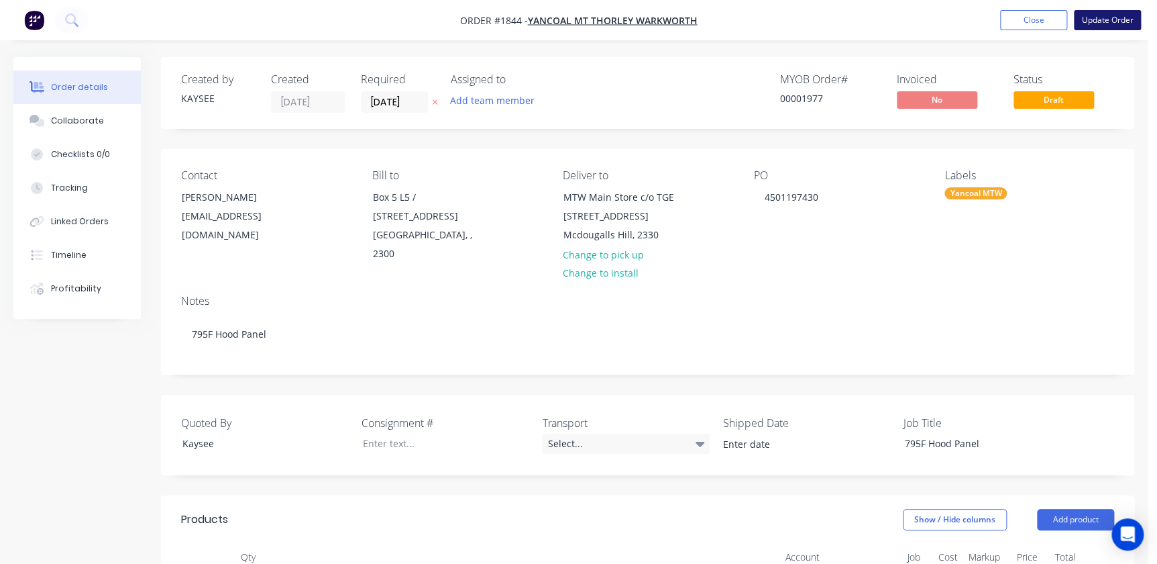
drag, startPoint x: 1120, startPoint y: 28, endPoint x: 1106, endPoint y: 15, distance: 19.0
click at [1106, 15] on button "Update Order" at bounding box center [1107, 20] width 67 height 20
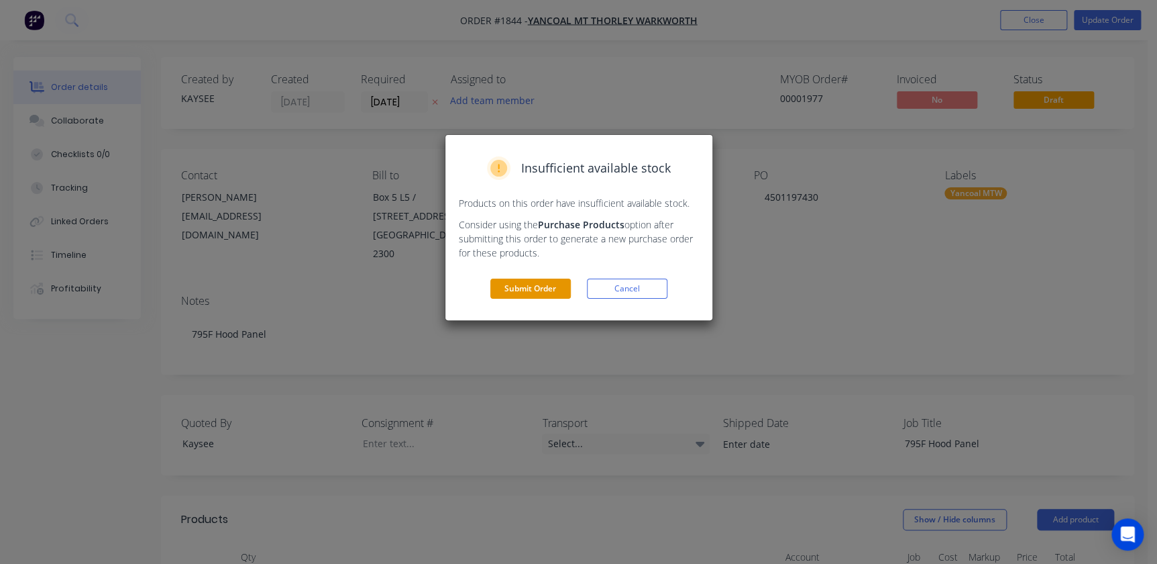
click at [531, 288] on button "Submit Order" at bounding box center [530, 288] width 81 height 20
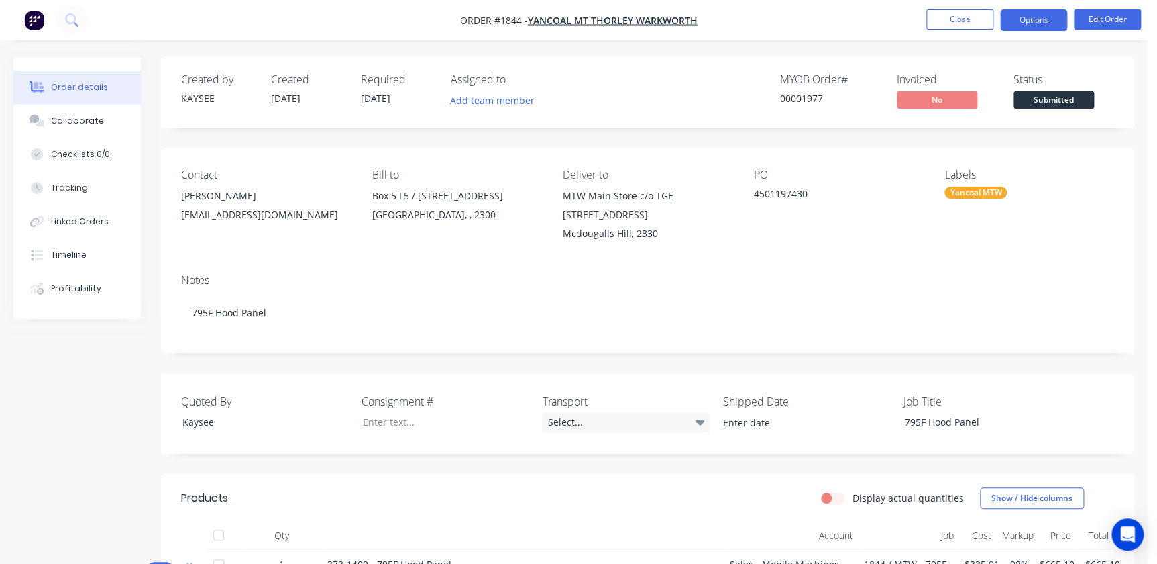
click at [1012, 14] on button "Options" at bounding box center [1033, 19] width 67 height 21
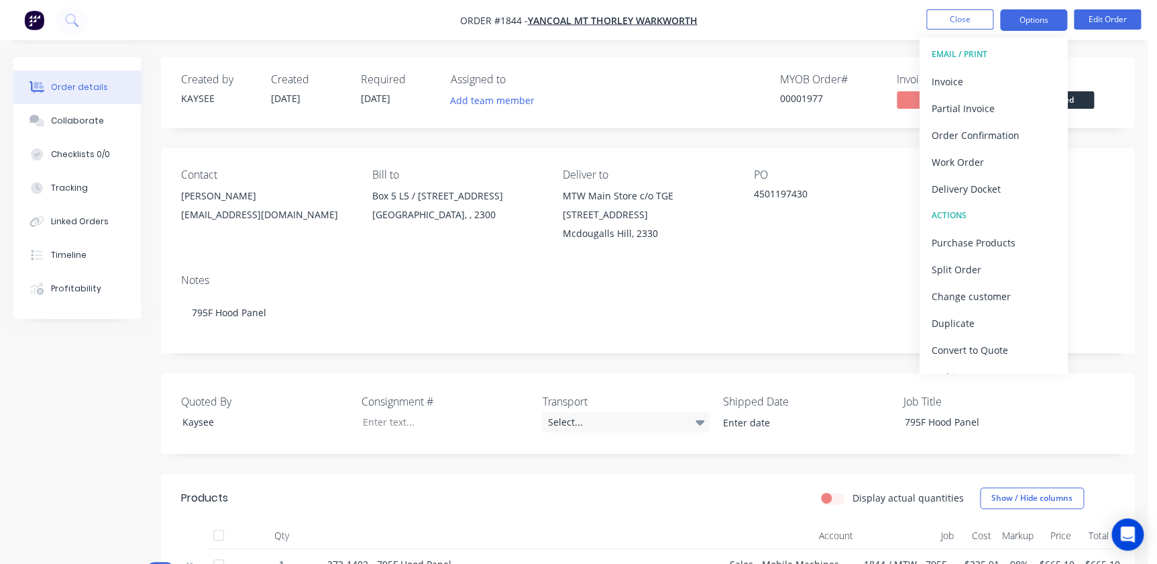
click at [1012, 14] on button "Options" at bounding box center [1033, 19] width 67 height 21
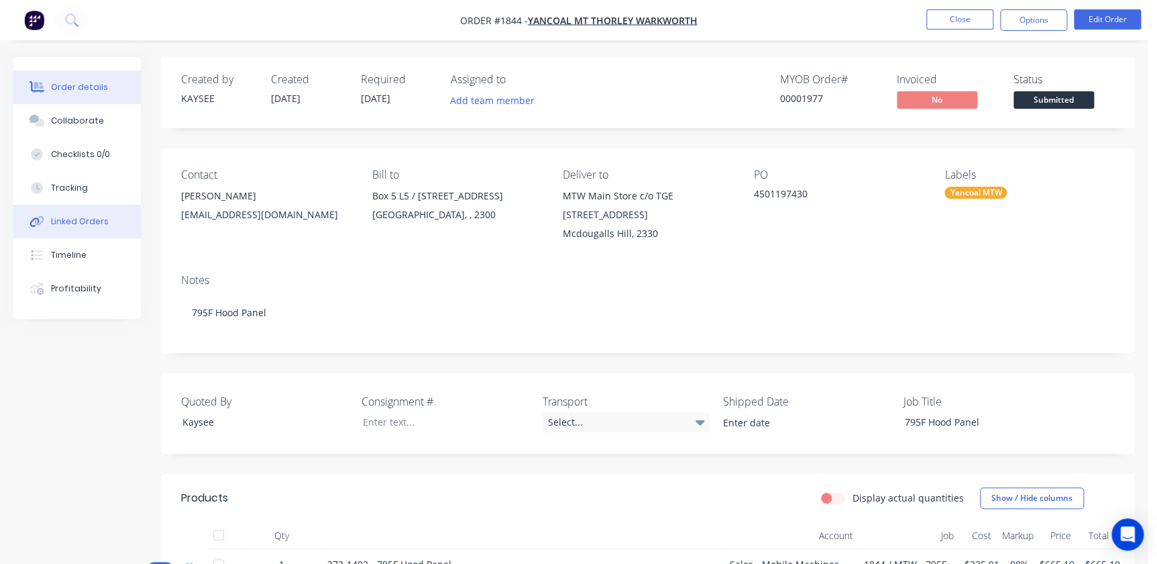
click at [89, 226] on div "Linked Orders" at bounding box center [80, 221] width 58 height 12
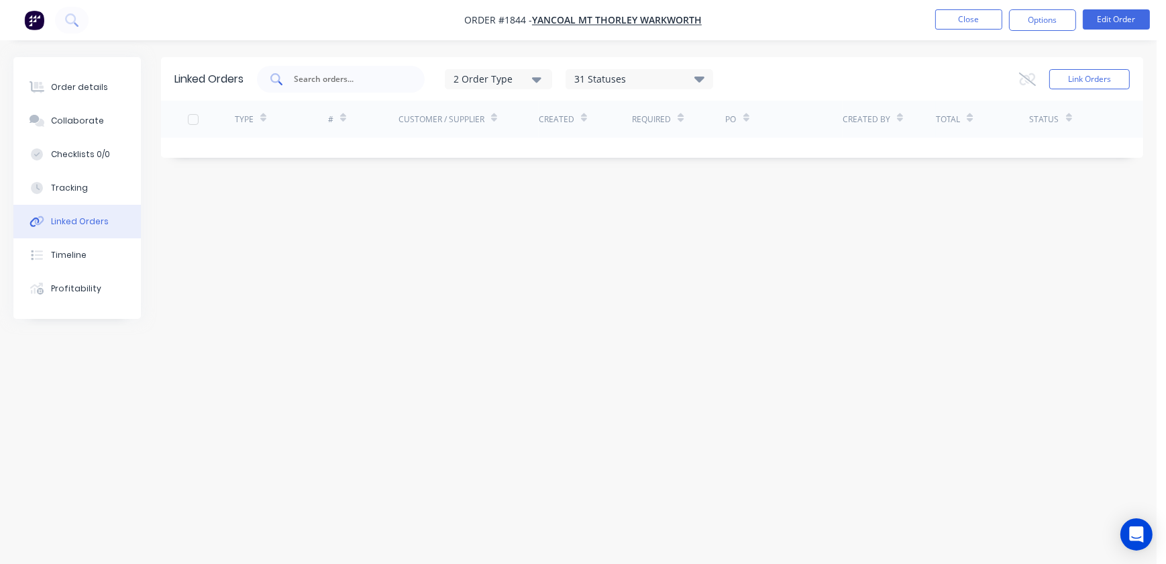
click at [304, 82] on input "text" at bounding box center [347, 78] width 111 height 13
click at [308, 72] on input "text" at bounding box center [347, 78] width 111 height 13
type input "1386"
click at [533, 73] on div "2 Order Type" at bounding box center [499, 79] width 90 height 14
click at [356, 75] on input "1386" at bounding box center [347, 78] width 111 height 13
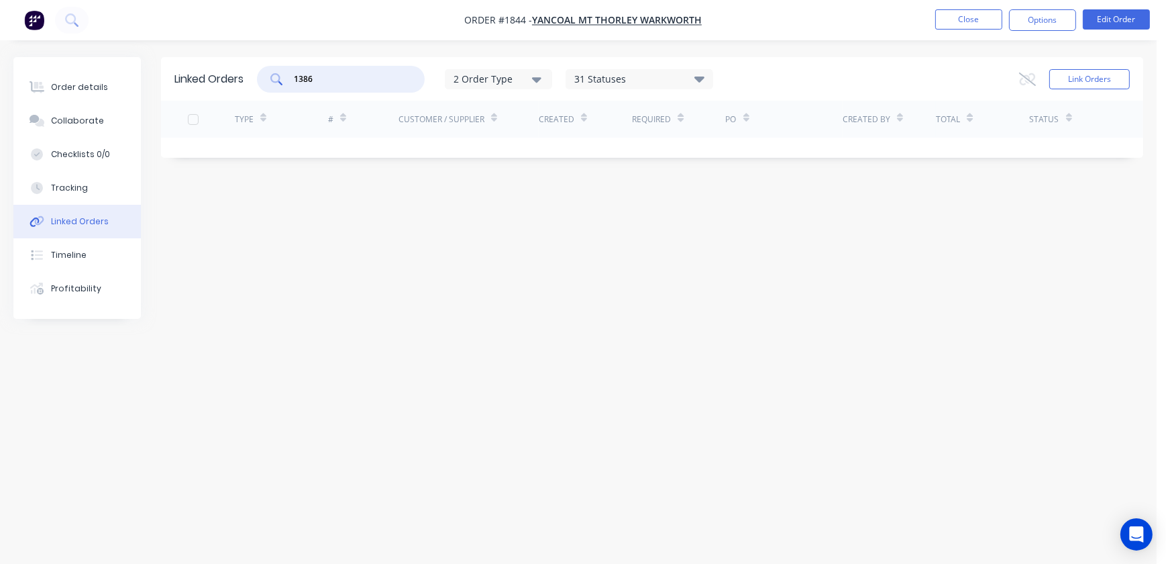
drag, startPoint x: 336, startPoint y: 75, endPoint x: 242, endPoint y: 73, distance: 94.6
click at [242, 73] on div "Linked Orders 1386 2 Order Type 31 Statuses Sales Order Status All Archived Dra…" at bounding box center [652, 79] width 982 height 44
click at [1093, 74] on button "Link Orders" at bounding box center [1089, 79] width 81 height 20
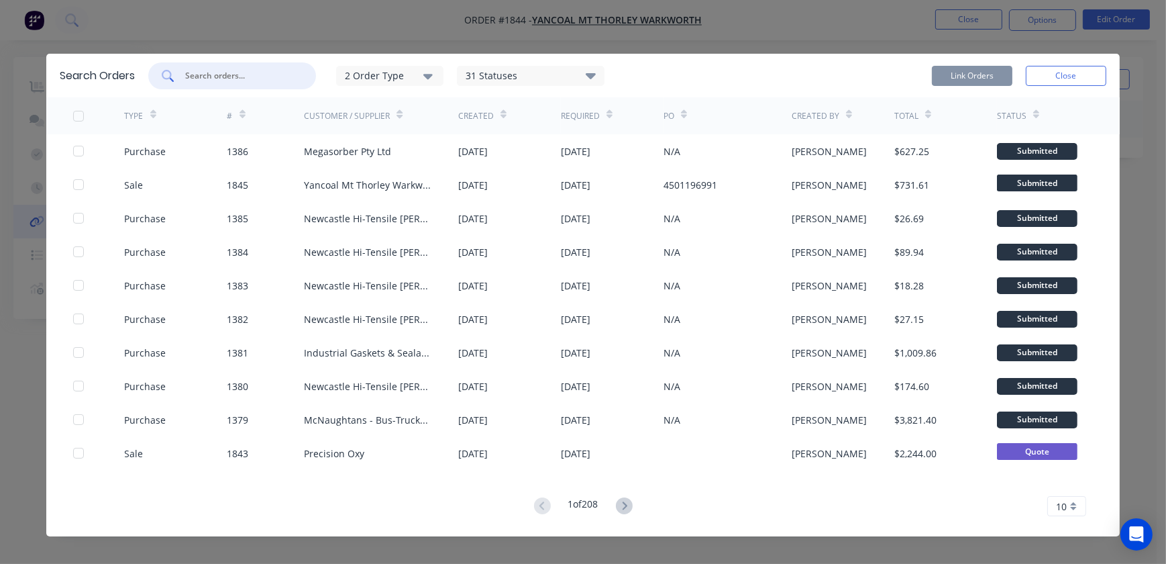
click at [261, 76] on input "text" at bounding box center [239, 75] width 111 height 13
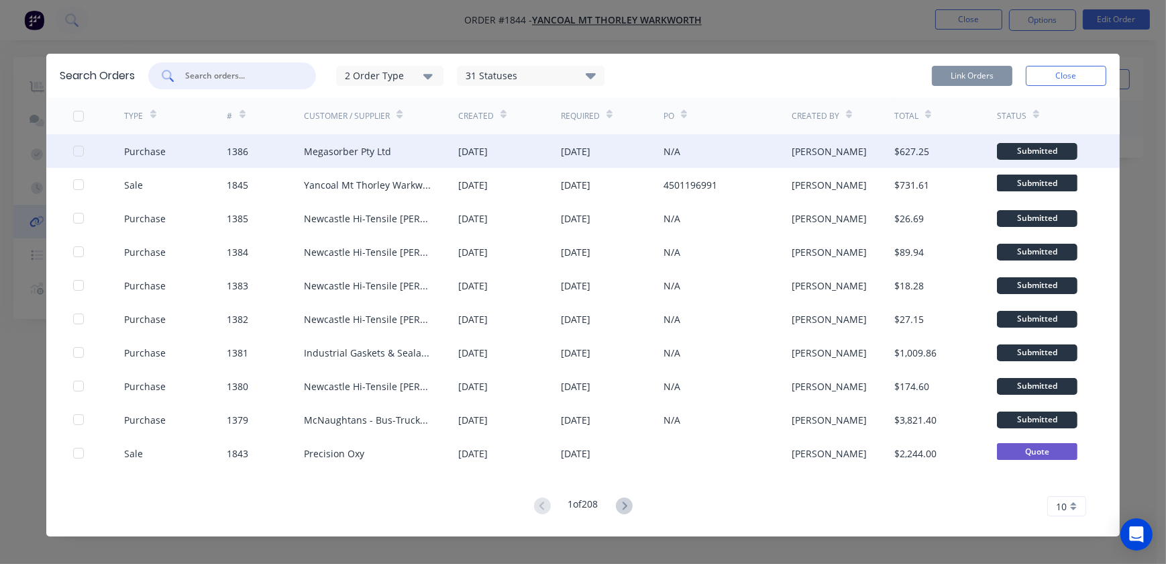
click at [72, 154] on div at bounding box center [78, 151] width 27 height 27
click at [976, 74] on button "Link Orders" at bounding box center [972, 76] width 81 height 20
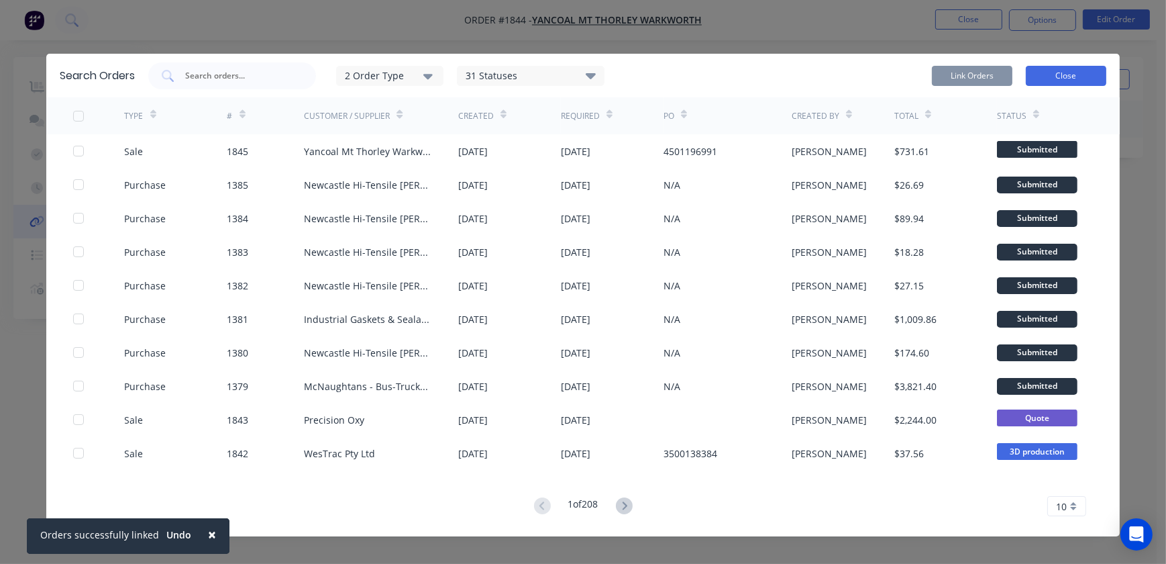
click at [1051, 74] on button "Close" at bounding box center [1066, 76] width 81 height 20
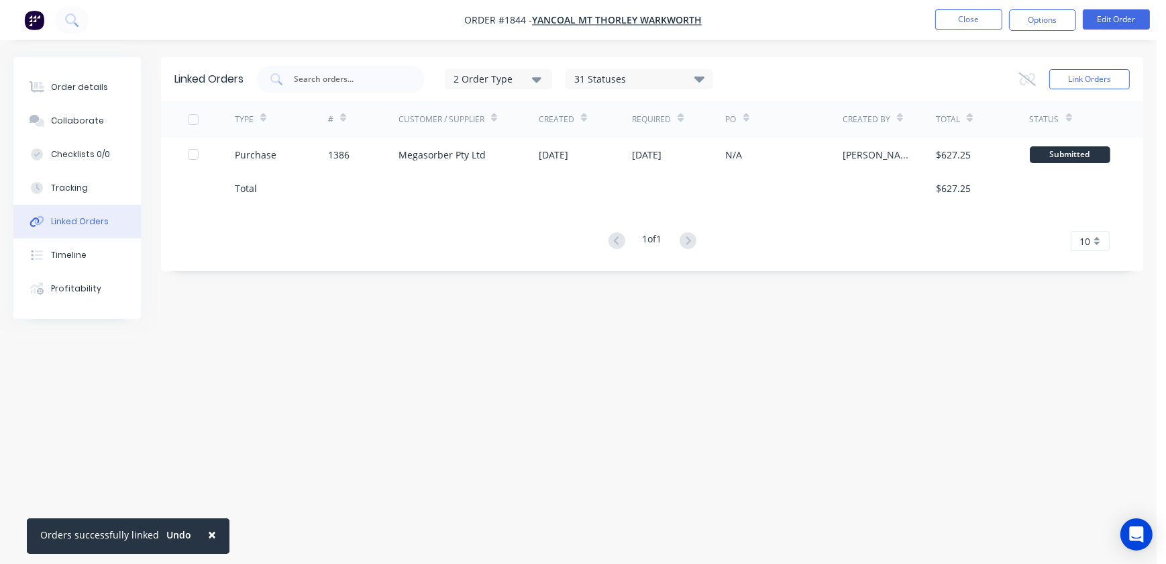
click at [635, 451] on div "Linked Orders 2 Order Type 31 Statuses Sales Order Status All Archived Draft Qu…" at bounding box center [578, 256] width 1130 height 398
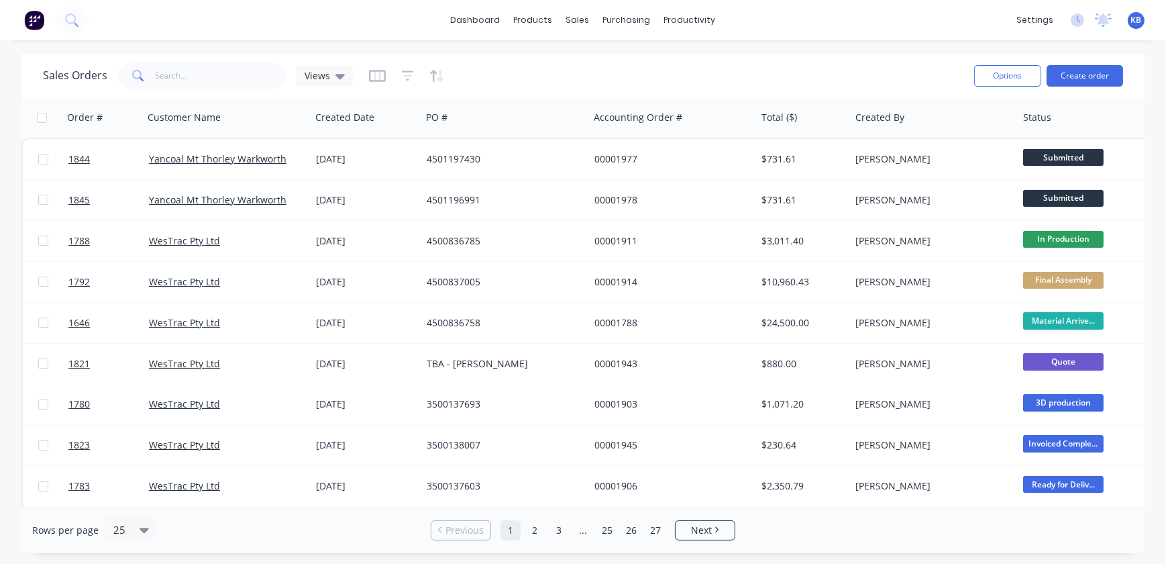
click at [1034, 154] on span "Submitted" at bounding box center [1063, 157] width 81 height 17
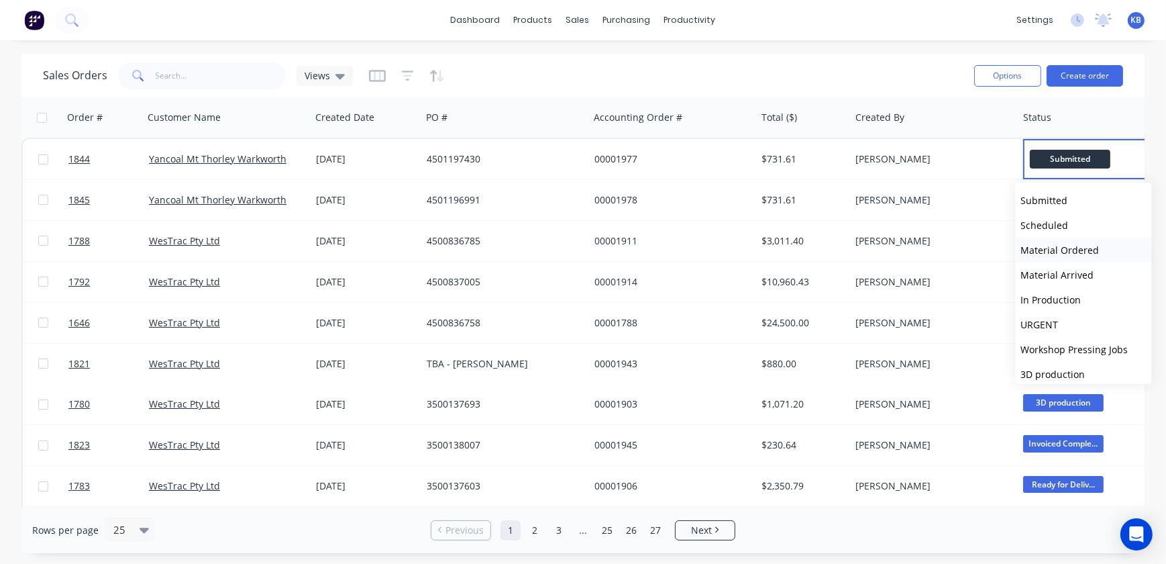
click at [1047, 252] on span "Material Ordered" at bounding box center [1060, 250] width 78 height 13
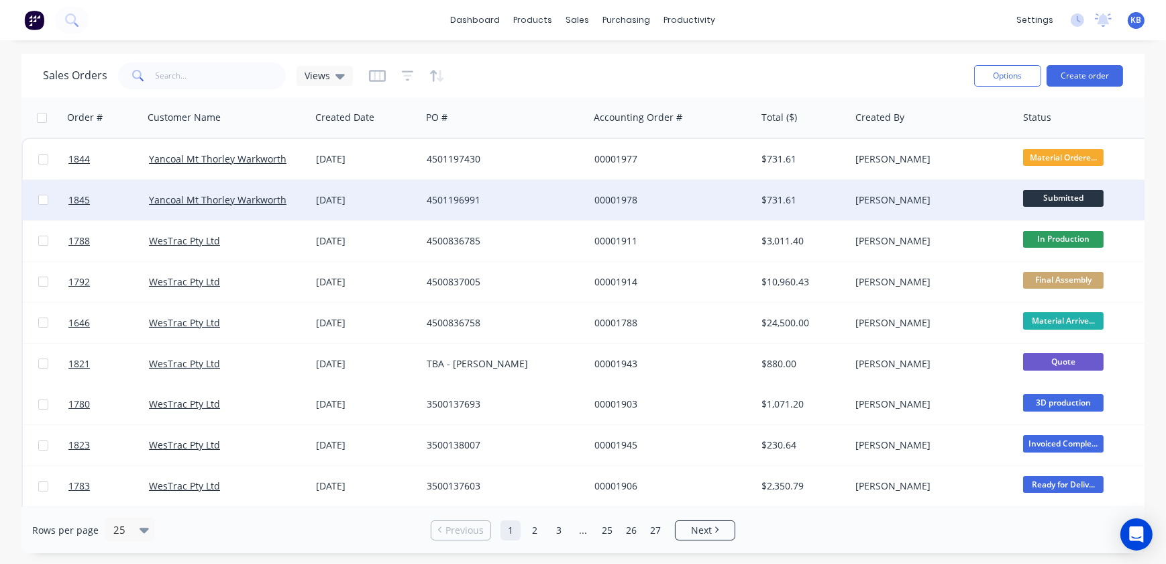
click at [1057, 197] on span "Submitted" at bounding box center [1063, 198] width 81 height 17
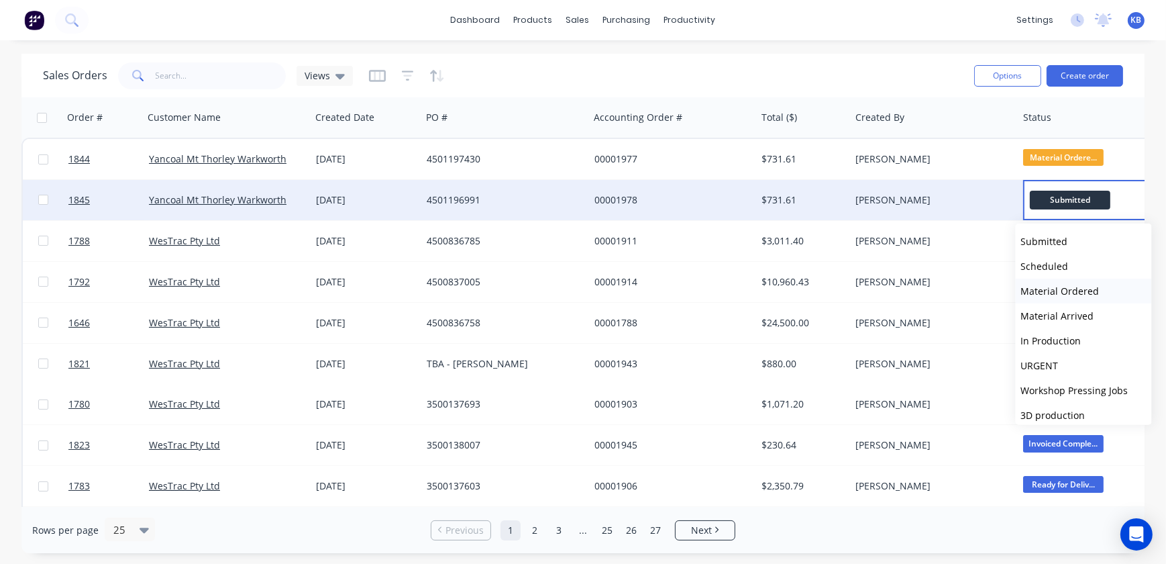
click at [1059, 288] on span "Material Ordered" at bounding box center [1060, 290] width 78 height 13
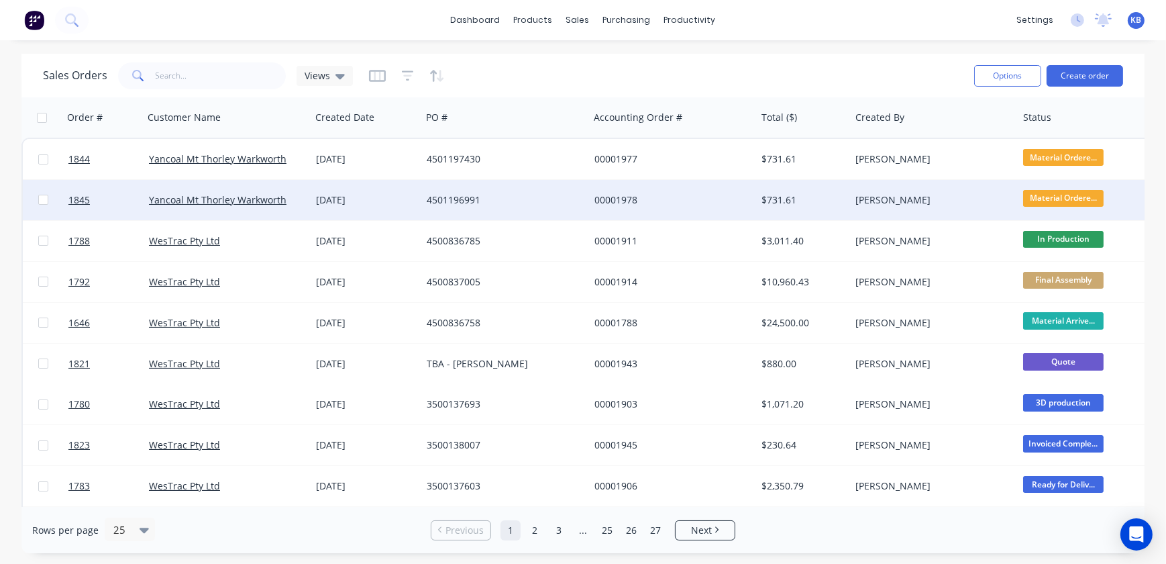
click at [914, 72] on div "Sales Orders Views" at bounding box center [503, 75] width 920 height 33
